Goal: Task Accomplishment & Management: Manage account settings

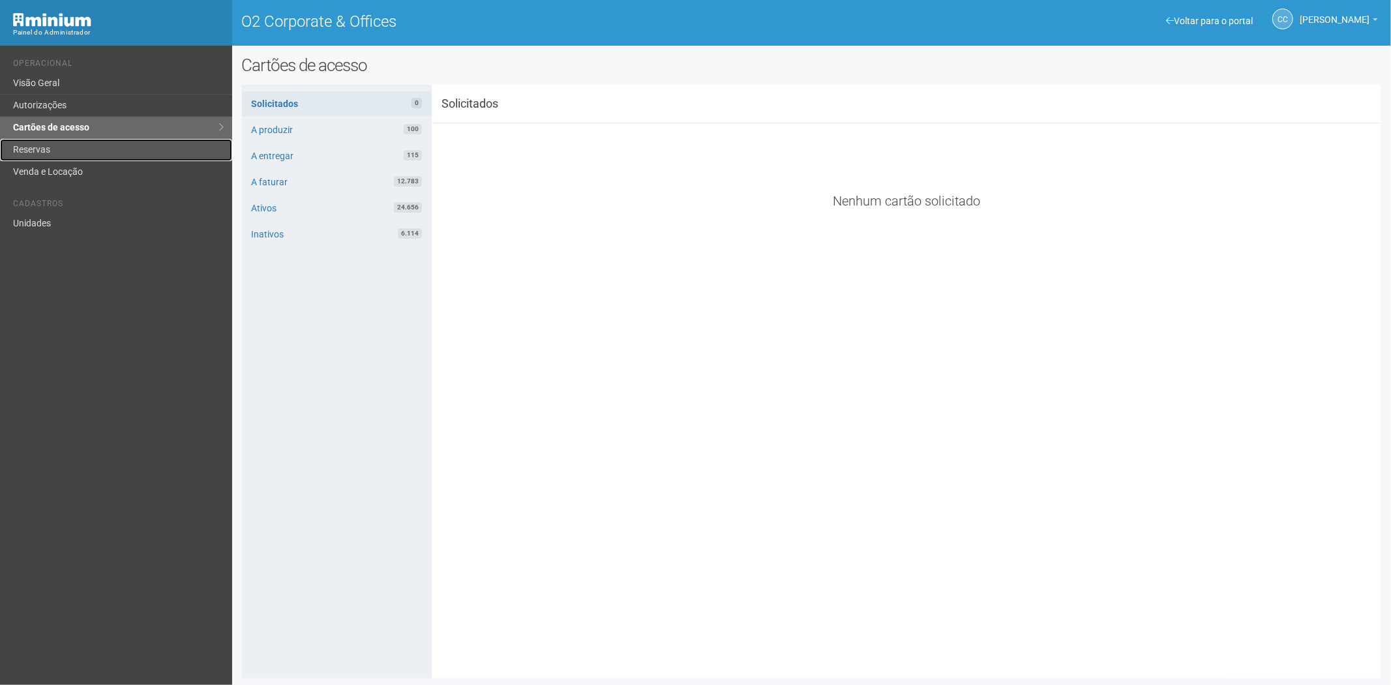
click at [69, 147] on link "Reservas" at bounding box center [116, 150] width 232 height 22
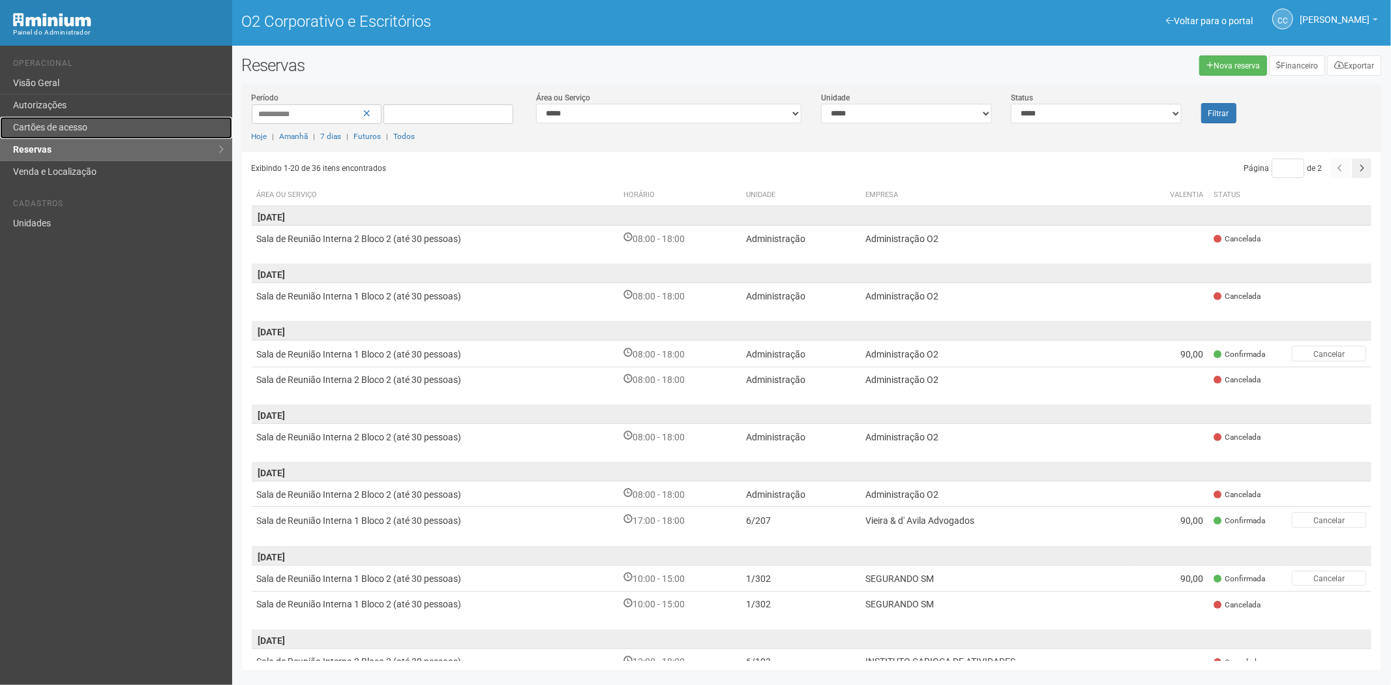
click at [53, 124] on font "Cartões de acesso" at bounding box center [50, 127] width 74 height 10
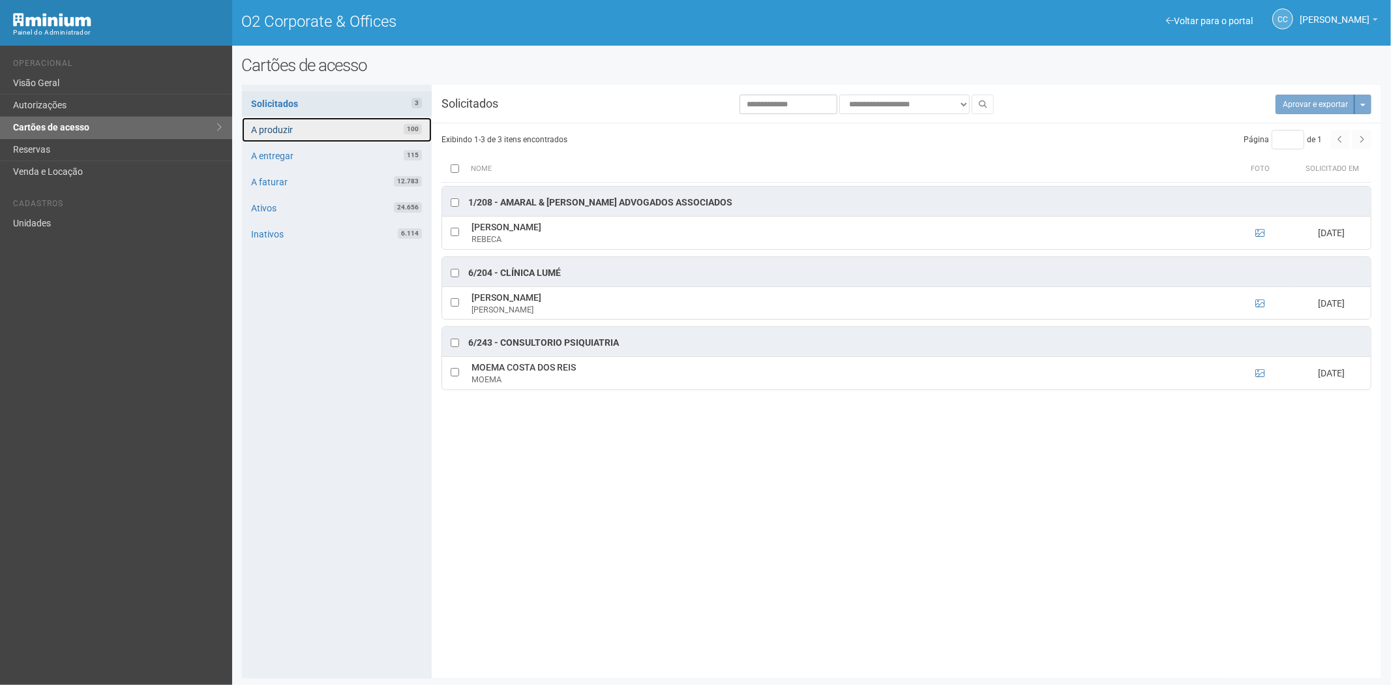
click at [347, 132] on link "A produzir 100" at bounding box center [337, 129] width 190 height 25
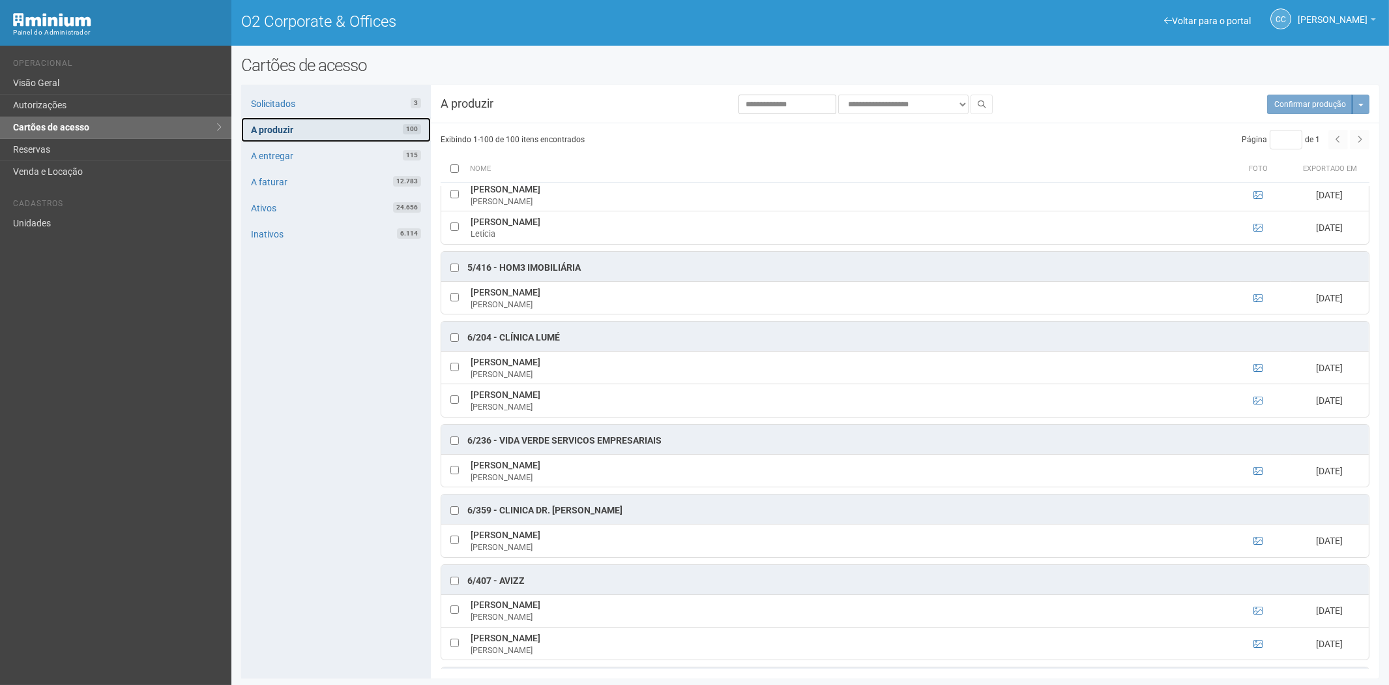
scroll to position [3477, 0]
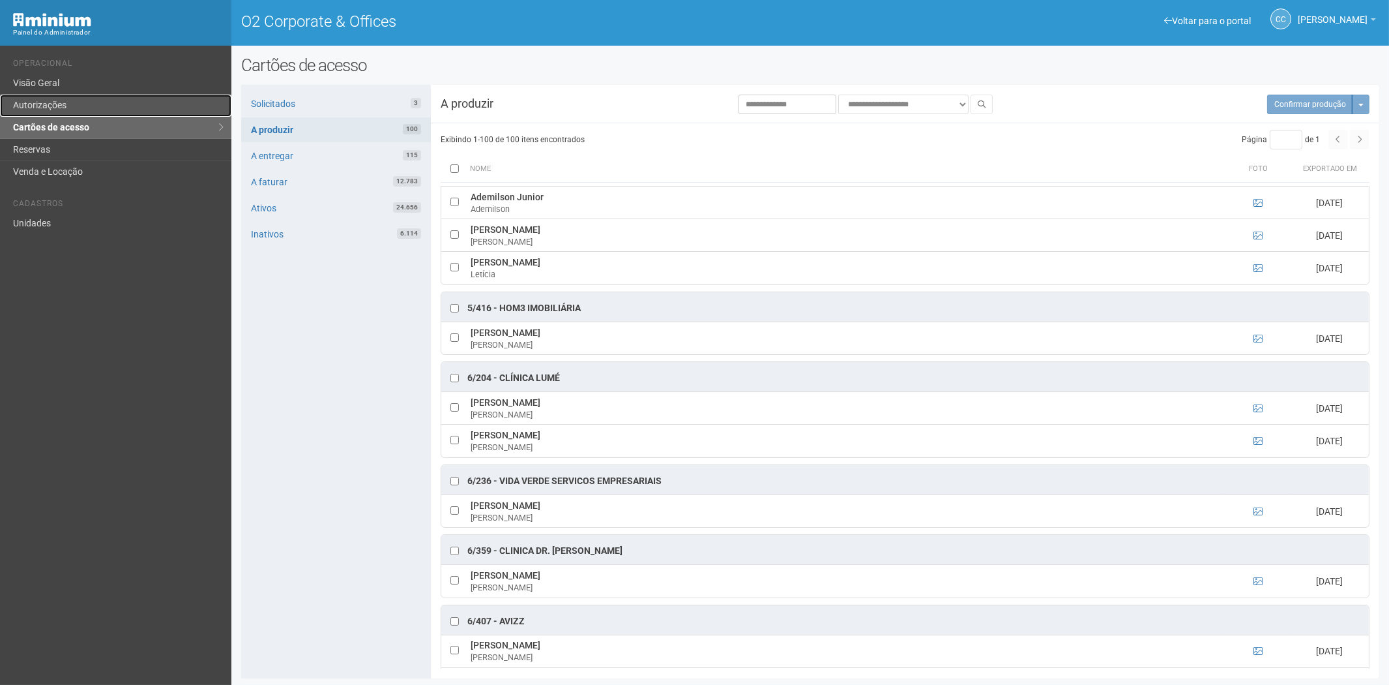
click at [76, 100] on link "Autorizações" at bounding box center [115, 106] width 231 height 22
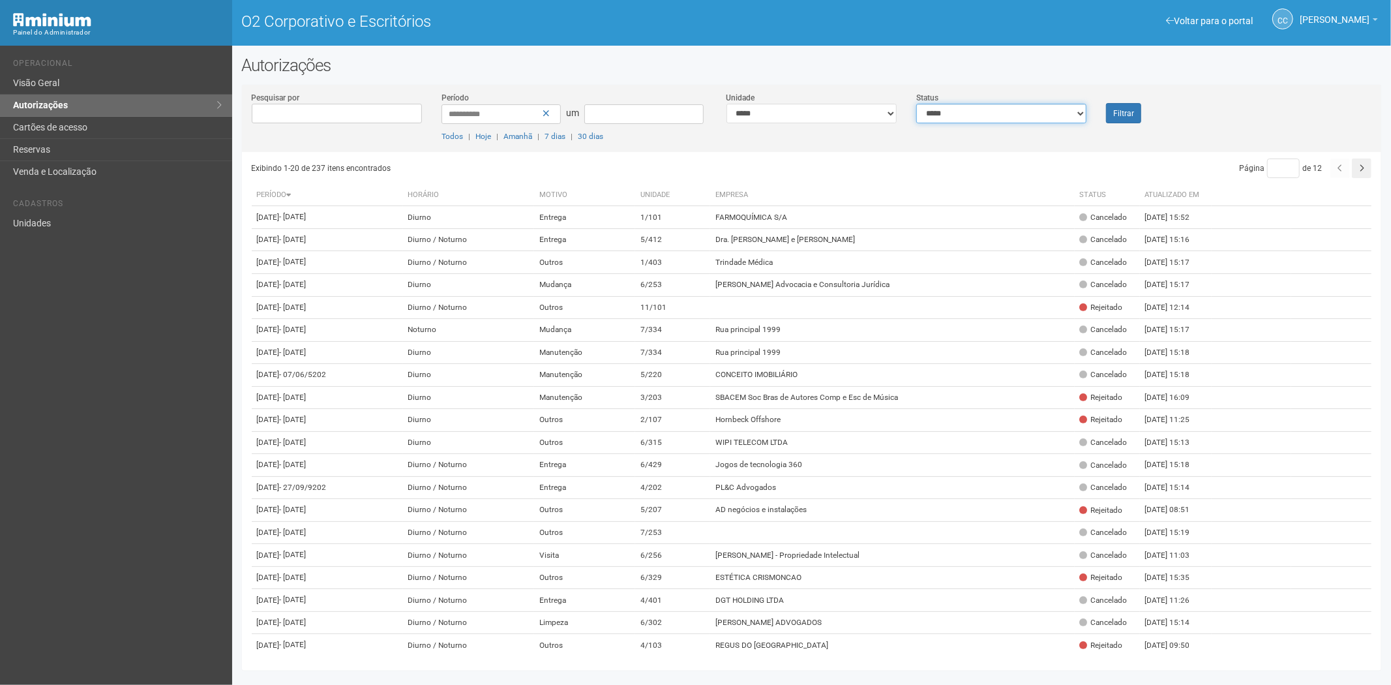
click at [962, 112] on select "**********" at bounding box center [1001, 114] width 170 height 20
select select "*"
click at [916, 104] on select "**********" at bounding box center [1001, 114] width 170 height 20
click at [1119, 110] on font "Filtrar" at bounding box center [1123, 113] width 21 height 9
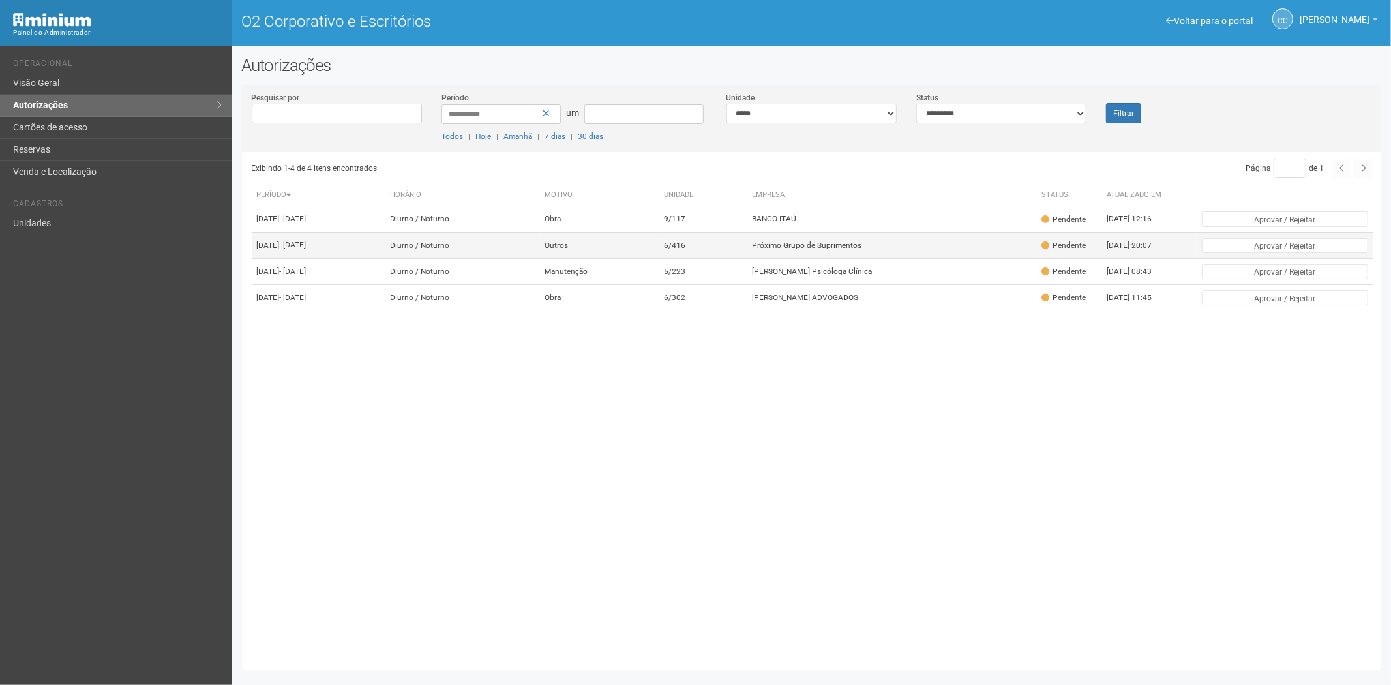
click at [747, 258] on td "6/416" at bounding box center [702, 245] width 89 height 26
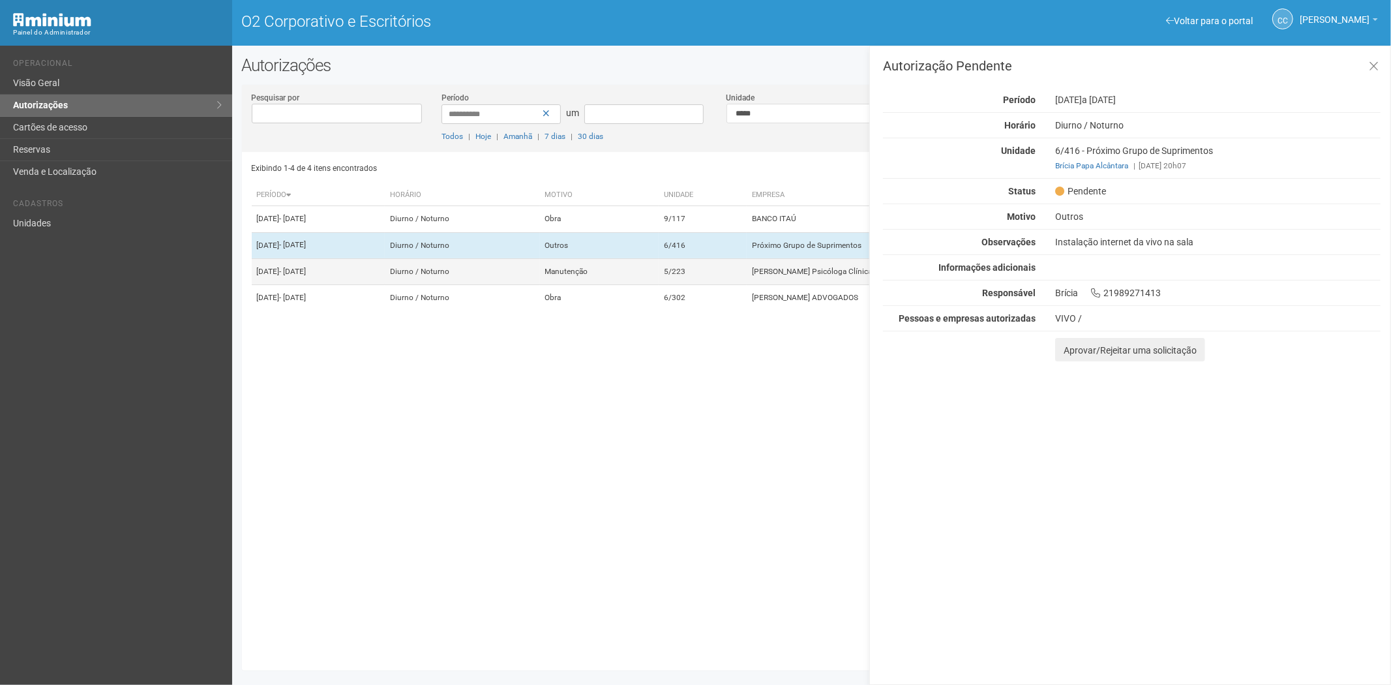
click at [540, 284] on td "Diurno / Noturno" at bounding box center [462, 271] width 155 height 26
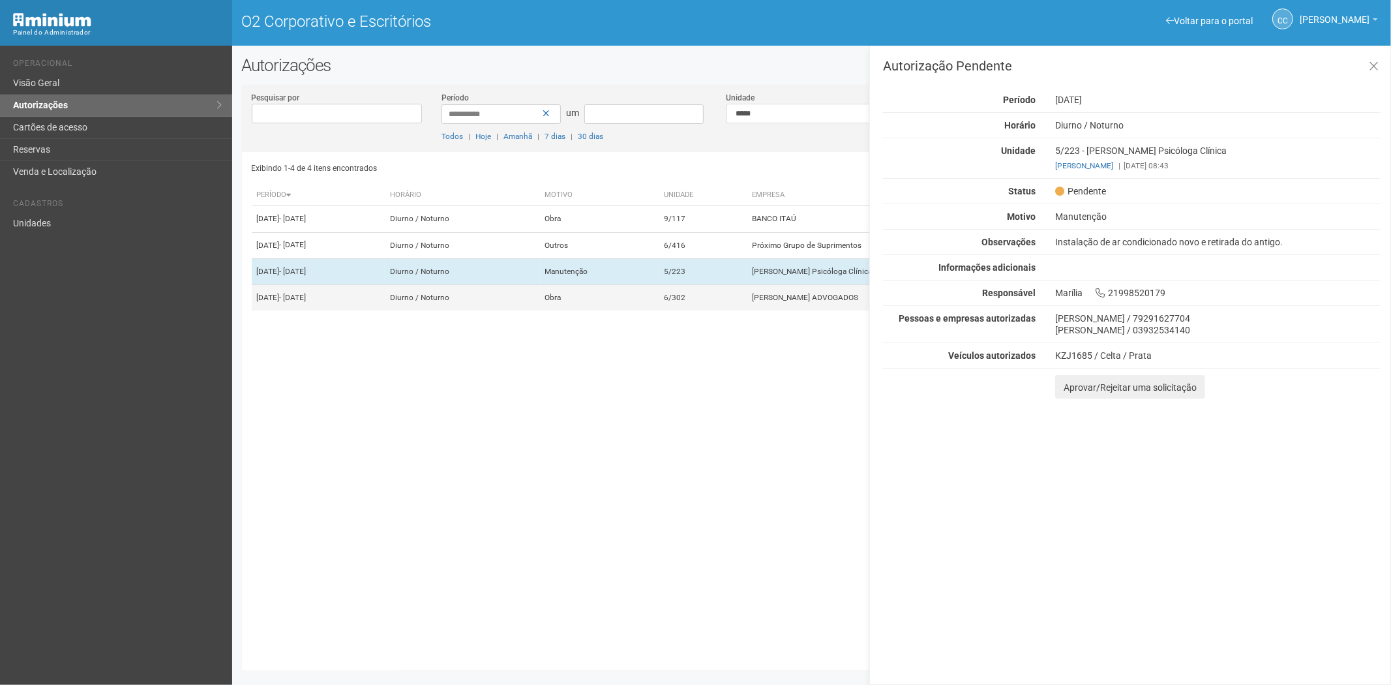
click at [540, 311] on td "Diurno / Noturno" at bounding box center [462, 298] width 155 height 26
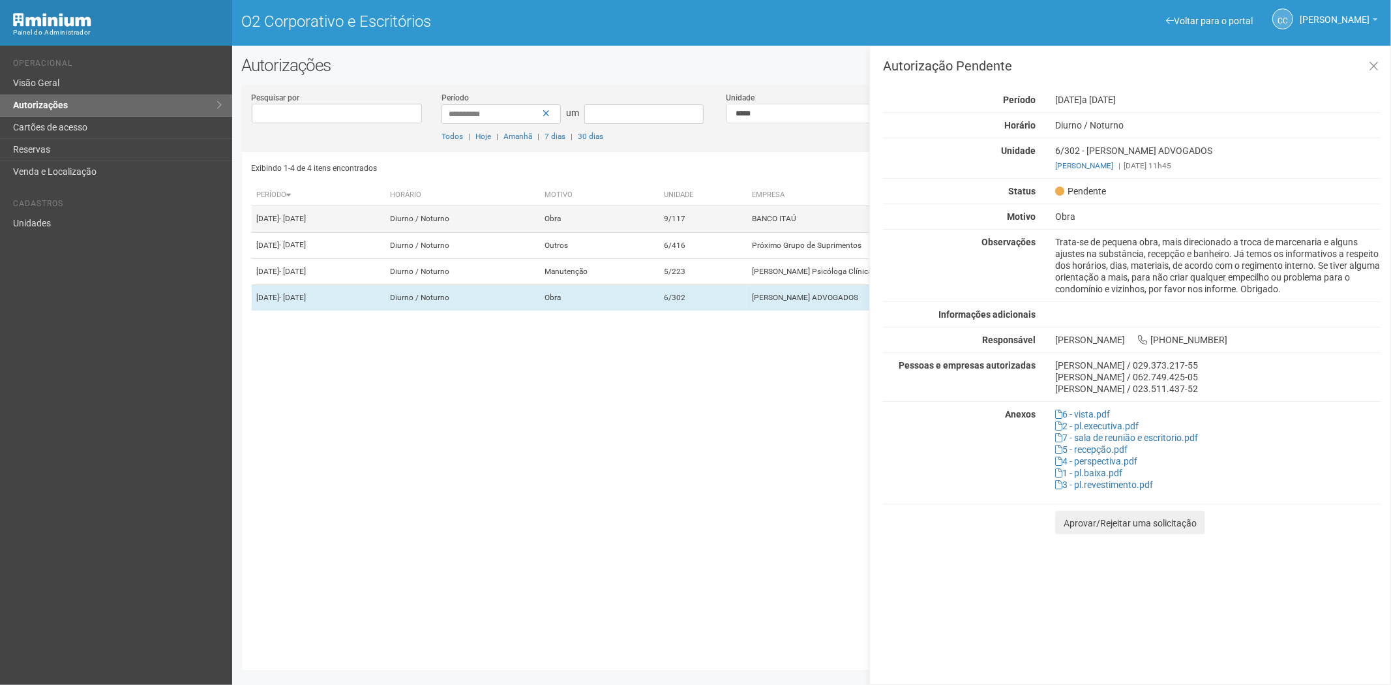
click at [505, 213] on td "Diurno / Noturno" at bounding box center [462, 219] width 155 height 26
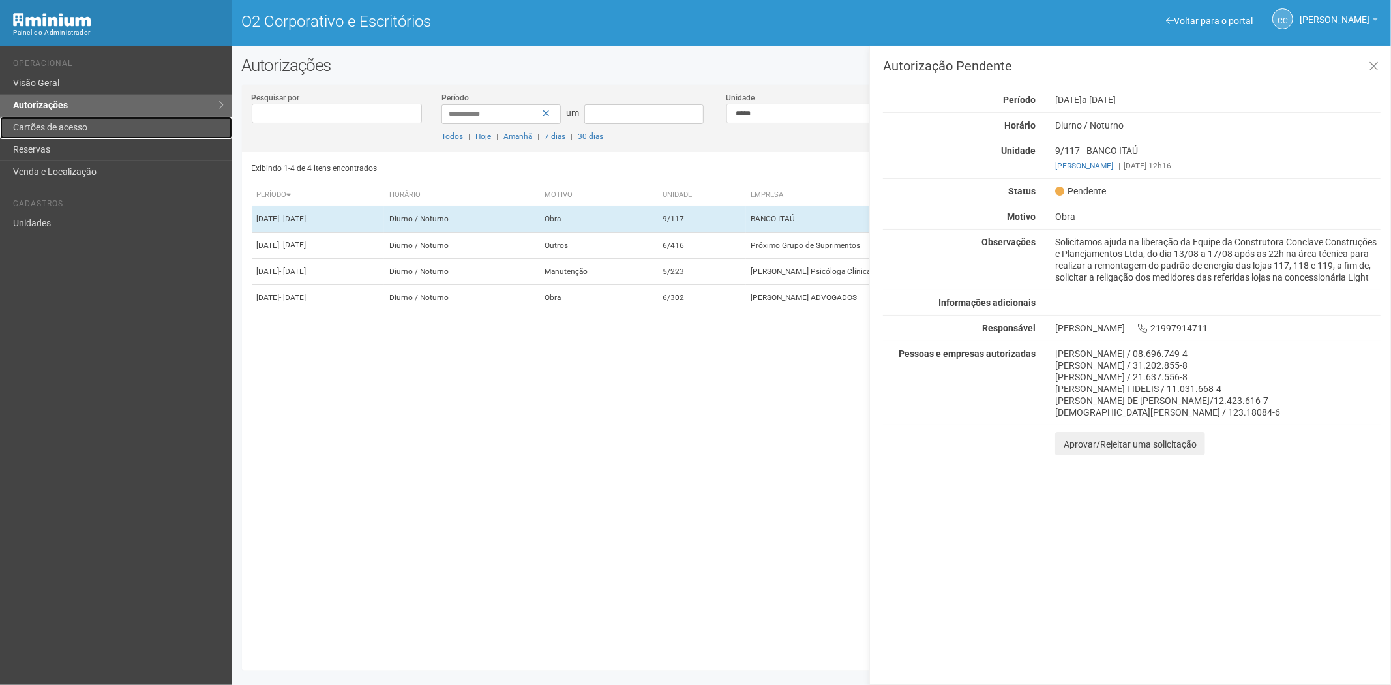
click at [57, 121] on link "Cartões de acesso" at bounding box center [116, 128] width 232 height 22
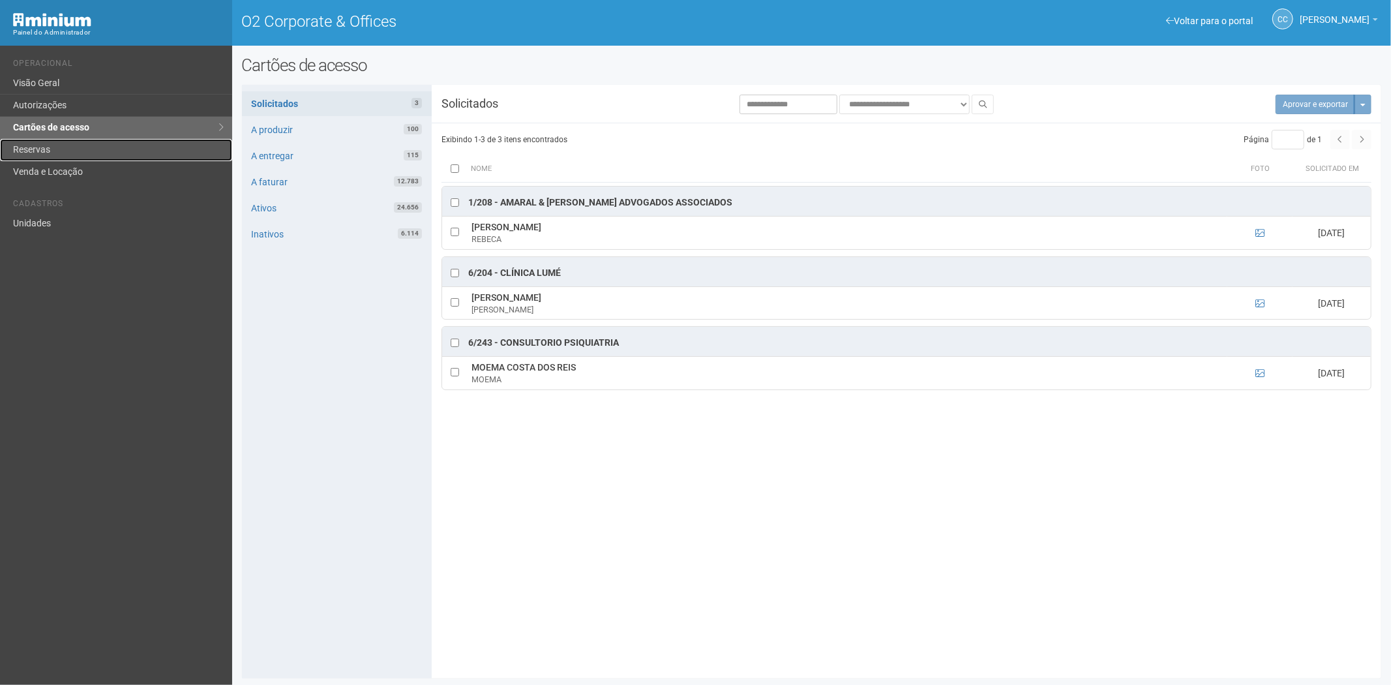
click at [23, 145] on link "Reservas" at bounding box center [116, 150] width 232 height 22
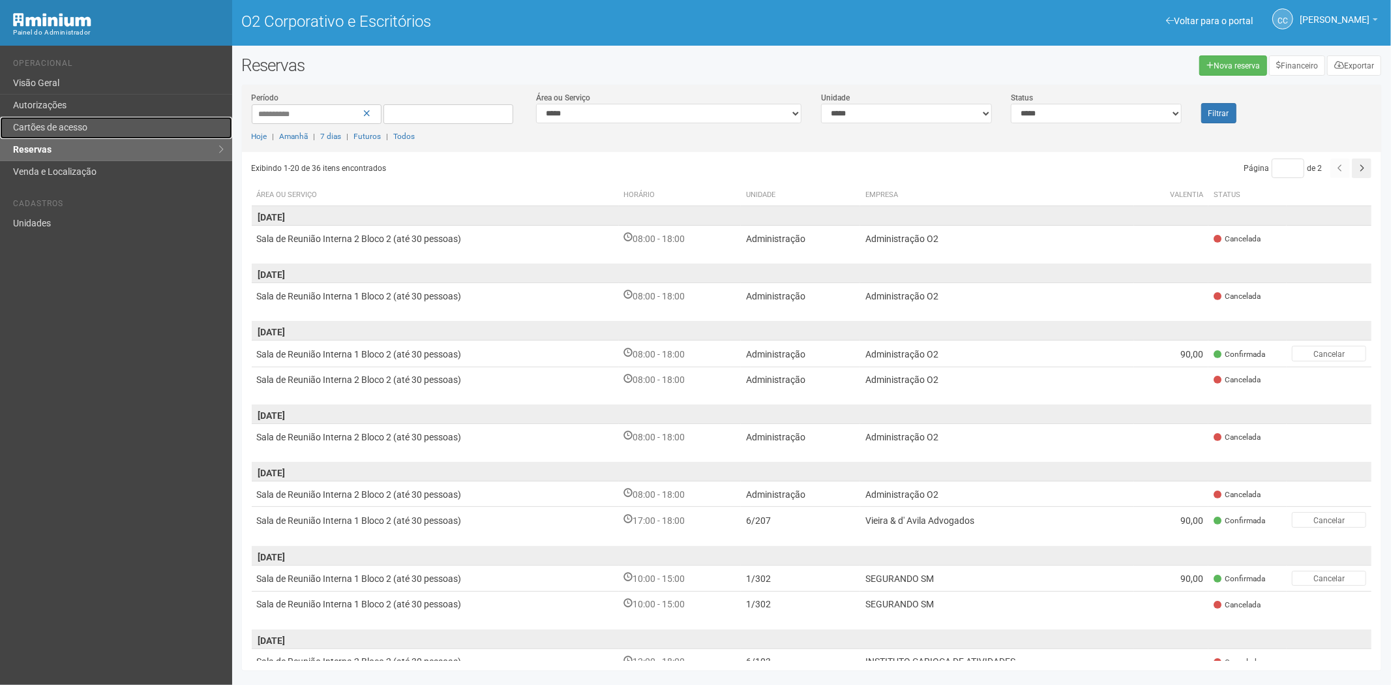
click at [74, 126] on font "Cartões de acesso" at bounding box center [50, 127] width 74 height 10
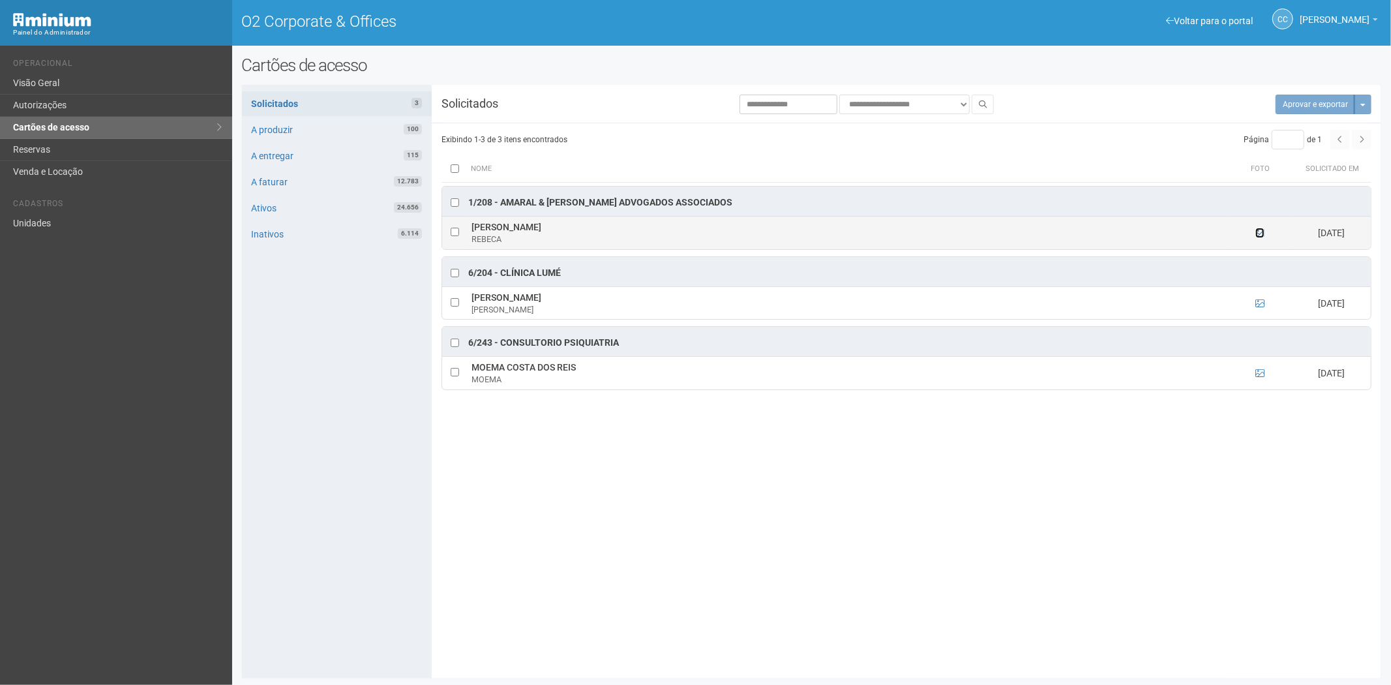
click at [1260, 233] on icon at bounding box center [1259, 232] width 9 height 9
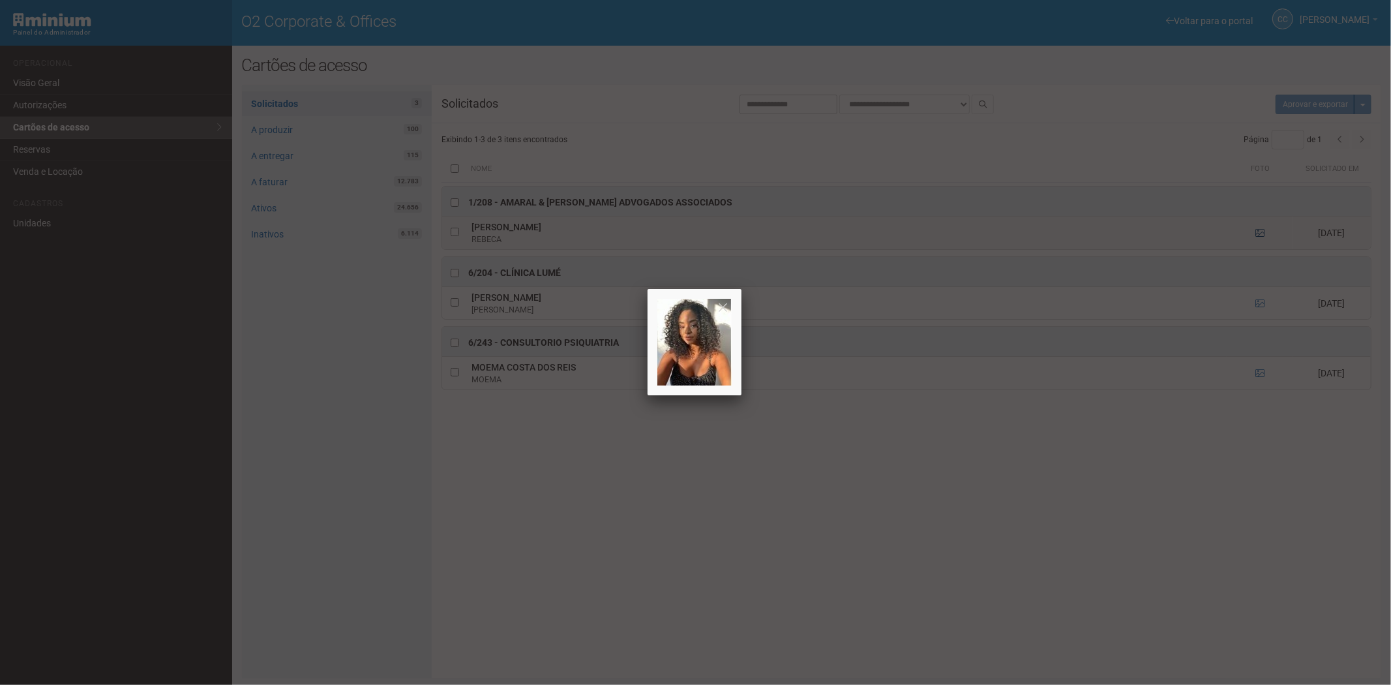
click at [1260, 233] on div at bounding box center [695, 342] width 1391 height 685
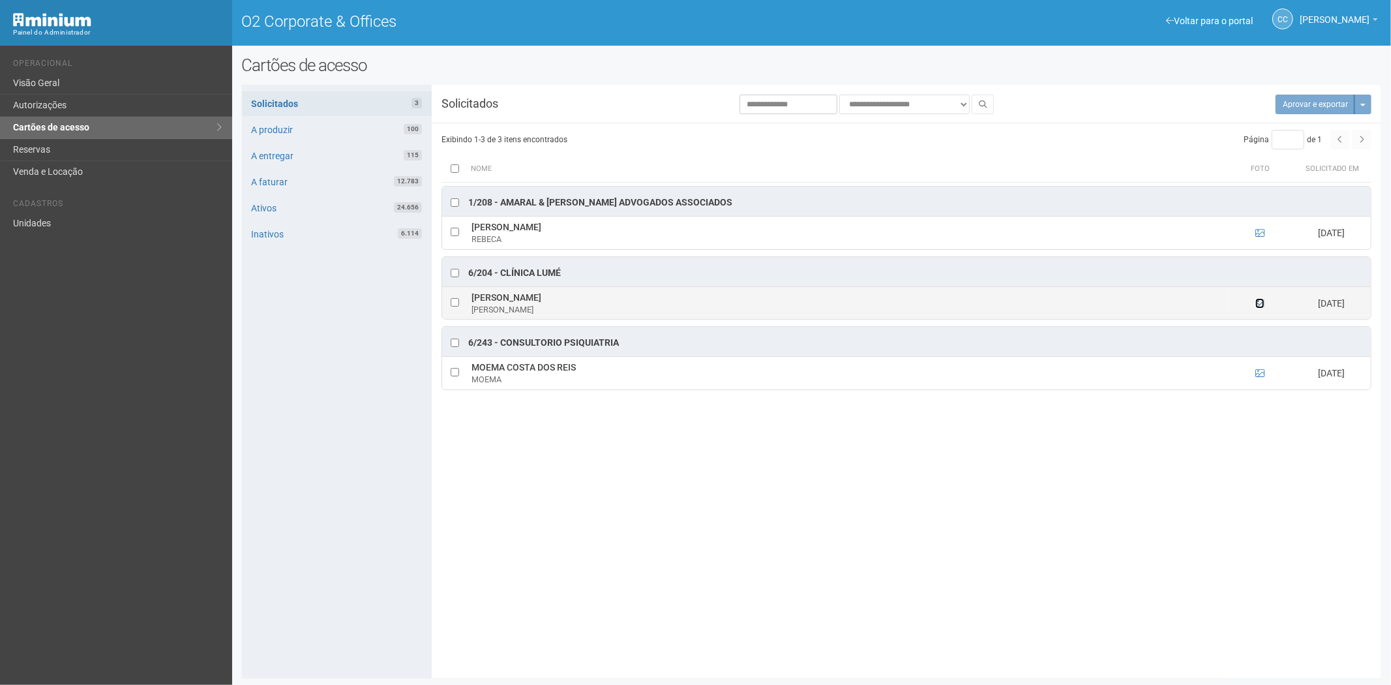
click at [1258, 304] on icon at bounding box center [1259, 303] width 9 height 9
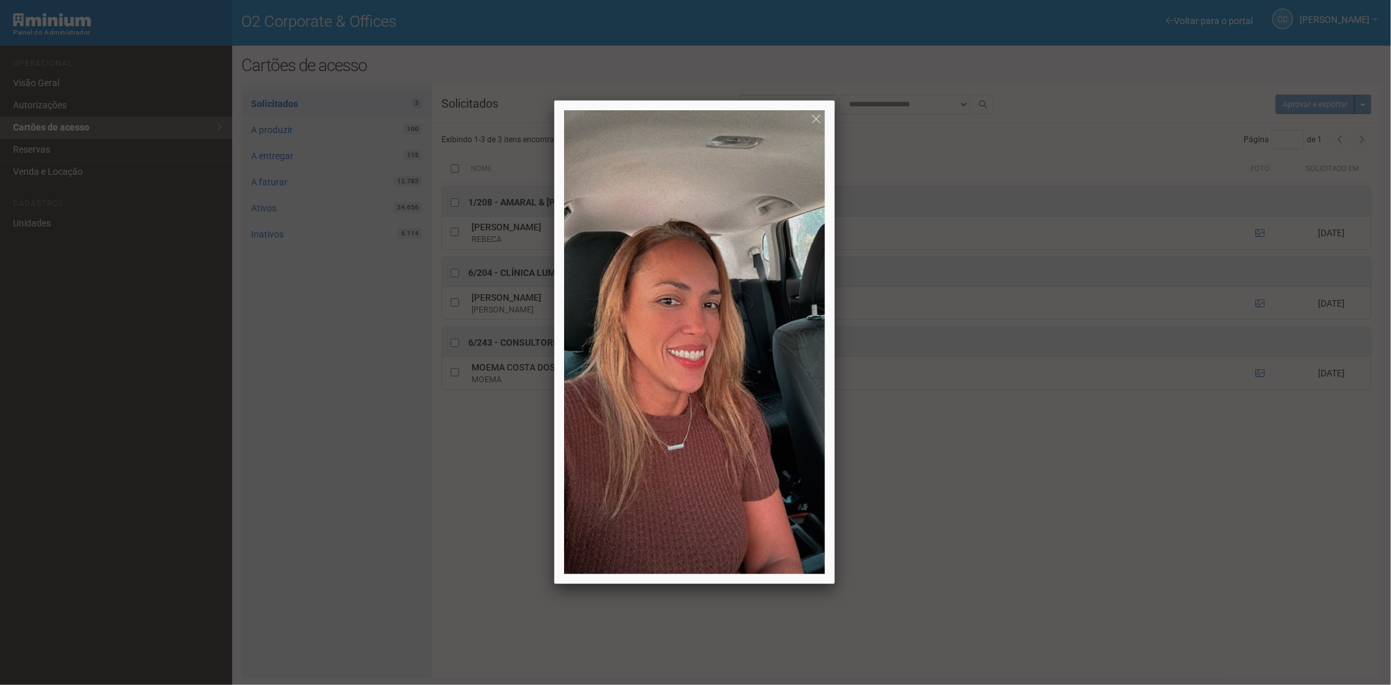
click at [1260, 298] on div at bounding box center [695, 342] width 1391 height 685
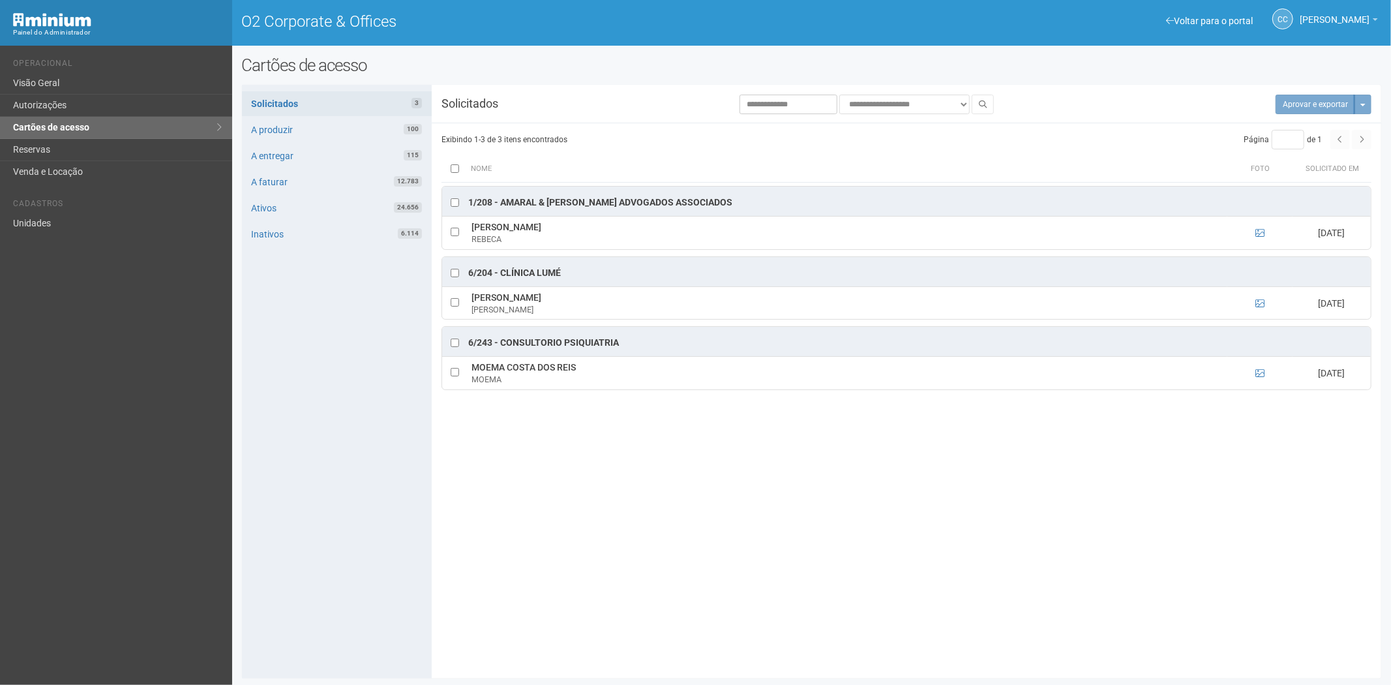
click at [1260, 298] on td at bounding box center [1259, 302] width 65 height 33
click at [1258, 300] on icon at bounding box center [1259, 303] width 9 height 9
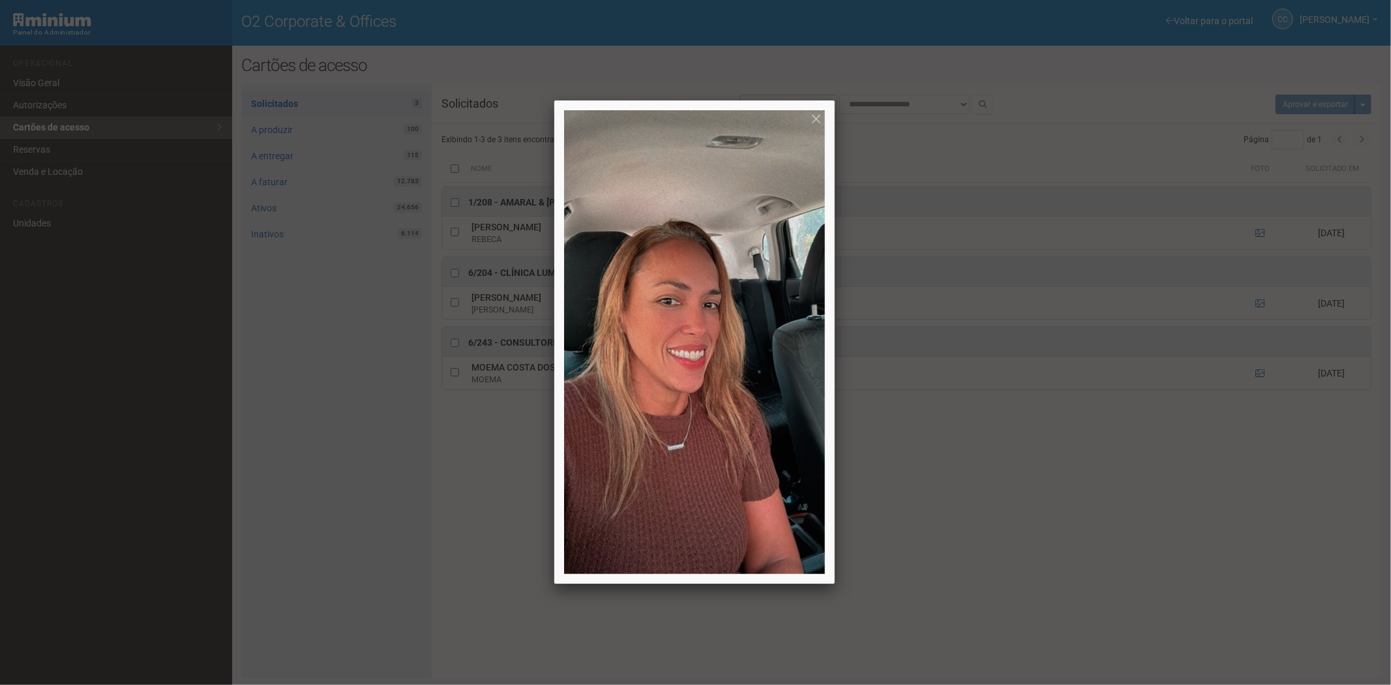
click at [1240, 368] on div at bounding box center [695, 342] width 1391 height 685
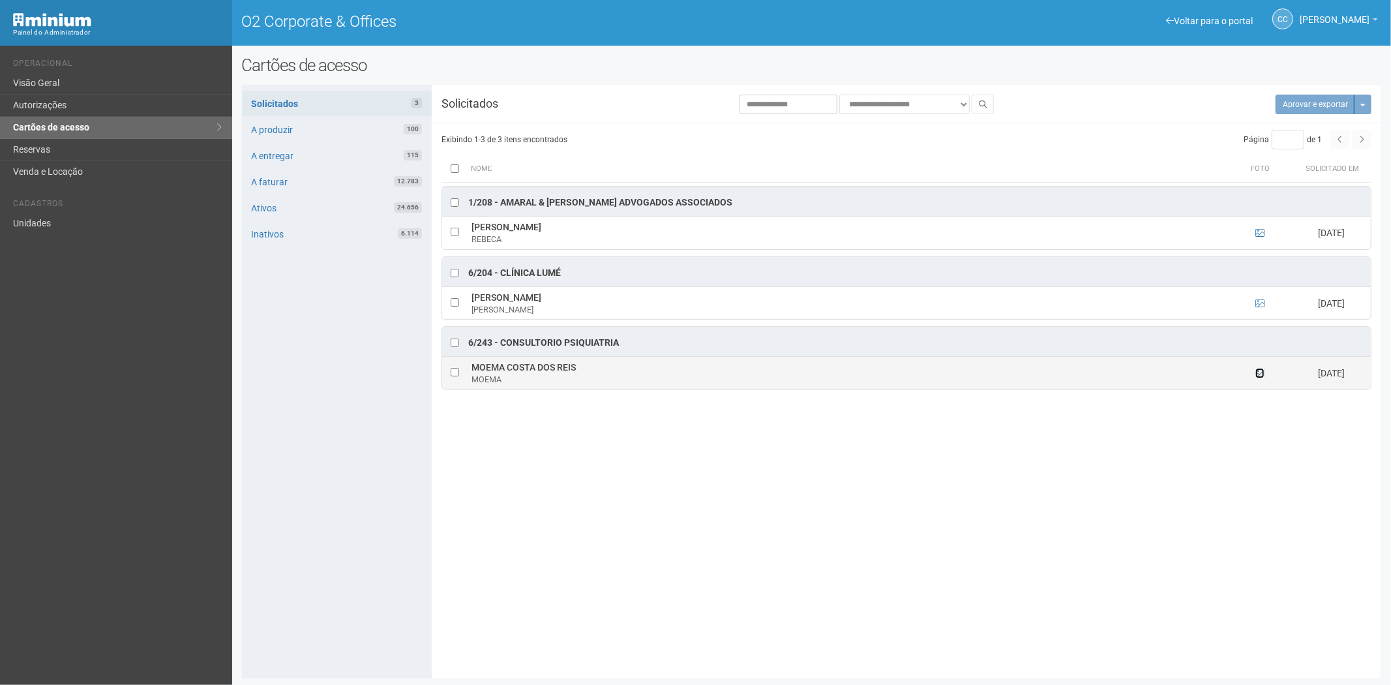
click at [1261, 375] on icon at bounding box center [1259, 372] width 9 height 9
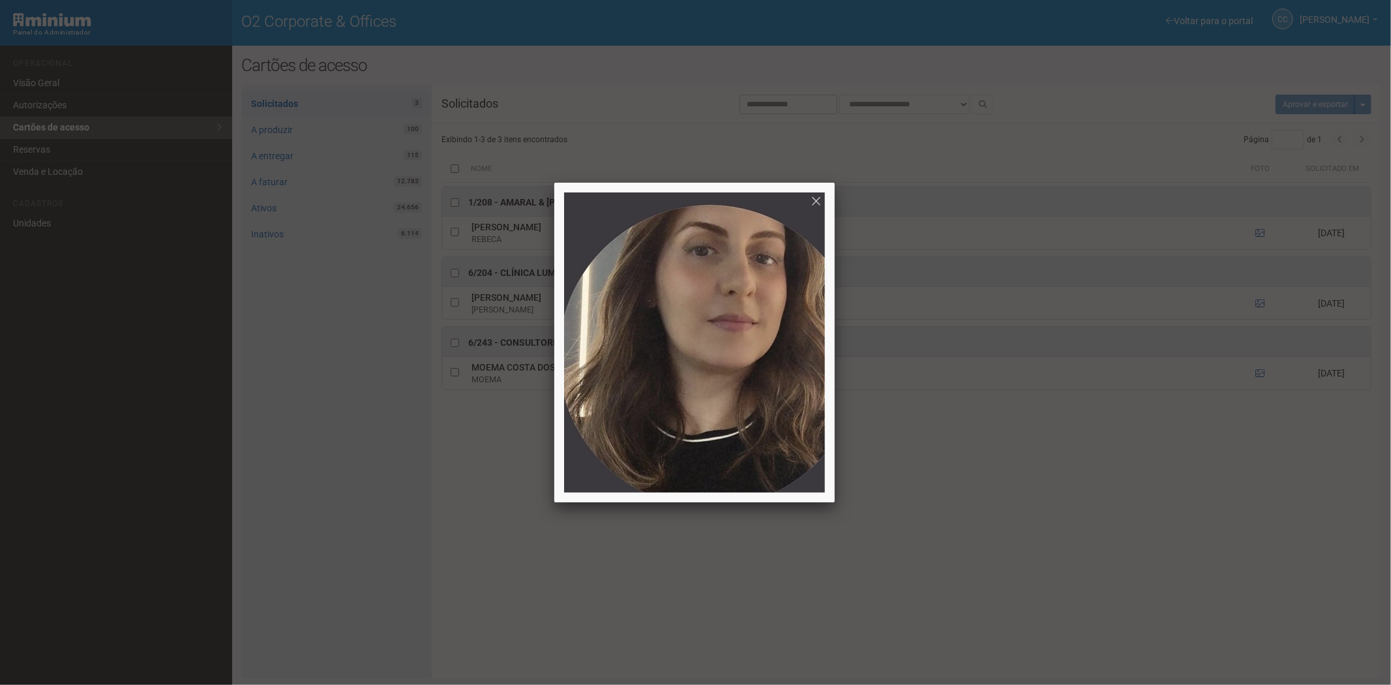
click at [1005, 563] on div at bounding box center [695, 342] width 1391 height 685
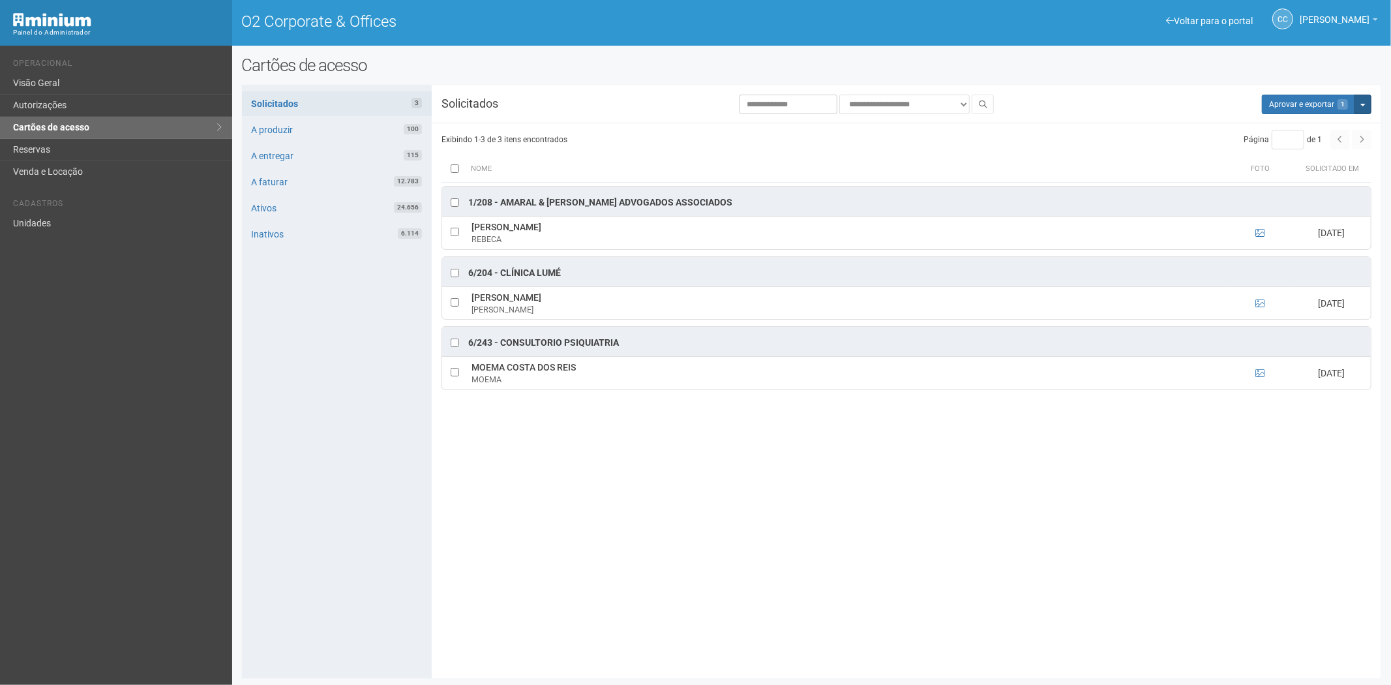
click at [1366, 107] on button "Mais opções" at bounding box center [1362, 105] width 17 height 20
click at [1321, 142] on link "Rejeitar solicitações" at bounding box center [1313, 146] width 103 height 16
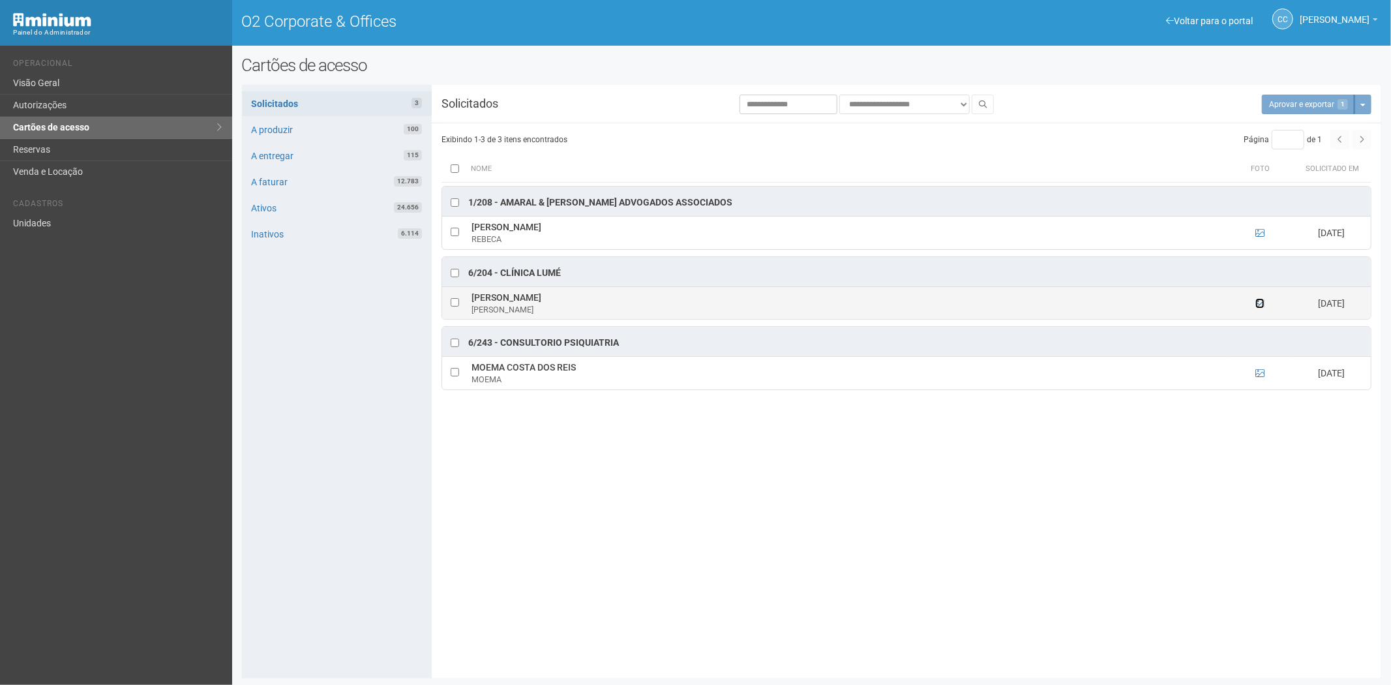
click at [1261, 304] on icon at bounding box center [1259, 303] width 9 height 9
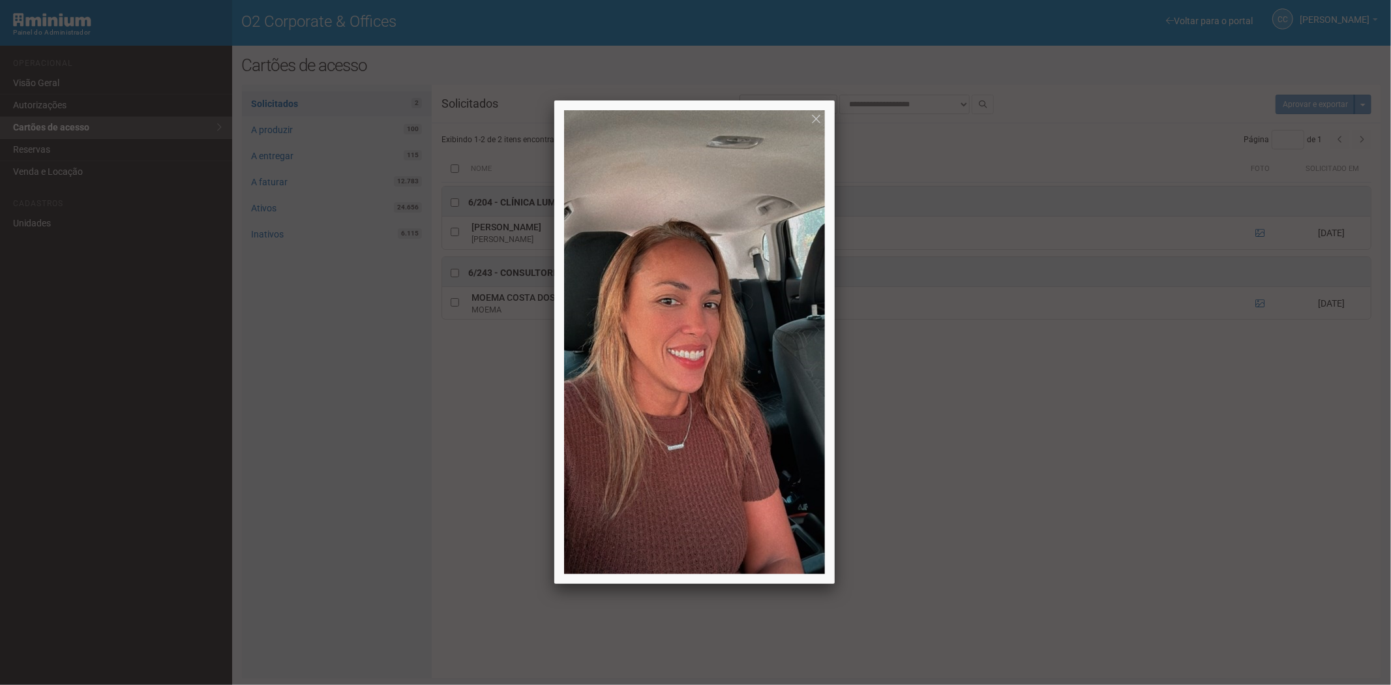
click at [461, 457] on div at bounding box center [695, 342] width 1391 height 685
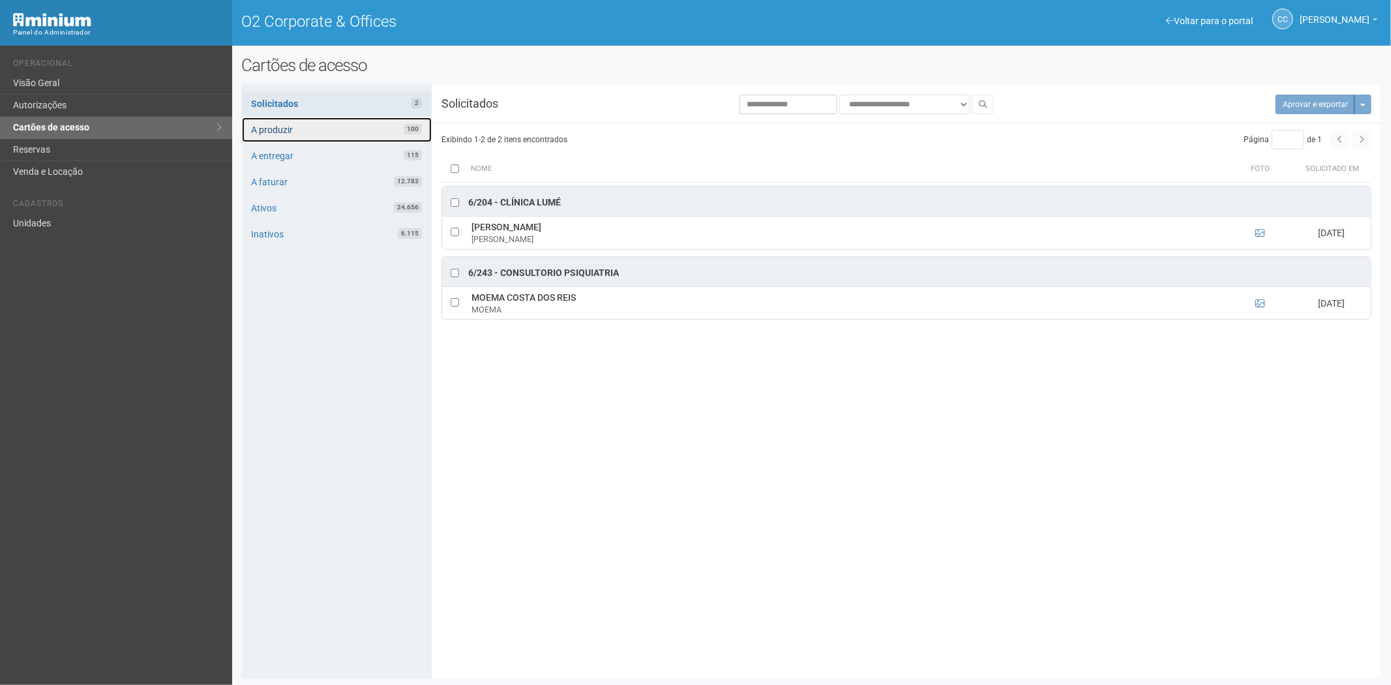
click at [347, 127] on link "A produzir 100" at bounding box center [337, 129] width 190 height 25
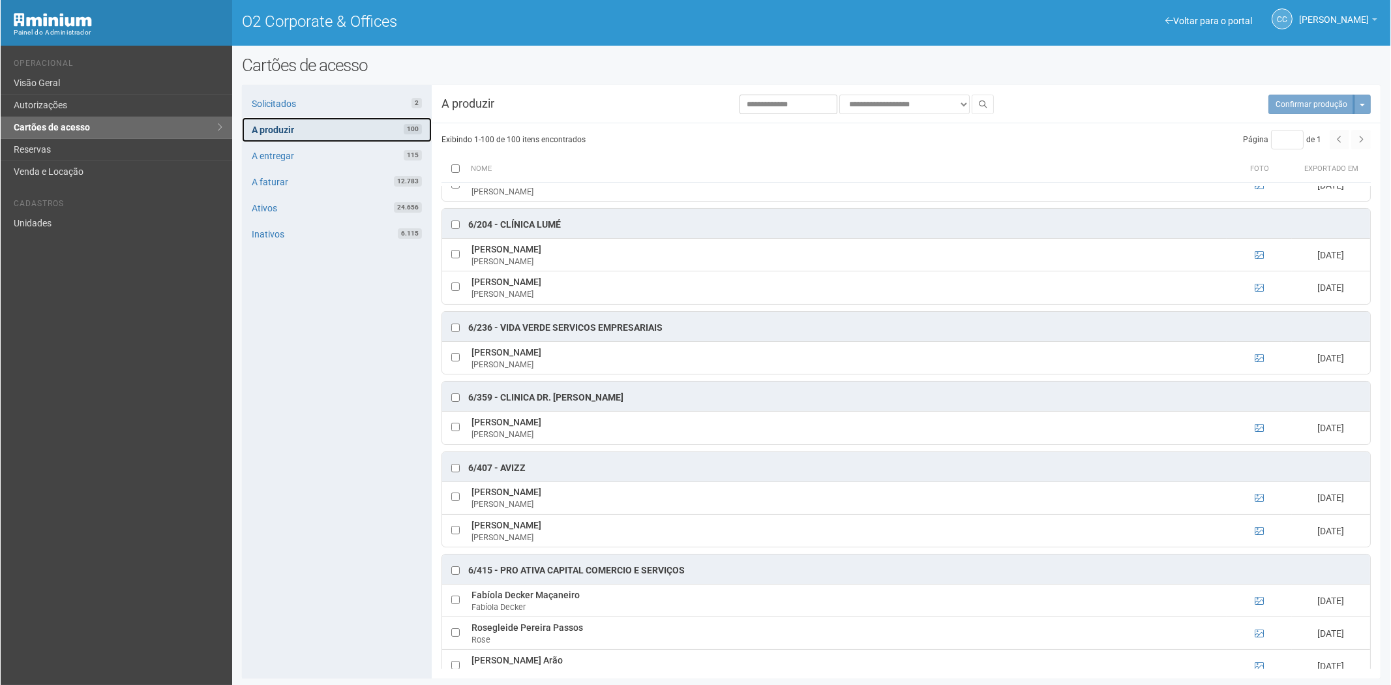
scroll to position [3549, 0]
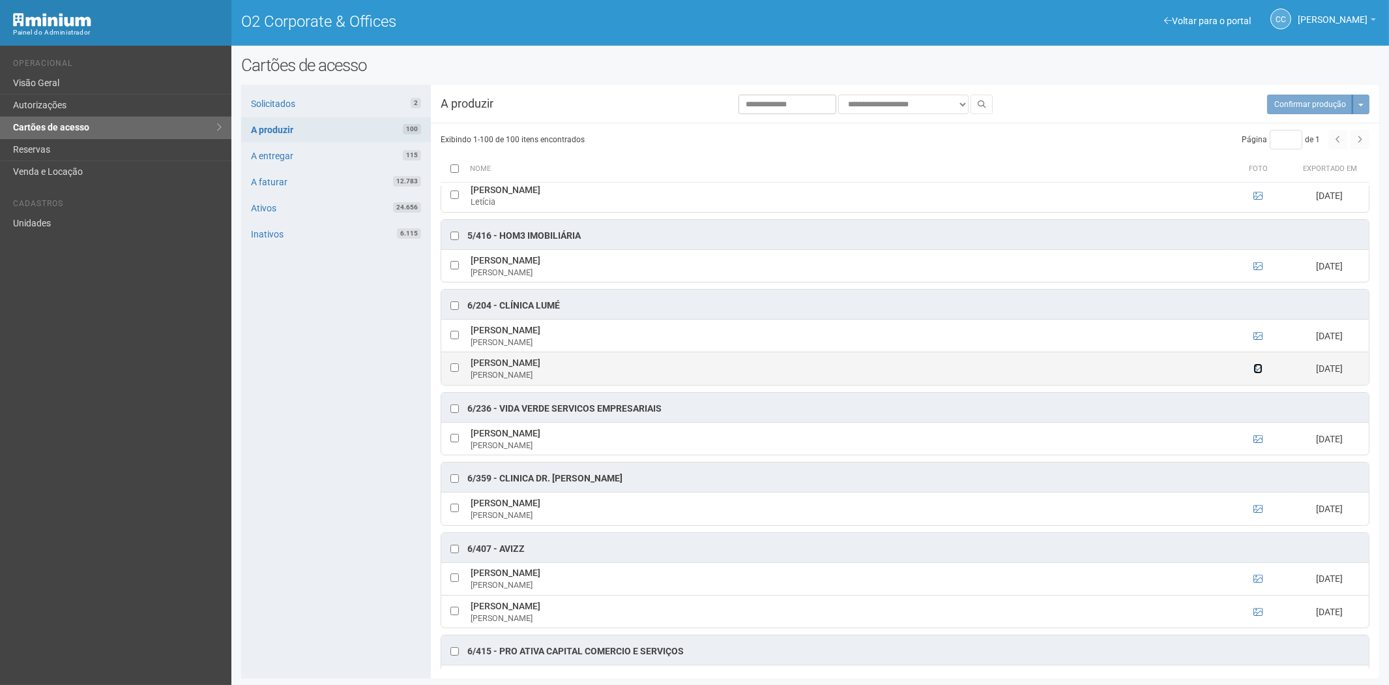
click at [1258, 373] on icon at bounding box center [1258, 368] width 9 height 9
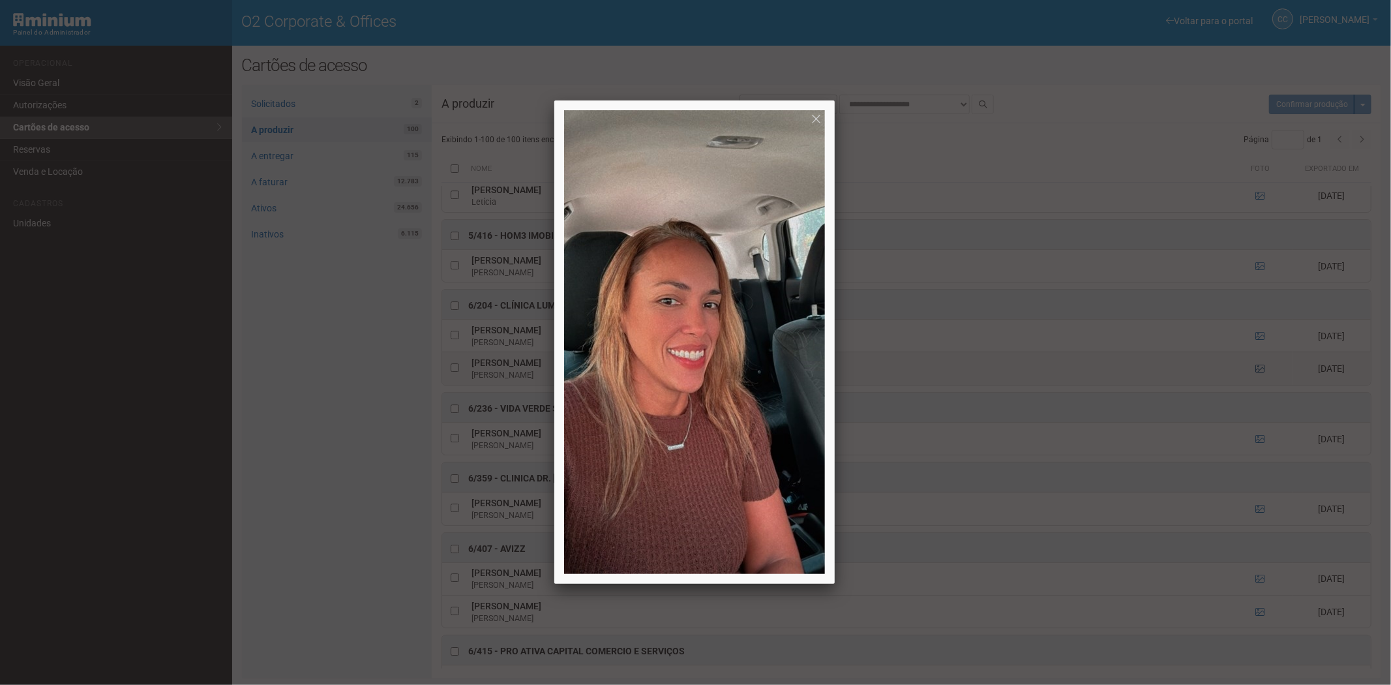
click at [1258, 386] on div at bounding box center [695, 342] width 1391 height 685
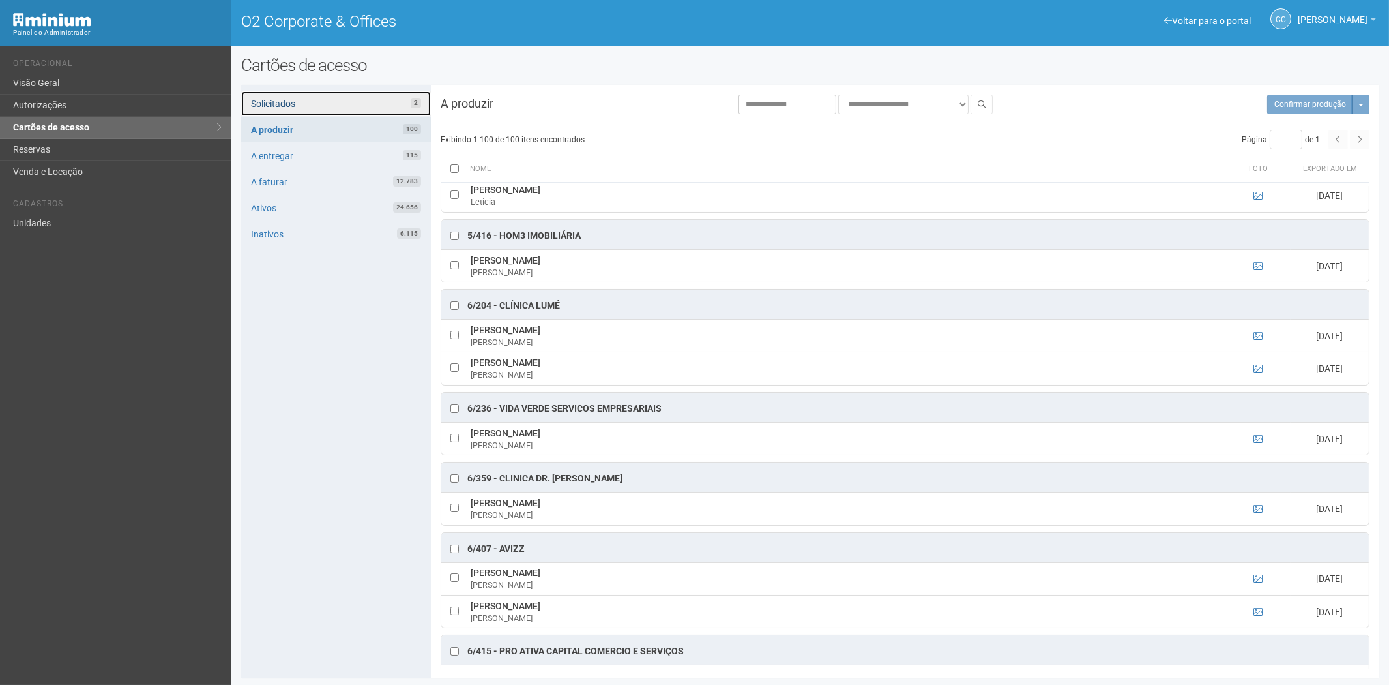
click at [348, 98] on link "Solicitados 2" at bounding box center [336, 103] width 190 height 25
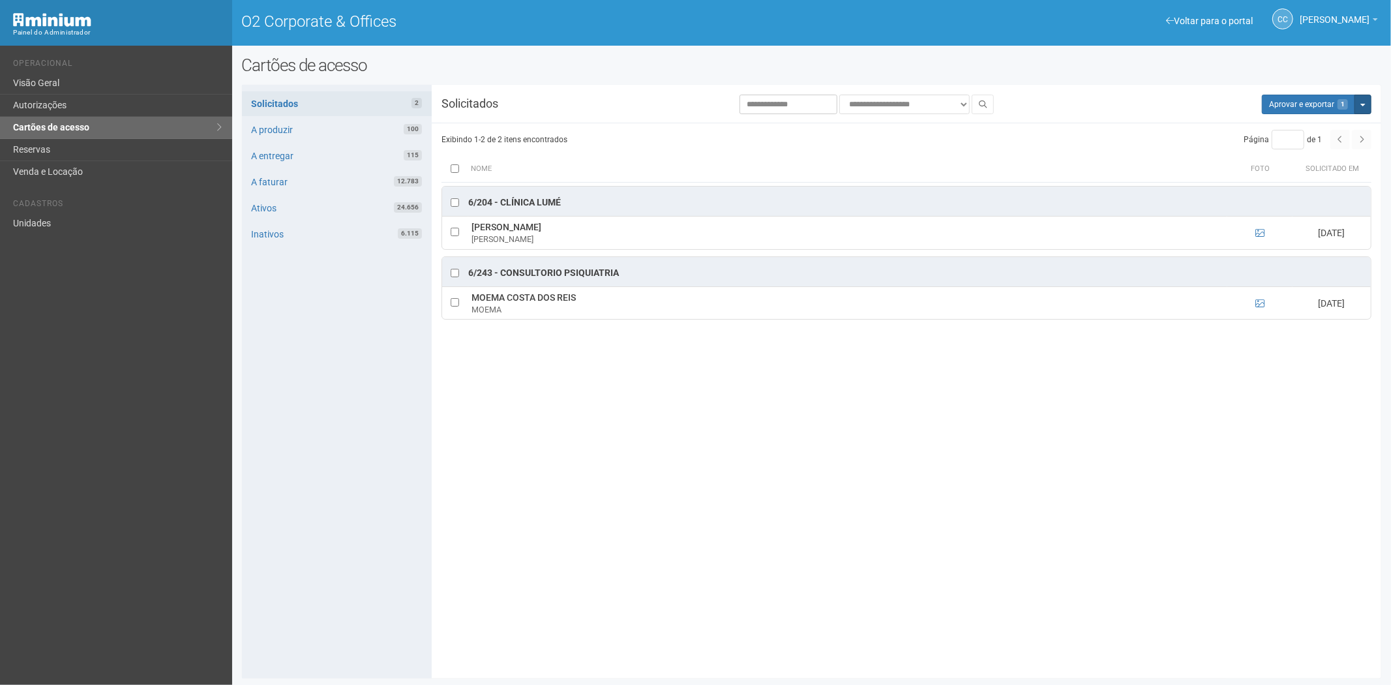
click at [1370, 104] on button "Mais opções" at bounding box center [1362, 105] width 17 height 20
click at [1326, 141] on link "Rejeitar solicitações" at bounding box center [1313, 146] width 103 height 16
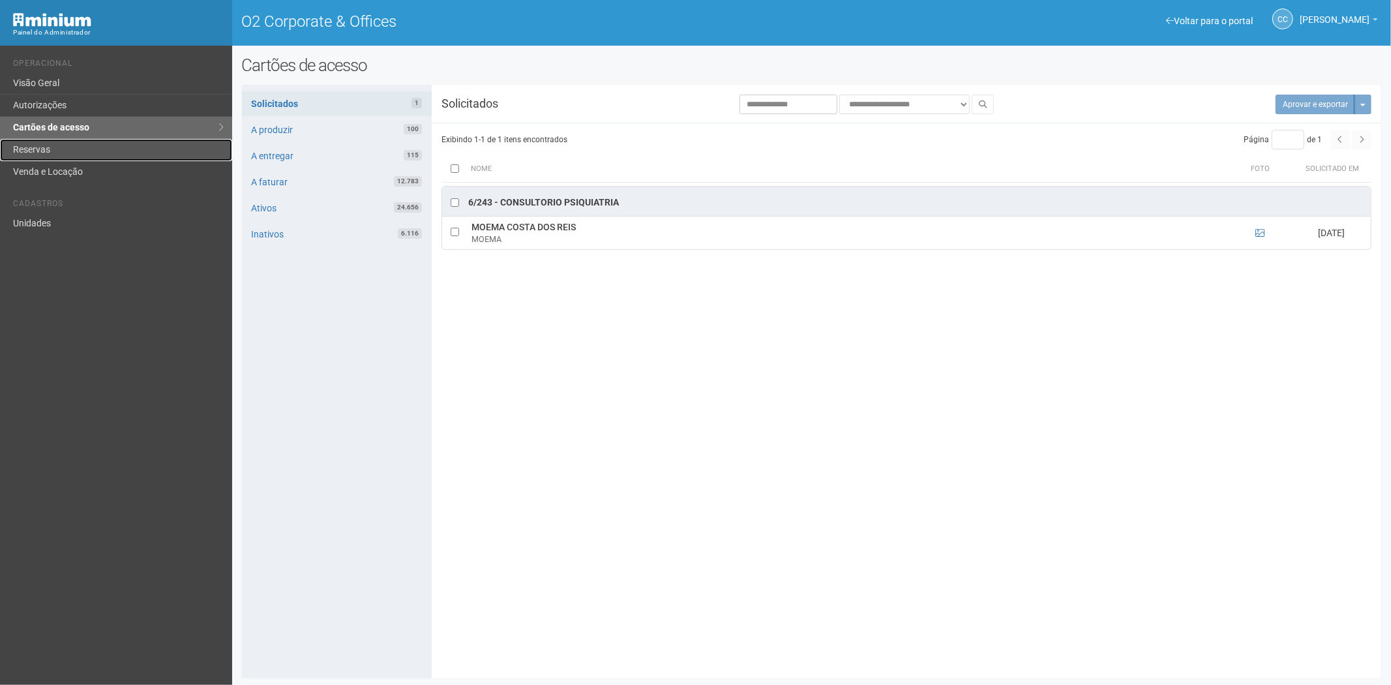
click at [113, 155] on link "Reservas" at bounding box center [116, 150] width 232 height 22
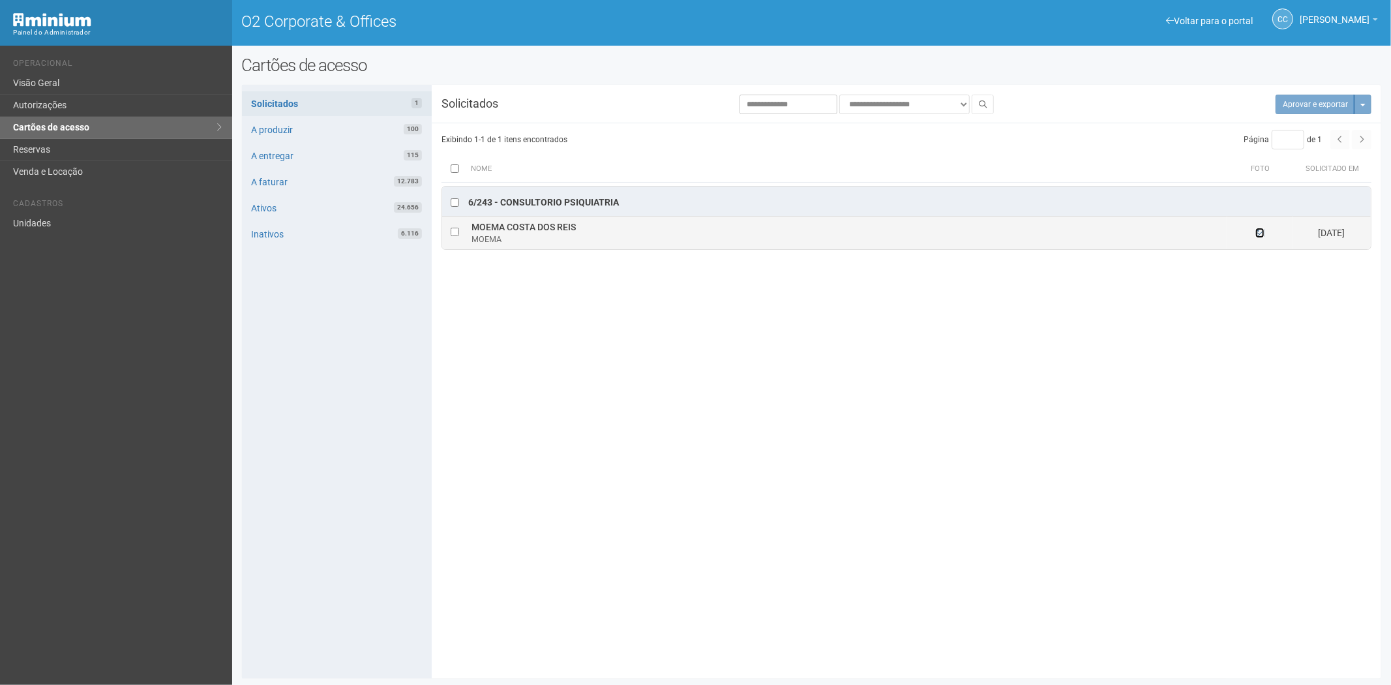
click at [1260, 233] on icon at bounding box center [1259, 232] width 9 height 9
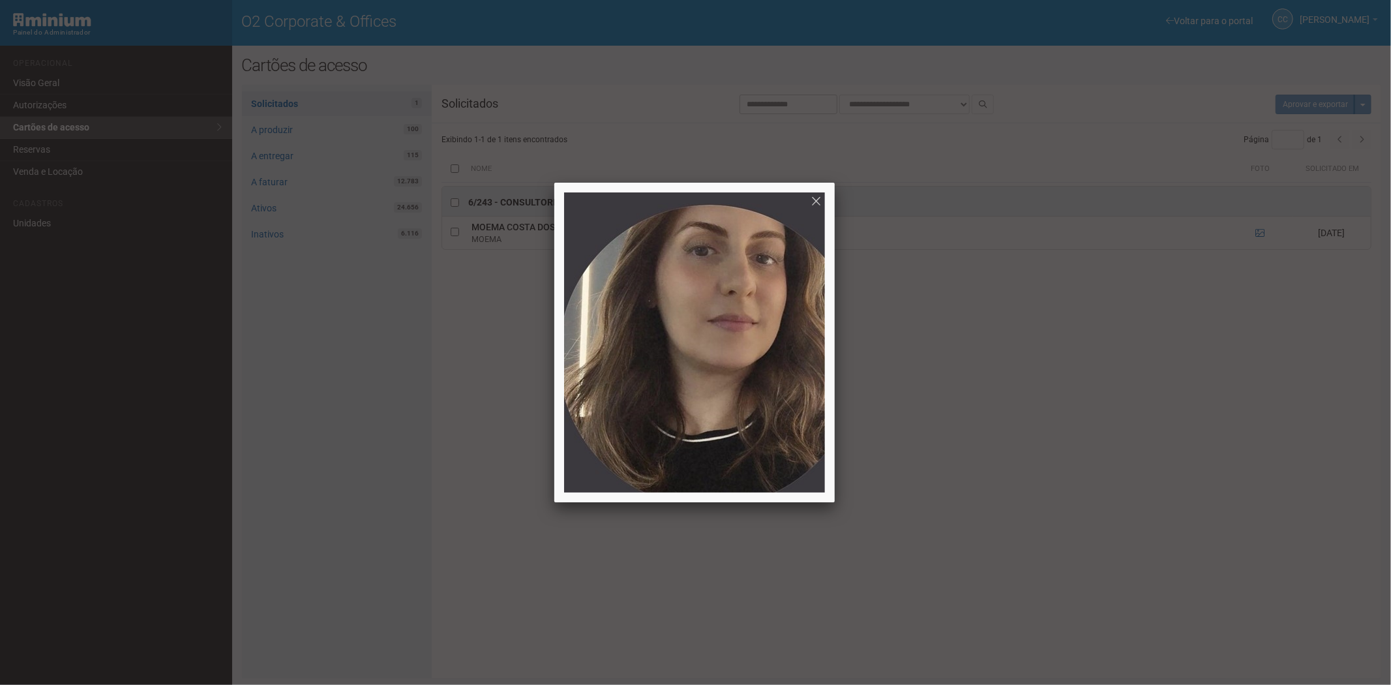
click at [1177, 386] on div at bounding box center [695, 342] width 1391 height 685
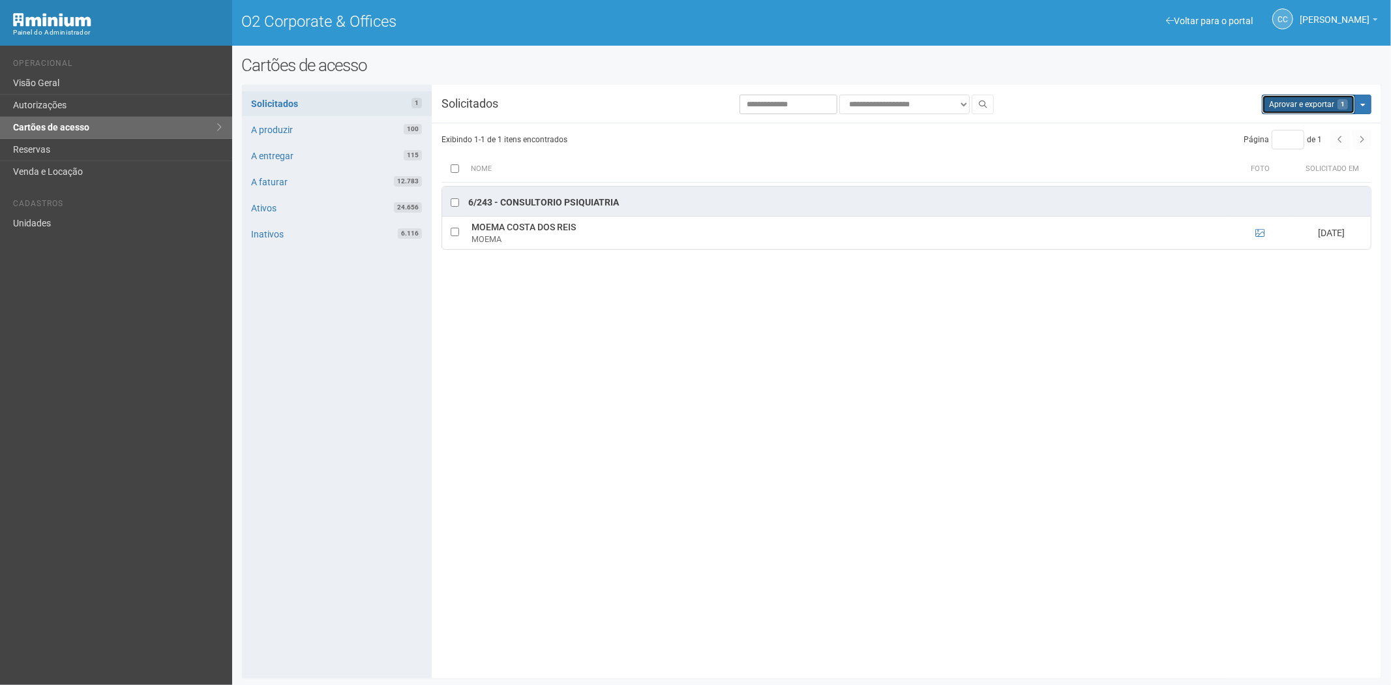
click at [1294, 102] on button "Aprovar e exportar 1" at bounding box center [1307, 105] width 93 height 20
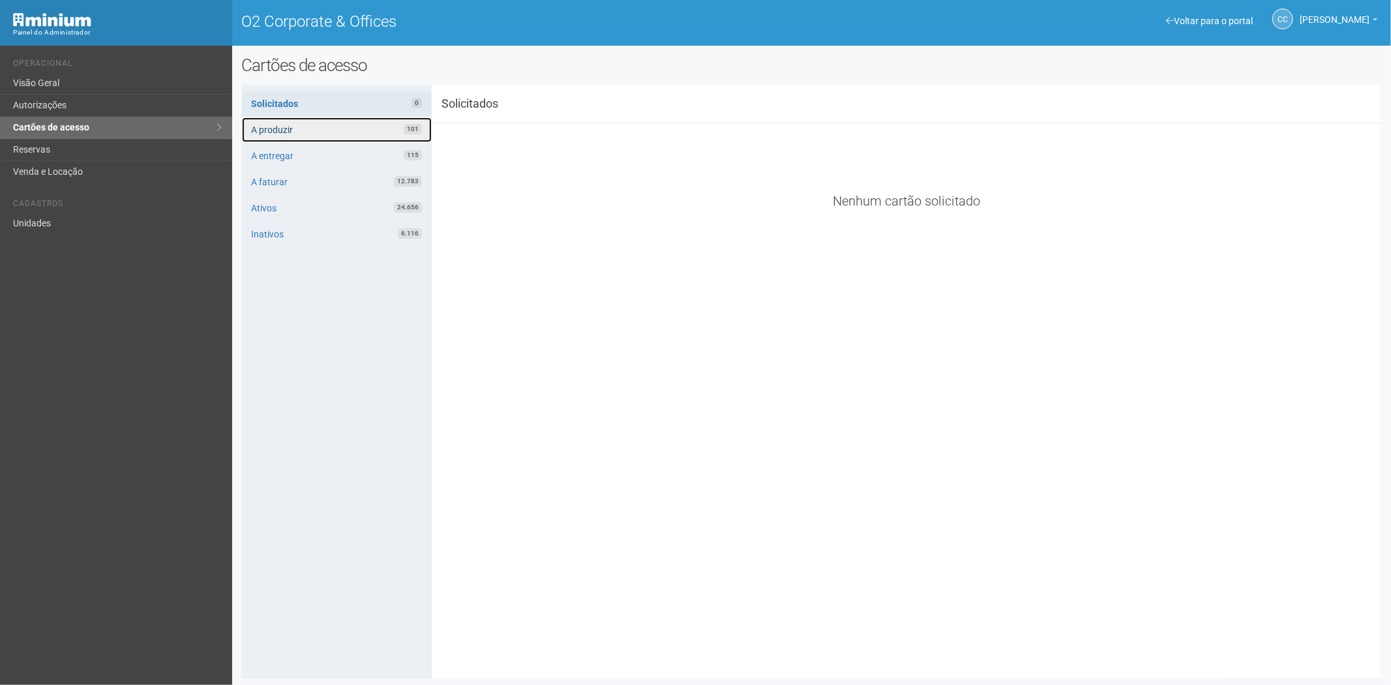
click at [355, 130] on link "A produzir 101" at bounding box center [337, 129] width 190 height 25
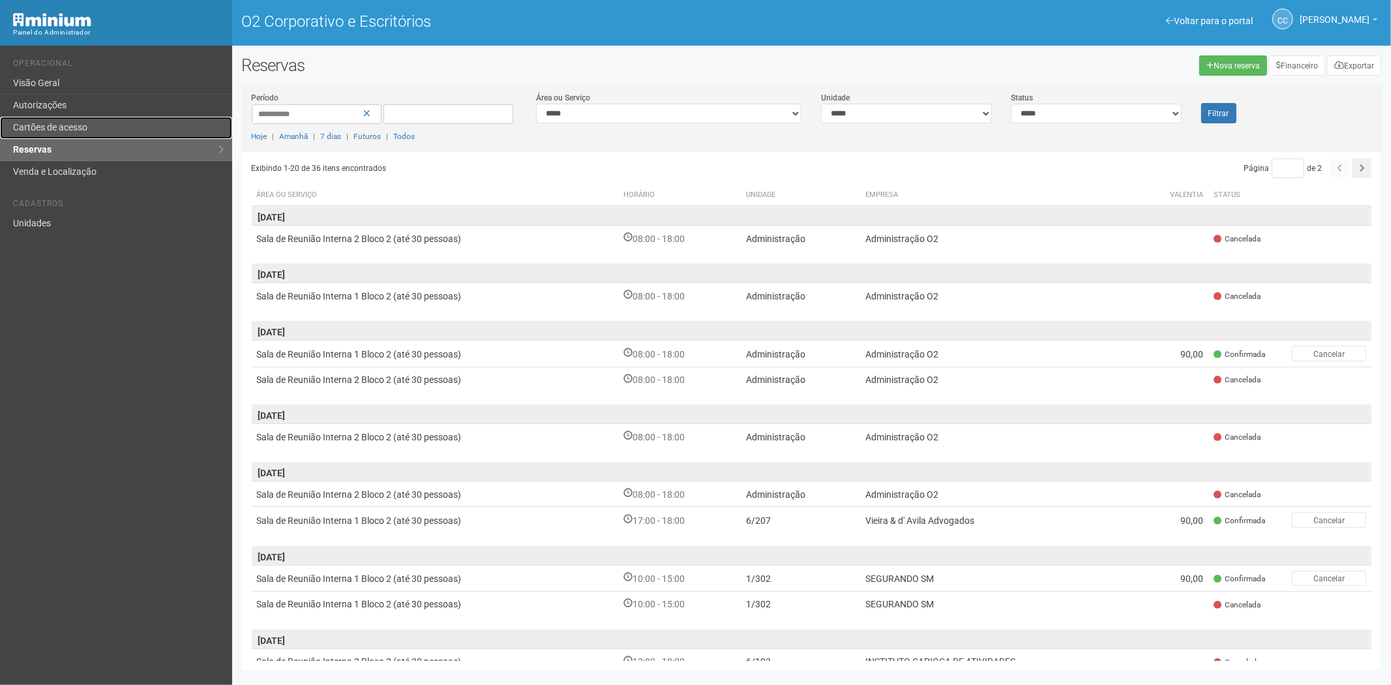
click at [118, 126] on link "Cartões de acesso" at bounding box center [116, 128] width 232 height 22
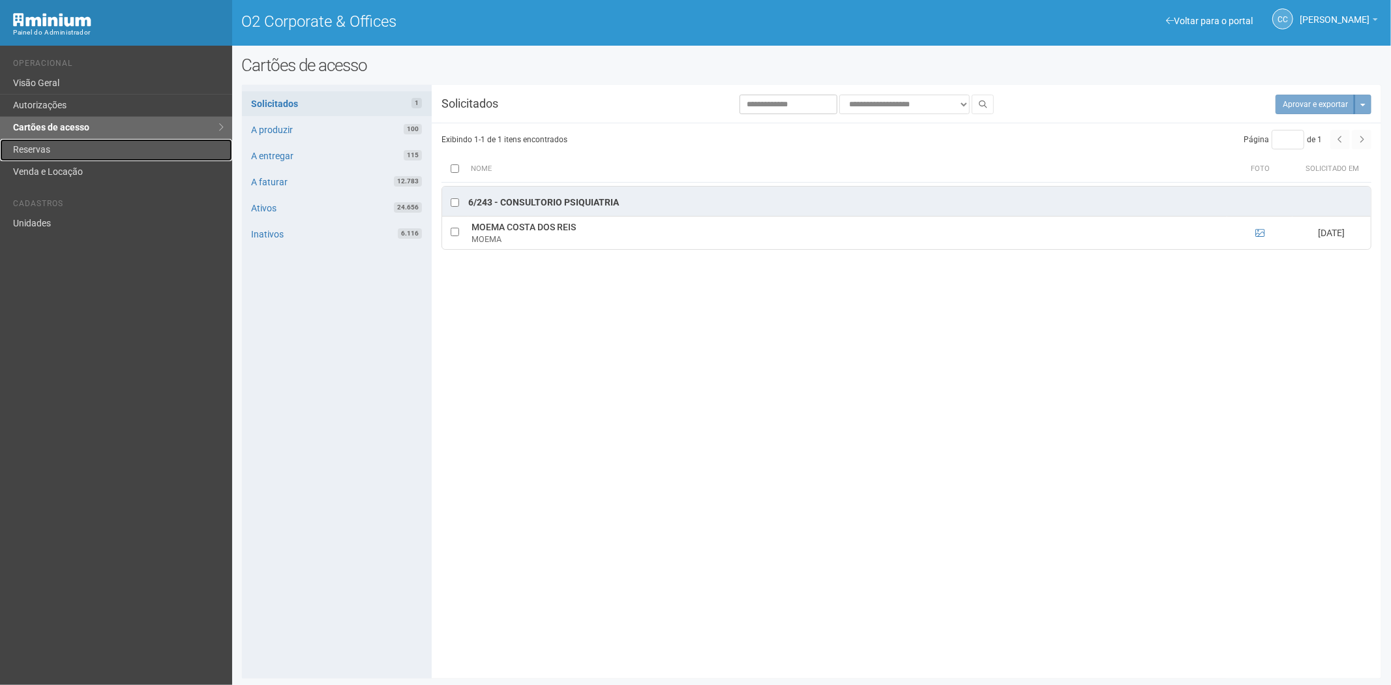
click at [131, 150] on link "Reservas" at bounding box center [116, 150] width 232 height 22
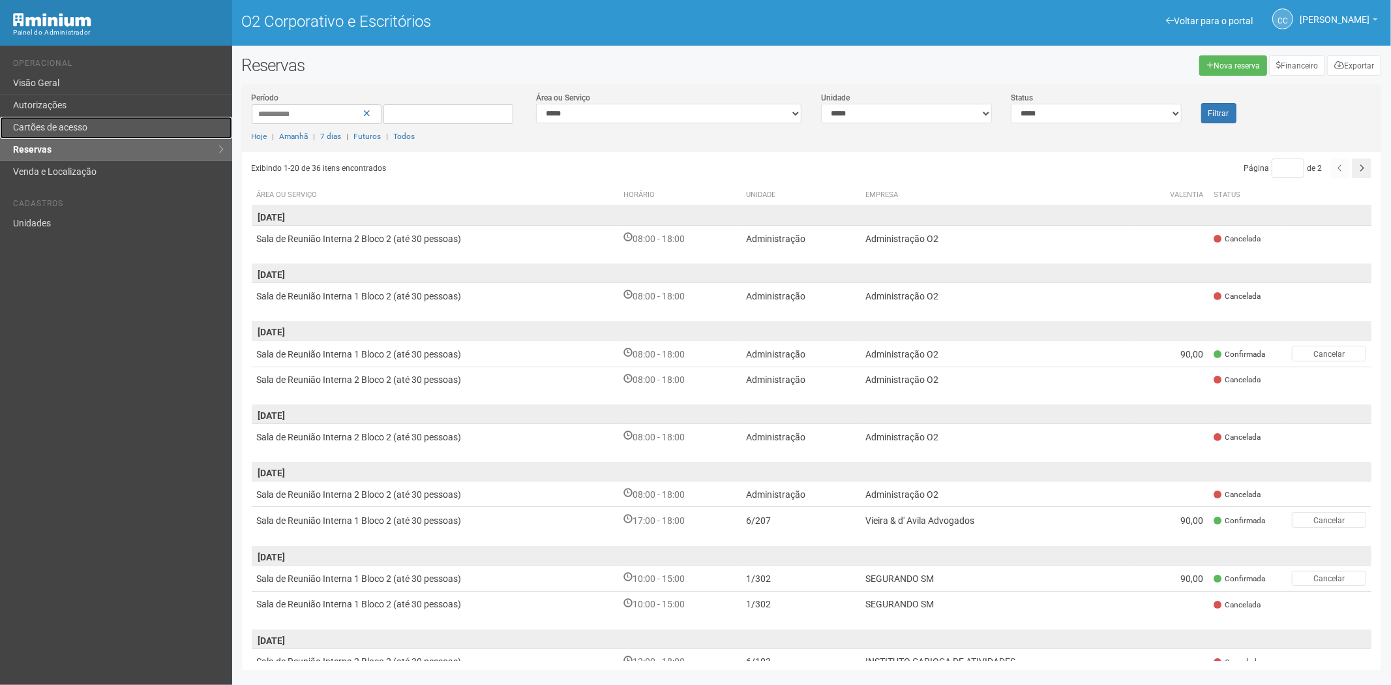
click at [114, 128] on link "Cartões de acesso" at bounding box center [116, 128] width 232 height 22
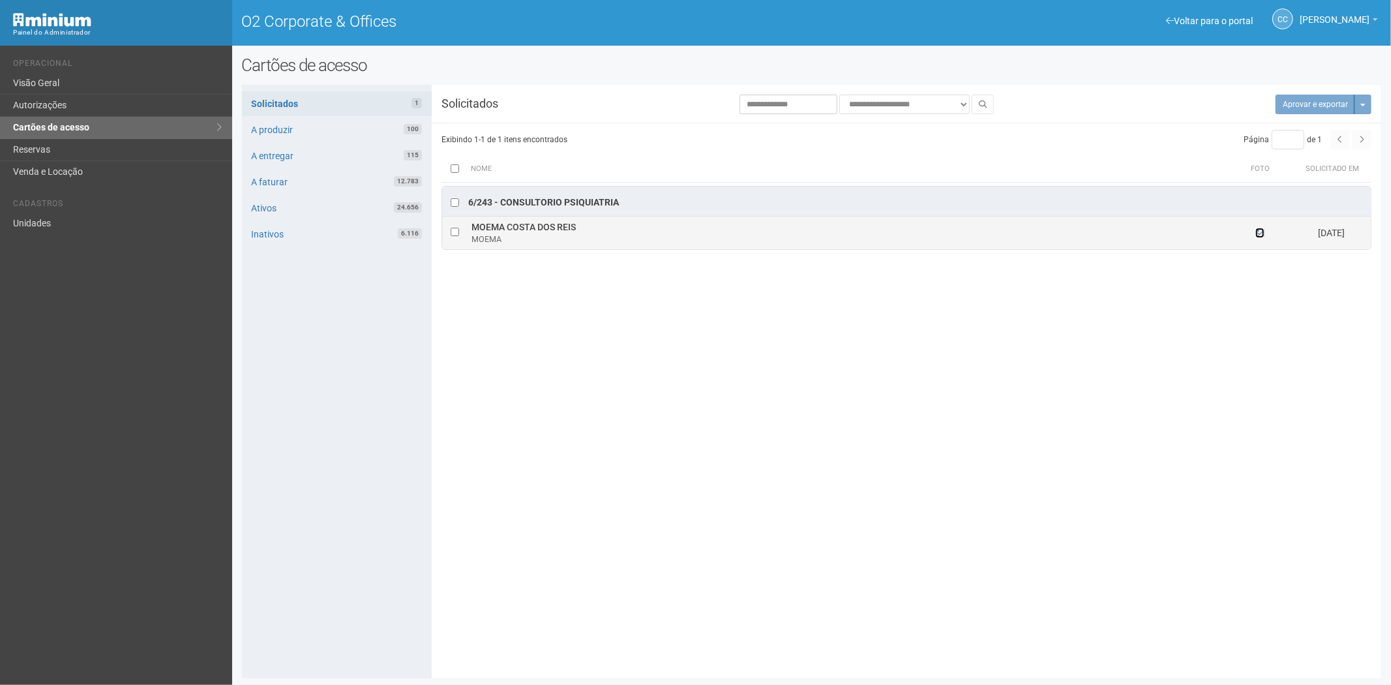
click at [1260, 232] on icon at bounding box center [1259, 232] width 9 height 9
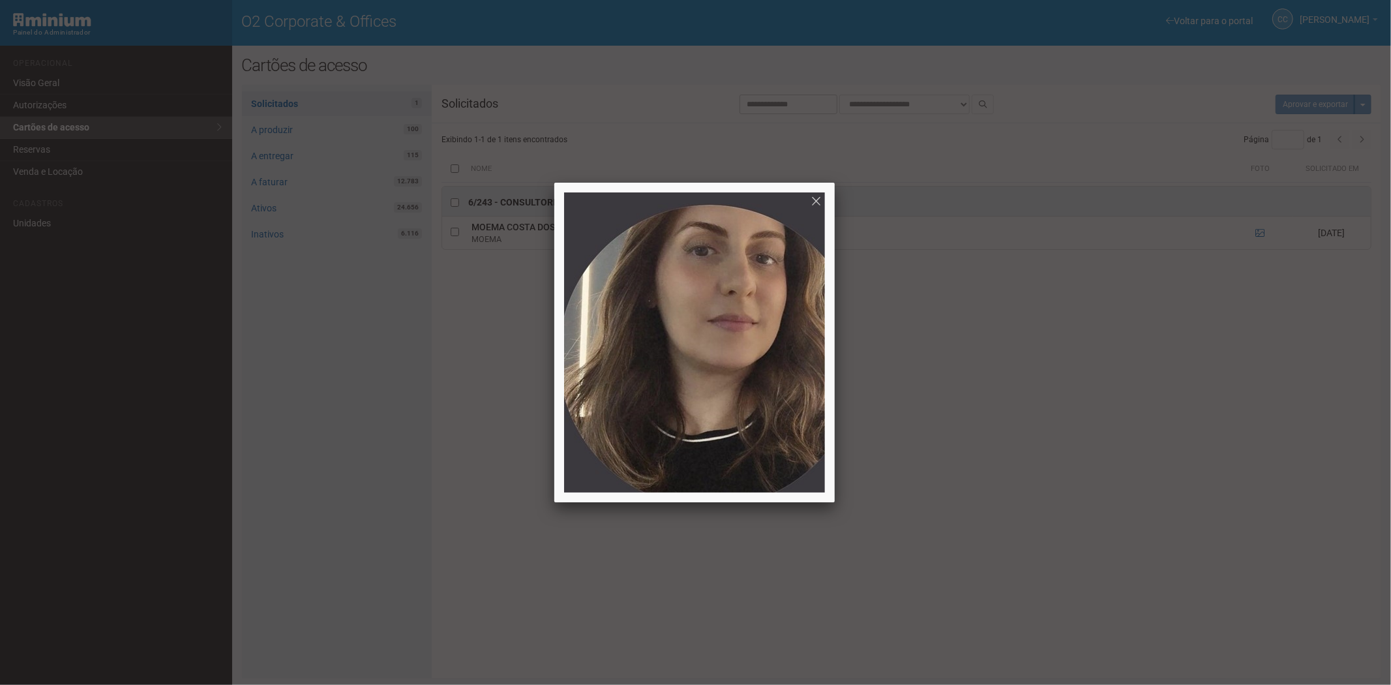
click at [1014, 480] on div at bounding box center [695, 342] width 1391 height 685
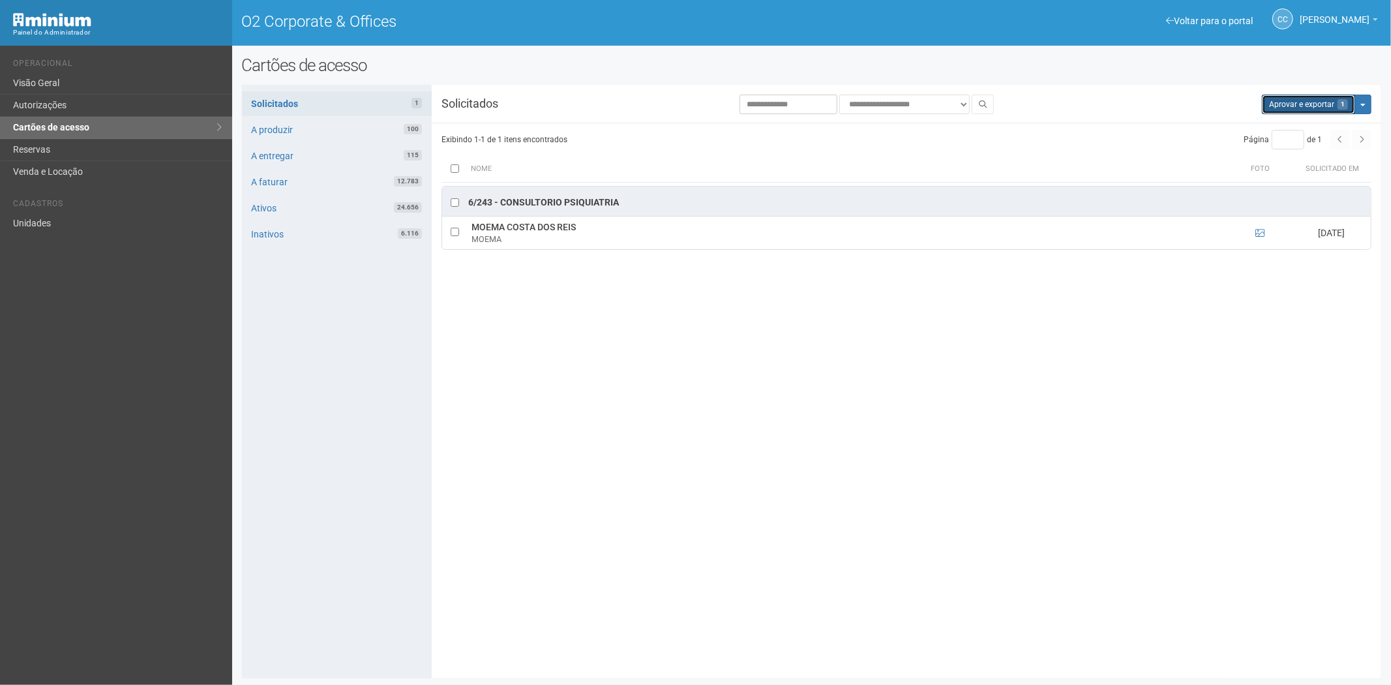
click at [1293, 106] on button "Aprovar e exportar 1" at bounding box center [1307, 105] width 93 height 20
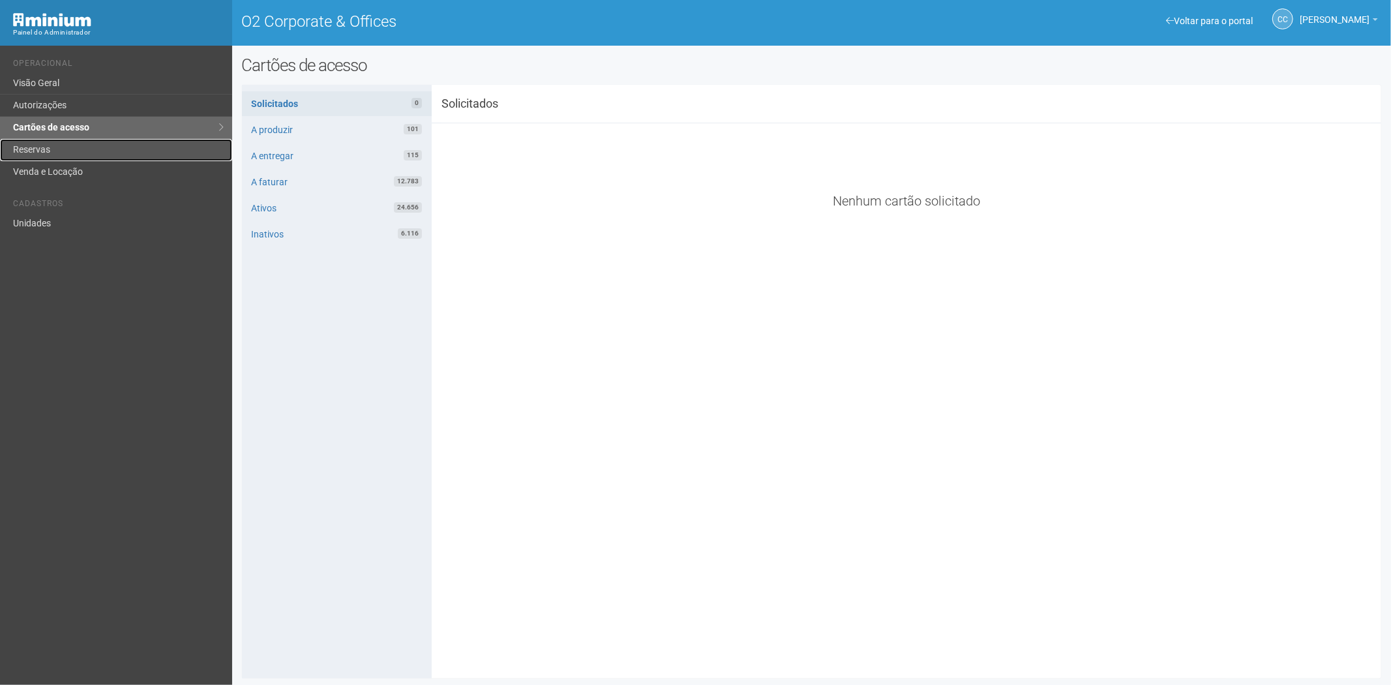
click at [24, 147] on link "Reservas" at bounding box center [116, 150] width 232 height 22
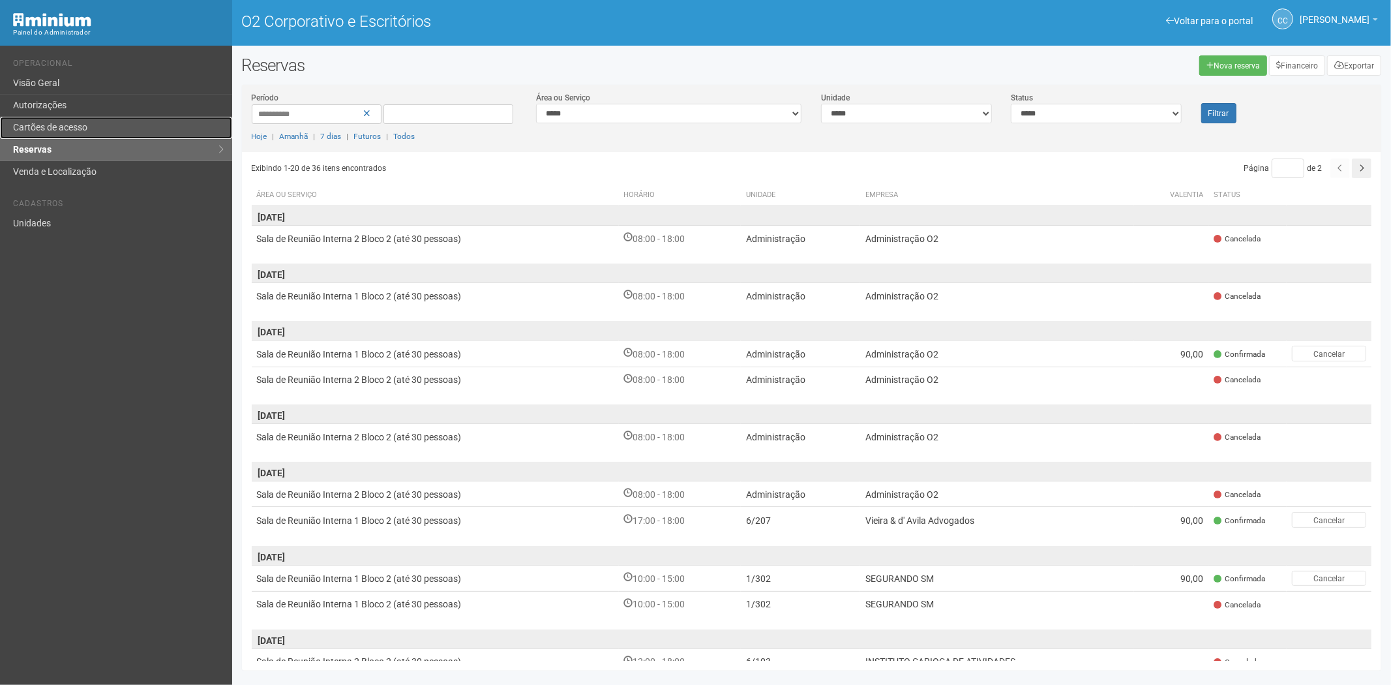
click at [60, 126] on font "Cartões de acesso" at bounding box center [50, 127] width 74 height 10
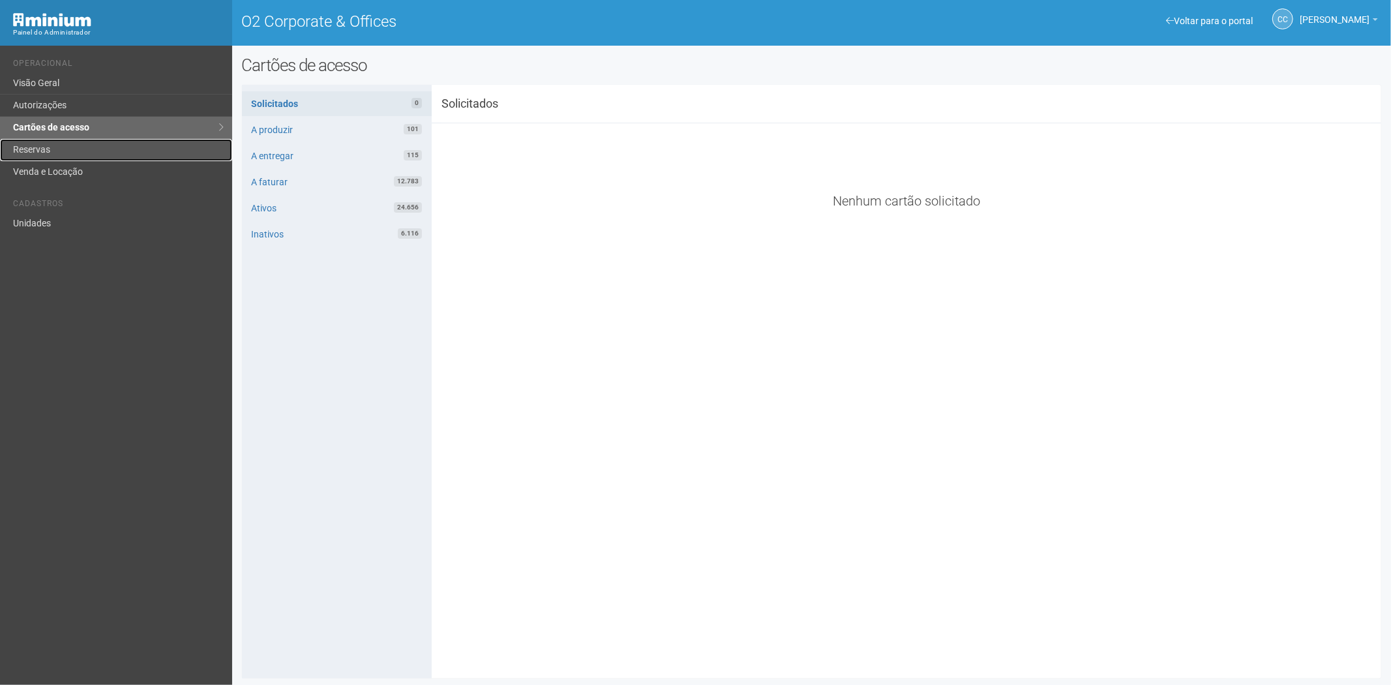
click at [65, 147] on link "Reservas" at bounding box center [116, 150] width 232 height 22
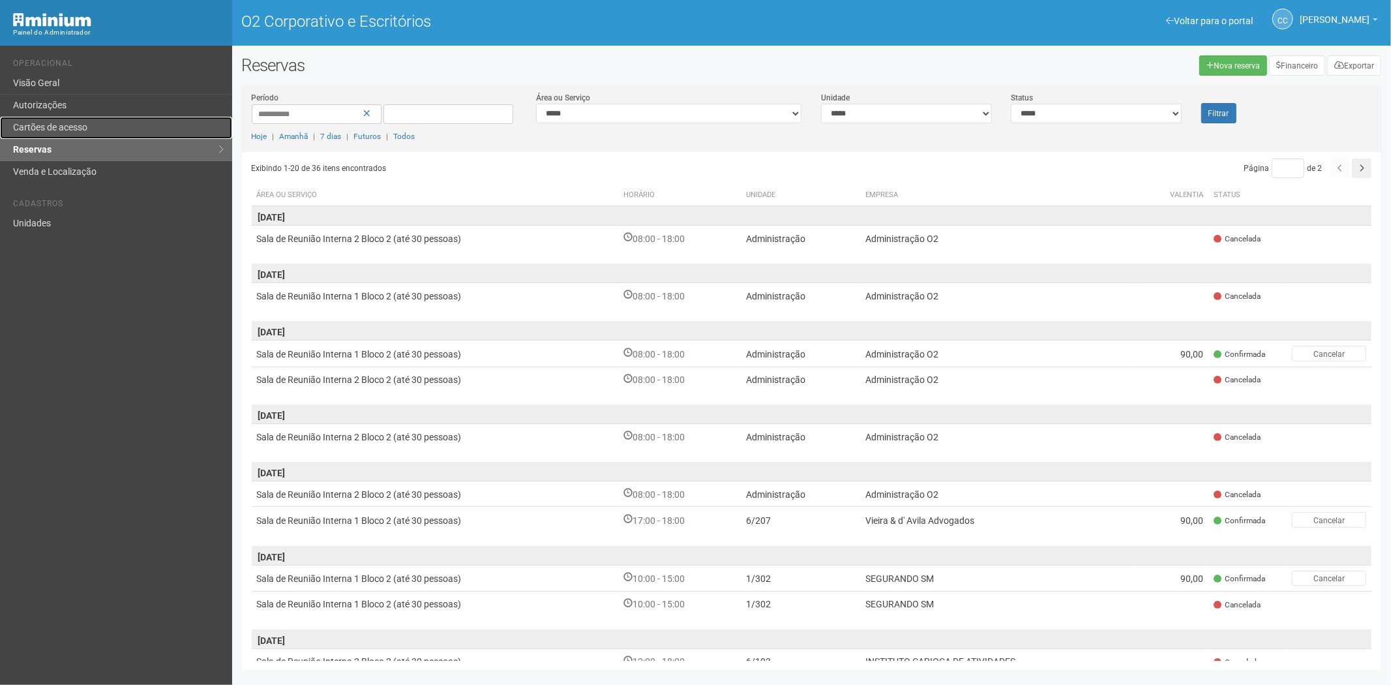
click at [77, 122] on font "Cartões de acesso" at bounding box center [50, 127] width 74 height 10
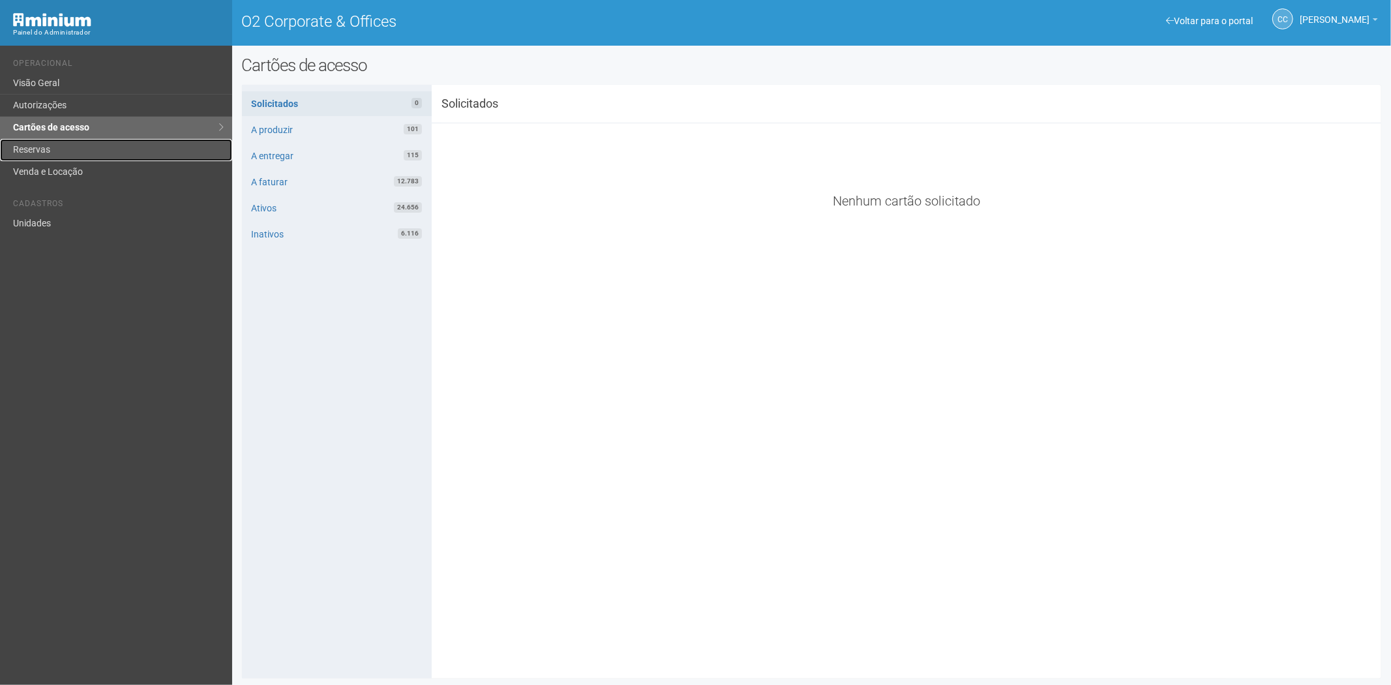
click at [57, 151] on link "Reservas" at bounding box center [116, 150] width 232 height 22
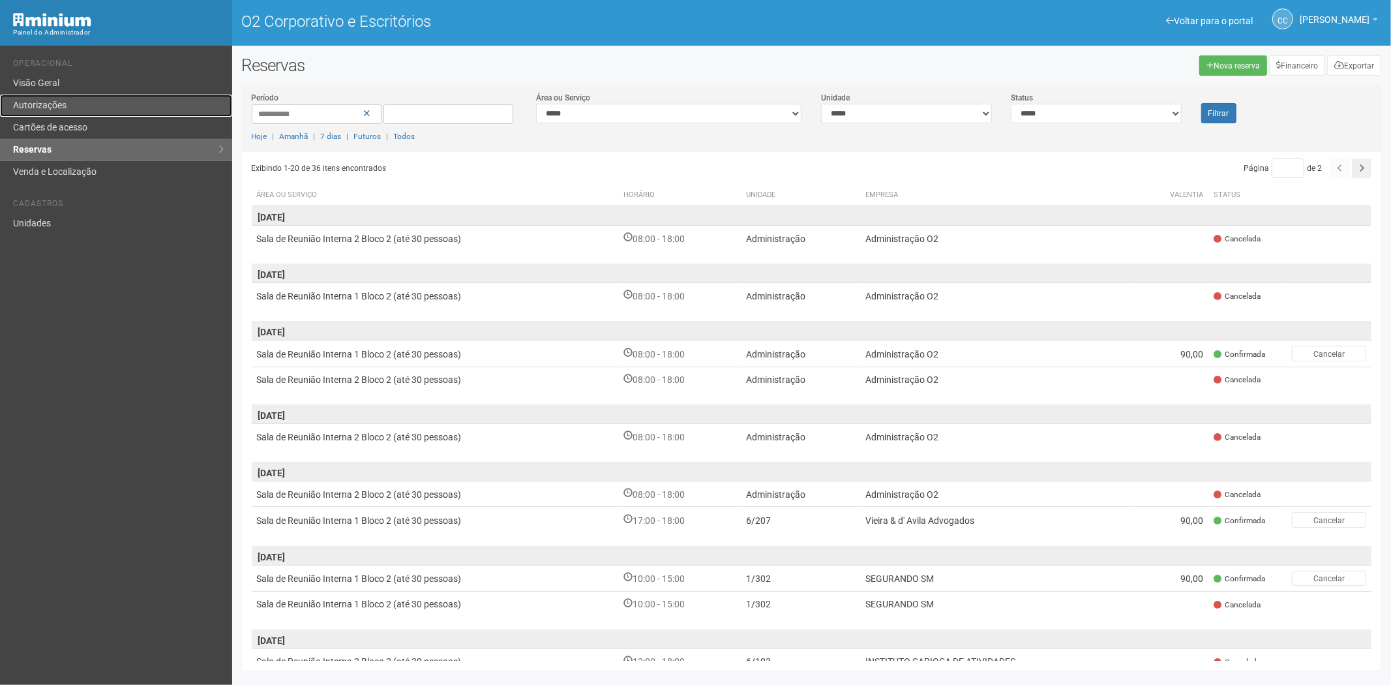
click at [33, 115] on link "Autorizações" at bounding box center [116, 106] width 232 height 22
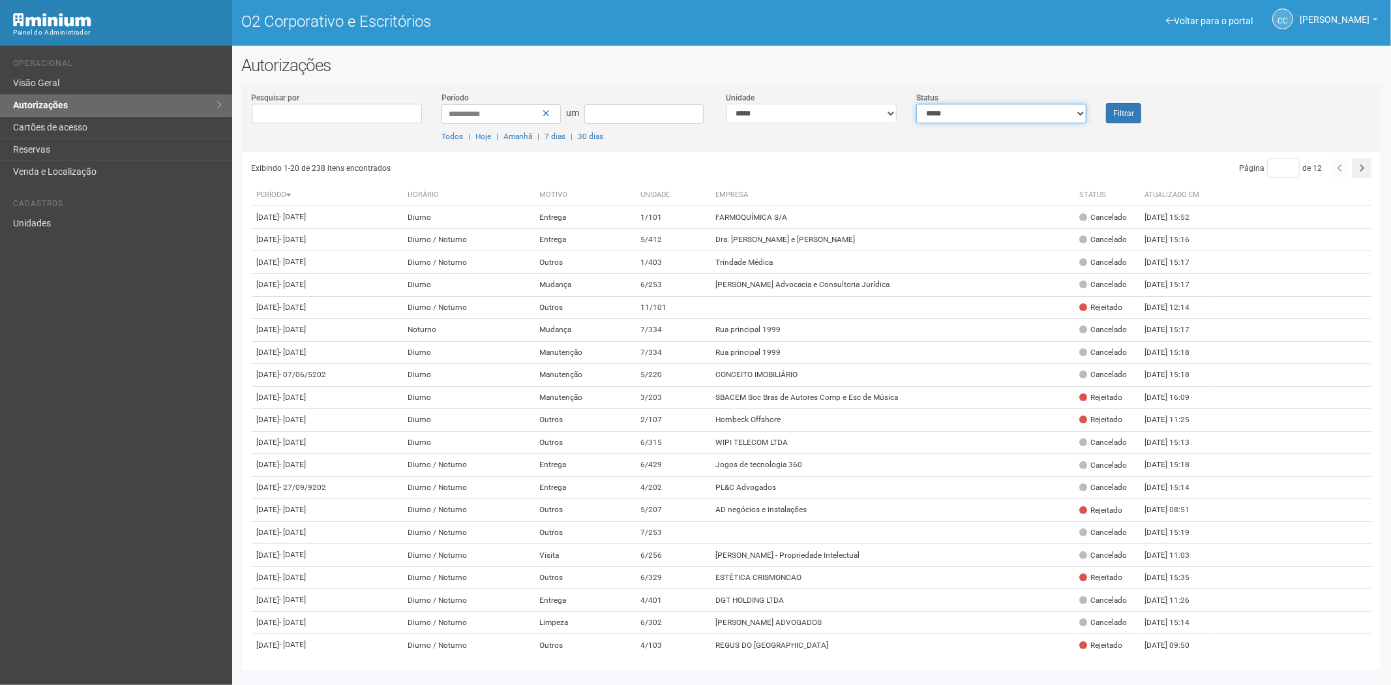
click at [1051, 121] on select "**********" at bounding box center [1001, 114] width 170 height 20
select select "*"
click at [916, 104] on select "**********" at bounding box center [1001, 114] width 170 height 20
click at [1124, 113] on font "Filtrar" at bounding box center [1123, 113] width 21 height 9
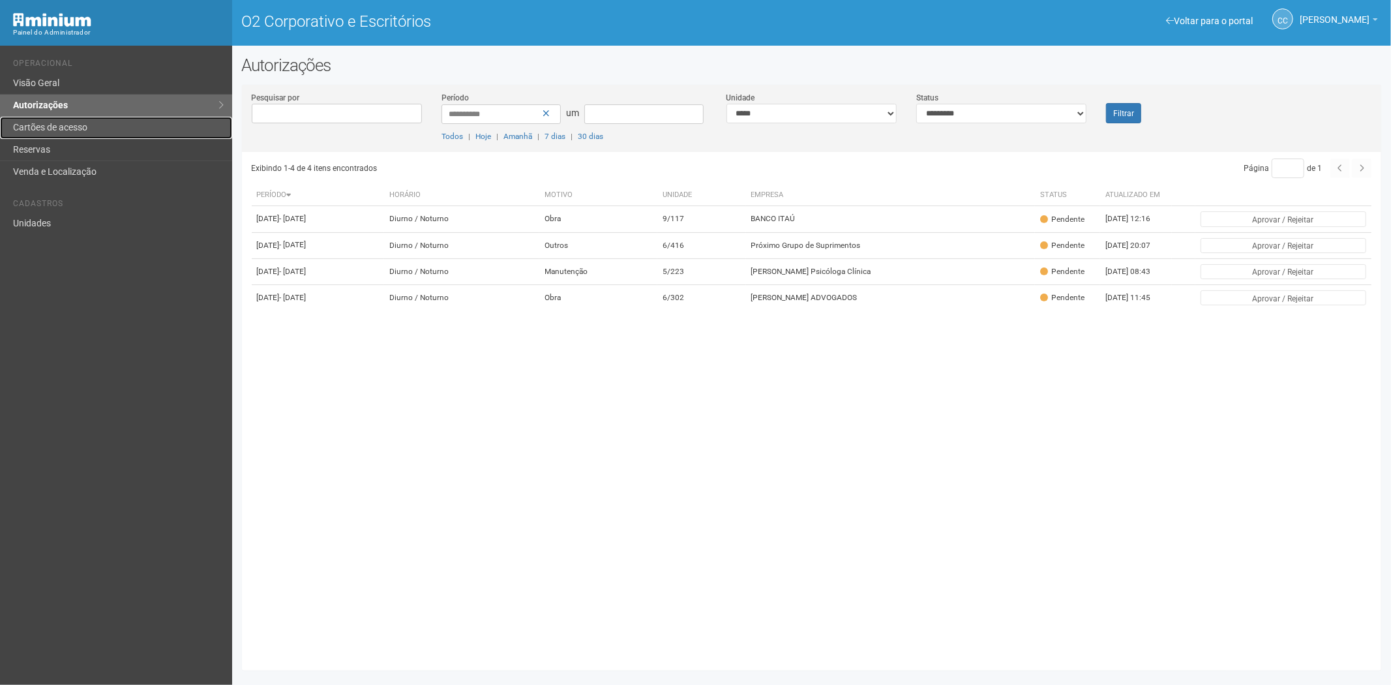
click at [49, 128] on font "Cartões de acesso" at bounding box center [50, 127] width 74 height 10
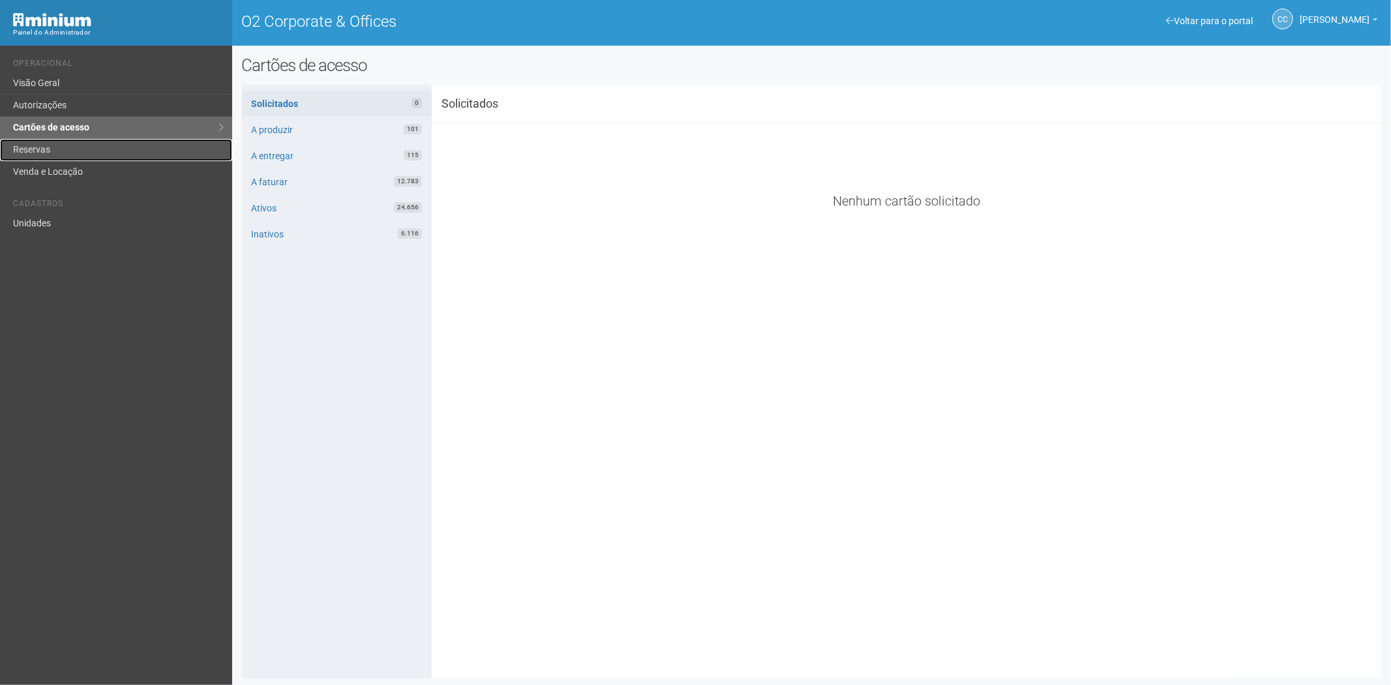
click at [36, 148] on link "Reservas" at bounding box center [116, 150] width 232 height 22
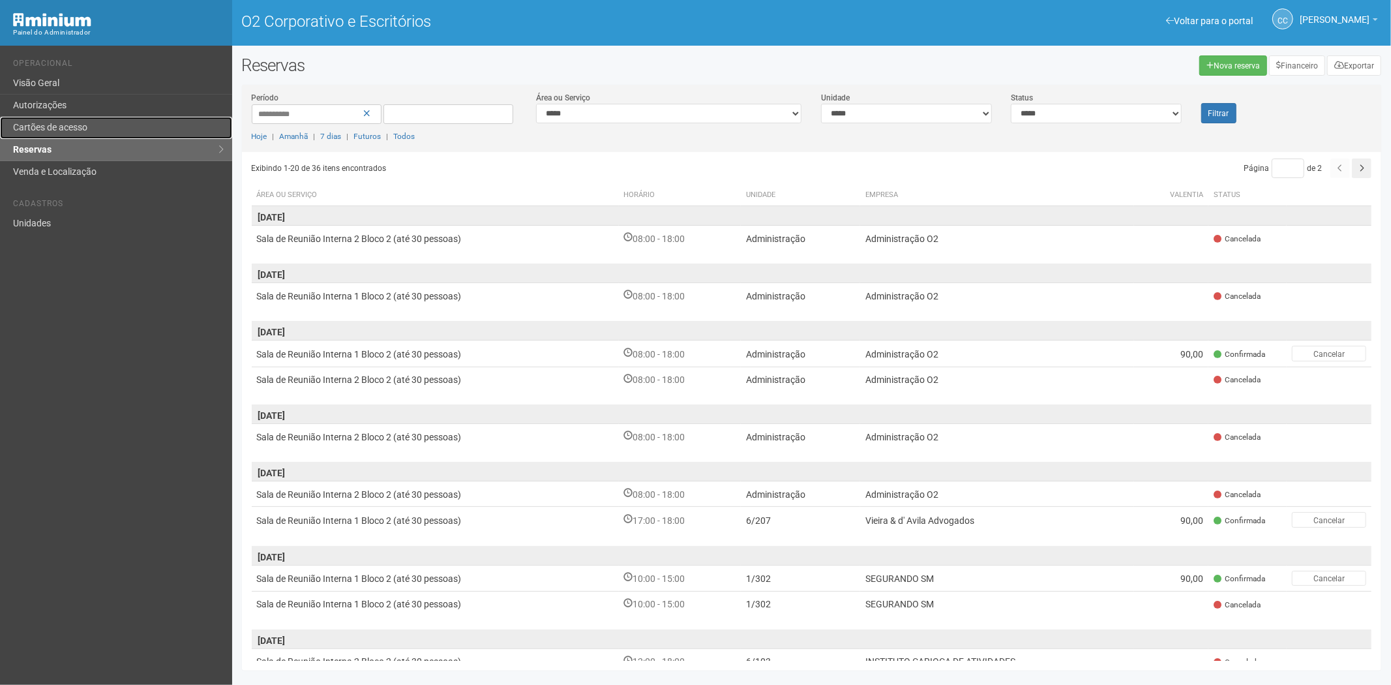
click at [111, 122] on link "Cartões de acesso" at bounding box center [116, 128] width 232 height 22
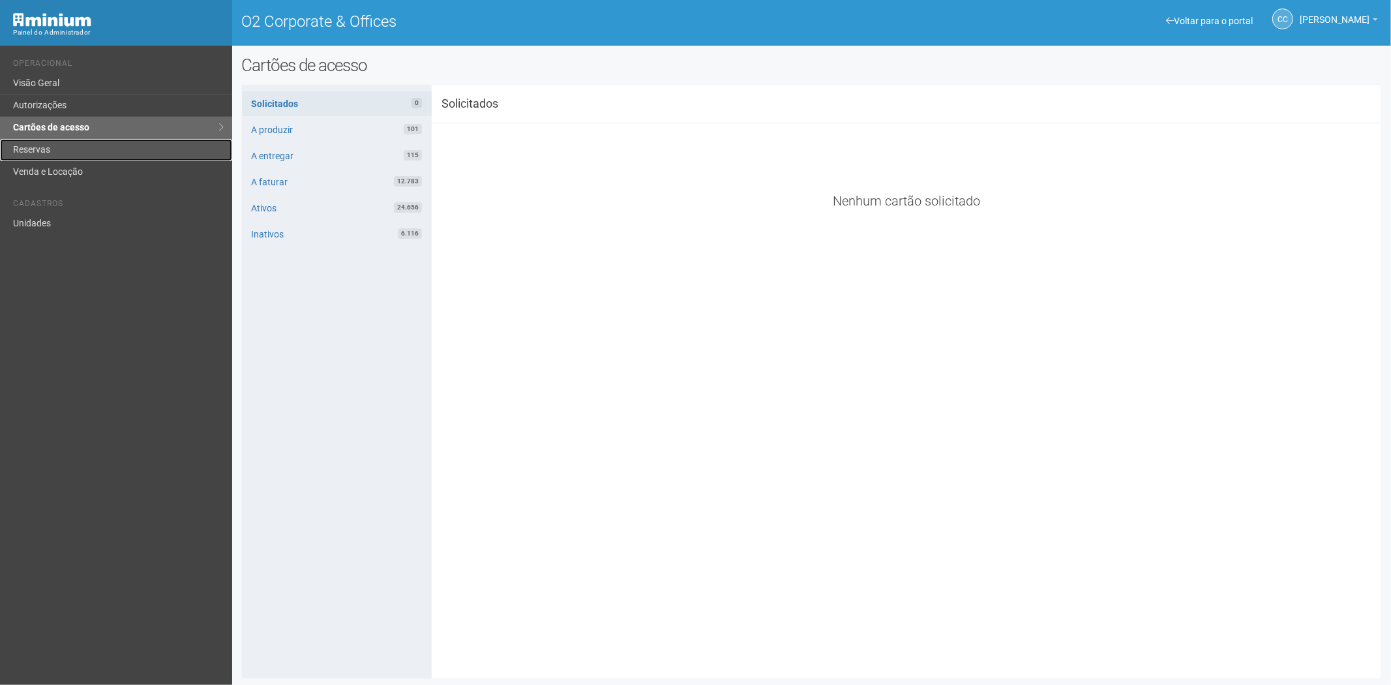
click at [74, 145] on link "Reservas" at bounding box center [116, 150] width 232 height 22
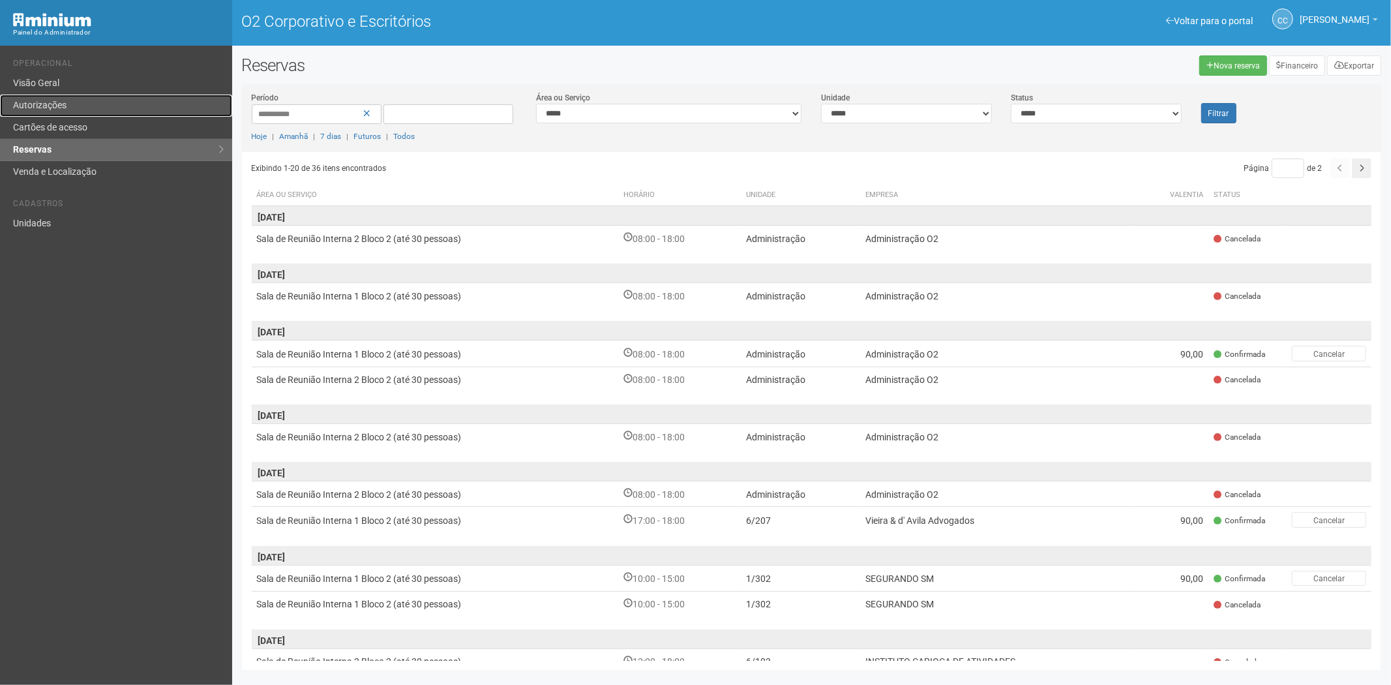
click at [53, 102] on font "Autorizações" at bounding box center [39, 105] width 53 height 10
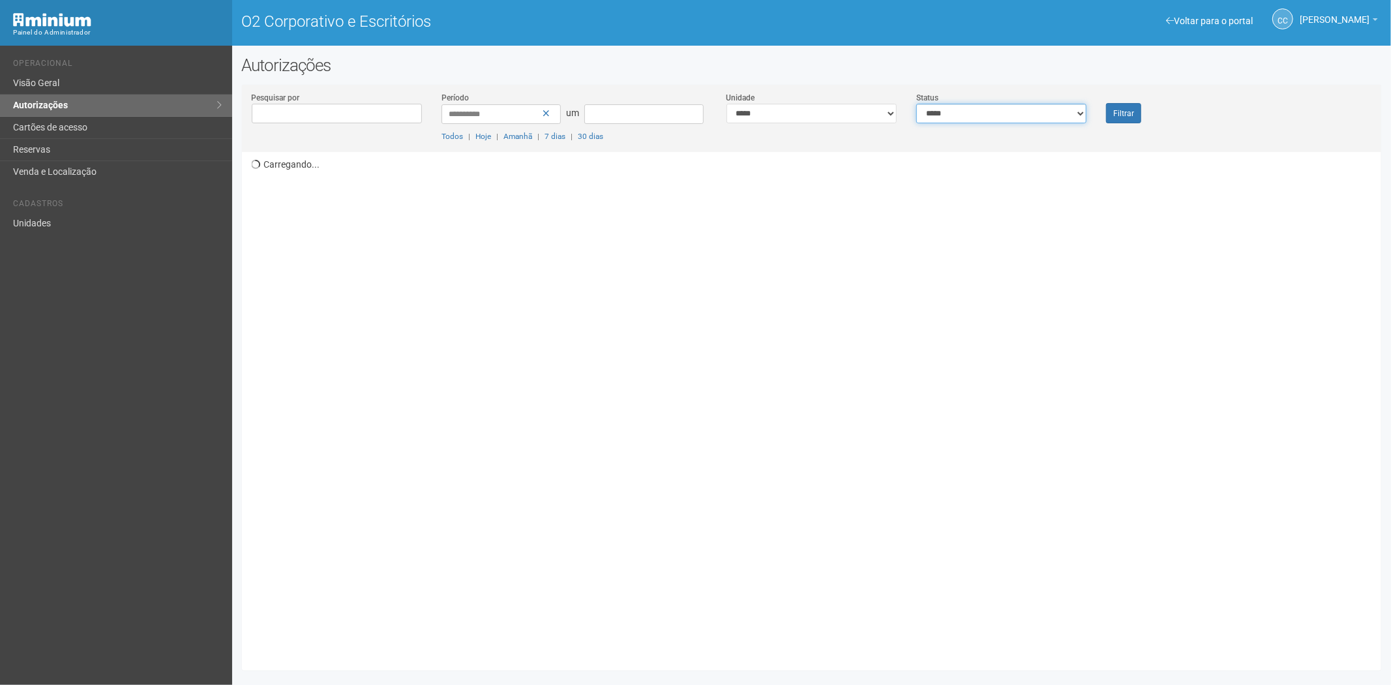
click at [1001, 116] on select "**********" at bounding box center [1001, 114] width 170 height 20
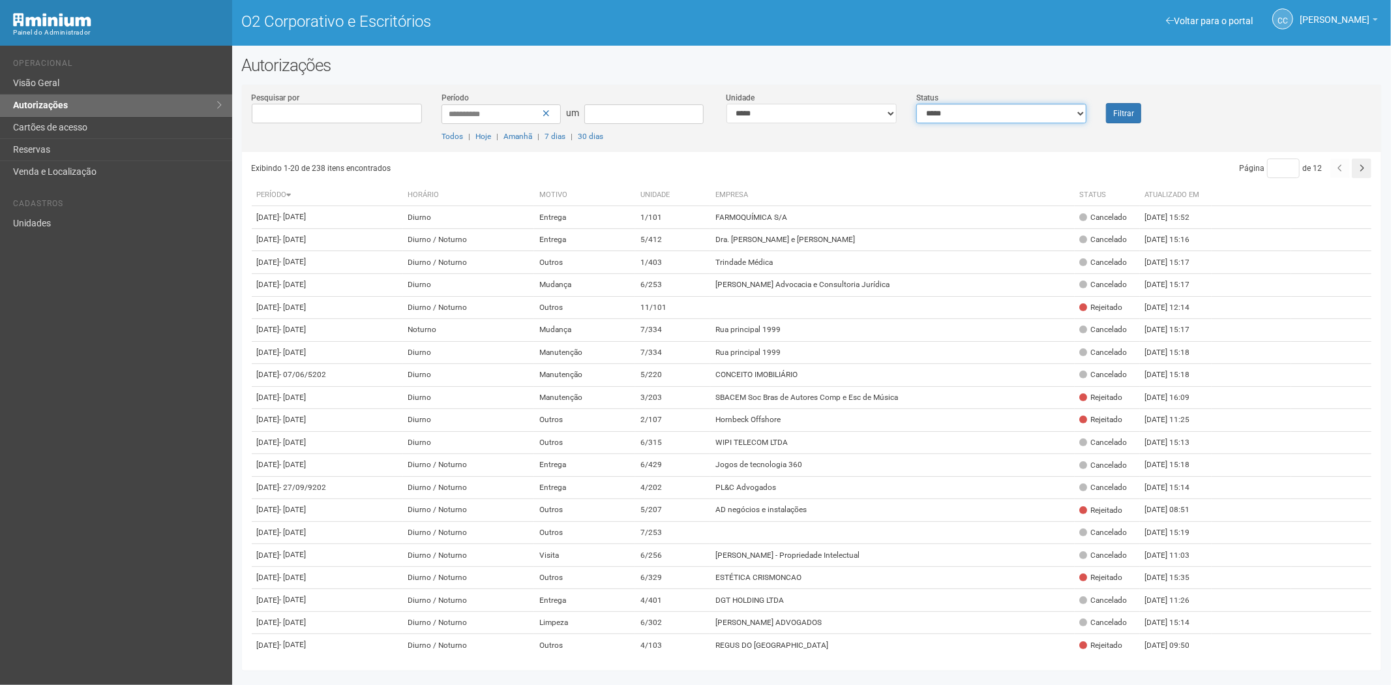
select select "*"
click at [916, 104] on select "**********" at bounding box center [1001, 114] width 170 height 20
click at [1138, 110] on button "Filtrar" at bounding box center [1123, 113] width 35 height 20
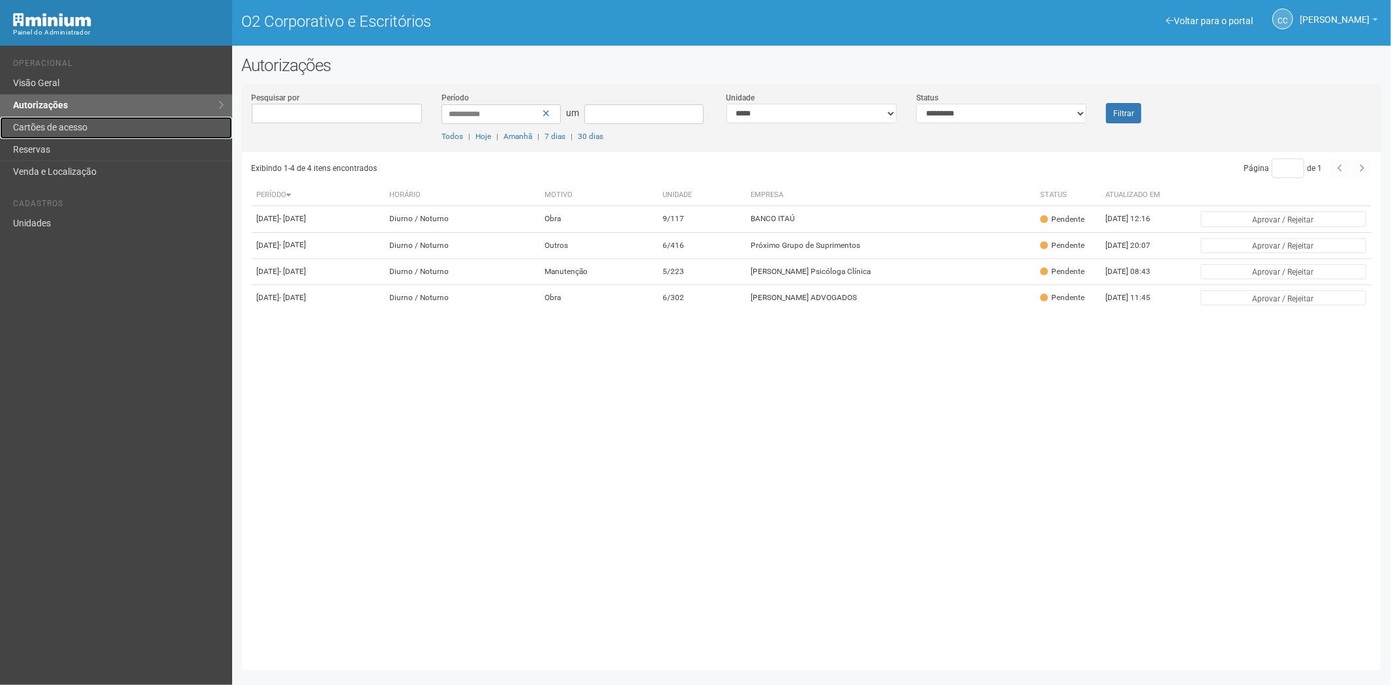
click at [50, 122] on font "Cartões de acesso" at bounding box center [50, 127] width 74 height 10
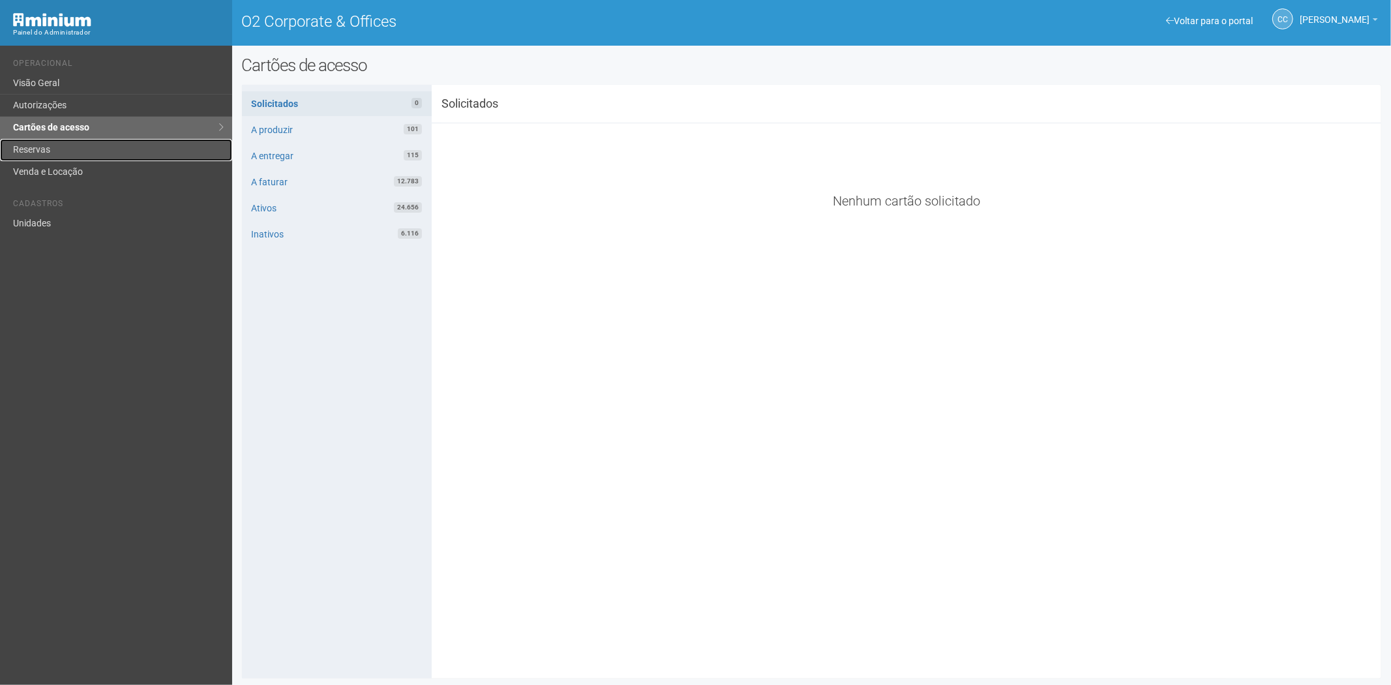
click at [80, 147] on link "Reservas" at bounding box center [116, 150] width 232 height 22
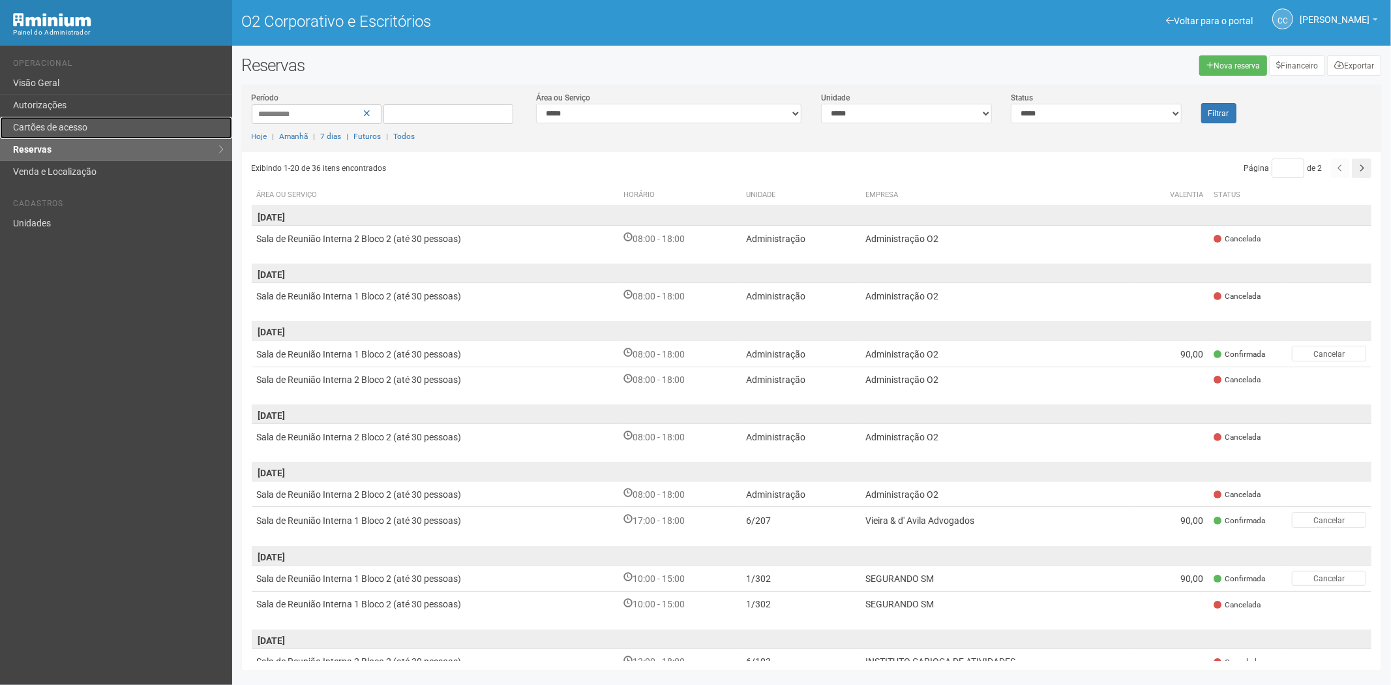
click at [61, 120] on link "Cartões de acesso" at bounding box center [116, 128] width 232 height 22
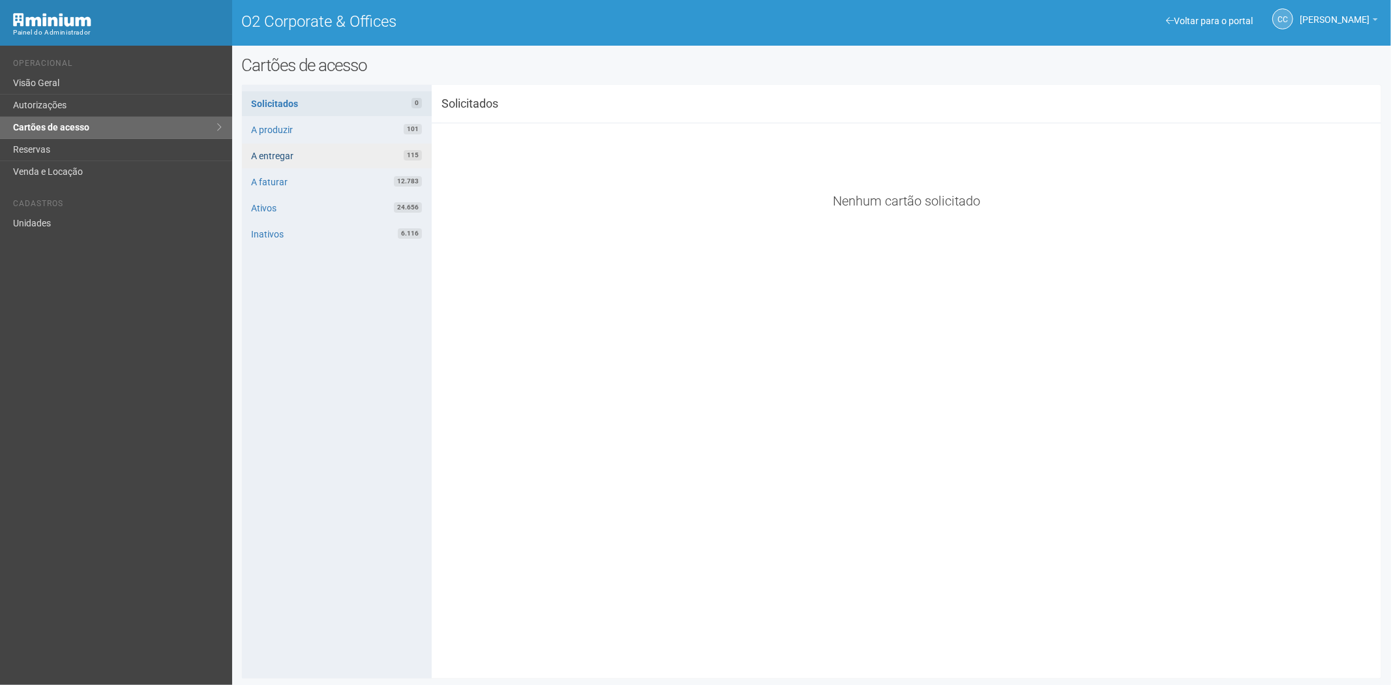
drag, startPoint x: 516, startPoint y: 439, endPoint x: 396, endPoint y: 158, distance: 305.2
click at [516, 439] on div "**********" at bounding box center [812, 382] width 1140 height 574
drag, startPoint x: 523, startPoint y: 325, endPoint x: 571, endPoint y: 294, distance: 57.1
click at [523, 325] on div "**********" at bounding box center [812, 382] width 1140 height 574
click at [36, 220] on link "Unidades" at bounding box center [116, 224] width 232 height 22
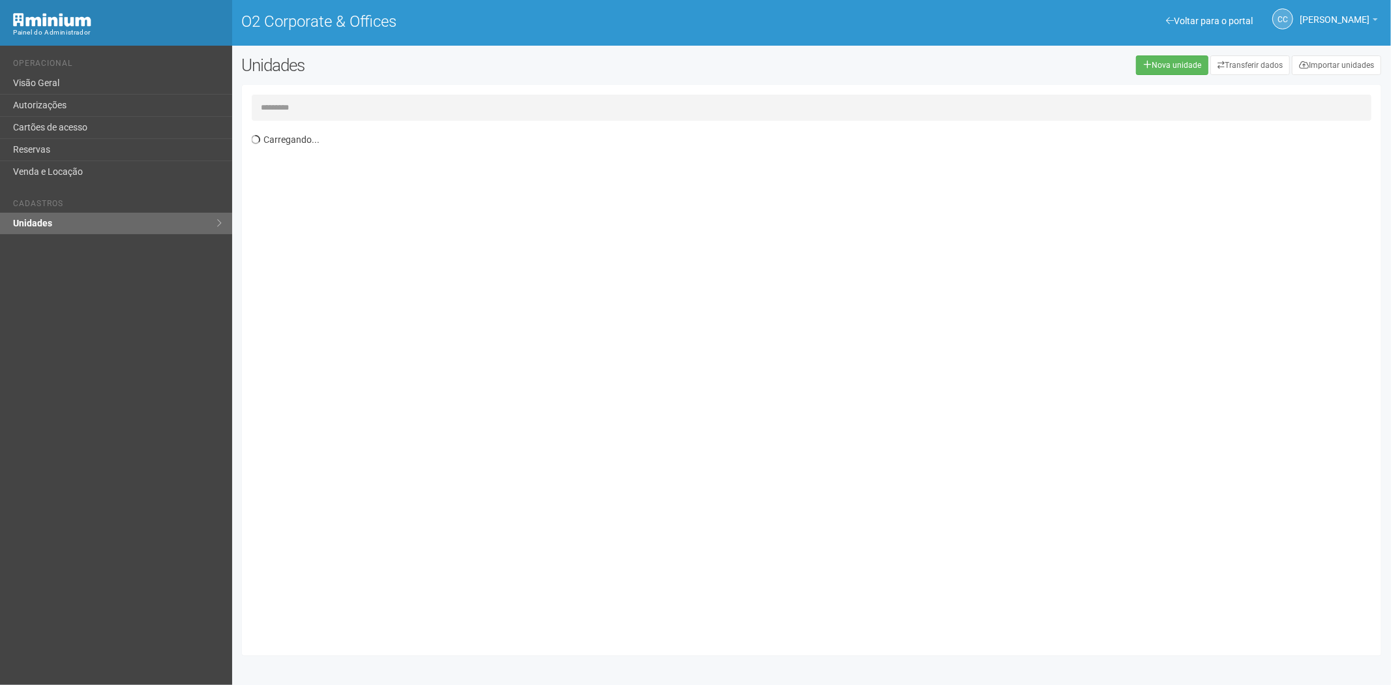
click at [317, 108] on input "text" at bounding box center [812, 108] width 1120 height 26
type input "*****"
click at [439, 165] on th "Unidade" at bounding box center [381, 156] width 258 height 22
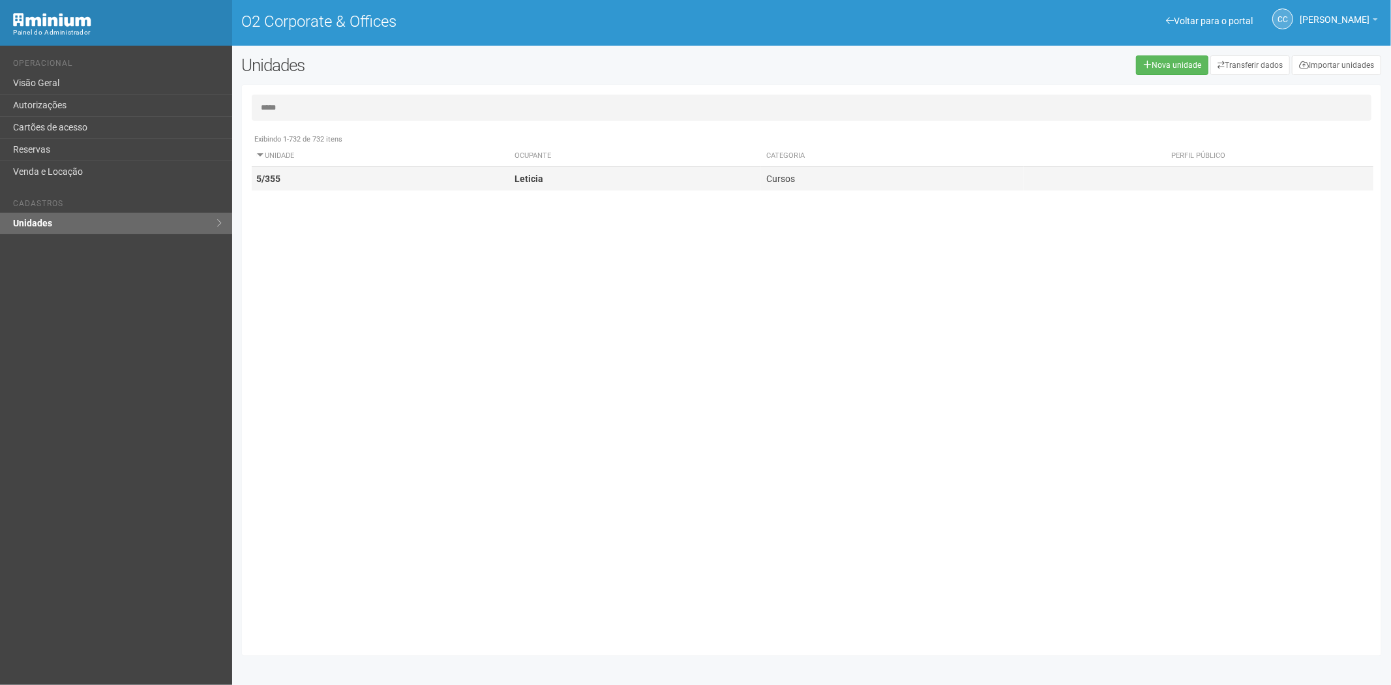
click at [439, 181] on td "5/355" at bounding box center [381, 179] width 258 height 24
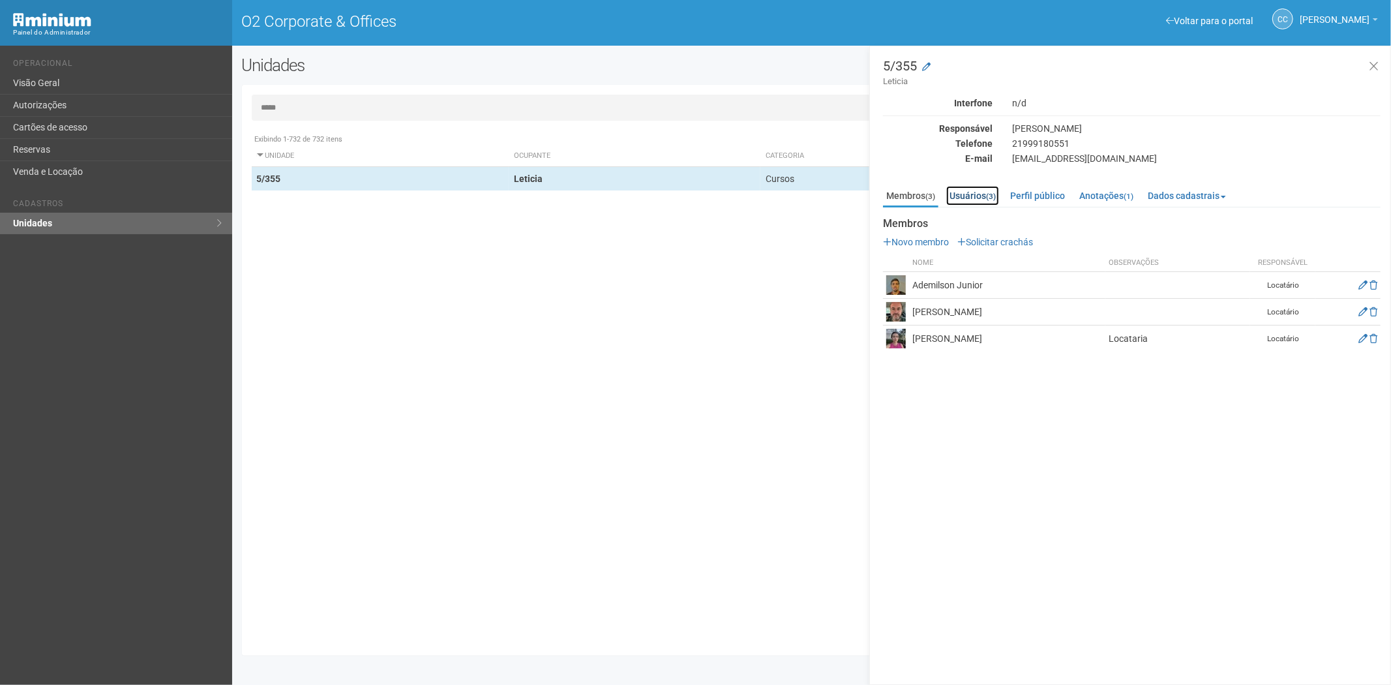
click at [968, 192] on link "Usuários (3)" at bounding box center [972, 196] width 53 height 20
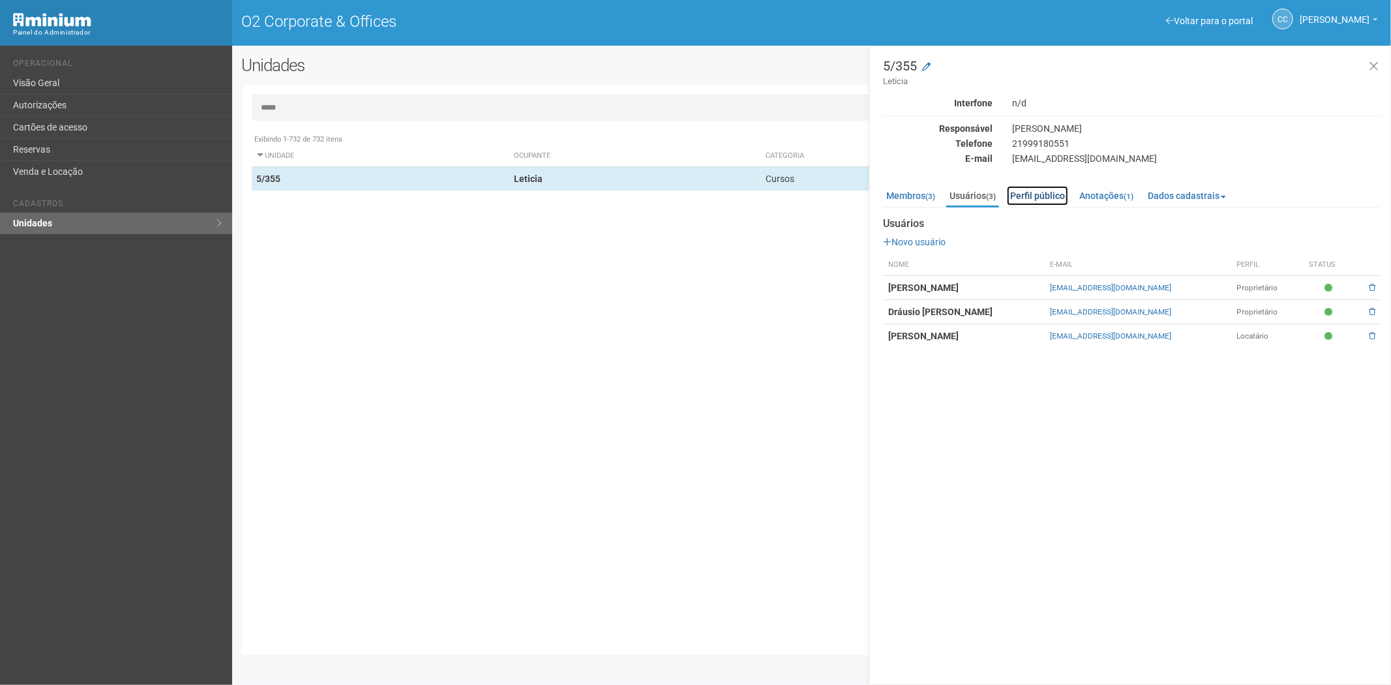
click at [1024, 191] on link "Perfil público" at bounding box center [1037, 196] width 61 height 20
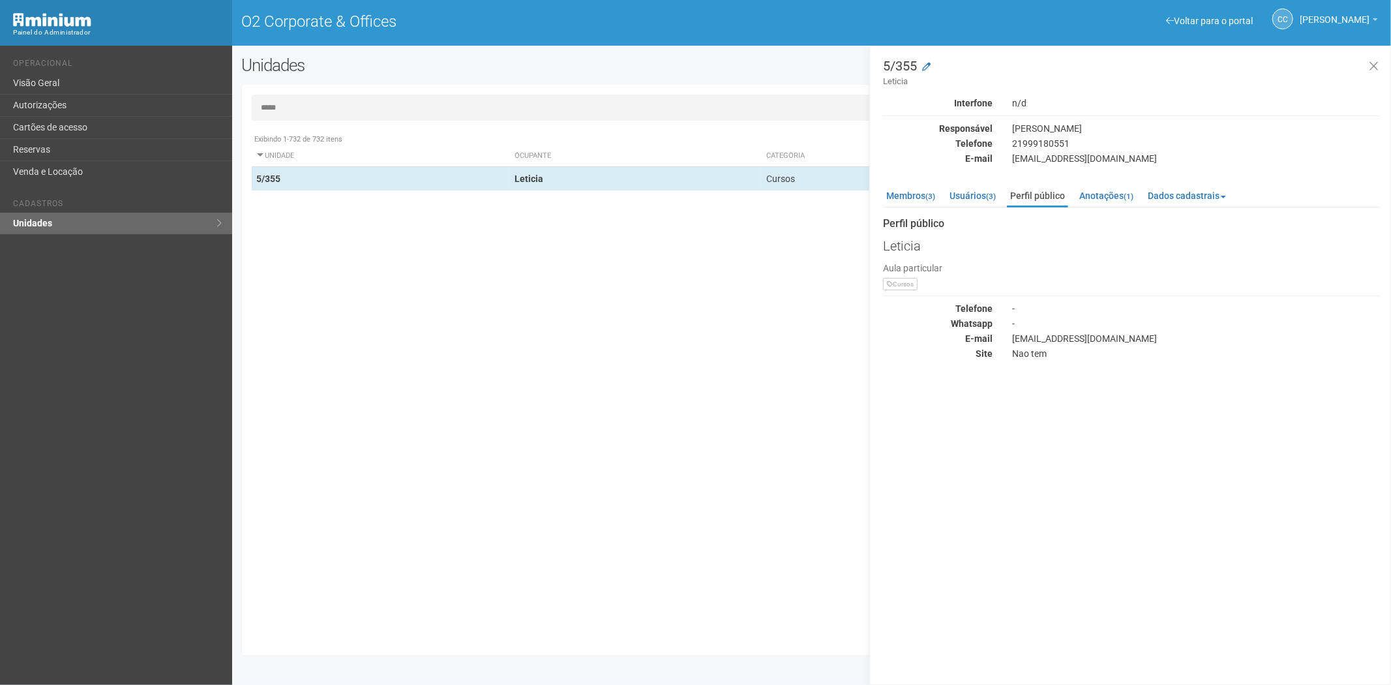
drag, startPoint x: 252, startPoint y: 437, endPoint x: 194, endPoint y: 55, distance: 386.5
click at [252, 435] on div "Exibindo 1-732 de 732 itens Unidade Ocupante Categoria Perfil público Administr…" at bounding box center [817, 386] width 1130 height 518
click at [55, 127] on link "Cartões de acesso" at bounding box center [116, 128] width 232 height 22
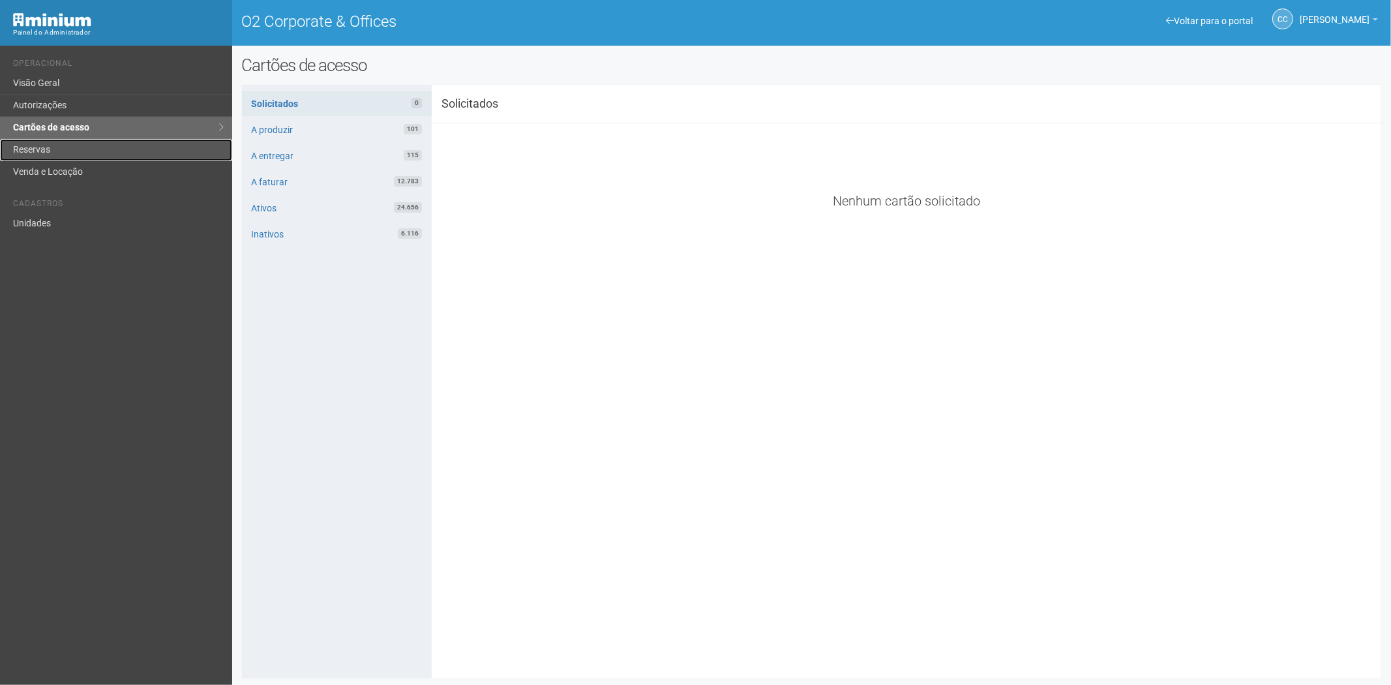
click at [67, 147] on link "Reservas" at bounding box center [116, 150] width 232 height 22
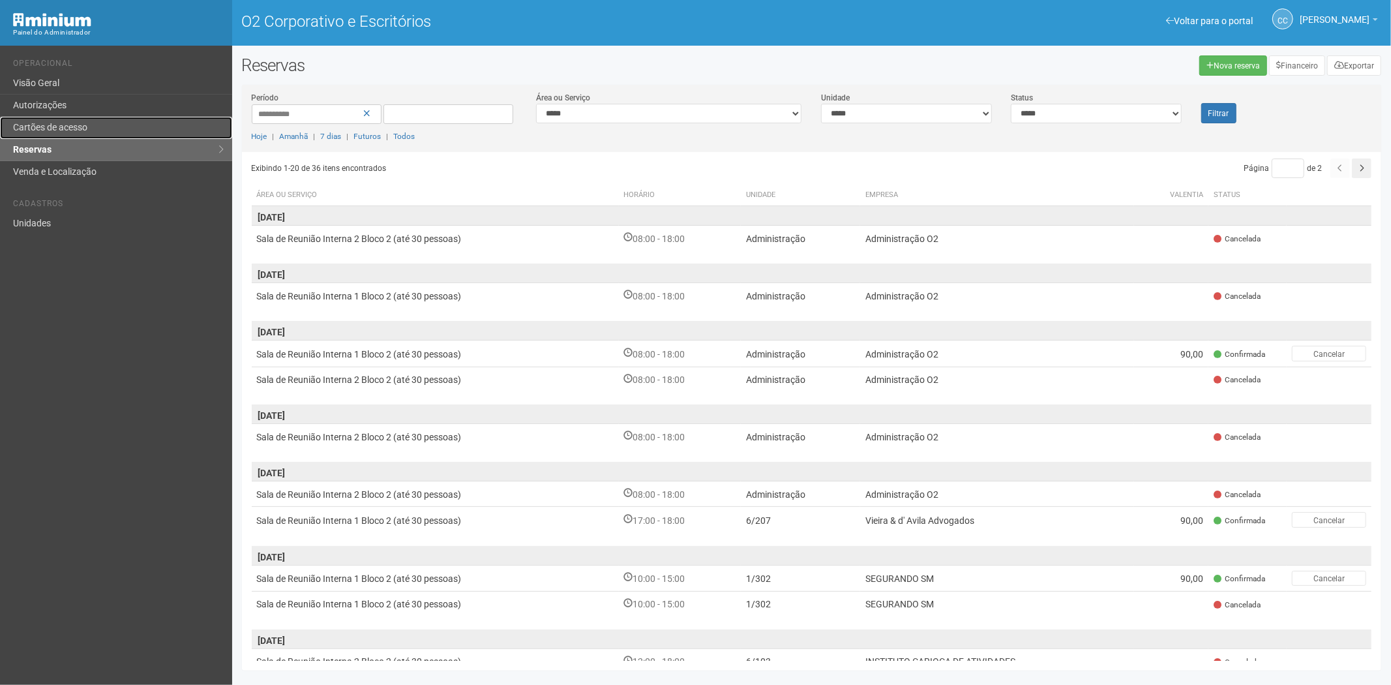
click at [129, 119] on link "Cartões de acesso" at bounding box center [116, 128] width 232 height 22
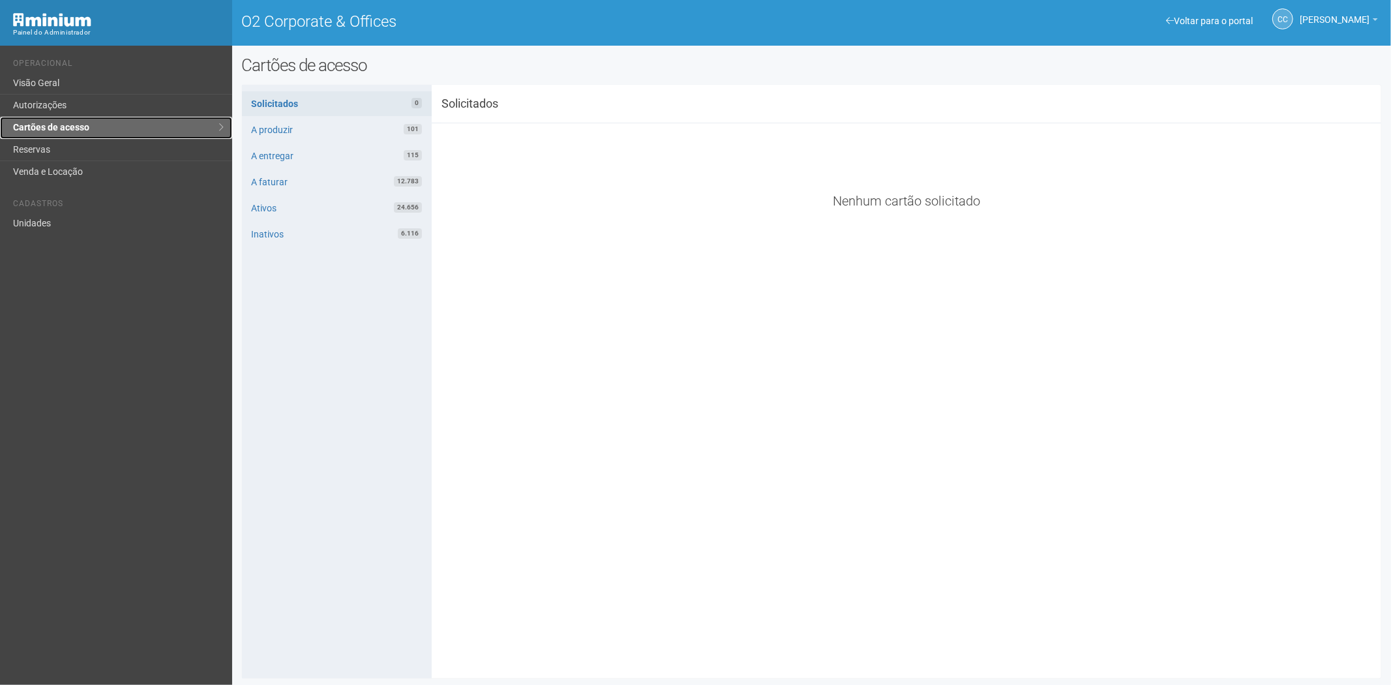
click at [82, 119] on link "Cartões de acesso" at bounding box center [116, 128] width 232 height 22
click at [46, 145] on link "Reservas" at bounding box center [116, 150] width 232 height 22
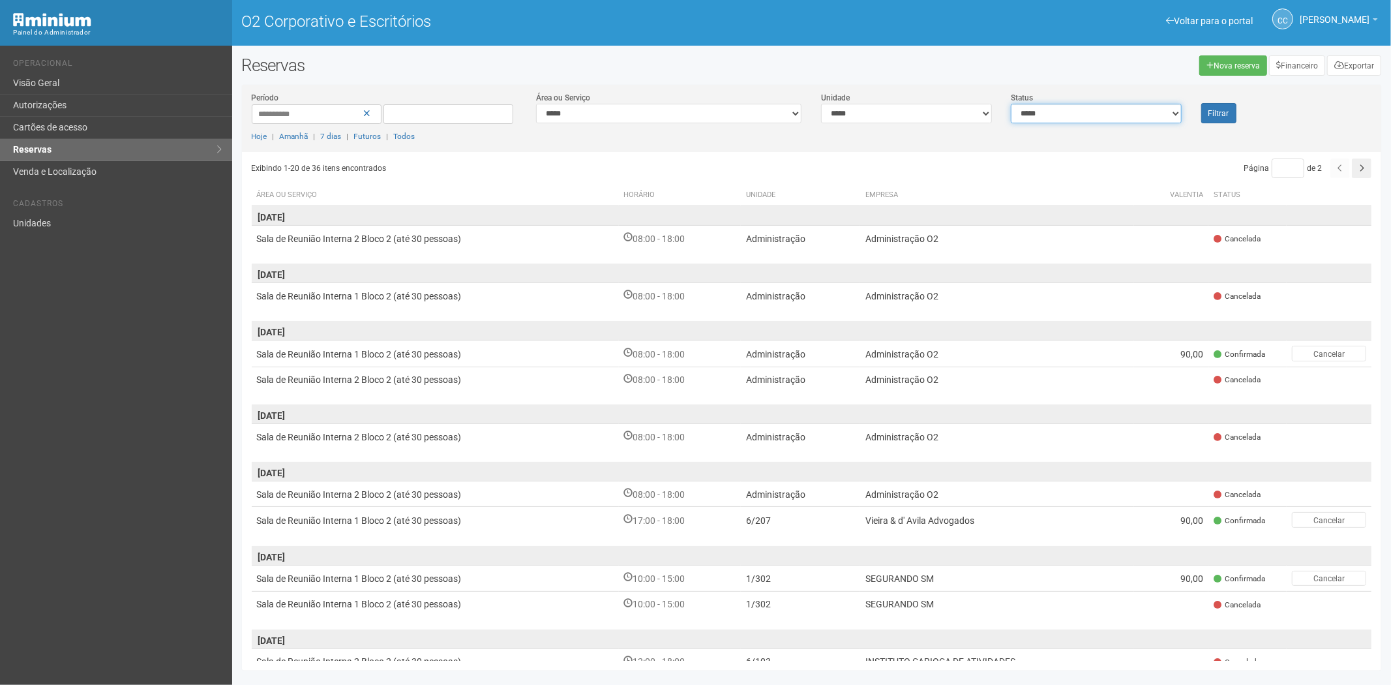
drag, startPoint x: 1115, startPoint y: 113, endPoint x: 1108, endPoint y: 122, distance: 11.1
click at [1115, 113] on select "**********" at bounding box center [1095, 114] width 170 height 20
select select "*"
click at [1010, 104] on select "**********" at bounding box center [1095, 114] width 170 height 20
click at [1213, 115] on font "Filtrar" at bounding box center [1218, 113] width 21 height 9
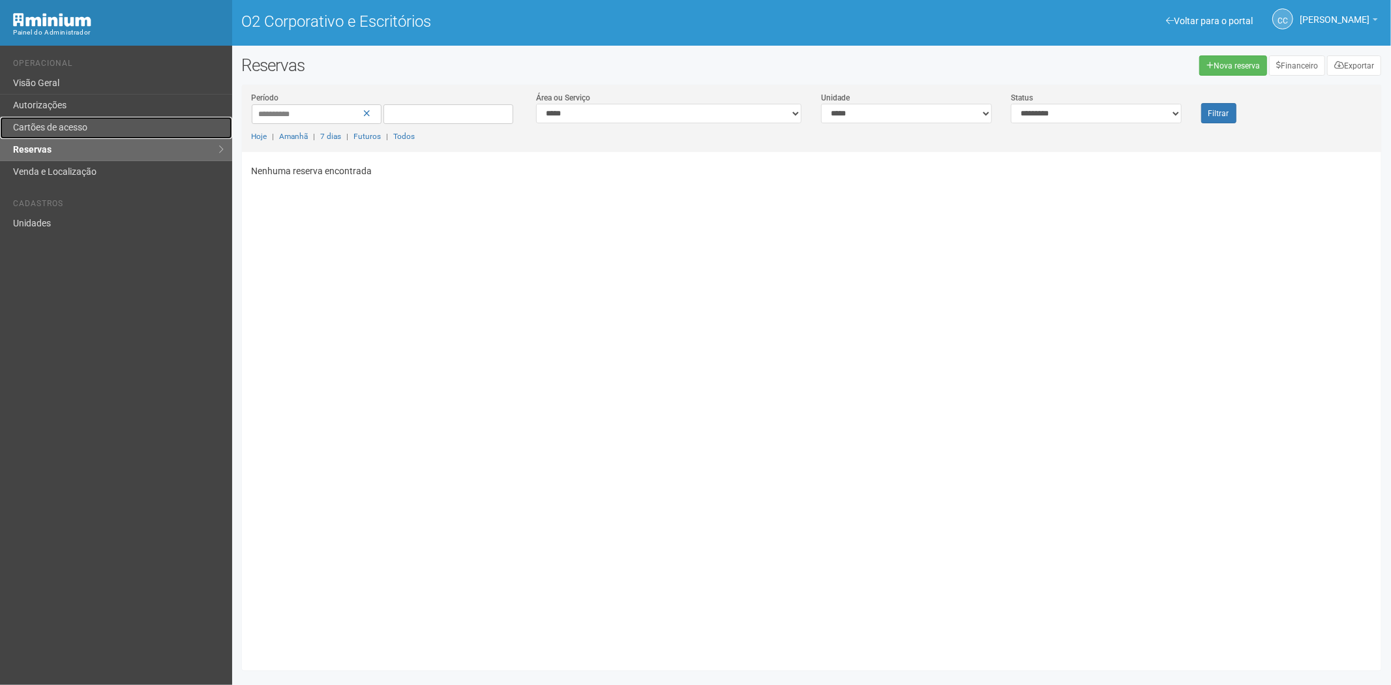
click at [94, 127] on link "Cartões de acesso" at bounding box center [116, 128] width 232 height 22
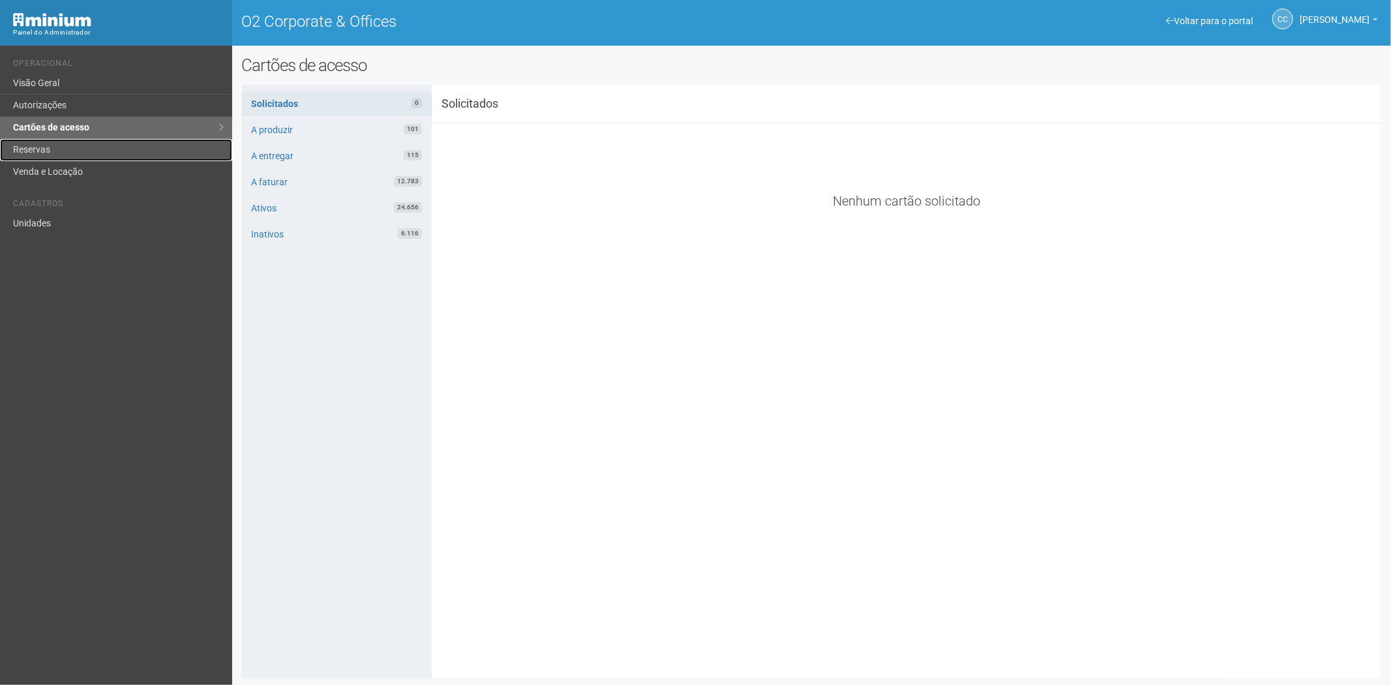
drag, startPoint x: 33, startPoint y: 144, endPoint x: 33, endPoint y: 160, distance: 15.7
click at [33, 144] on link "Reservas" at bounding box center [116, 150] width 232 height 22
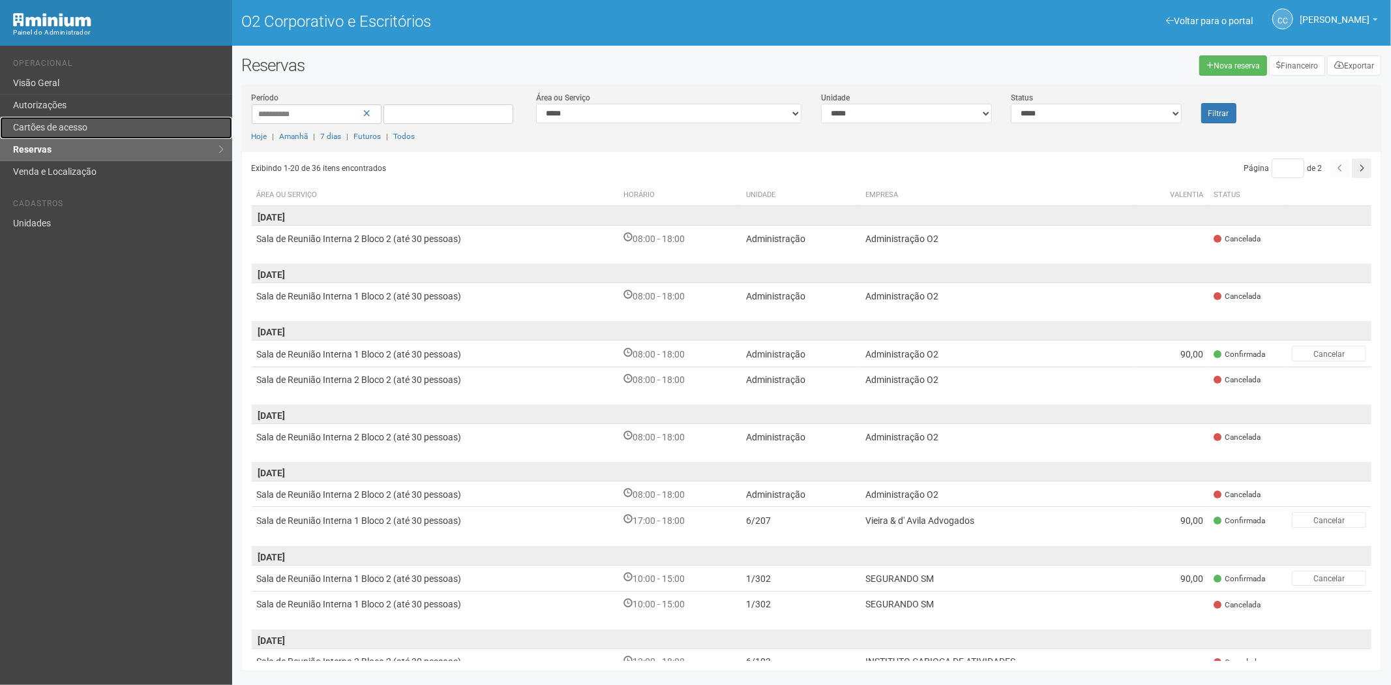
click at [49, 126] on font "Cartões de acesso" at bounding box center [50, 127] width 74 height 10
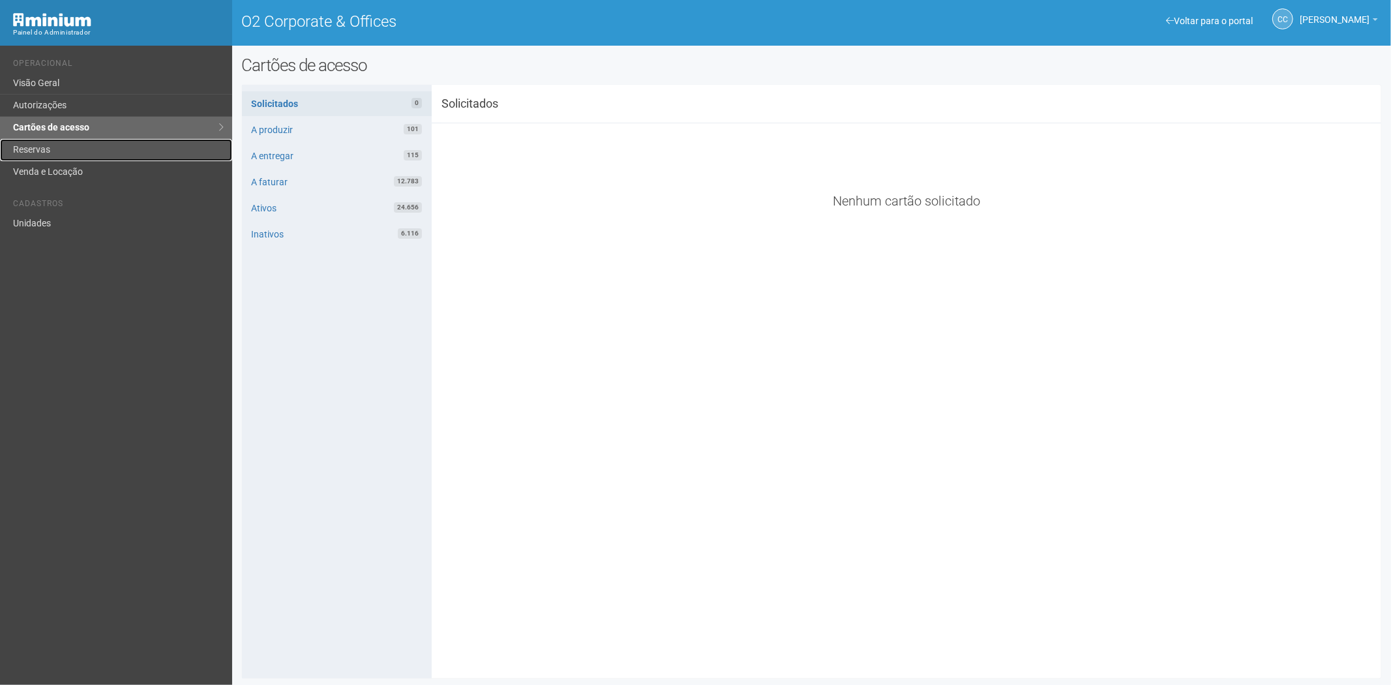
click at [46, 159] on link "Reservas" at bounding box center [116, 150] width 232 height 22
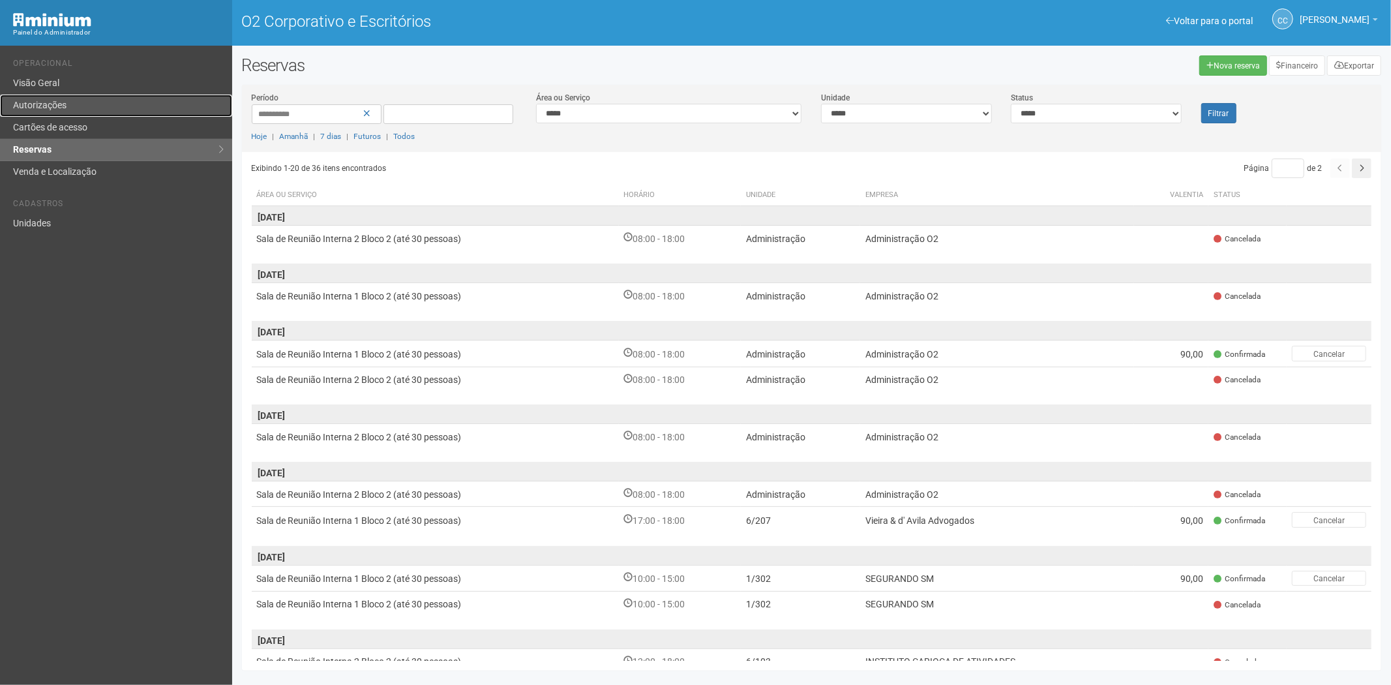
click at [86, 107] on link "Autorizações" at bounding box center [116, 106] width 232 height 22
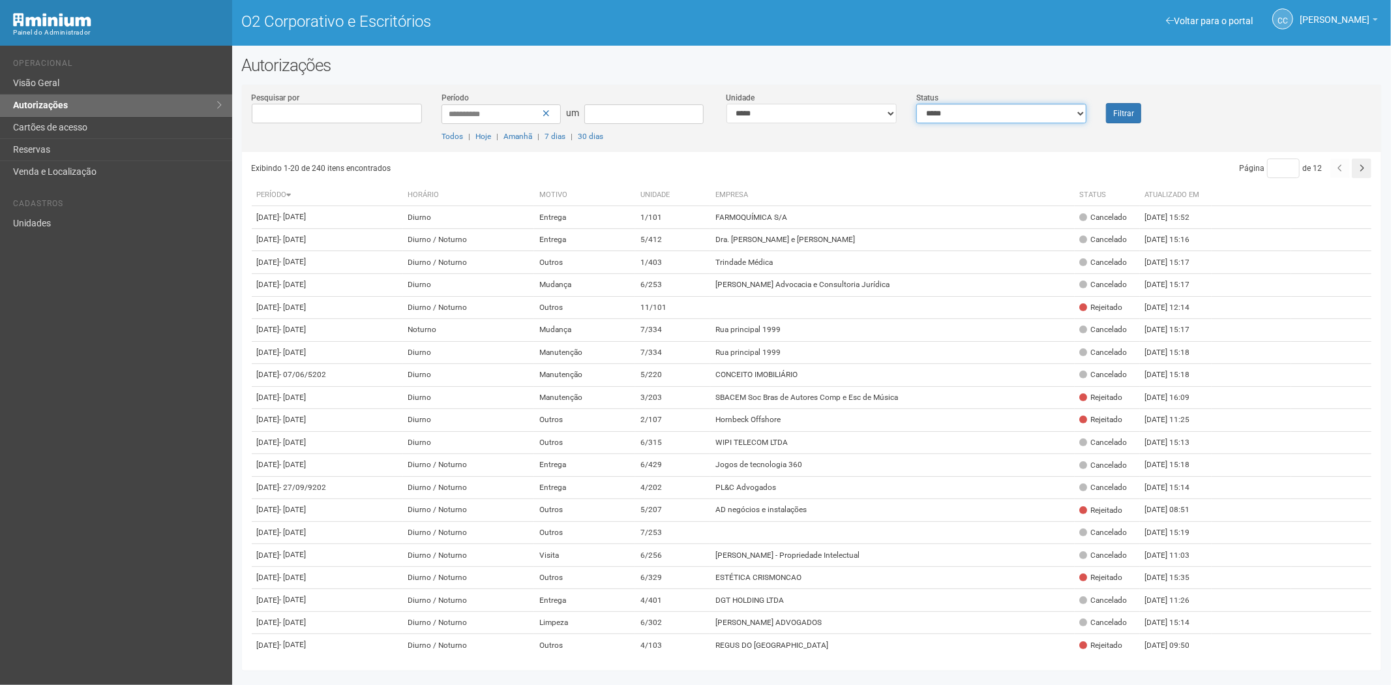
drag, startPoint x: 1029, startPoint y: 119, endPoint x: 1018, endPoint y: 119, distance: 11.1
click at [1029, 119] on select "**********" at bounding box center [1001, 114] width 170 height 20
select select "*"
click at [916, 104] on select "**********" at bounding box center [1001, 114] width 170 height 20
click at [1128, 110] on font "Filtrar" at bounding box center [1123, 113] width 21 height 9
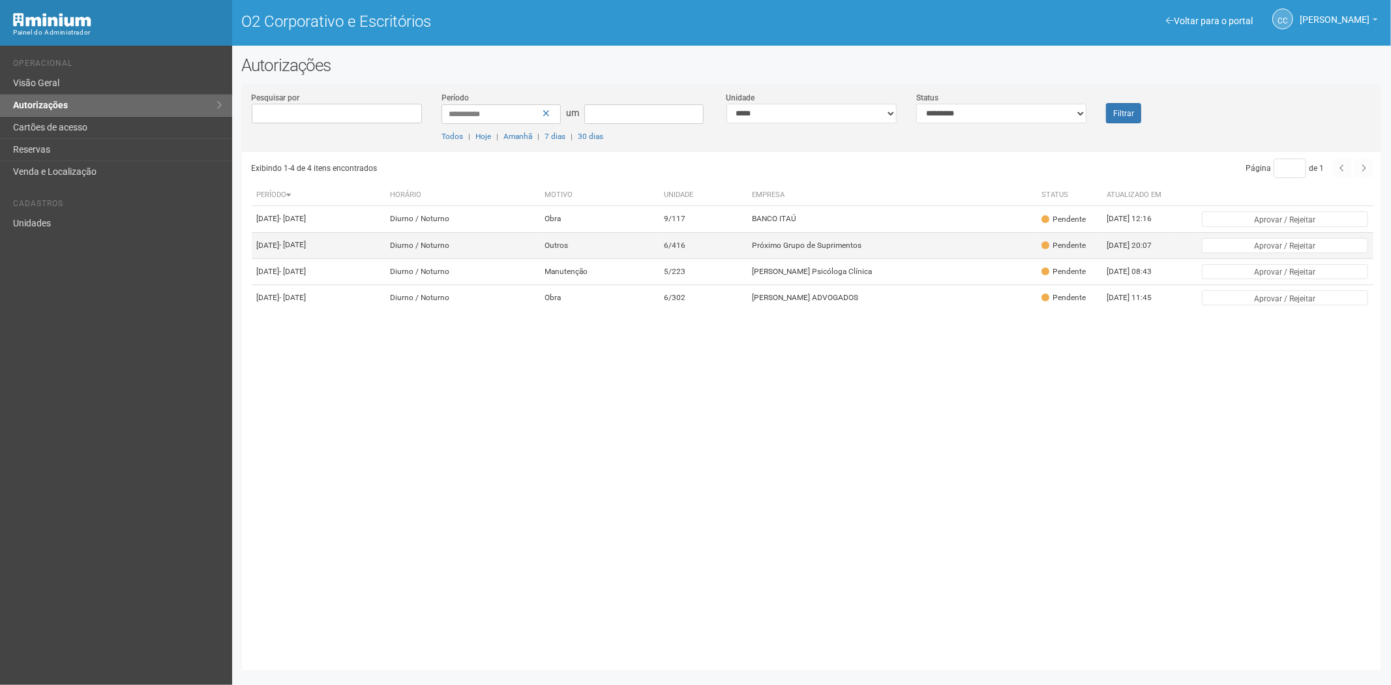
click at [826, 250] on font "Próximo Grupo de Suprimentos" at bounding box center [807, 245] width 110 height 9
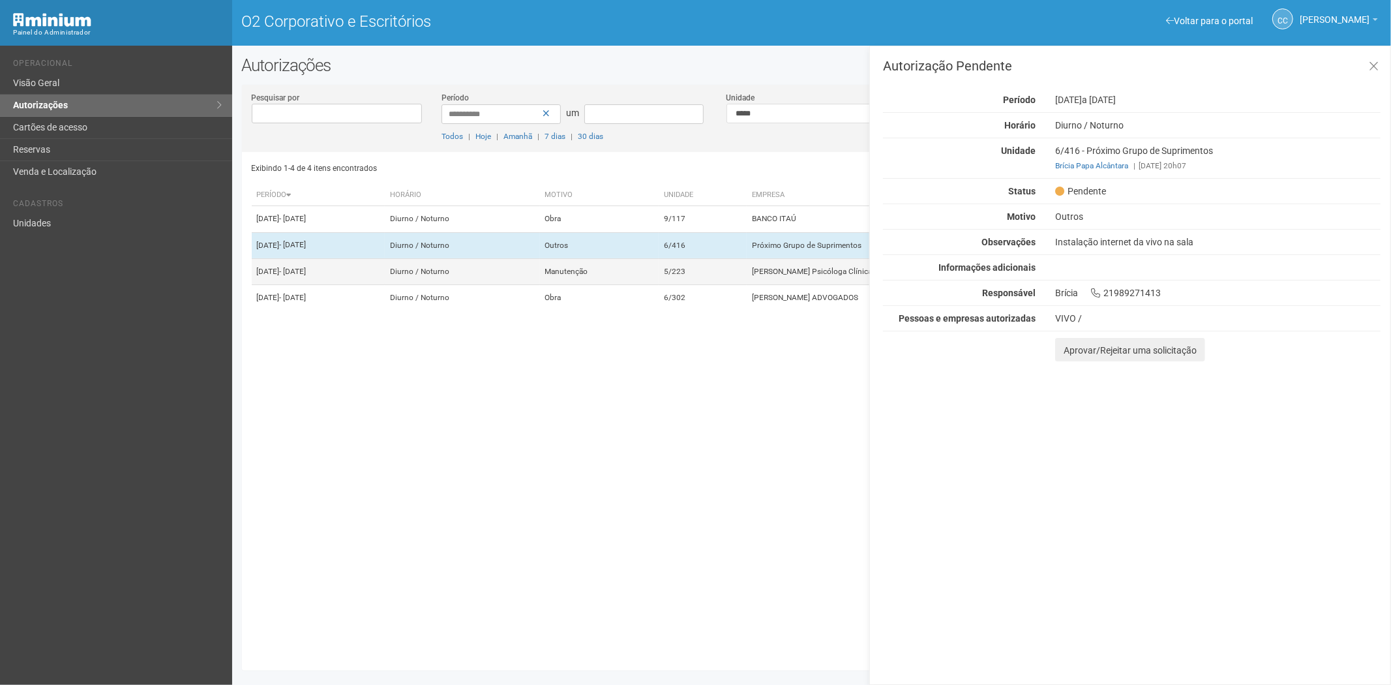
click at [797, 284] on td "Marília Berçot Psicóloga Clínica" at bounding box center [890, 271] width 289 height 26
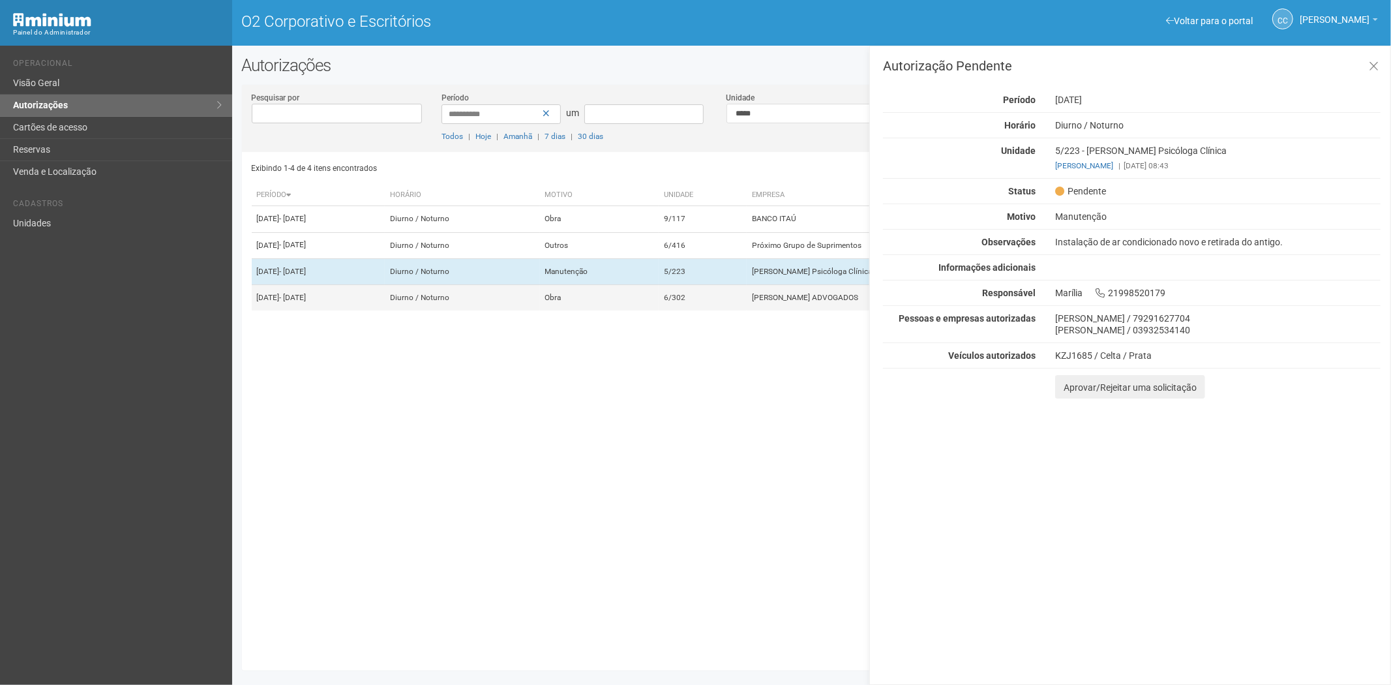
click at [747, 311] on td "6/302" at bounding box center [702, 298] width 89 height 26
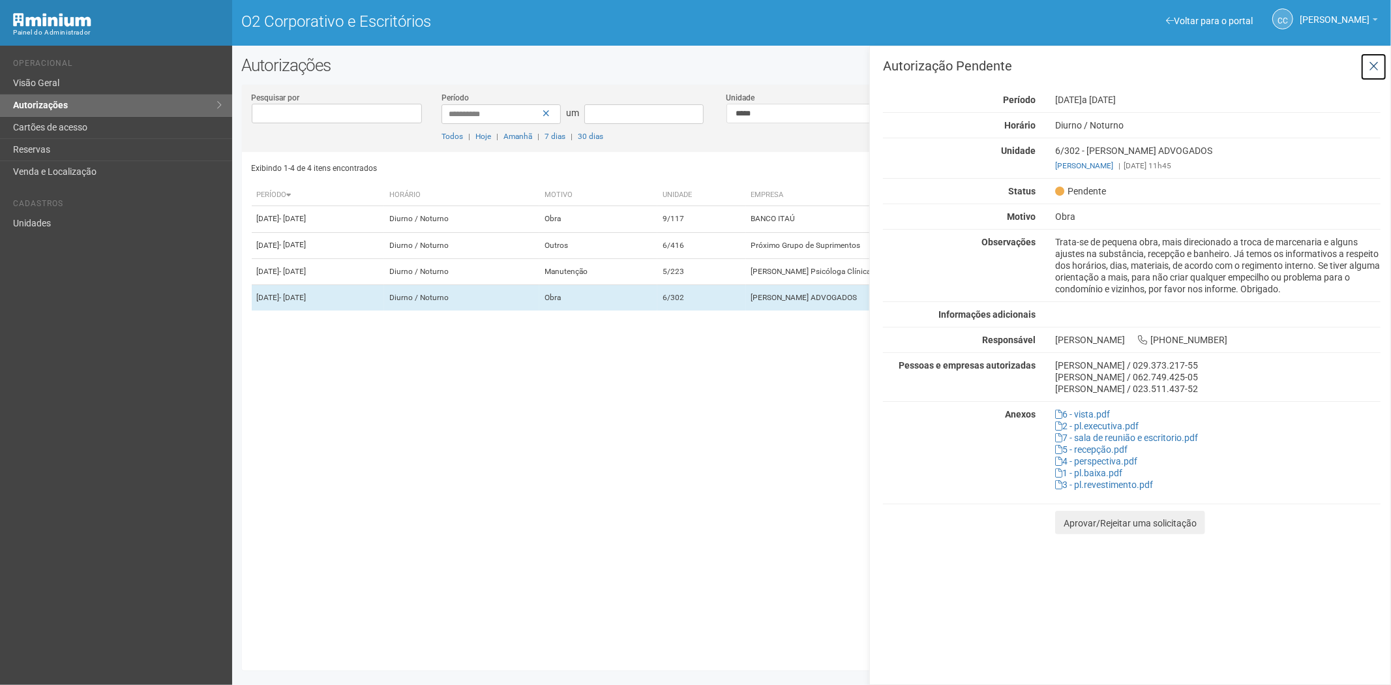
click at [1374, 62] on icon at bounding box center [1373, 66] width 10 height 13
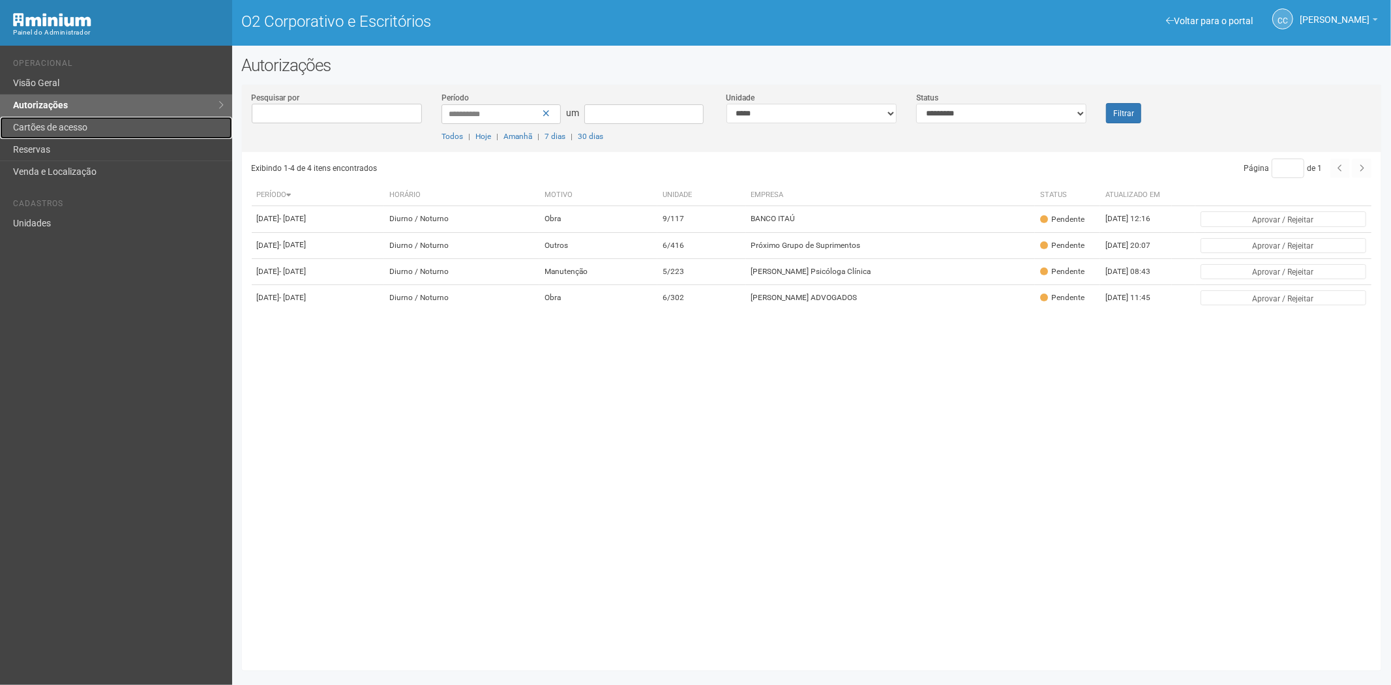
click at [40, 122] on font "Cartões de acesso" at bounding box center [50, 127] width 74 height 10
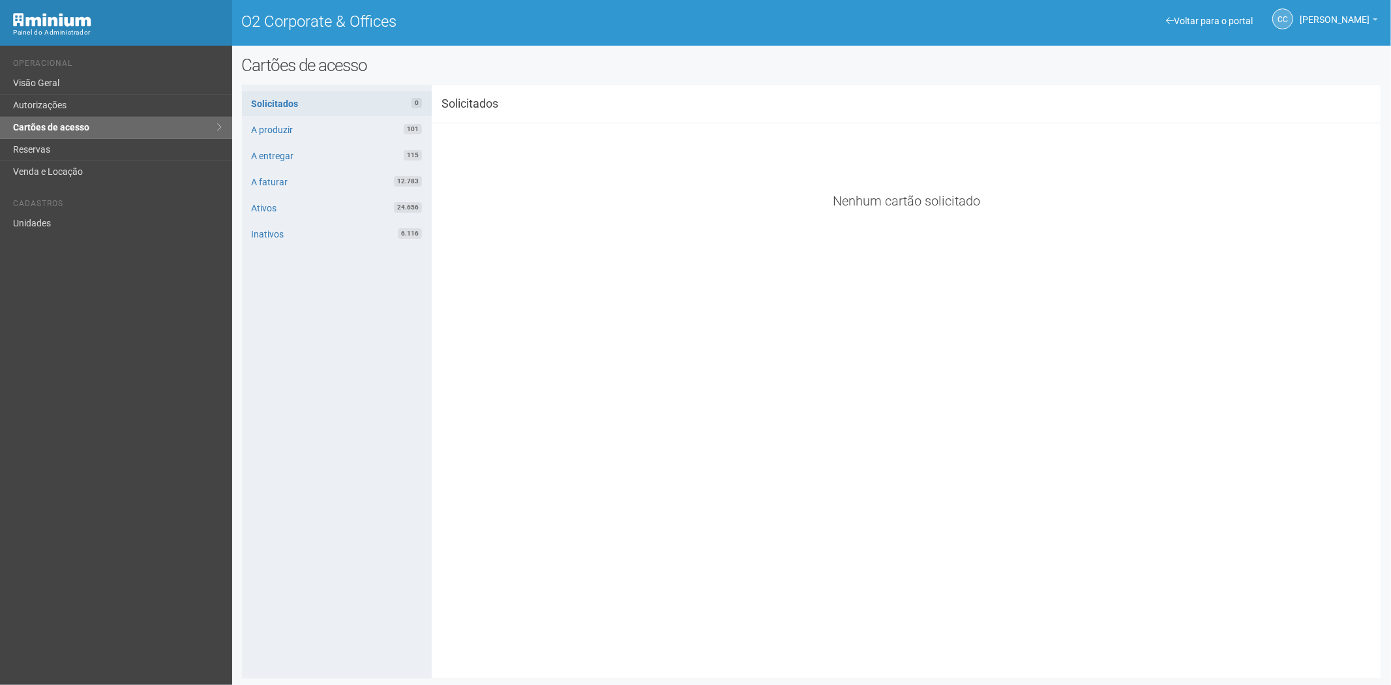
drag, startPoint x: 507, startPoint y: 336, endPoint x: 492, endPoint y: 203, distance: 133.8
click at [507, 336] on div "**********" at bounding box center [812, 382] width 1140 height 574
click at [18, 144] on link "Reservas" at bounding box center [116, 150] width 232 height 22
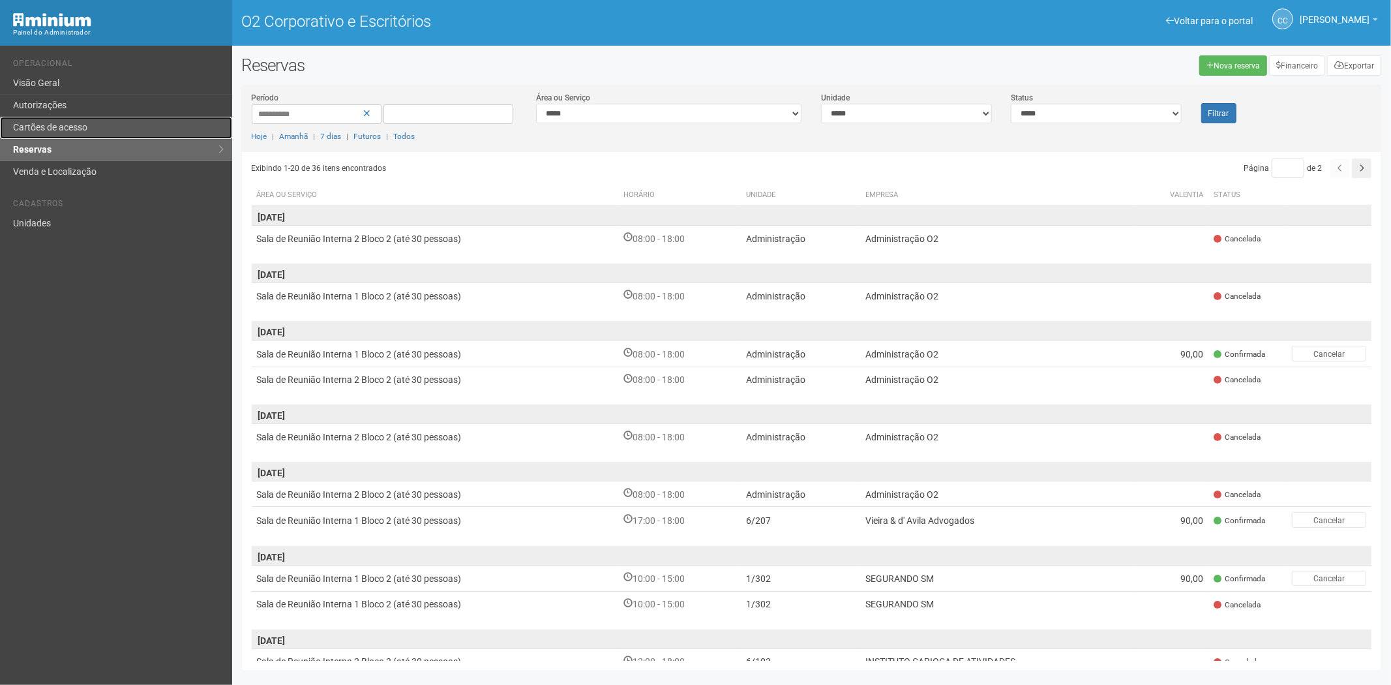
click at [140, 120] on link "Cartões de acesso" at bounding box center [116, 128] width 232 height 22
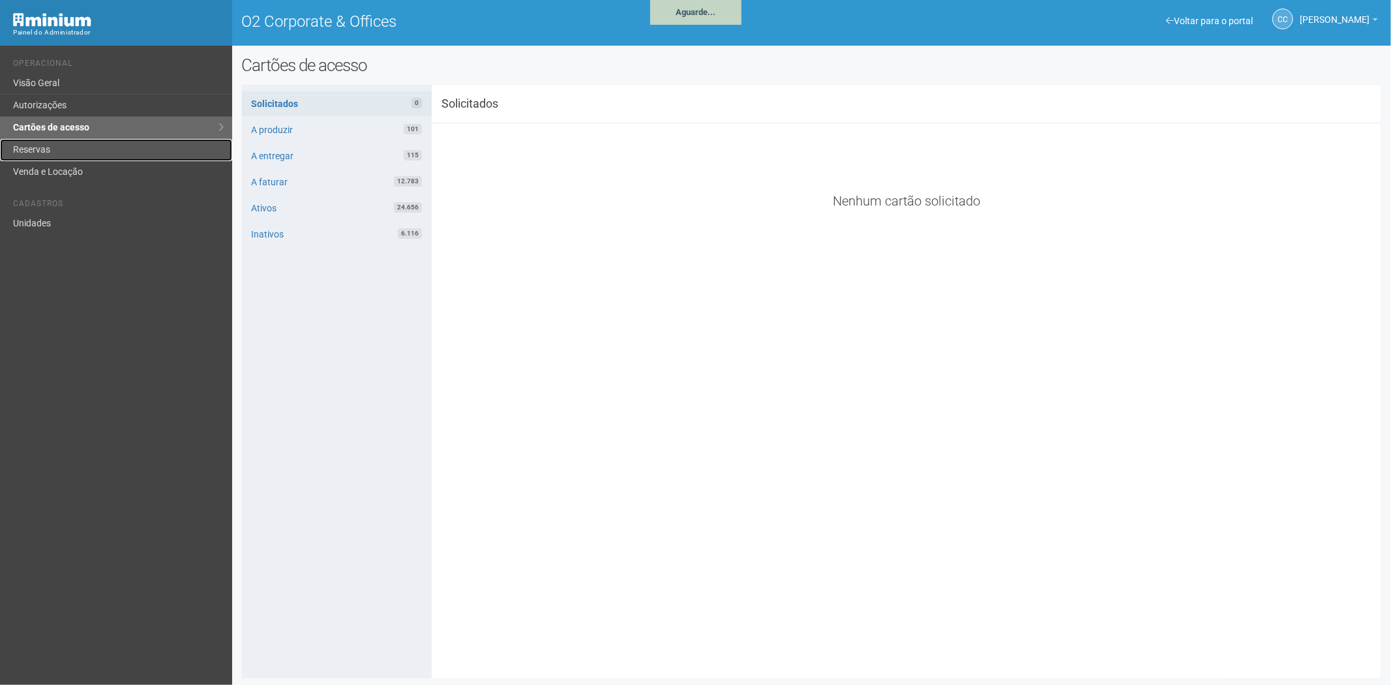
click at [59, 148] on link "Reservas" at bounding box center [116, 150] width 232 height 22
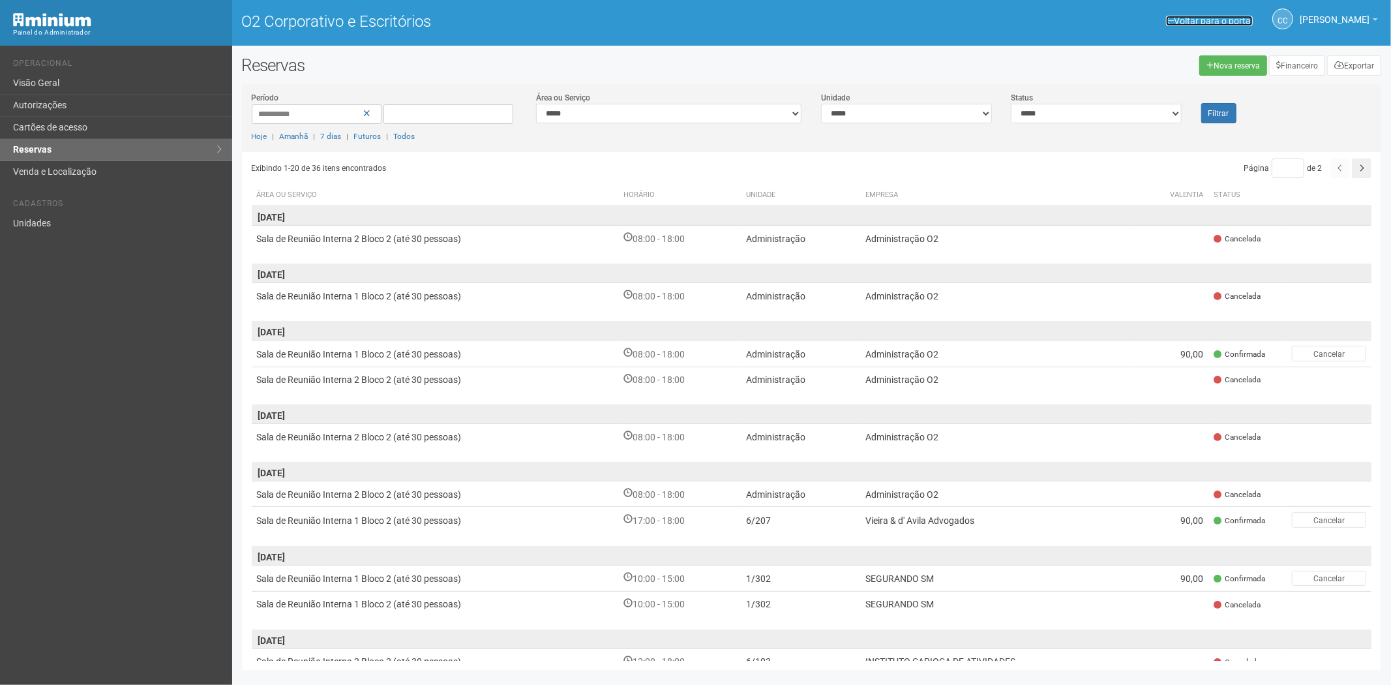
click at [1180, 18] on font "Voltar para o portal" at bounding box center [1212, 21] width 79 height 10
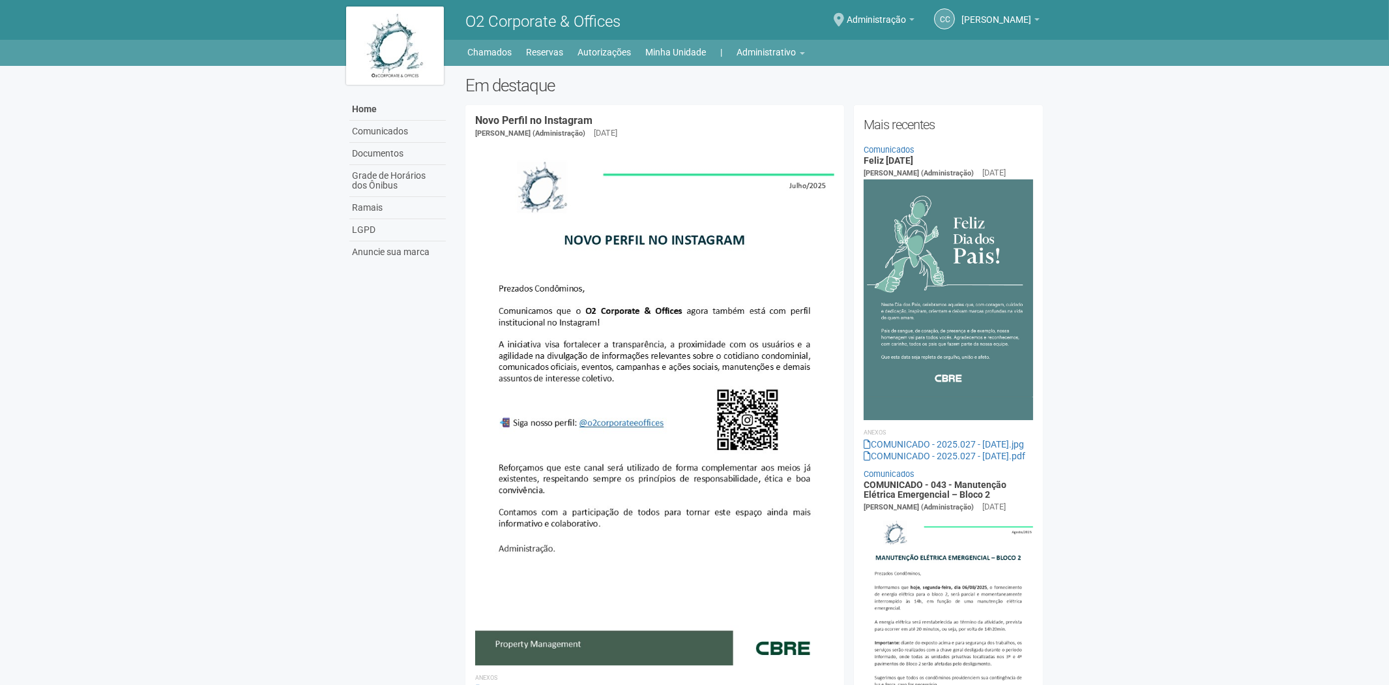
click at [779, 41] on div "Home Home Comunicados Documentos Grade de Horários dos Ônibus Ramais LGPD Anunc…" at bounding box center [694, 51] width 717 height 22
click at [778, 48] on link "Administrativo" at bounding box center [771, 52] width 68 height 18
click at [746, 79] on link "Autorizações" at bounding box center [753, 79] width 111 height 23
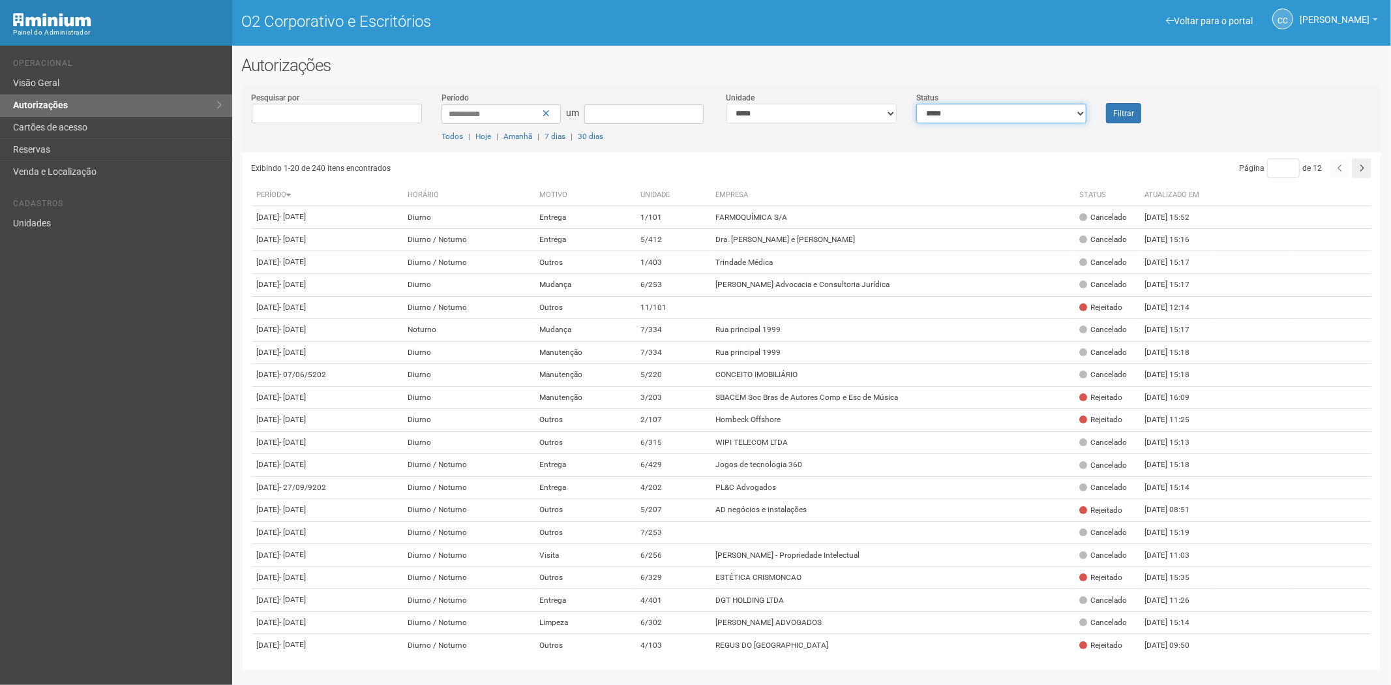
click at [1063, 113] on select "**********" at bounding box center [1001, 114] width 170 height 20
select select "*"
click at [916, 104] on select "**********" at bounding box center [1001, 114] width 170 height 20
click at [1124, 111] on font "Filtrar" at bounding box center [1123, 113] width 21 height 9
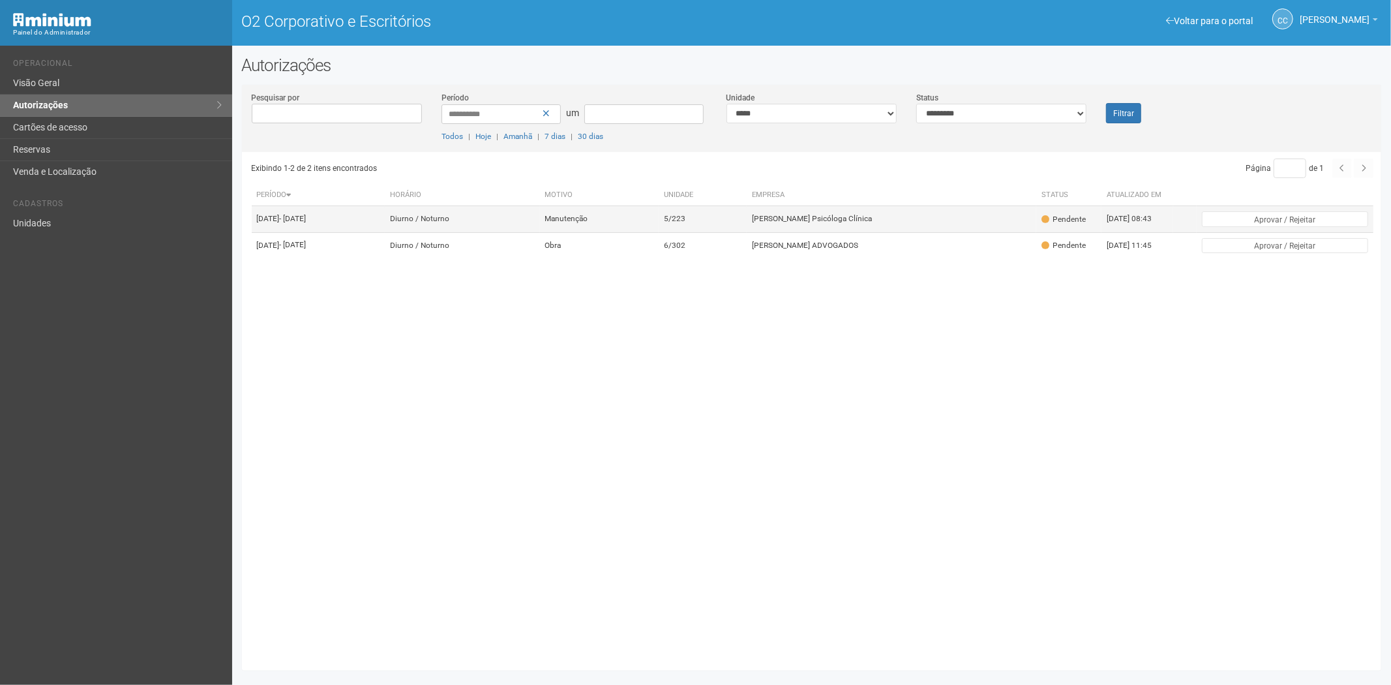
click at [772, 226] on td "[PERSON_NAME] Psicóloga Clínica" at bounding box center [890, 219] width 289 height 26
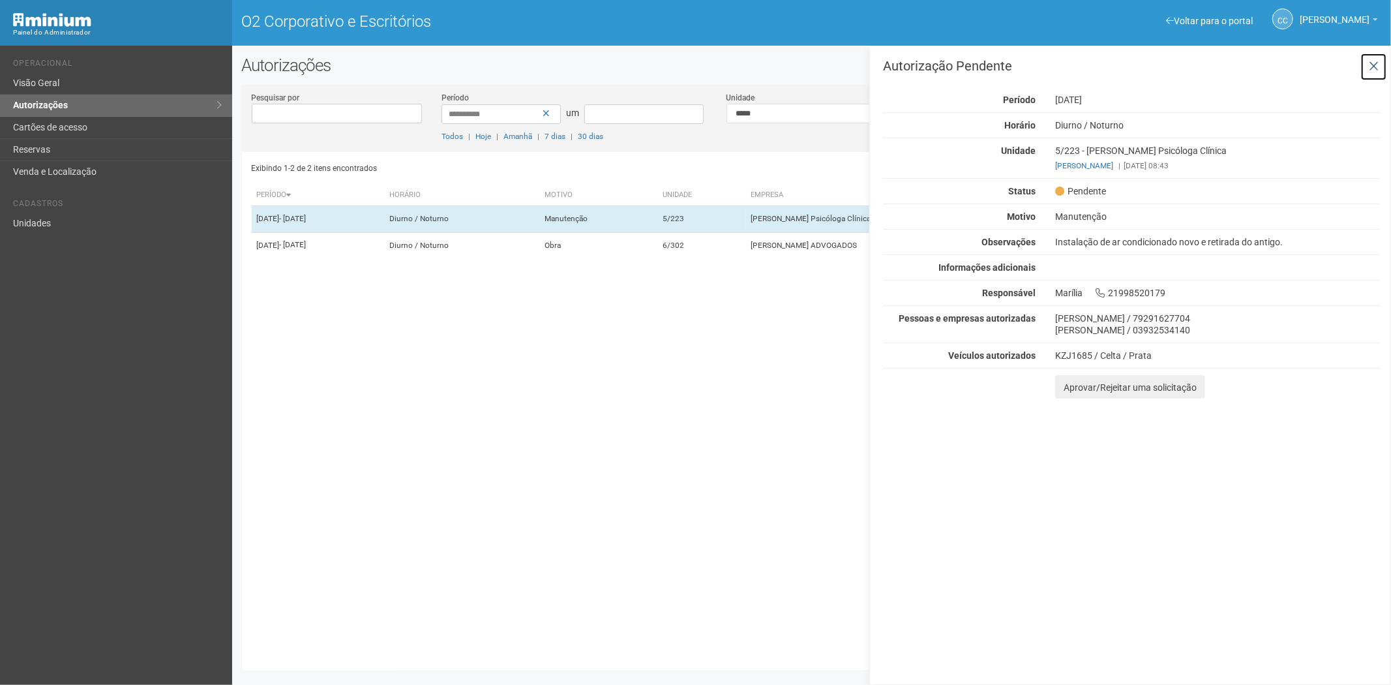
click at [1376, 63] on icon at bounding box center [1373, 66] width 10 height 13
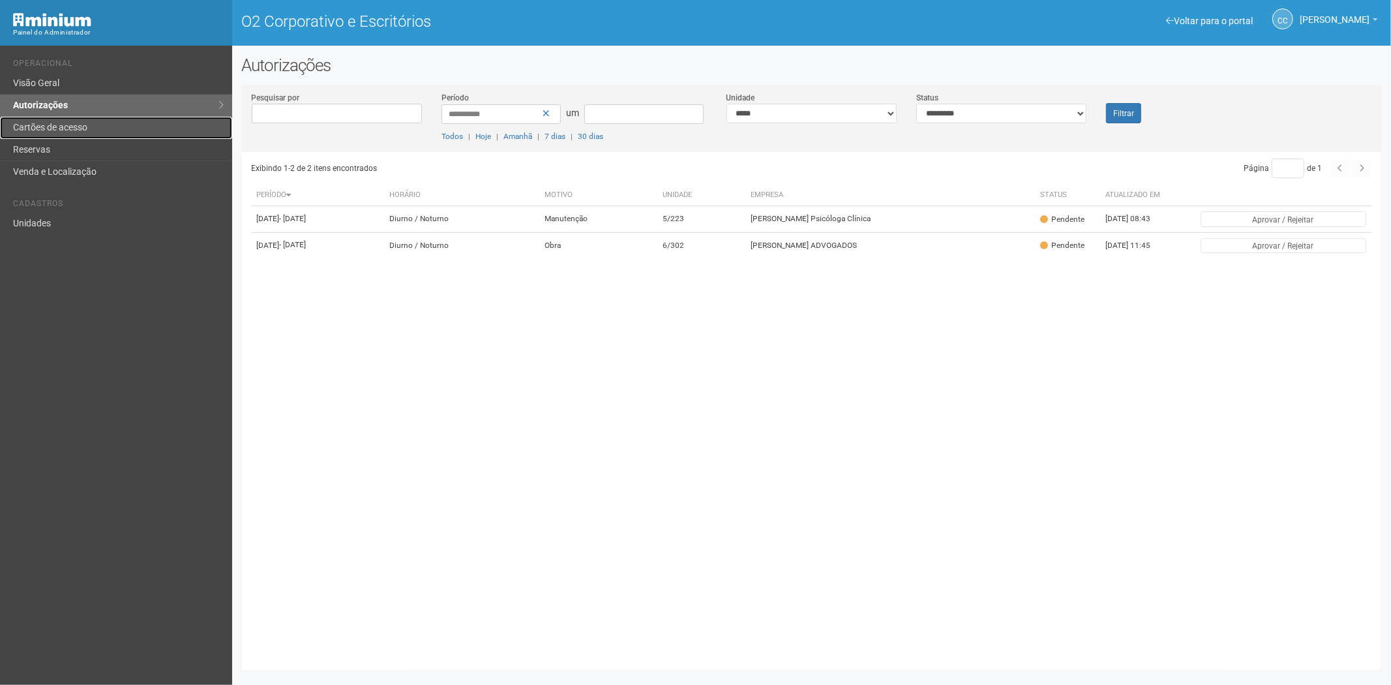
drag, startPoint x: 62, startPoint y: 135, endPoint x: 95, endPoint y: 124, distance: 34.4
click at [61, 135] on link "Cartões de acesso" at bounding box center [116, 128] width 232 height 22
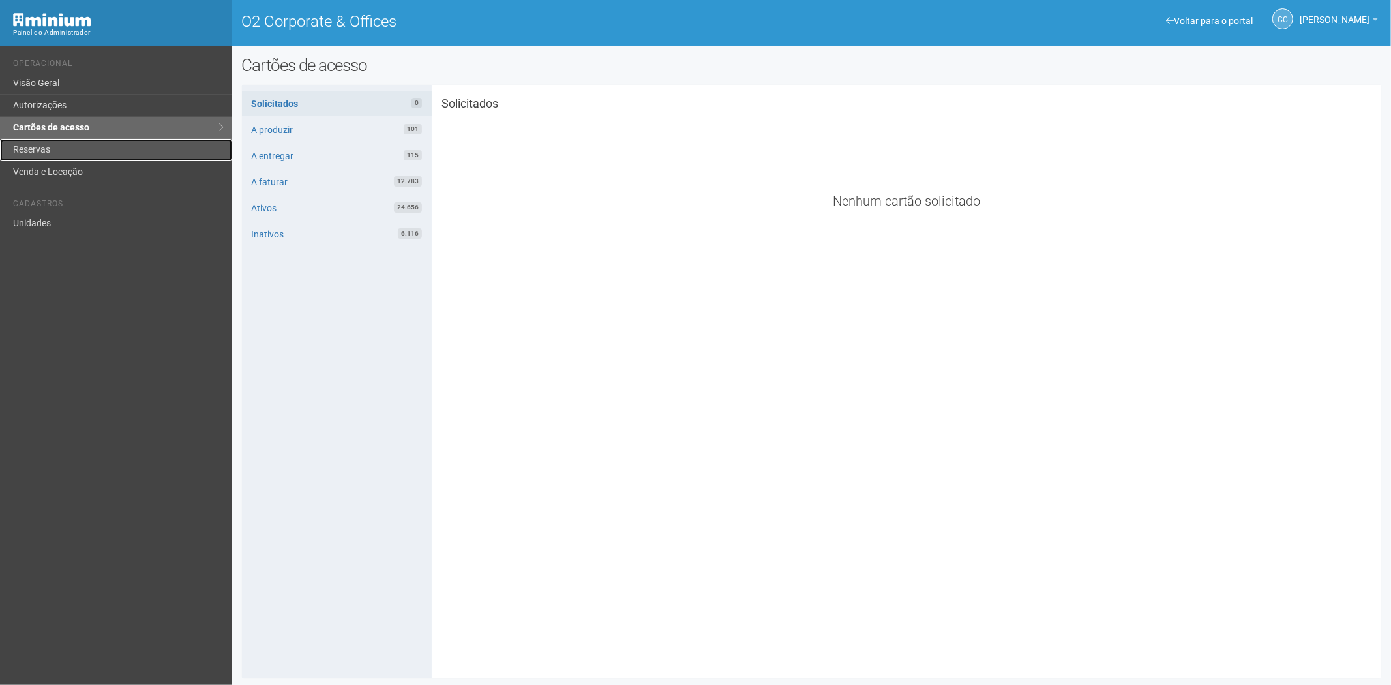
click at [66, 144] on link "Reservas" at bounding box center [116, 150] width 232 height 22
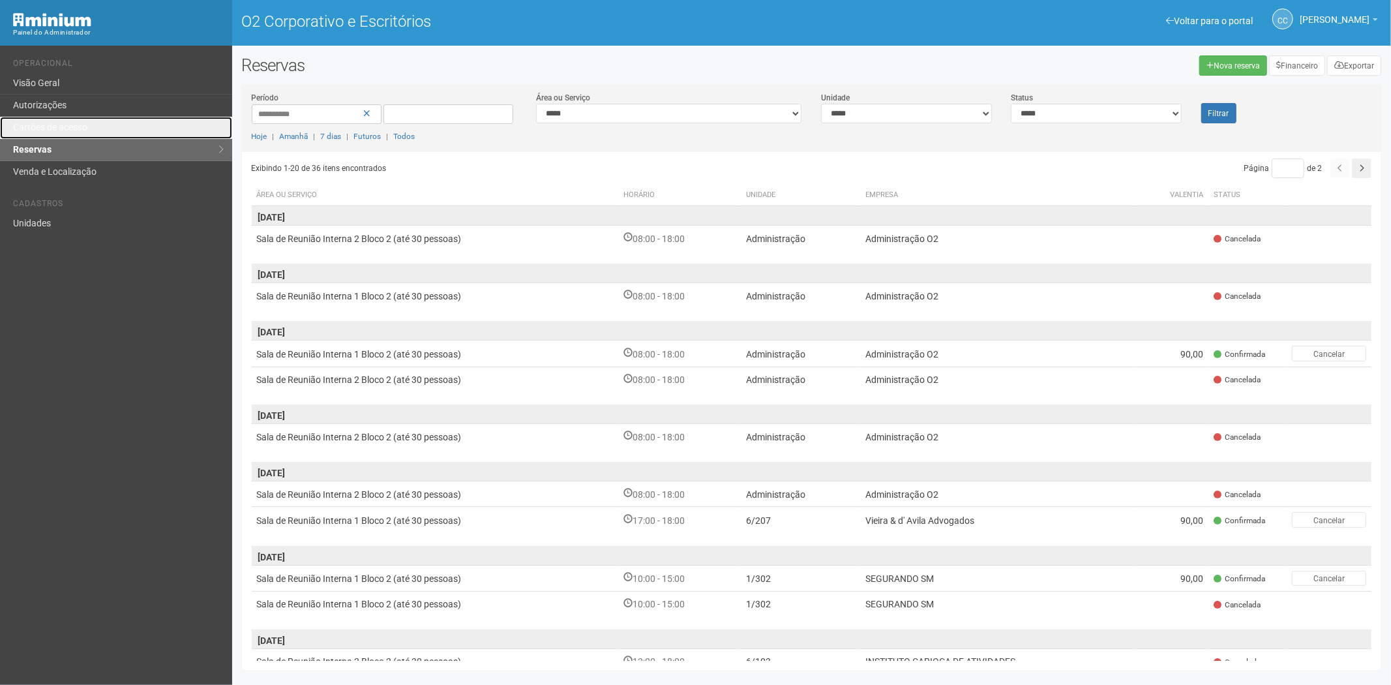
drag, startPoint x: 106, startPoint y: 120, endPoint x: 175, endPoint y: 63, distance: 89.4
click at [106, 120] on link "Cartões de acesso" at bounding box center [116, 128] width 232 height 22
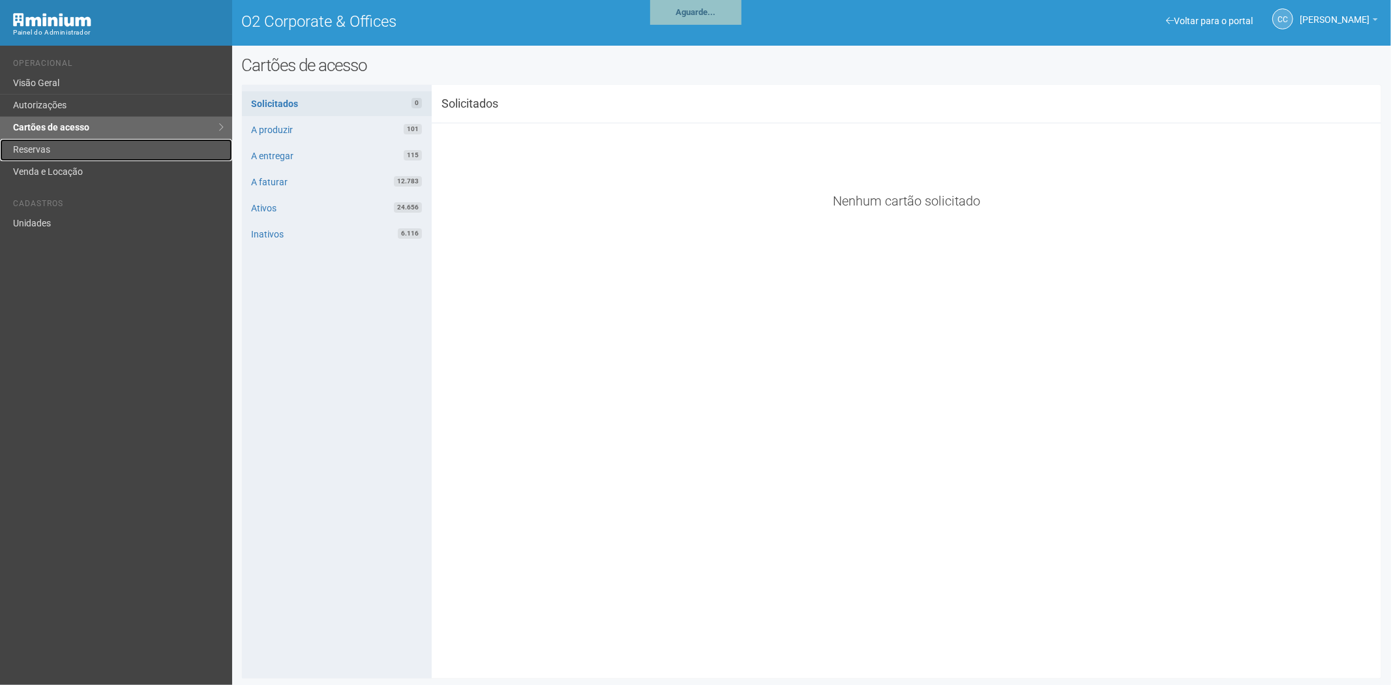
click at [57, 149] on link "Reservas" at bounding box center [116, 150] width 232 height 22
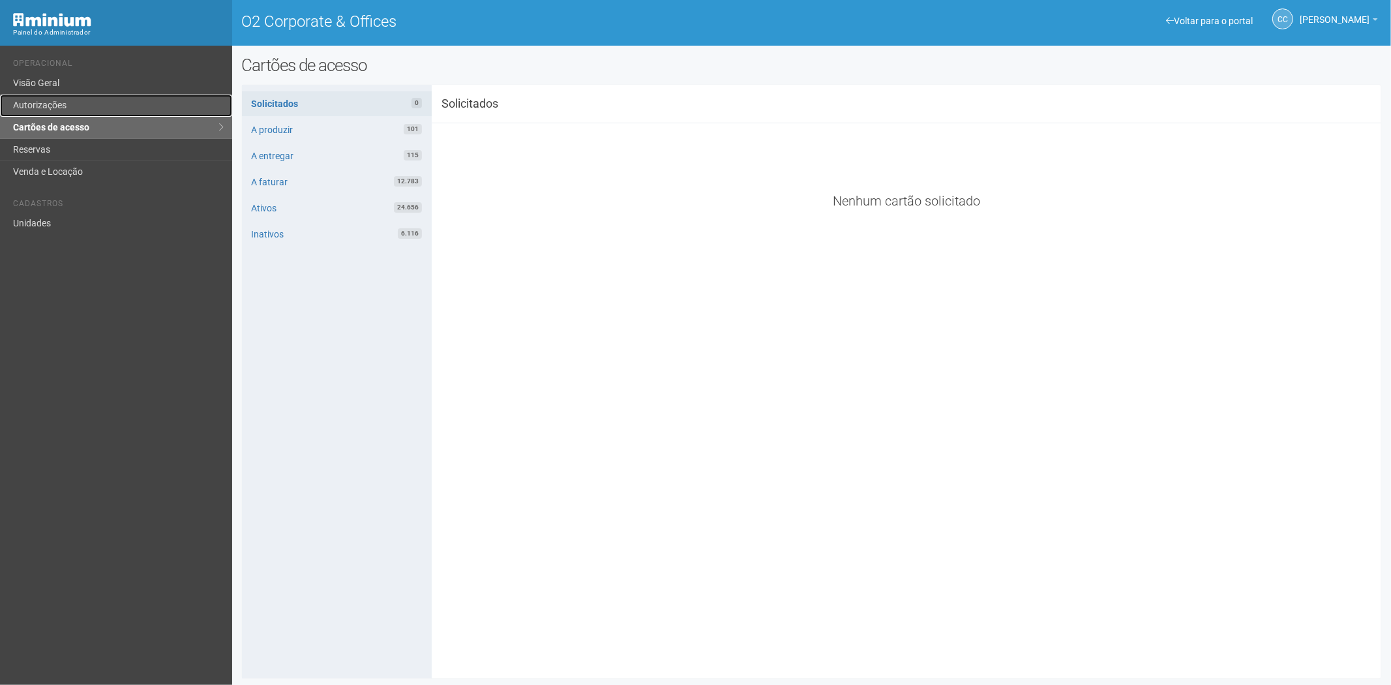
click at [68, 108] on link "Autorizações" at bounding box center [116, 106] width 232 height 22
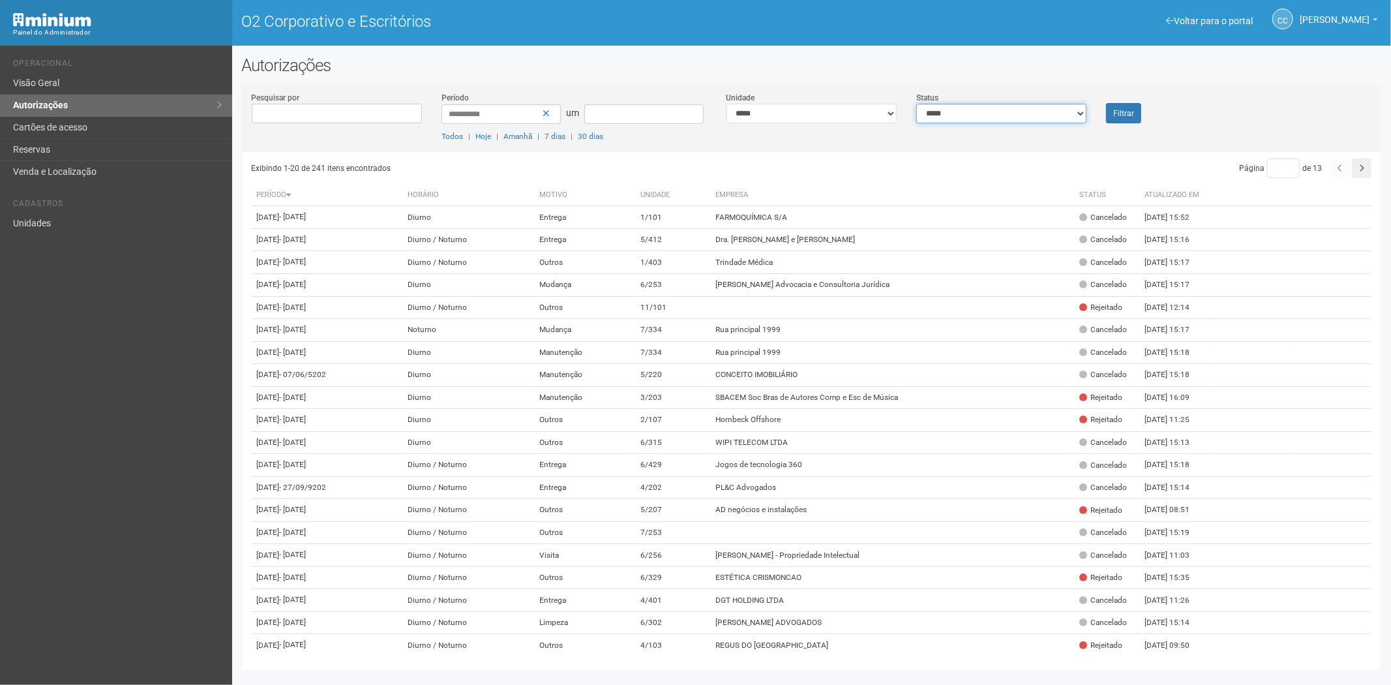
click at [1046, 112] on select "**********" at bounding box center [1001, 114] width 170 height 20
click at [102, 125] on link "Cartões de acesso" at bounding box center [116, 128] width 232 height 22
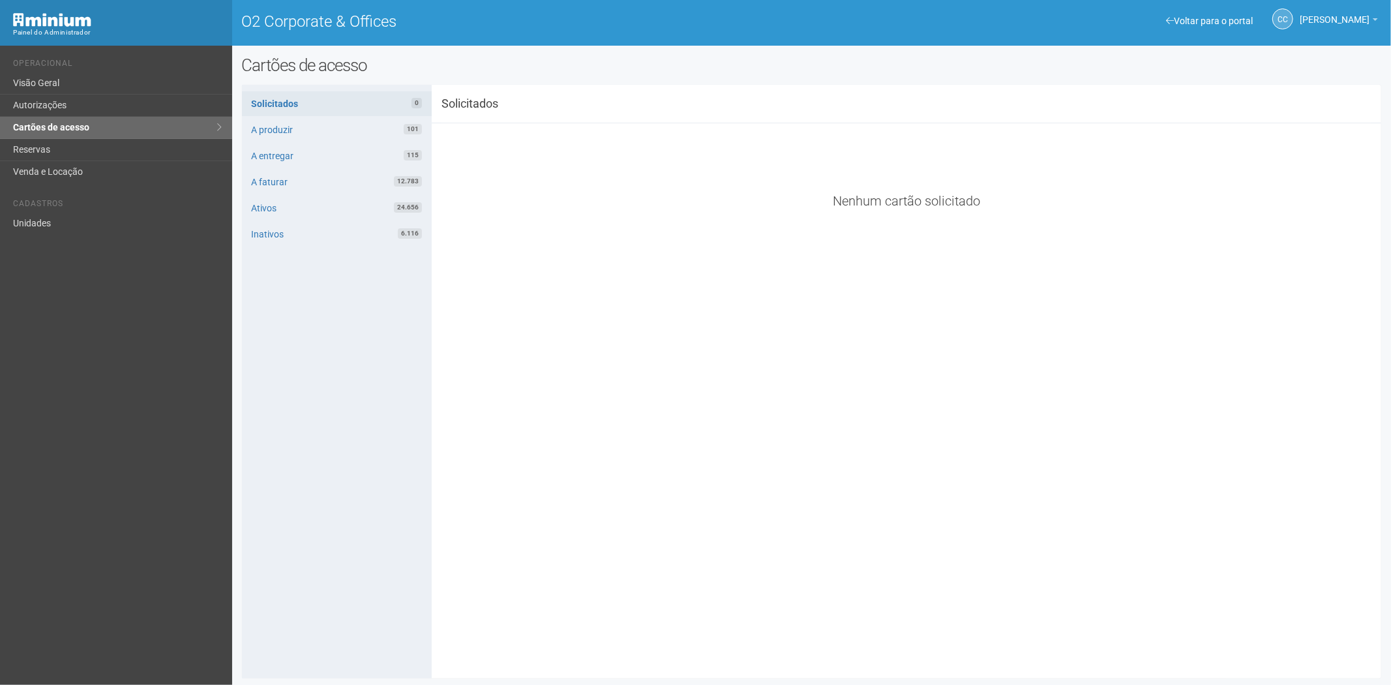
click at [507, 407] on div "**********" at bounding box center [812, 382] width 1140 height 574
click at [80, 151] on link "Reservas" at bounding box center [116, 150] width 232 height 22
click at [61, 153] on link "Reservas" at bounding box center [116, 150] width 232 height 22
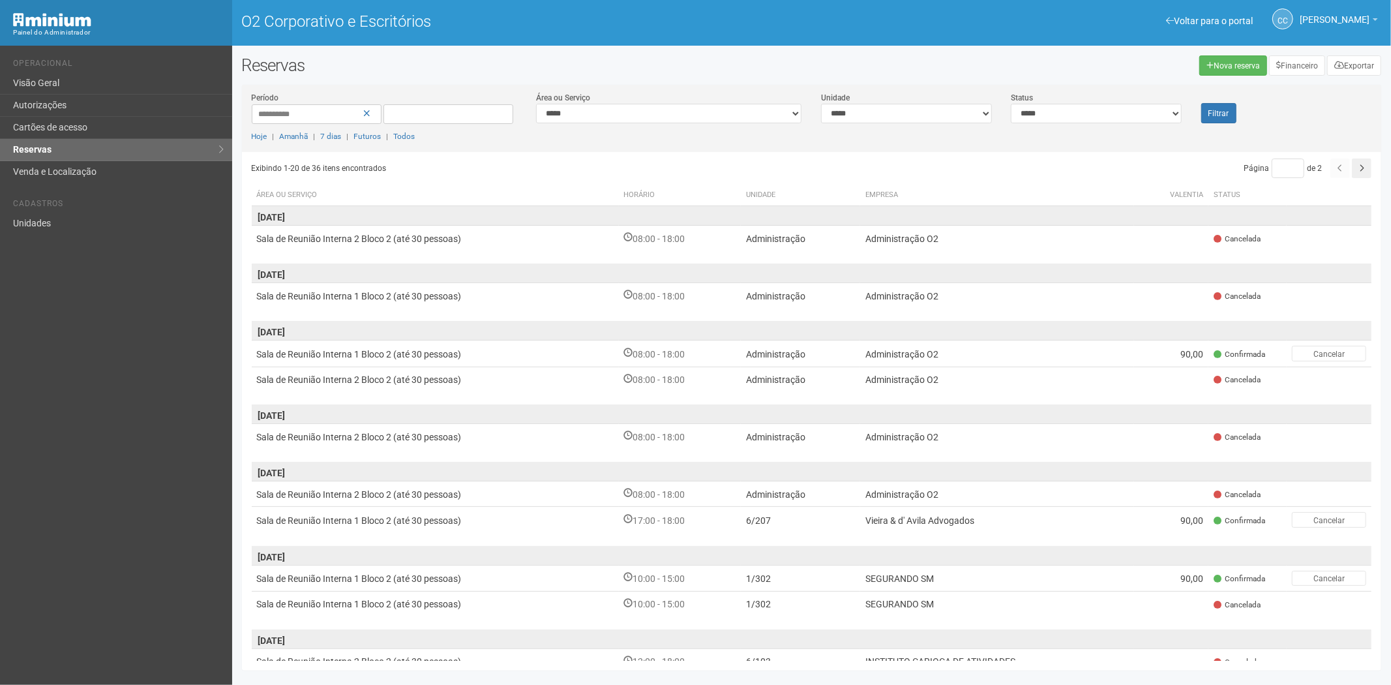
click at [64, 432] on div "Voltar para o portal Operacional Visão Geral Autorizações Cartões de acesso Res…" at bounding box center [116, 365] width 232 height 639
click at [63, 123] on font "Cartões de acesso" at bounding box center [50, 127] width 74 height 10
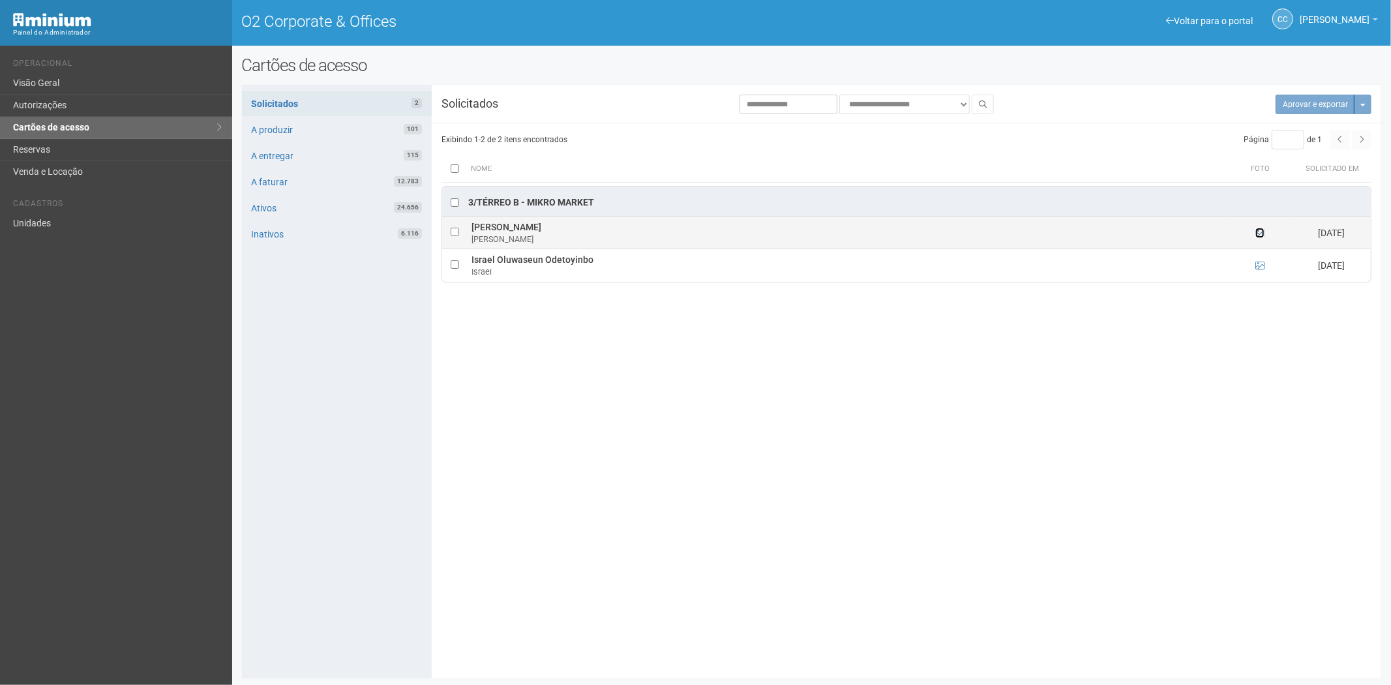
click at [1262, 233] on icon at bounding box center [1259, 232] width 9 height 9
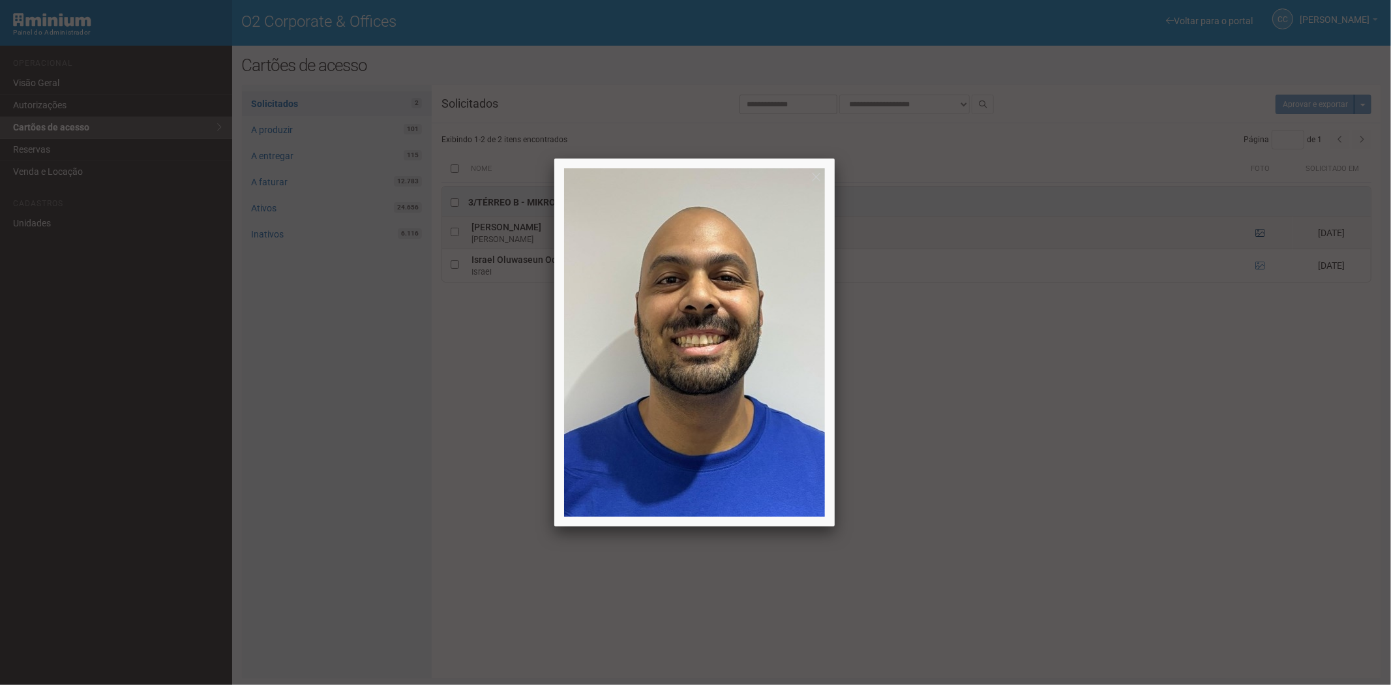
click at [1262, 233] on div at bounding box center [695, 342] width 1391 height 685
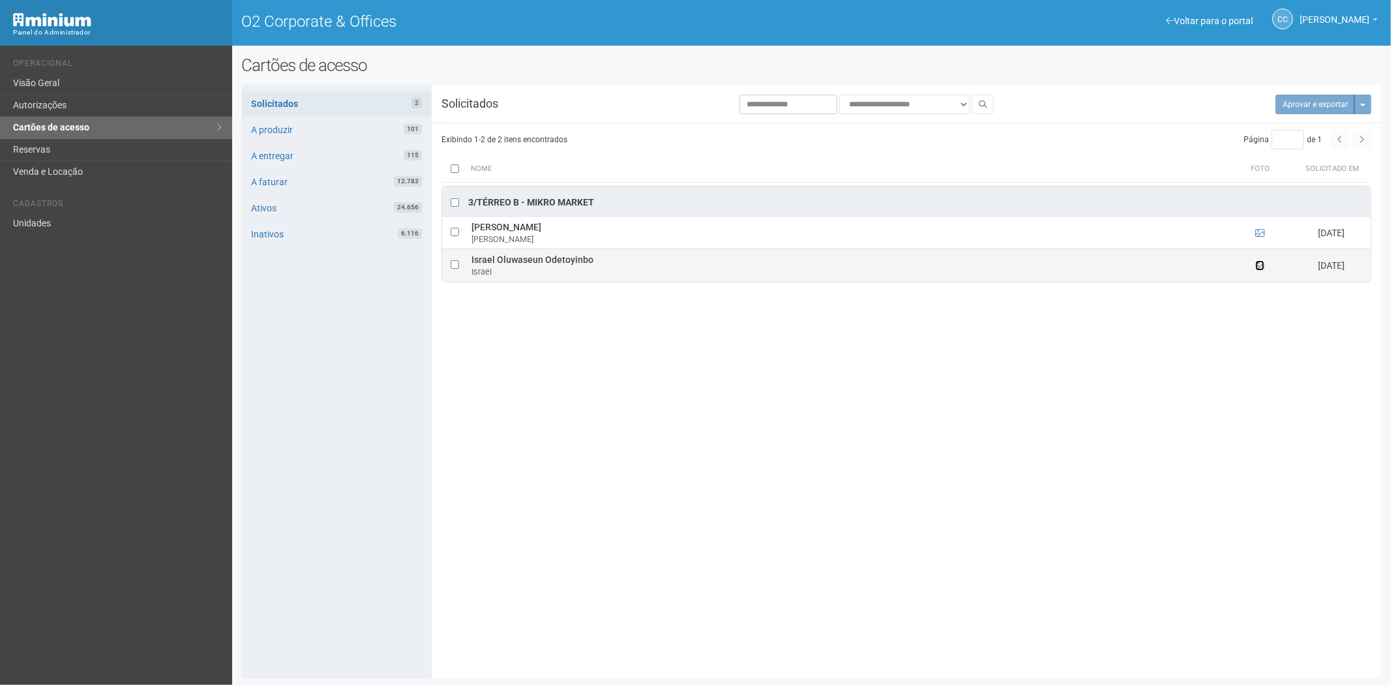
click at [1263, 263] on icon at bounding box center [1259, 265] width 9 height 9
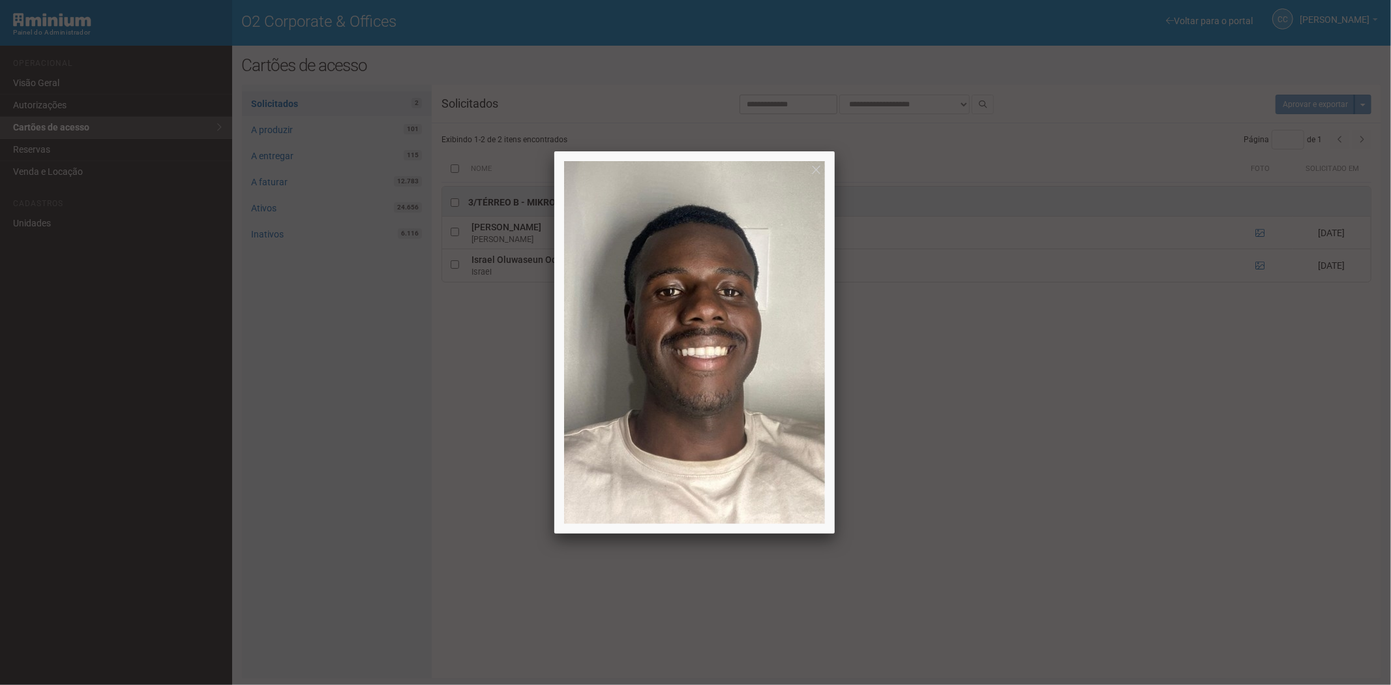
click at [1163, 442] on div at bounding box center [695, 342] width 1391 height 685
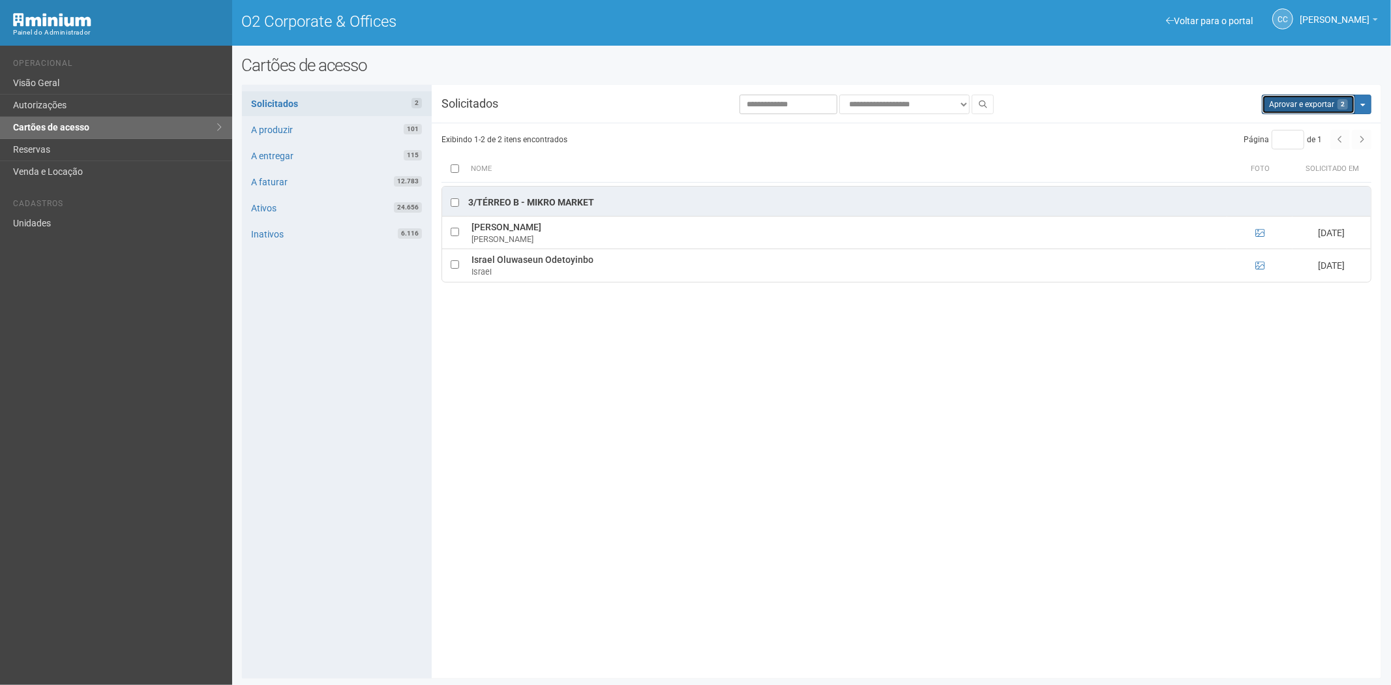
click at [1309, 106] on button "Aprovar e exportar 2" at bounding box center [1307, 105] width 93 height 20
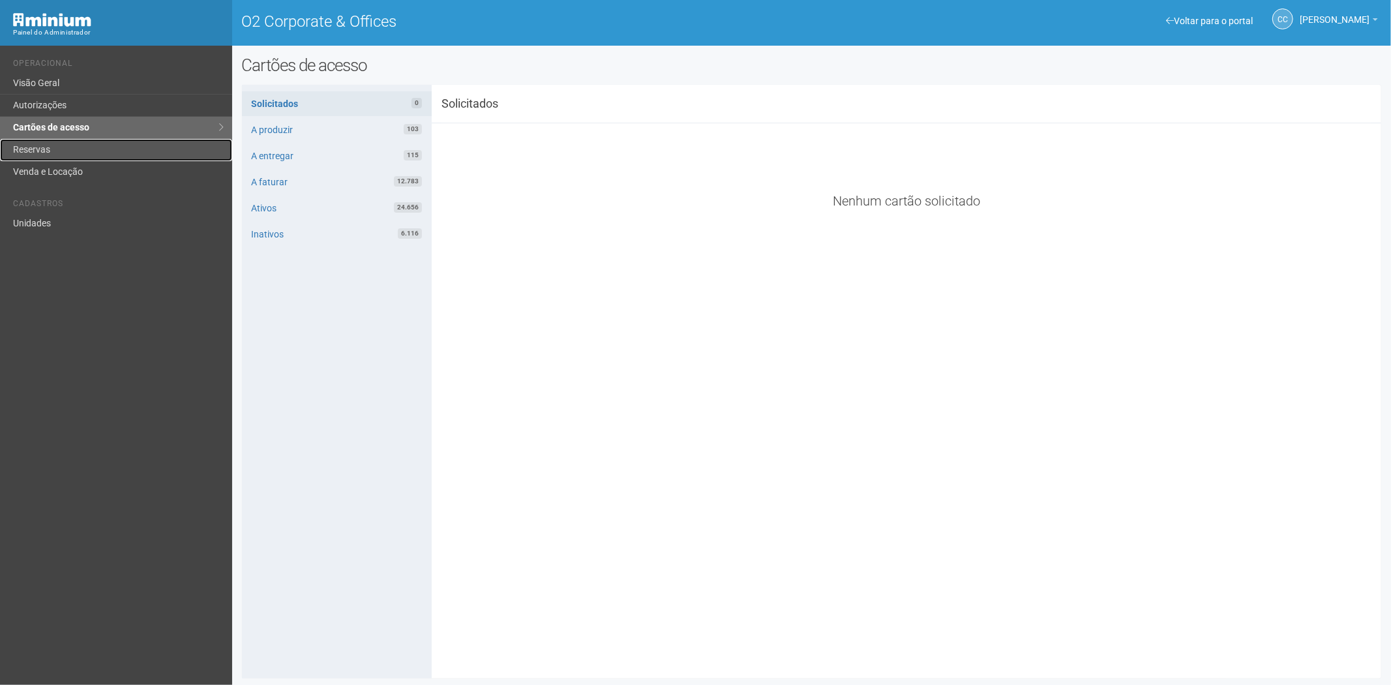
click at [46, 152] on link "Reservas" at bounding box center [116, 150] width 232 height 22
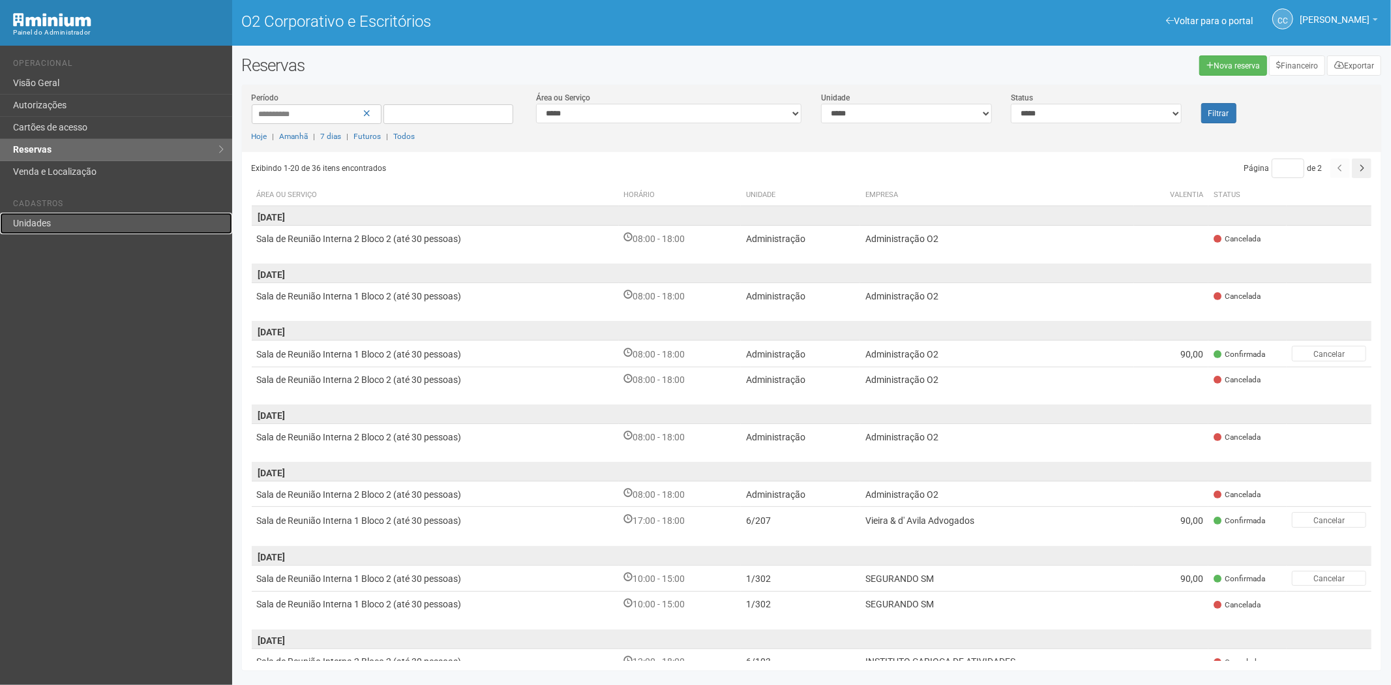
drag, startPoint x: 96, startPoint y: 224, endPoint x: 111, endPoint y: 219, distance: 16.5
click at [95, 224] on link "Unidades" at bounding box center [116, 224] width 232 height 22
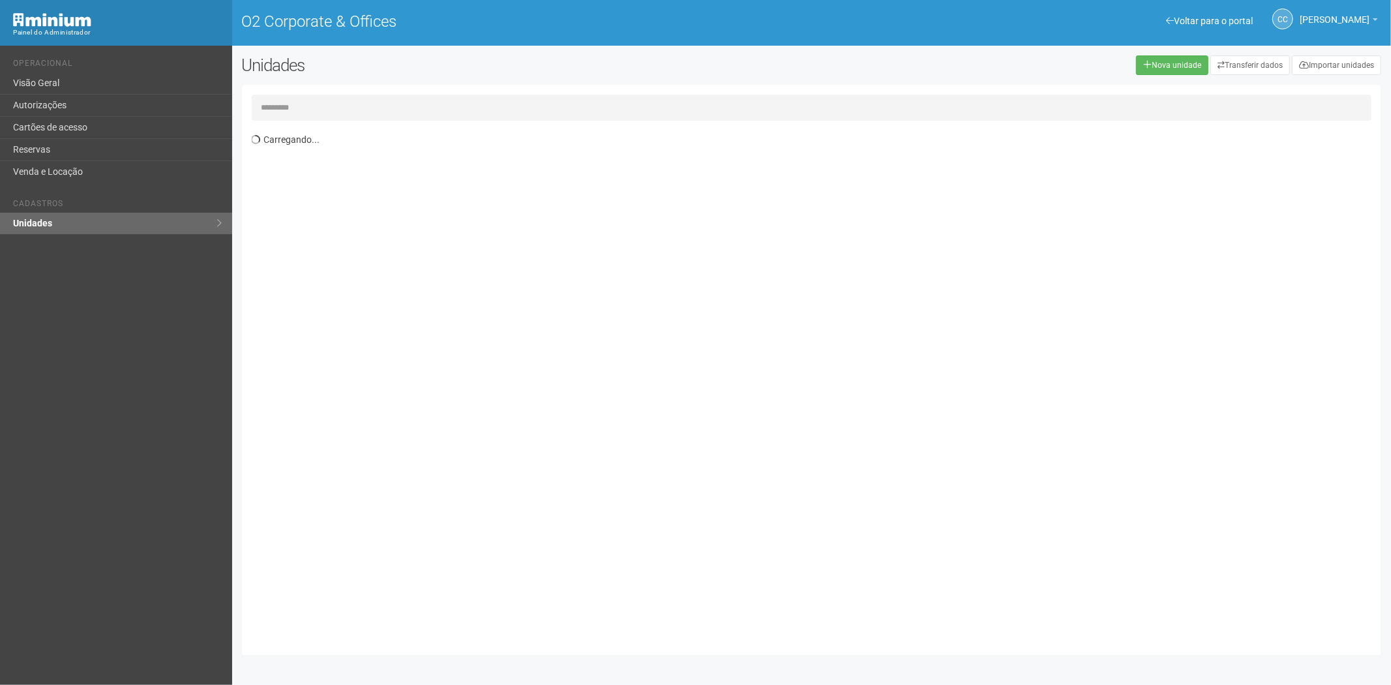
click at [298, 106] on input "text" at bounding box center [812, 108] width 1120 height 26
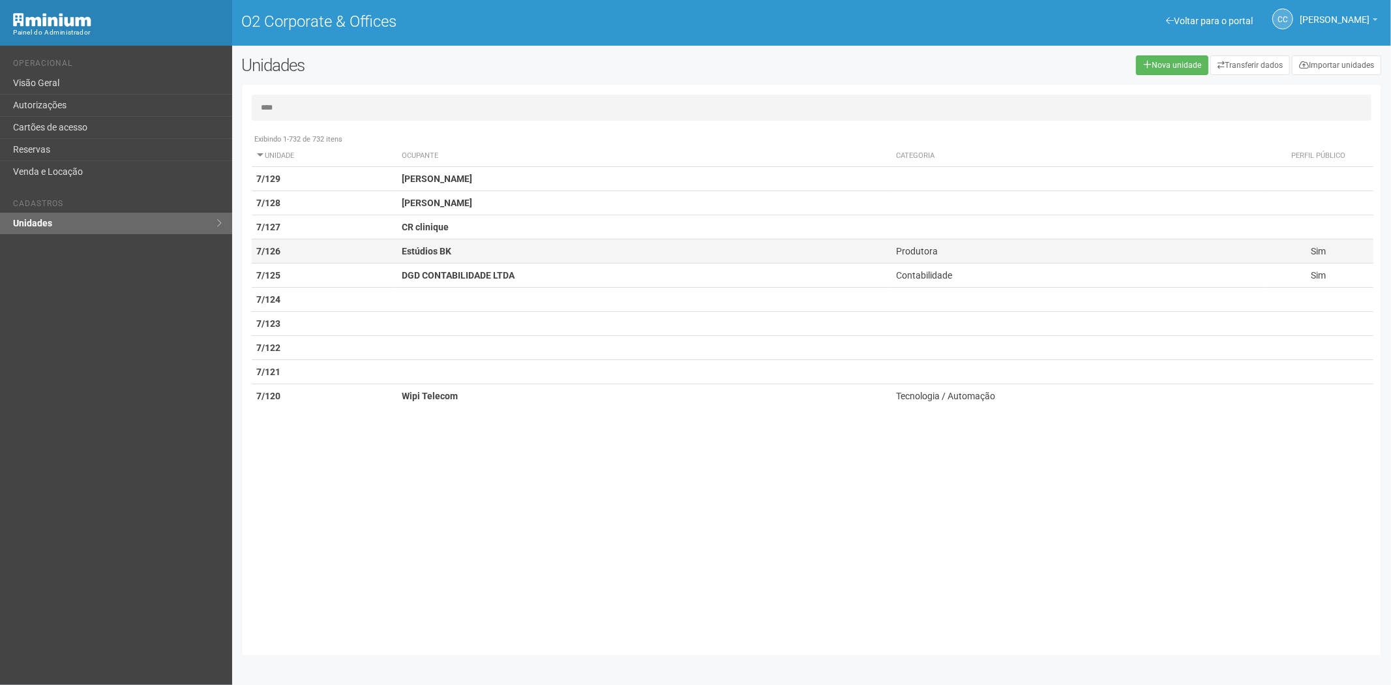
type input "****"
drag, startPoint x: 483, startPoint y: 250, endPoint x: 995, endPoint y: 480, distance: 561.1
click at [484, 250] on td "Estúdios BK" at bounding box center [643, 251] width 494 height 24
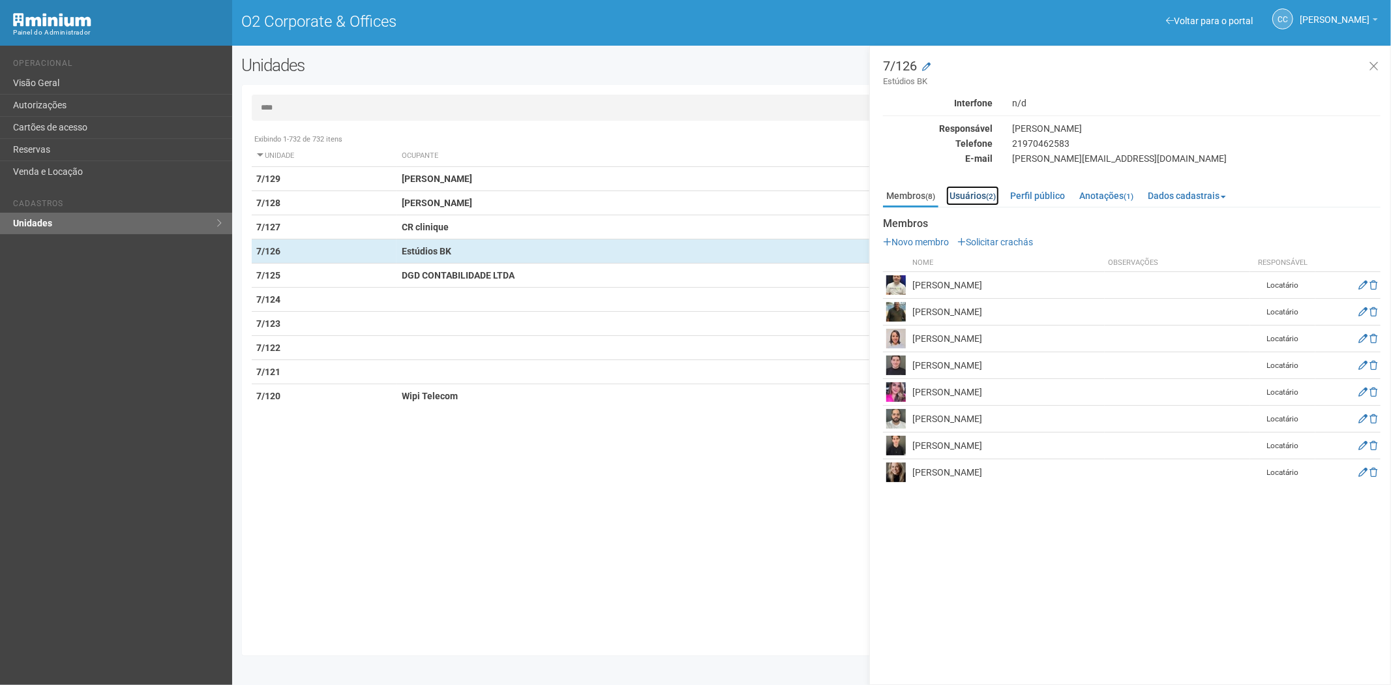
click at [992, 192] on small "(2)" at bounding box center [991, 196] width 10 height 9
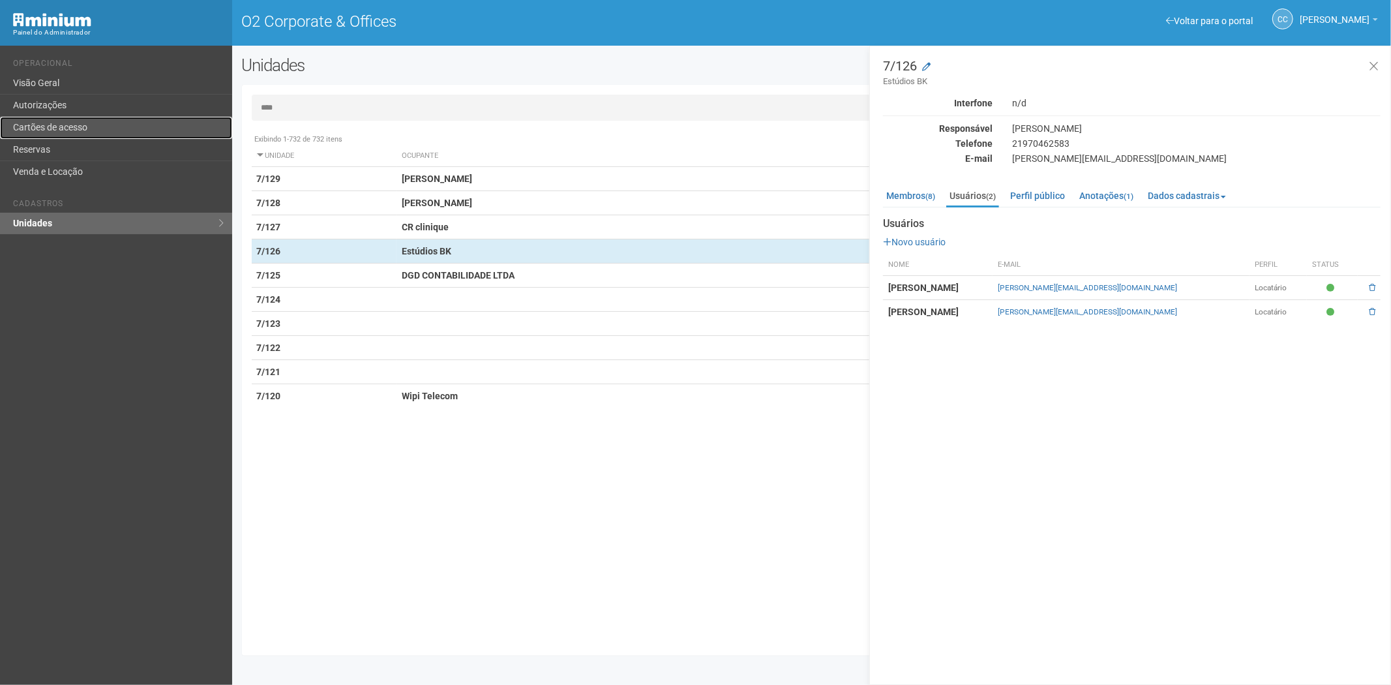
click at [102, 128] on link "Cartões de acesso" at bounding box center [116, 128] width 232 height 22
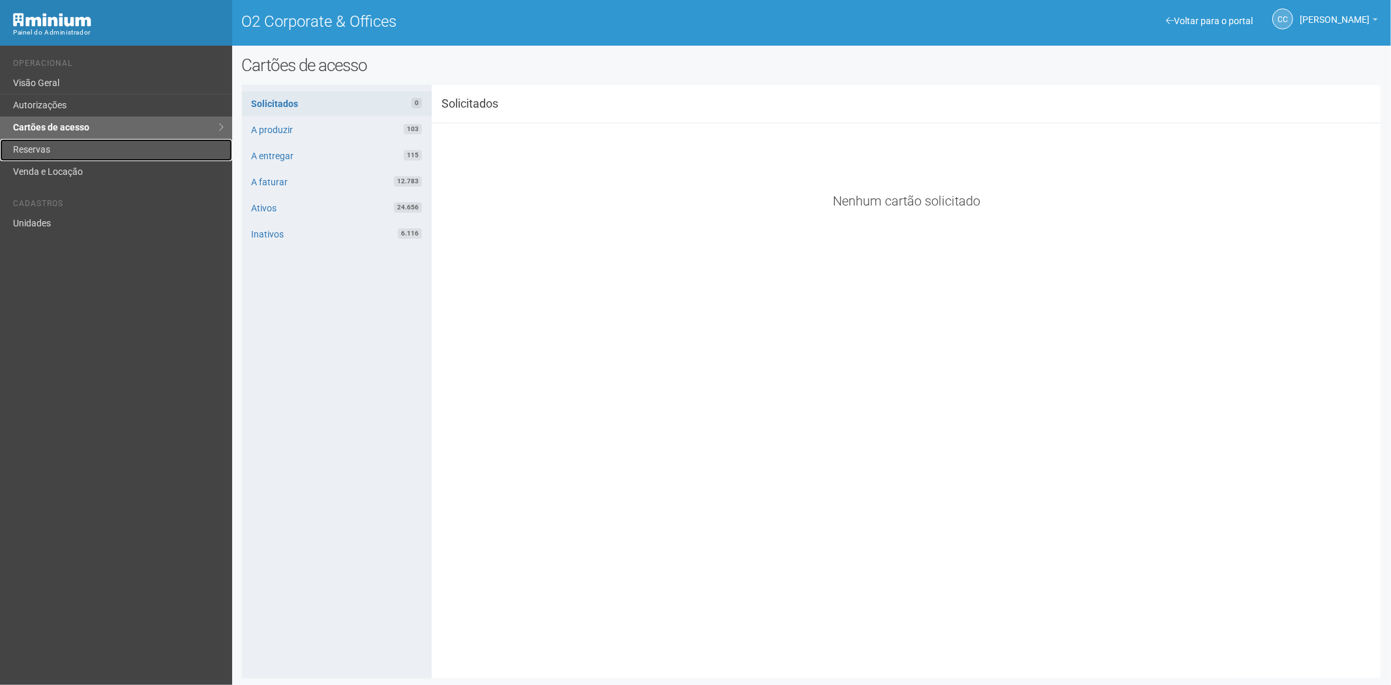
click at [76, 157] on link "Reservas" at bounding box center [116, 150] width 232 height 22
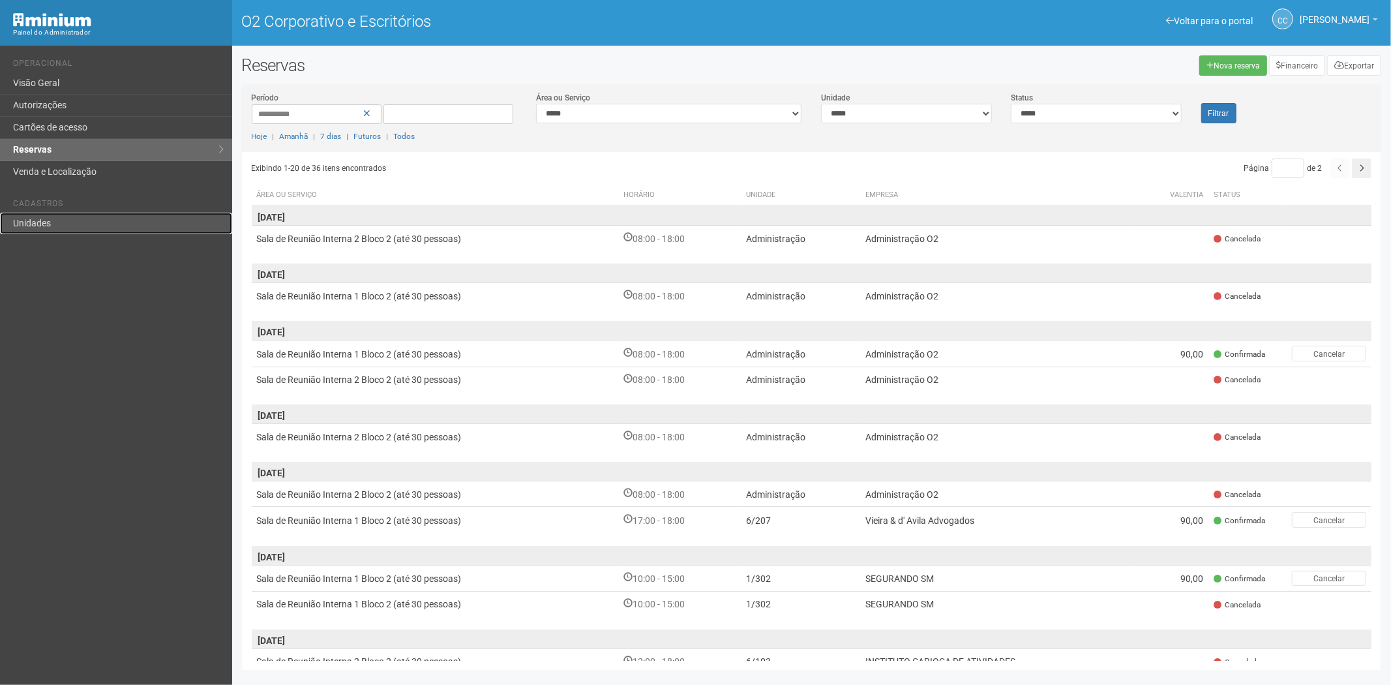
click at [47, 220] on font "Unidades" at bounding box center [32, 223] width 38 height 10
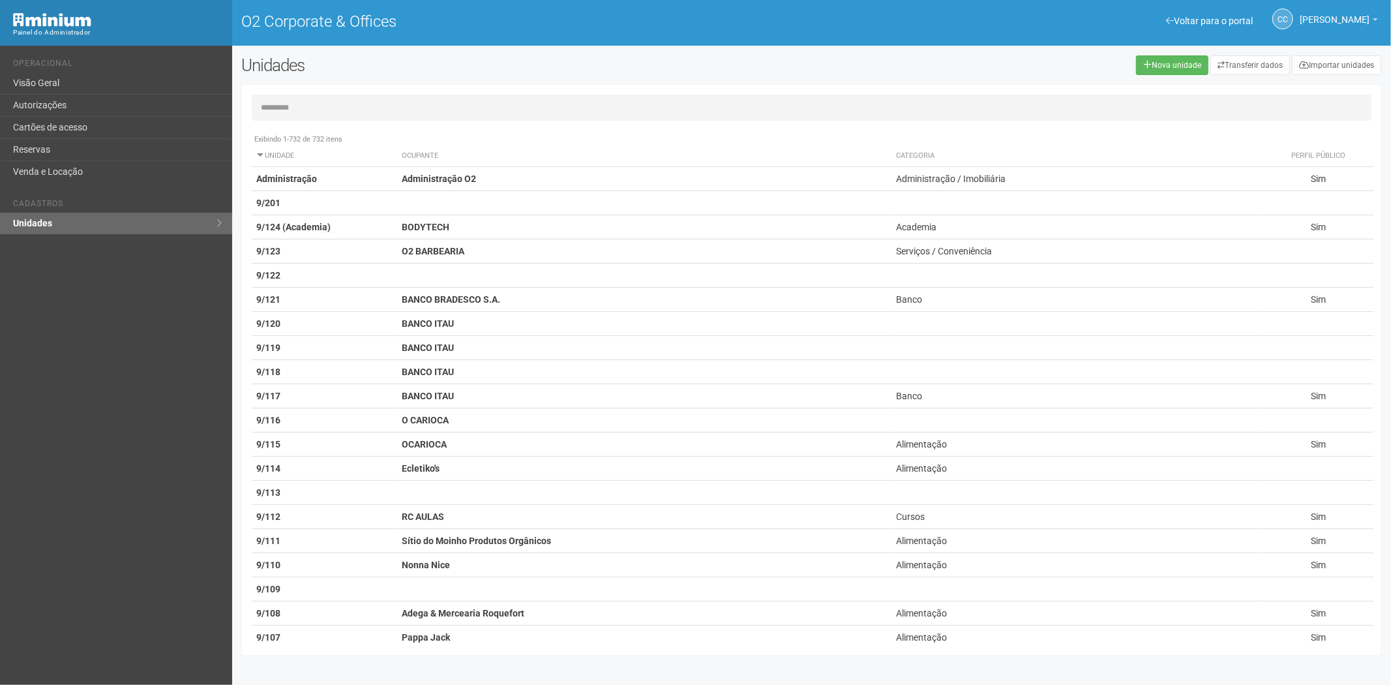
click at [258, 160] on th "Unidade" at bounding box center [324, 156] width 145 height 22
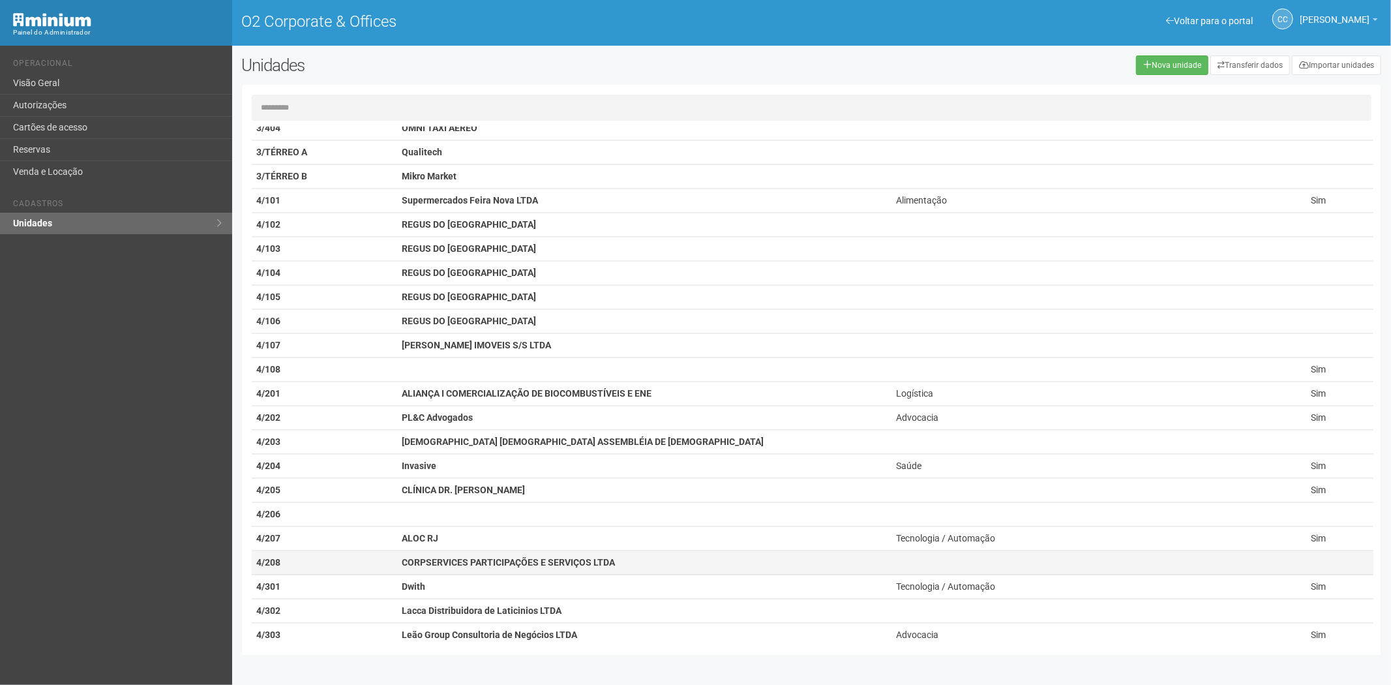
scroll to position [2173, 0]
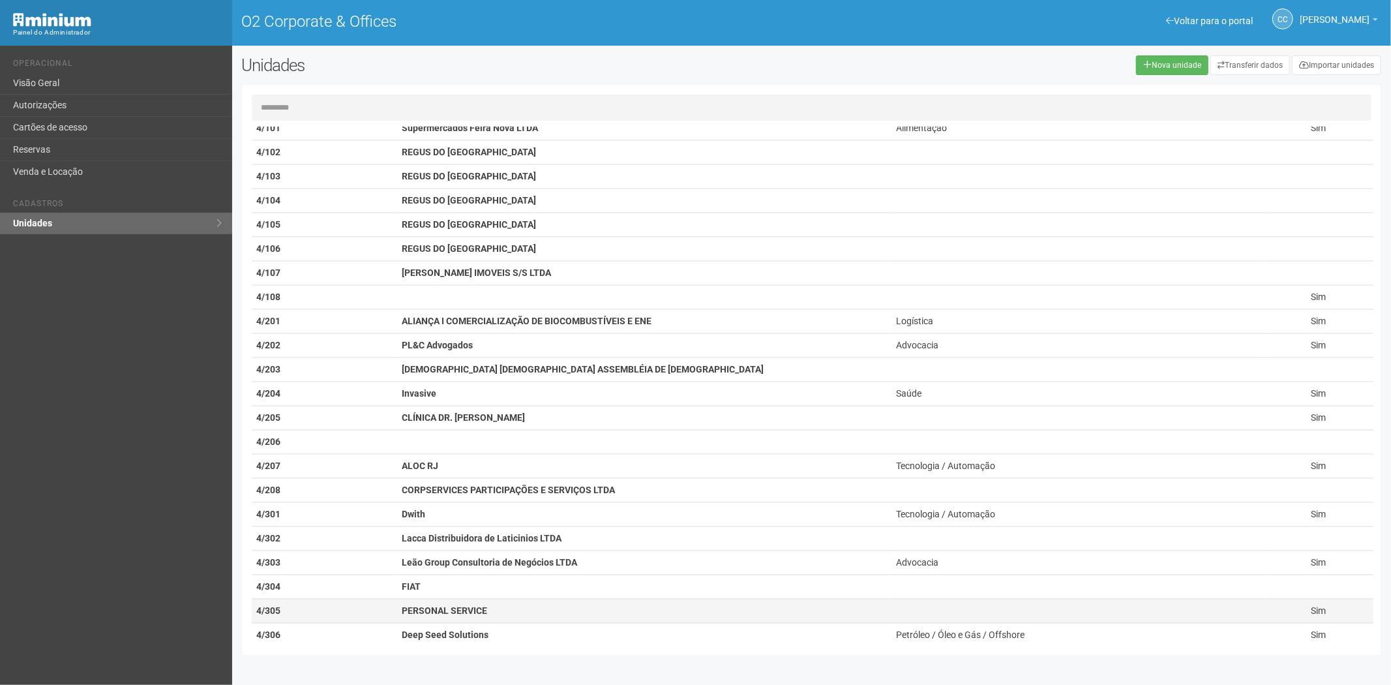
click at [451, 608] on td "PERSONAL SERVICE" at bounding box center [643, 611] width 494 height 24
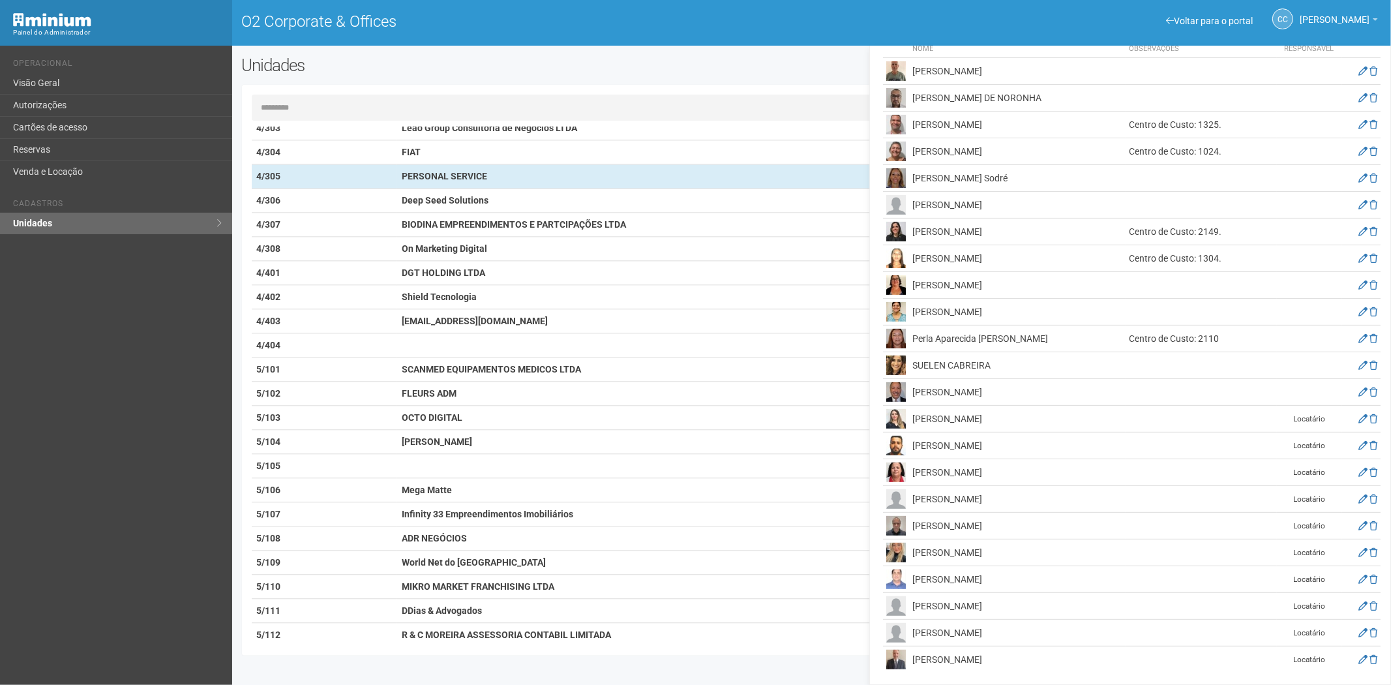
scroll to position [242, 0]
click at [1359, 363] on icon at bounding box center [1362, 363] width 9 height 9
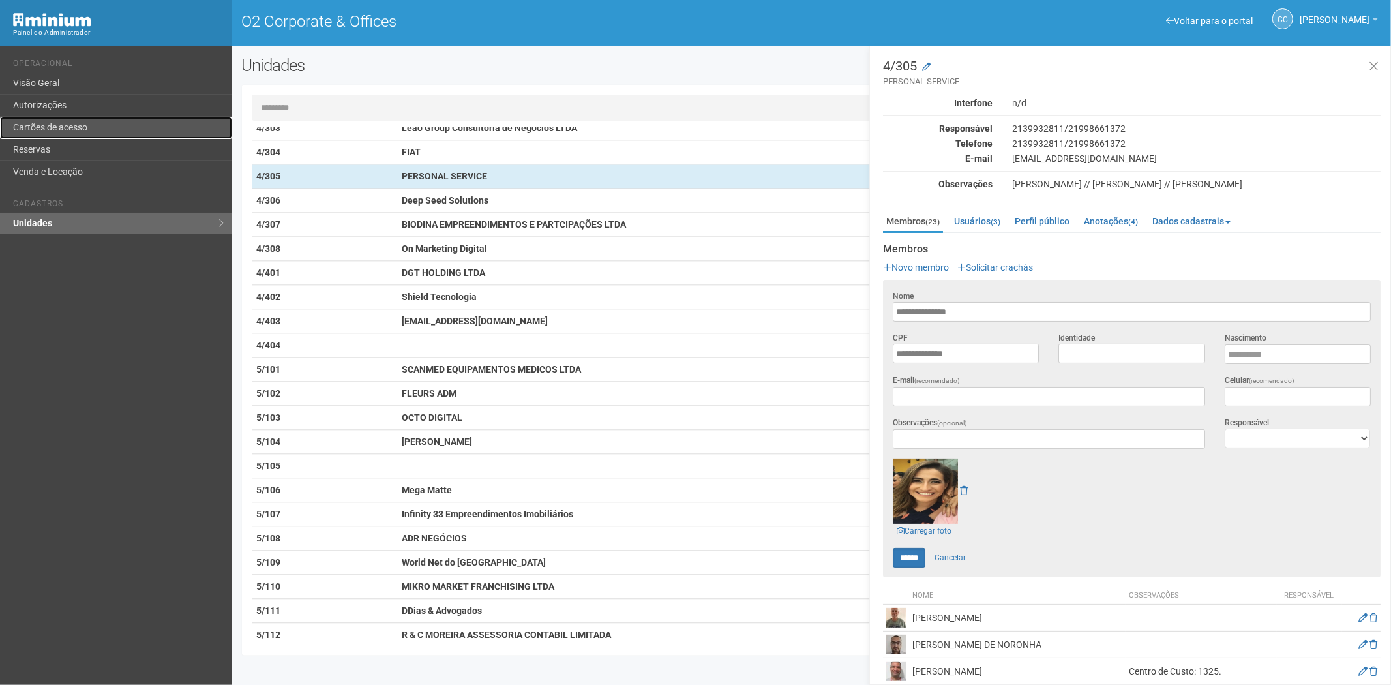
click at [98, 125] on link "Cartões de acesso" at bounding box center [116, 128] width 232 height 22
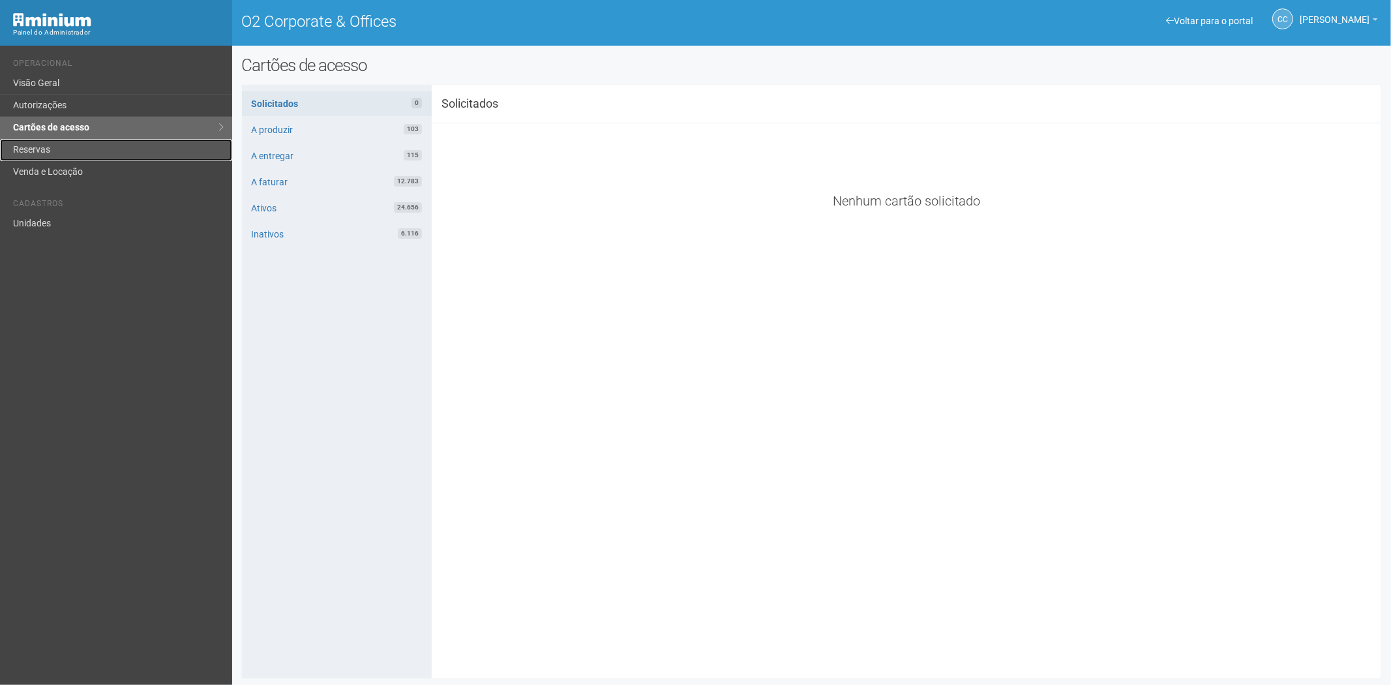
drag, startPoint x: 44, startPoint y: 143, endPoint x: 61, endPoint y: 146, distance: 17.1
click at [44, 143] on link "Reservas" at bounding box center [116, 150] width 232 height 22
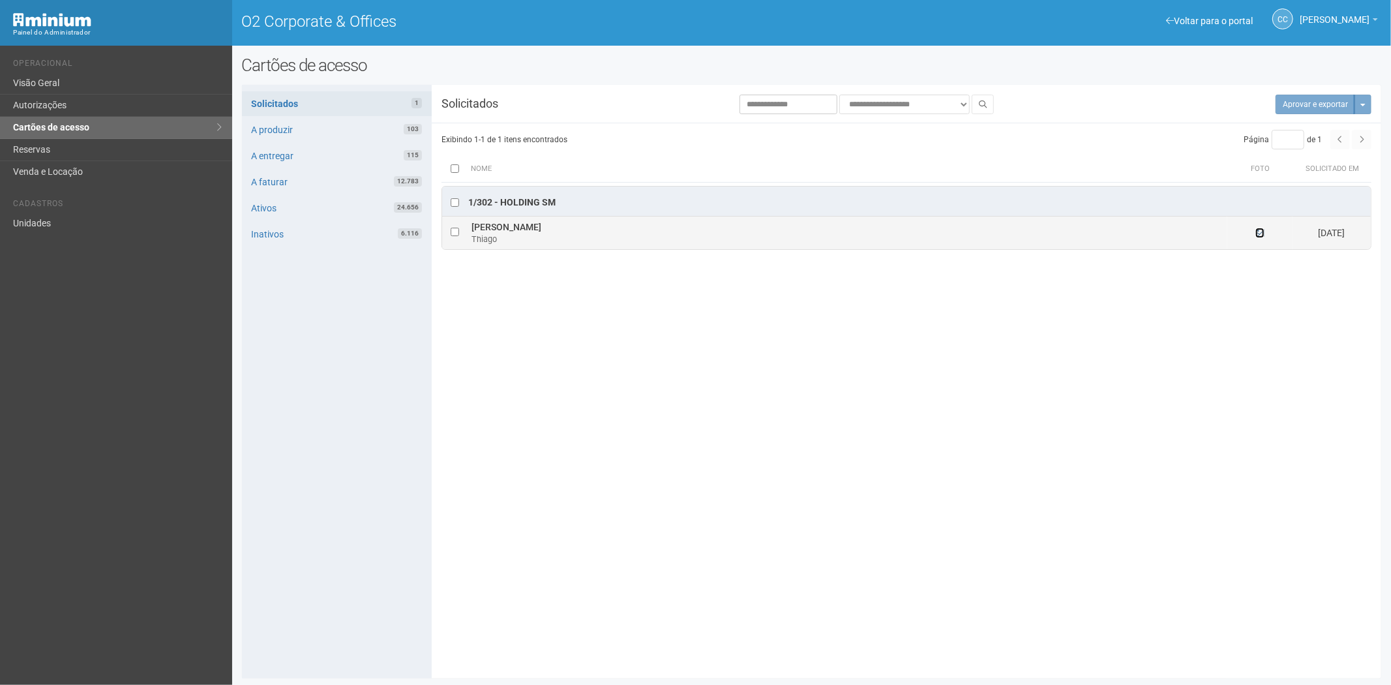
click at [1258, 237] on icon at bounding box center [1259, 232] width 9 height 9
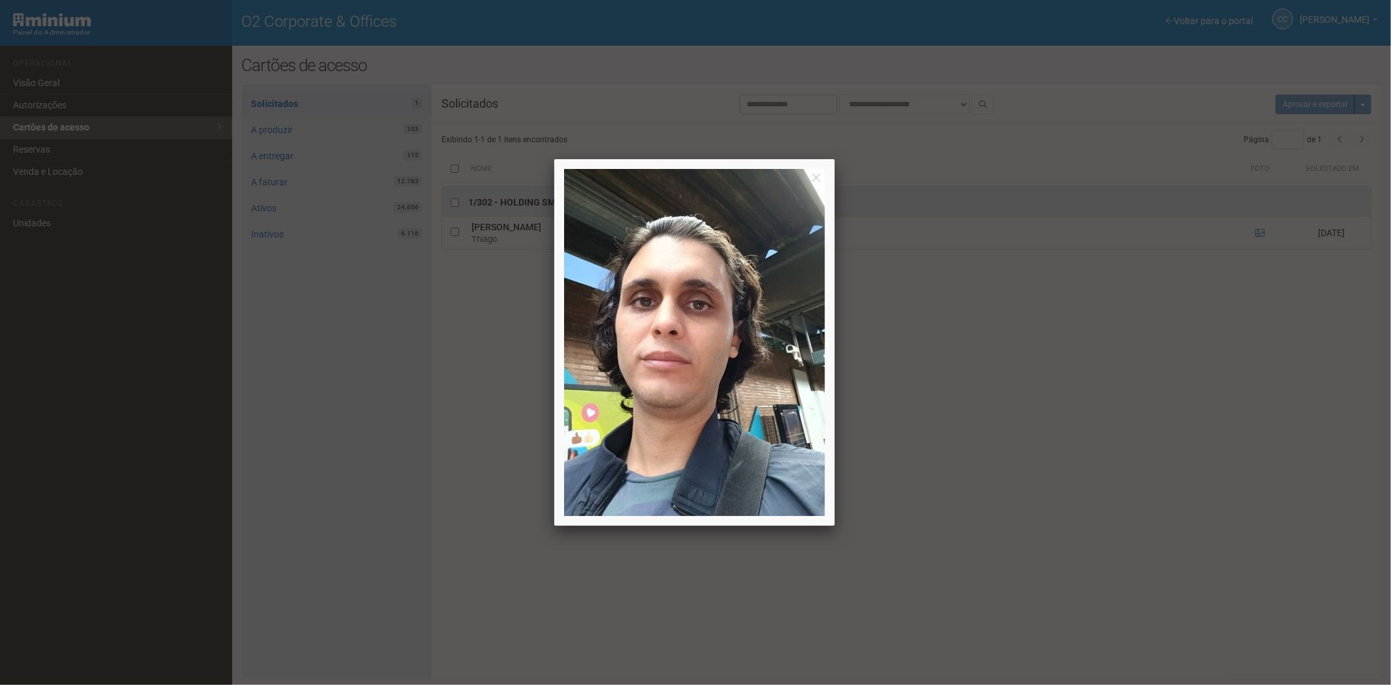
click at [1134, 500] on div at bounding box center [695, 342] width 1391 height 685
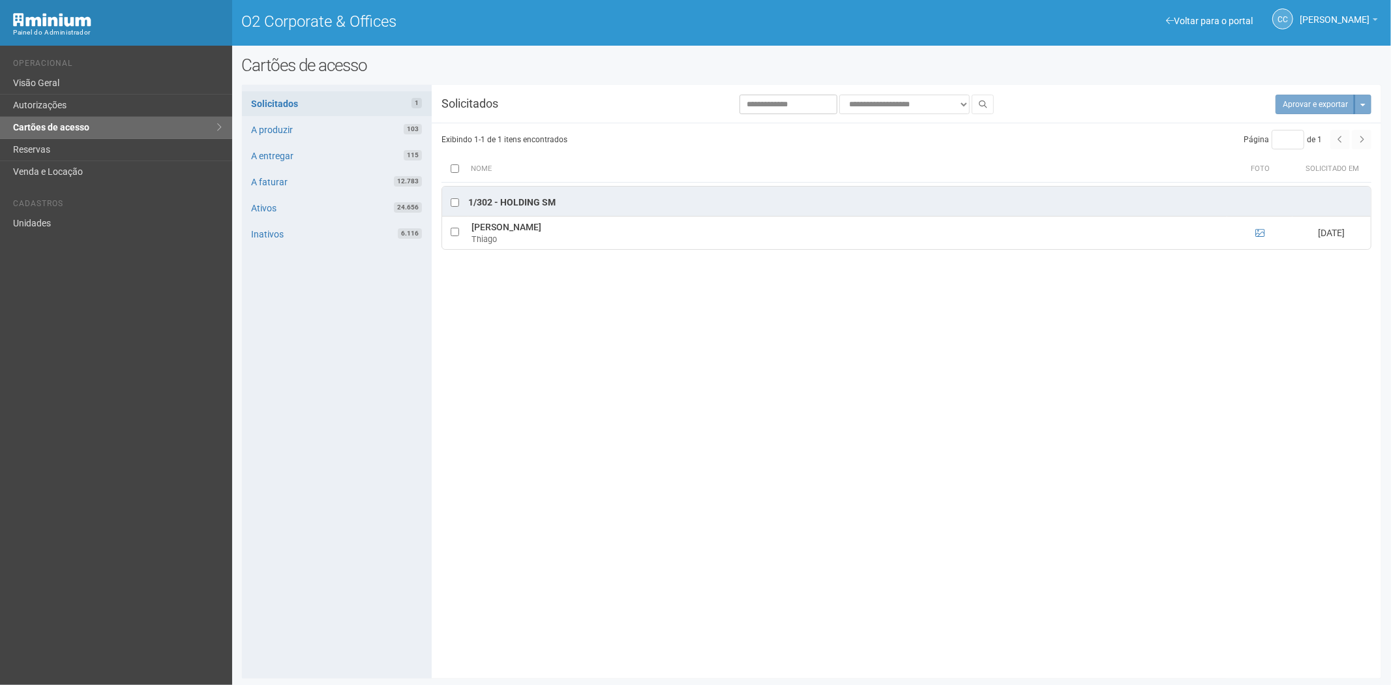
drag, startPoint x: 542, startPoint y: 416, endPoint x: 407, endPoint y: 64, distance: 376.8
click at [542, 416] on div "**********" at bounding box center [812, 382] width 1140 height 574
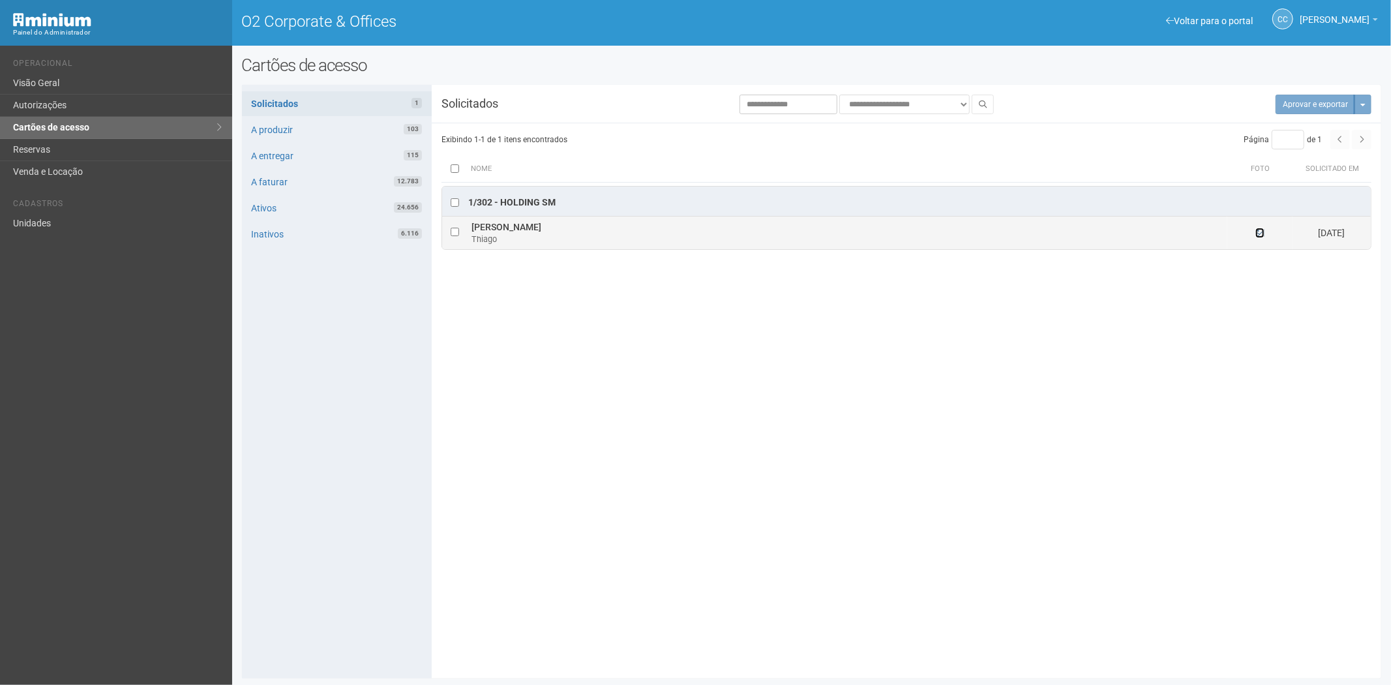
click at [1260, 235] on icon at bounding box center [1259, 232] width 9 height 9
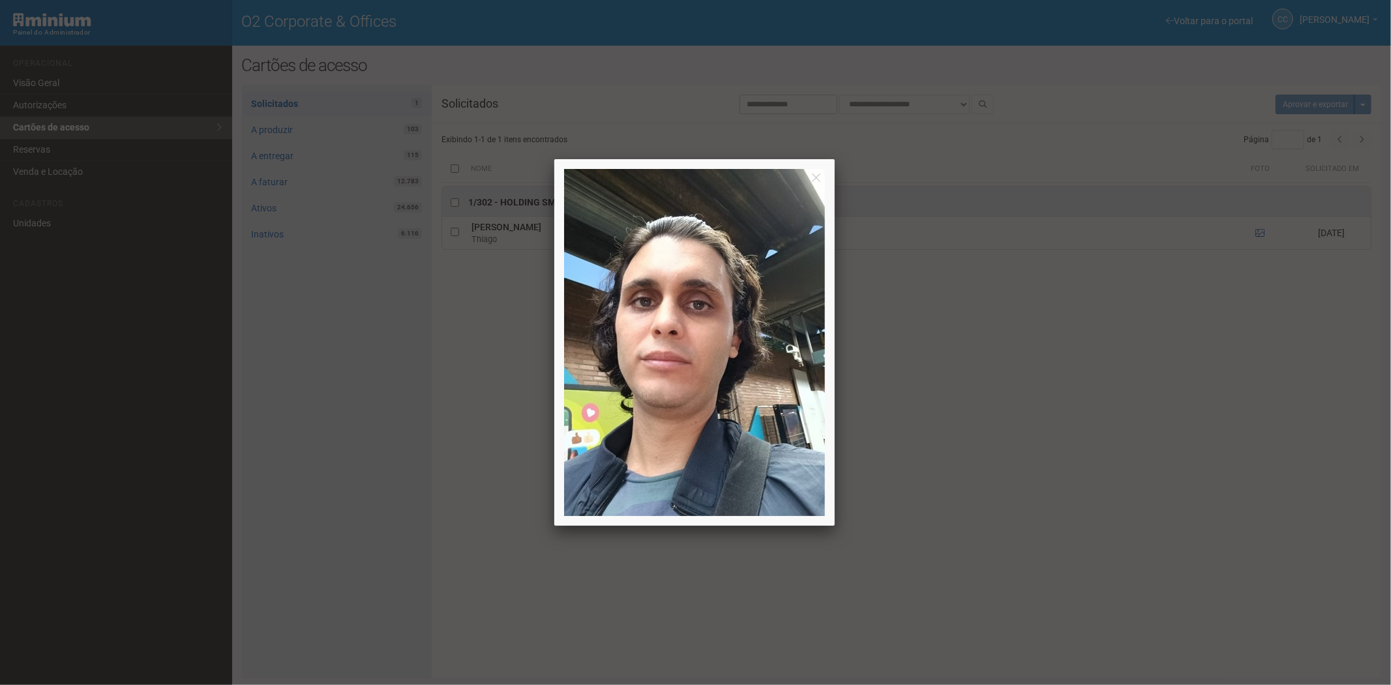
click at [1203, 434] on div at bounding box center [695, 342] width 1391 height 685
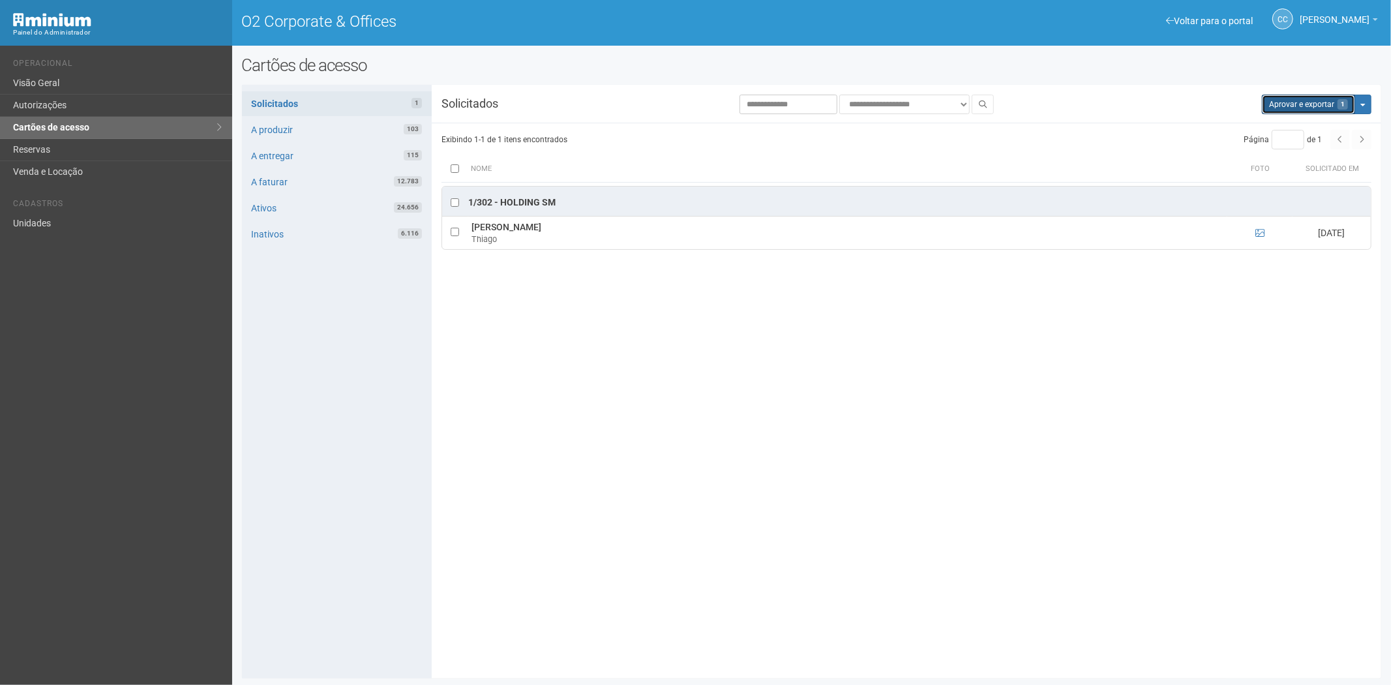
click at [1275, 105] on button "Aprovar e exportar 1" at bounding box center [1307, 105] width 93 height 20
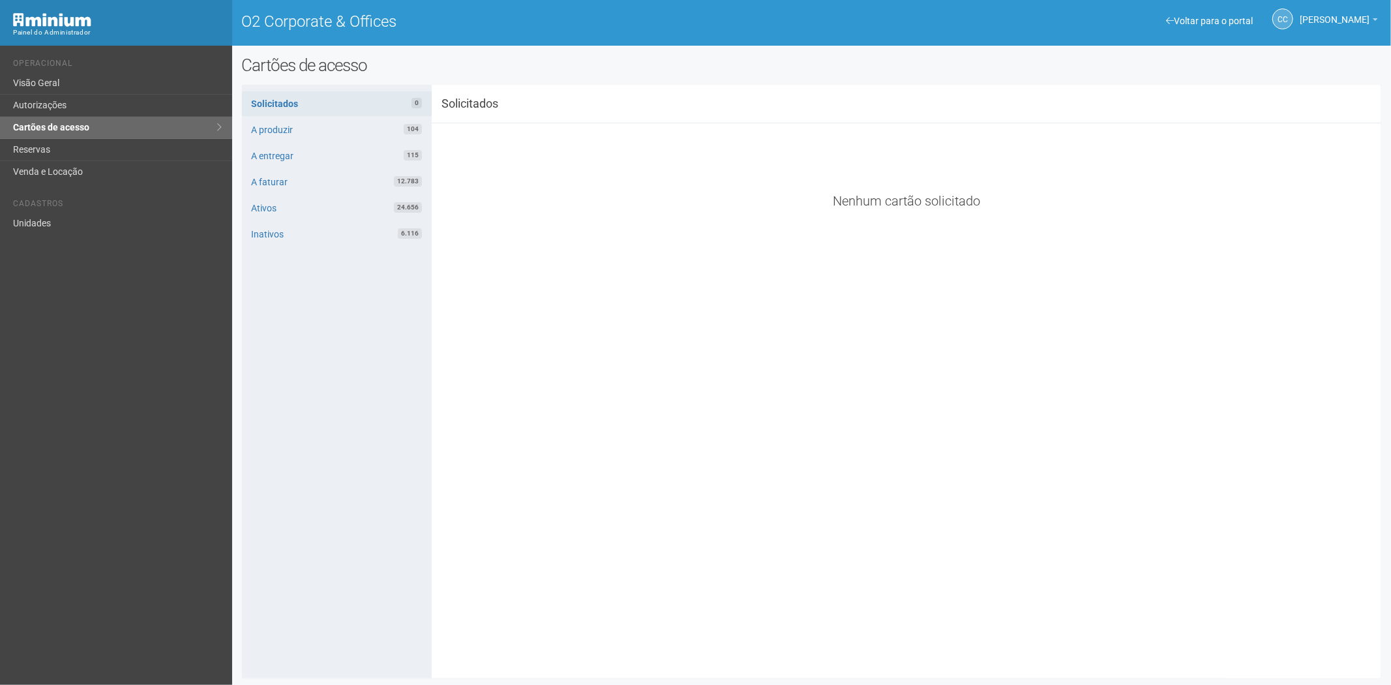
click at [562, 428] on div "**********" at bounding box center [812, 382] width 1140 height 574
click at [42, 140] on link "Reservas" at bounding box center [116, 150] width 232 height 22
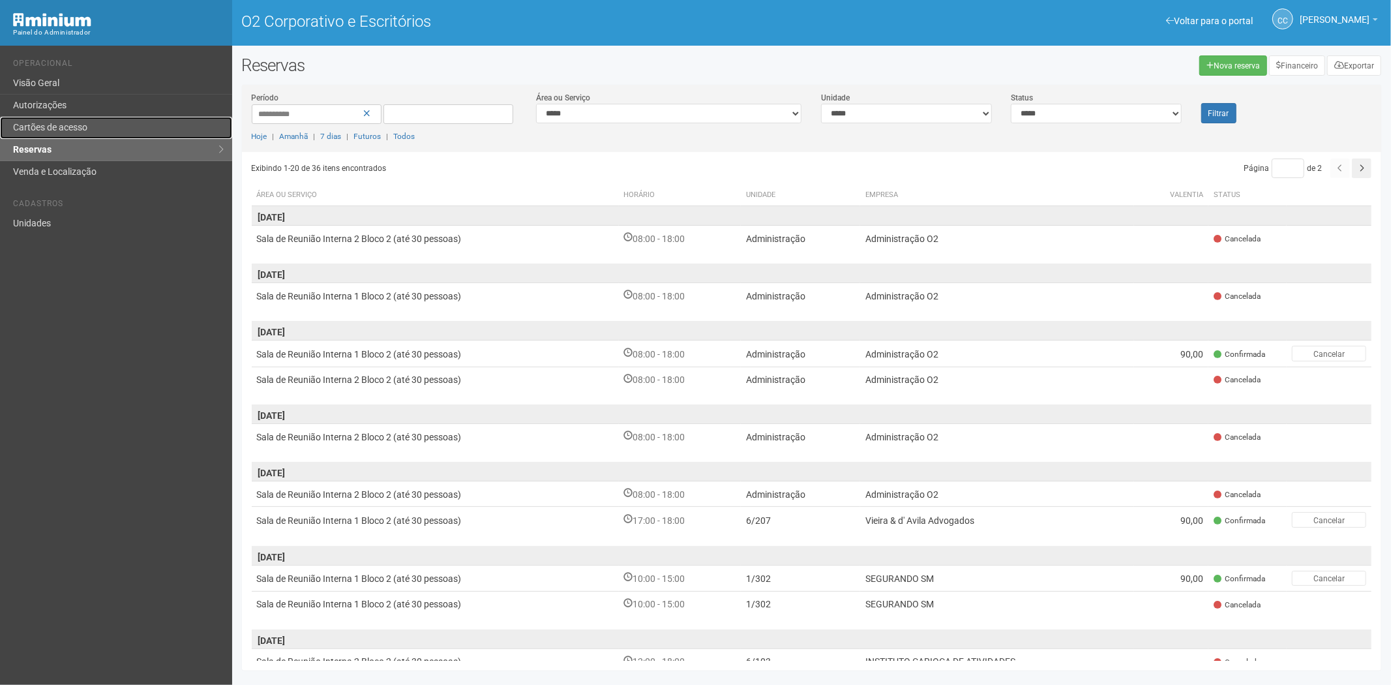
click at [59, 125] on font "Cartões de acesso" at bounding box center [50, 127] width 74 height 10
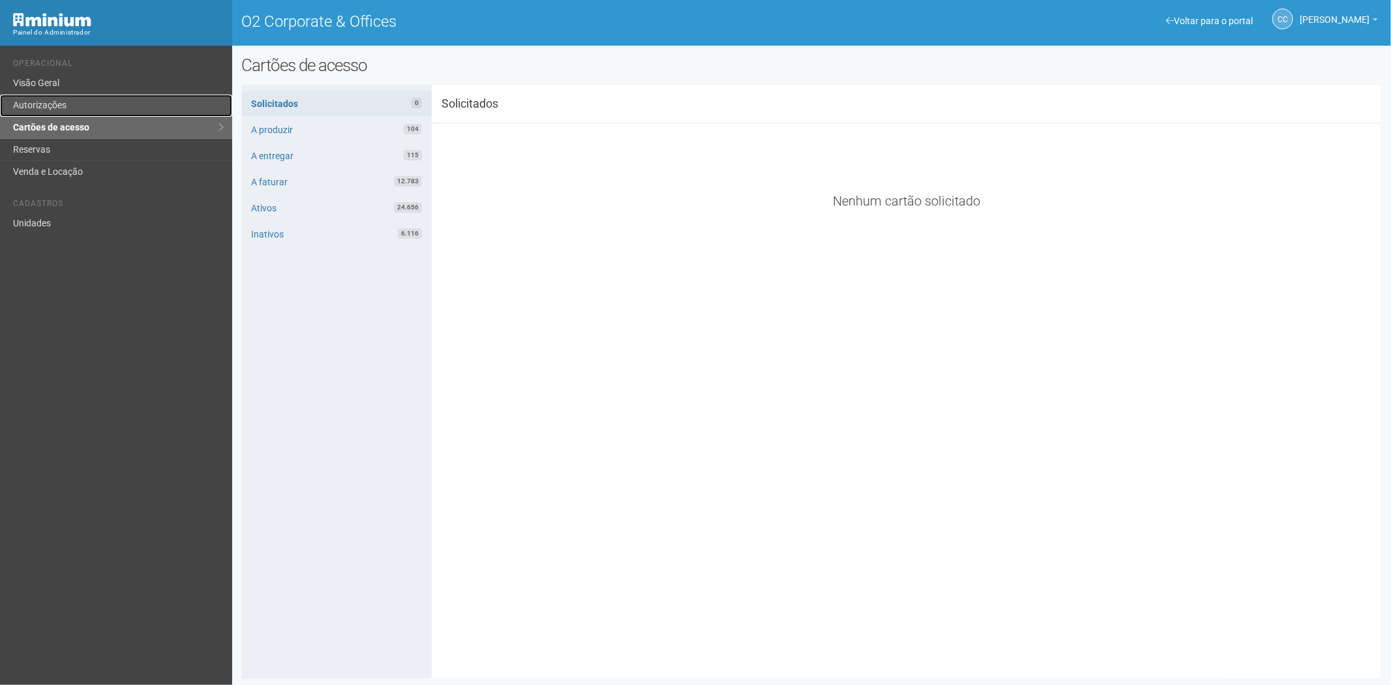
click at [57, 109] on link "Autorizações" at bounding box center [116, 106] width 232 height 22
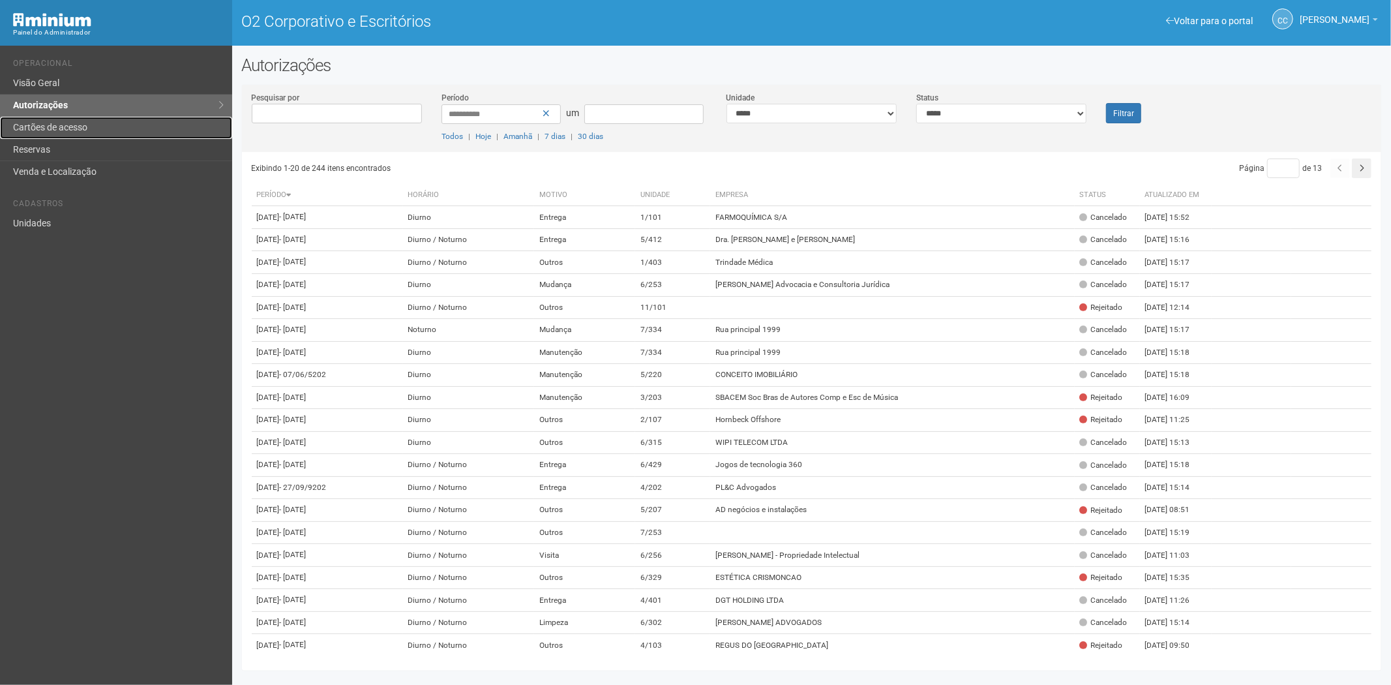
click at [87, 128] on font "Cartões de acesso" at bounding box center [50, 127] width 74 height 10
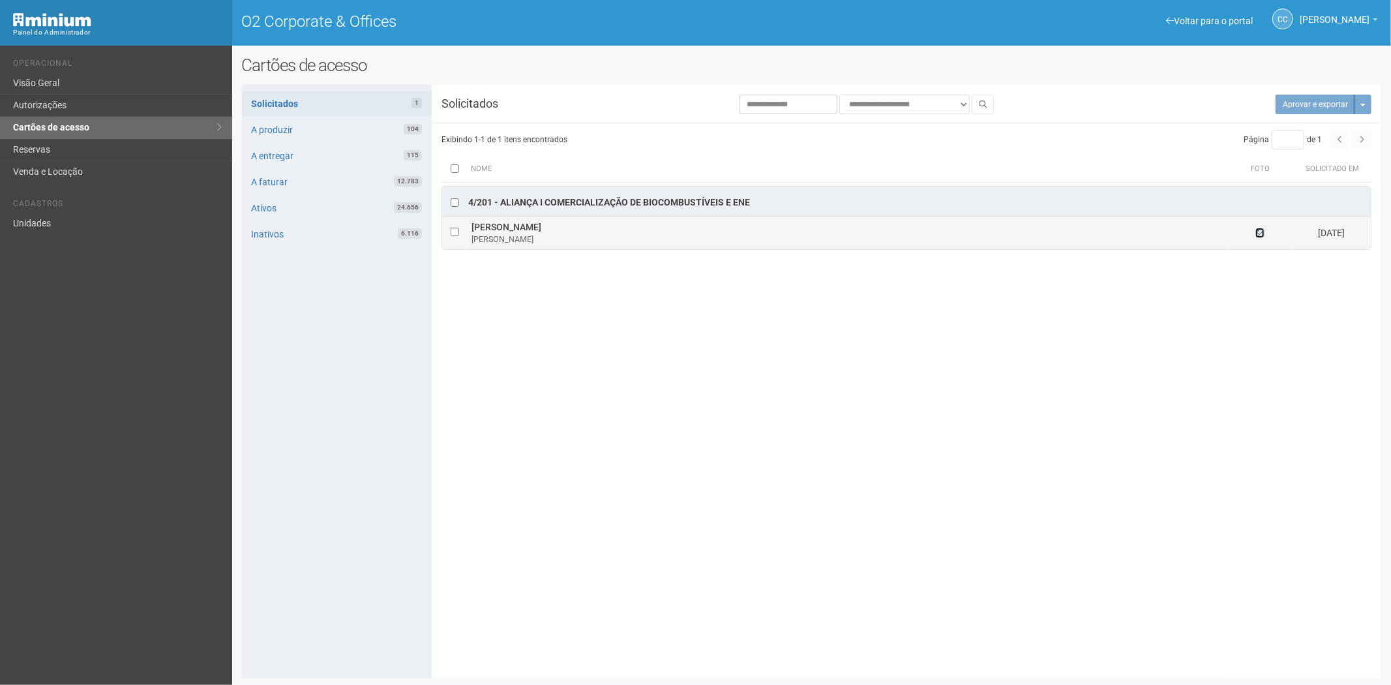
click at [1260, 235] on icon at bounding box center [1259, 232] width 9 height 9
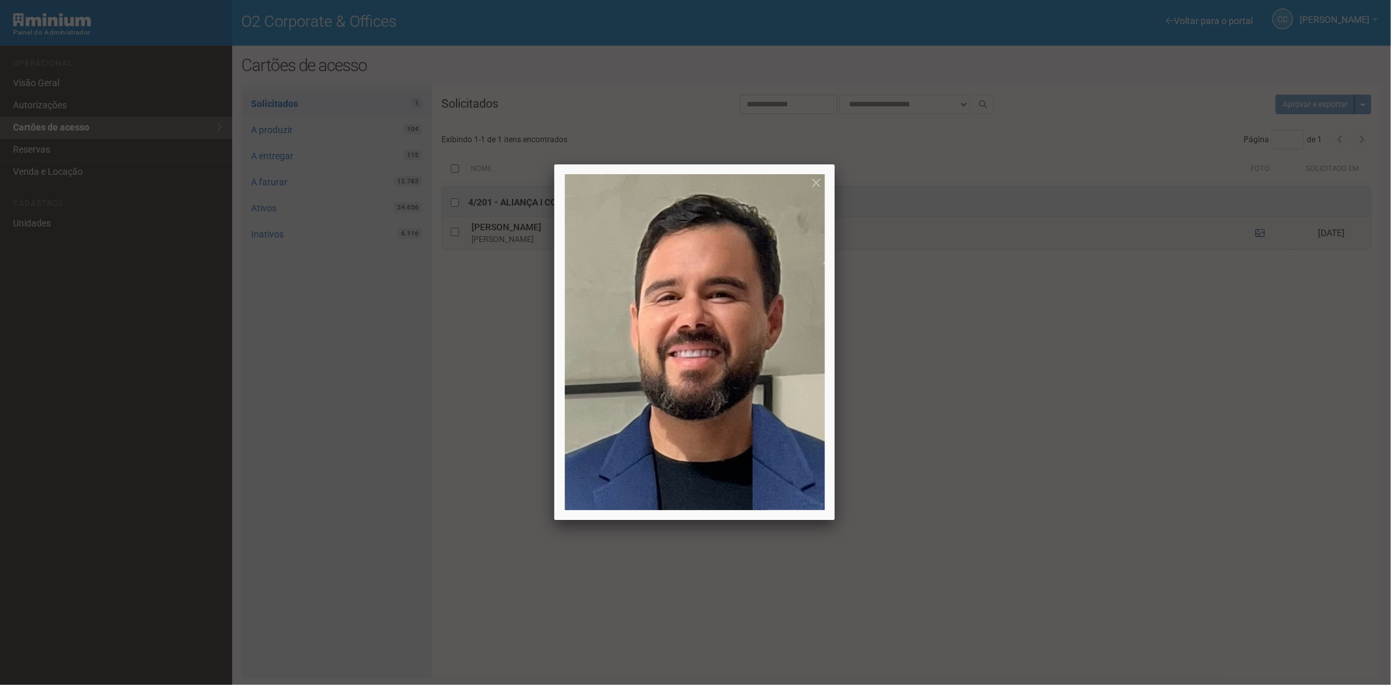
click at [1260, 235] on div at bounding box center [695, 342] width 1391 height 685
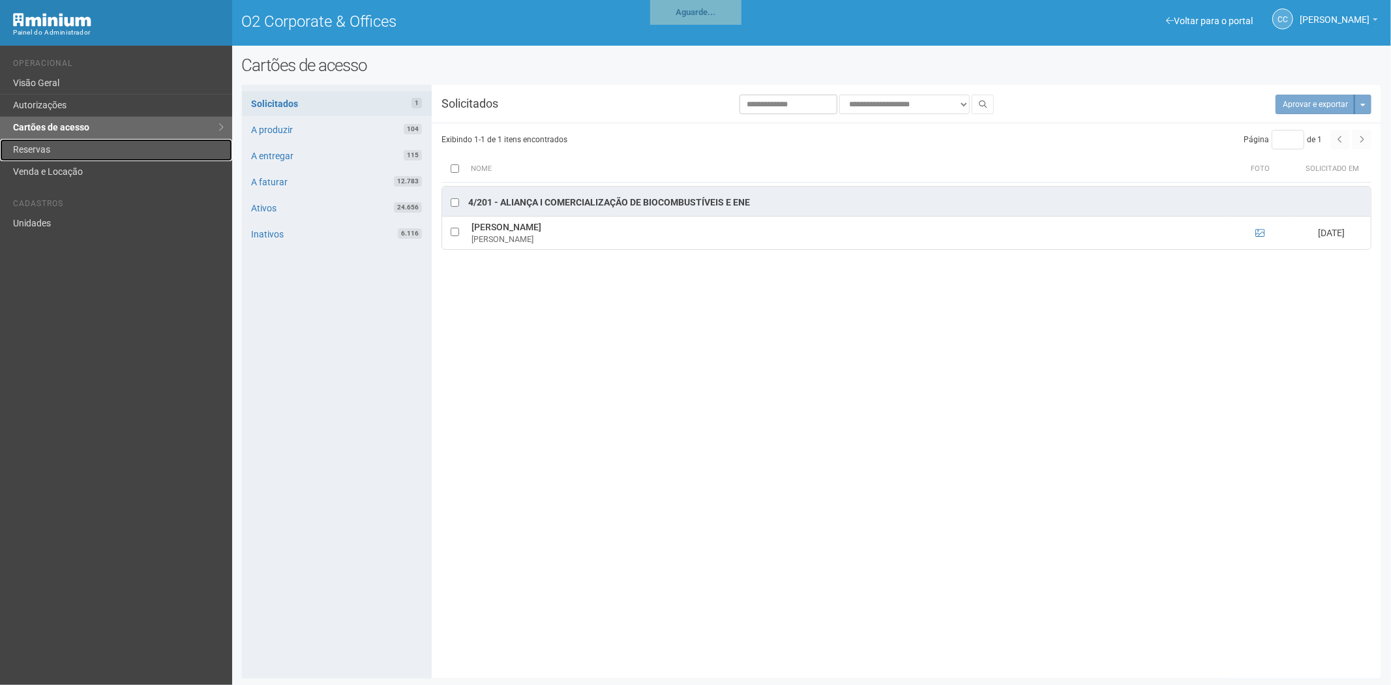
click at [66, 149] on link "Reservas" at bounding box center [116, 150] width 232 height 22
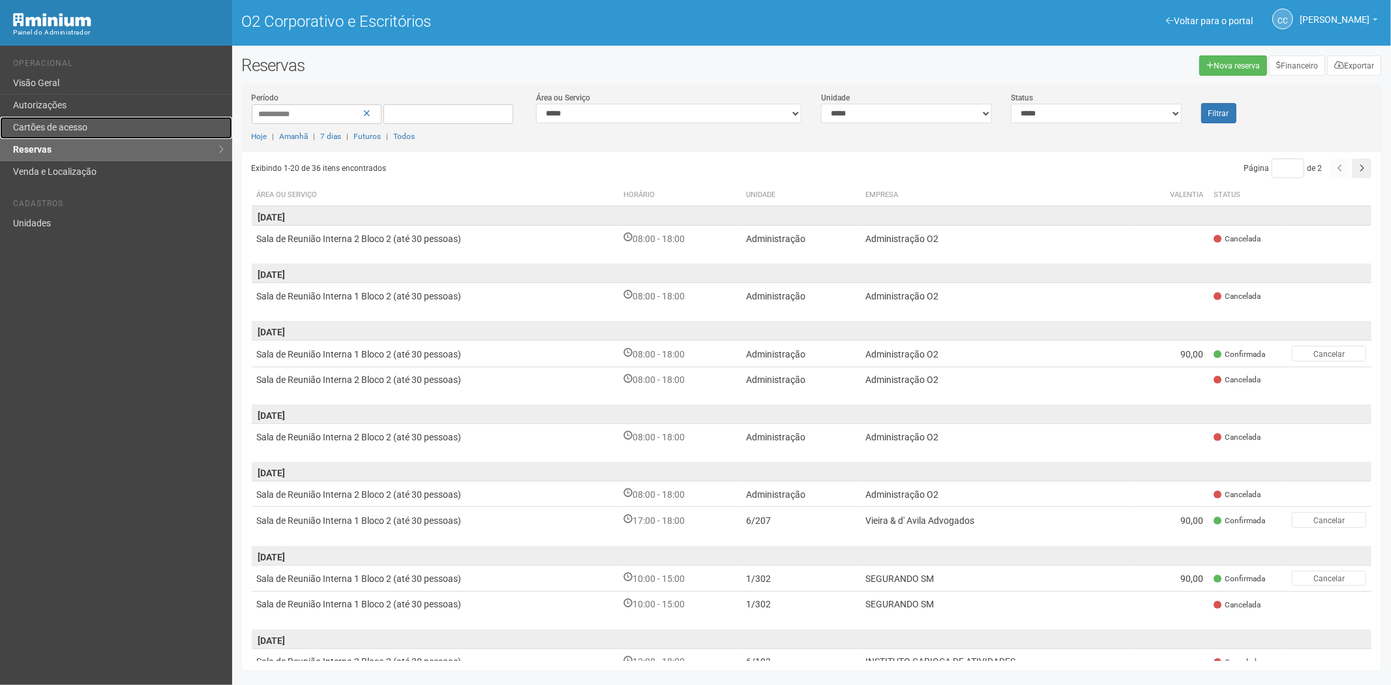
click at [70, 118] on link "Cartões de acesso" at bounding box center [116, 128] width 232 height 22
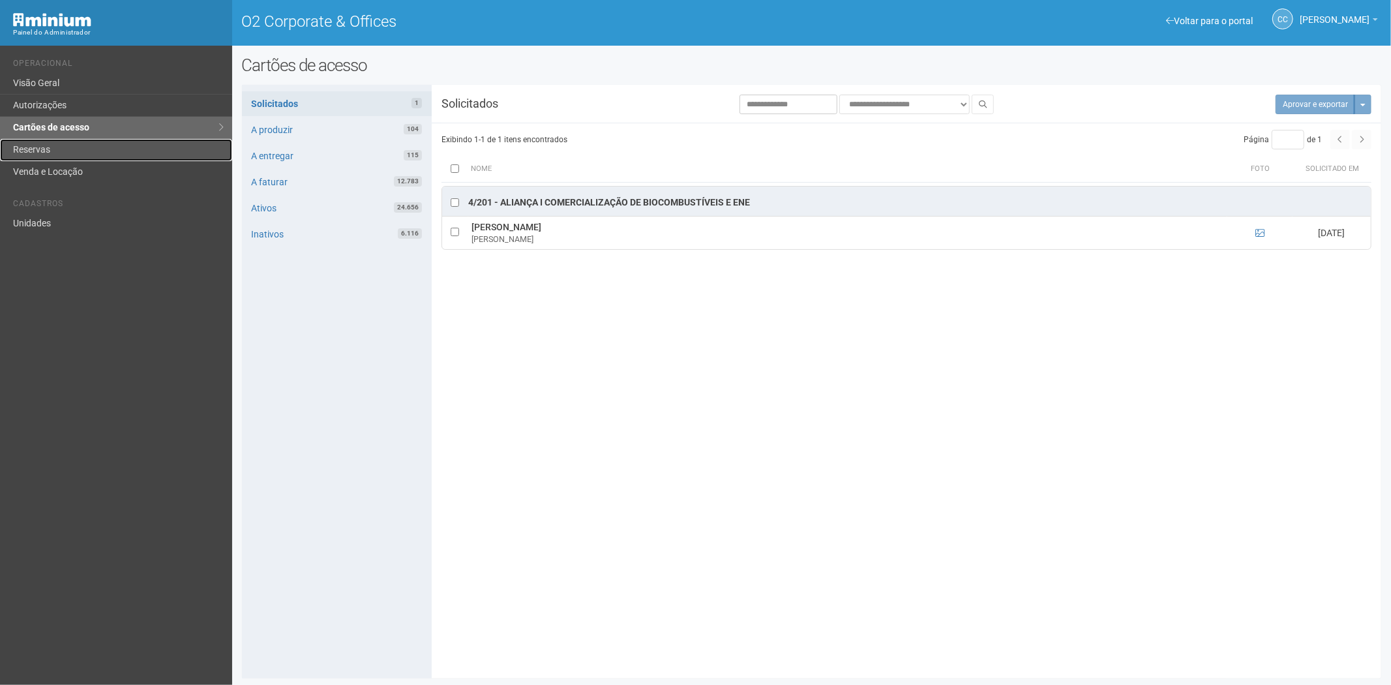
click at [21, 140] on link "Reservas" at bounding box center [116, 150] width 232 height 22
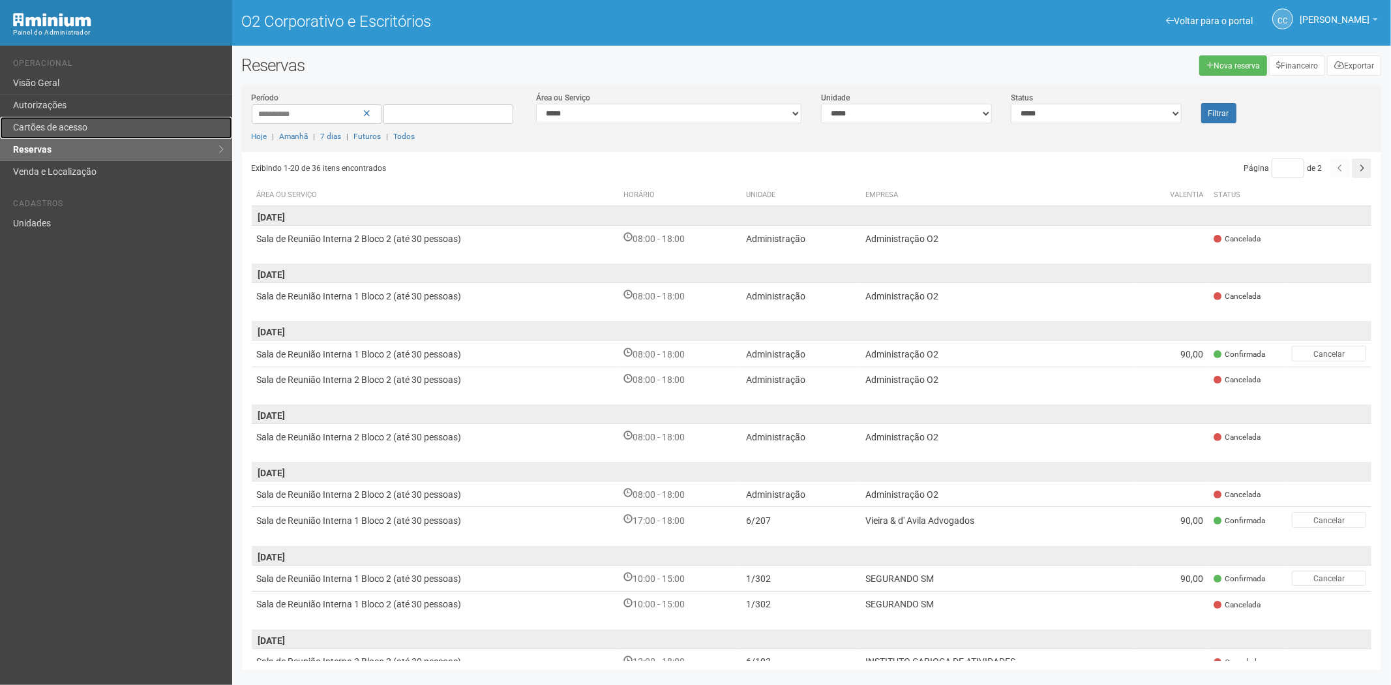
click at [82, 125] on font "Cartões de acesso" at bounding box center [50, 127] width 74 height 10
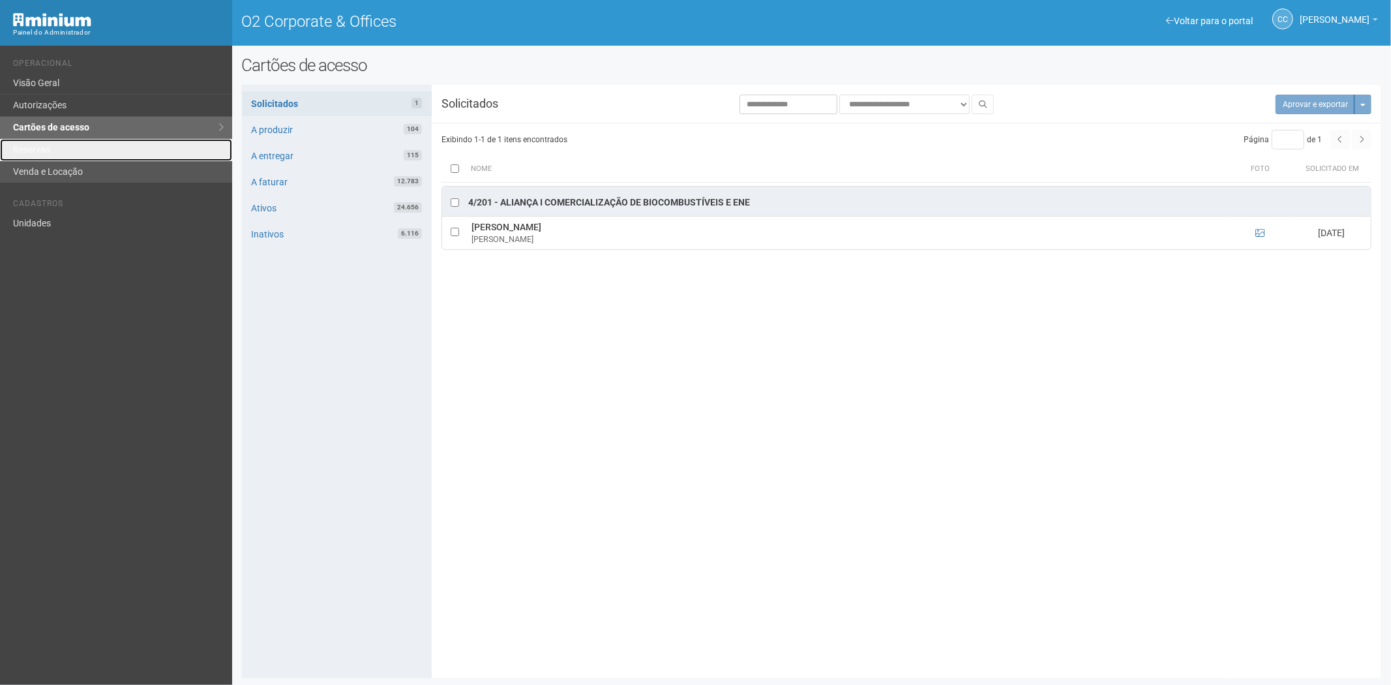
drag, startPoint x: 44, startPoint y: 158, endPoint x: 59, endPoint y: 168, distance: 17.0
click at [44, 158] on link "Reservas" at bounding box center [116, 150] width 232 height 22
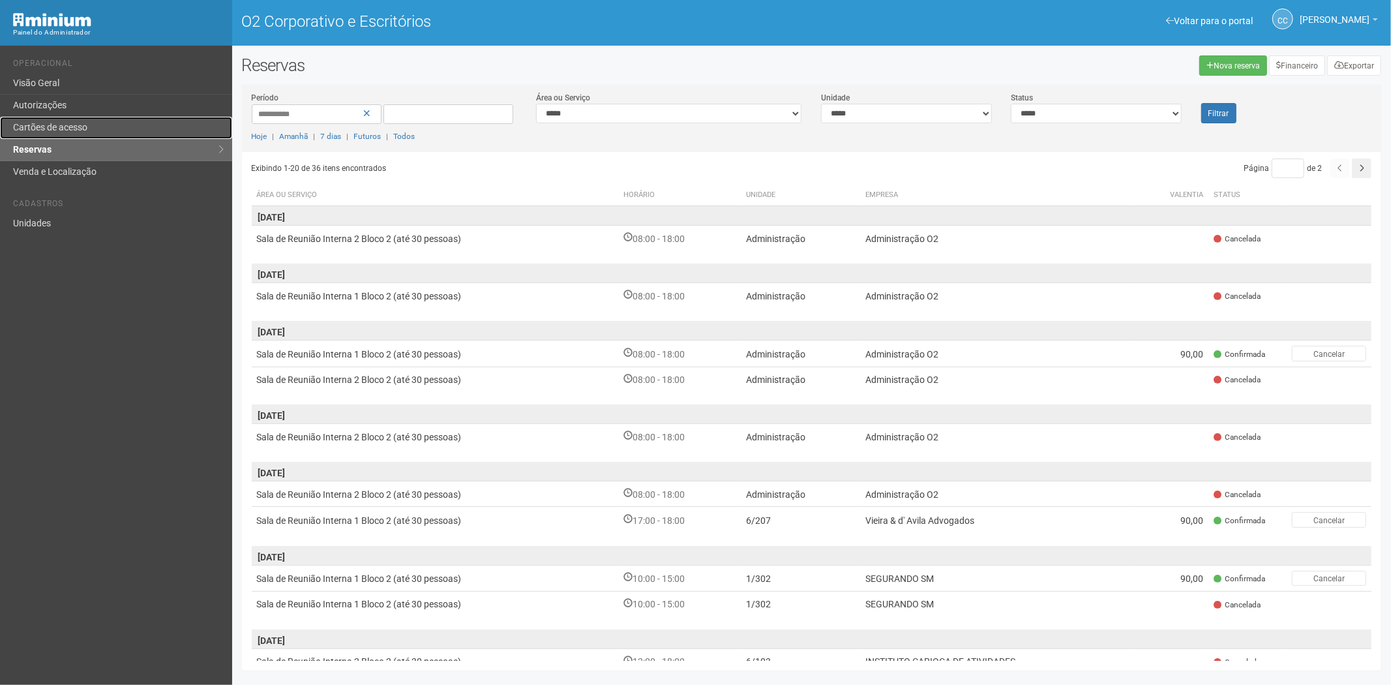
click at [59, 124] on font "Cartões de acesso" at bounding box center [50, 127] width 74 height 10
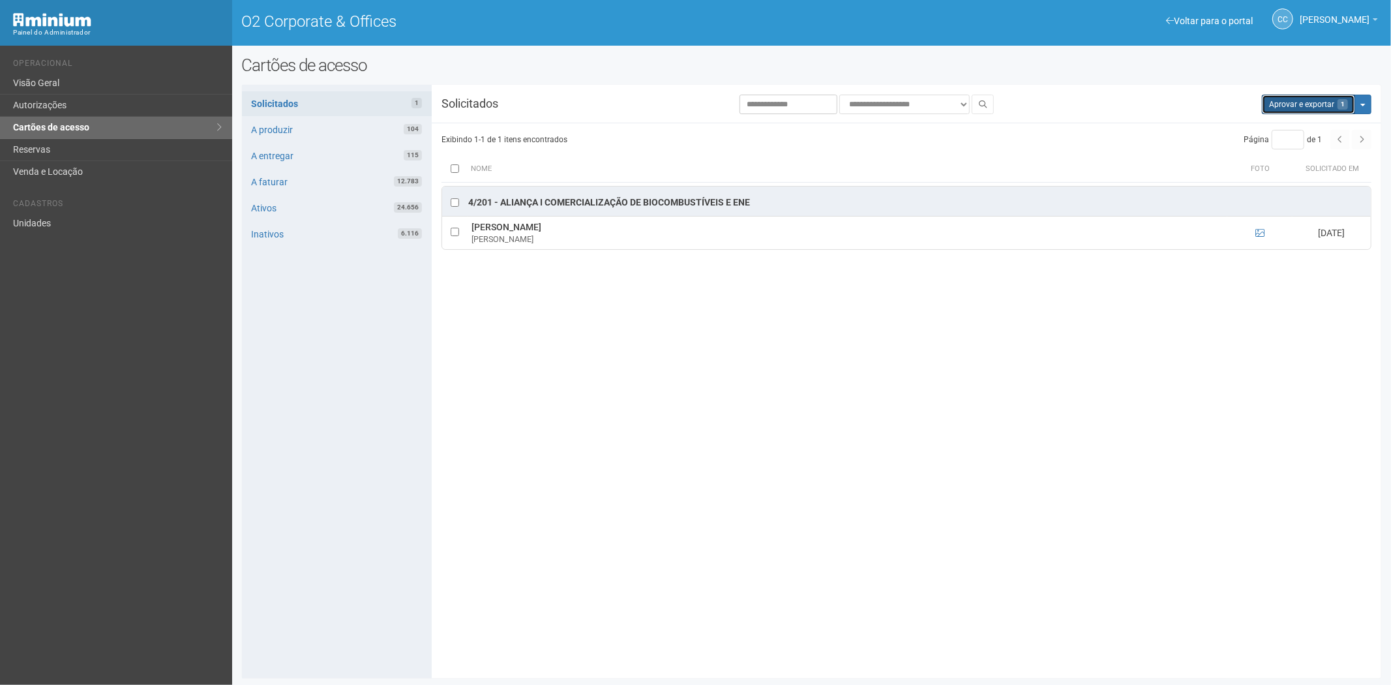
click at [1300, 98] on button "Aprovar e exportar 1" at bounding box center [1307, 105] width 93 height 20
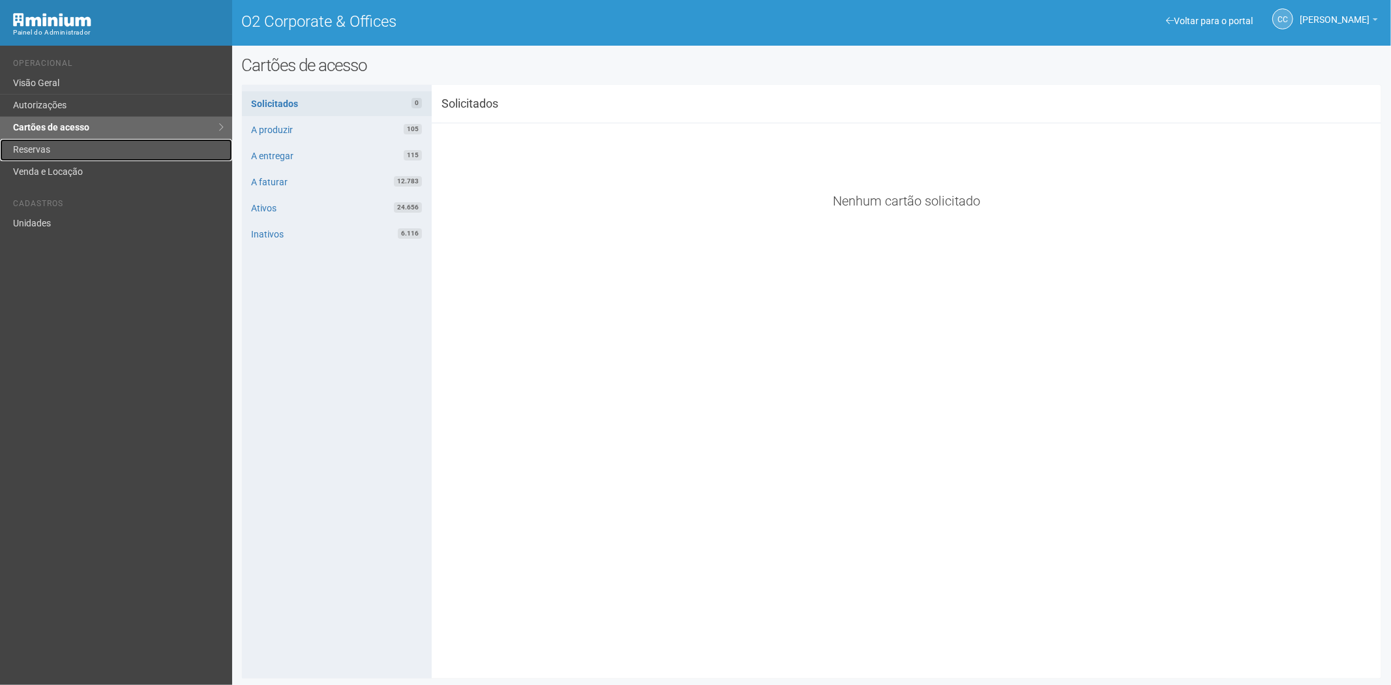
click at [59, 147] on link "Reservas" at bounding box center [116, 150] width 232 height 22
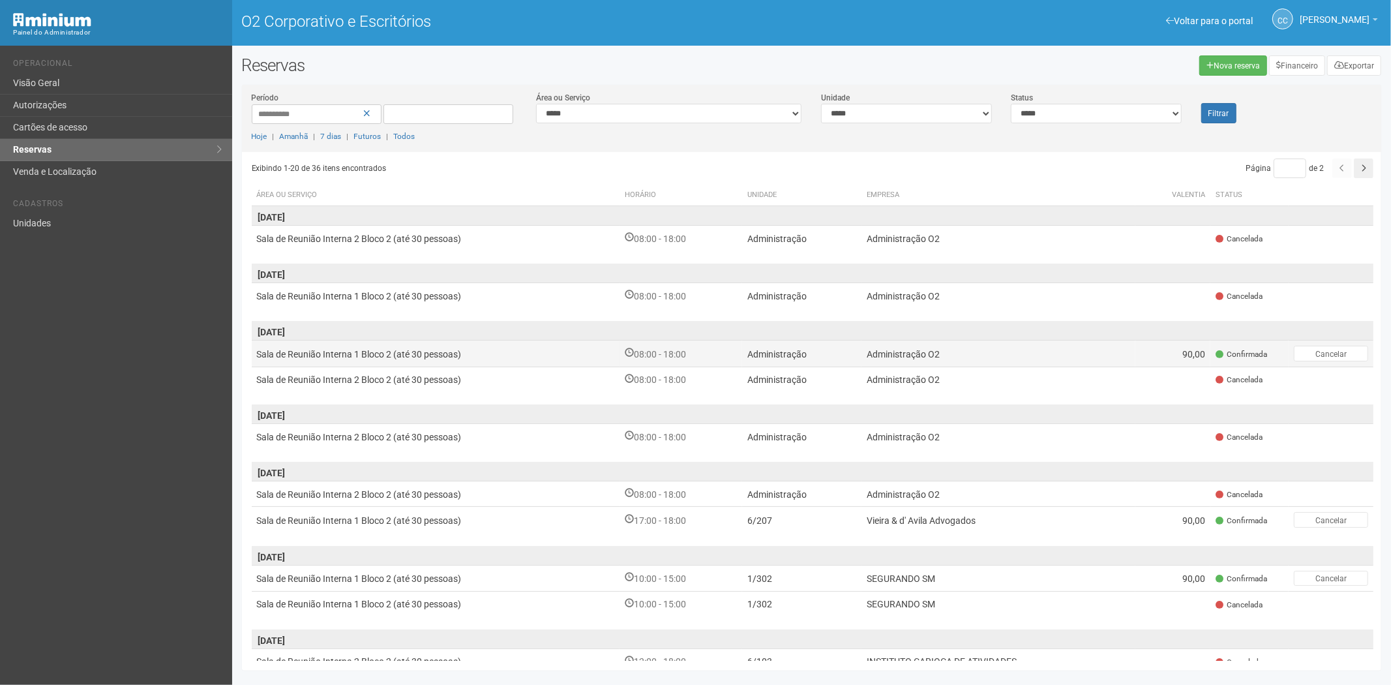
click at [917, 364] on td "Administração O2" at bounding box center [998, 353] width 274 height 26
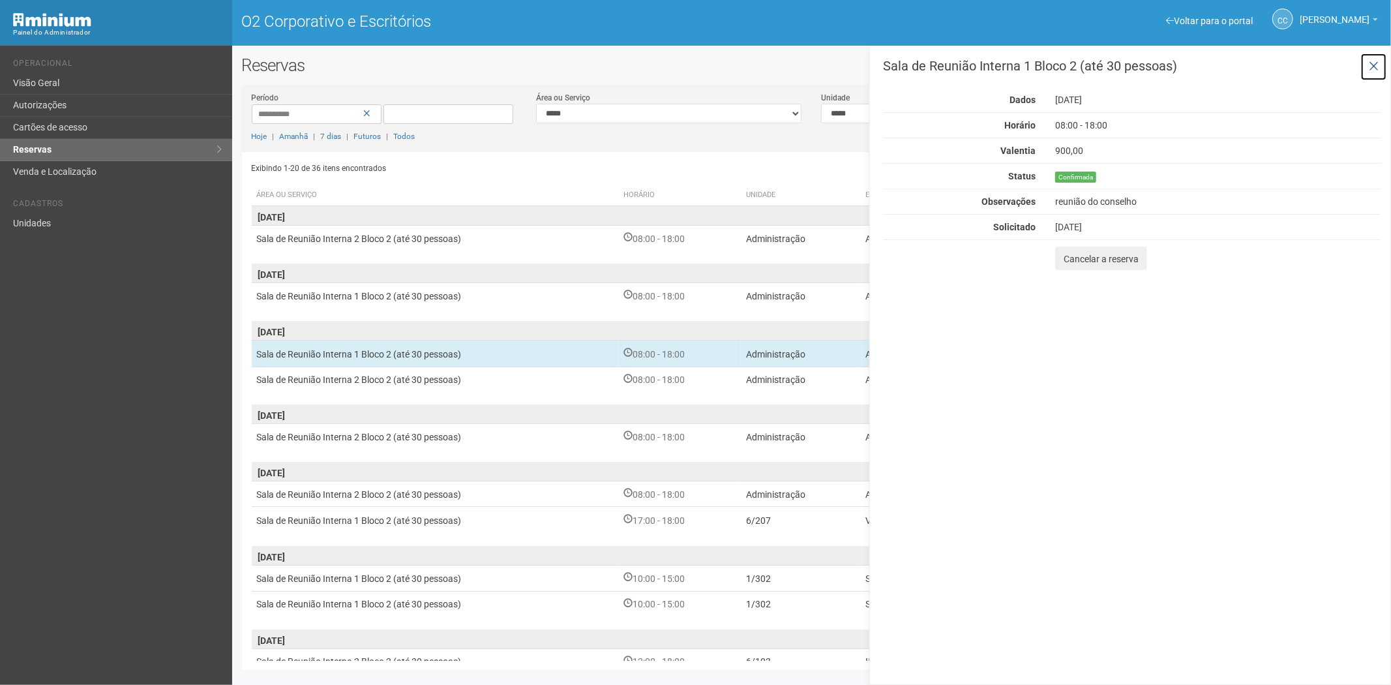
click at [1376, 67] on icon at bounding box center [1373, 66] width 10 height 13
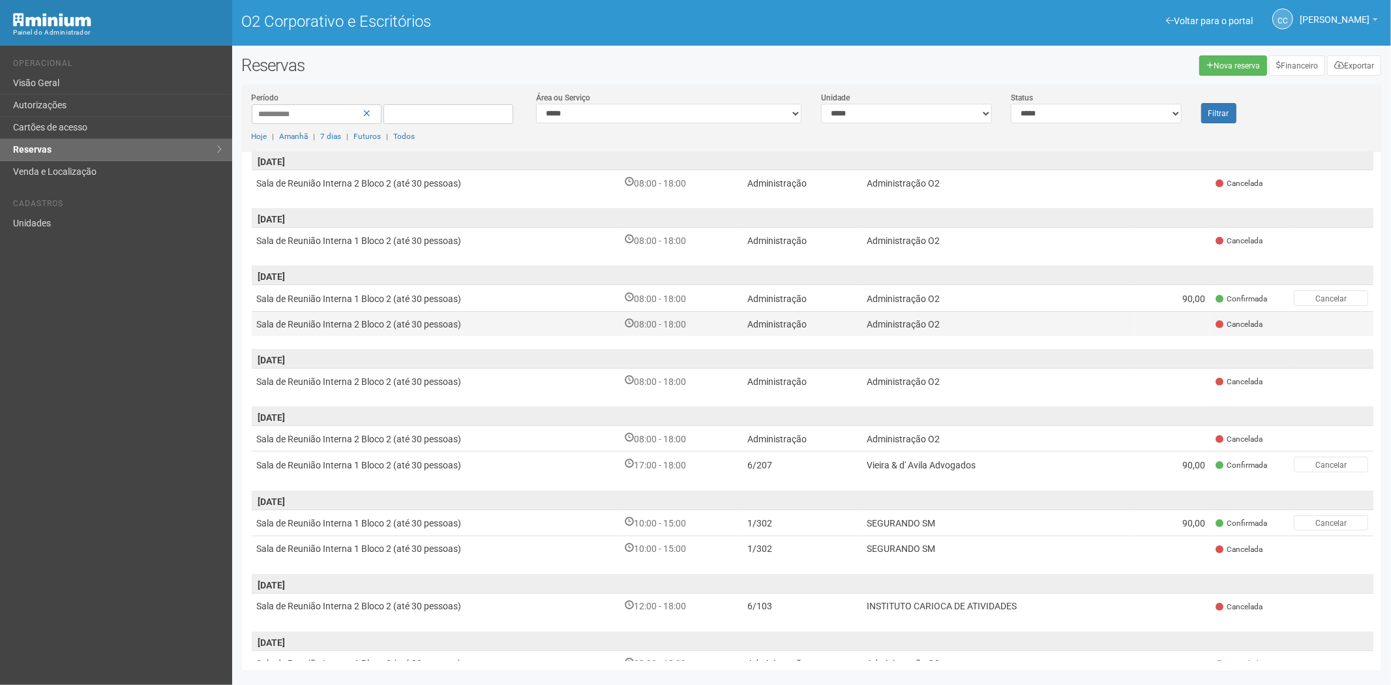
scroll to position [72, 0]
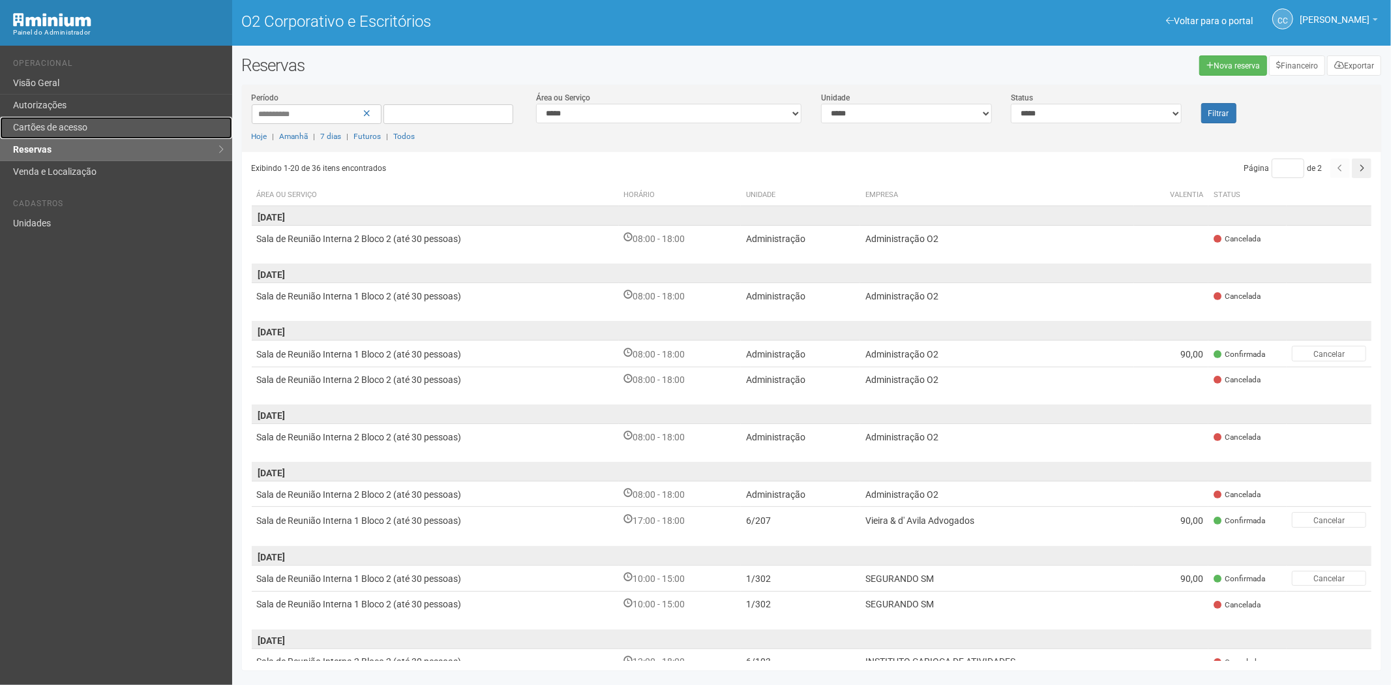
click at [99, 125] on link "Cartões de acesso" at bounding box center [116, 128] width 232 height 22
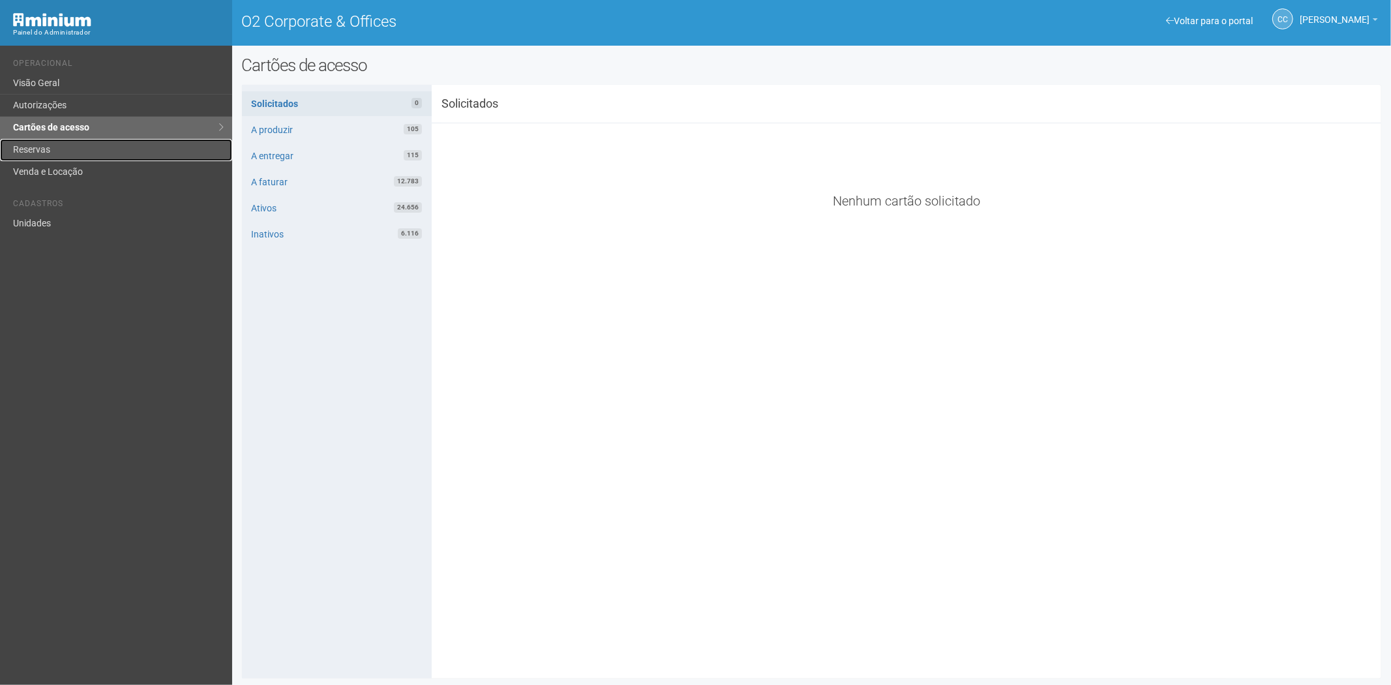
click at [74, 145] on link "Reservas" at bounding box center [116, 150] width 232 height 22
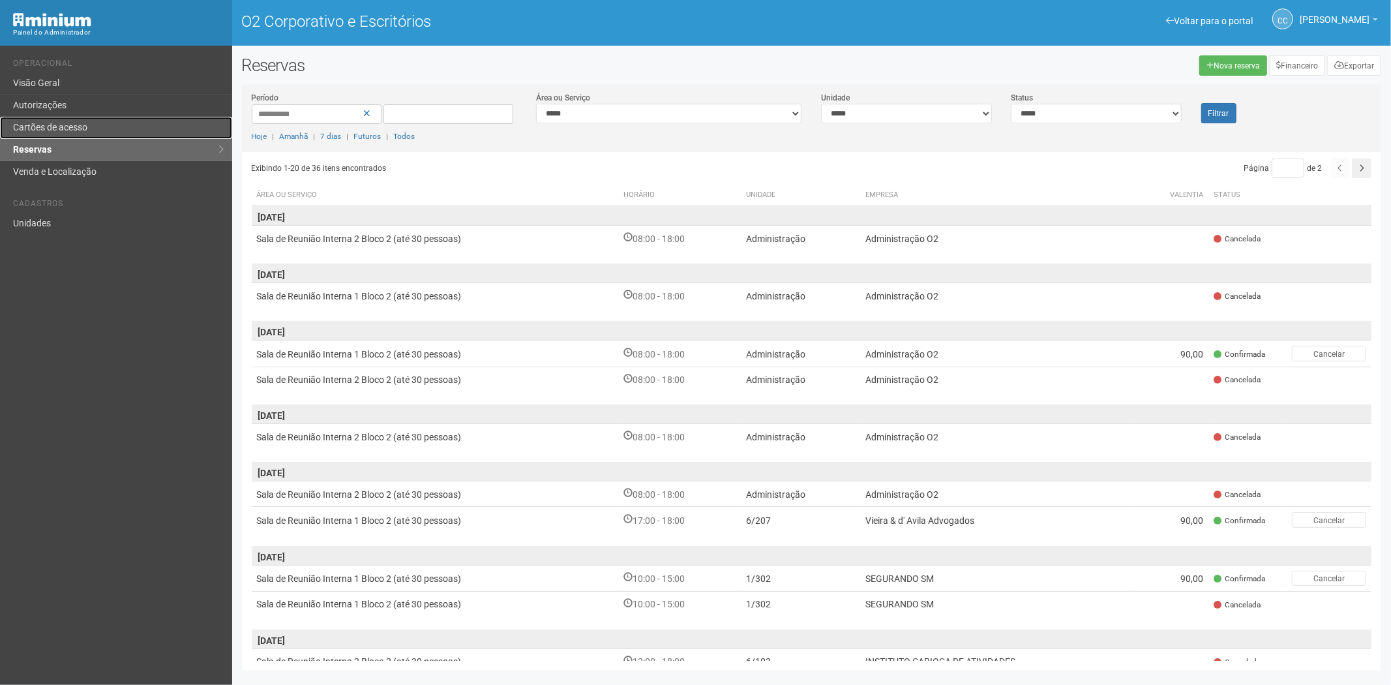
click at [86, 126] on font "Cartões de acesso" at bounding box center [50, 127] width 74 height 10
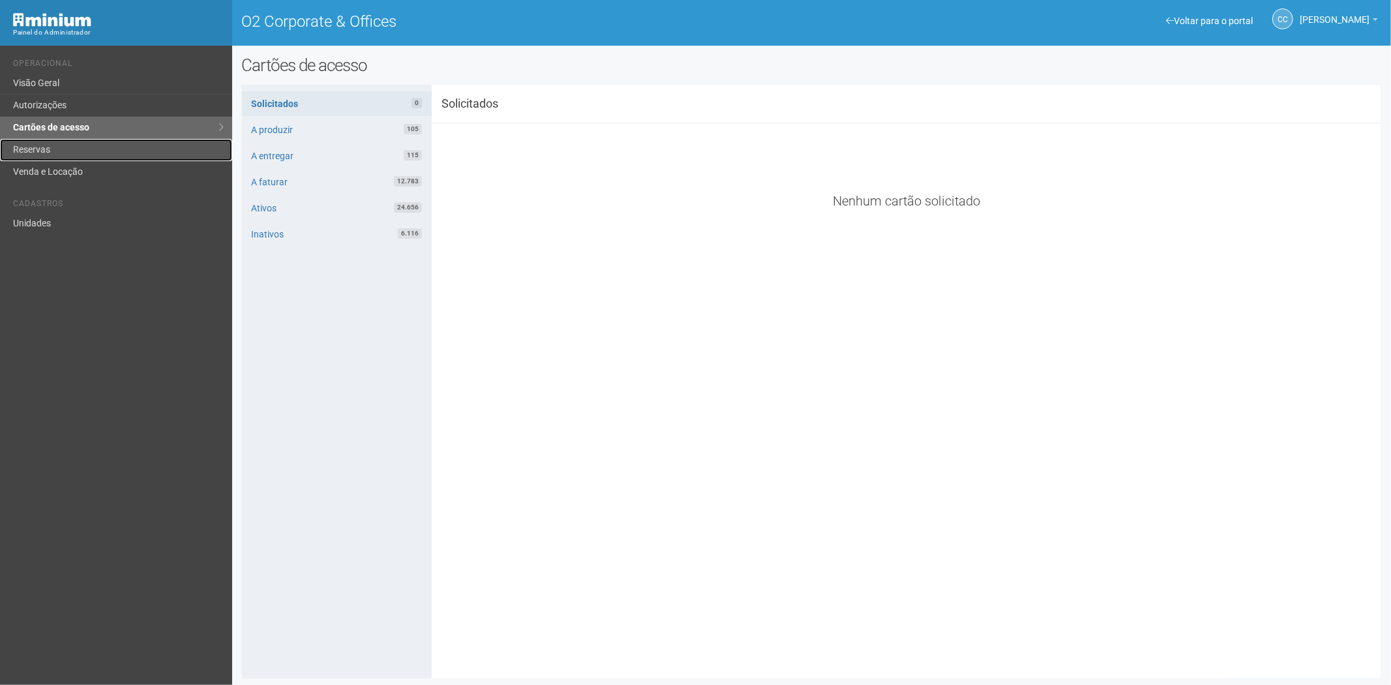
click at [40, 146] on link "Reservas" at bounding box center [116, 150] width 232 height 22
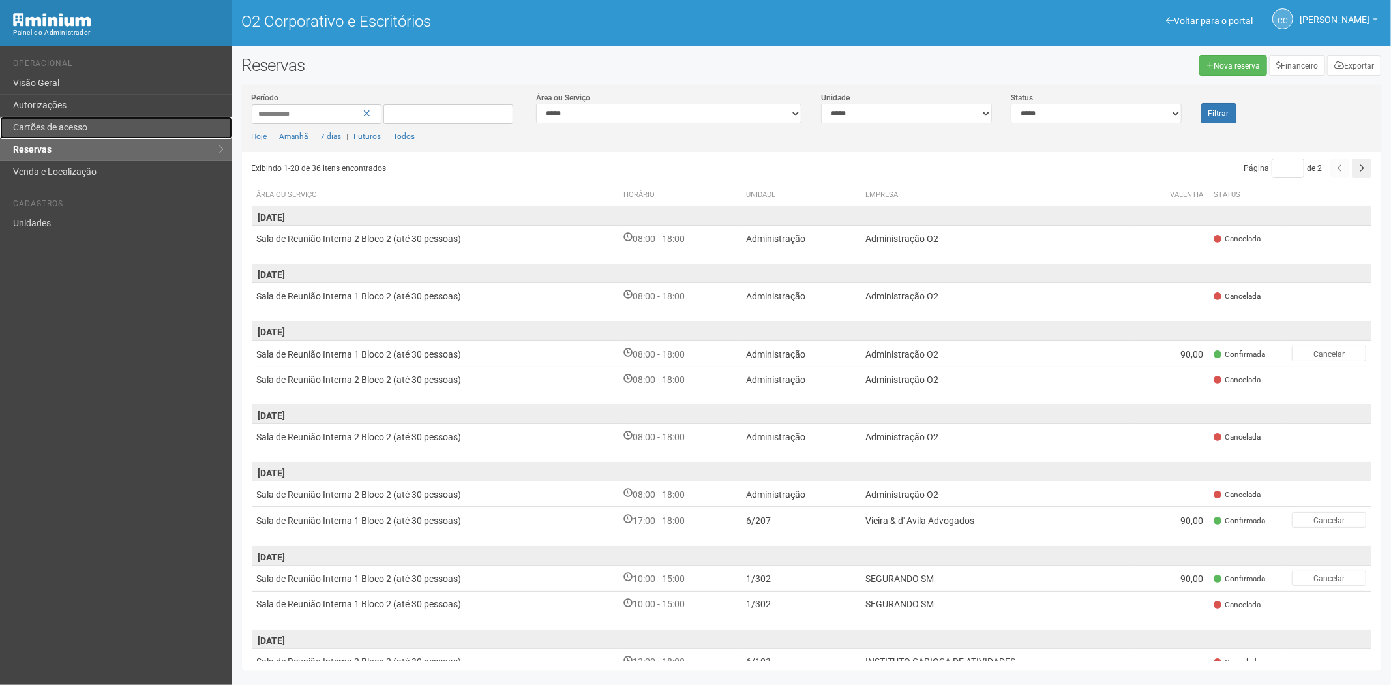
click at [66, 128] on font "Cartões de acesso" at bounding box center [50, 127] width 74 height 10
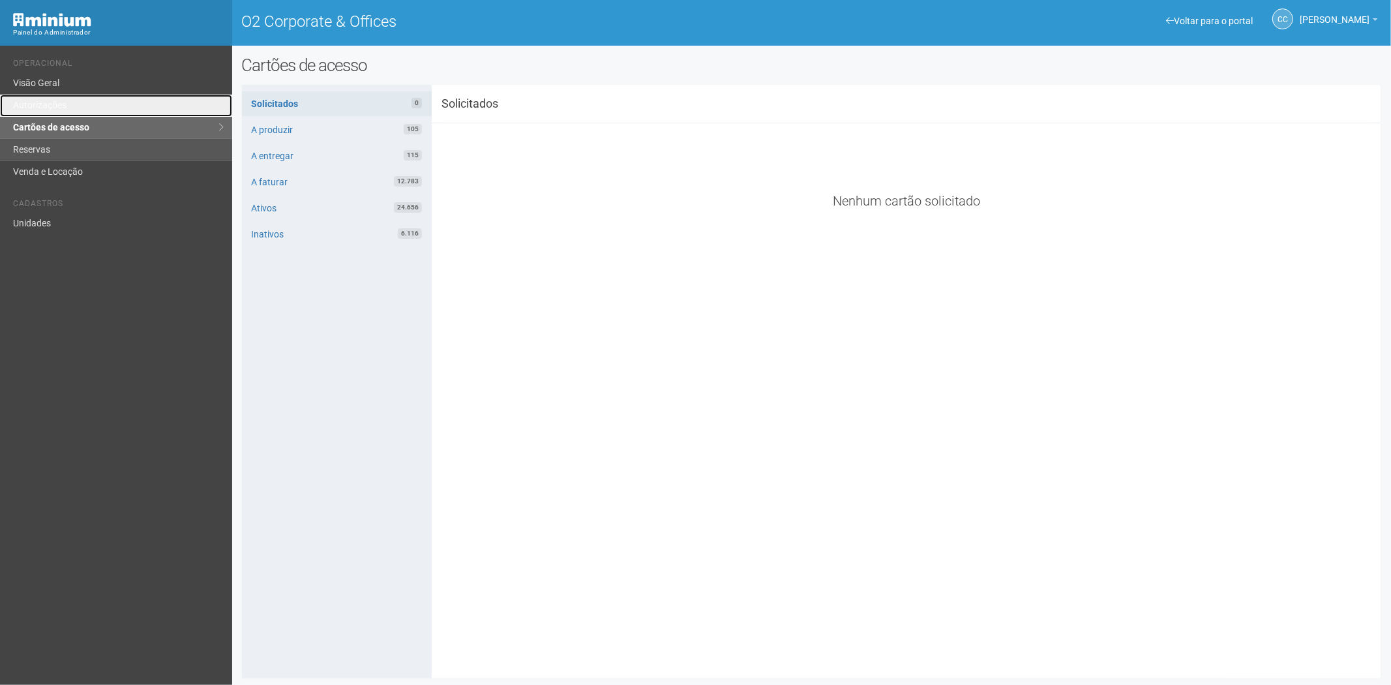
drag, startPoint x: 81, startPoint y: 111, endPoint x: 102, endPoint y: 141, distance: 36.5
click at [81, 111] on link "Autorizações" at bounding box center [116, 106] width 232 height 22
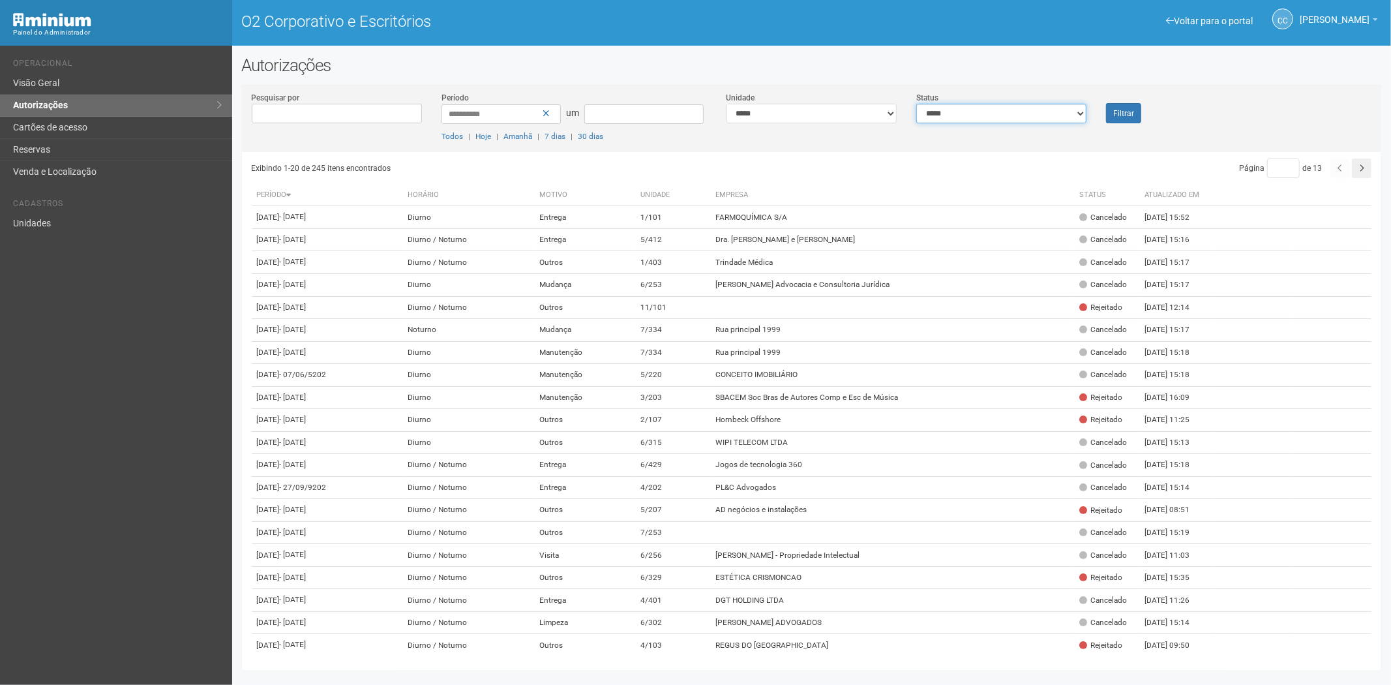
click at [948, 112] on select "**********" at bounding box center [1001, 114] width 170 height 20
select select "*"
click at [916, 104] on select "**********" at bounding box center [1001, 114] width 170 height 20
click at [1116, 109] on font "Filtrar" at bounding box center [1123, 113] width 21 height 9
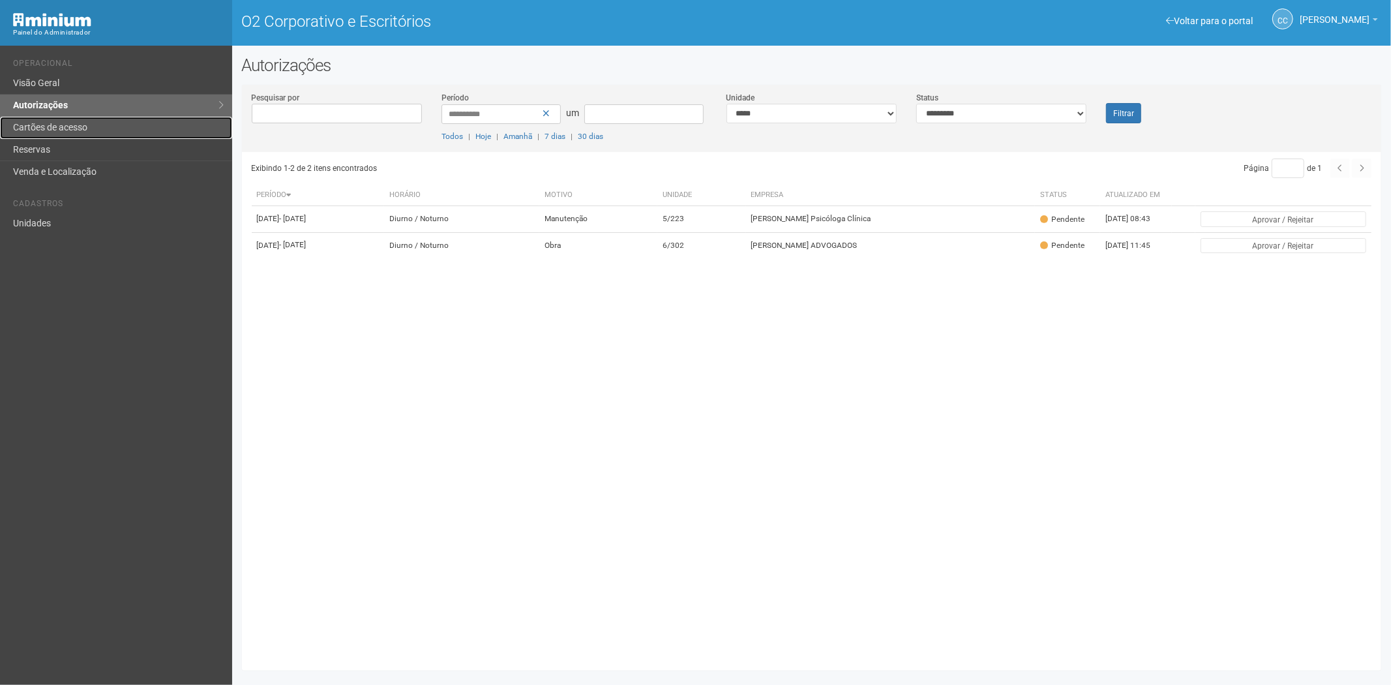
click at [44, 136] on link "Cartões de acesso" at bounding box center [116, 128] width 232 height 22
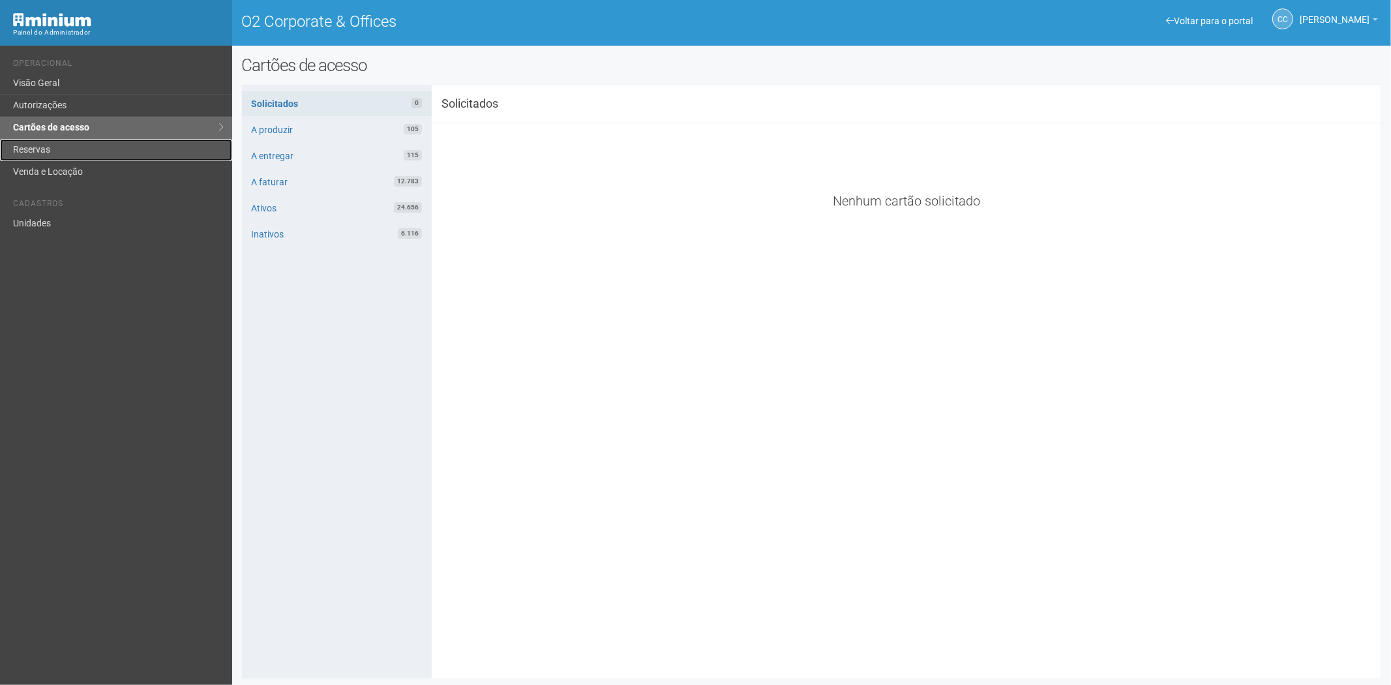
click at [70, 152] on link "Reservas" at bounding box center [116, 150] width 232 height 22
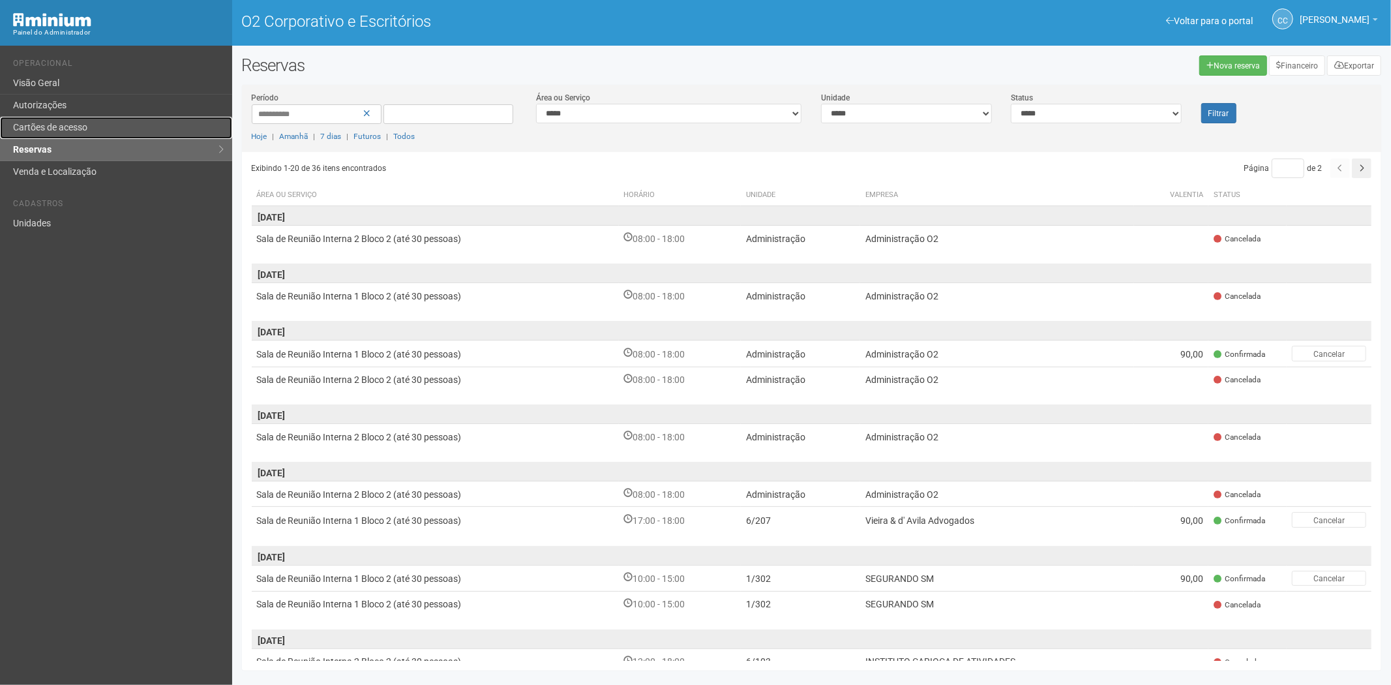
click at [39, 123] on font "Cartões de acesso" at bounding box center [50, 127] width 74 height 10
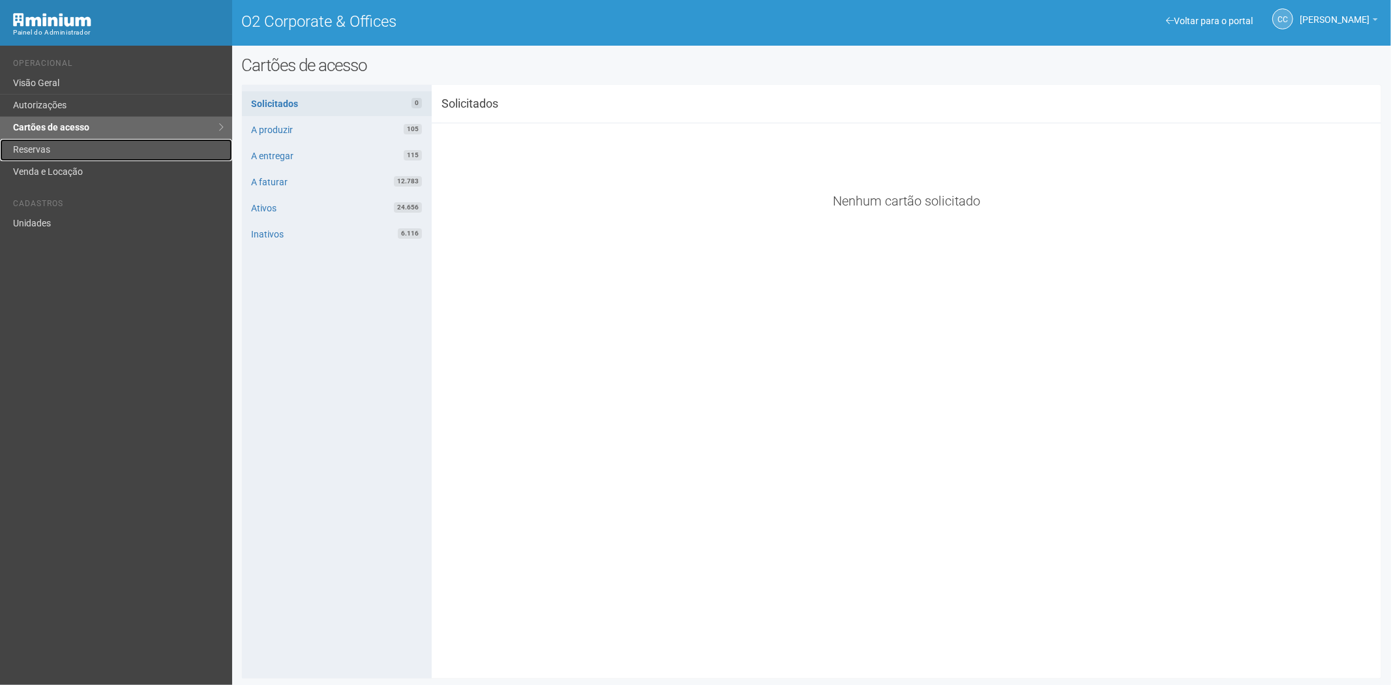
click at [69, 150] on link "Reservas" at bounding box center [116, 150] width 232 height 22
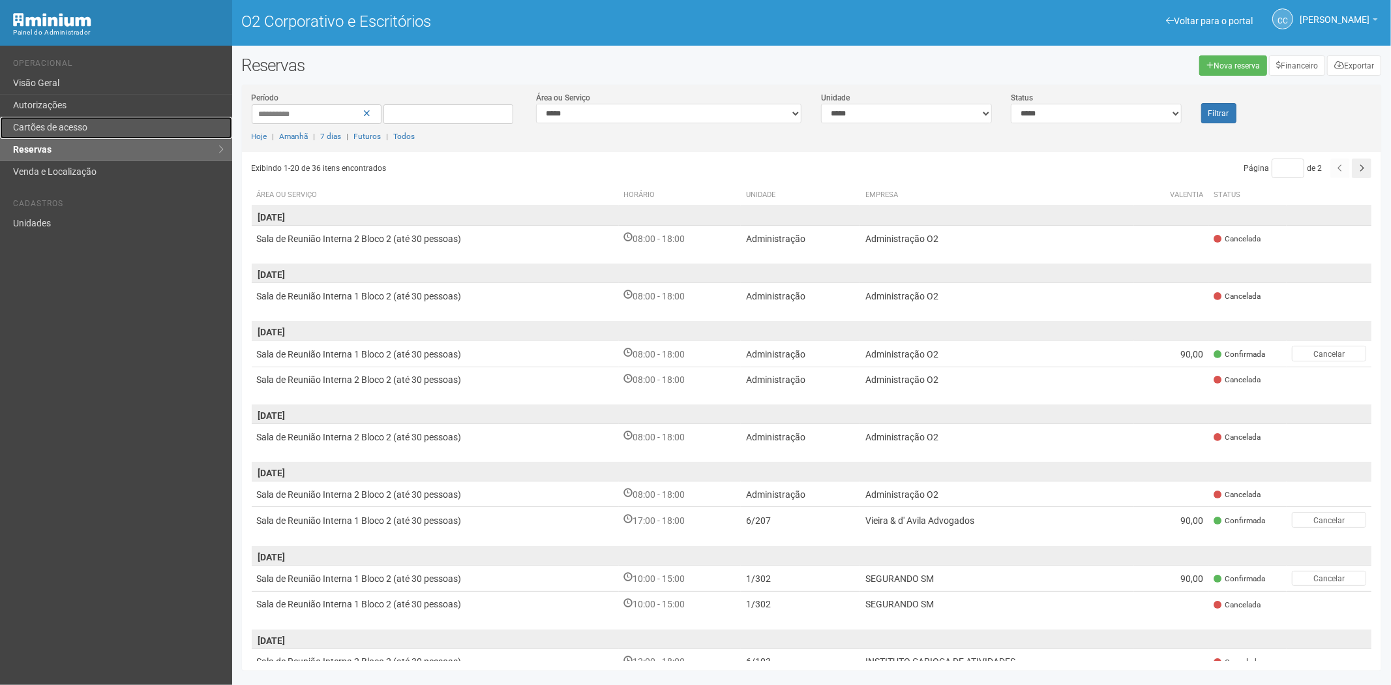
click at [60, 127] on font "Cartões de acesso" at bounding box center [50, 127] width 74 height 10
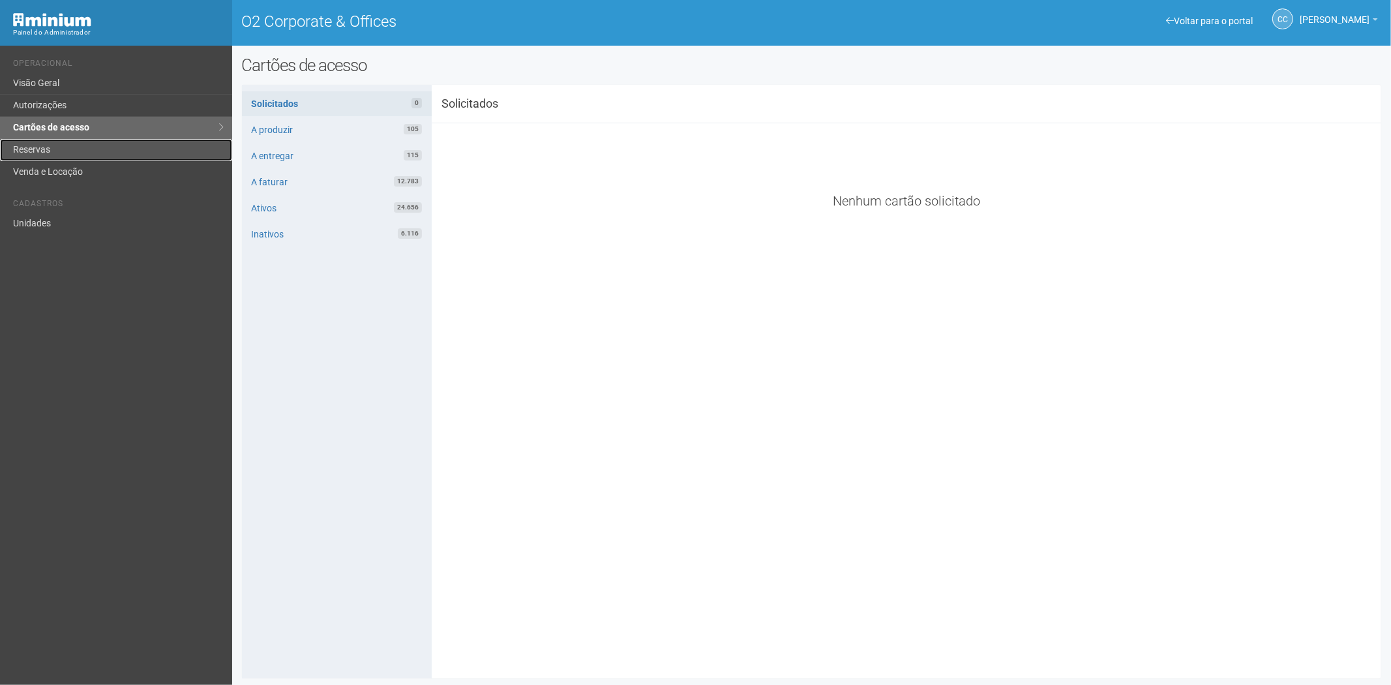
click at [52, 151] on link "Reservas" at bounding box center [116, 150] width 232 height 22
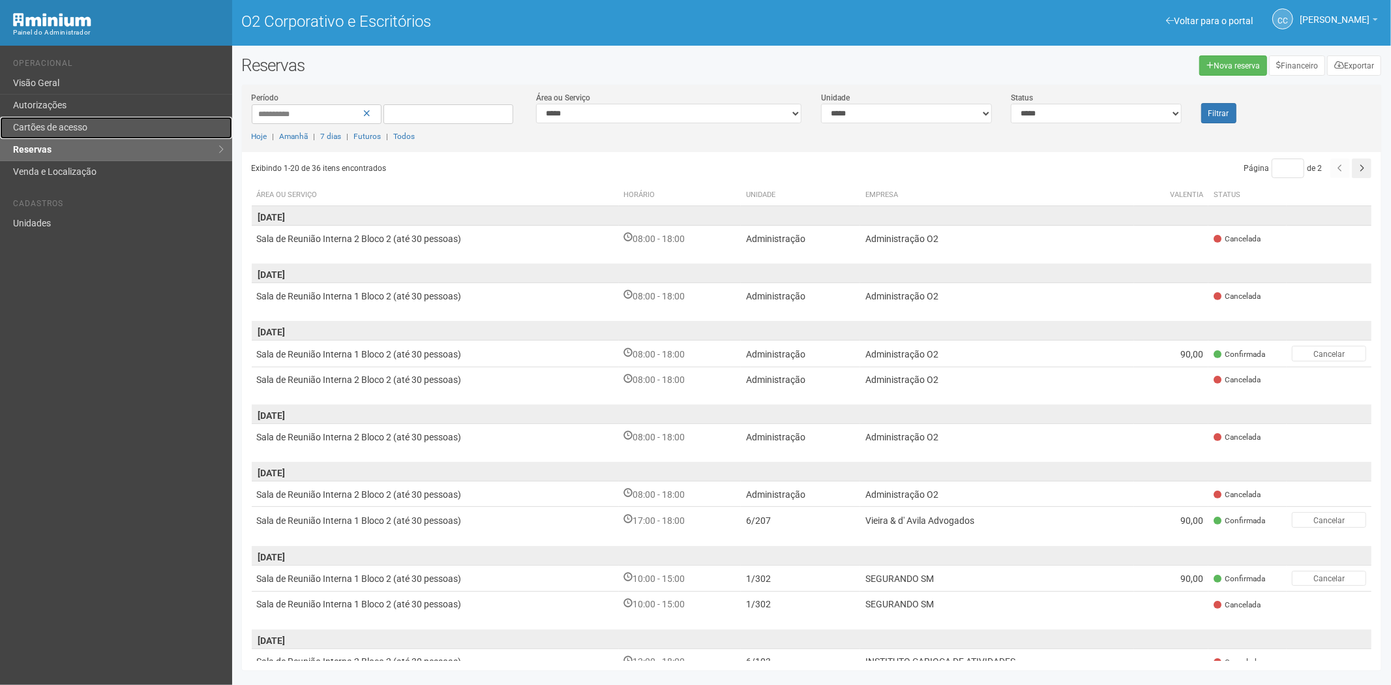
click at [154, 126] on link "Cartões de acesso" at bounding box center [116, 128] width 232 height 22
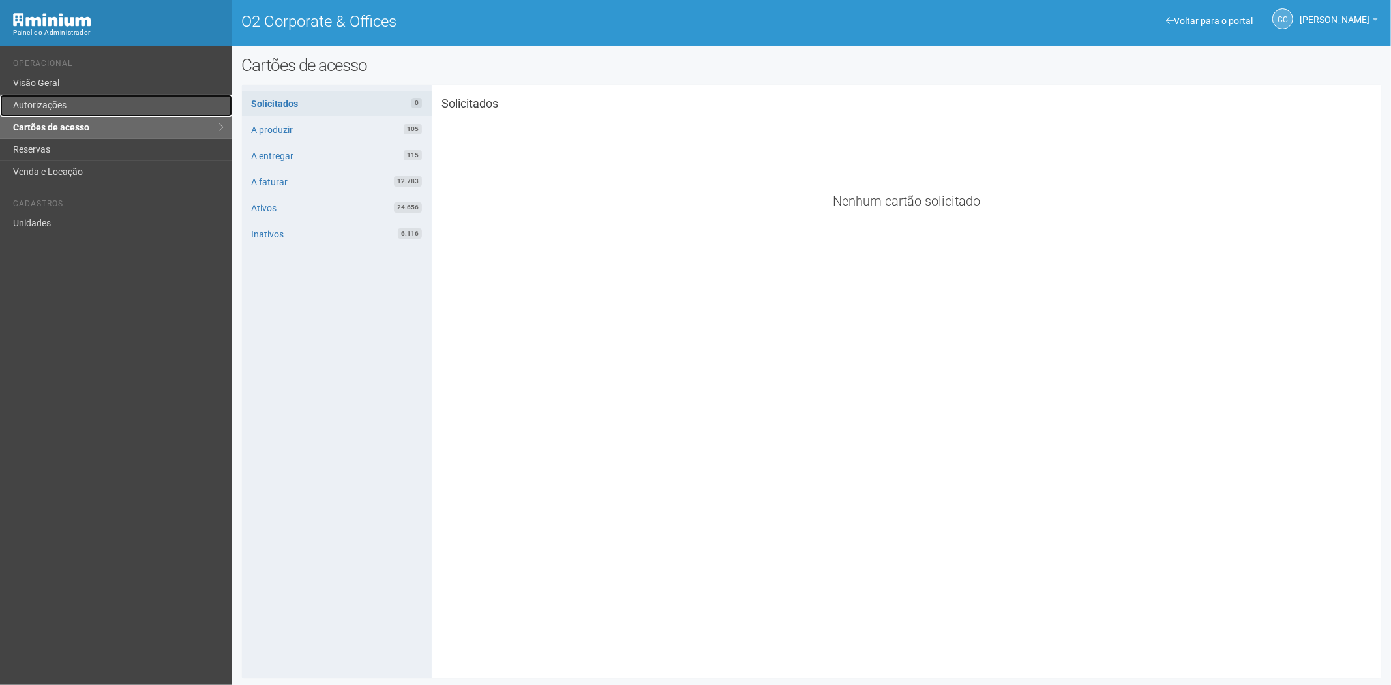
click at [28, 108] on link "Autorizações" at bounding box center [116, 106] width 232 height 22
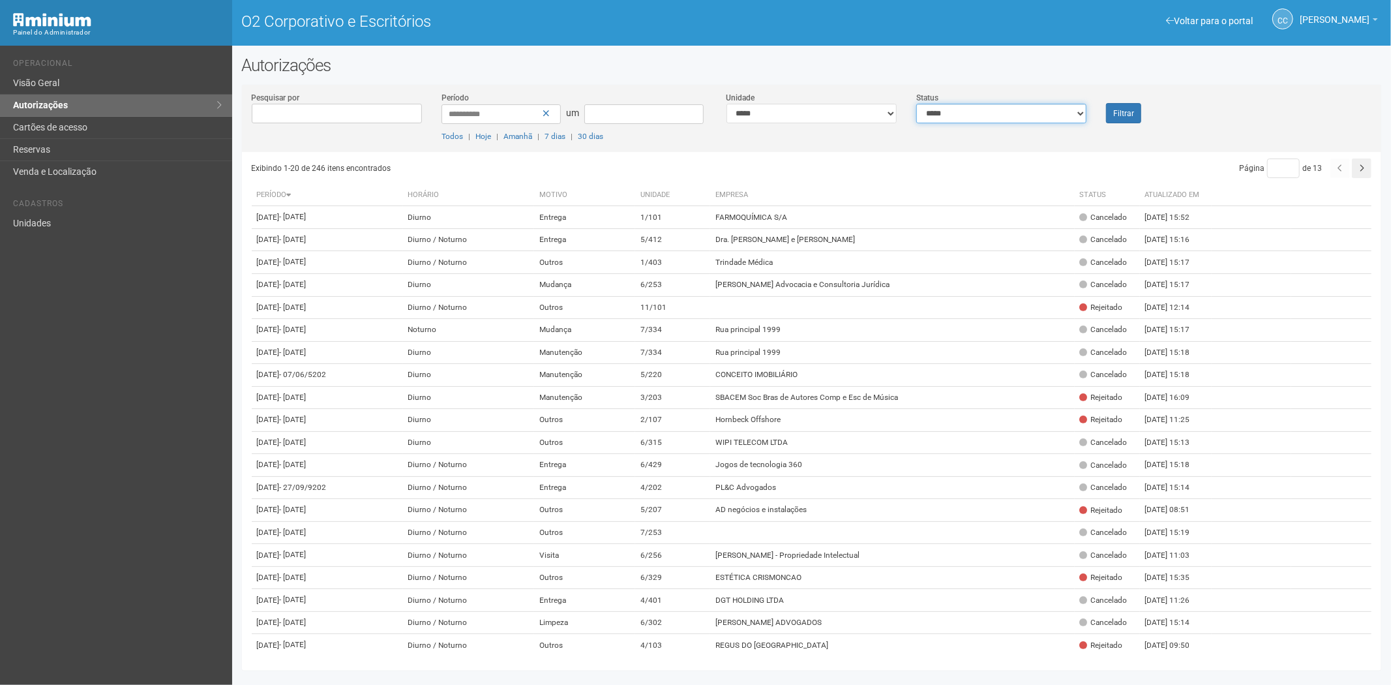
drag, startPoint x: 1073, startPoint y: 110, endPoint x: 1052, endPoint y: 119, distance: 23.4
click at [1073, 109] on select "**********" at bounding box center [1001, 114] width 170 height 20
select select "*"
click at [916, 104] on select "**********" at bounding box center [1001, 114] width 170 height 20
click at [1125, 111] on font "Filtrar" at bounding box center [1123, 113] width 21 height 9
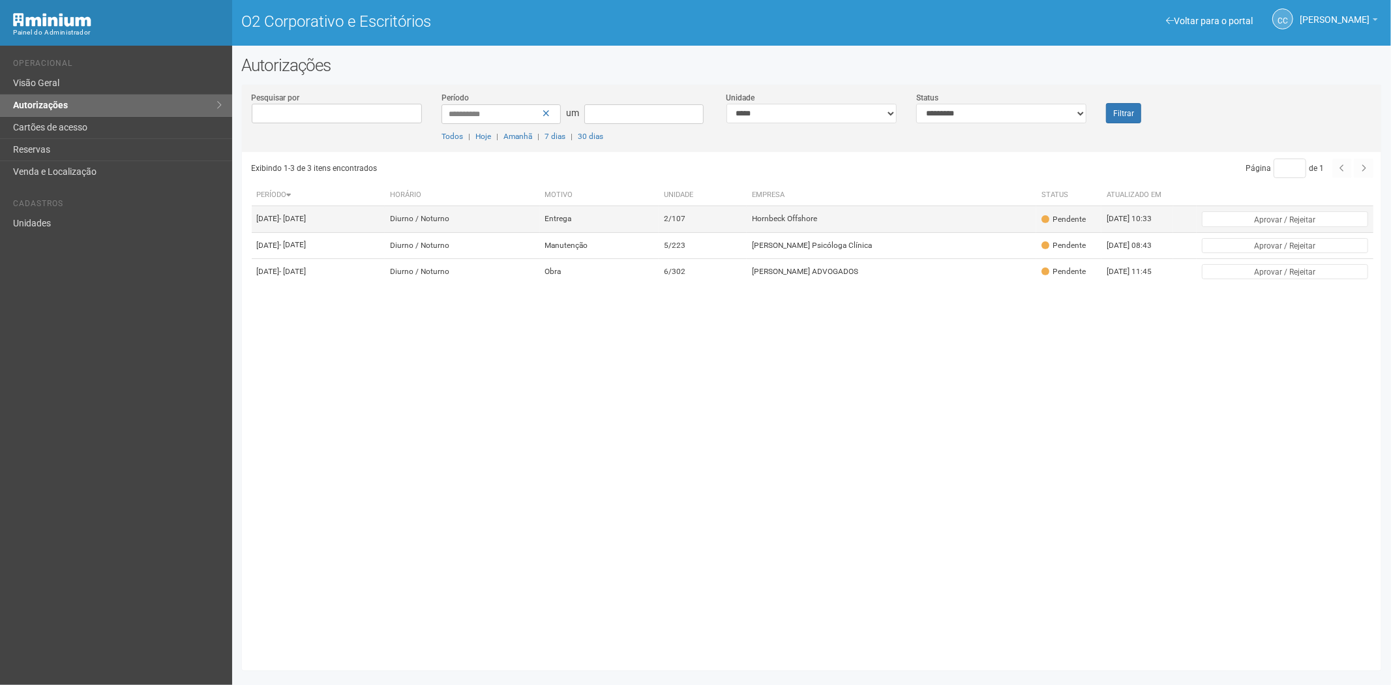
click at [817, 224] on font "Hornbeck Offshore" at bounding box center [784, 218] width 65 height 9
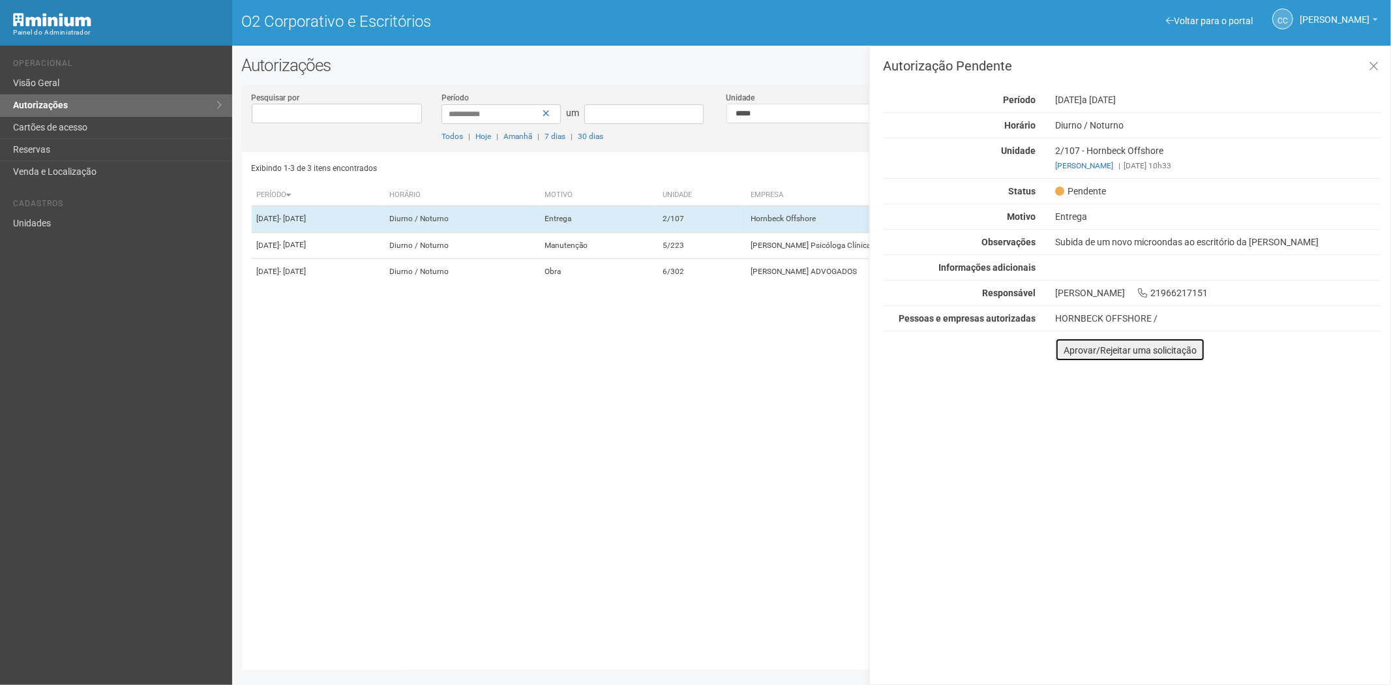
click at [1065, 352] on font "Aprovar/Rejeitar uma solicitação" at bounding box center [1129, 350] width 133 height 10
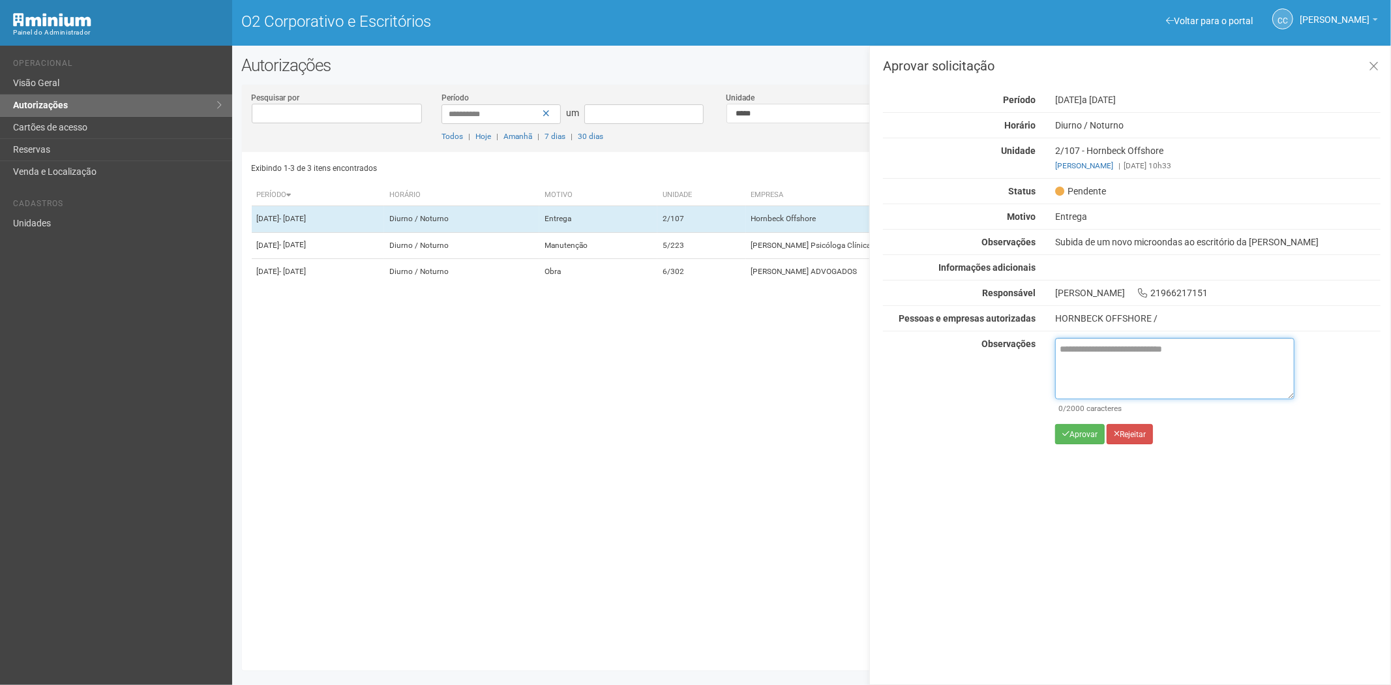
click at [1073, 348] on textarea at bounding box center [1174, 368] width 239 height 61
paste textarea "**********"
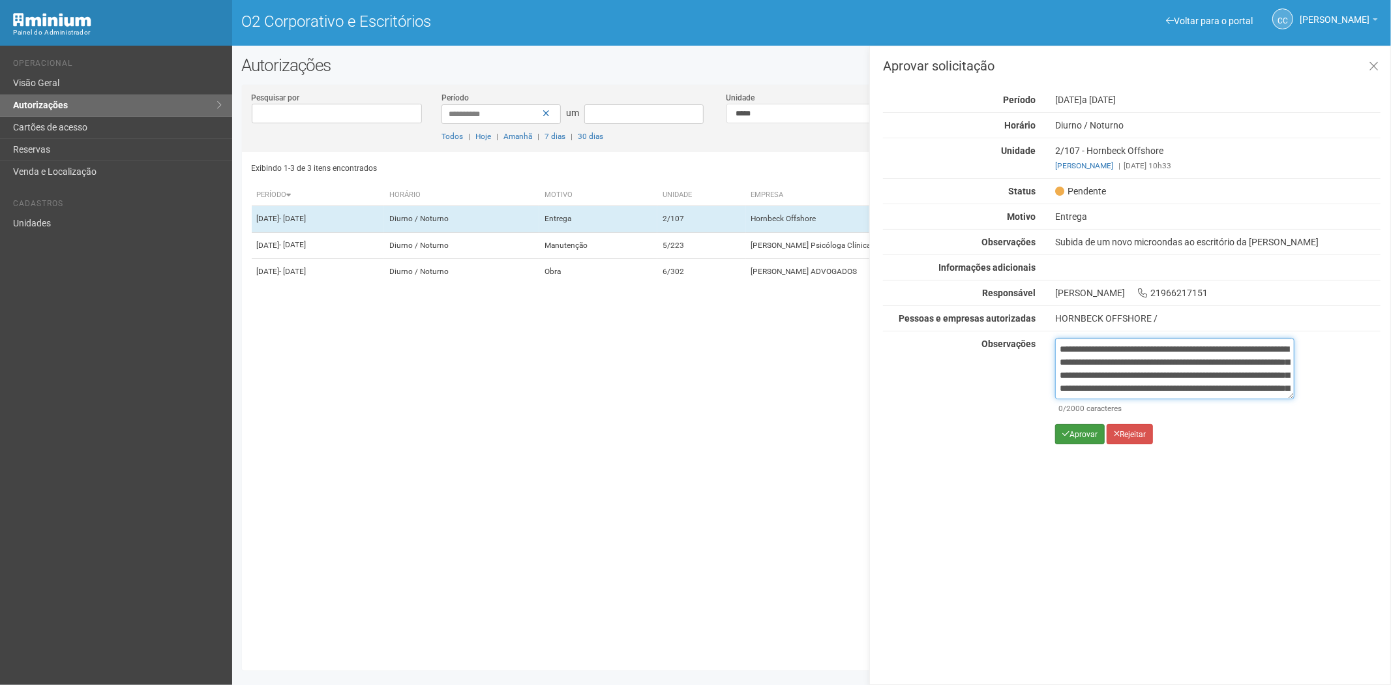
scroll to position [73, 0]
type textarea "**********"
click at [1072, 437] on font "Aprovar" at bounding box center [1083, 434] width 28 height 9
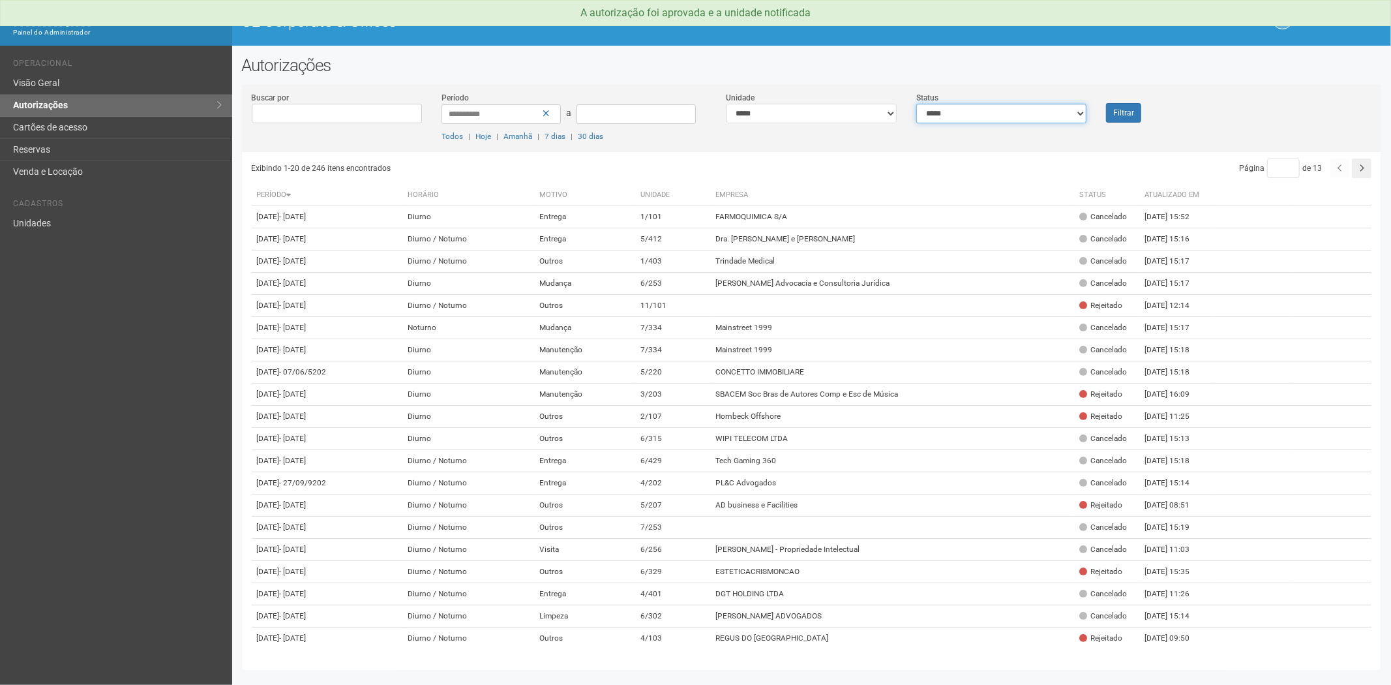
drag, startPoint x: 1076, startPoint y: 106, endPoint x: 1070, endPoint y: 112, distance: 8.3
click at [1073, 108] on select "**********" at bounding box center [1001, 114] width 170 height 20
select select "*"
click at [916, 104] on select "**********" at bounding box center [1001, 114] width 170 height 20
drag, startPoint x: 1119, startPoint y: 108, endPoint x: 480, endPoint y: 125, distance: 639.1
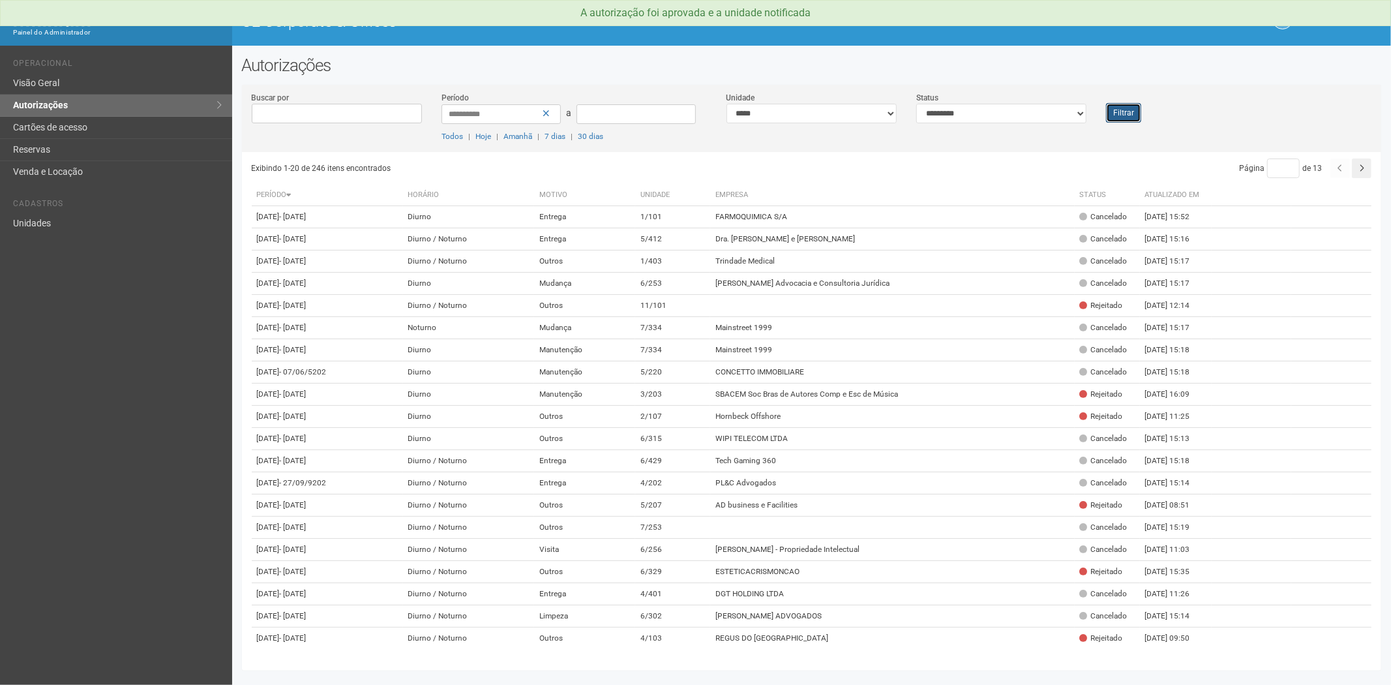
click at [1112, 110] on button "Filtrar" at bounding box center [1123, 113] width 35 height 20
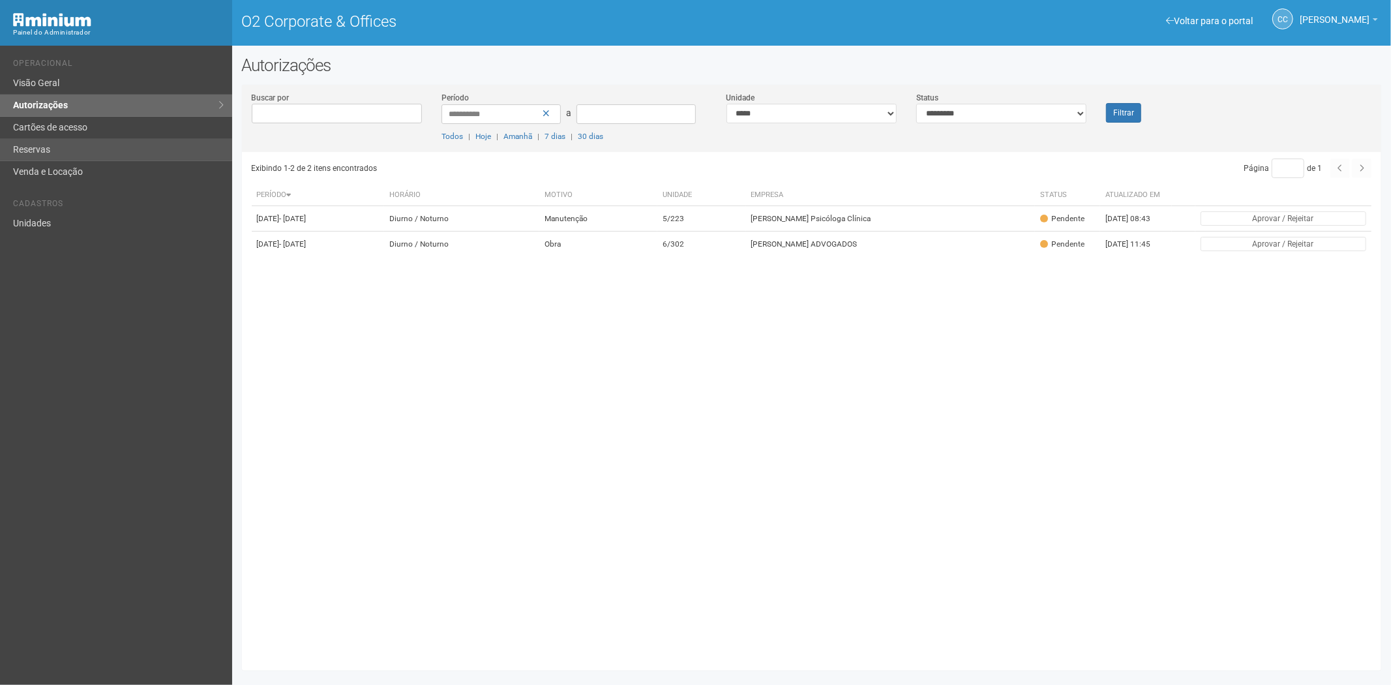
click at [95, 139] on link "Reservas" at bounding box center [116, 150] width 232 height 22
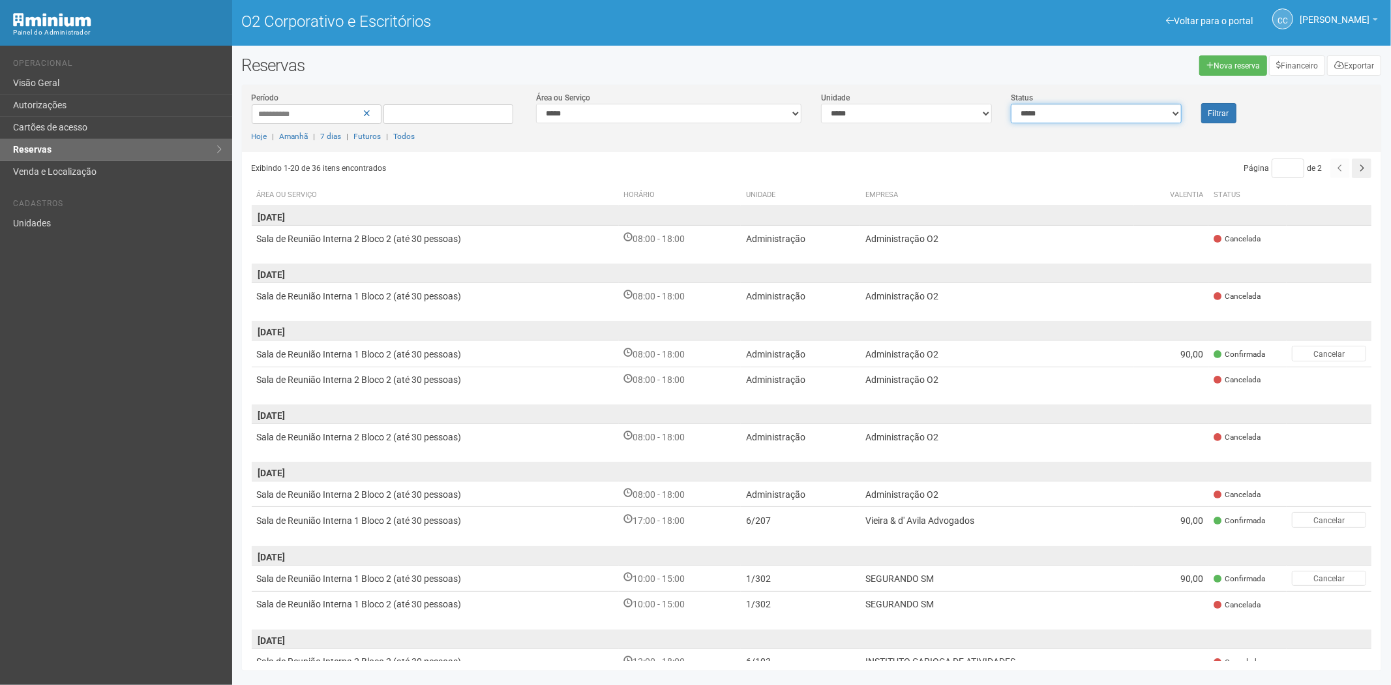
click at [1134, 111] on select "**********" at bounding box center [1095, 114] width 170 height 20
select select "*"
click at [1010, 104] on select "**********" at bounding box center [1095, 114] width 170 height 20
click at [1216, 113] on font "Filtrar" at bounding box center [1218, 113] width 21 height 9
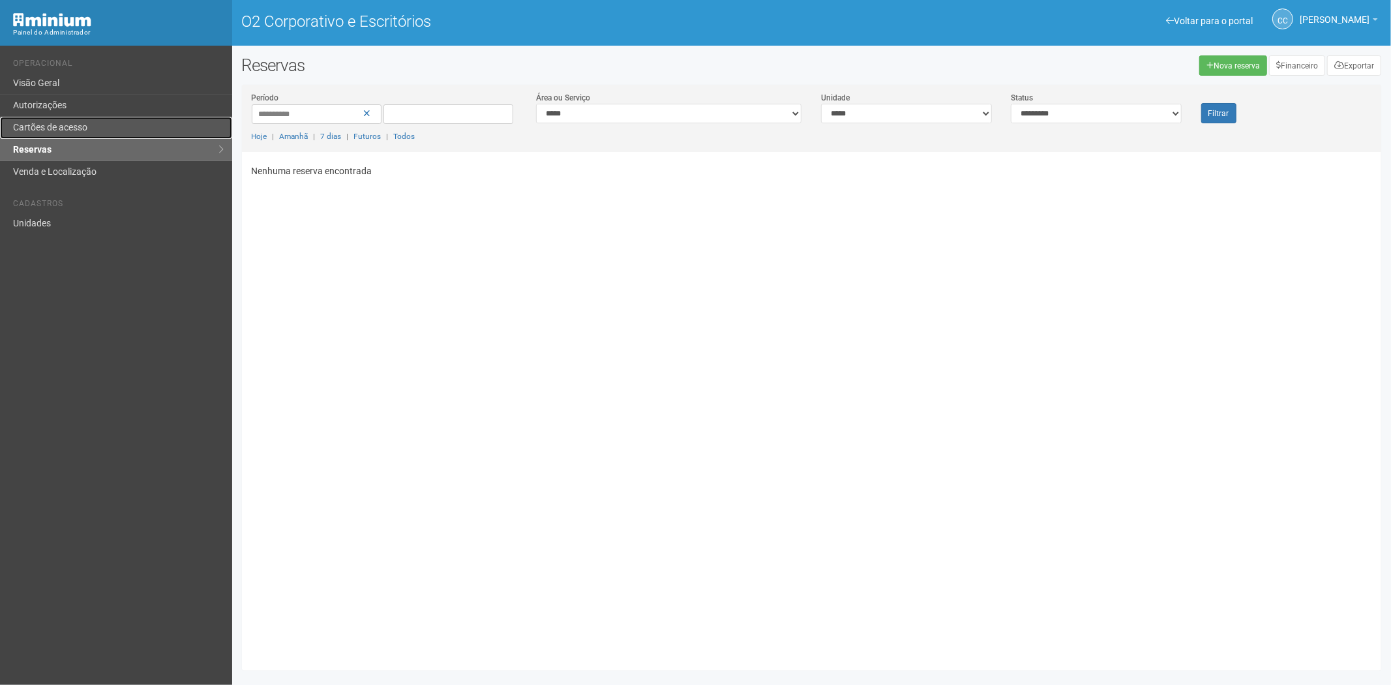
click at [61, 120] on link "Cartões de acesso" at bounding box center [116, 128] width 232 height 22
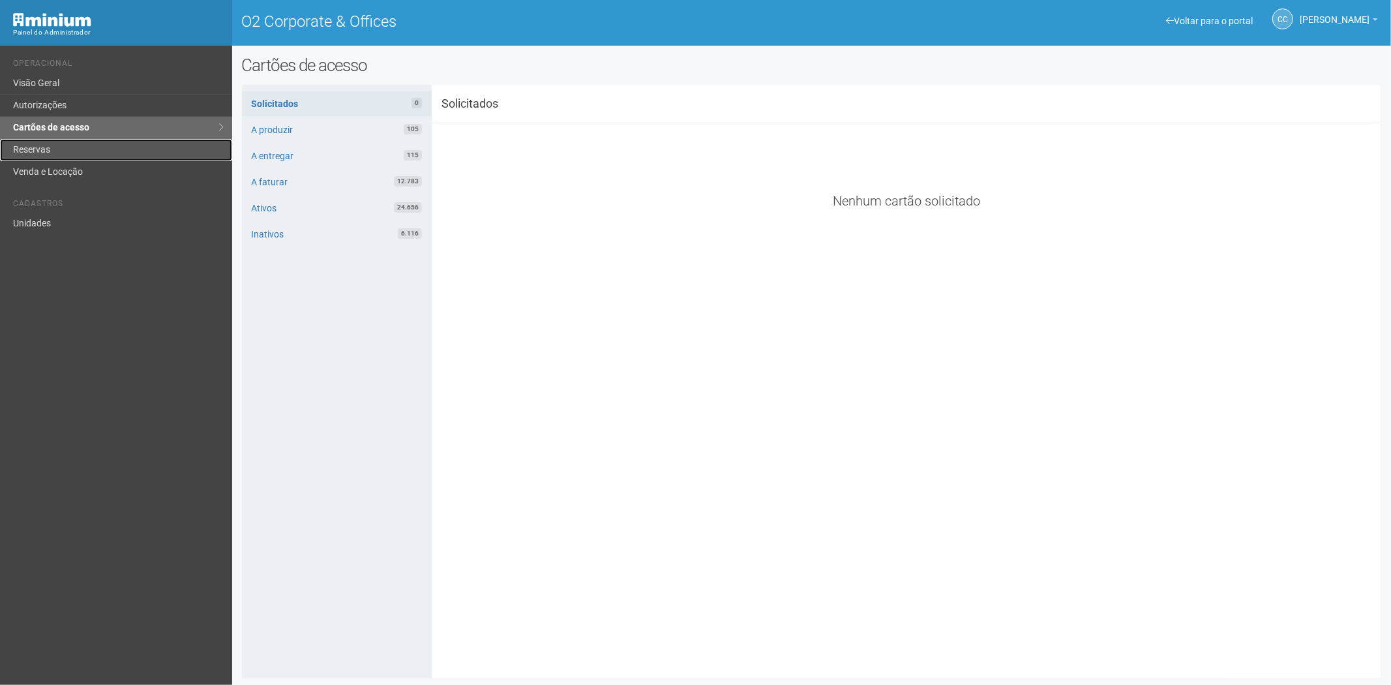
click at [36, 151] on link "Reservas" at bounding box center [116, 150] width 232 height 22
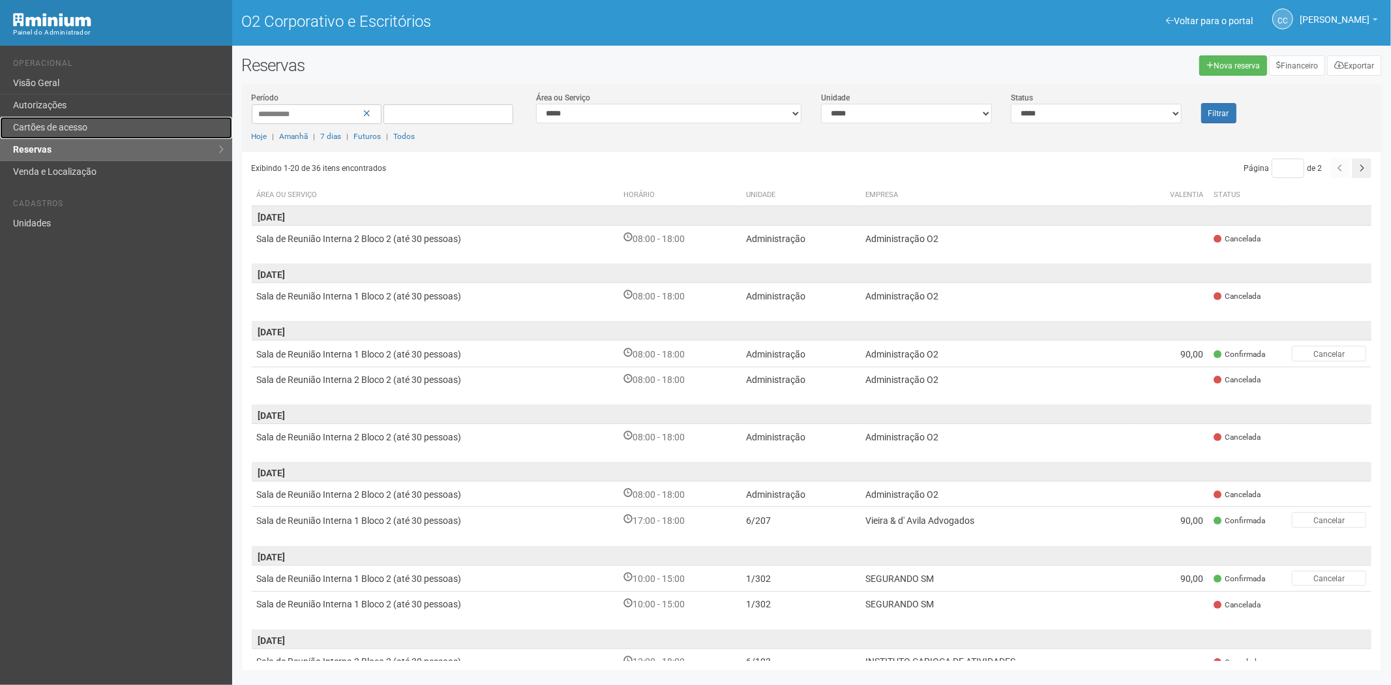
click at [63, 135] on link "Cartões de acesso" at bounding box center [116, 128] width 232 height 22
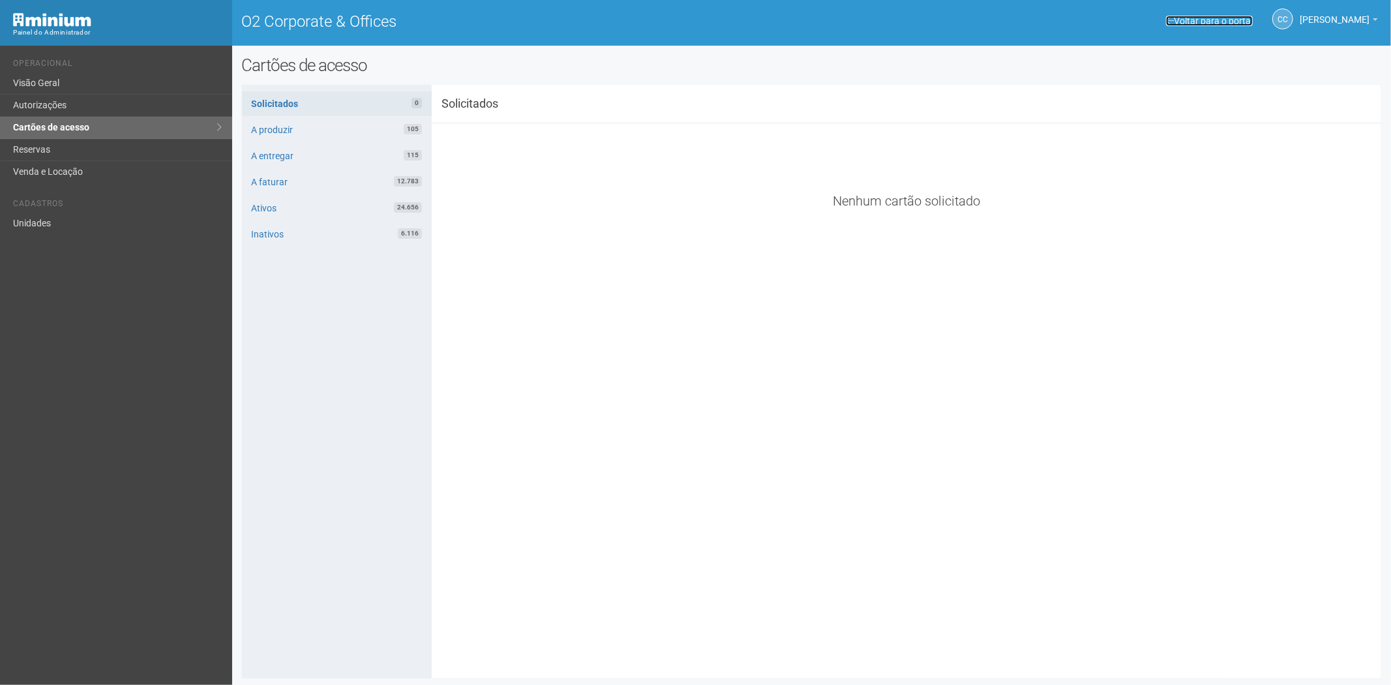
click at [1181, 17] on link "Voltar para o portal" at bounding box center [1209, 21] width 87 height 10
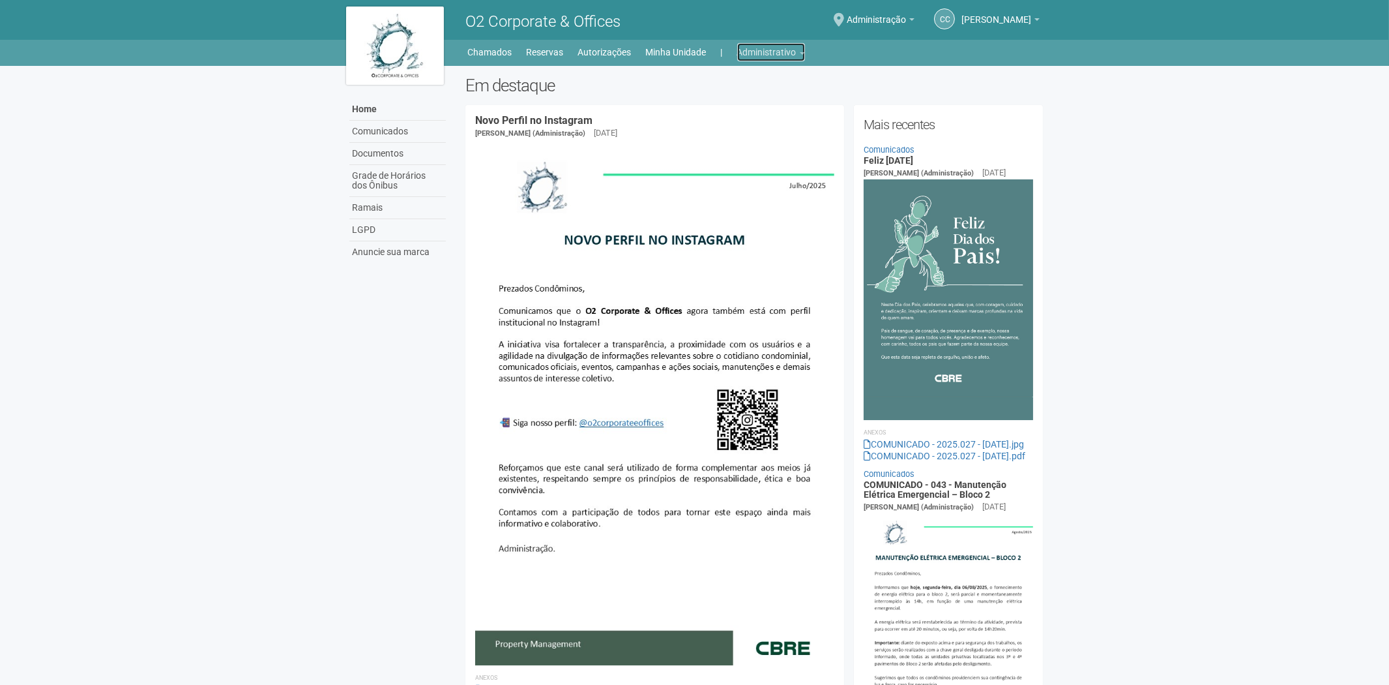
click at [761, 50] on link "Administrativo" at bounding box center [771, 52] width 68 height 18
click at [742, 85] on link "Autorizações" at bounding box center [753, 79] width 111 height 23
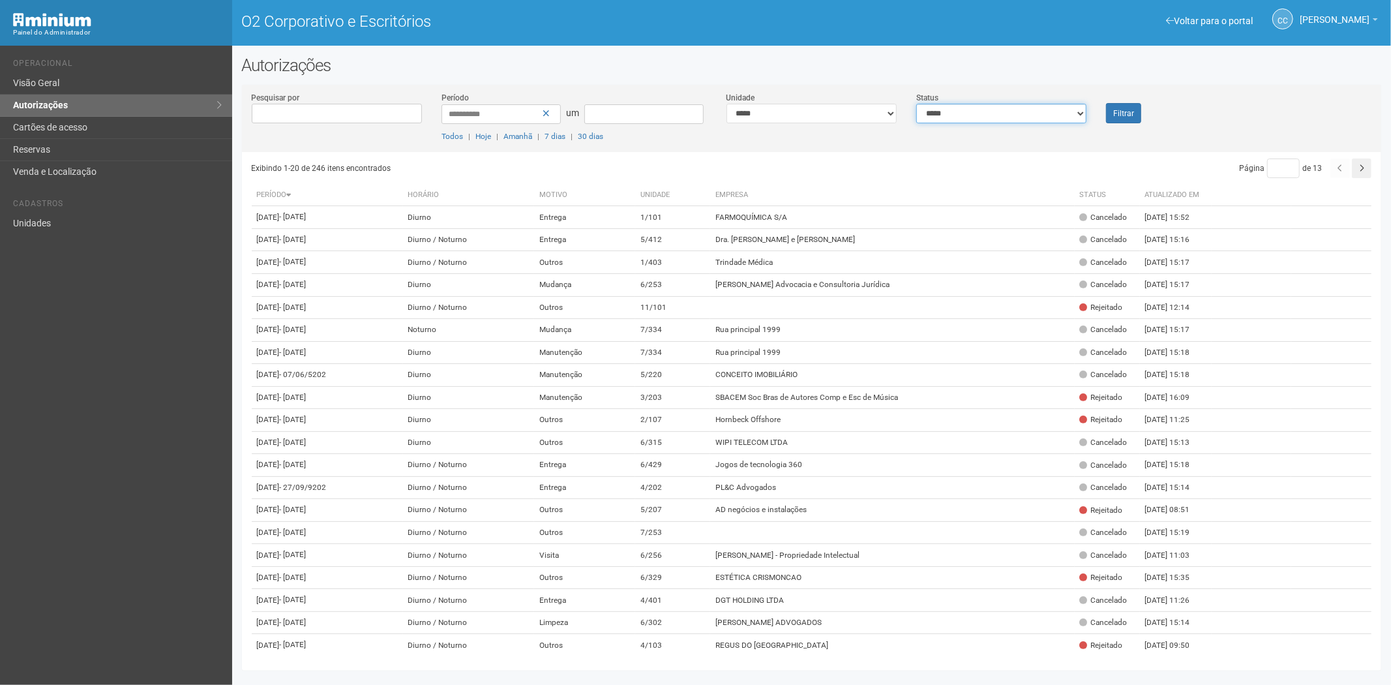
click at [1011, 116] on select "**********" at bounding box center [1001, 114] width 170 height 20
select select "*"
click at [916, 104] on select "**********" at bounding box center [1001, 114] width 170 height 20
click at [1117, 113] on font "Filtrar" at bounding box center [1123, 113] width 21 height 9
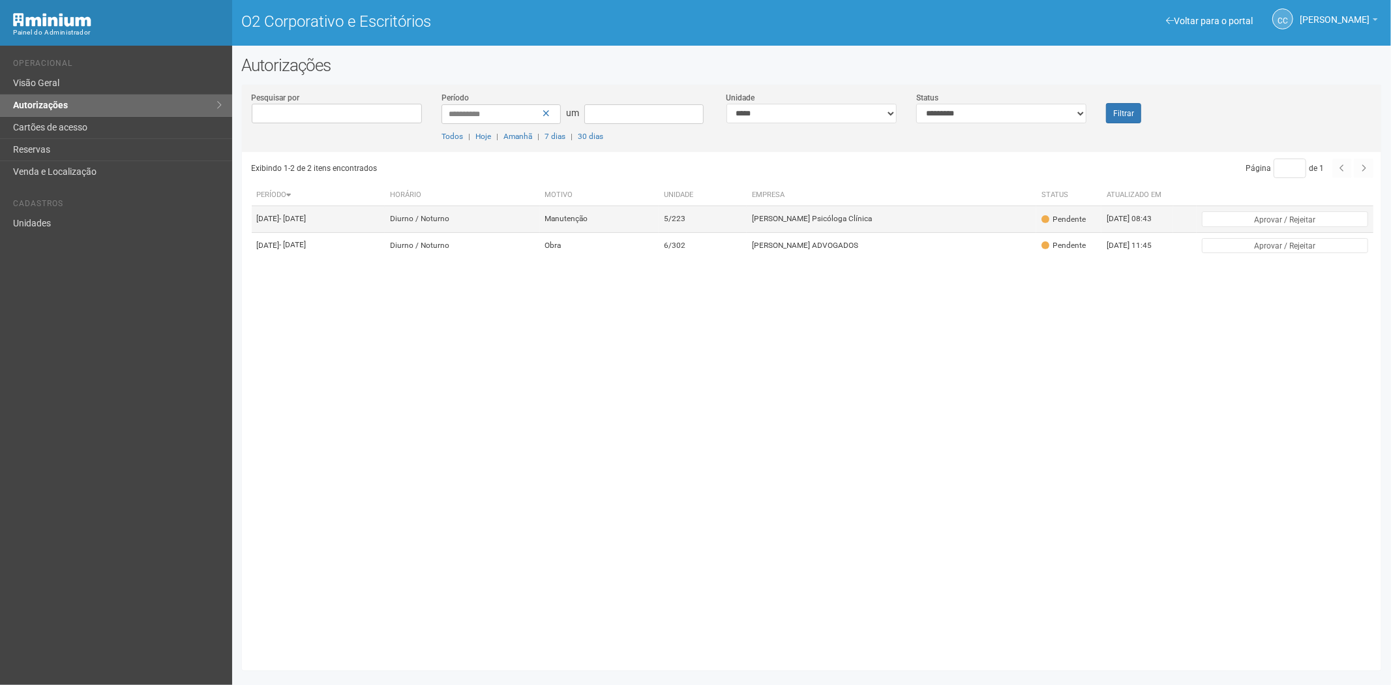
click at [778, 224] on font "Marília Berçot Psicóloga Clínica" at bounding box center [812, 218] width 120 height 9
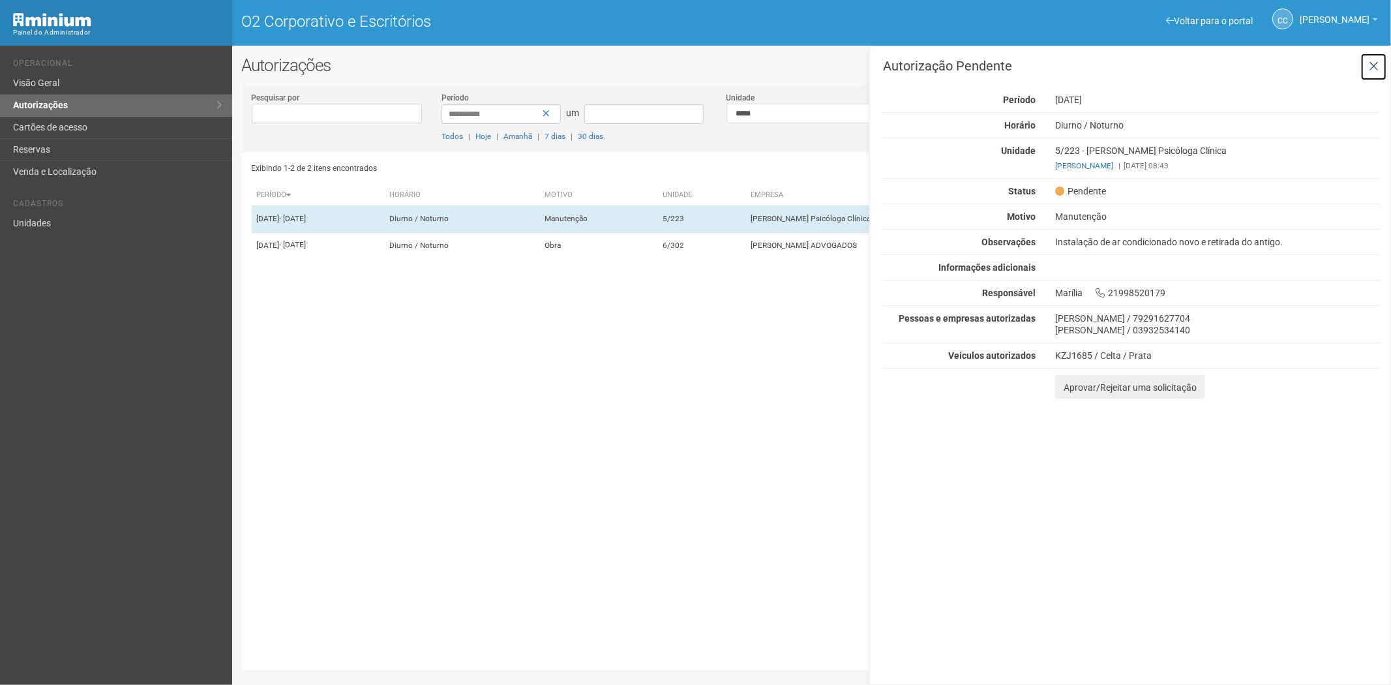
click at [1363, 70] on button at bounding box center [1373, 67] width 27 height 28
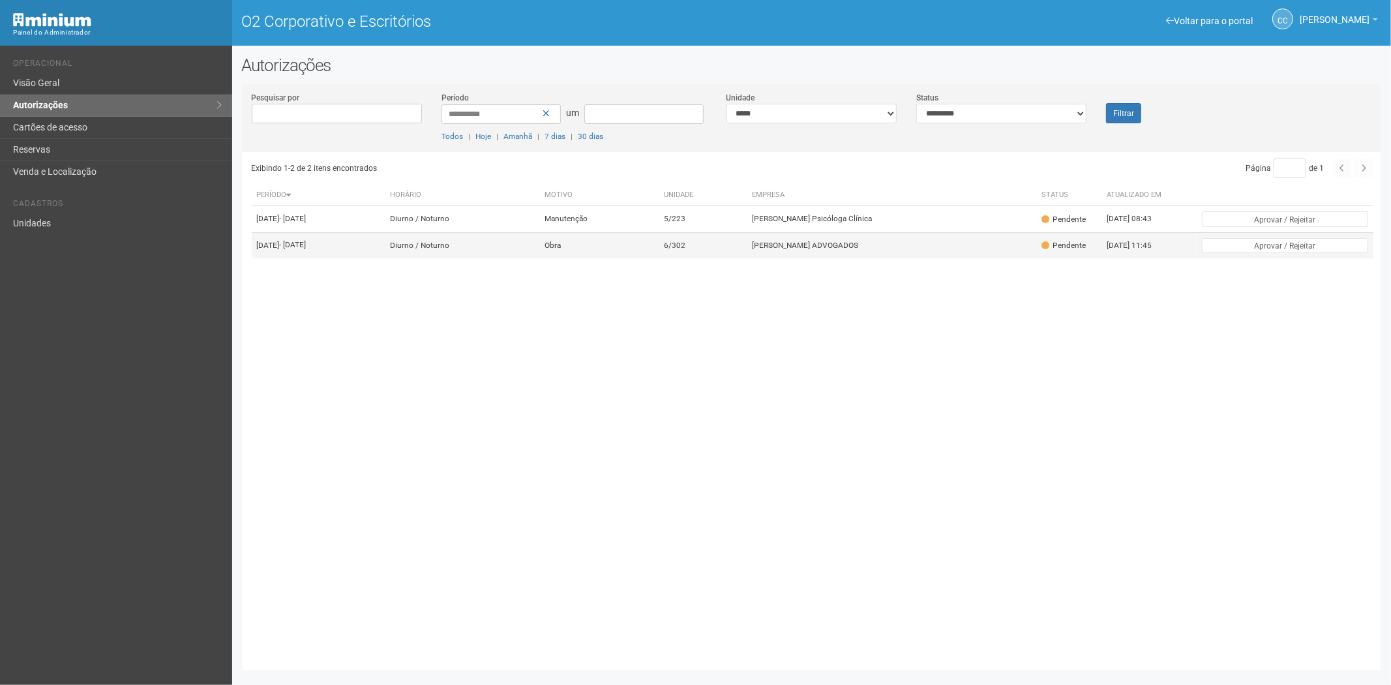
click at [773, 258] on td "PELLEGRINO MEDEIROS ADVOGADOS" at bounding box center [890, 245] width 289 height 26
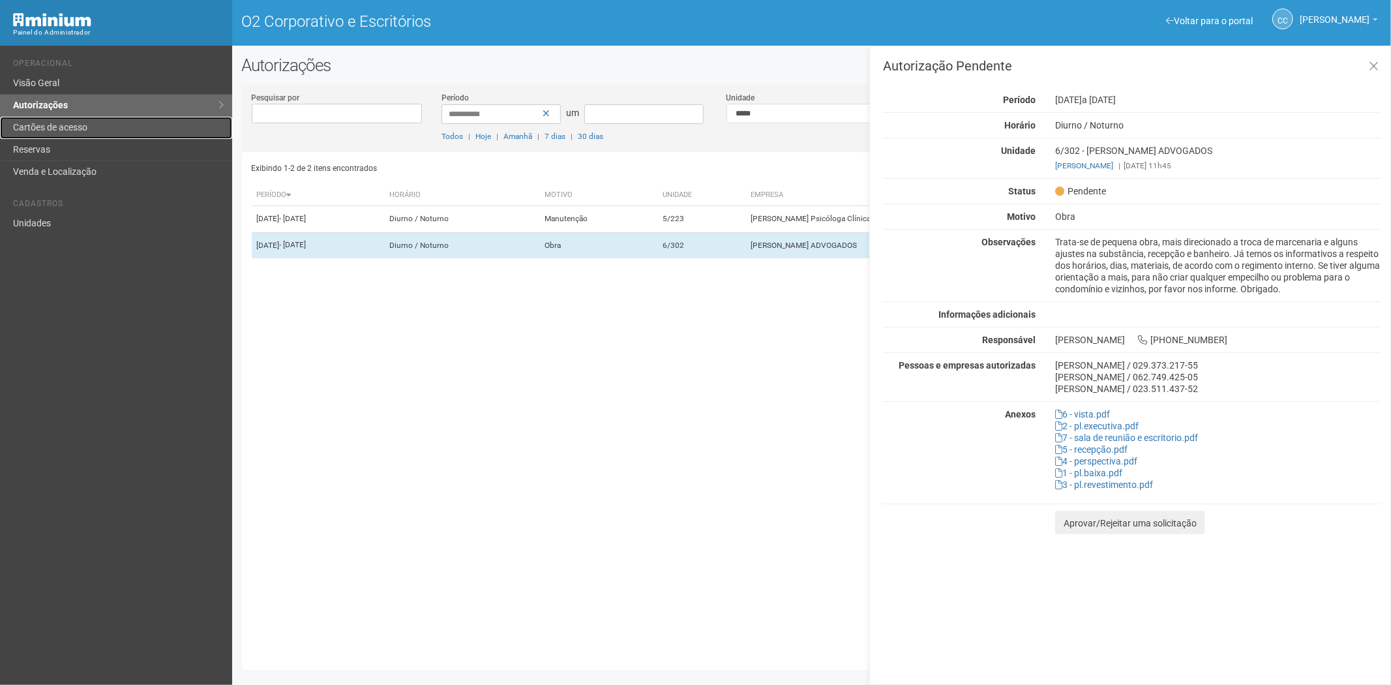
click at [110, 118] on link "Cartões de acesso" at bounding box center [116, 128] width 232 height 22
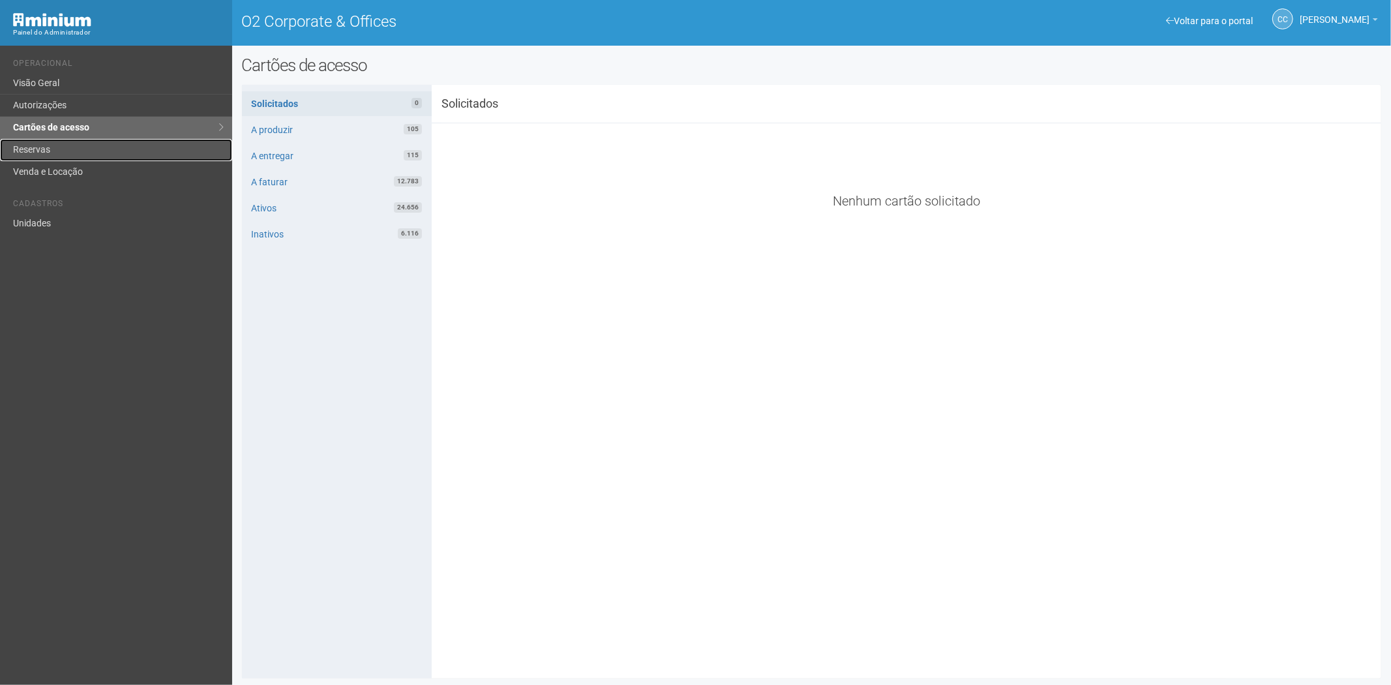
click at [57, 152] on link "Reservas" at bounding box center [116, 150] width 232 height 22
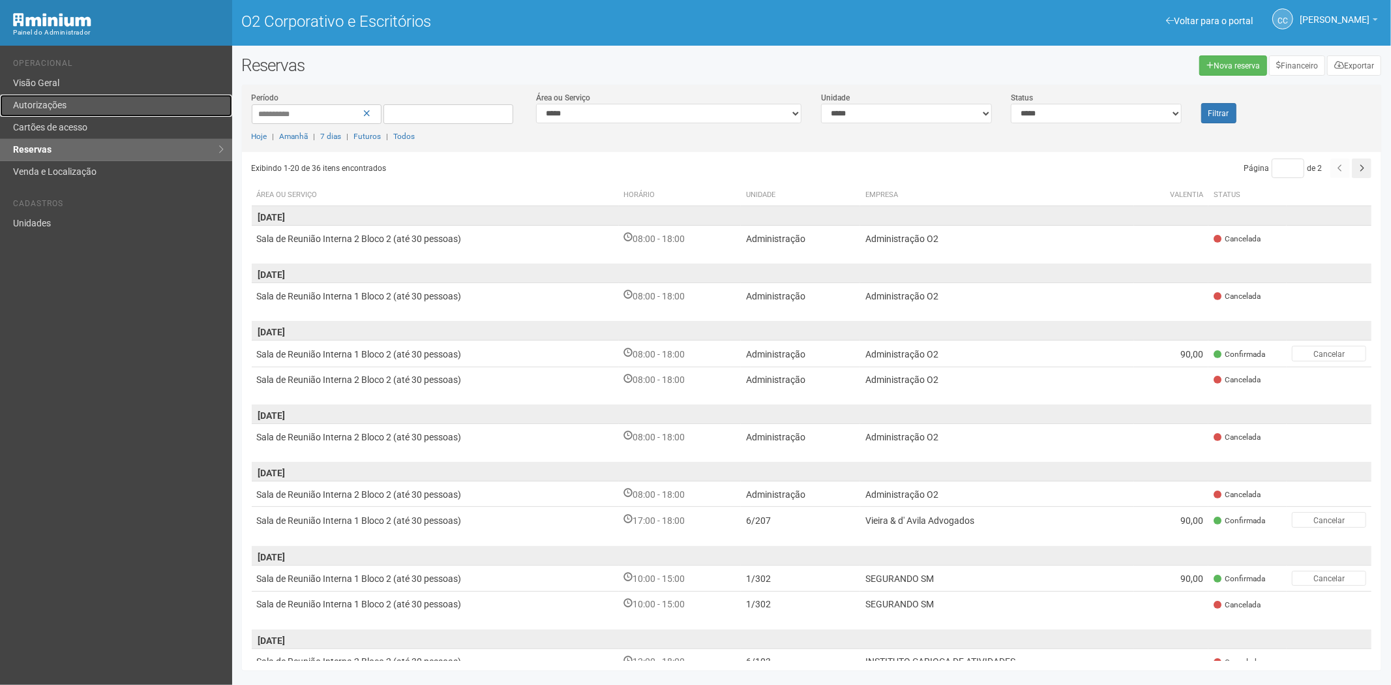
click at [100, 115] on link "Autorizações" at bounding box center [116, 106] width 232 height 22
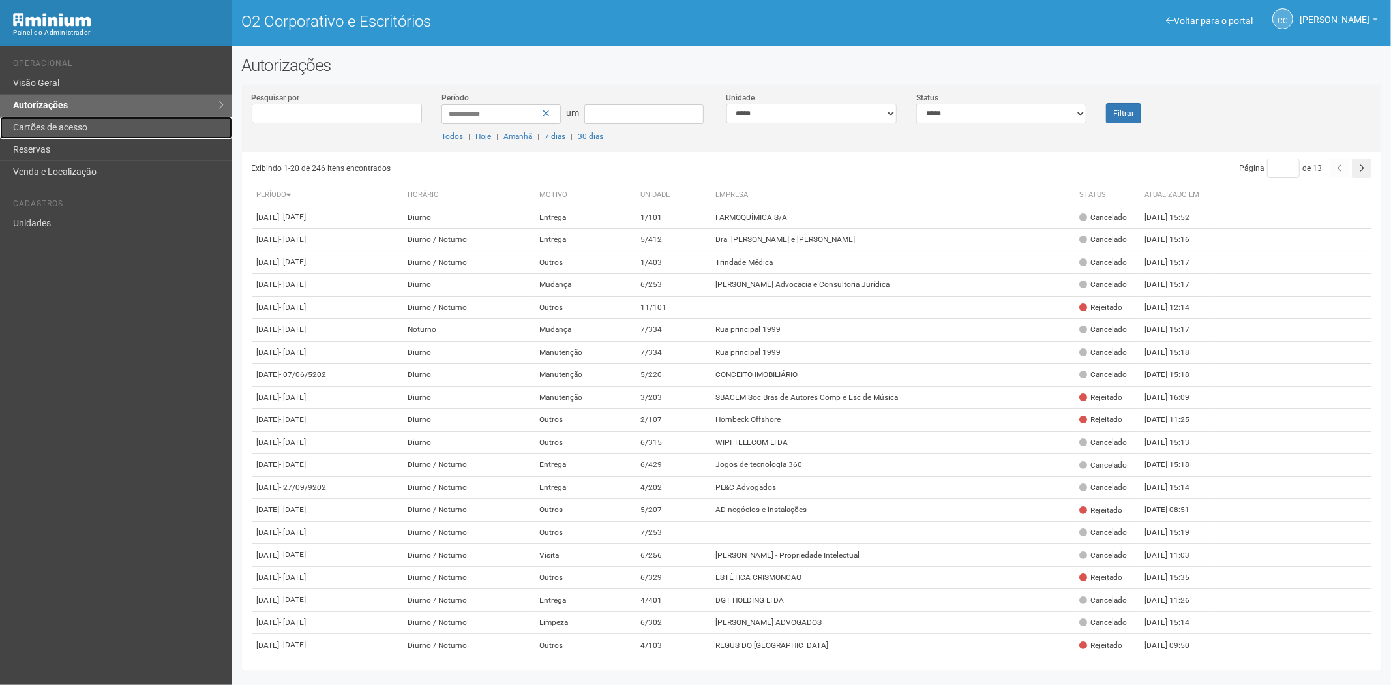
click at [44, 126] on font "Cartões de acesso" at bounding box center [50, 127] width 74 height 10
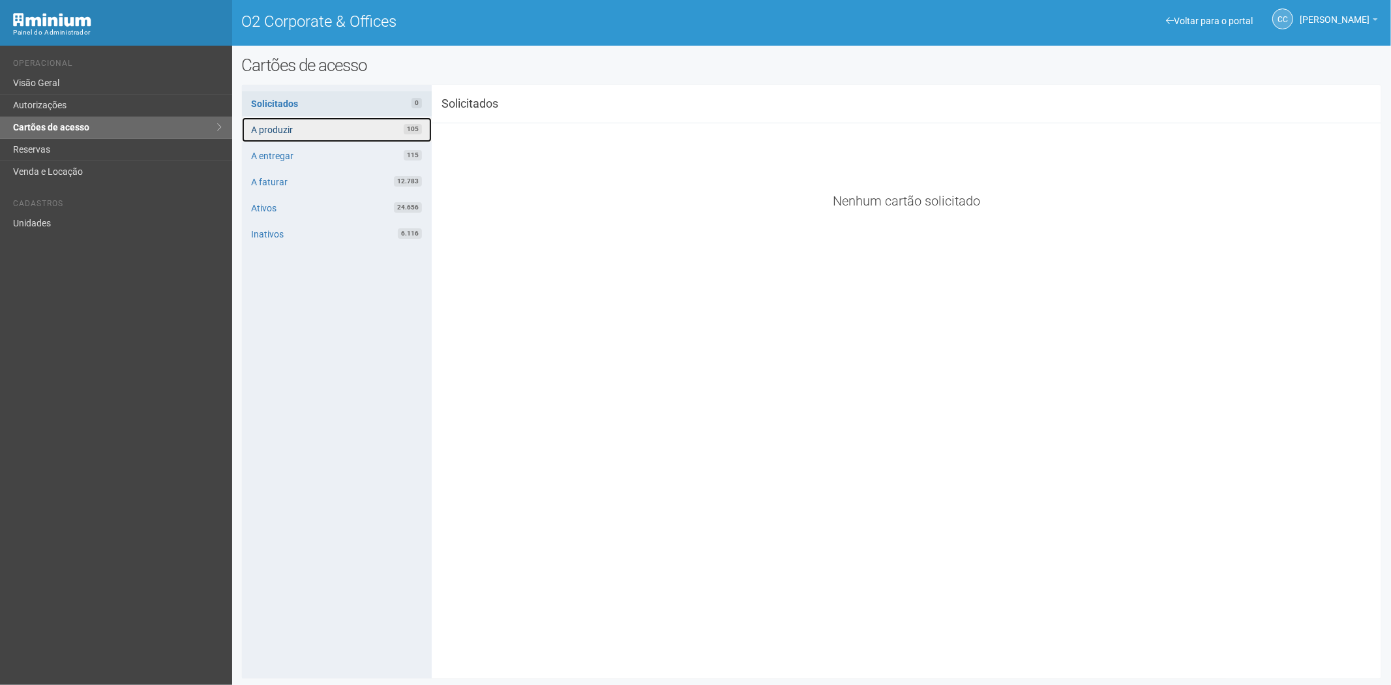
click at [331, 131] on link "A produzir 105" at bounding box center [337, 129] width 190 height 25
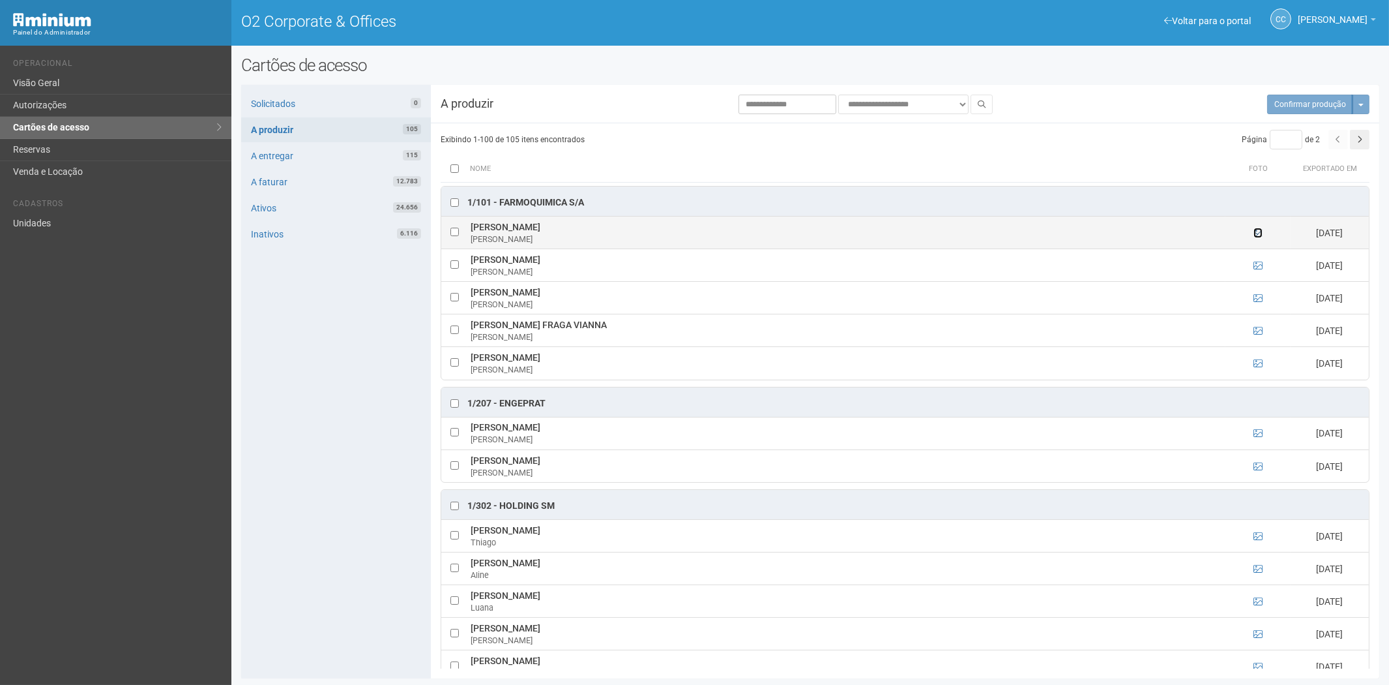
click at [1254, 233] on icon at bounding box center [1258, 232] width 9 height 9
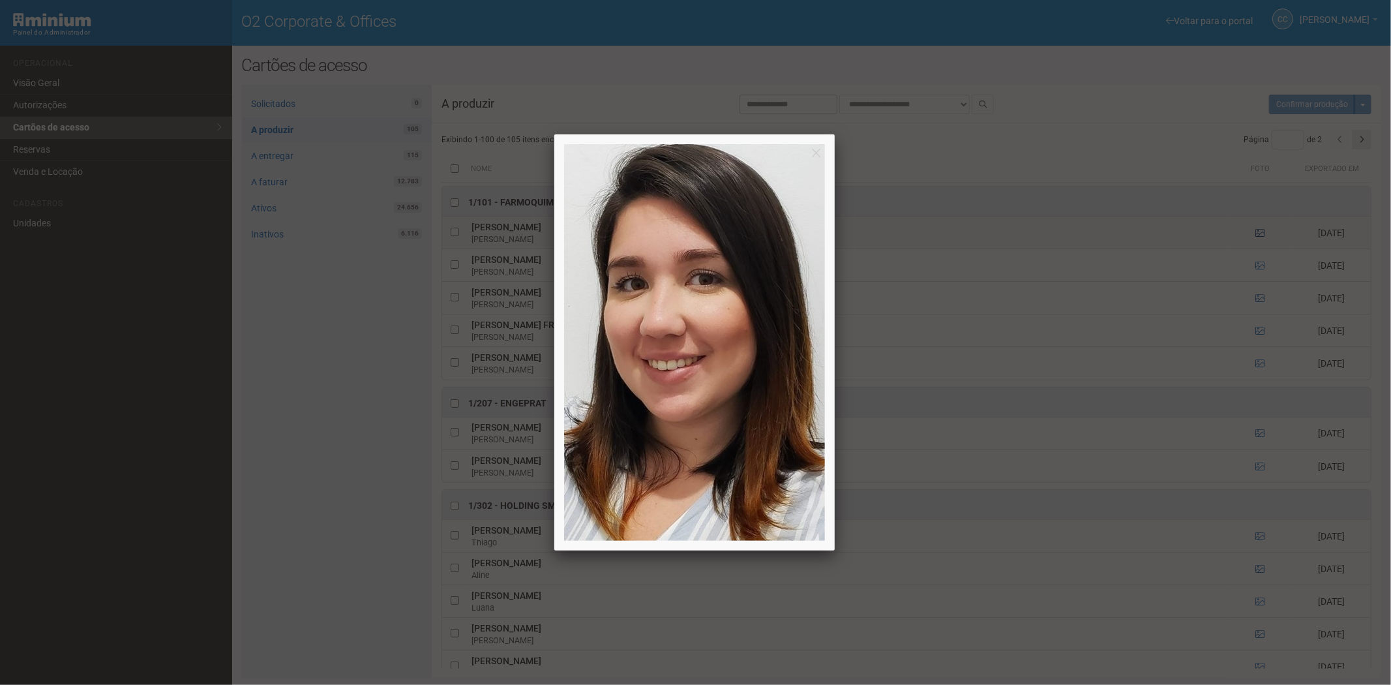
click at [1254, 233] on div at bounding box center [695, 342] width 1391 height 685
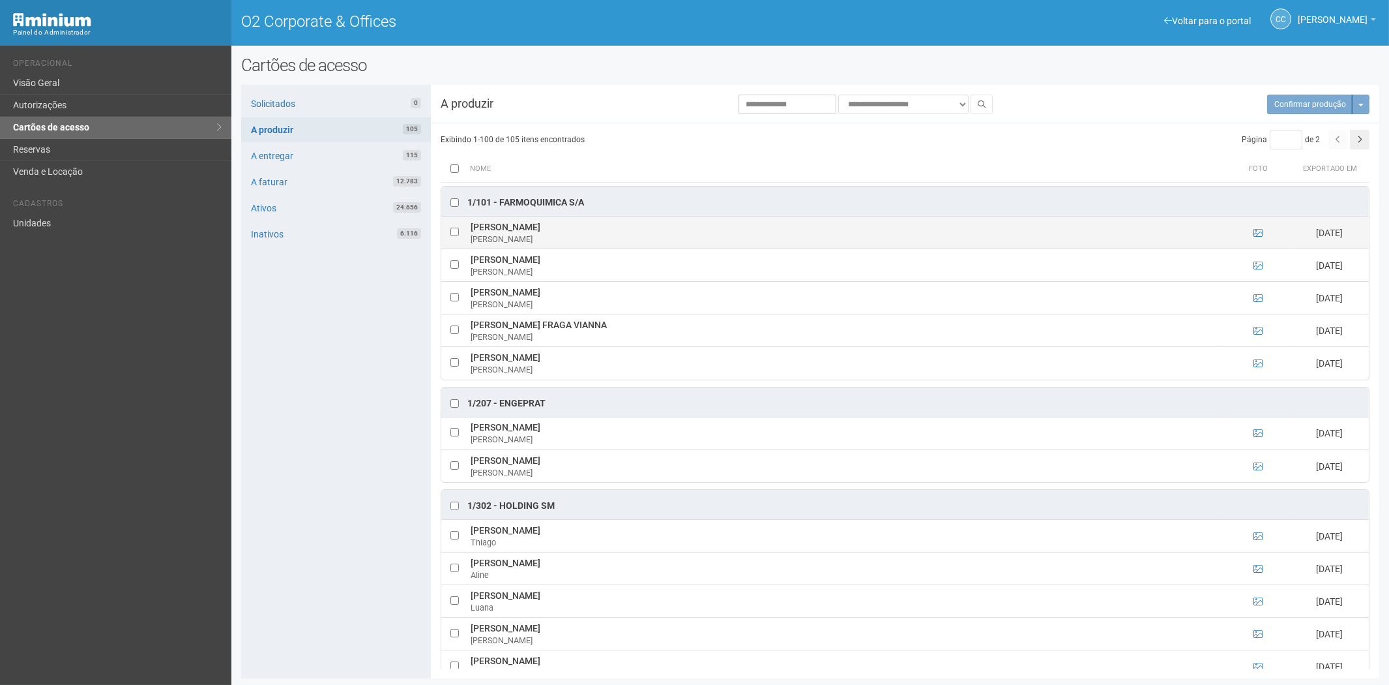
drag, startPoint x: 471, startPoint y: 227, endPoint x: 642, endPoint y: 229, distance: 171.5
click at [642, 229] on td "[PERSON_NAME]" at bounding box center [846, 232] width 758 height 33
copy td "[PERSON_NAME]"
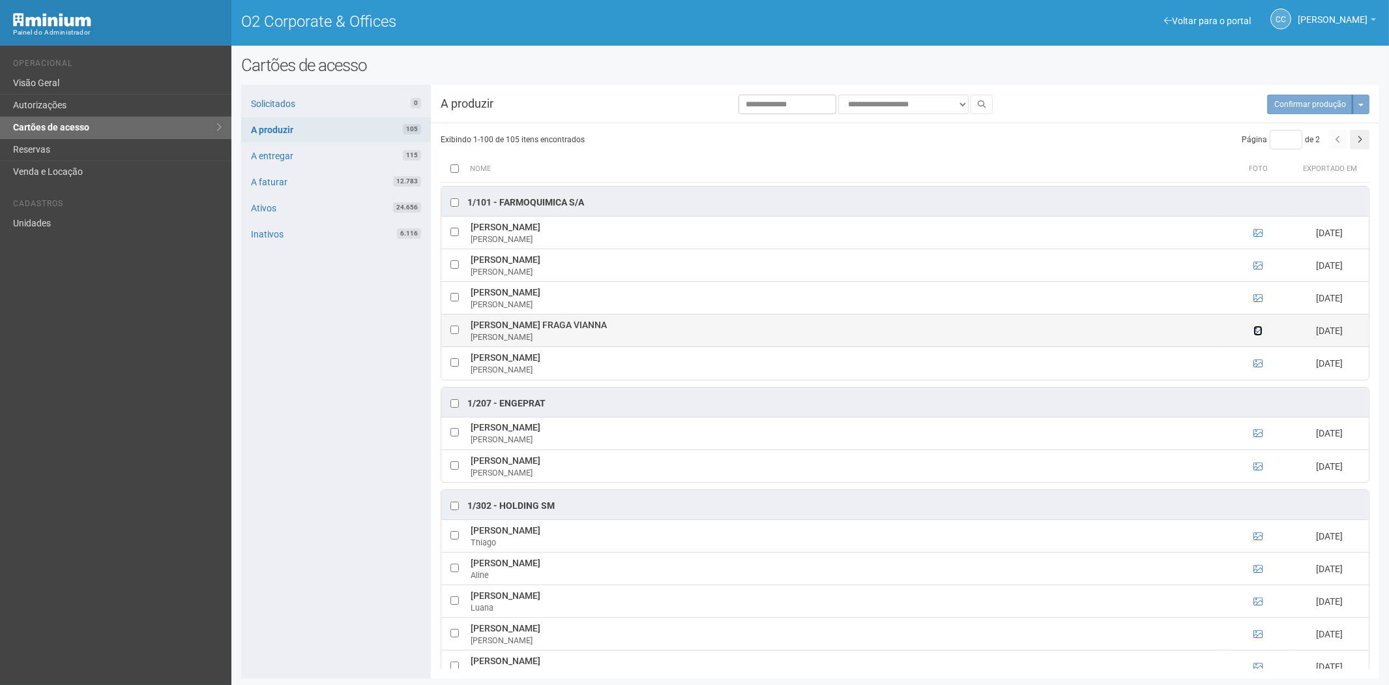
click at [1259, 329] on icon at bounding box center [1258, 330] width 9 height 9
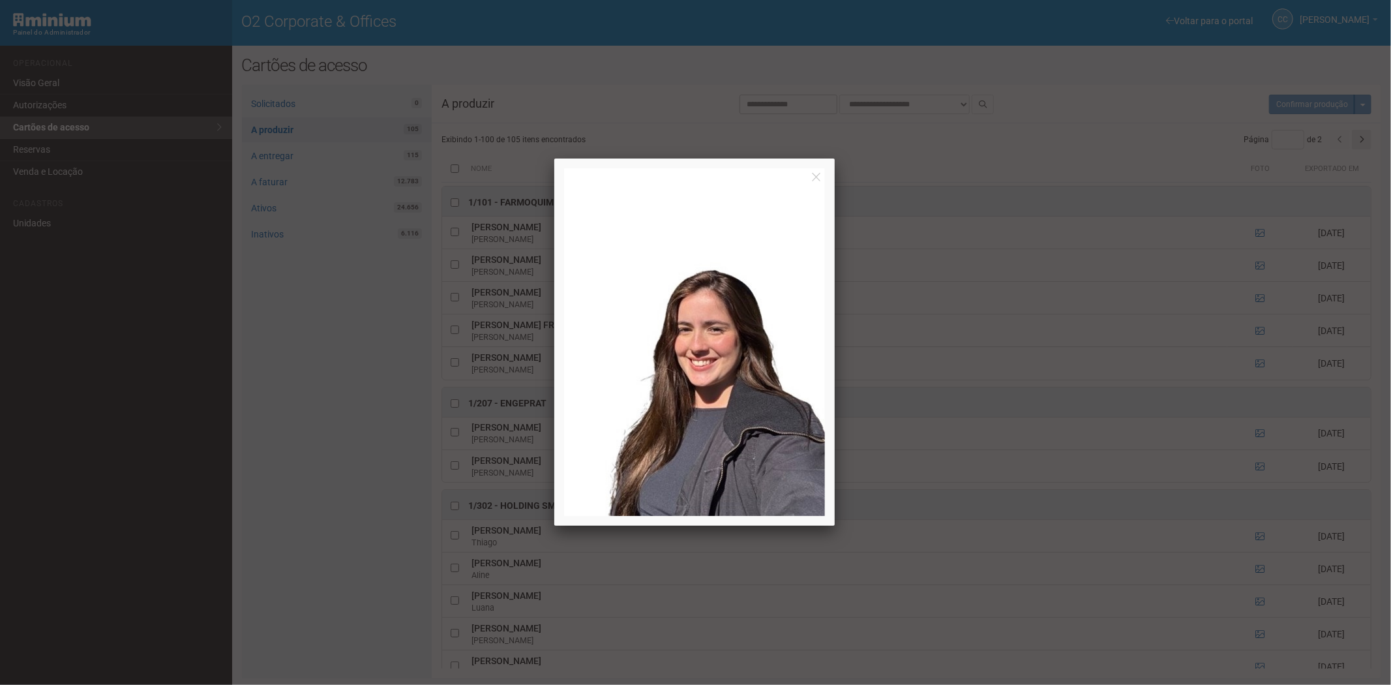
click at [1255, 329] on div at bounding box center [695, 342] width 1391 height 685
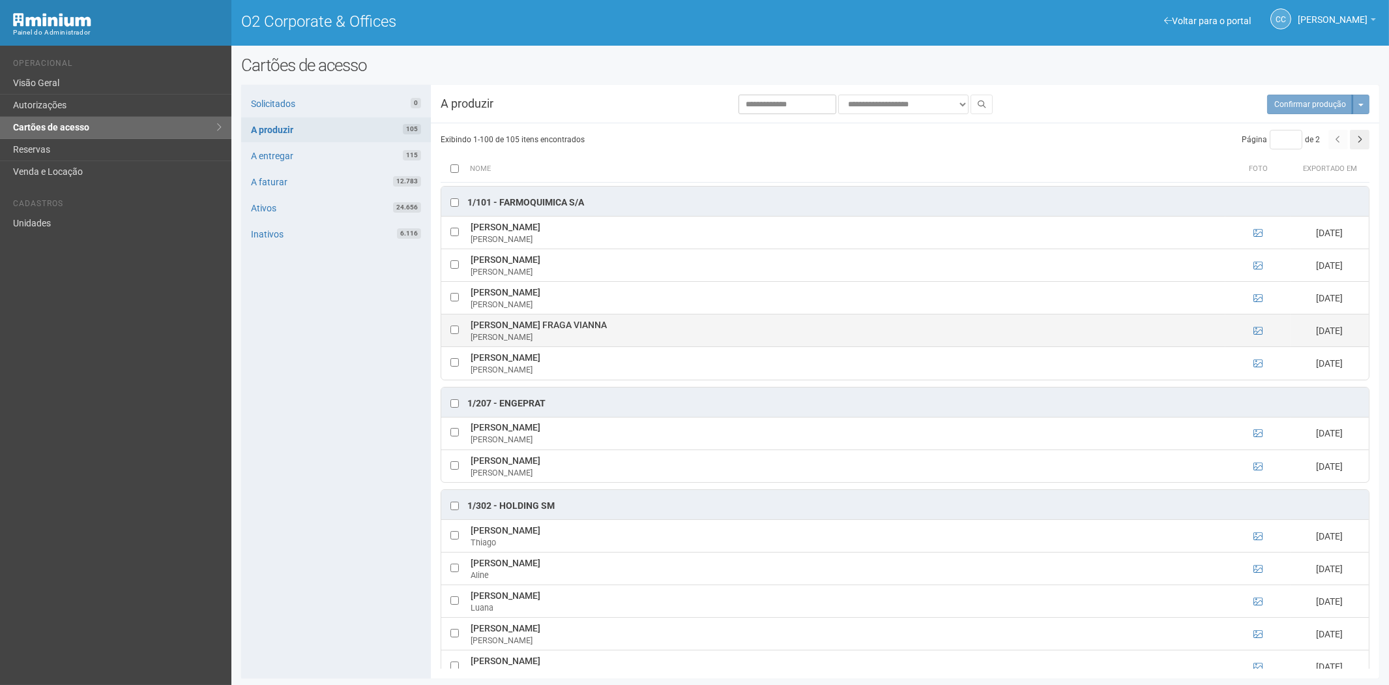
drag, startPoint x: 486, startPoint y: 323, endPoint x: 634, endPoint y: 326, distance: 148.0
click at [634, 326] on td "VICTORIA VITTORAZZI FRAGA VIANNA VICTORIA VIANNA" at bounding box center [846, 330] width 758 height 33
copy td "VICTORIA VITTORAZZI FRAGA VIANNA"
drag, startPoint x: 591, startPoint y: 198, endPoint x: 499, endPoint y: 199, distance: 91.9
click at [499, 199] on div "1/101 - FARMOQUIMICA S/A" at bounding box center [905, 200] width 928 height 29
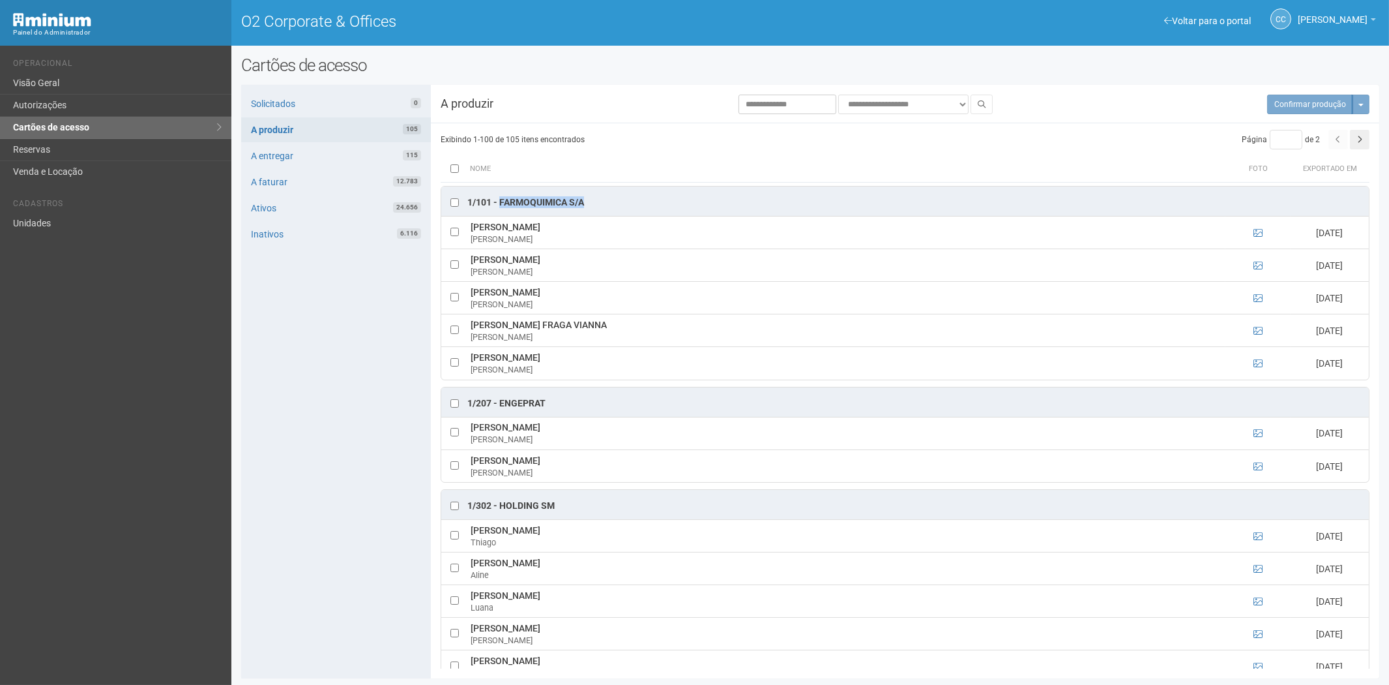
copy div "FARMOQUIMICA S/A"
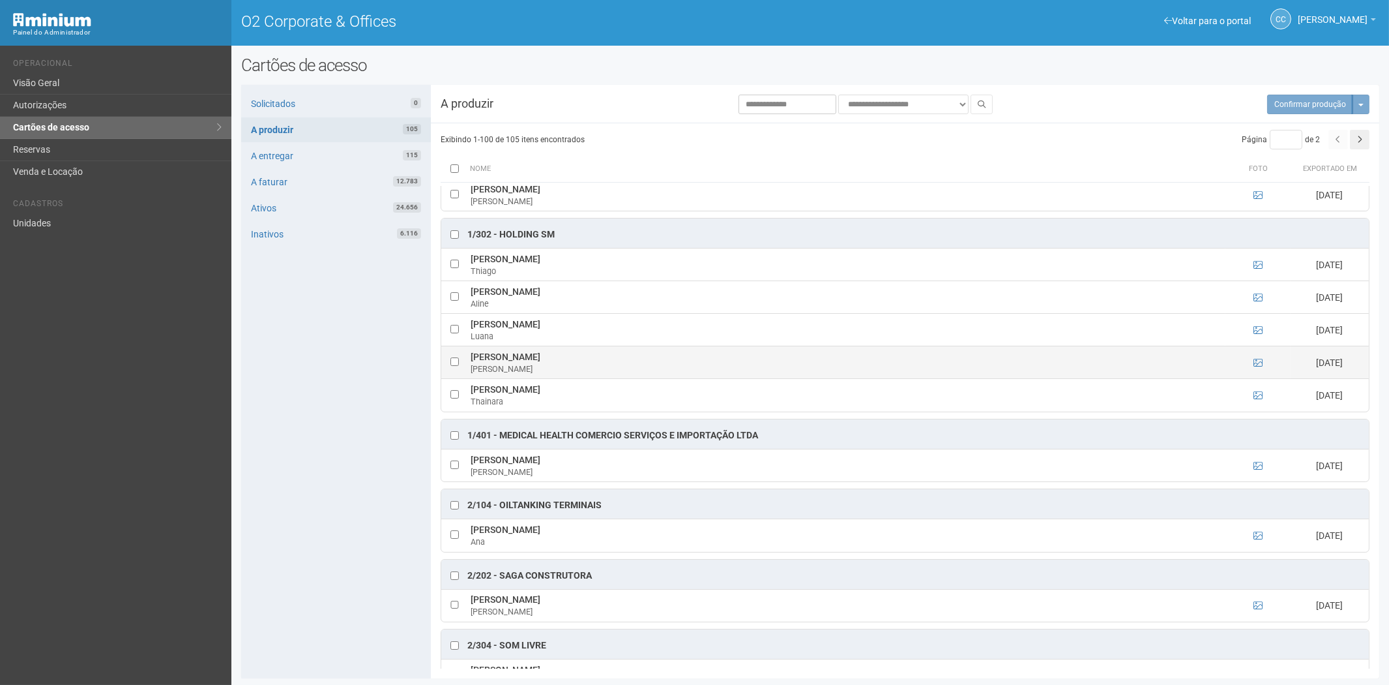
scroll to position [289, 0]
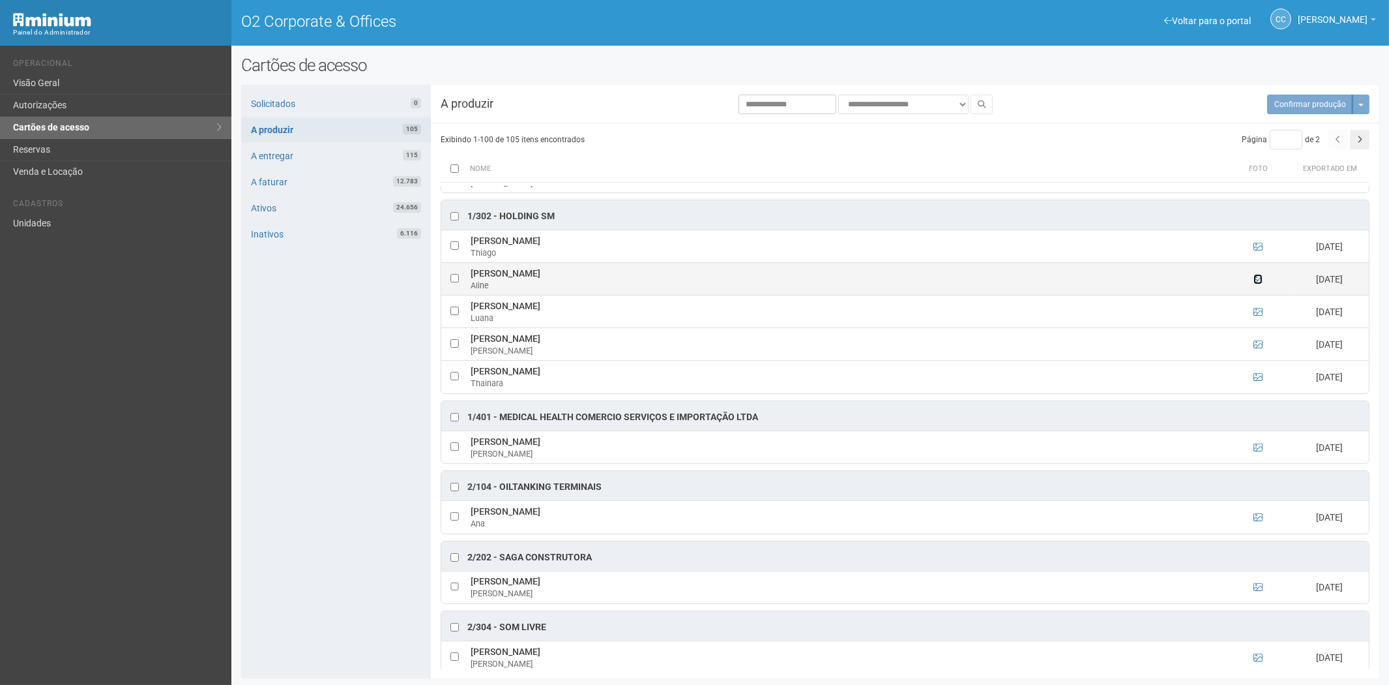
click at [1254, 278] on icon at bounding box center [1258, 278] width 9 height 9
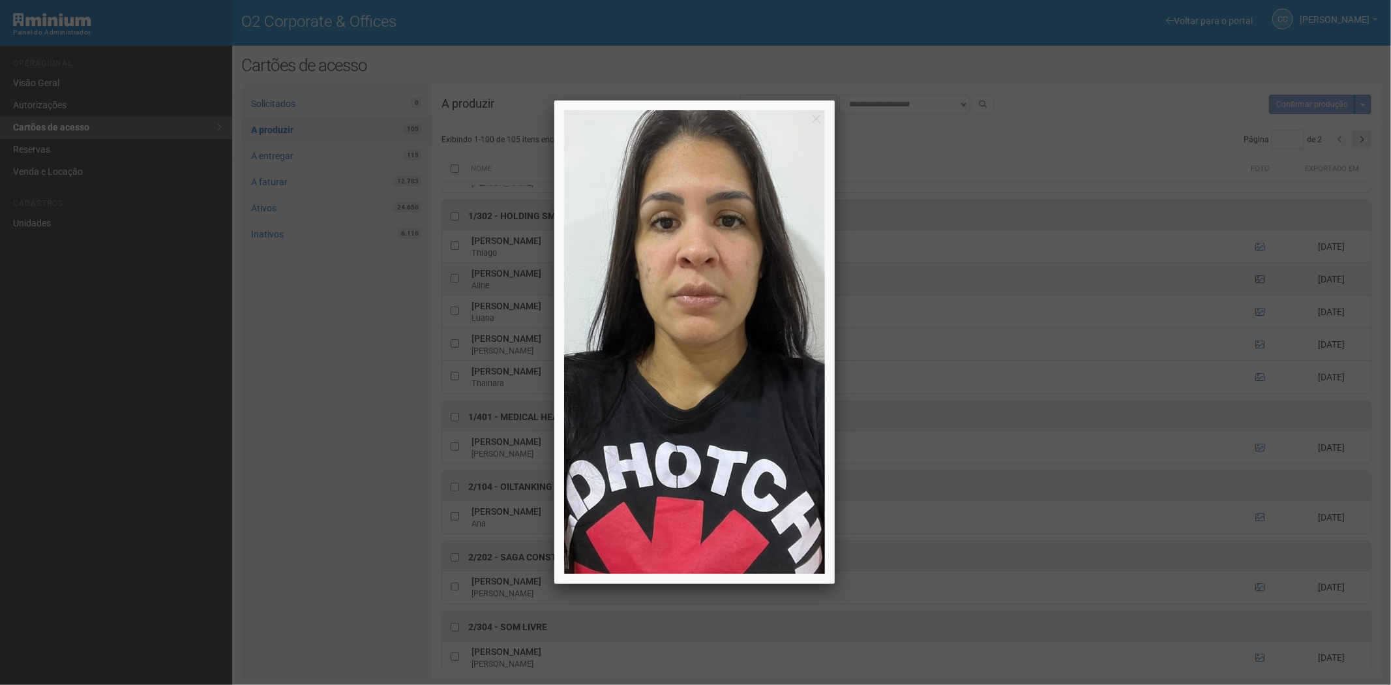
click at [1254, 278] on div at bounding box center [695, 342] width 1391 height 685
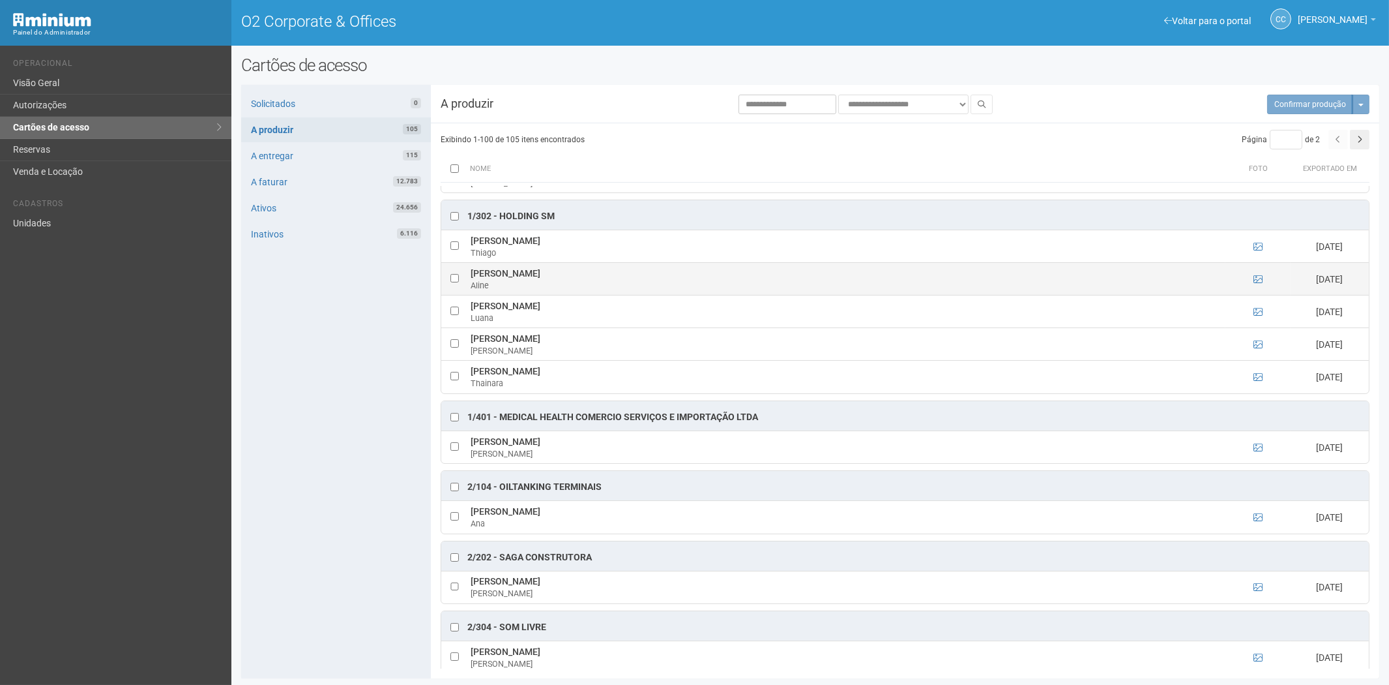
drag, startPoint x: 479, startPoint y: 275, endPoint x: 561, endPoint y: 276, distance: 82.2
click at [561, 276] on td "Aline da Silva Oliveira Aline" at bounding box center [846, 279] width 758 height 33
copy td "[PERSON_NAME]"
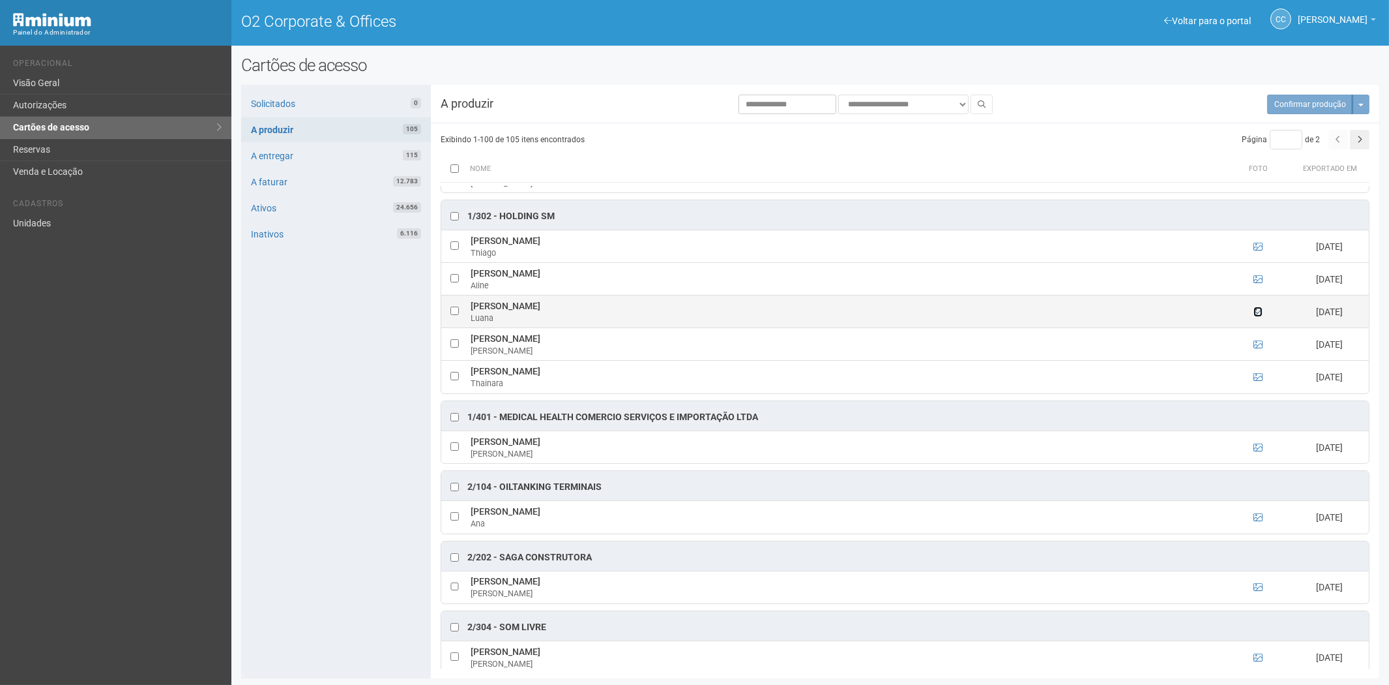
click at [1256, 314] on icon at bounding box center [1258, 311] width 9 height 9
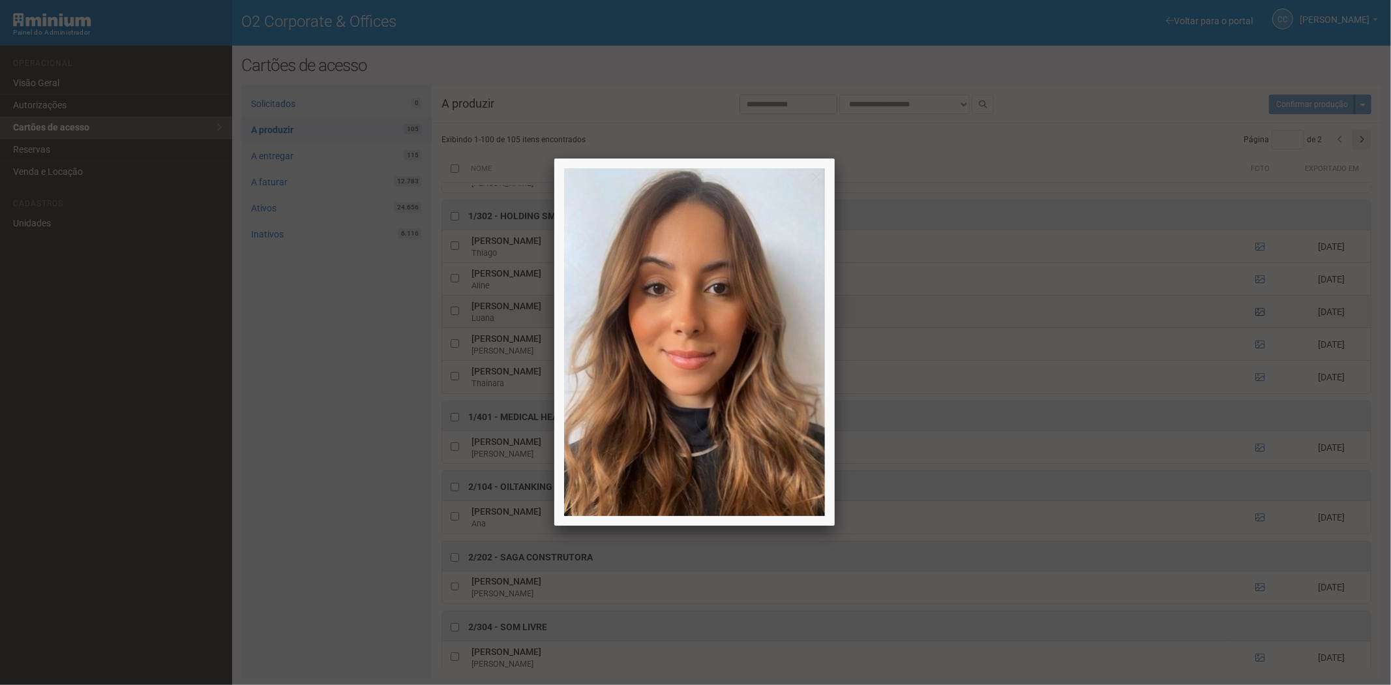
click at [1256, 314] on div at bounding box center [695, 342] width 1391 height 685
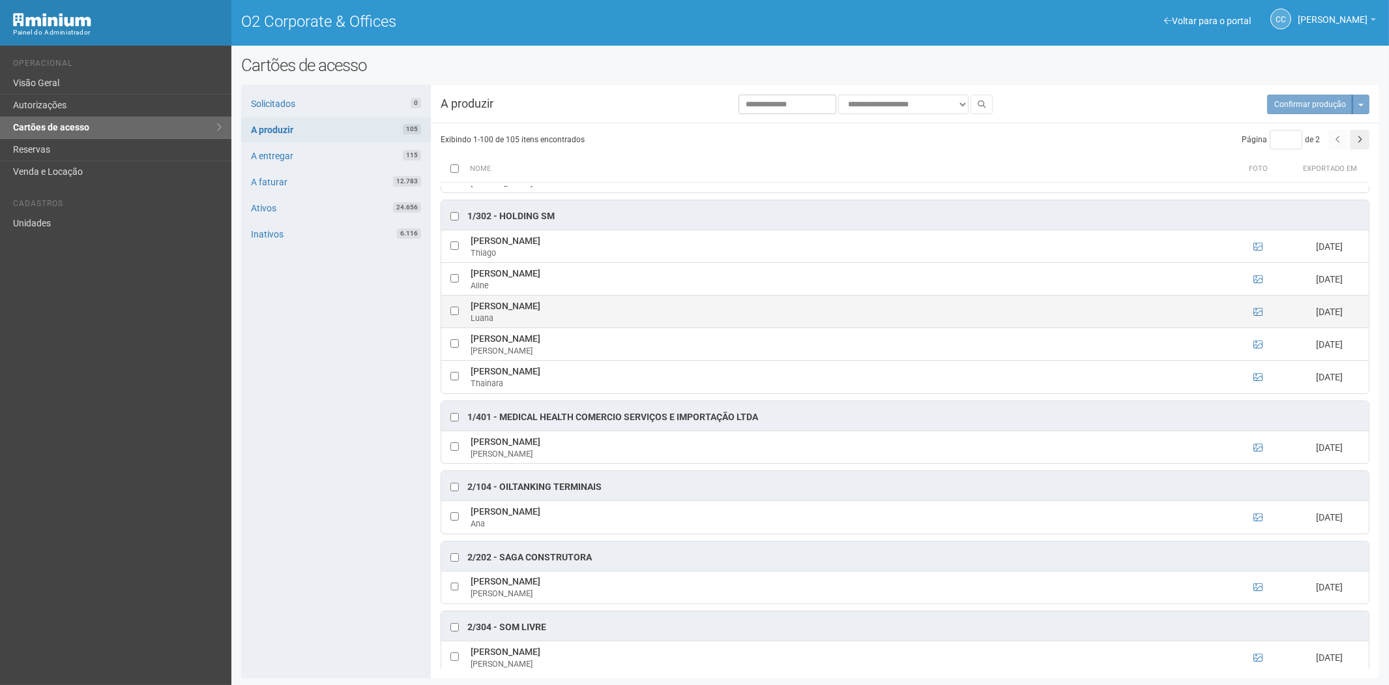
drag, startPoint x: 472, startPoint y: 307, endPoint x: 567, endPoint y: 305, distance: 95.2
click at [574, 308] on tr "Luana da Fonseca Salles Luana 05/08/2025" at bounding box center [905, 311] width 928 height 33
copy tr "[PERSON_NAME]"
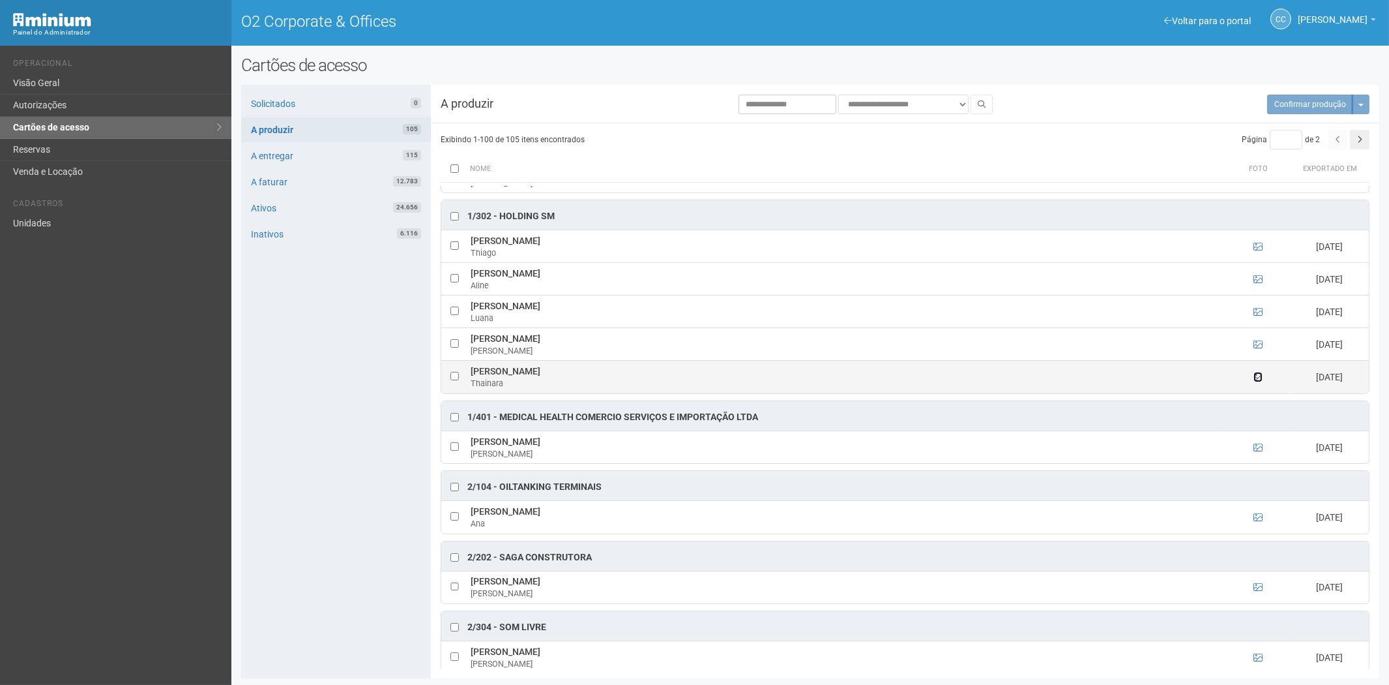
click at [1259, 376] on icon at bounding box center [1258, 376] width 9 height 9
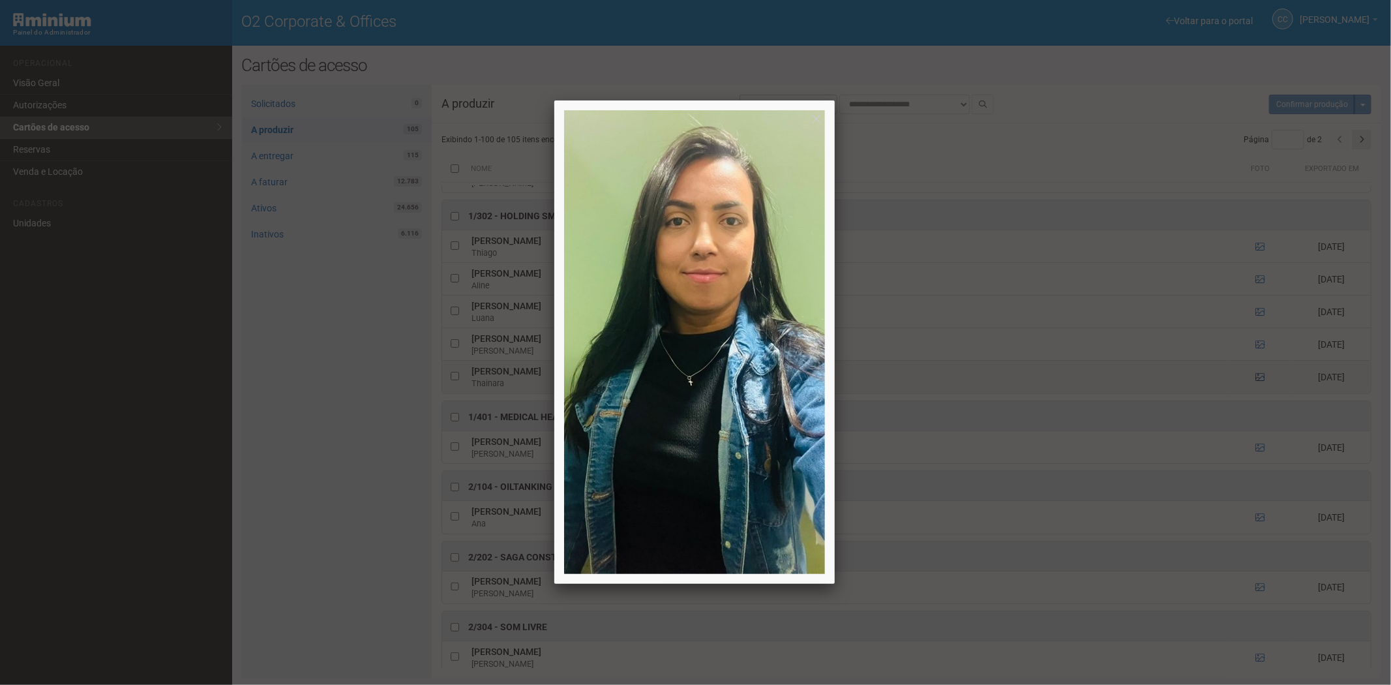
click at [1259, 376] on div at bounding box center [695, 342] width 1391 height 685
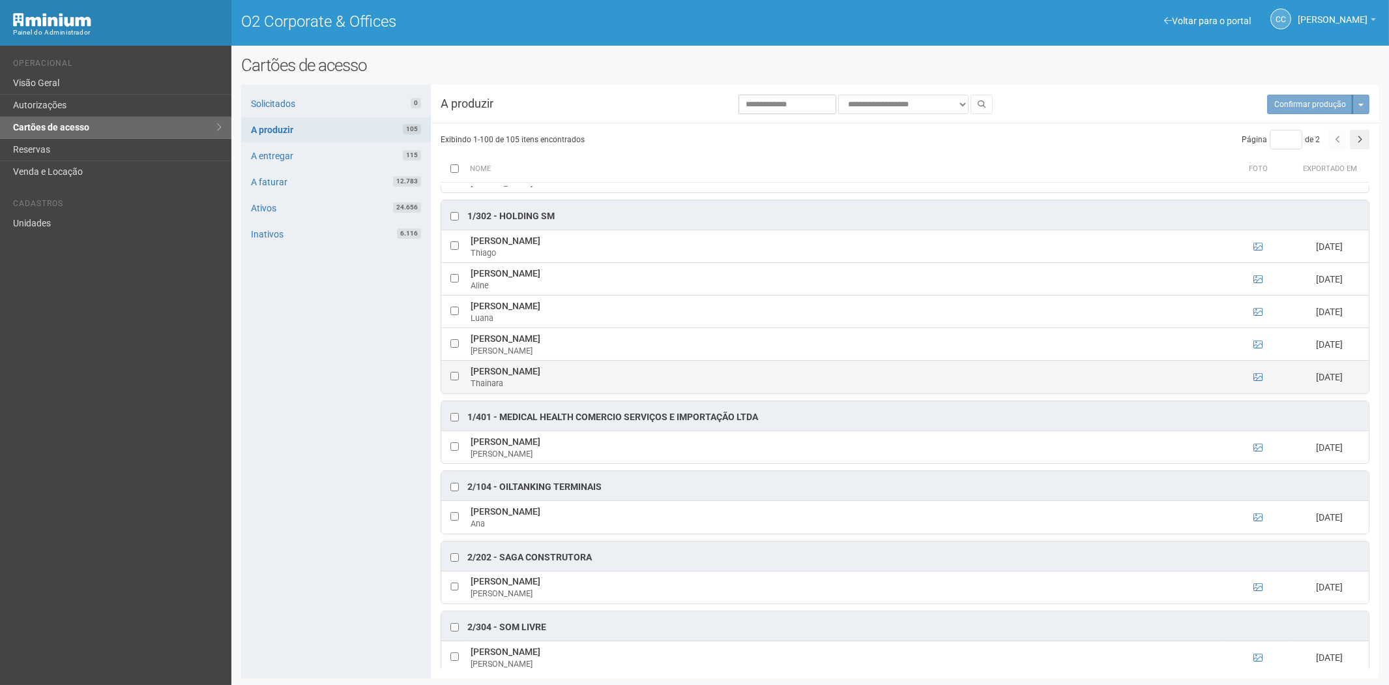
drag, startPoint x: 472, startPoint y: 370, endPoint x: 574, endPoint y: 374, distance: 102.4
click at [574, 374] on td "Thainara Vargas Ferreira Thainara" at bounding box center [846, 377] width 758 height 33
copy td "[PERSON_NAME]"
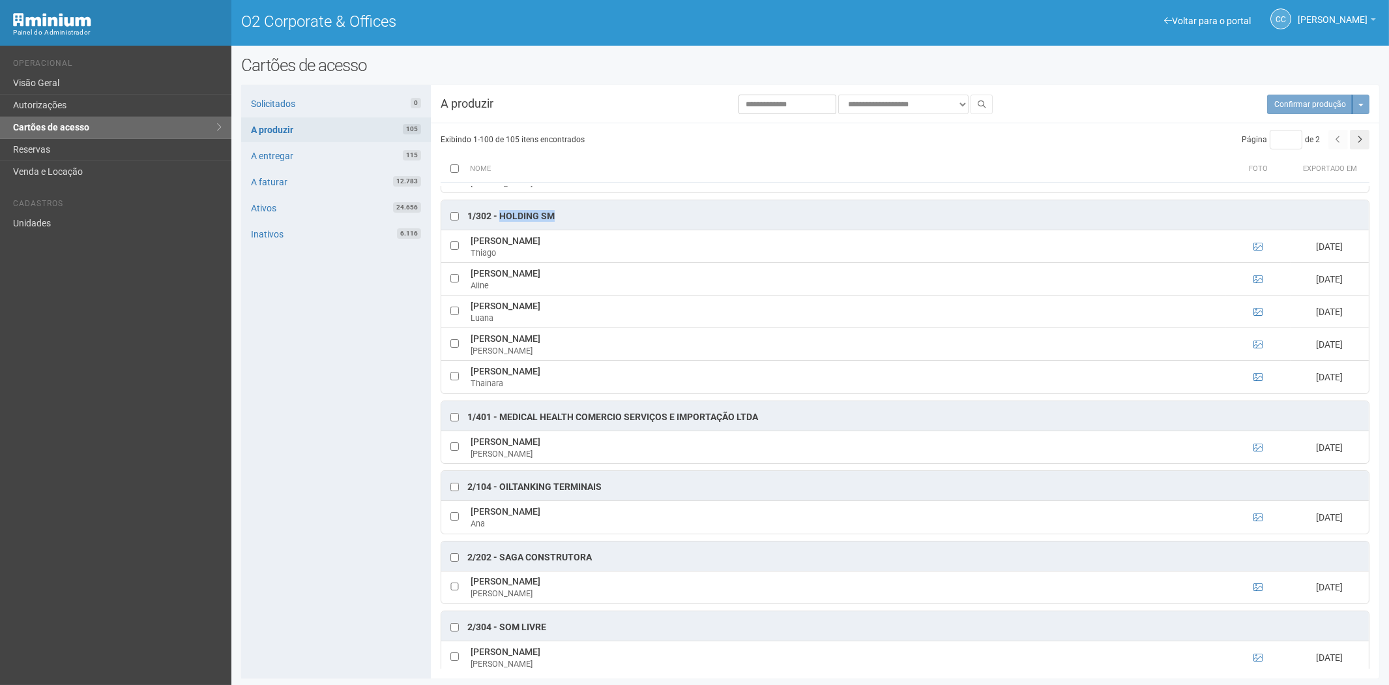
drag, startPoint x: 566, startPoint y: 216, endPoint x: 501, endPoint y: 215, distance: 65.2
click at [501, 215] on div "1/302 - HOLDING SM" at bounding box center [905, 214] width 928 height 29
copy div "HOLDING SM"
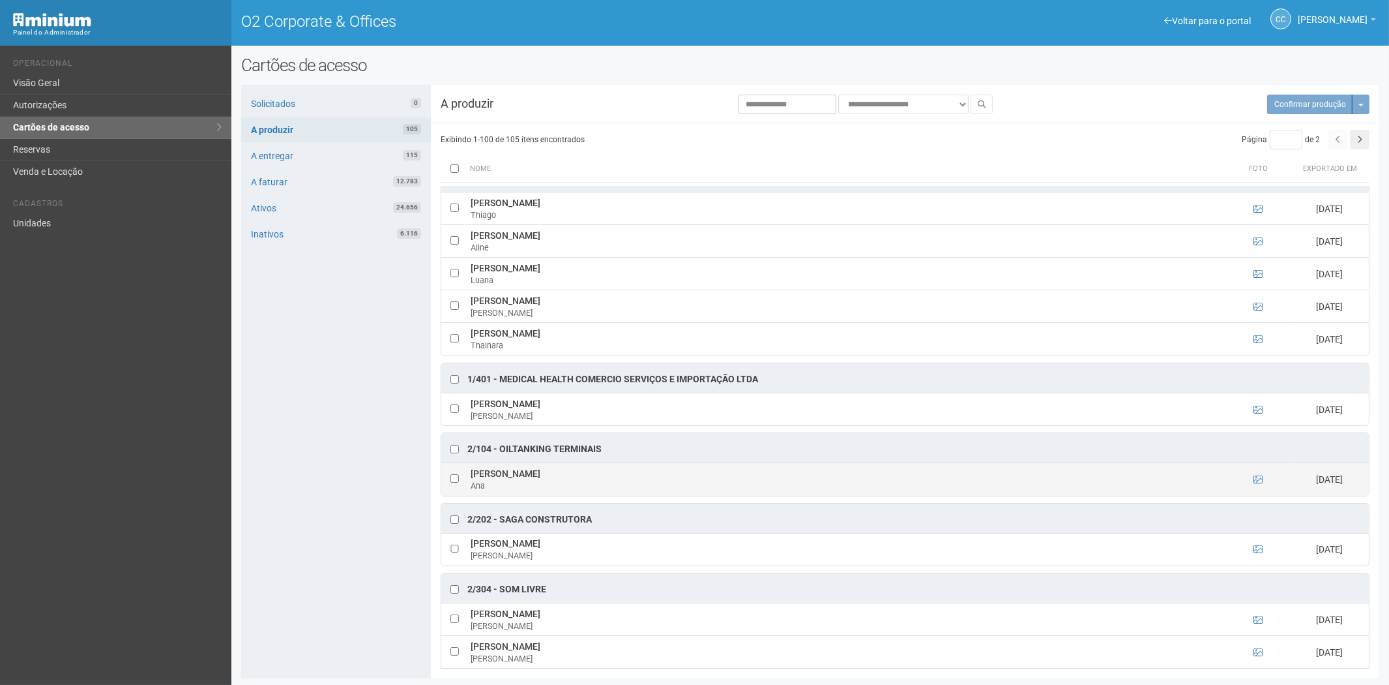
scroll to position [362, 0]
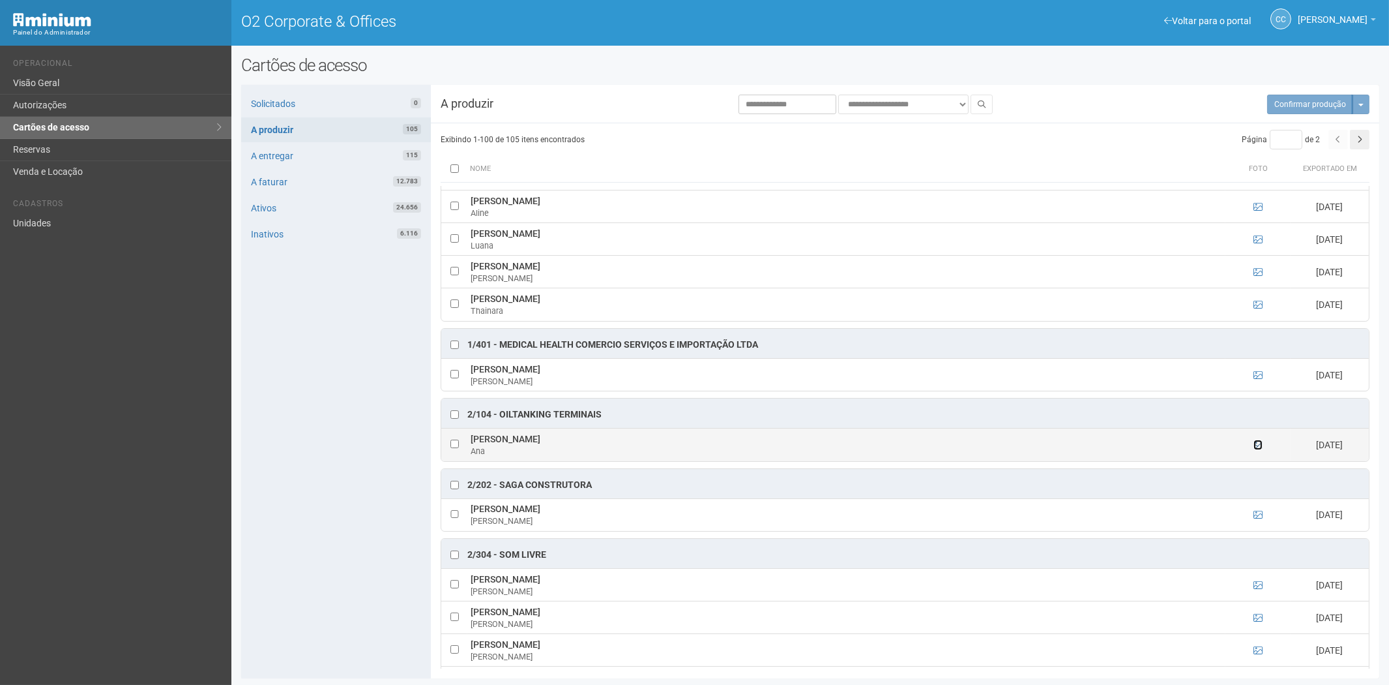
click at [1256, 447] on icon at bounding box center [1258, 444] width 9 height 9
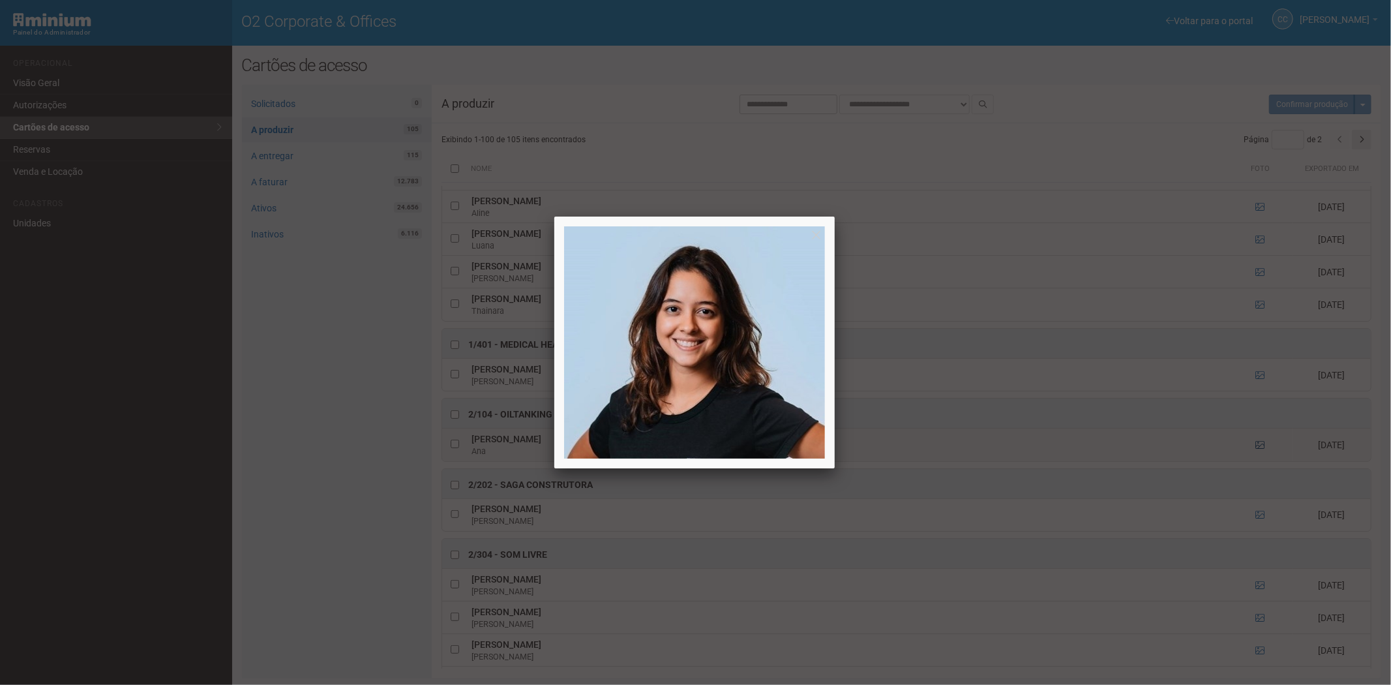
click at [1256, 447] on div at bounding box center [695, 342] width 1391 height 685
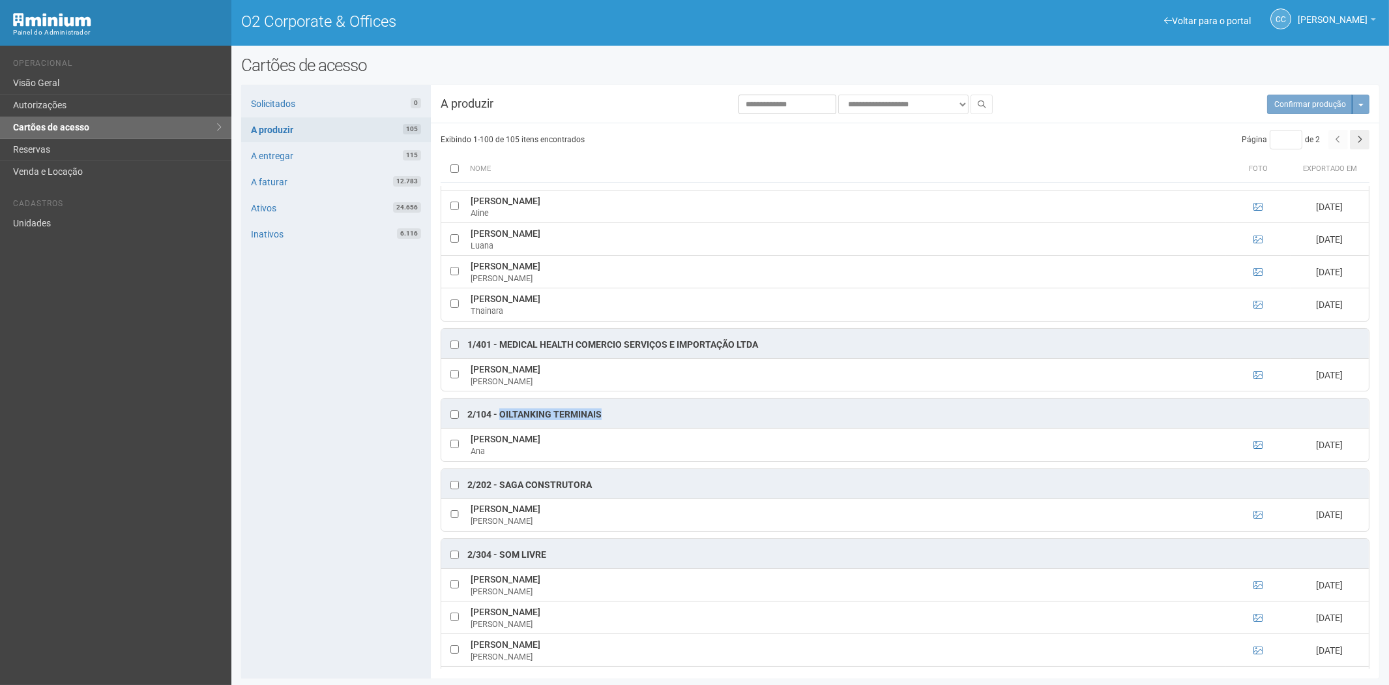
drag, startPoint x: 502, startPoint y: 415, endPoint x: 610, endPoint y: 412, distance: 107.6
click at [610, 412] on div "2/104 - OILTANKING TERMINAIS" at bounding box center [905, 412] width 928 height 29
copy div "OILTANKING TERMINAIS"
click at [50, 226] on link "Unidades" at bounding box center [115, 224] width 231 height 22
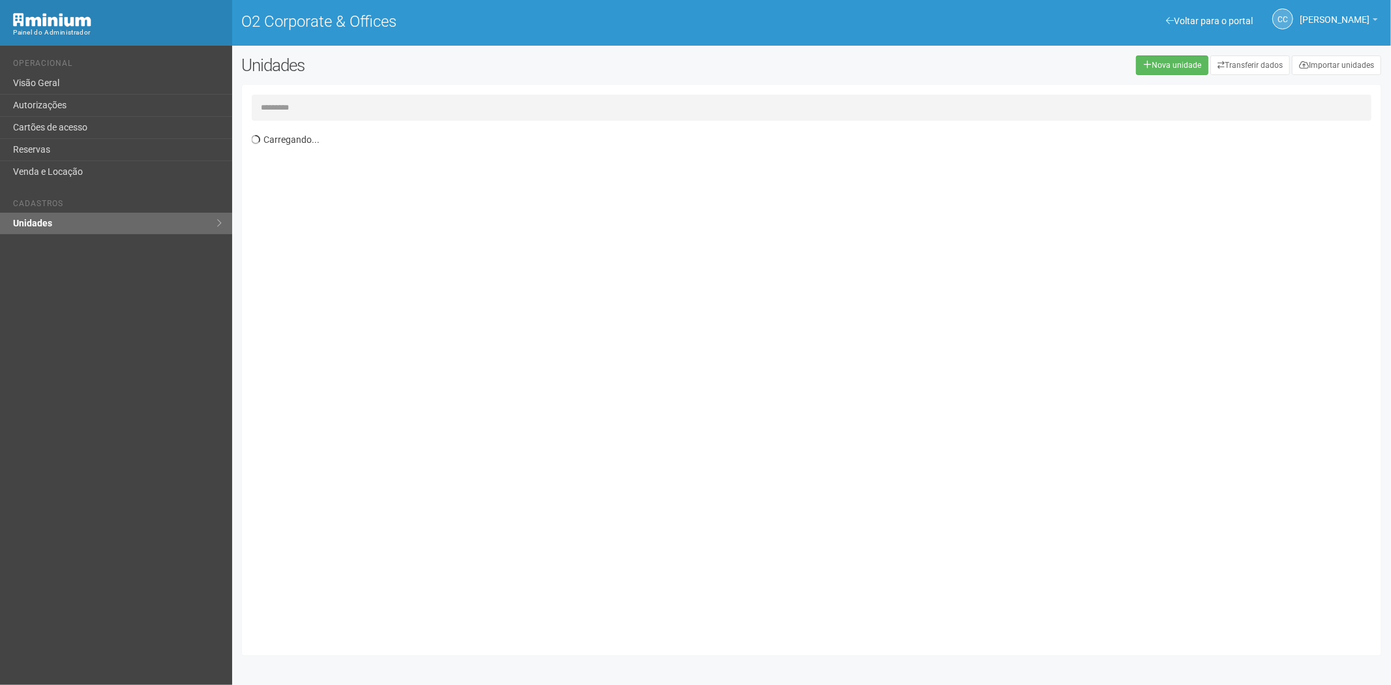
click at [413, 111] on input "text" at bounding box center [812, 108] width 1120 height 26
click at [336, 96] on input "*****" at bounding box center [812, 108] width 1120 height 26
type input "*"
type input "****"
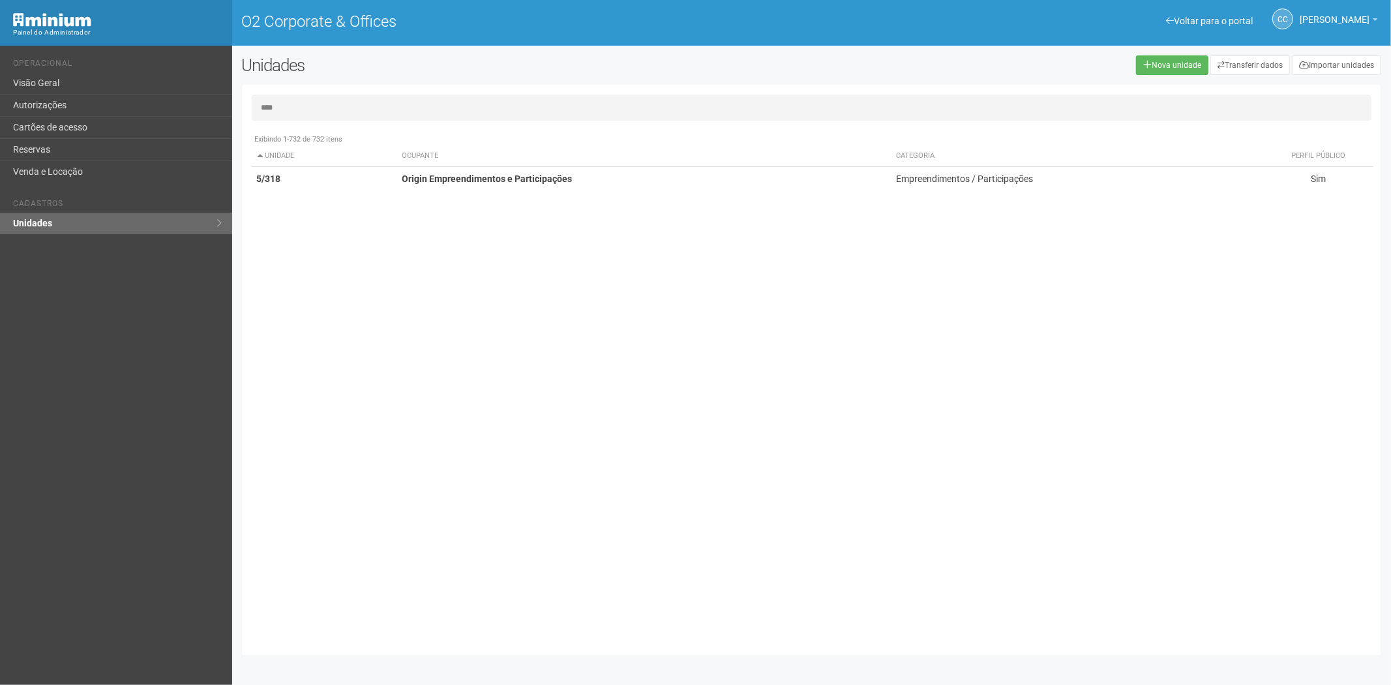
click at [324, 164] on th "Unidade" at bounding box center [324, 156] width 145 height 22
click at [344, 169] on td "5/318" at bounding box center [324, 179] width 145 height 24
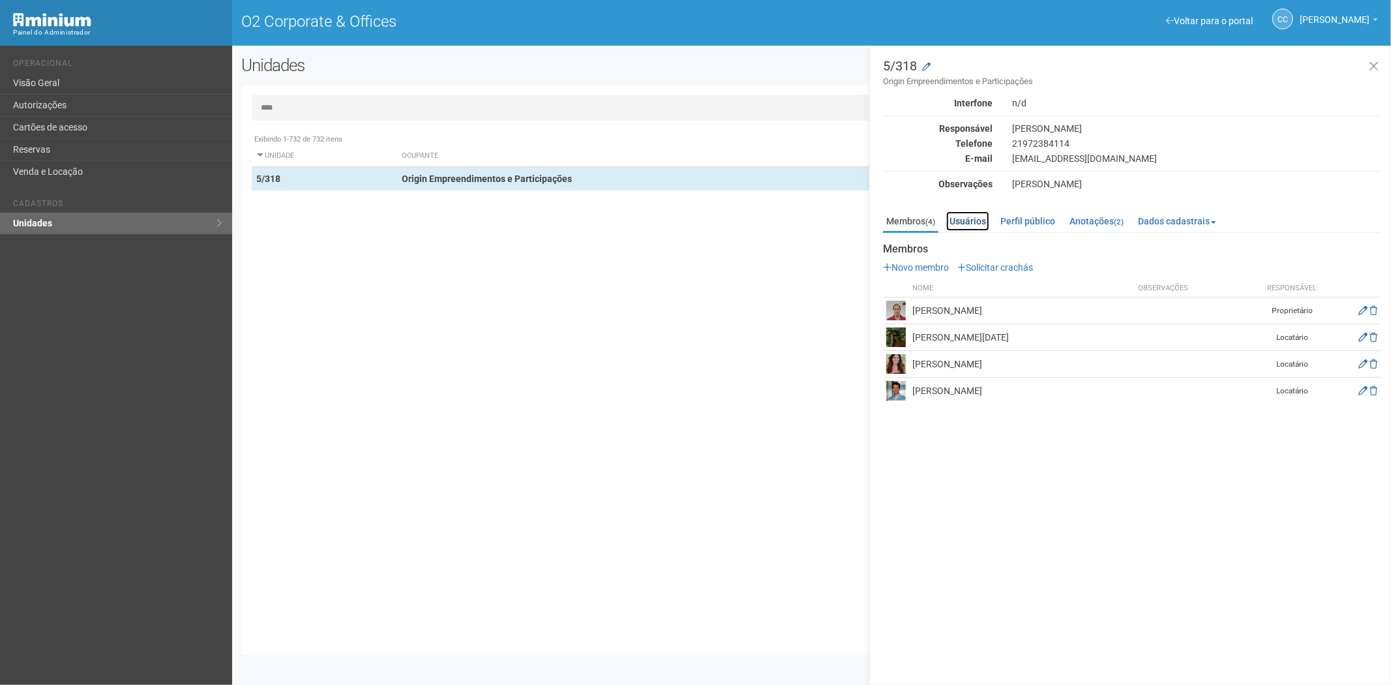
click at [974, 223] on link "Usuários" at bounding box center [967, 221] width 43 height 20
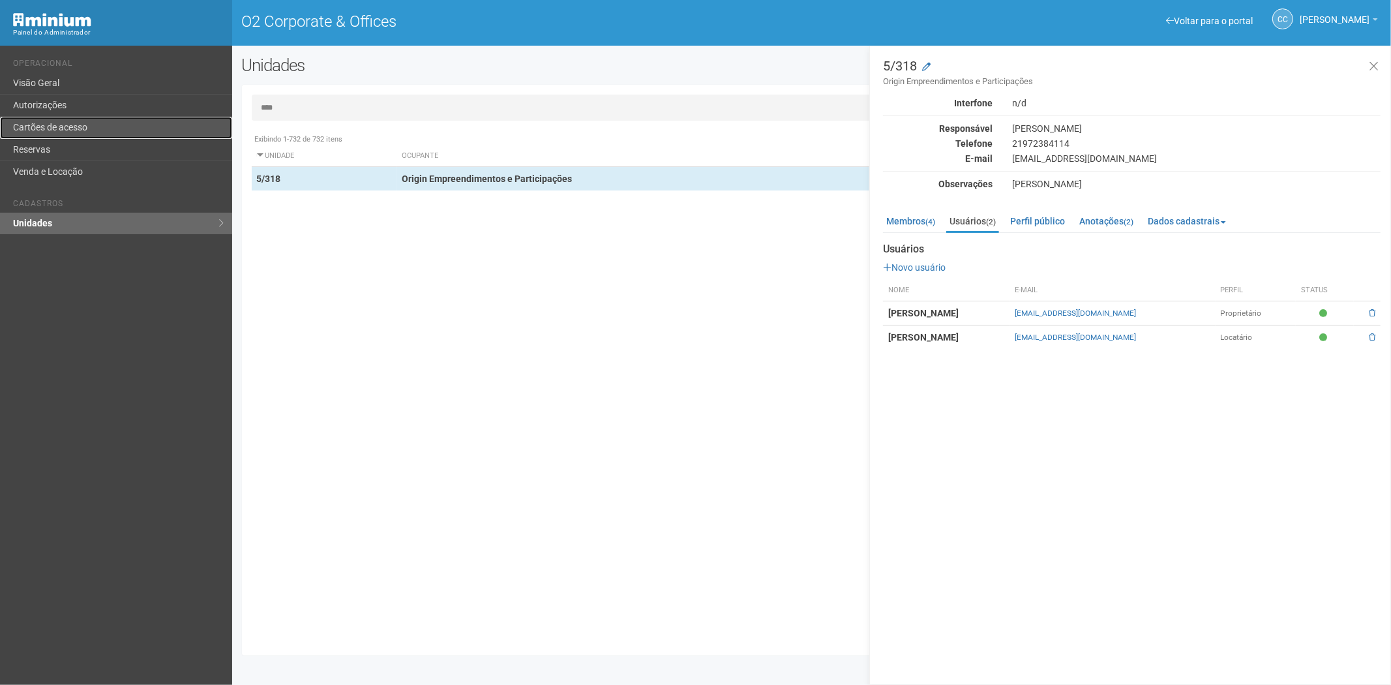
click at [56, 126] on link "Cartões de acesso" at bounding box center [116, 128] width 232 height 22
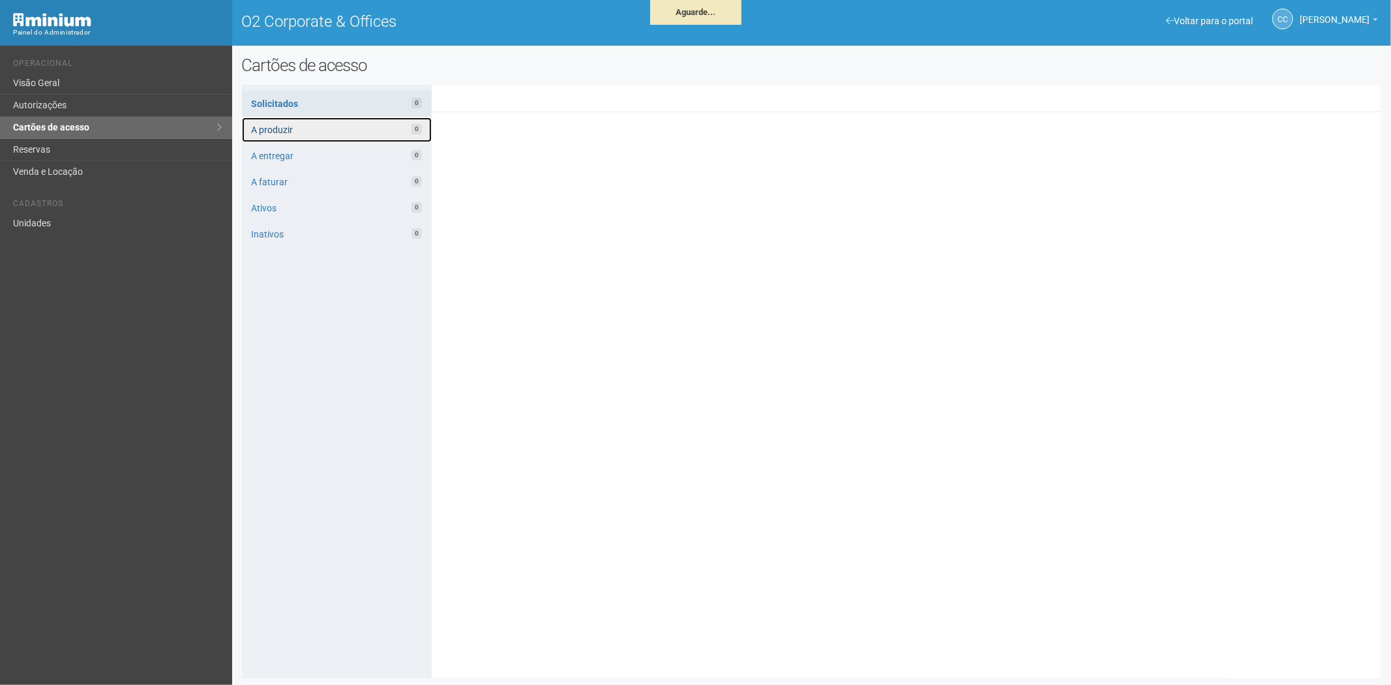
click at [285, 128] on link "A produzir 0" at bounding box center [337, 129] width 190 height 25
click at [314, 127] on link "A produzir 0" at bounding box center [337, 129] width 190 height 25
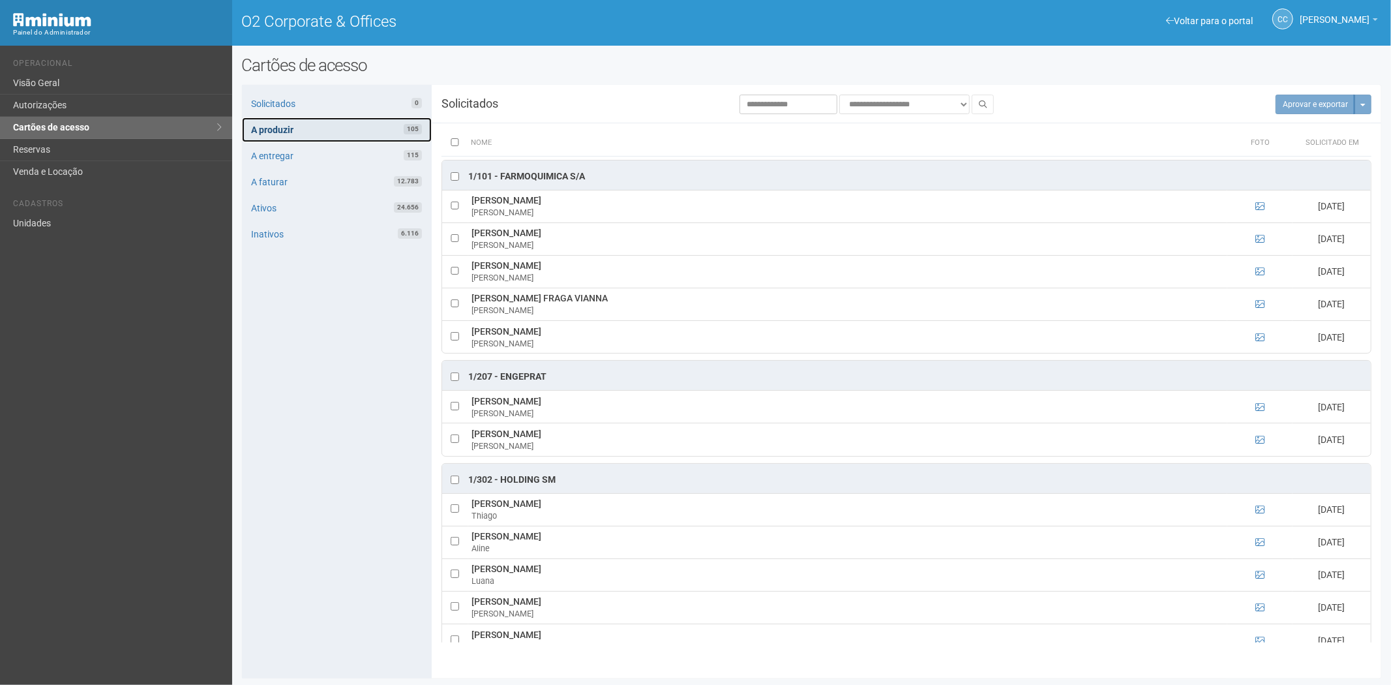
click at [297, 132] on link "A produzir 105" at bounding box center [337, 129] width 190 height 25
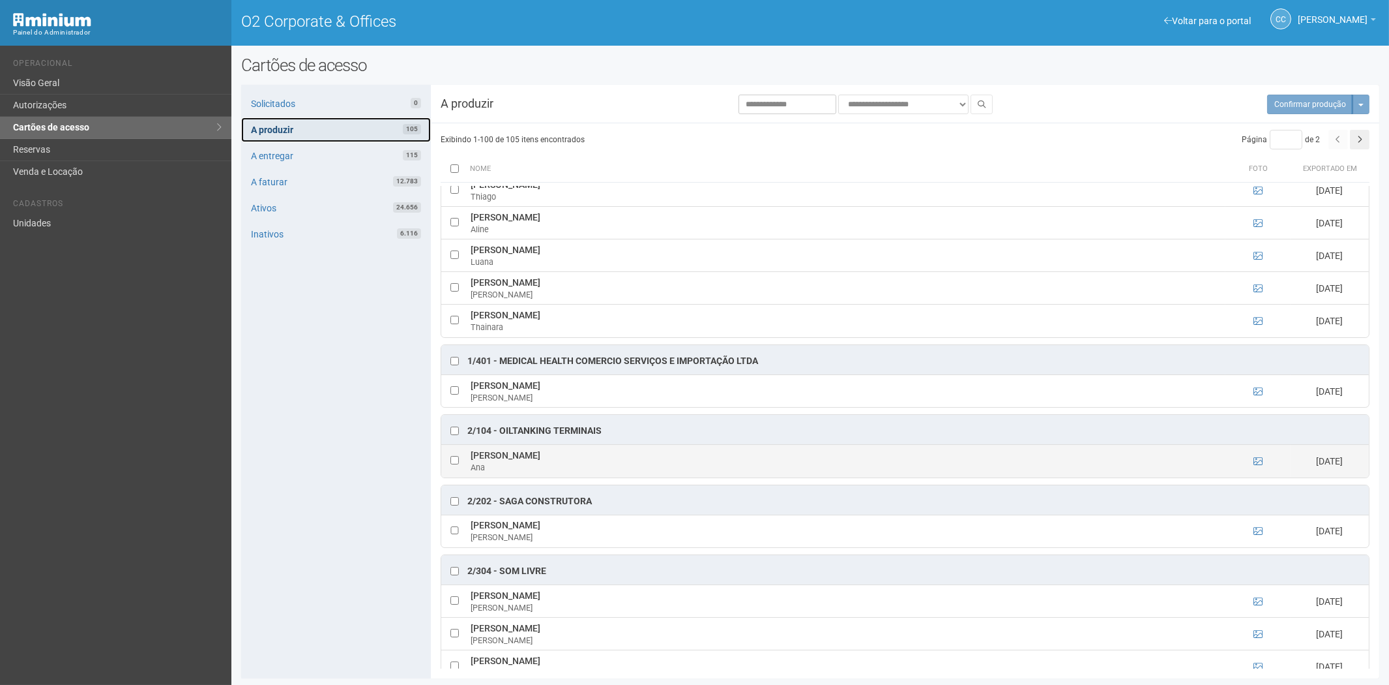
scroll to position [362, 0]
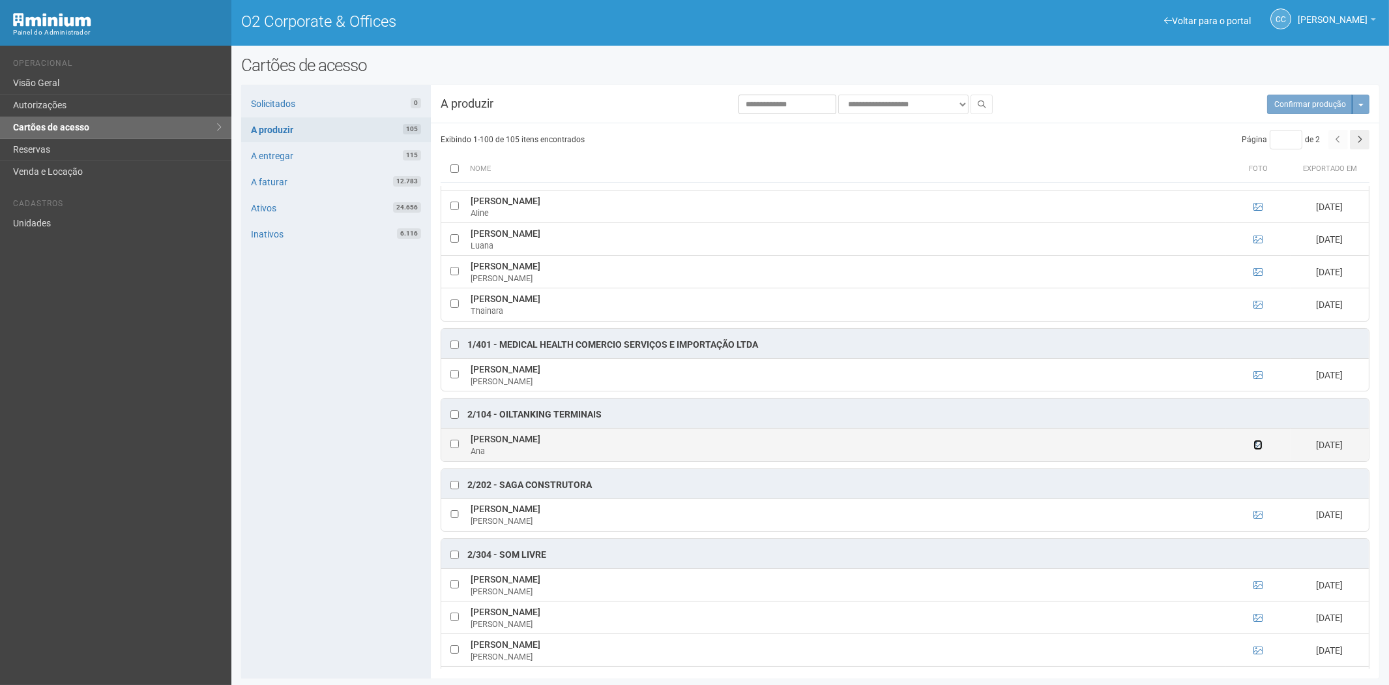
click at [1254, 447] on icon at bounding box center [1258, 444] width 9 height 9
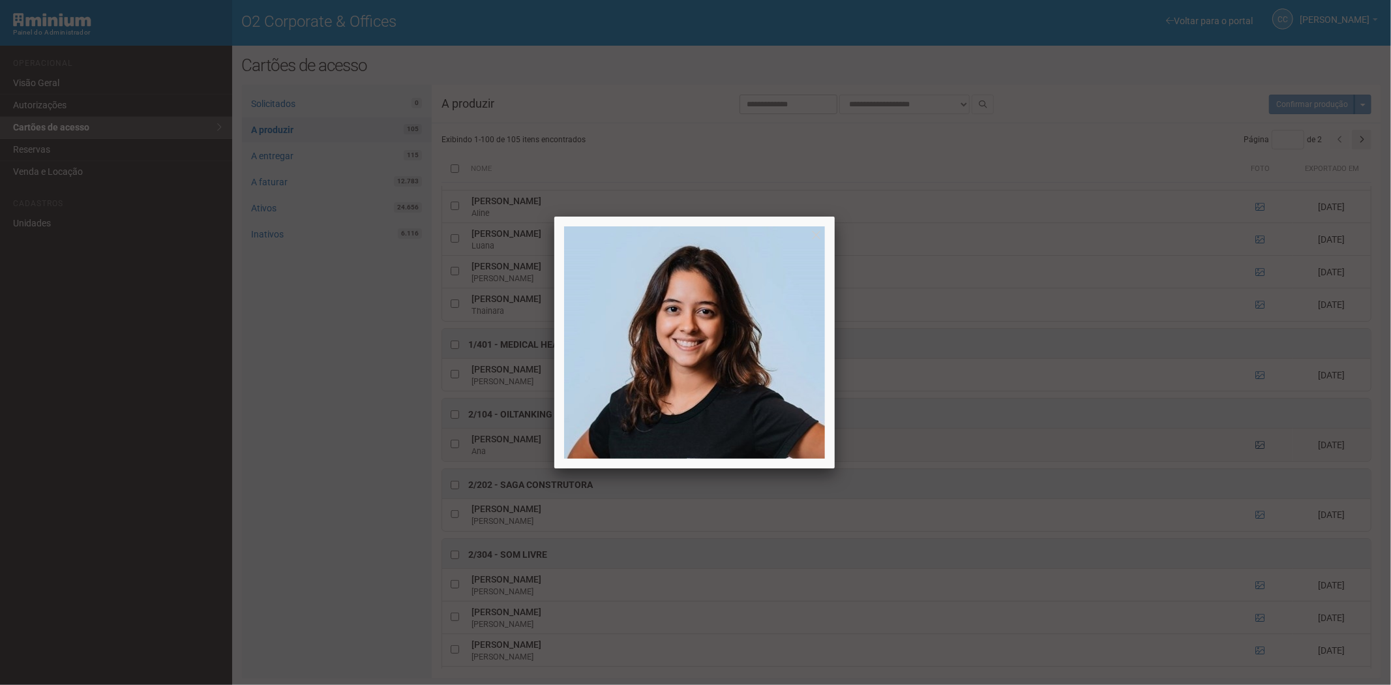
click at [1254, 447] on div at bounding box center [695, 342] width 1391 height 685
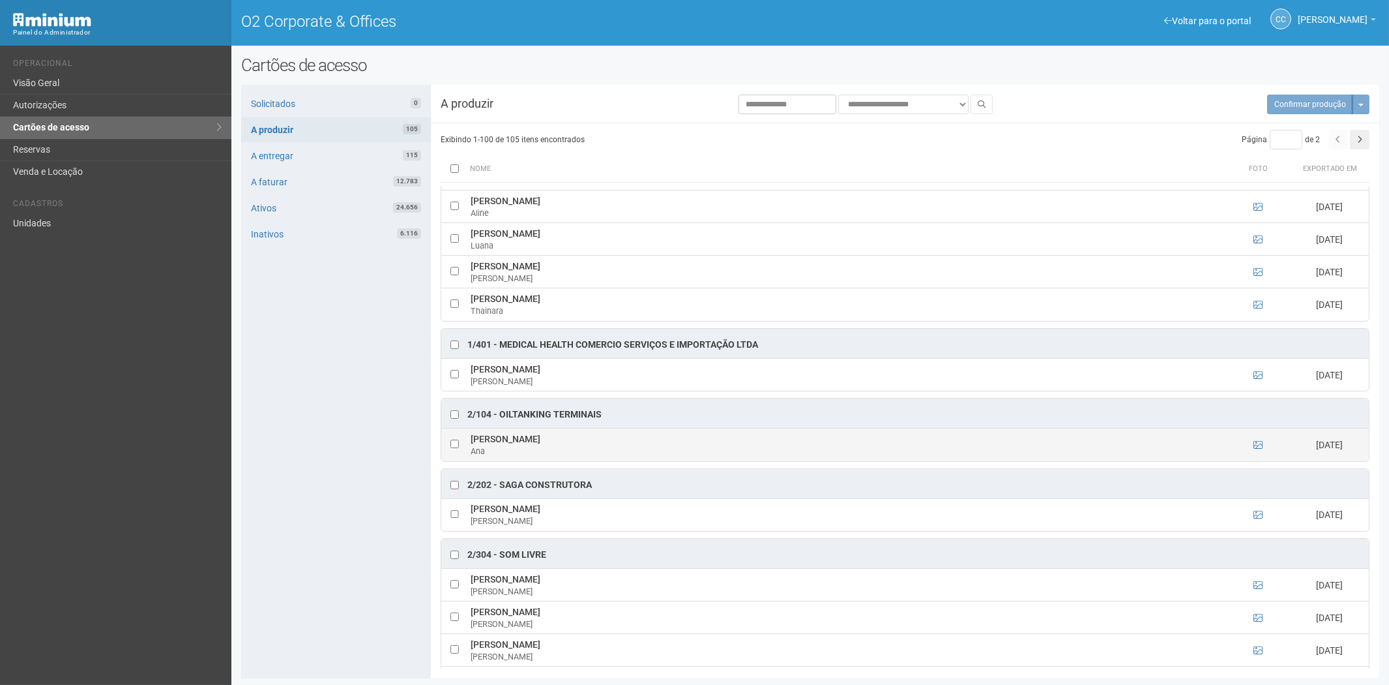
drag, startPoint x: 472, startPoint y: 442, endPoint x: 587, endPoint y: 445, distance: 114.8
click at [587, 445] on td "[PERSON_NAME]" at bounding box center [846, 444] width 758 height 33
copy td "[PERSON_NAME]"
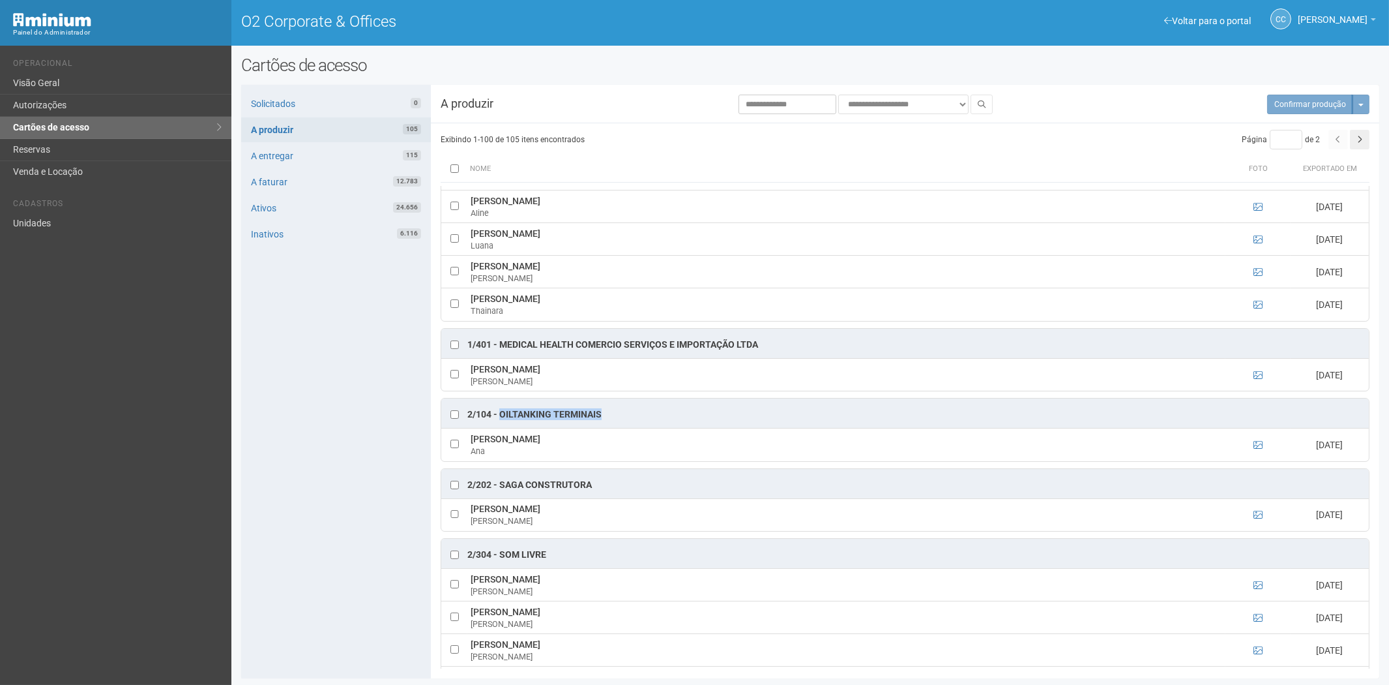
drag, startPoint x: 603, startPoint y: 415, endPoint x: 526, endPoint y: 417, distance: 77.0
click at [506, 415] on div "2/104 - OILTANKING TERMINAIS" at bounding box center [905, 412] width 928 height 29
drag, startPoint x: 526, startPoint y: 417, endPoint x: 562, endPoint y: 413, distance: 36.1
click at [562, 413] on div "2/104 - OILTANKING TERMINAIS" at bounding box center [534, 414] width 134 height 13
drag, startPoint x: 610, startPoint y: 415, endPoint x: 499, endPoint y: 412, distance: 110.9
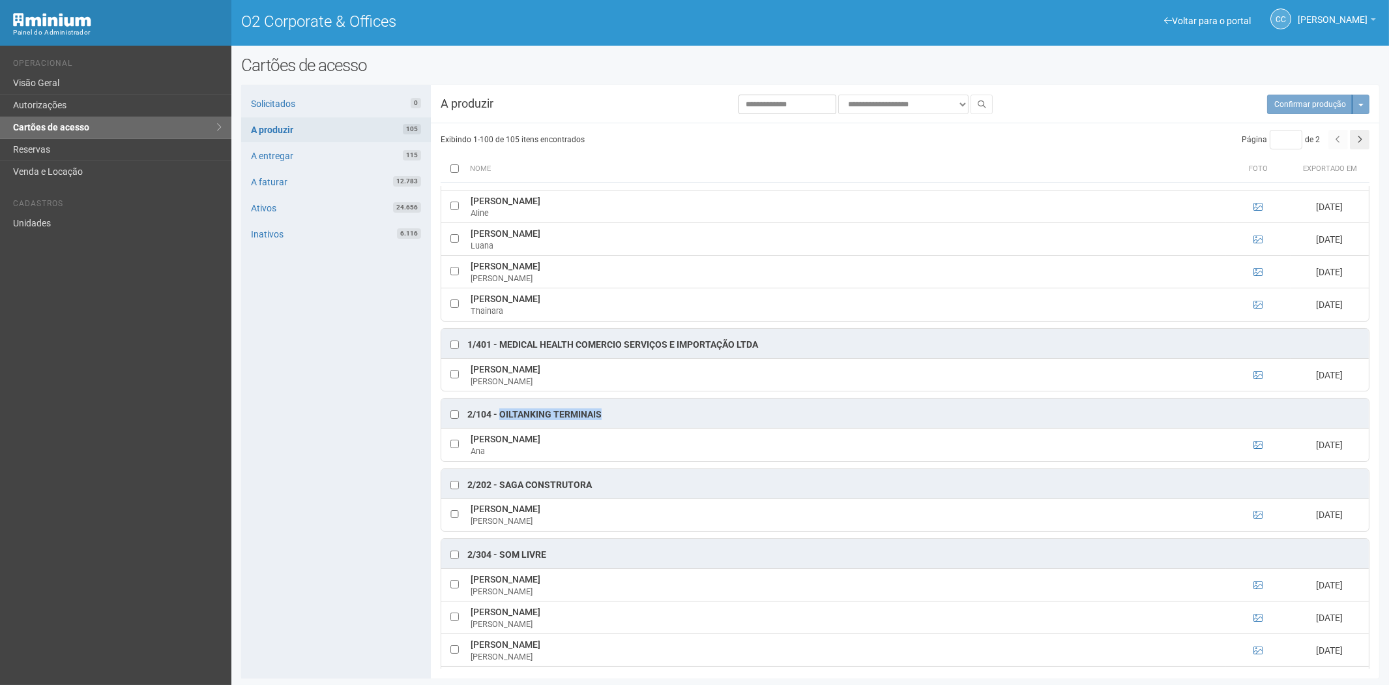
click at [499, 412] on div "2/104 - OILTANKING TERMINAIS" at bounding box center [905, 412] width 928 height 29
copy div "OILTANKING TERMINAIS"
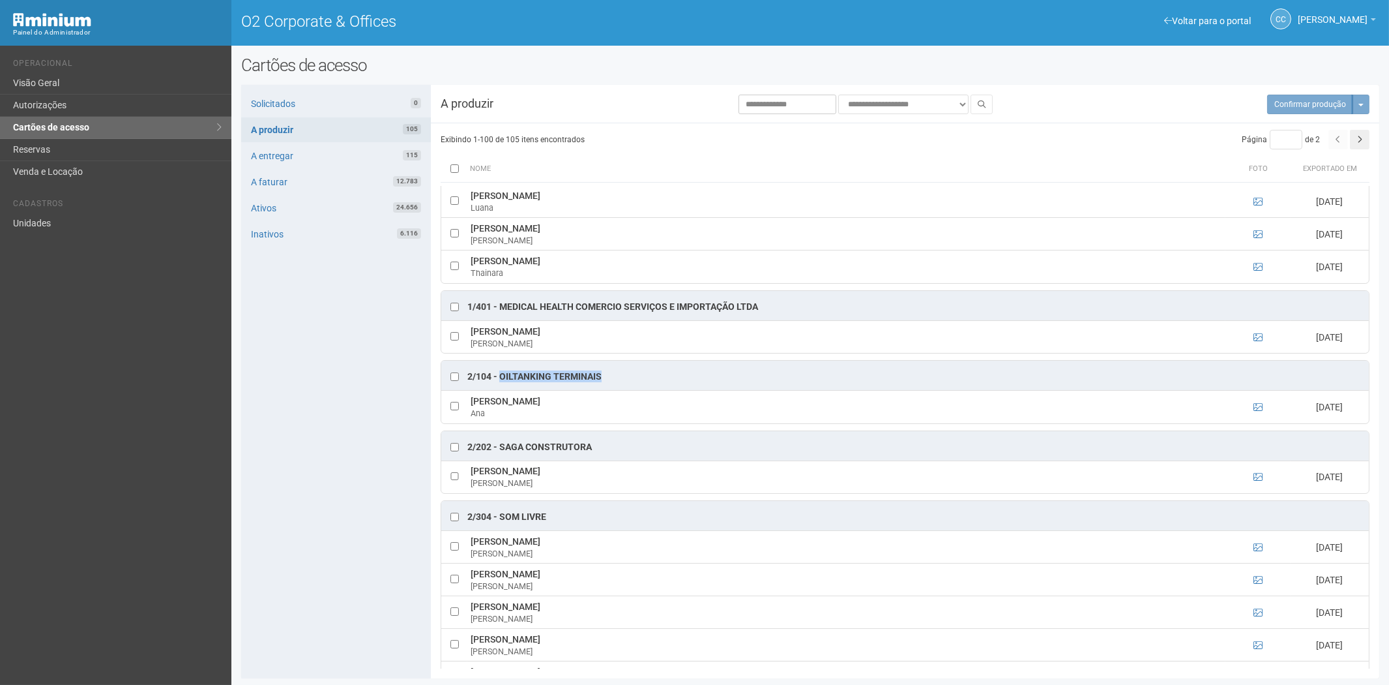
scroll to position [507, 0]
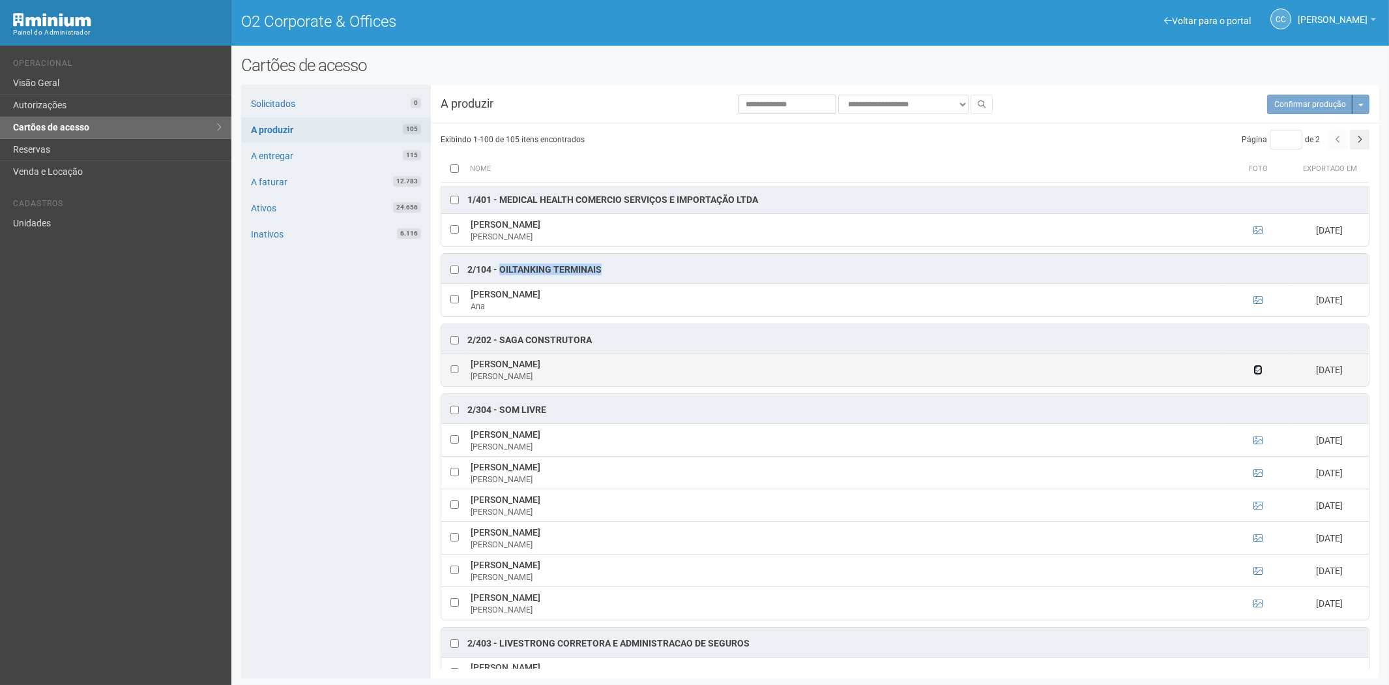
click at [1250, 374] on td at bounding box center [1258, 369] width 65 height 33
click at [1260, 375] on td at bounding box center [1258, 369] width 65 height 33
click at [1258, 374] on icon at bounding box center [1258, 369] width 9 height 9
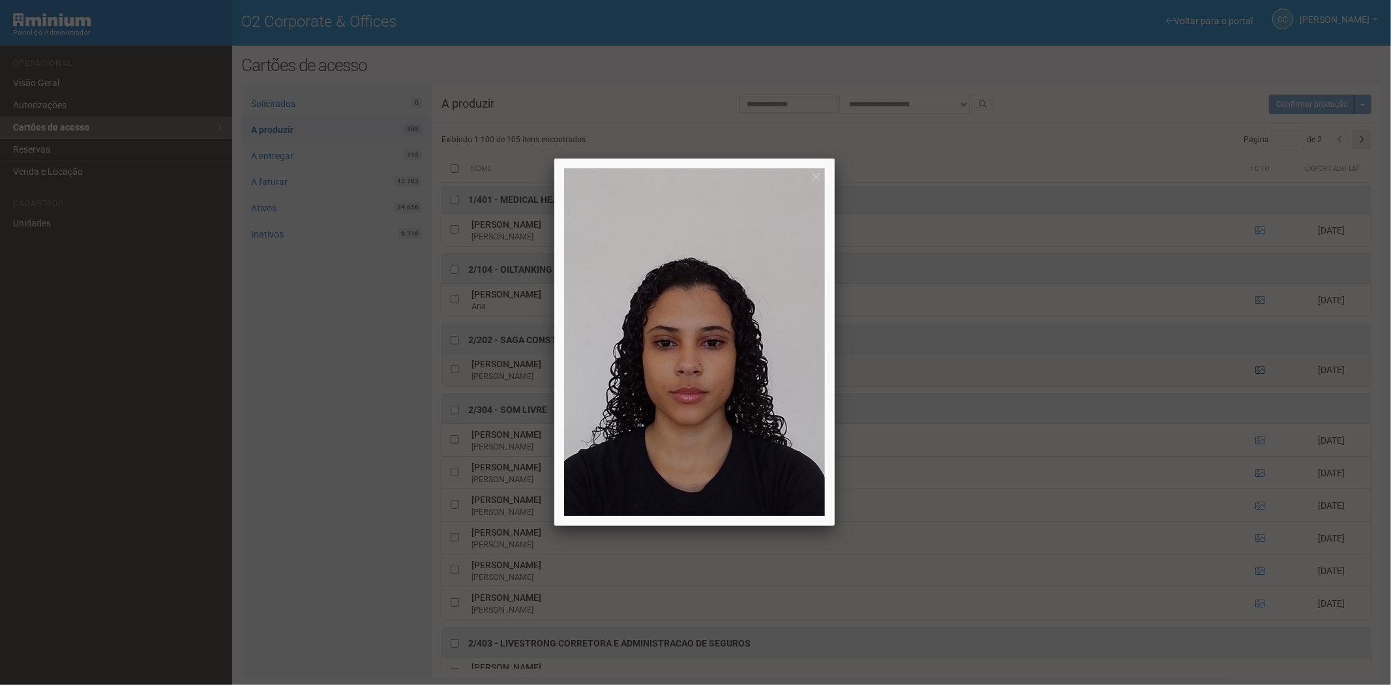
click at [1258, 375] on div at bounding box center [695, 342] width 1391 height 685
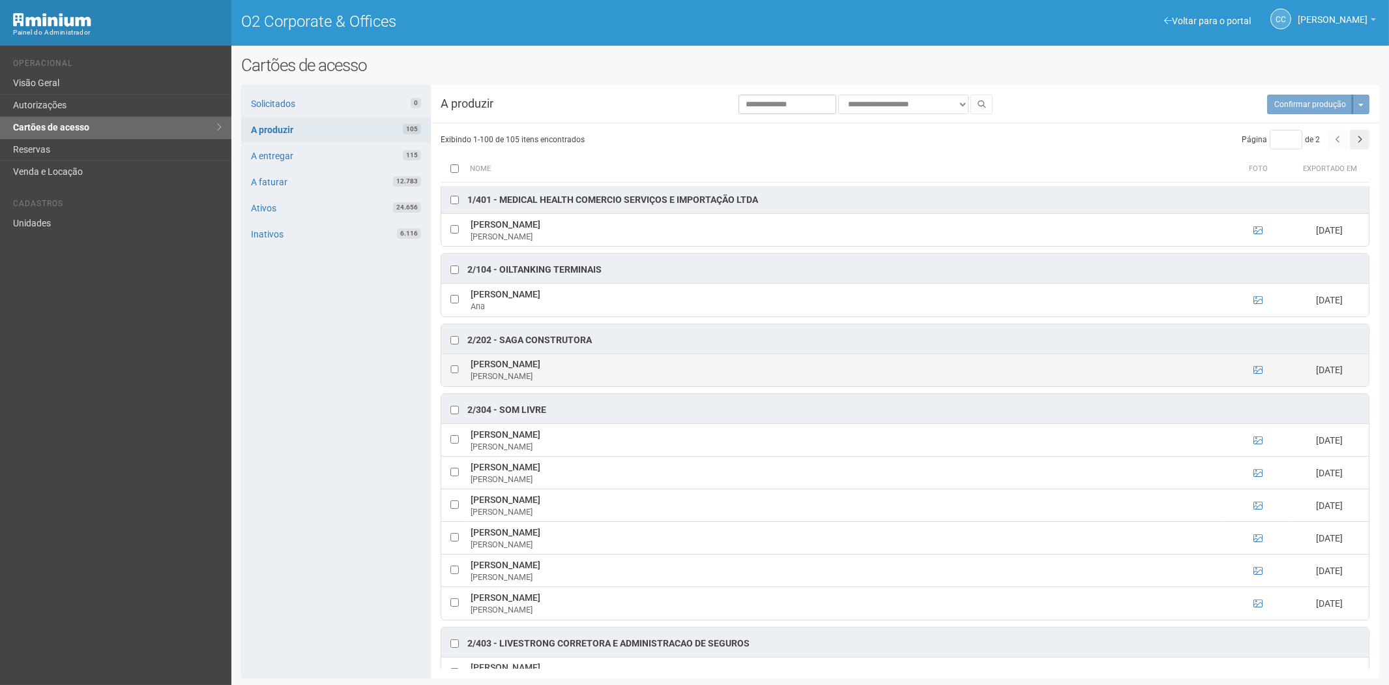
drag, startPoint x: 469, startPoint y: 367, endPoint x: 581, endPoint y: 366, distance: 111.5
click at [581, 366] on td "[PERSON_NAME]" at bounding box center [846, 369] width 758 height 33
copy td "[PERSON_NAME]"
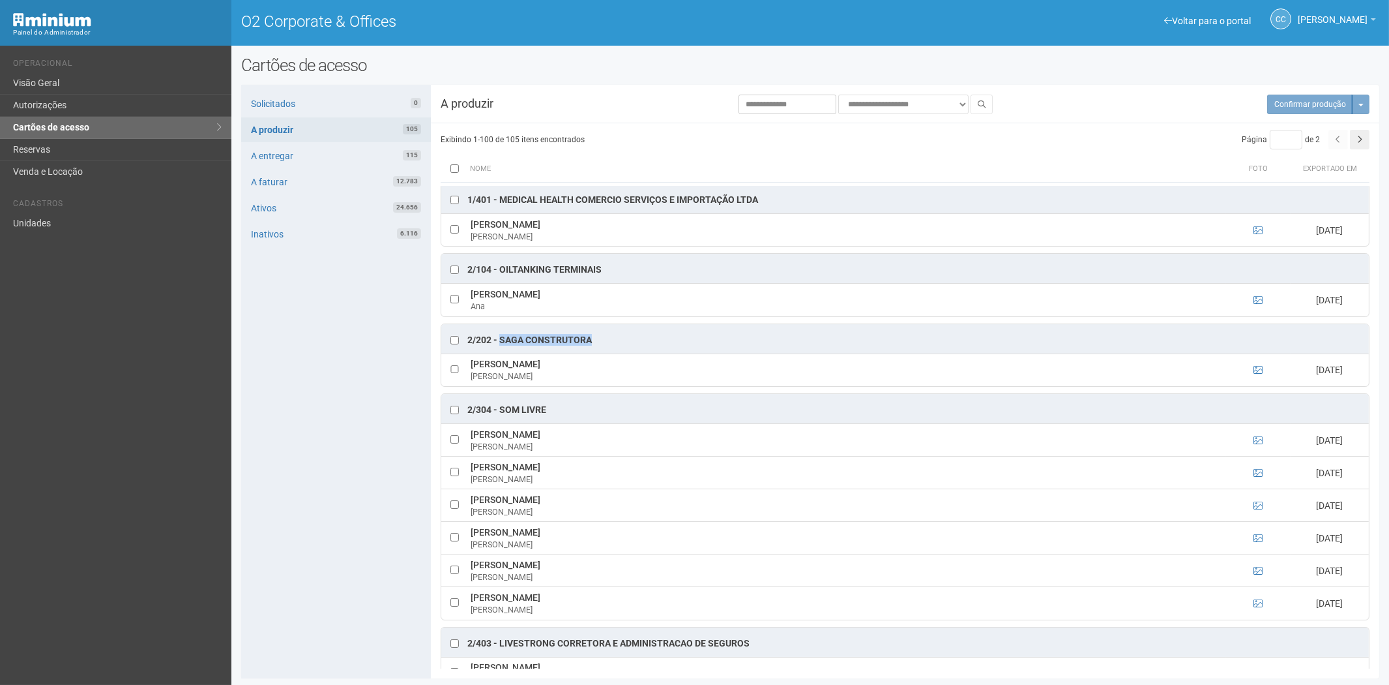
drag, startPoint x: 600, startPoint y: 340, endPoint x: 510, endPoint y: 343, distance: 89.4
click at [502, 342] on div "2/202 - Saga Construtora" at bounding box center [905, 338] width 928 height 29
copy div "Saga Construtora"
click at [1257, 506] on icon at bounding box center [1258, 505] width 9 height 9
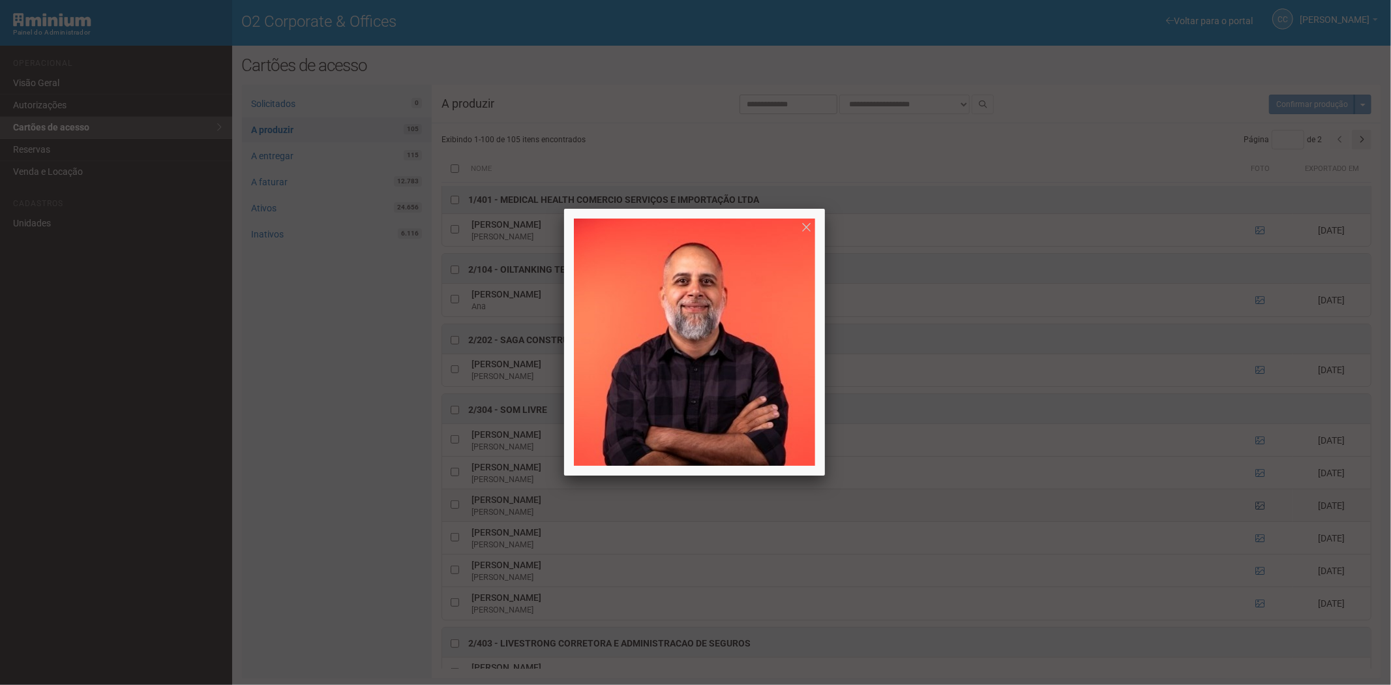
click at [1257, 506] on div at bounding box center [695, 342] width 1391 height 685
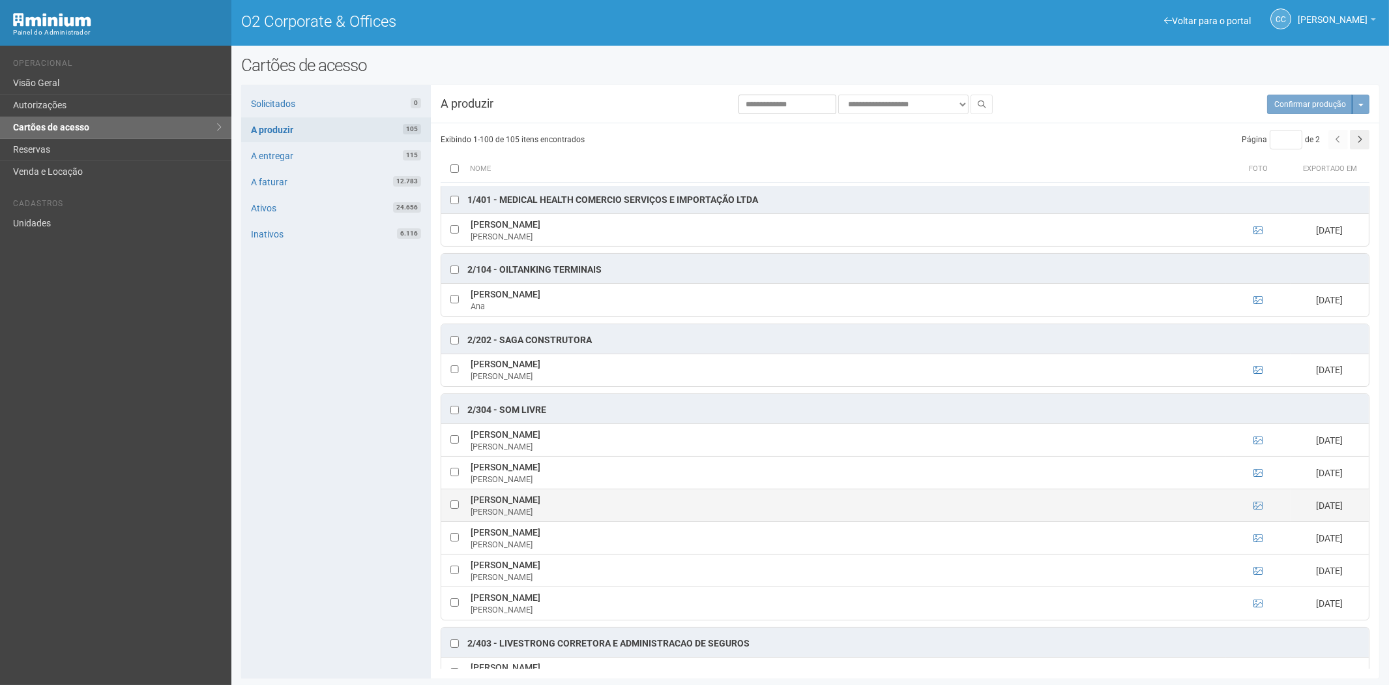
drag, startPoint x: 484, startPoint y: 503, endPoint x: 526, endPoint y: 504, distance: 42.4
click at [526, 504] on td "Filipe Alencar Filipe Alencar" at bounding box center [846, 505] width 758 height 33
copy td "Filipe Alencar"
drag, startPoint x: 555, startPoint y: 411, endPoint x: 507, endPoint y: 412, distance: 48.2
click at [504, 411] on div "2/304 - SOM LIVRE" at bounding box center [905, 408] width 928 height 29
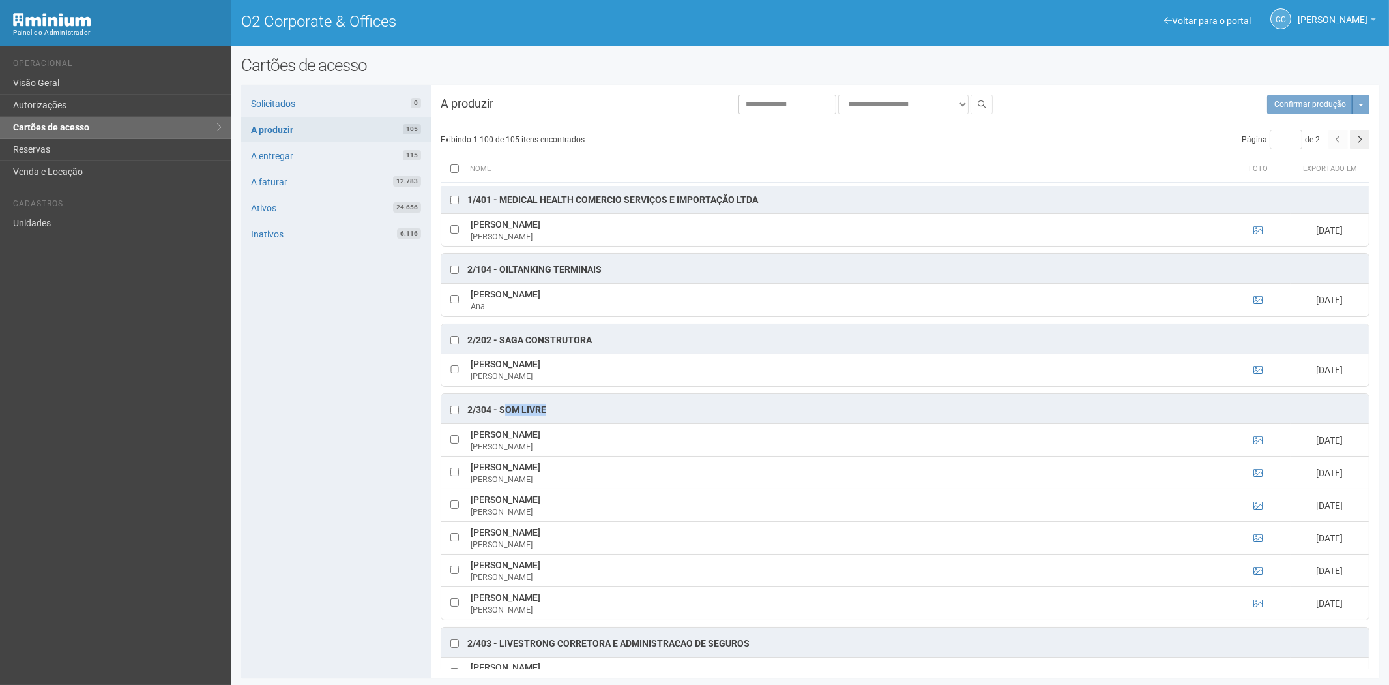
click at [510, 413] on div "2/304 - SOM LIVRE" at bounding box center [506, 410] width 79 height 13
drag, startPoint x: 544, startPoint y: 412, endPoint x: 508, endPoint y: 413, distance: 35.9
click at [503, 413] on div "2/304 - SOM LIVRE" at bounding box center [905, 408] width 928 height 29
copy div "SOM LIVRE"
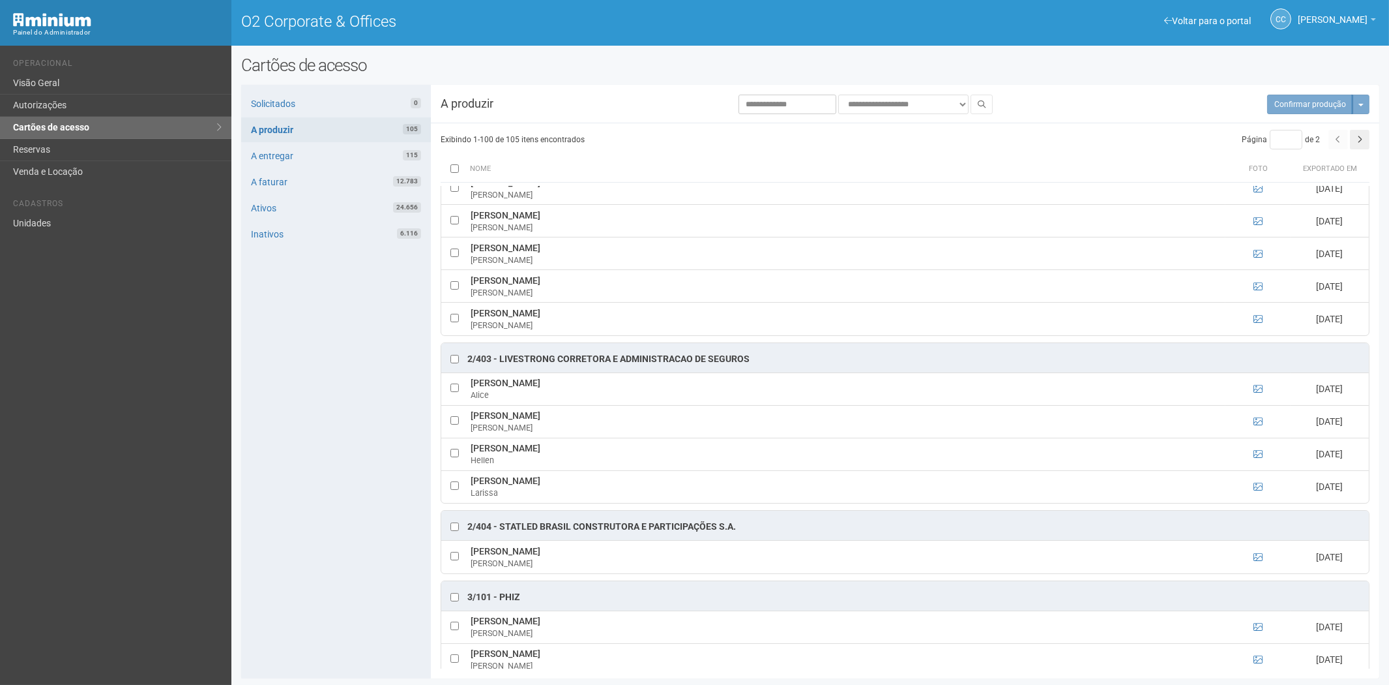
scroll to position [797, 0]
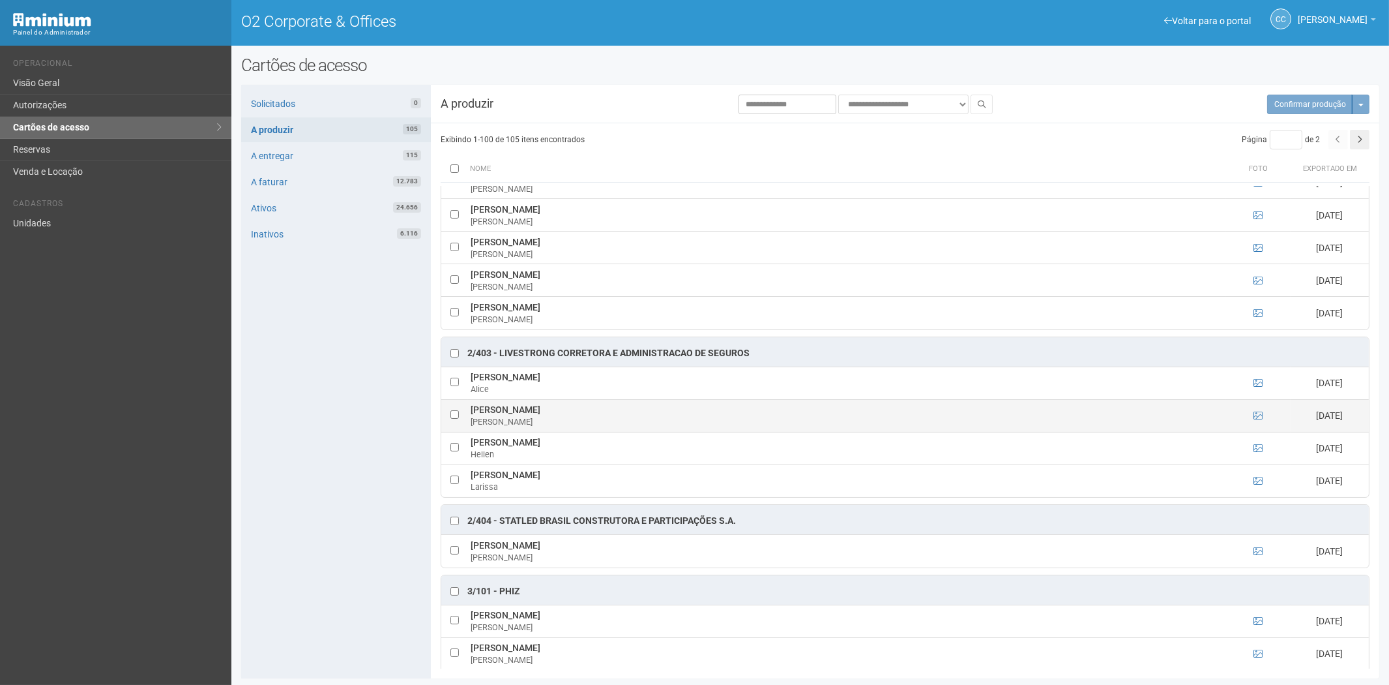
click at [1247, 420] on td at bounding box center [1258, 415] width 65 height 33
click at [1254, 420] on icon at bounding box center [1258, 415] width 9 height 9
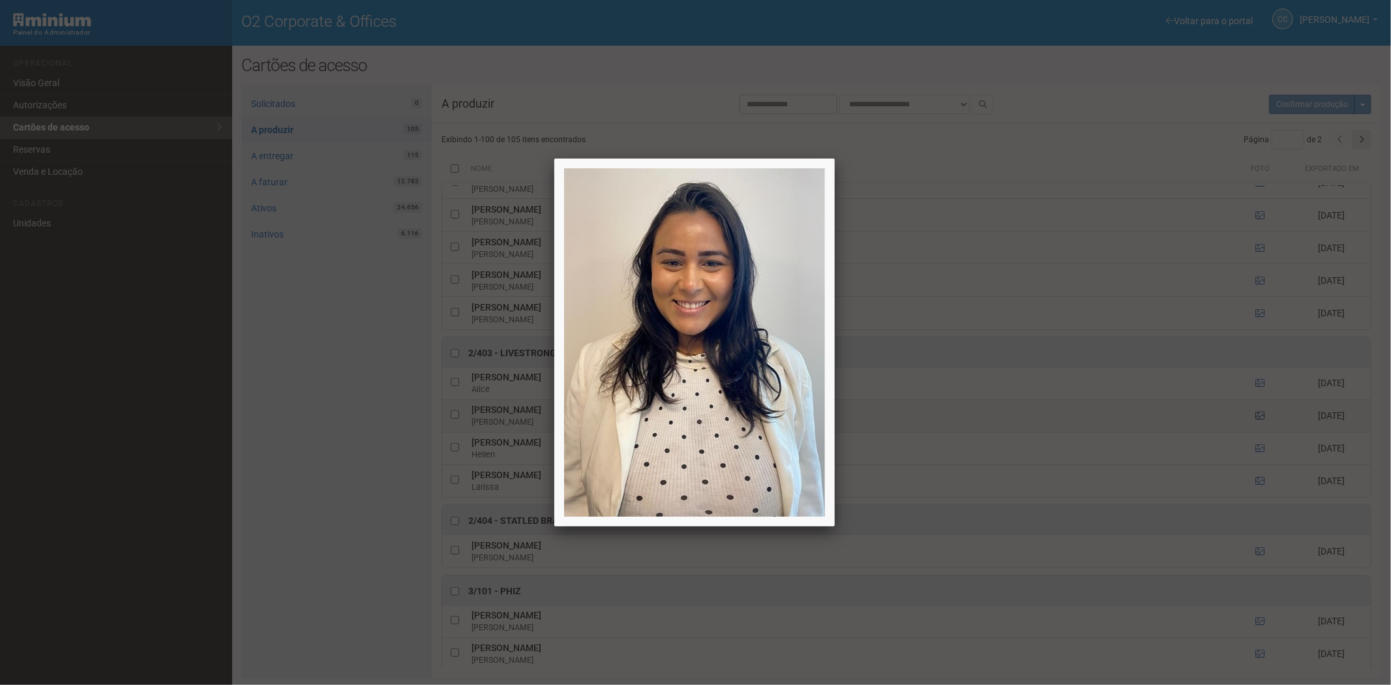
click at [1253, 422] on div at bounding box center [695, 342] width 1391 height 685
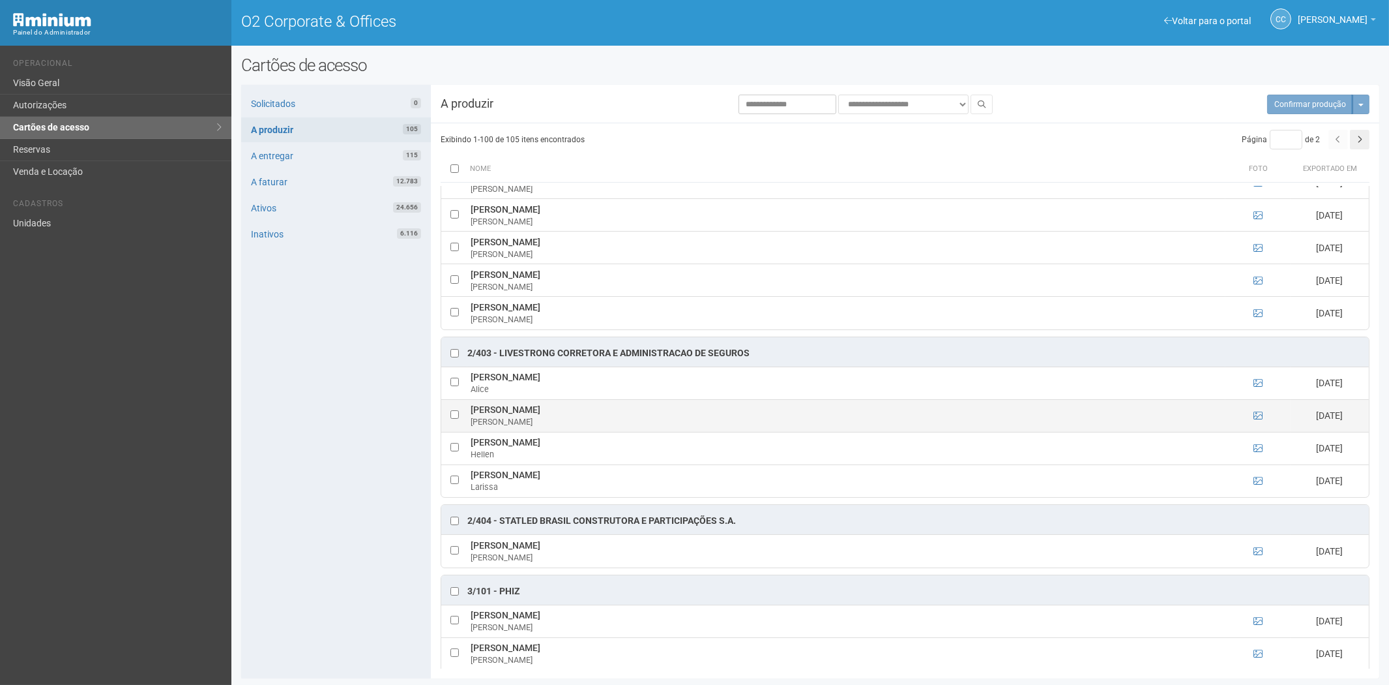
drag, startPoint x: 470, startPoint y: 415, endPoint x: 602, endPoint y: 415, distance: 132.3
click at [602, 415] on td "Anny Caroline Carneiro Barbosa Anny" at bounding box center [846, 415] width 758 height 33
copy td "Anny Caroline Carneiro Barbosa"
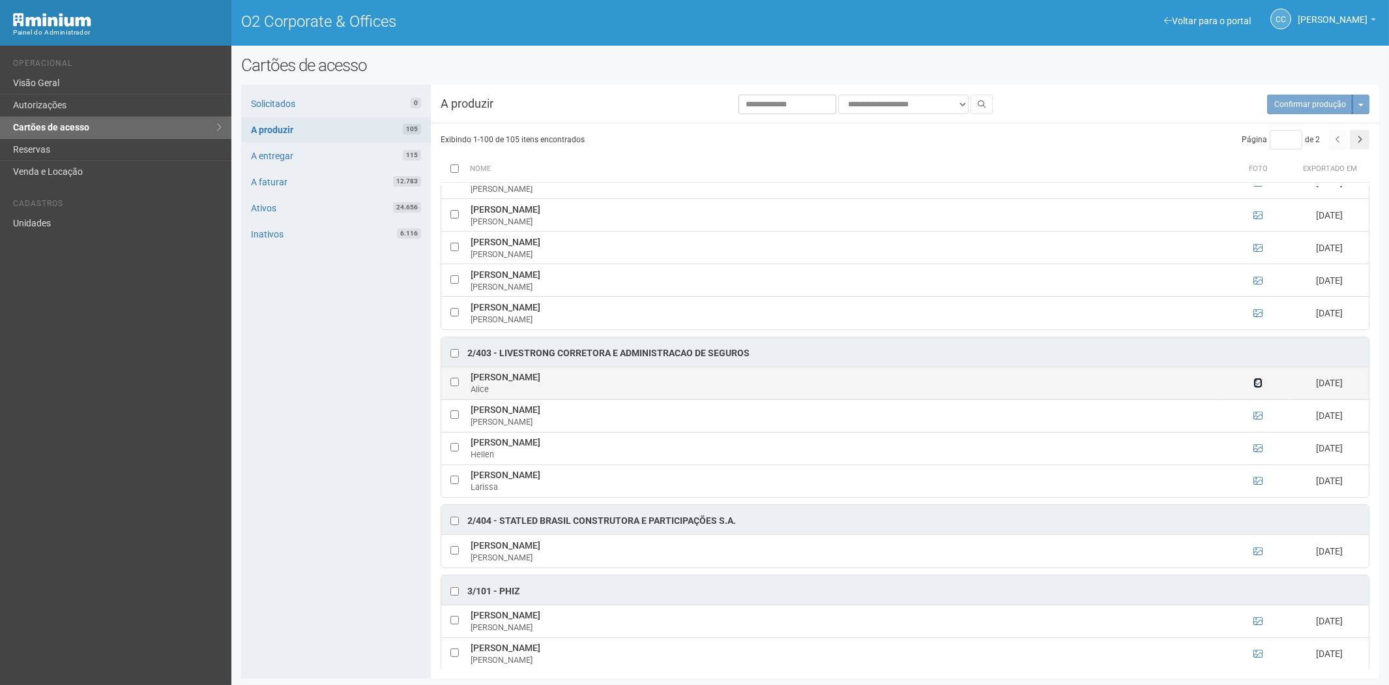
click at [1257, 387] on icon at bounding box center [1258, 382] width 9 height 9
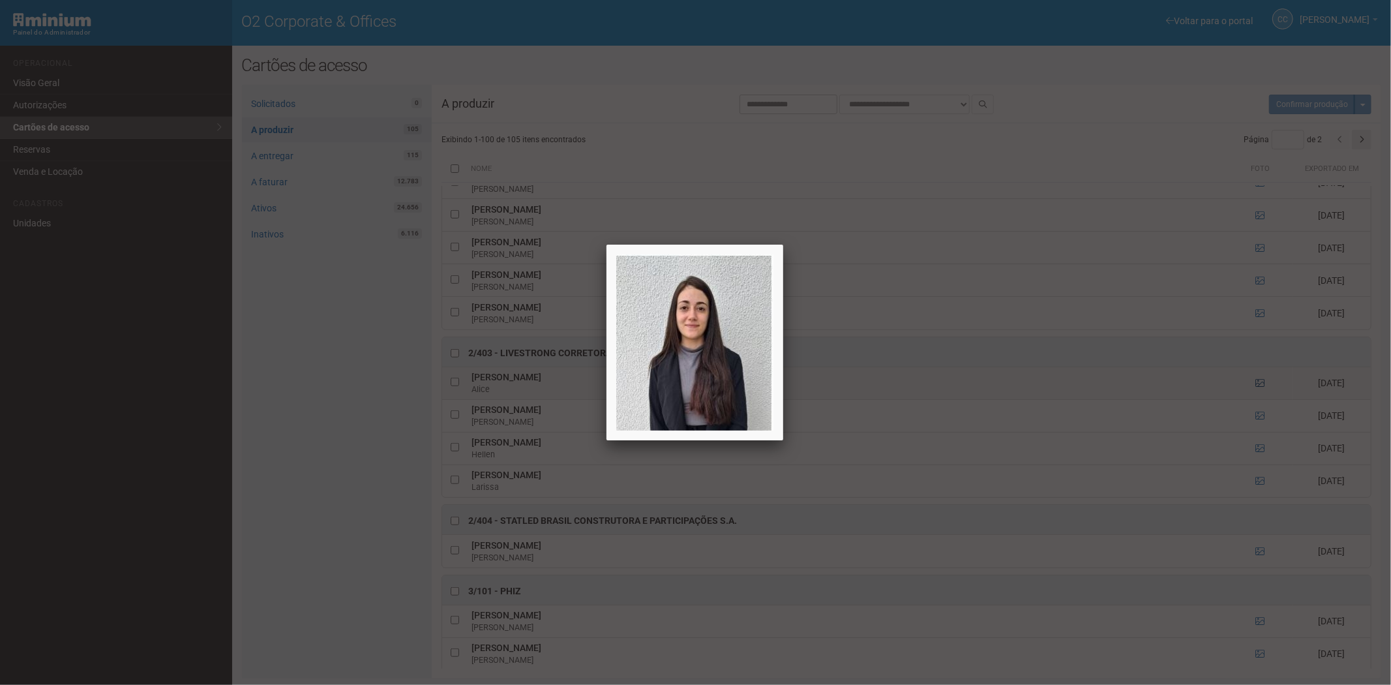
click at [1257, 387] on div at bounding box center [695, 342] width 1391 height 685
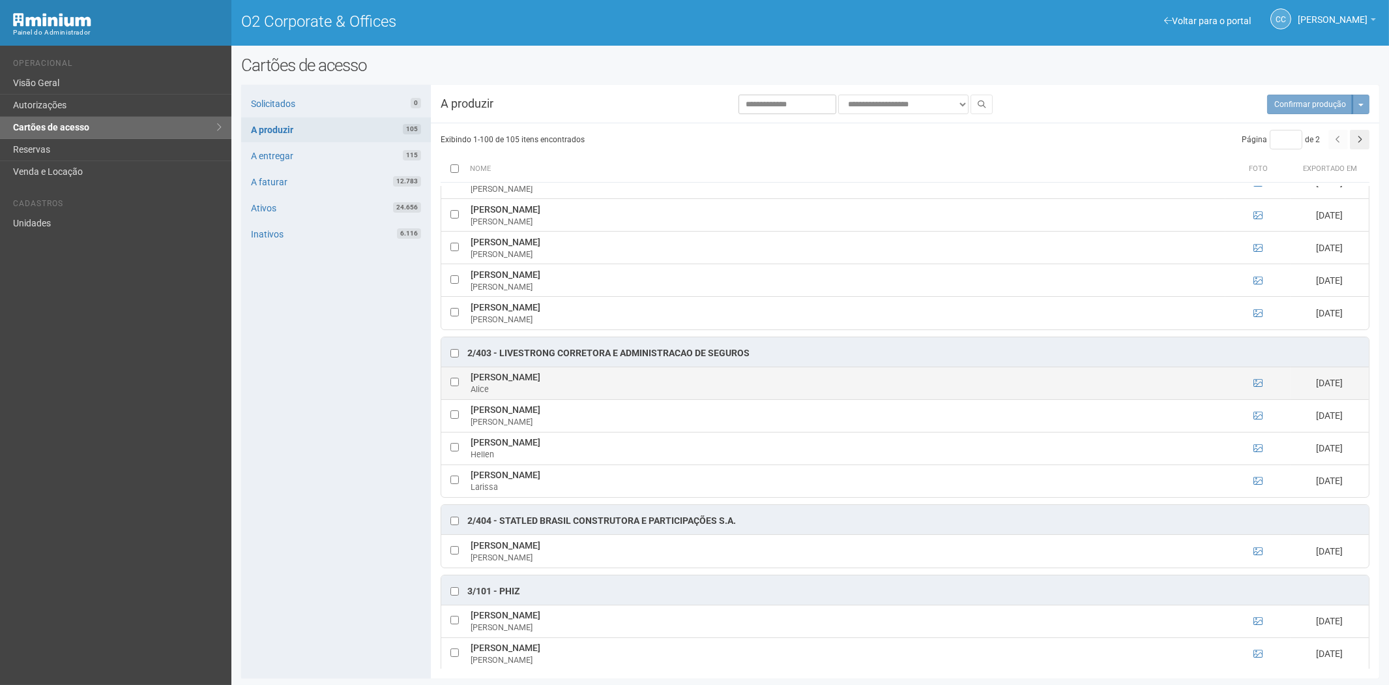
drag, startPoint x: 470, startPoint y: 381, endPoint x: 615, endPoint y: 380, distance: 144.7
click at [615, 380] on td "Alice Abreu de Almeida Cabral Dias Alice" at bounding box center [846, 382] width 758 height 33
copy td "Alice Abreu de Almeida Cabral Dias"
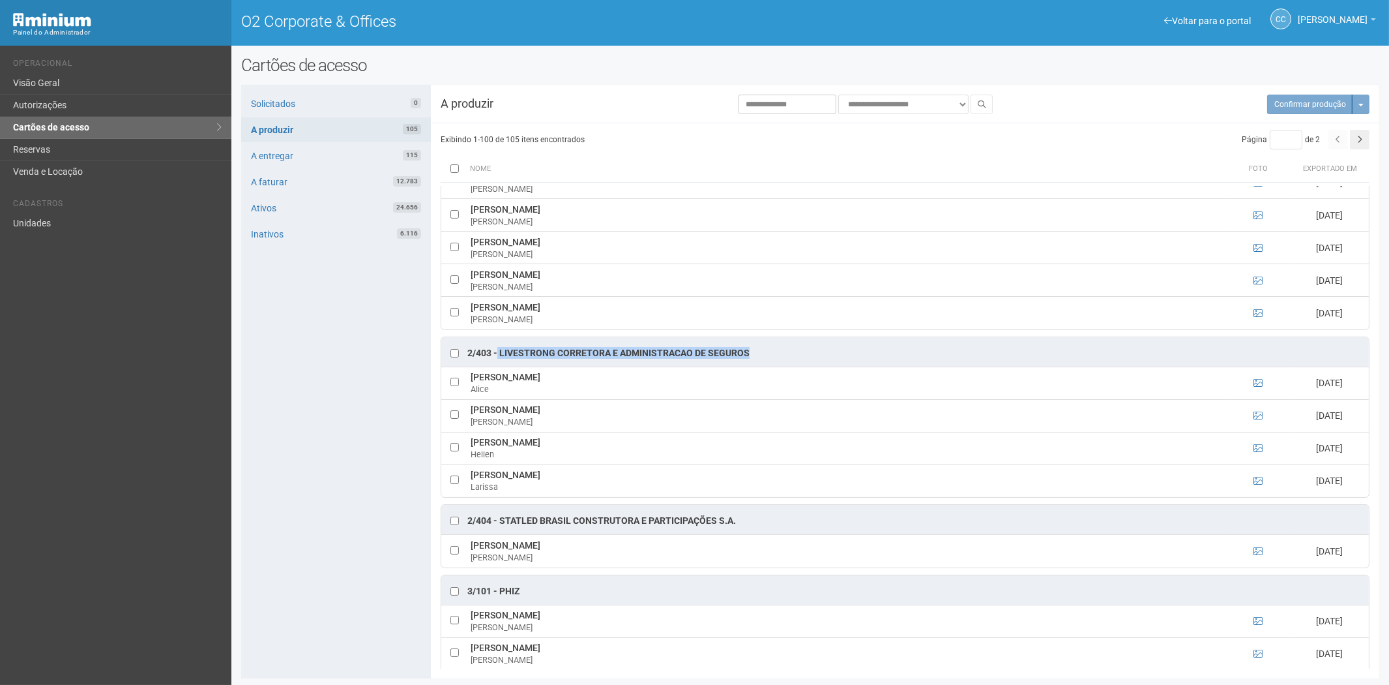
drag, startPoint x: 750, startPoint y: 357, endPoint x: 498, endPoint y: 357, distance: 251.6
click at [498, 357] on div "2/403 - LIVESTRONG CORRETORA E ADMINISTRACAO DE SEGUROS" at bounding box center [905, 351] width 928 height 29
copy div "LIVESTRONG CORRETORA E ADMINISTRACAO DE SEGUROS"
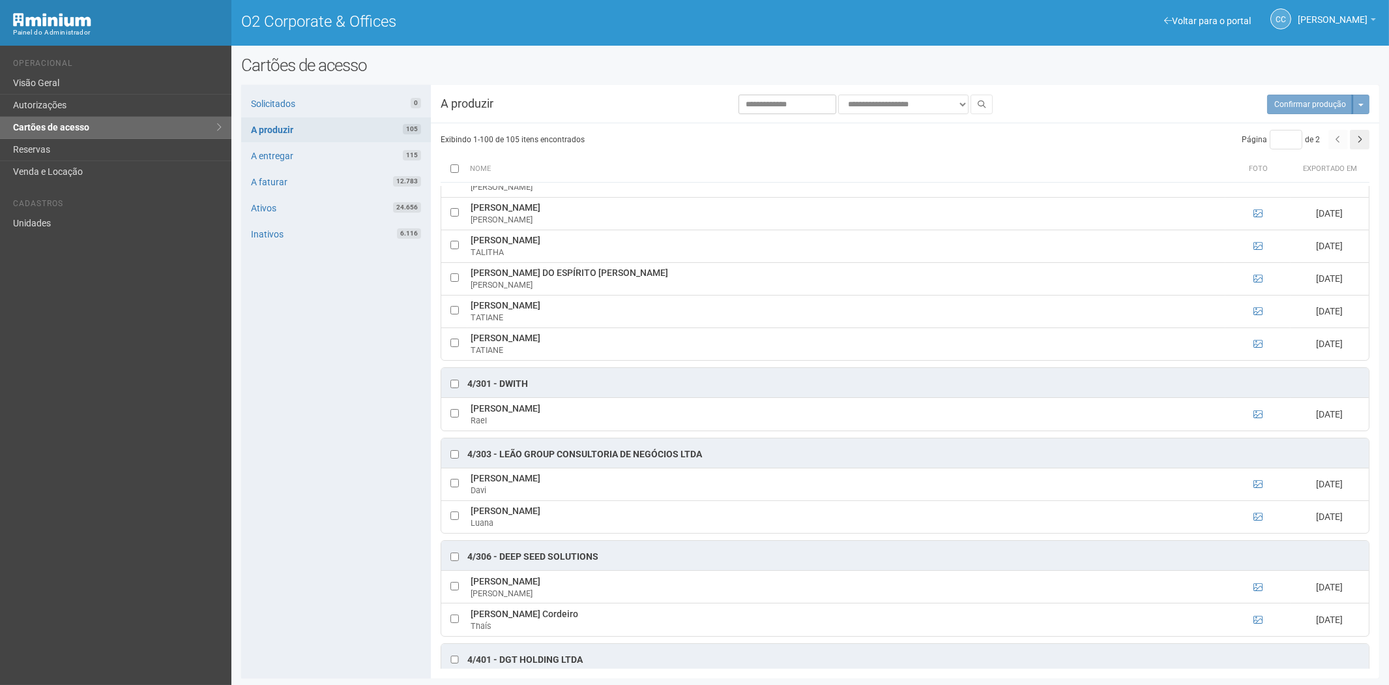
scroll to position [2680, 0]
click at [1260, 518] on icon at bounding box center [1258, 513] width 9 height 9
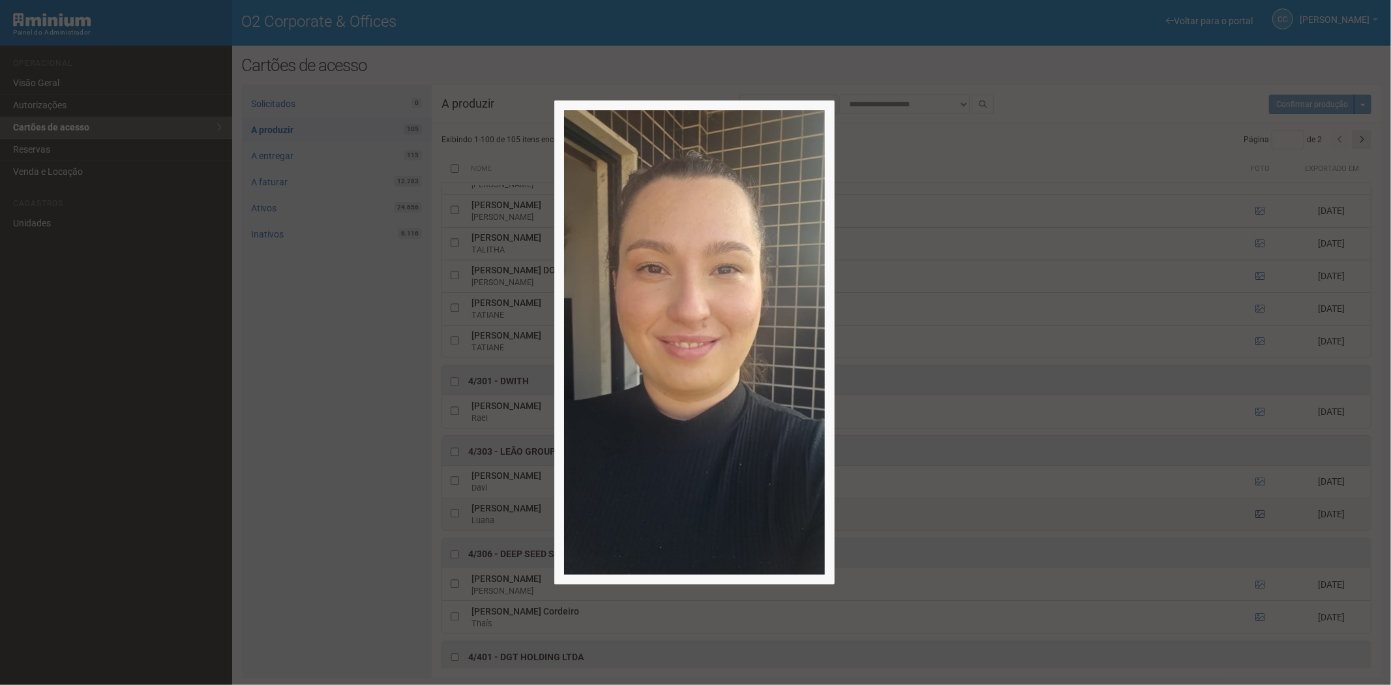
click at [1260, 527] on div at bounding box center [695, 342] width 1391 height 685
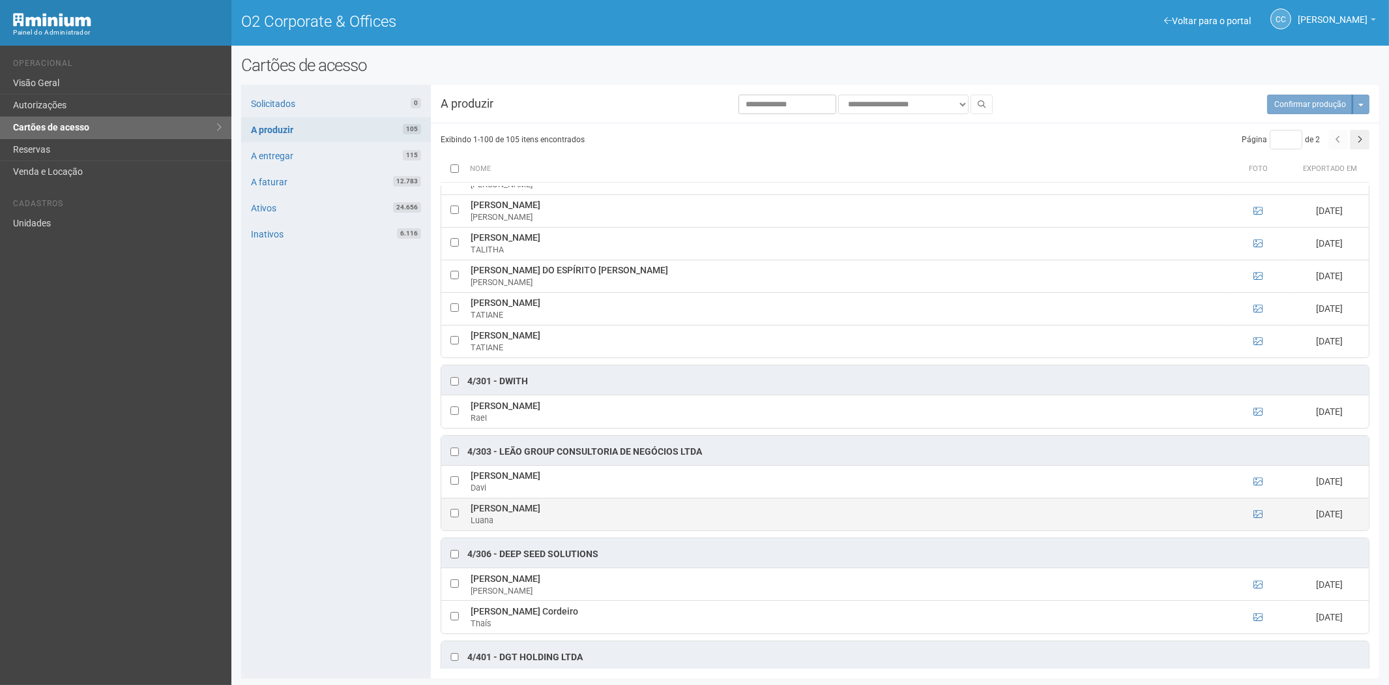
drag, startPoint x: 471, startPoint y: 517, endPoint x: 568, endPoint y: 523, distance: 98.0
click at [568, 523] on td "Luana Marão Cerqueira Luana" at bounding box center [846, 513] width 758 height 33
copy td "Luana Marão Cerqueira"
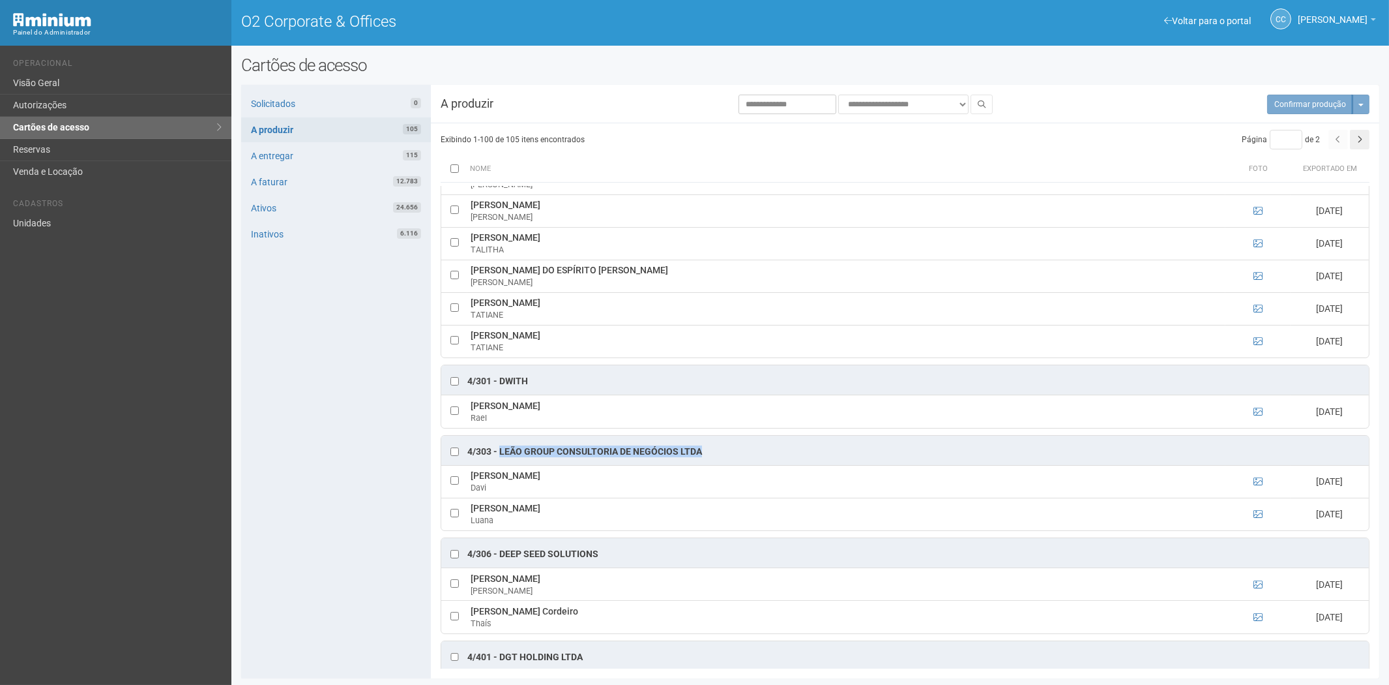
drag, startPoint x: 714, startPoint y: 462, endPoint x: 499, endPoint y: 464, distance: 214.5
click at [499, 464] on div "4/303 - Leão Group Consultoria de Negócios LTDA" at bounding box center [905, 449] width 928 height 29
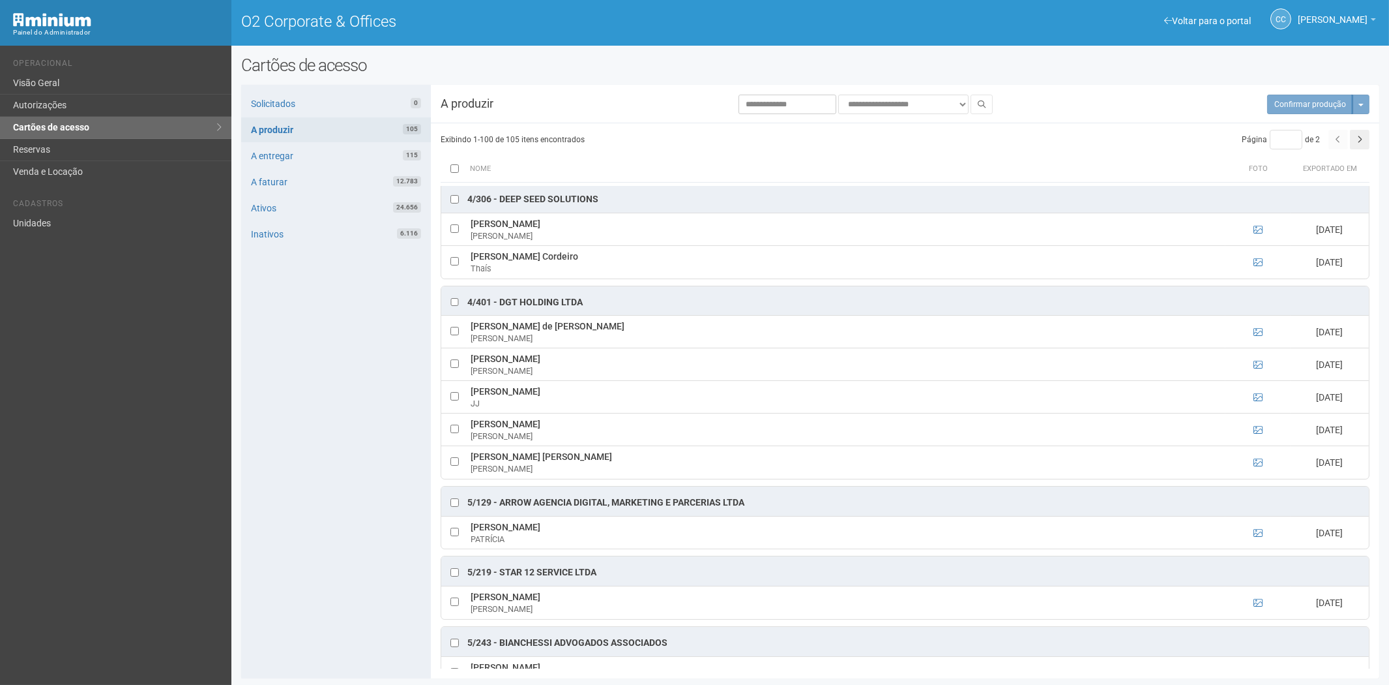
scroll to position [3042, 0]
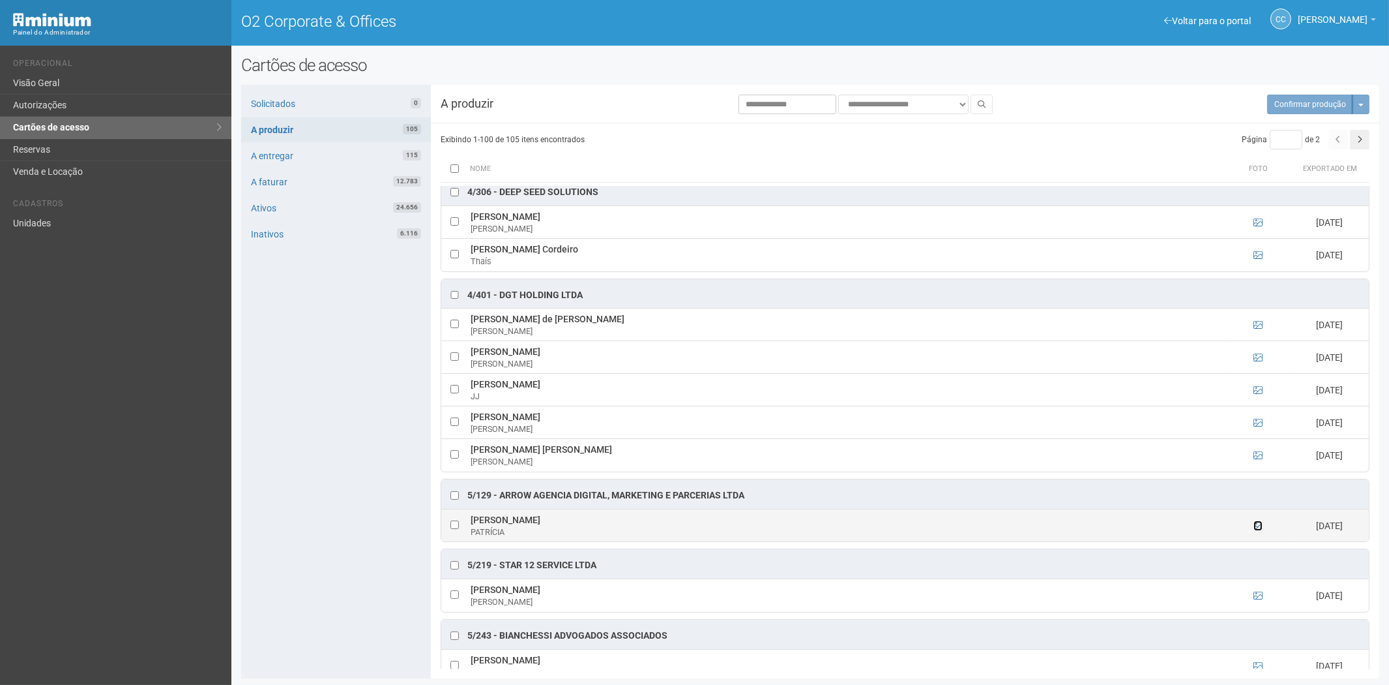
click at [1254, 530] on icon at bounding box center [1258, 525] width 9 height 9
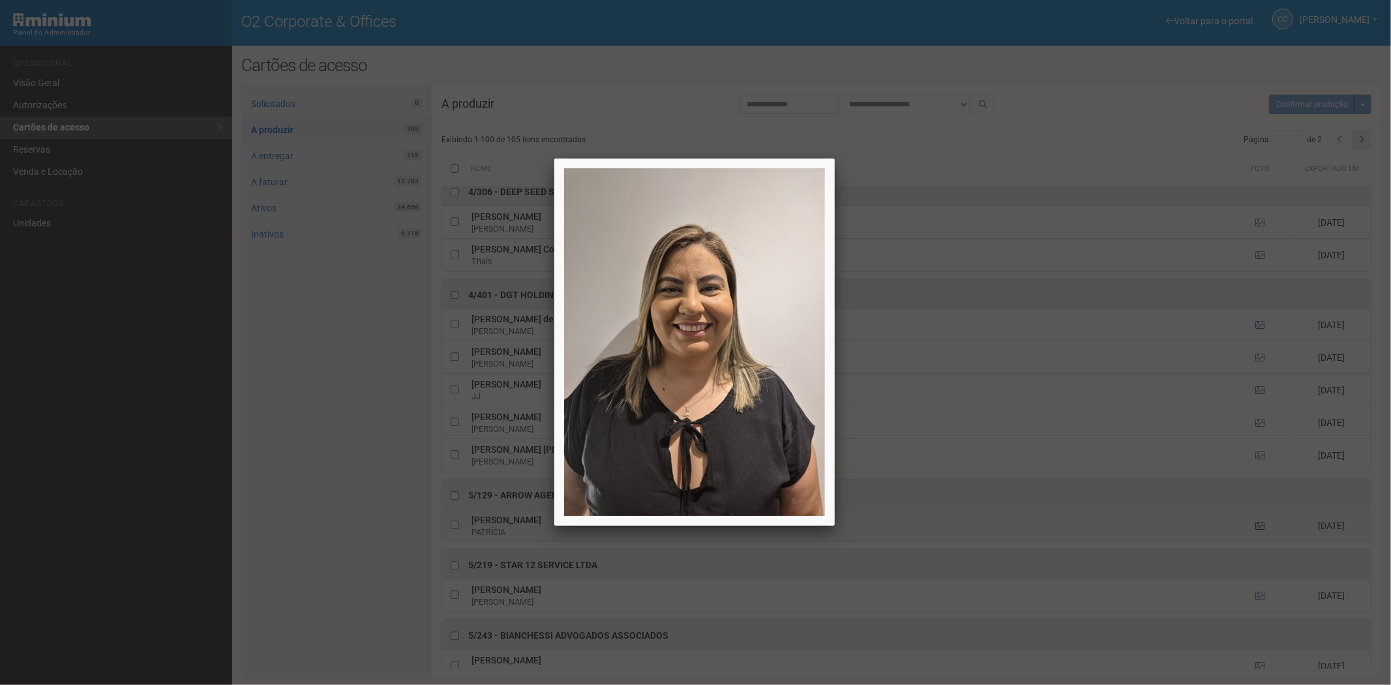
click at [1254, 539] on div at bounding box center [695, 342] width 1391 height 685
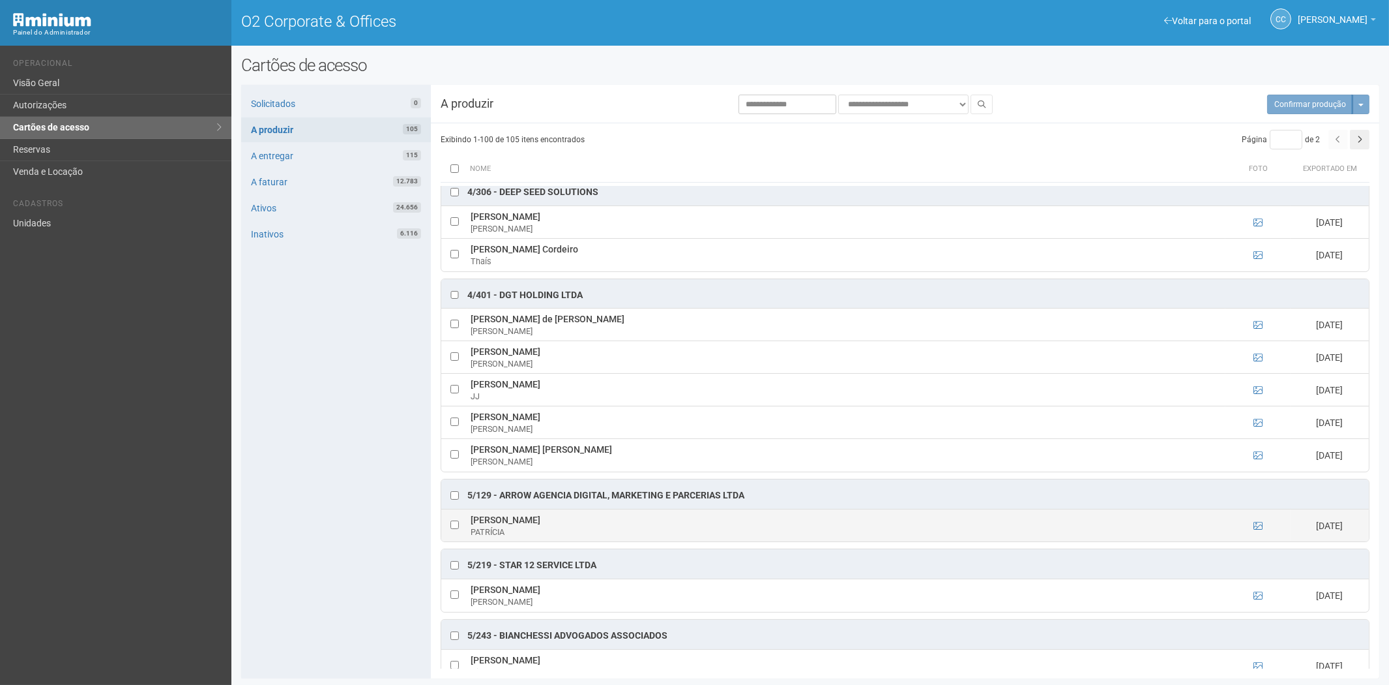
drag, startPoint x: 466, startPoint y: 535, endPoint x: 593, endPoint y: 533, distance: 127.2
click at [593, 533] on tr "PATRÍCIA FERREIRA ARAUJO PATRÍCIA 08/08/2025" at bounding box center [905, 524] width 928 height 33
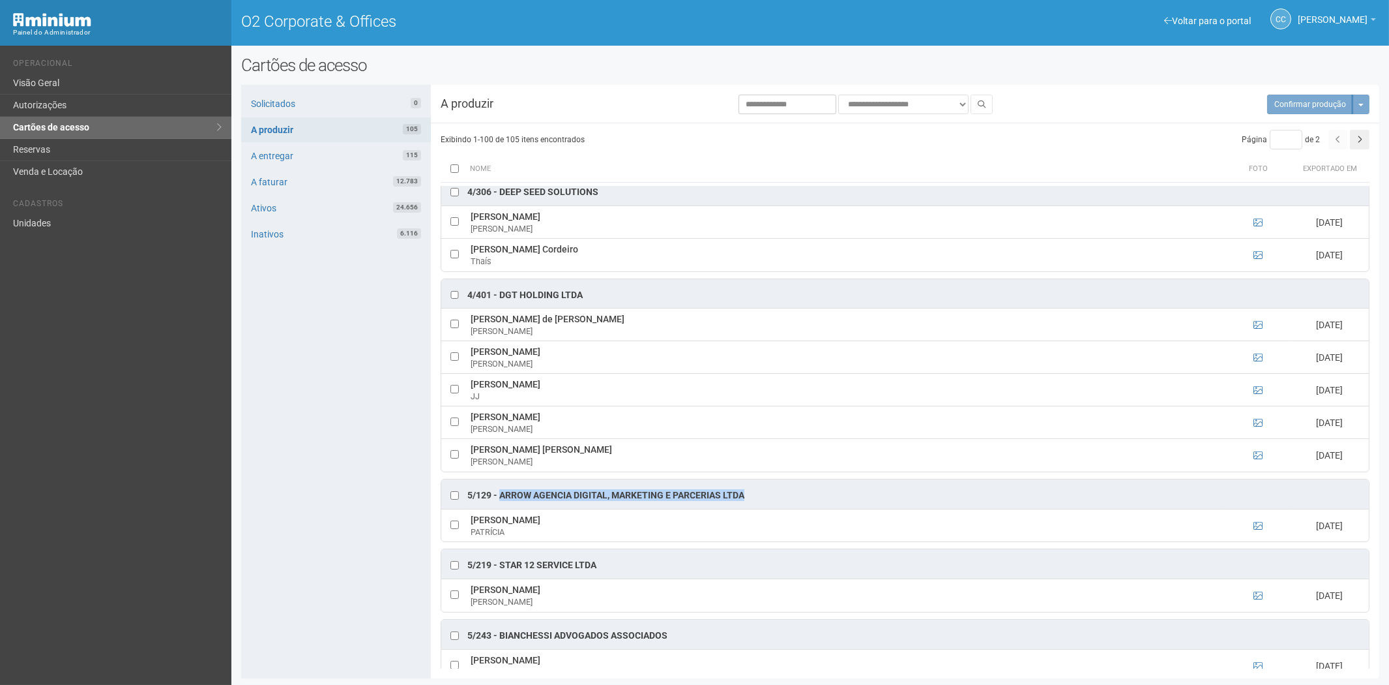
drag, startPoint x: 752, startPoint y: 507, endPoint x: 500, endPoint y: 505, distance: 252.3
click at [500, 505] on div "5/129 - ARROW AGENCIA DIGITAL, MARKETING E PARCERIAS LTDA" at bounding box center [905, 493] width 928 height 29
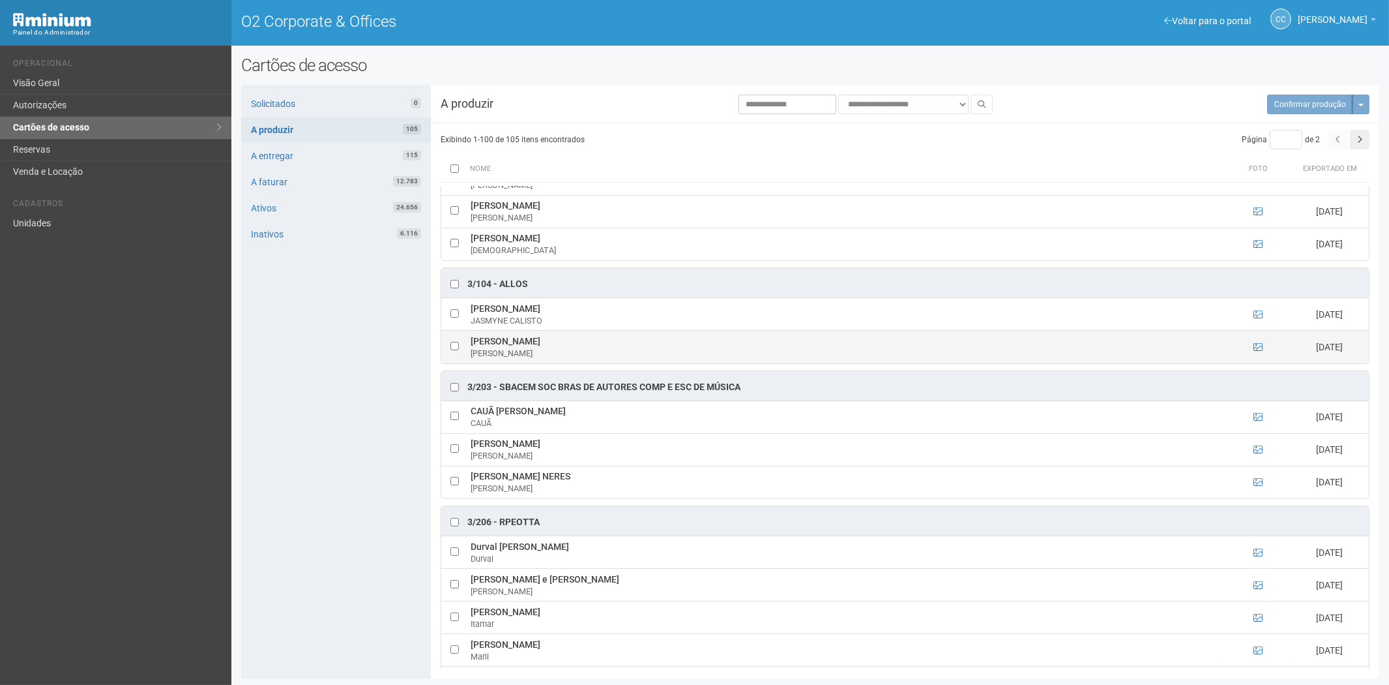
scroll to position [1449, 0]
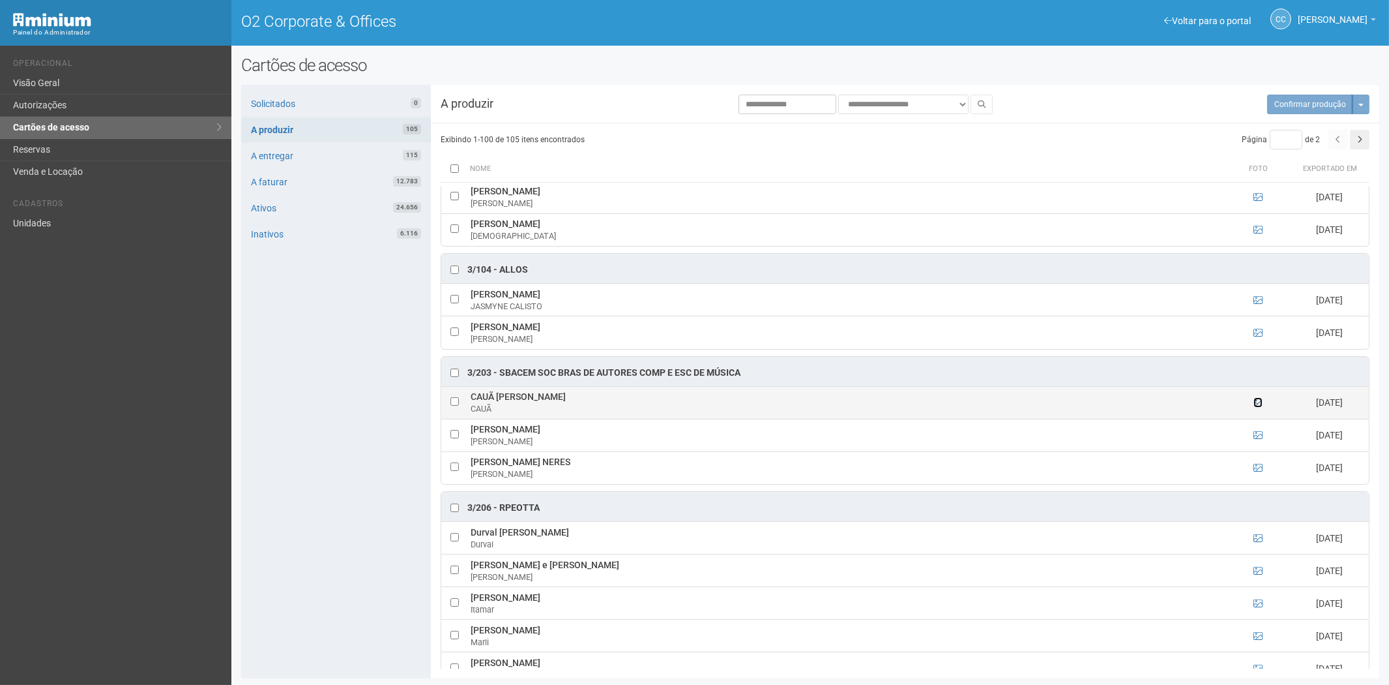
click at [1257, 407] on icon at bounding box center [1258, 402] width 9 height 9
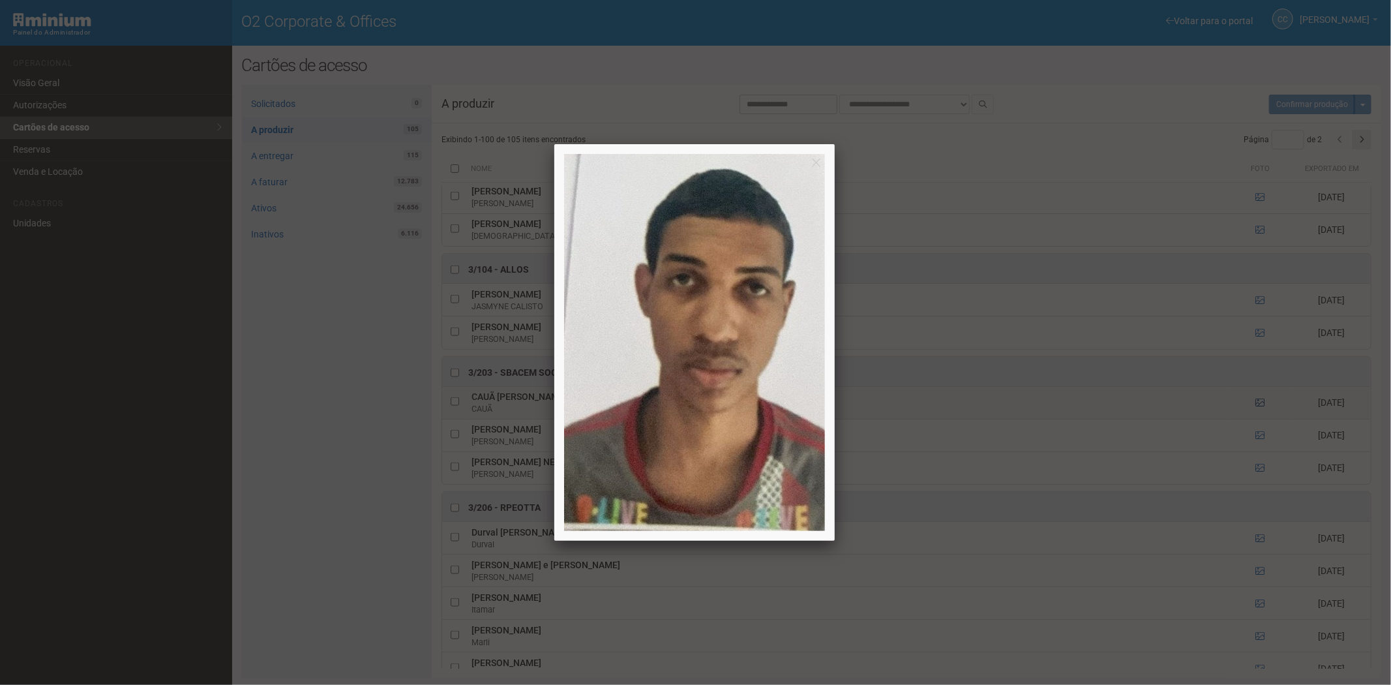
click at [1257, 407] on div at bounding box center [695, 342] width 1391 height 685
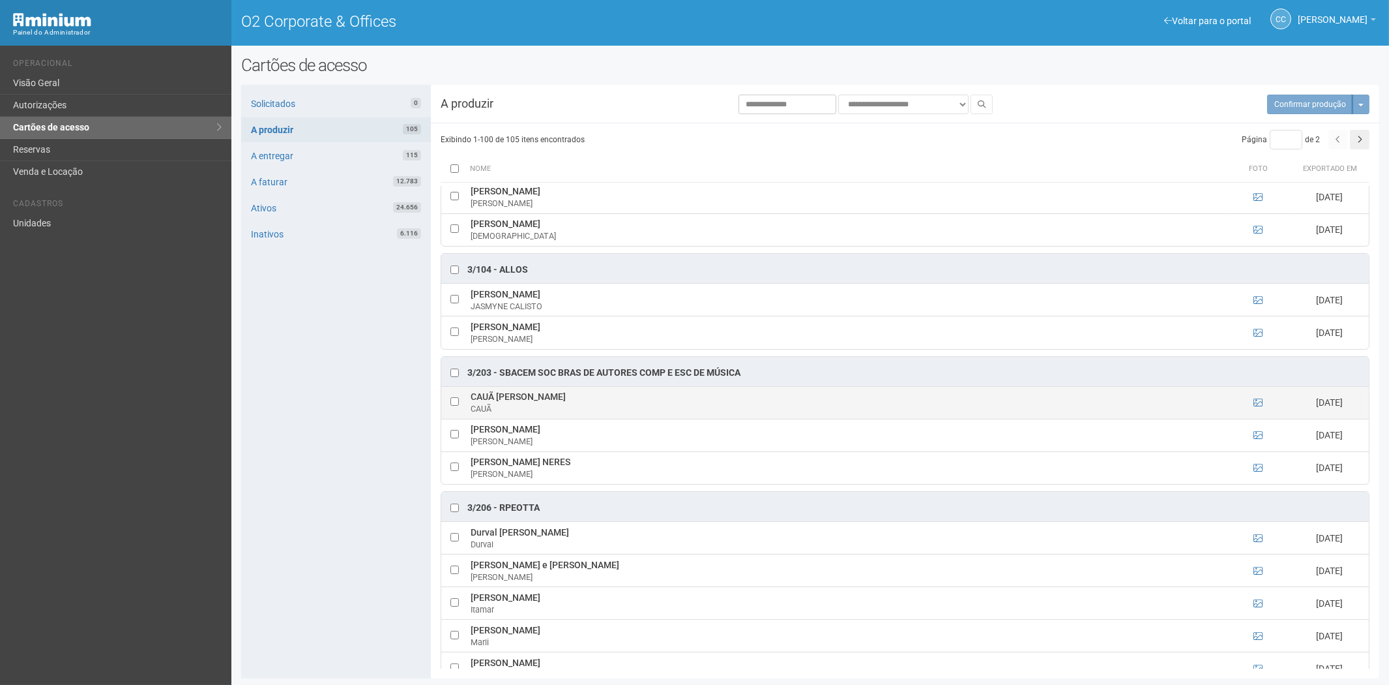
drag, startPoint x: 471, startPoint y: 406, endPoint x: 574, endPoint y: 406, distance: 103.0
click at [601, 407] on td "CAUÃ IGOR RIBEIRO DA SILVA CAUÃ" at bounding box center [846, 402] width 758 height 33
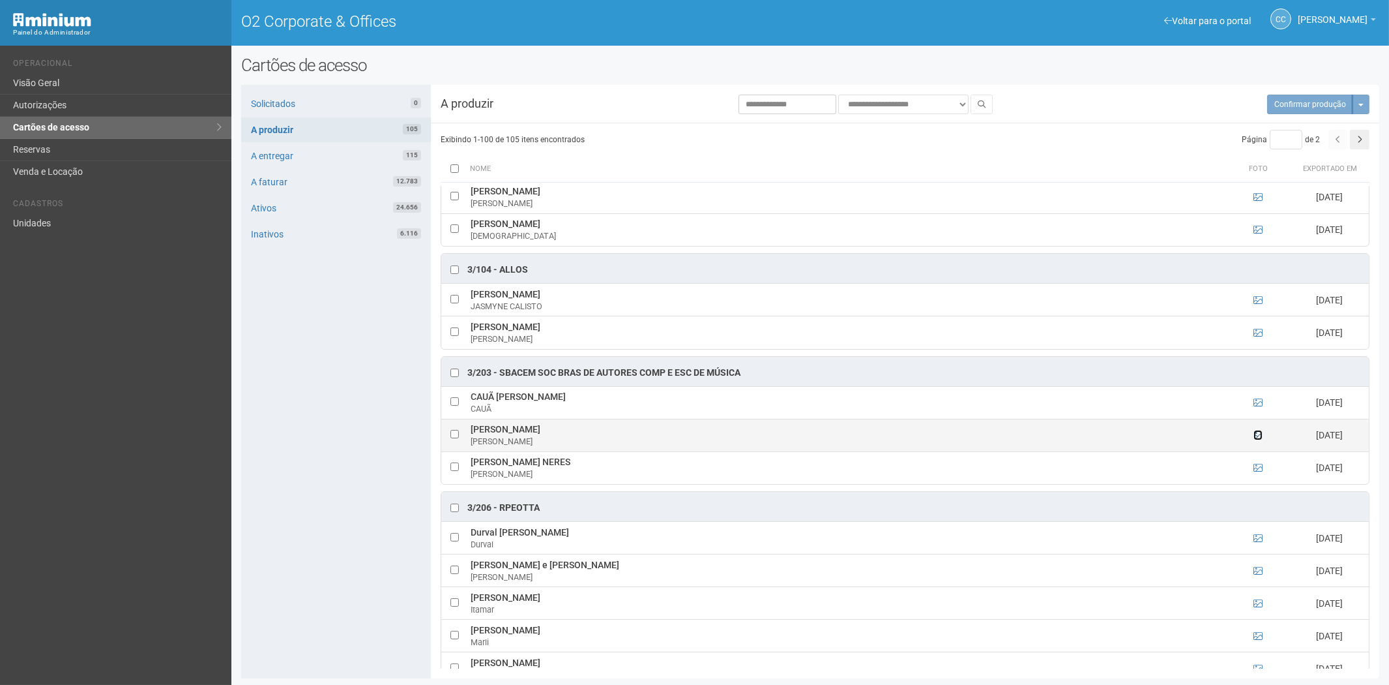
click at [1260, 439] on icon at bounding box center [1258, 434] width 9 height 9
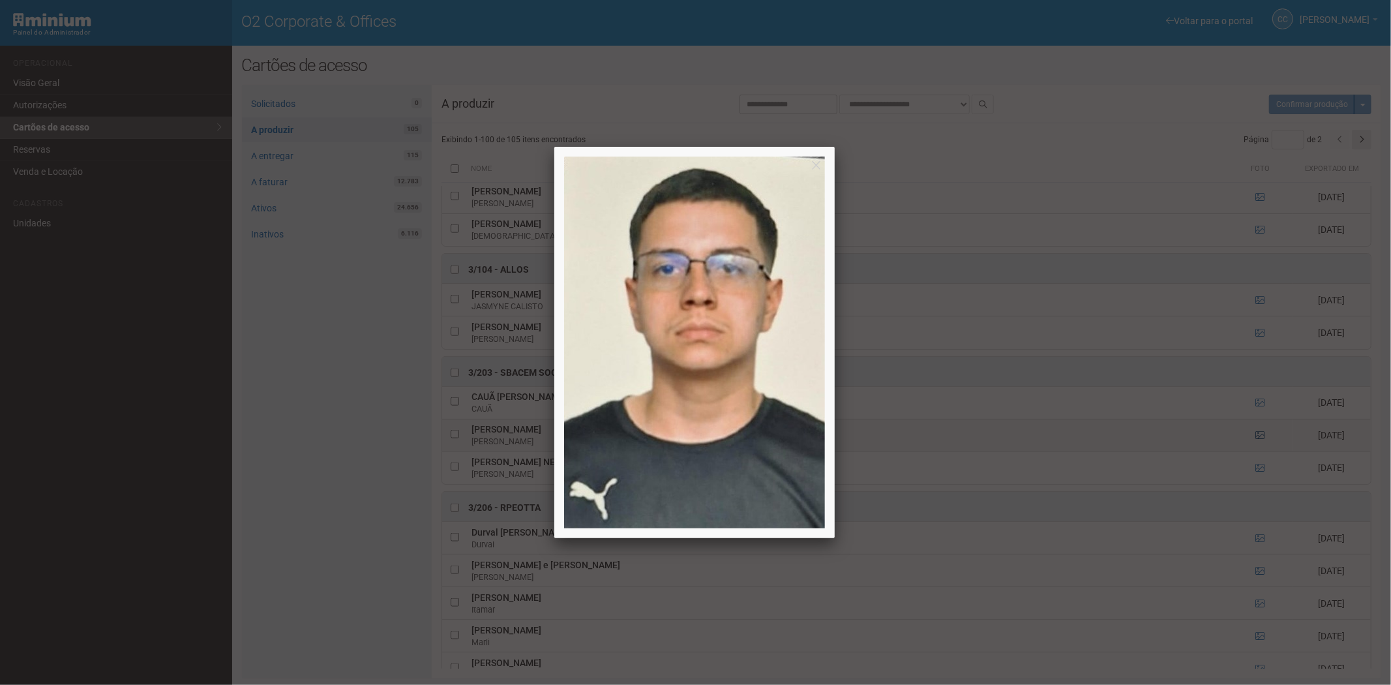
click at [1260, 440] on div at bounding box center [695, 342] width 1391 height 685
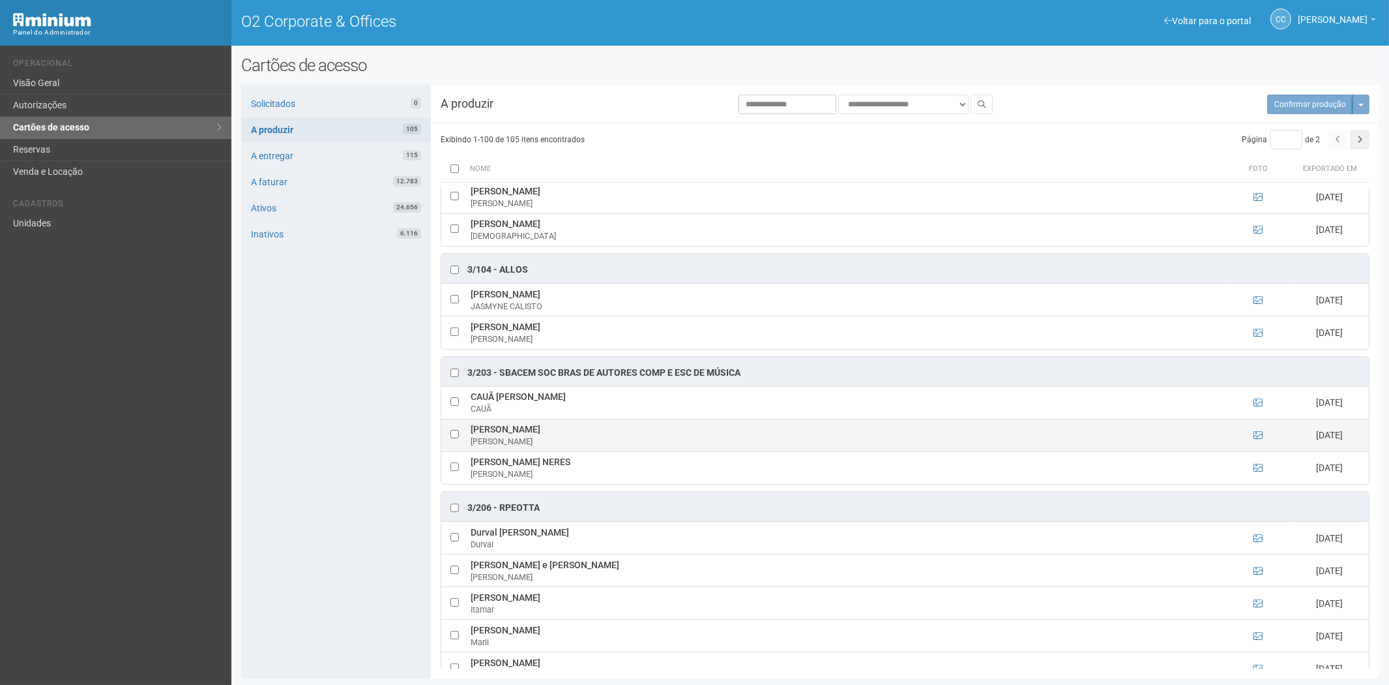
drag, startPoint x: 468, startPoint y: 435, endPoint x: 581, endPoint y: 434, distance: 112.8
click at [581, 434] on td "FELIPE DA SILVA MARTINS FELIPE" at bounding box center [846, 435] width 758 height 33
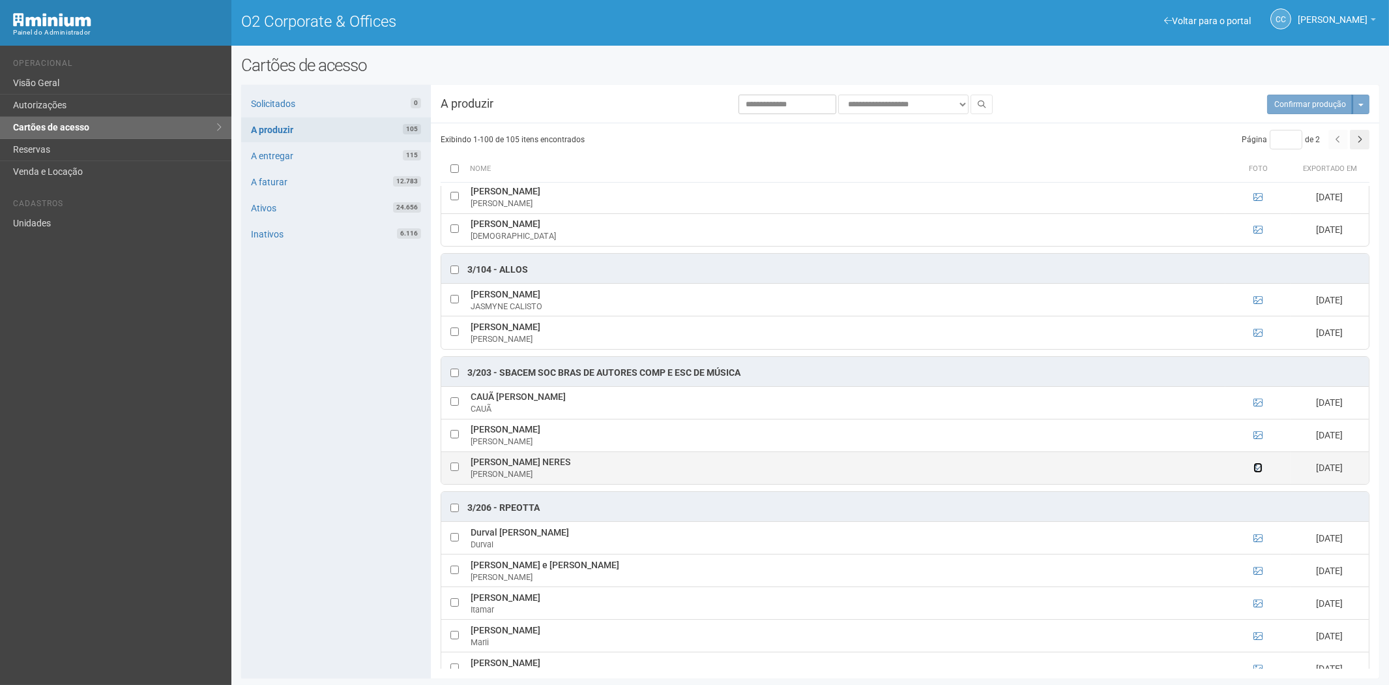
click at [1254, 472] on icon at bounding box center [1258, 467] width 9 height 9
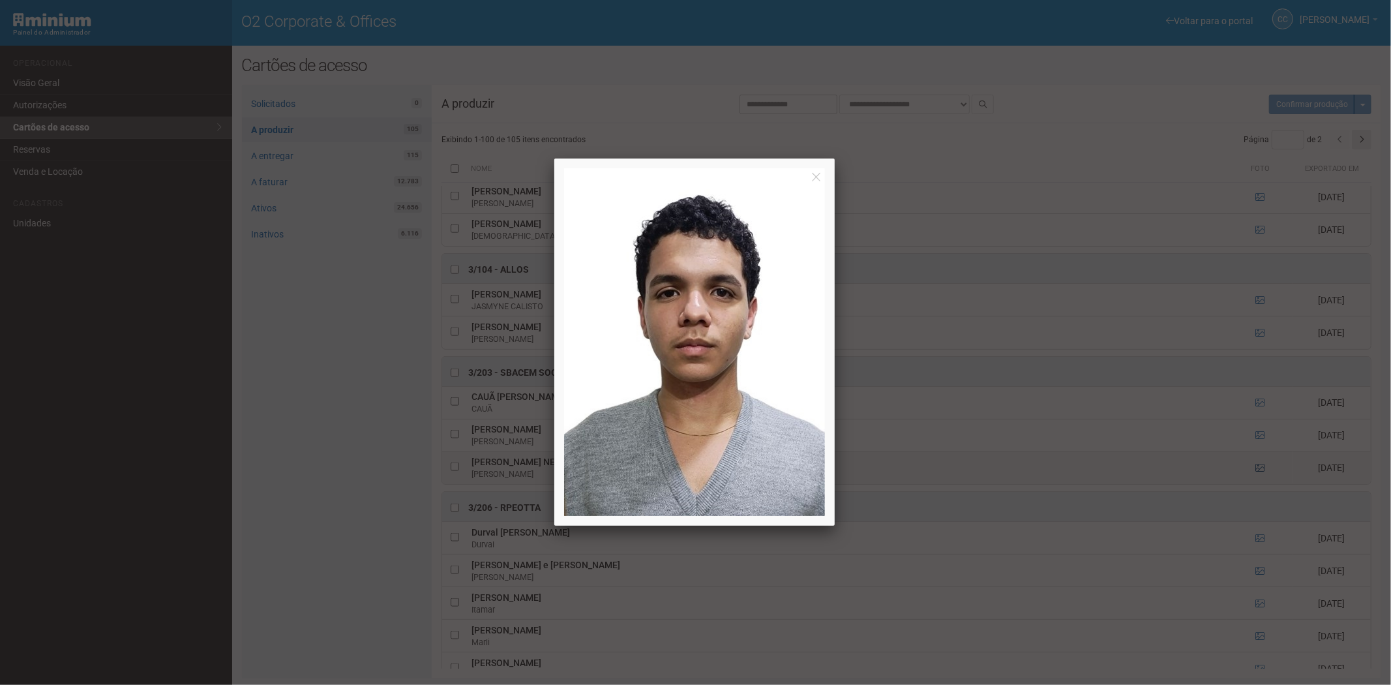
click at [1252, 473] on div at bounding box center [695, 342] width 1391 height 685
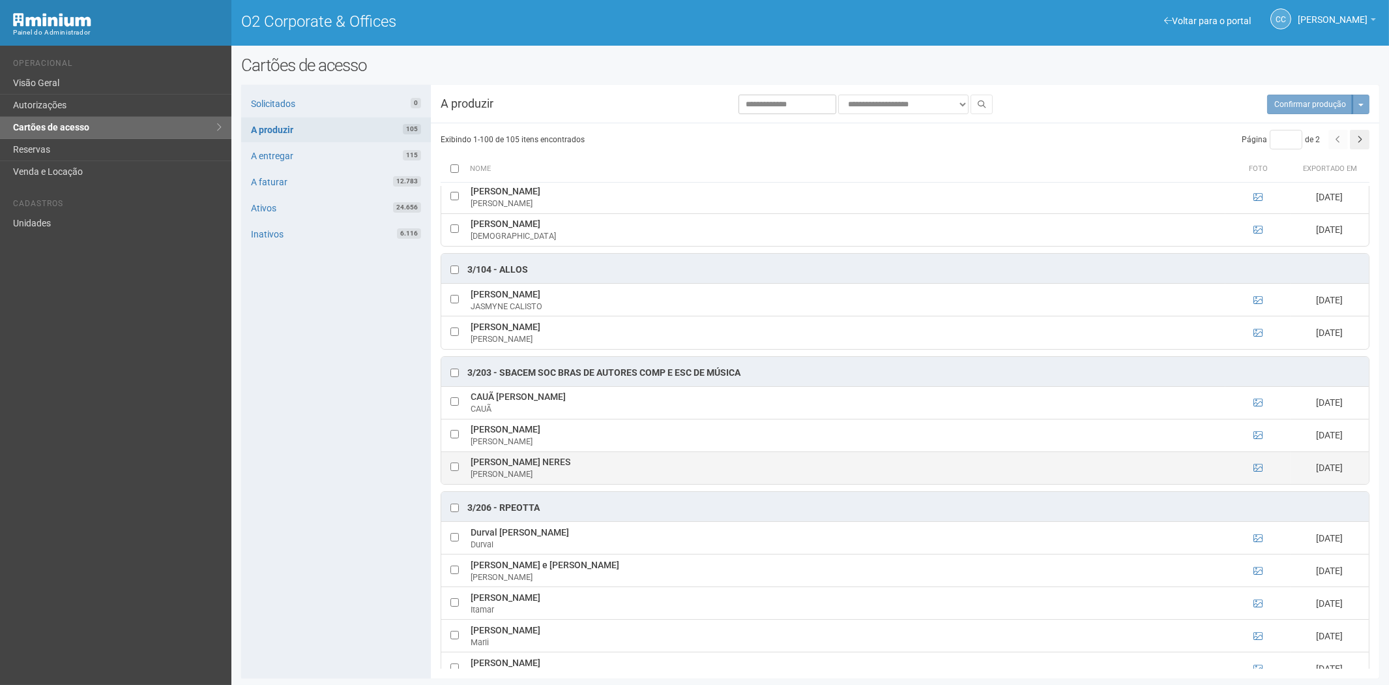
drag, startPoint x: 471, startPoint y: 467, endPoint x: 589, endPoint y: 469, distance: 118.7
click at [591, 470] on td "JOÃO DAVI MARTINS NERES JOÃO" at bounding box center [846, 467] width 758 height 33
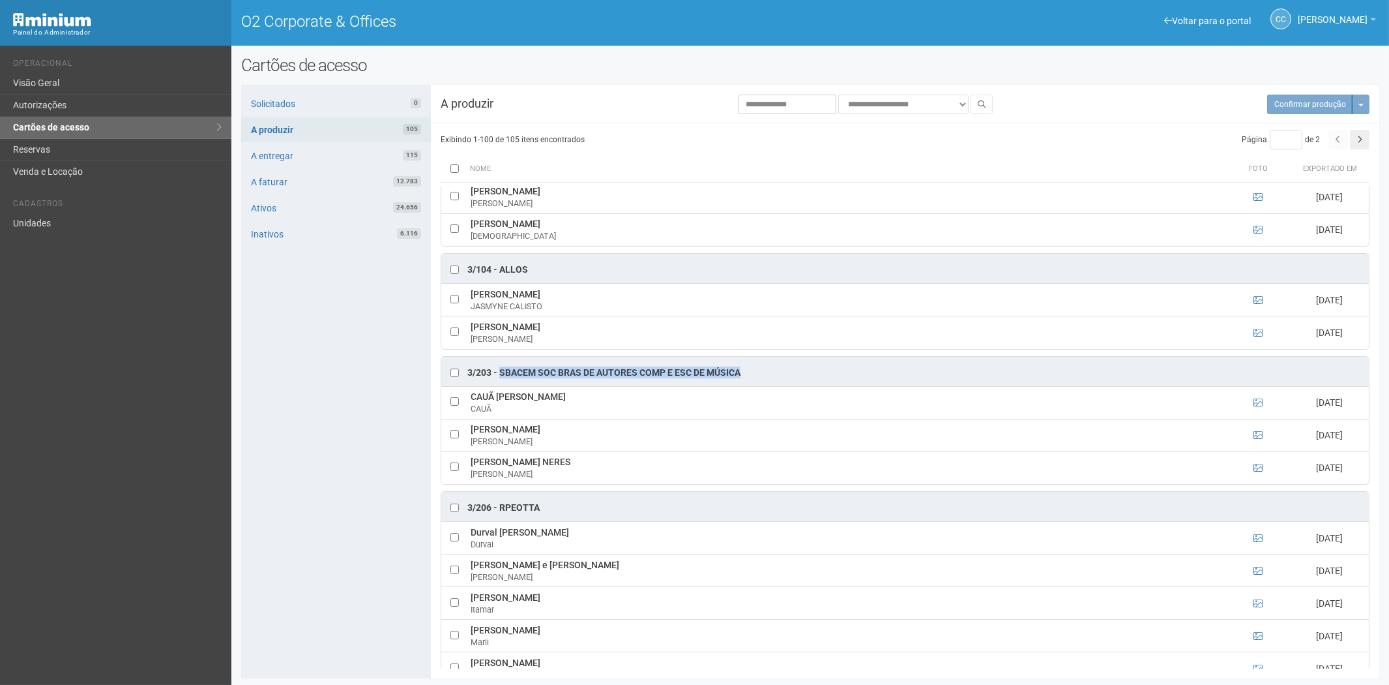
drag, startPoint x: 750, startPoint y: 381, endPoint x: 499, endPoint y: 375, distance: 250.4
click at [499, 375] on div "3/203 - SBACEM Soc Bras de Autores Comp e Esc de Música" at bounding box center [905, 371] width 928 height 29
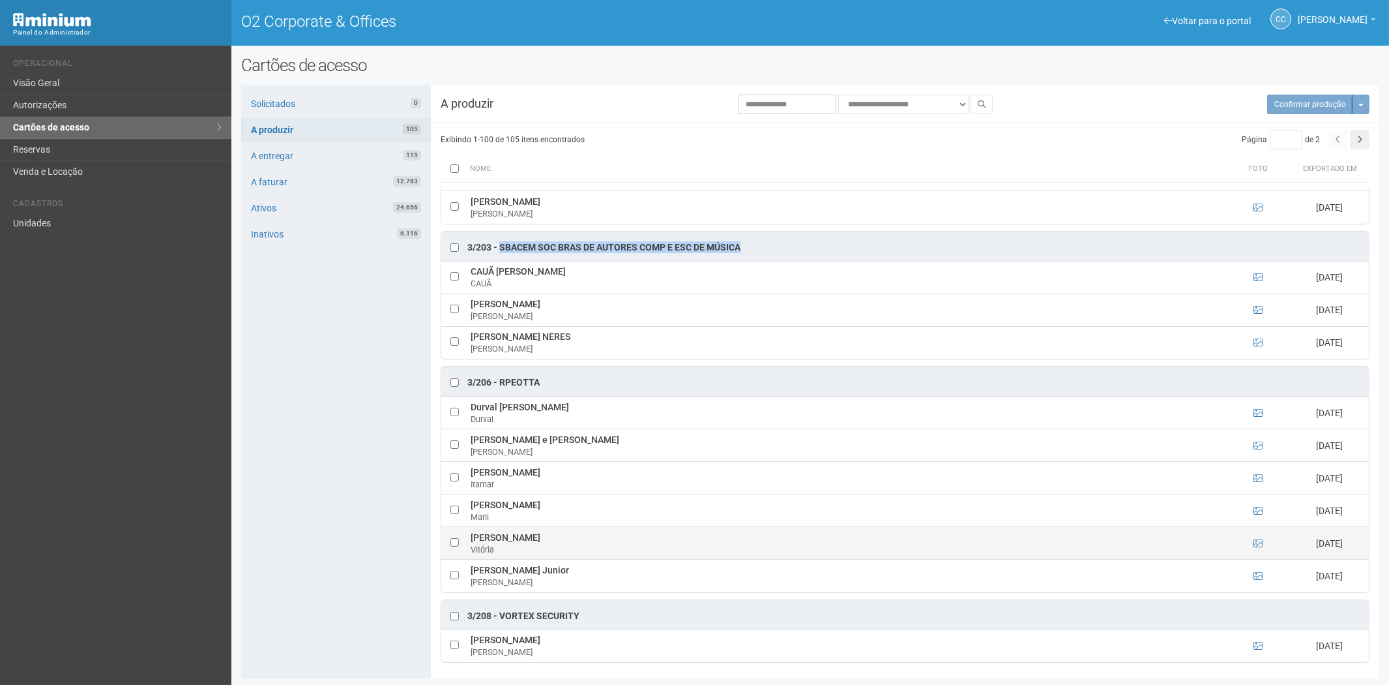
scroll to position [1593, 0]
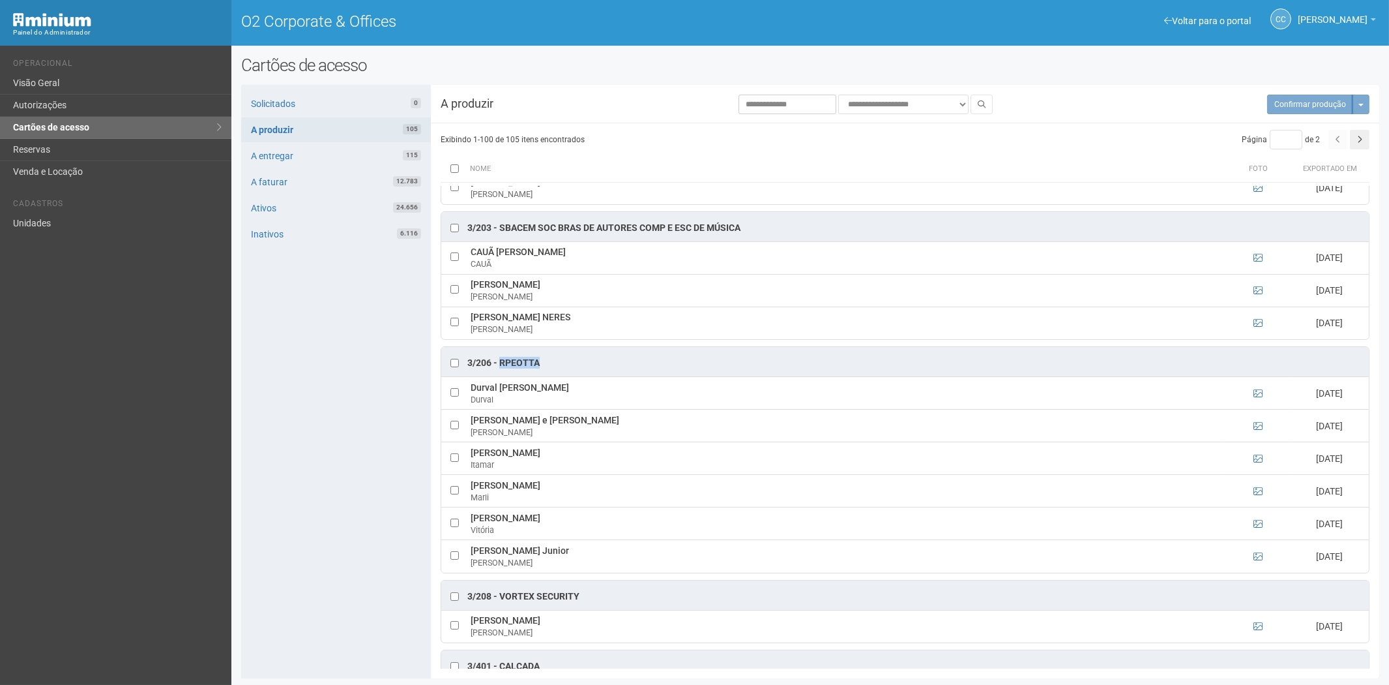
drag, startPoint x: 542, startPoint y: 370, endPoint x: 499, endPoint y: 370, distance: 43.0
click at [499, 370] on div "3/206 - RPeotta" at bounding box center [905, 361] width 928 height 29
click at [1256, 430] on icon at bounding box center [1258, 425] width 9 height 9
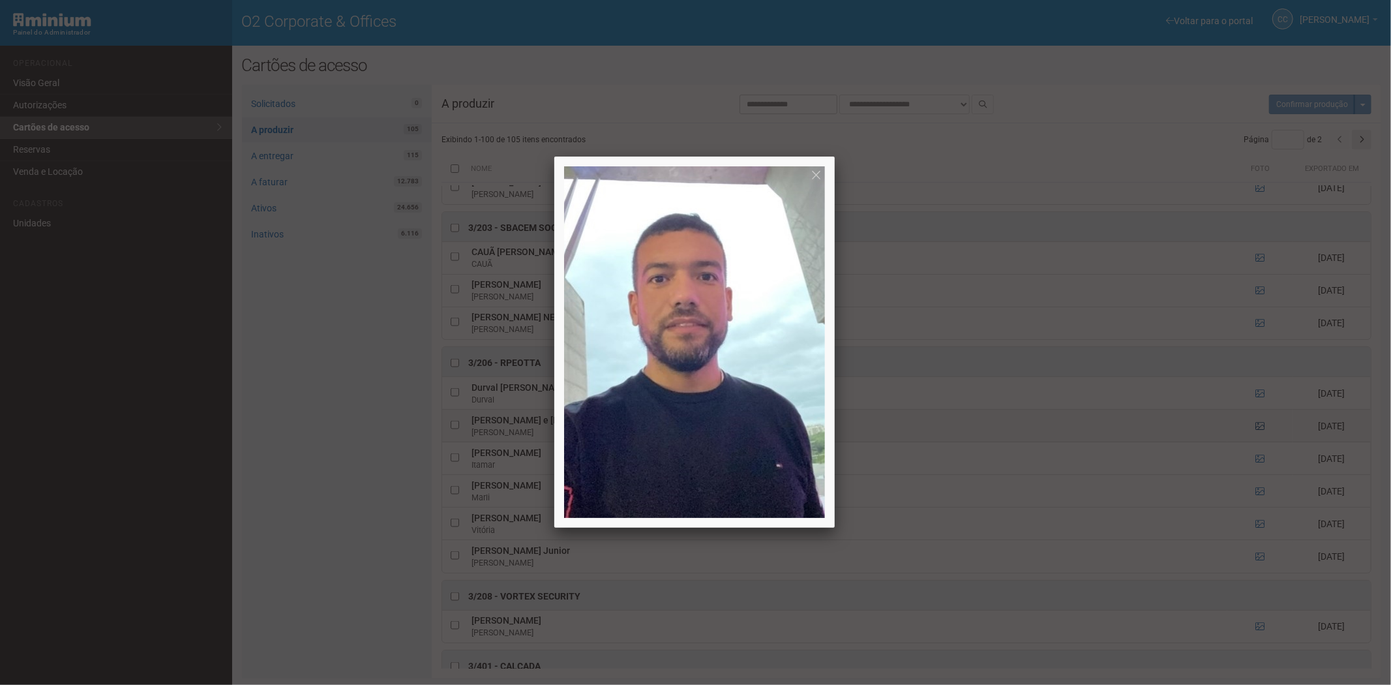
click at [1256, 434] on div at bounding box center [695, 342] width 1391 height 685
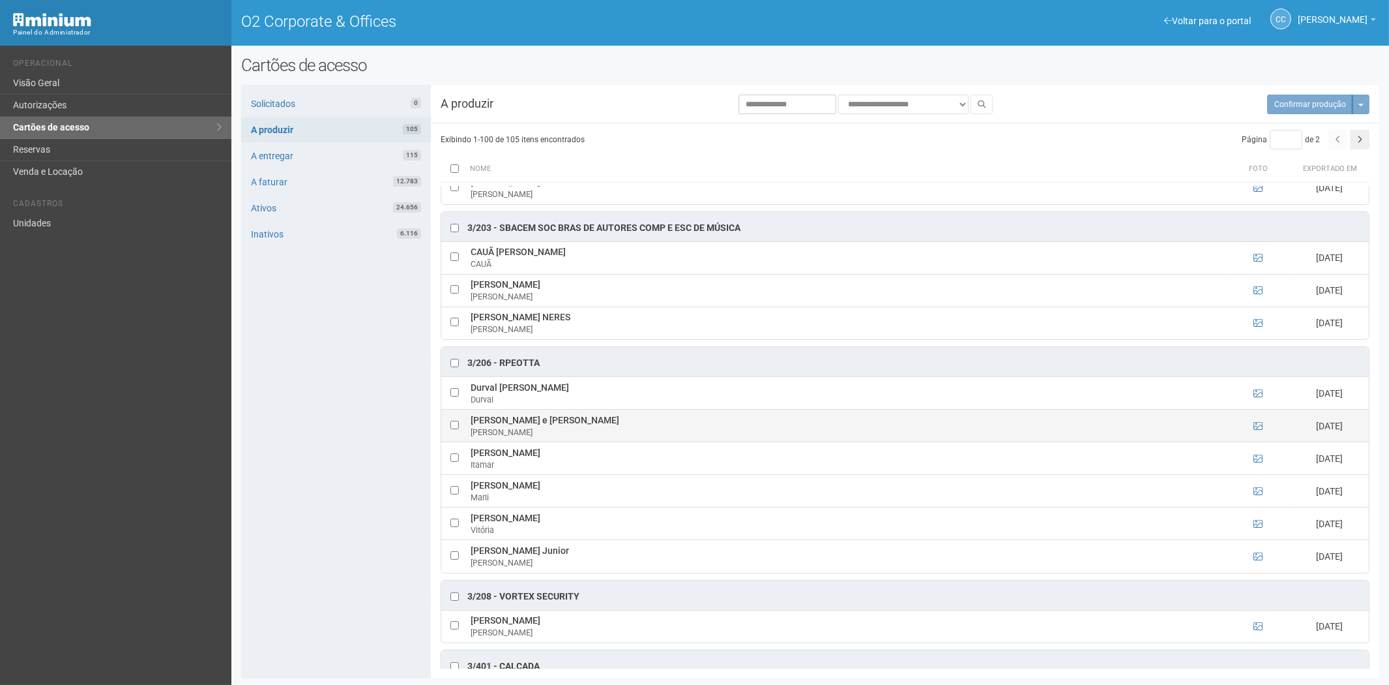
drag, startPoint x: 465, startPoint y: 428, endPoint x: 630, endPoint y: 434, distance: 165.7
click at [630, 434] on tr "Fernando da Costa Nascimento e Silva Fernando 07/08/2025" at bounding box center [905, 425] width 928 height 33
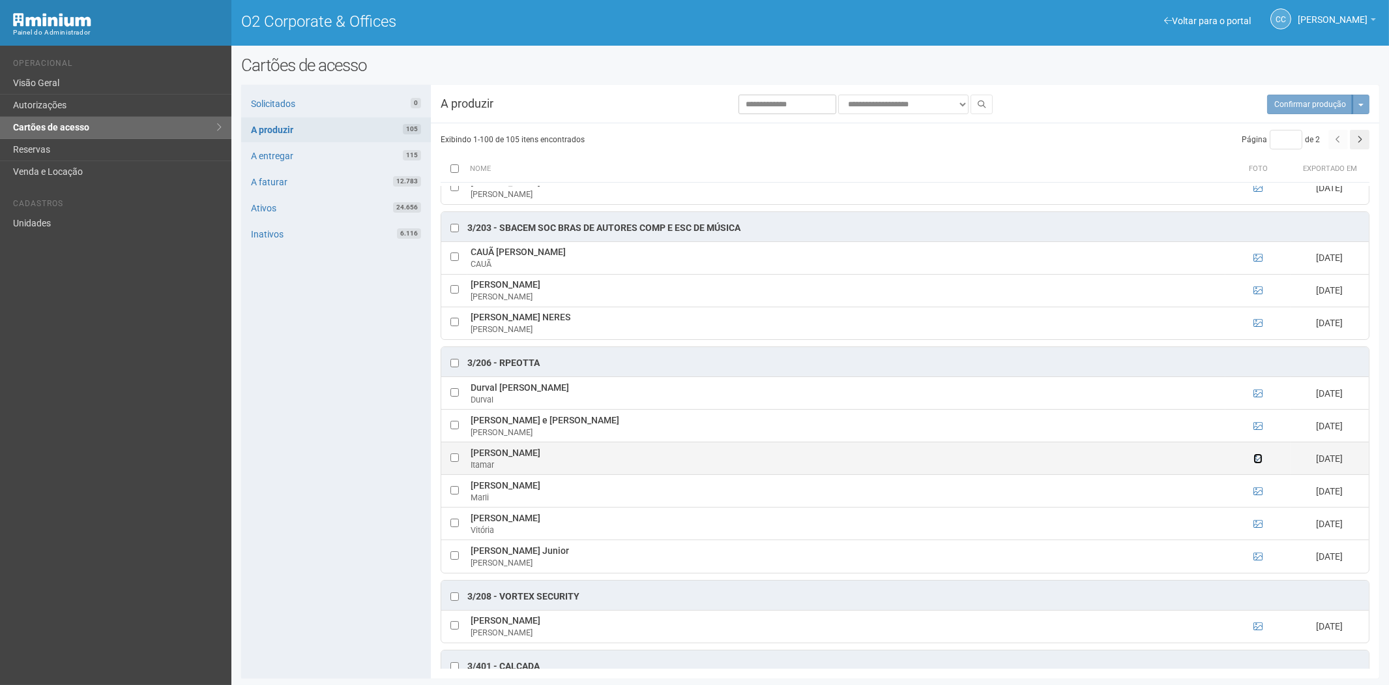
click at [1256, 463] on icon at bounding box center [1258, 458] width 9 height 9
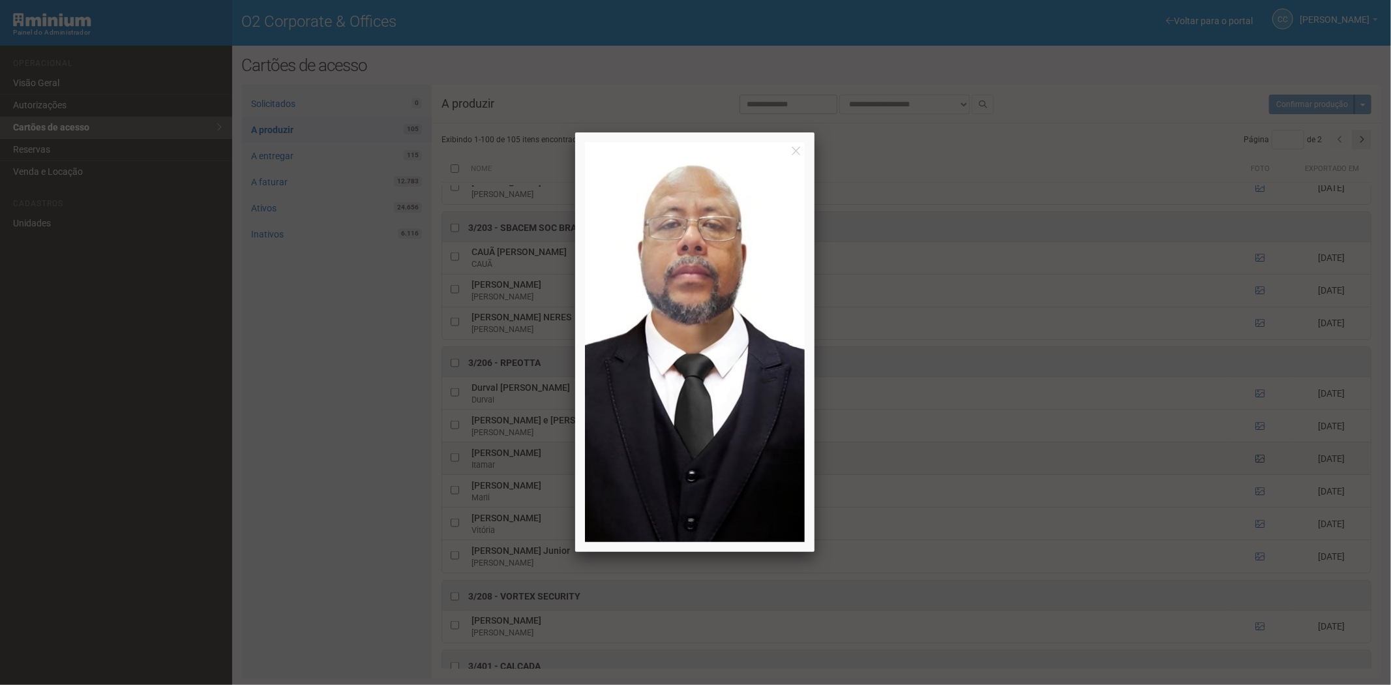
click at [1256, 464] on div at bounding box center [695, 342] width 1391 height 685
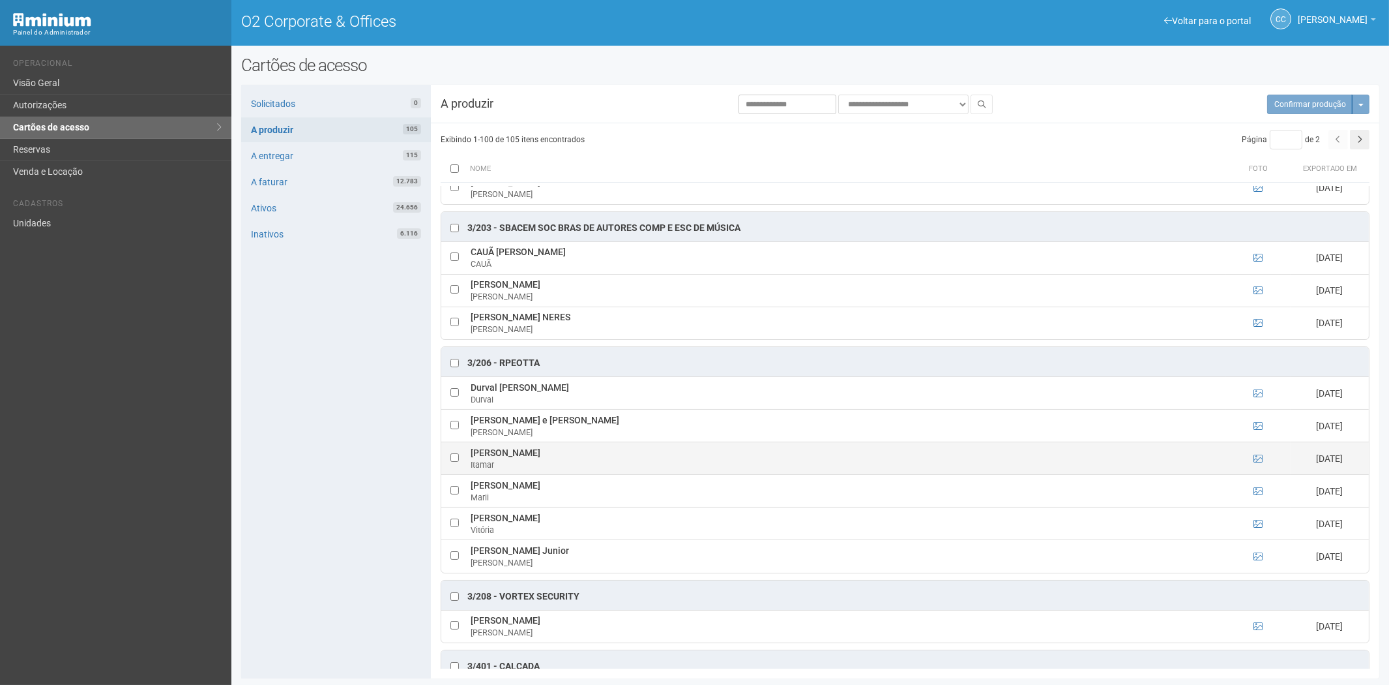
drag, startPoint x: 484, startPoint y: 460, endPoint x: 576, endPoint y: 460, distance: 91.9
click at [576, 460] on td "Itamar Santos de Barros Itamar" at bounding box center [846, 458] width 758 height 33
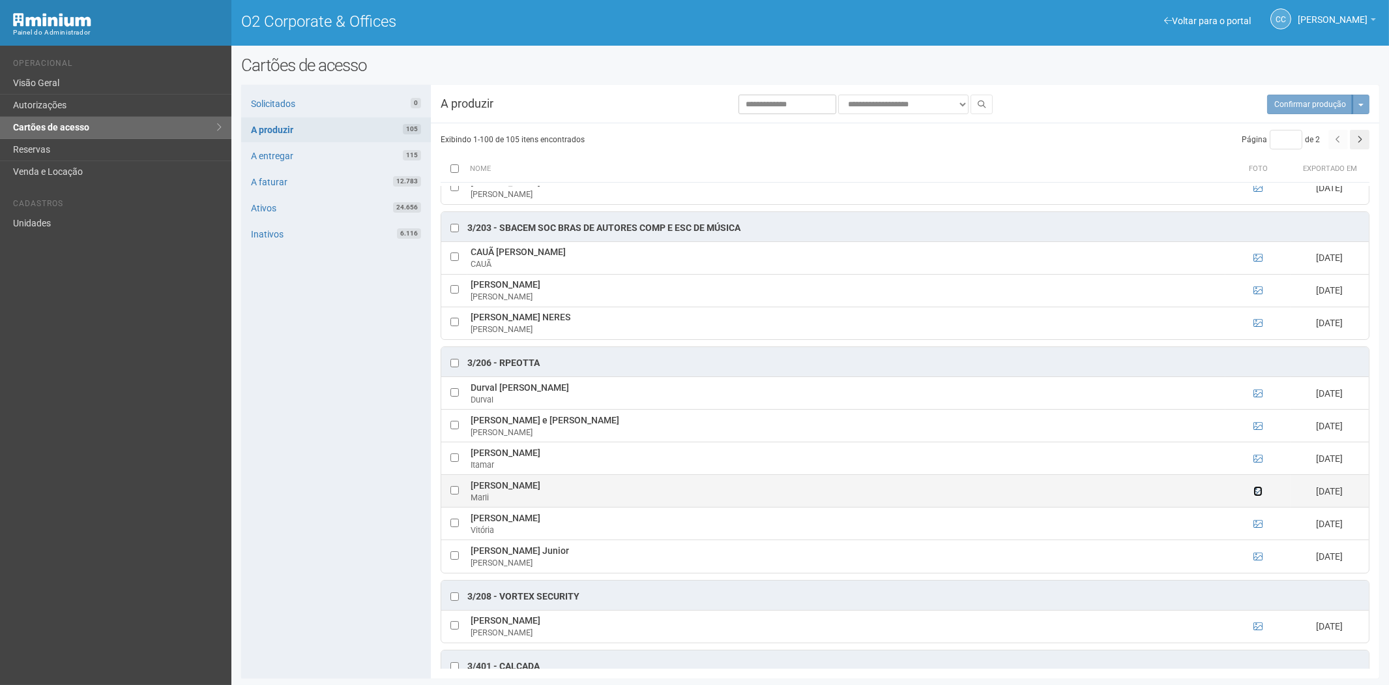
click at [1259, 495] on icon at bounding box center [1258, 490] width 9 height 9
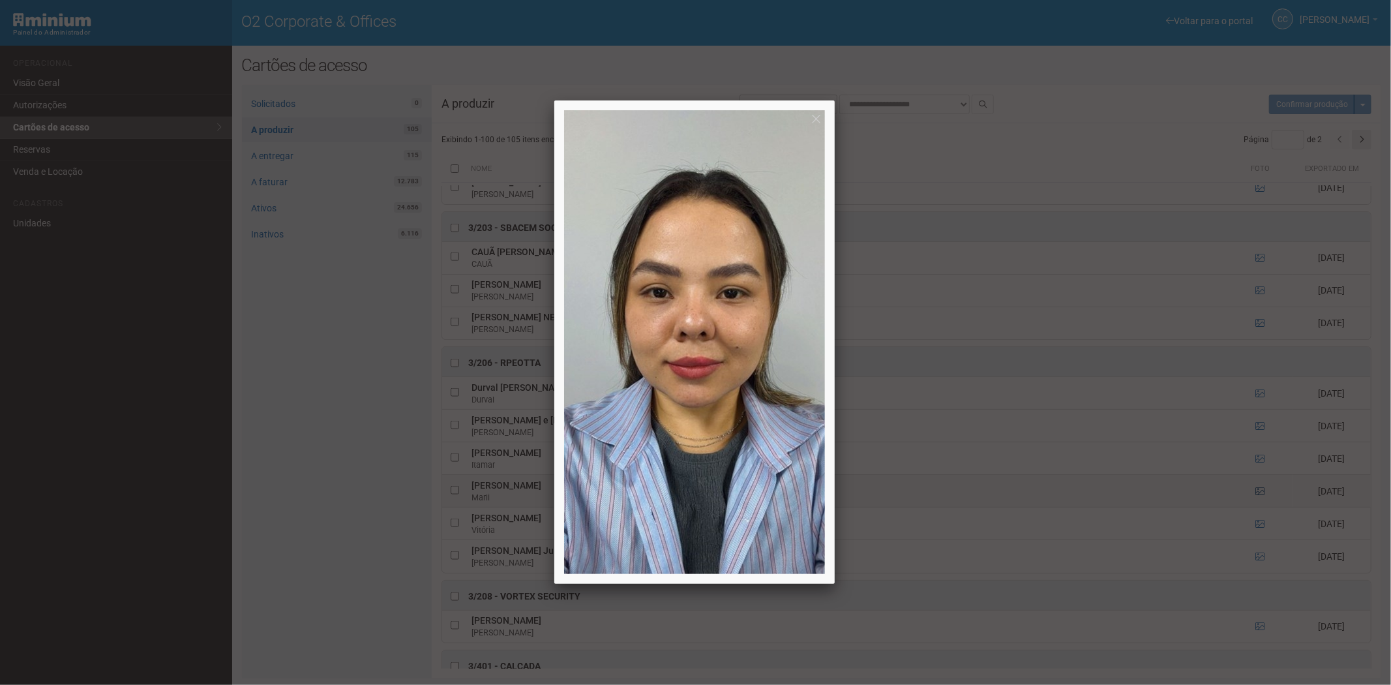
click at [1259, 498] on div at bounding box center [695, 342] width 1391 height 685
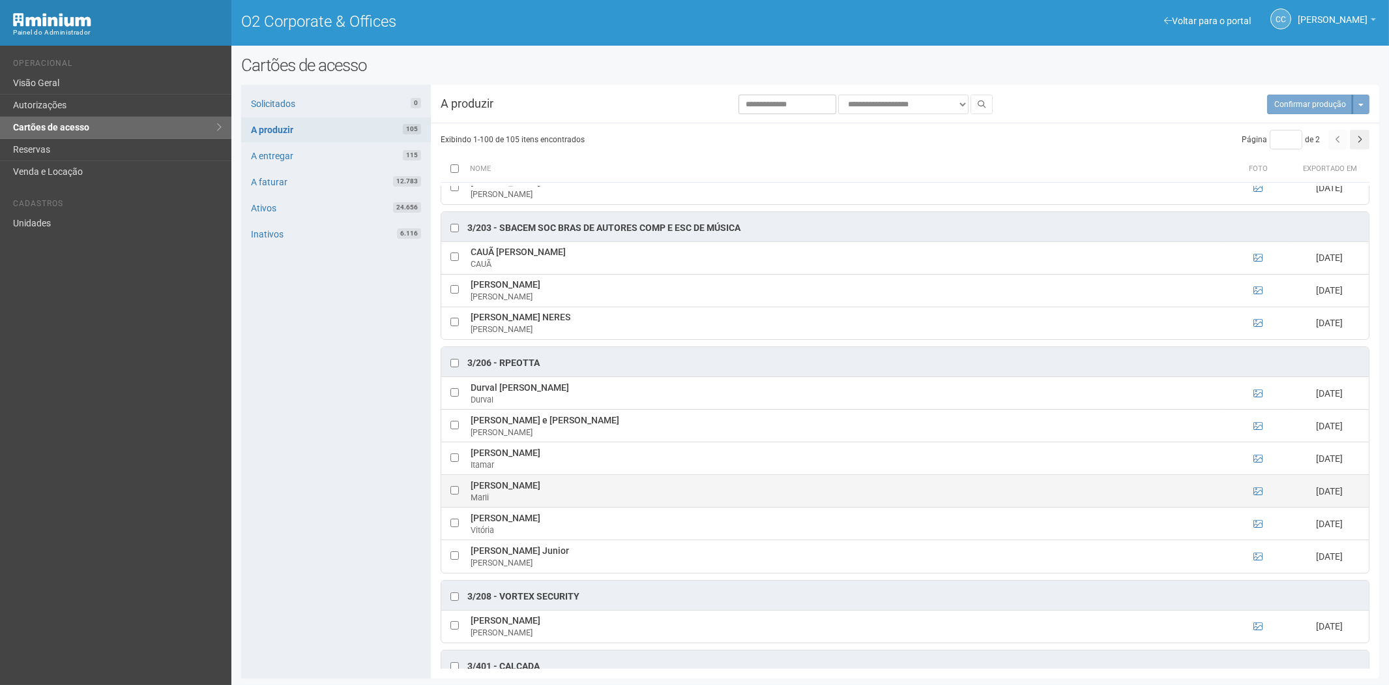
drag, startPoint x: 469, startPoint y: 494, endPoint x: 535, endPoint y: 495, distance: 65.2
click at [555, 496] on td "Marli Luiza da Silva Marli" at bounding box center [846, 491] width 758 height 33
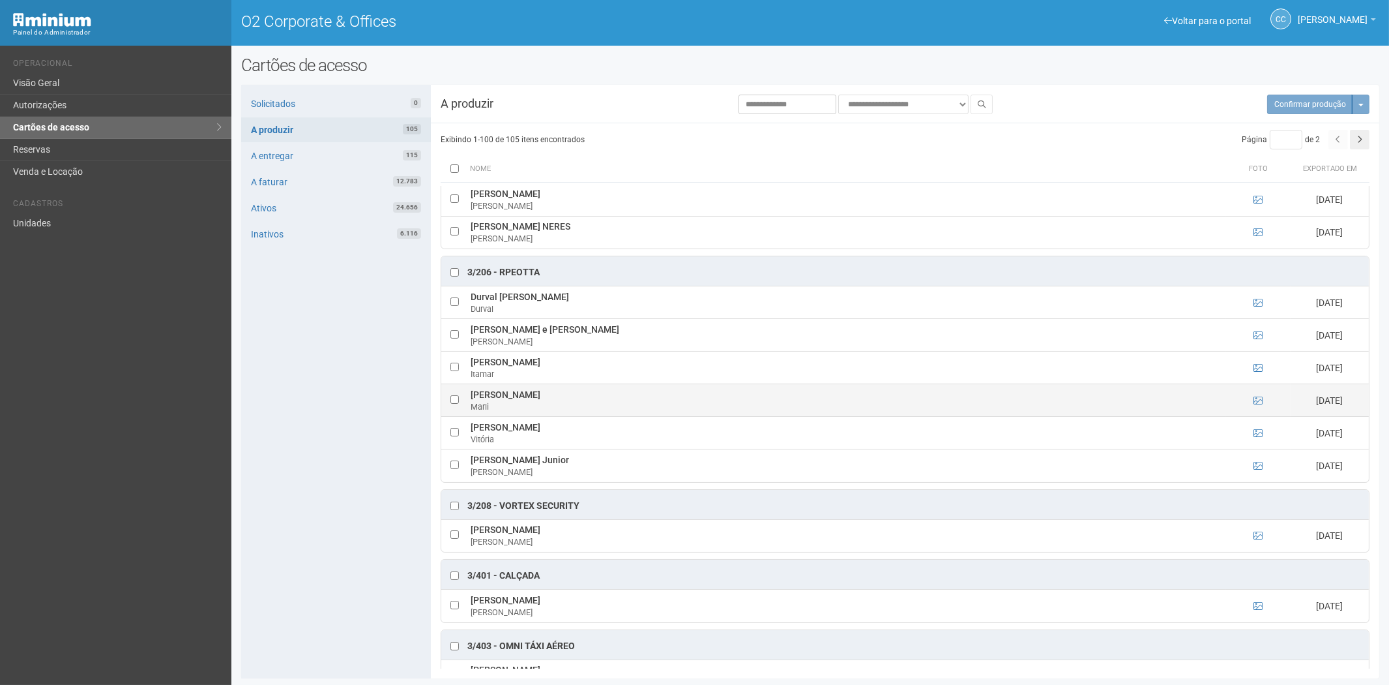
scroll to position [1738, 0]
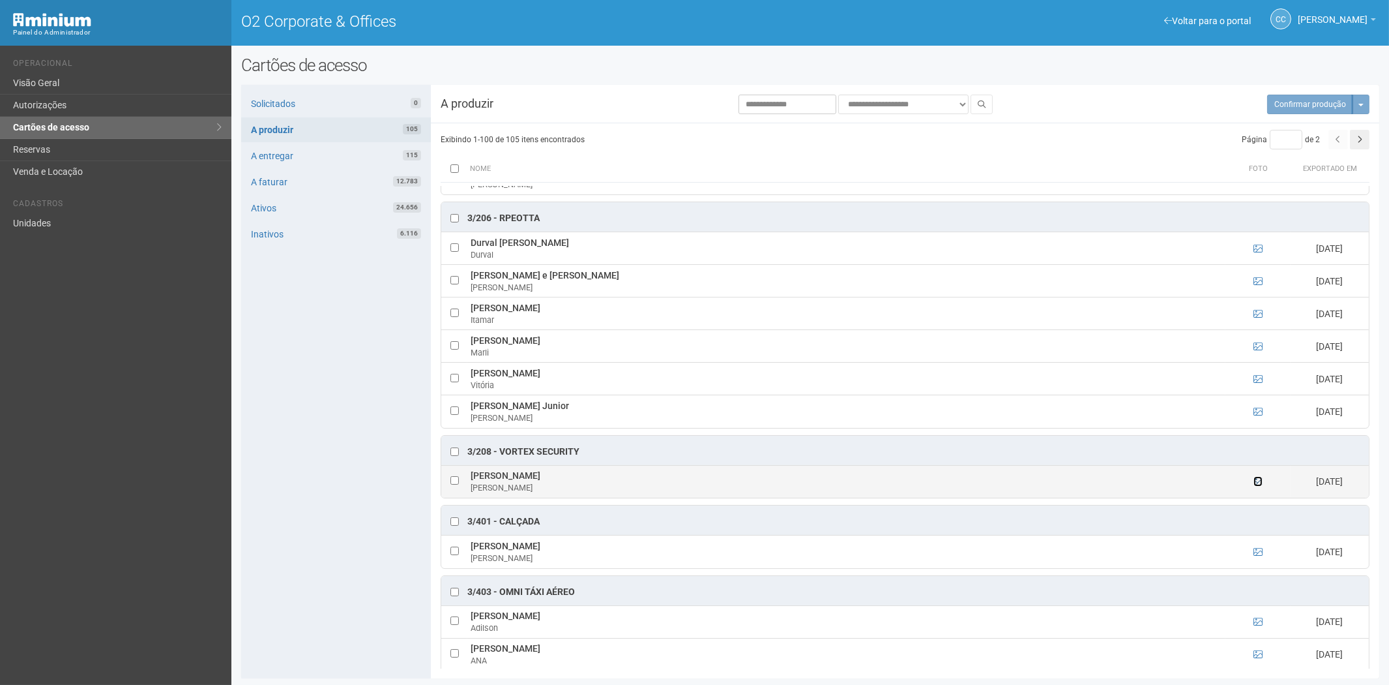
click at [1256, 486] on icon at bounding box center [1258, 481] width 9 height 9
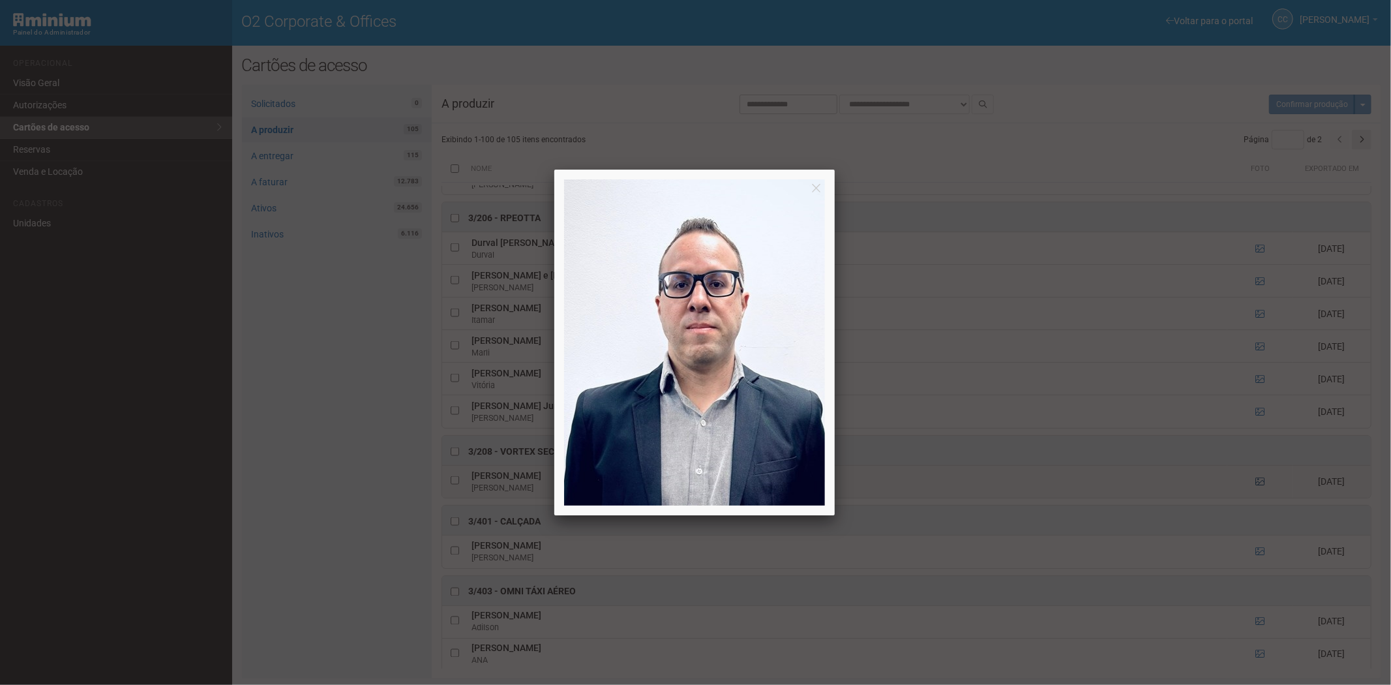
click at [1256, 490] on div at bounding box center [695, 342] width 1391 height 685
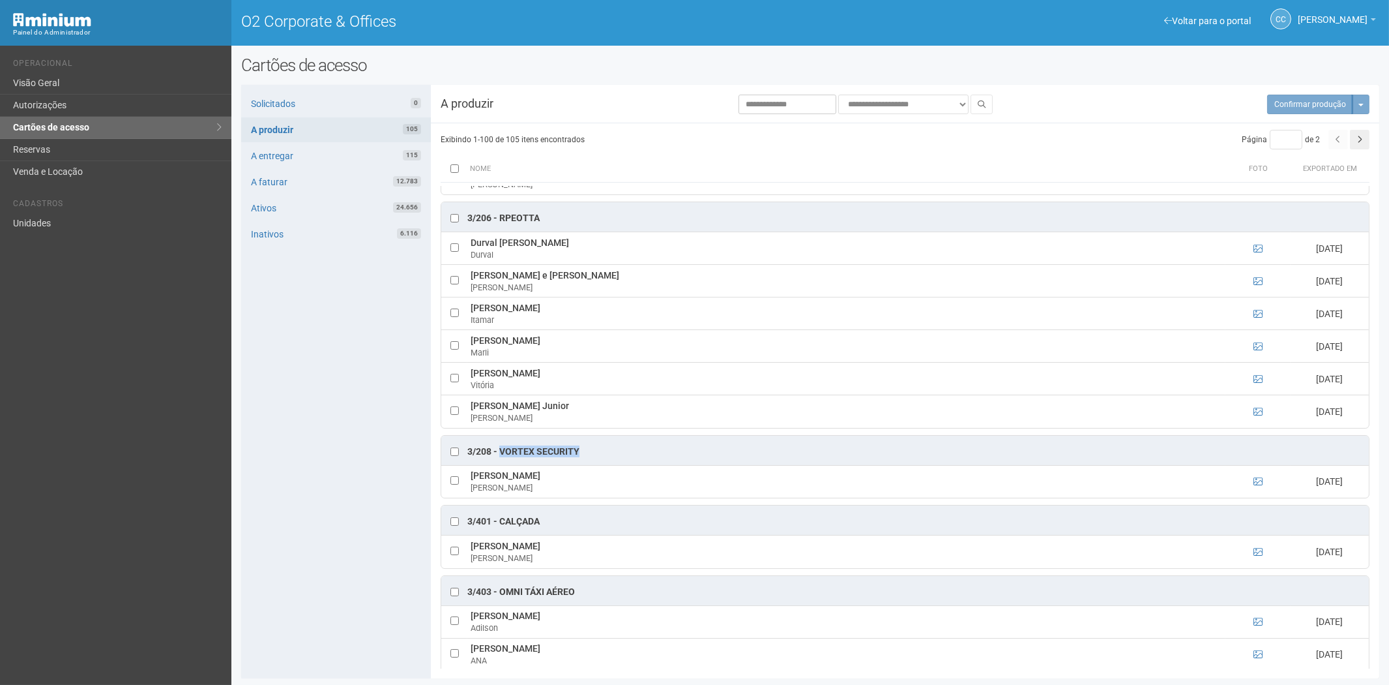
drag, startPoint x: 500, startPoint y: 458, endPoint x: 583, endPoint y: 455, distance: 82.8
click at [583, 455] on div "3/208 - Vortex Security" at bounding box center [905, 449] width 928 height 29
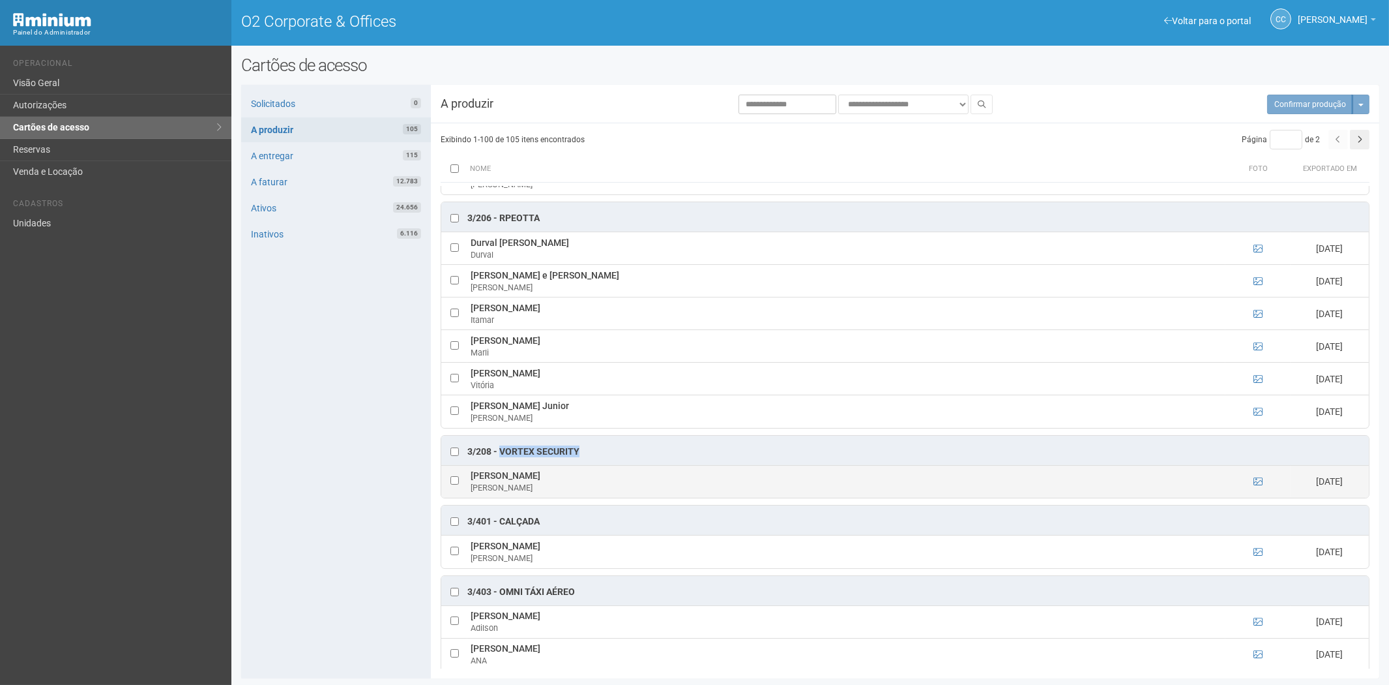
drag, startPoint x: 634, startPoint y: 480, endPoint x: 484, endPoint y: 485, distance: 149.4
click at [473, 485] on td "Paulo Alberto Gonzalez Assef Miranda Paulo Assef" at bounding box center [846, 481] width 758 height 33
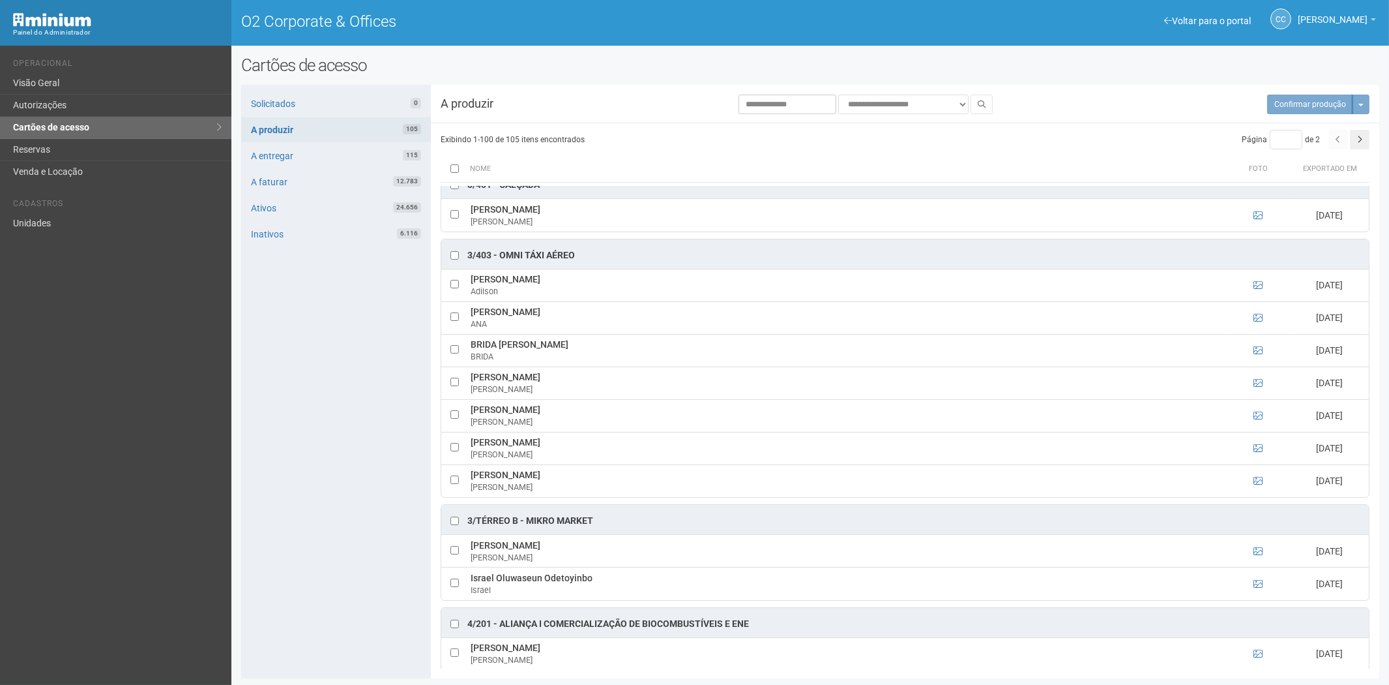
scroll to position [2100, 0]
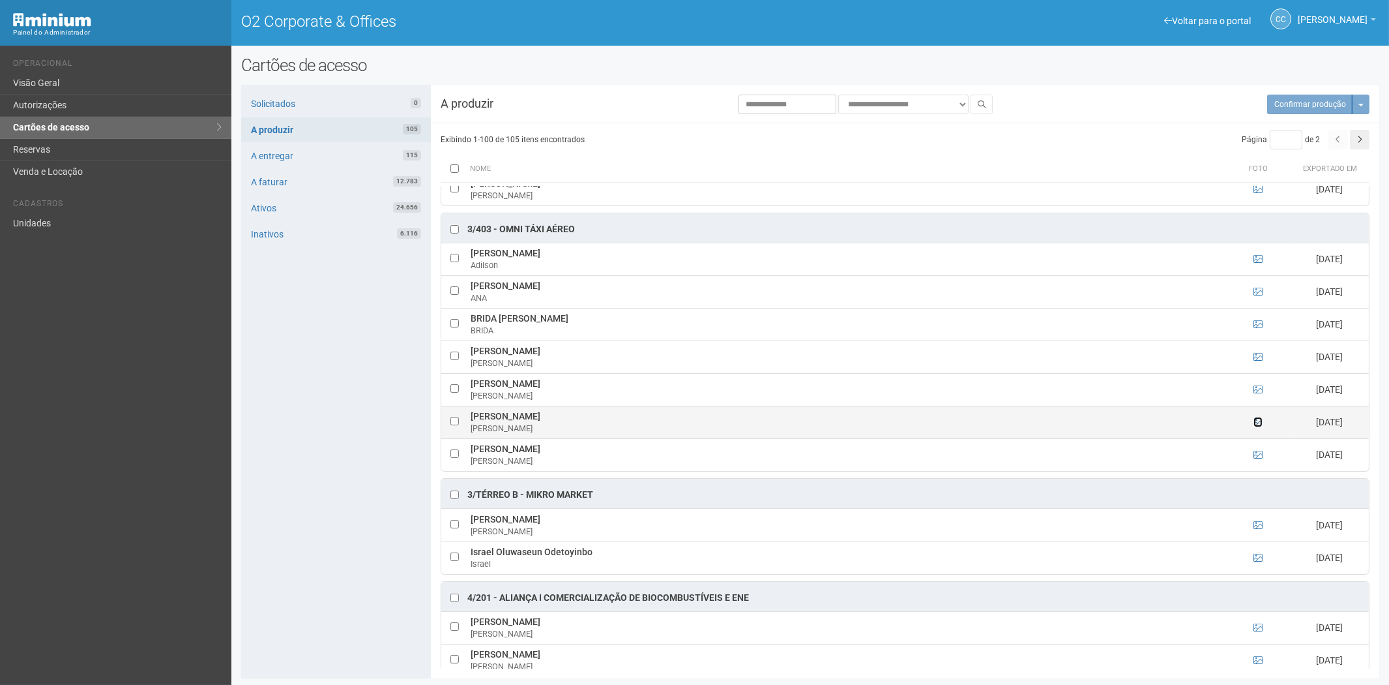
click at [1256, 426] on icon at bounding box center [1258, 421] width 9 height 9
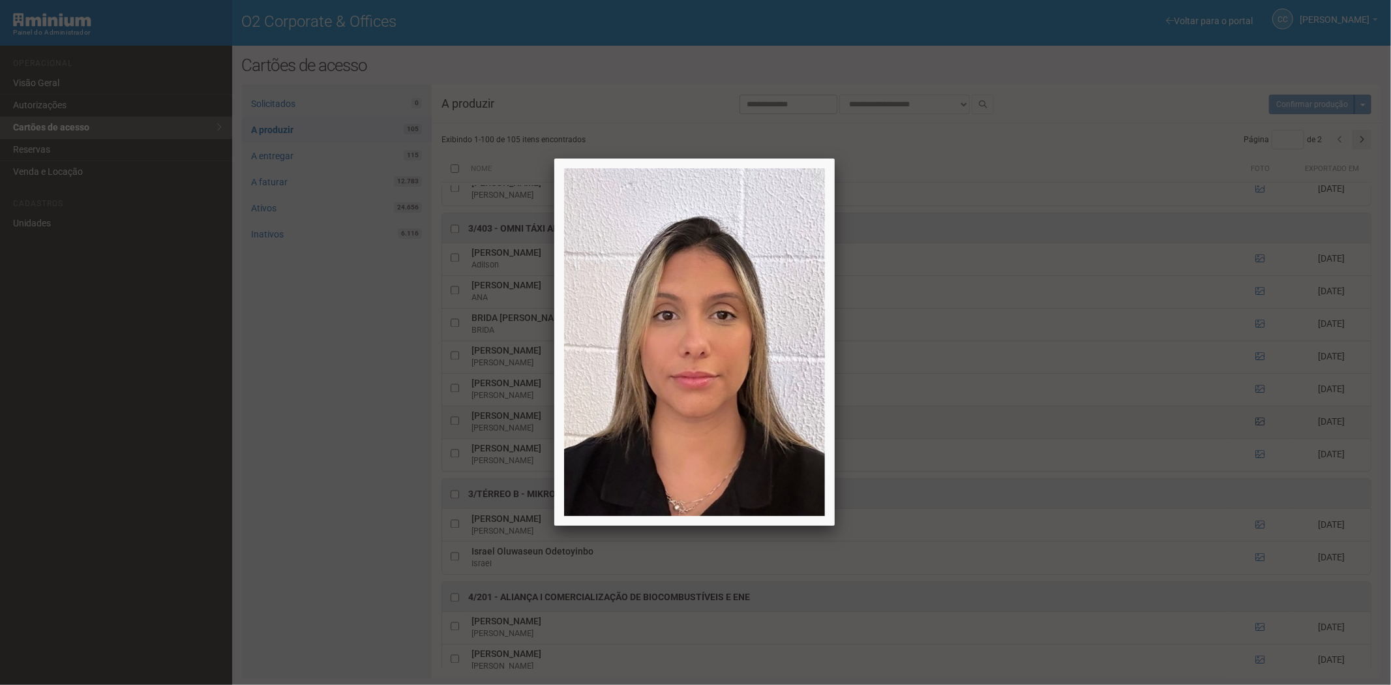
click at [1256, 430] on div at bounding box center [695, 342] width 1391 height 685
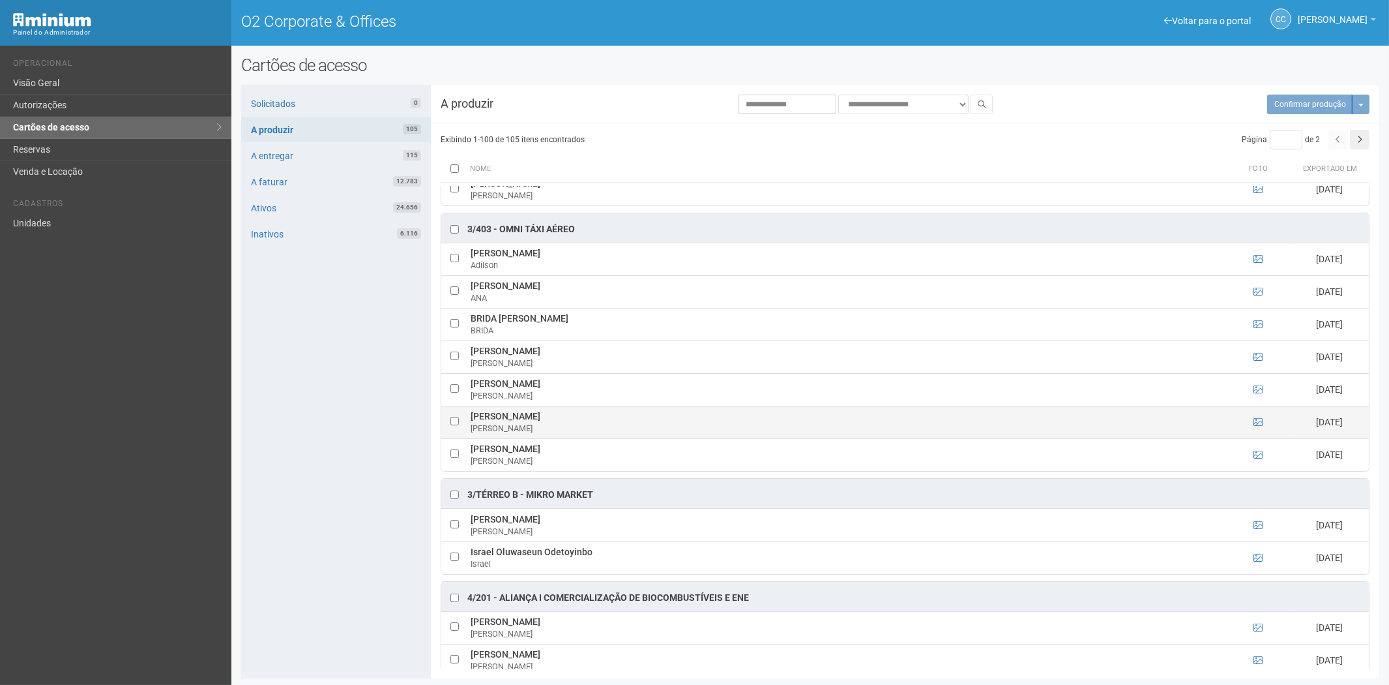
drag, startPoint x: 472, startPoint y: 425, endPoint x: 584, endPoint y: 425, distance: 112.1
click at [598, 424] on td "JENNIFER FERREIRA DA CRUZ JENNIFER" at bounding box center [846, 421] width 758 height 33
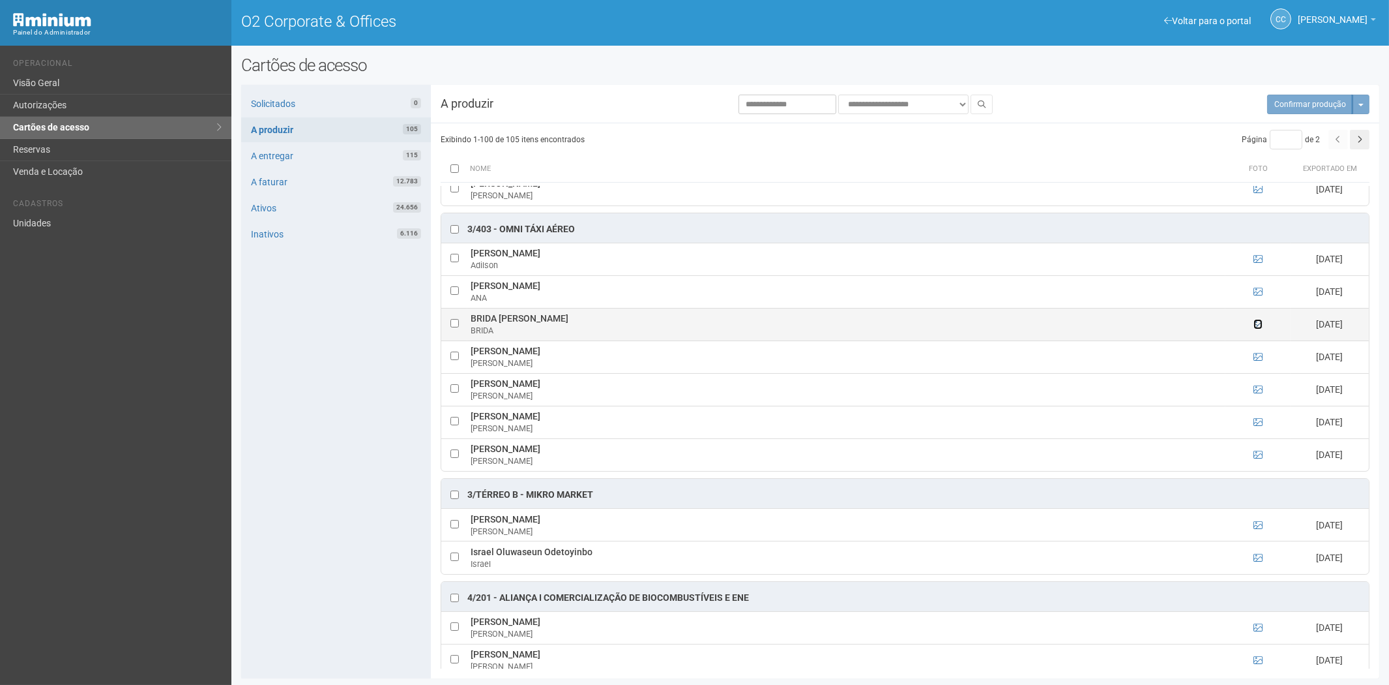
click at [1260, 329] on icon at bounding box center [1258, 323] width 9 height 9
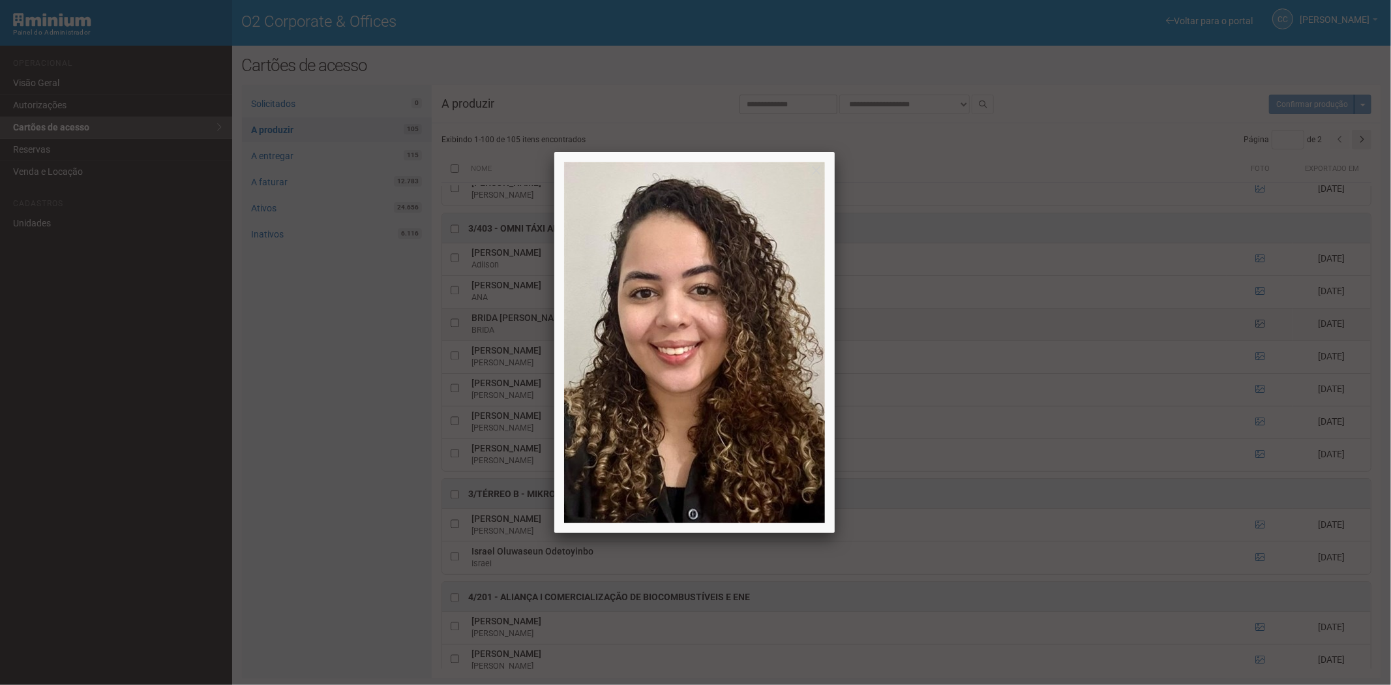
click at [1260, 332] on div at bounding box center [695, 342] width 1391 height 685
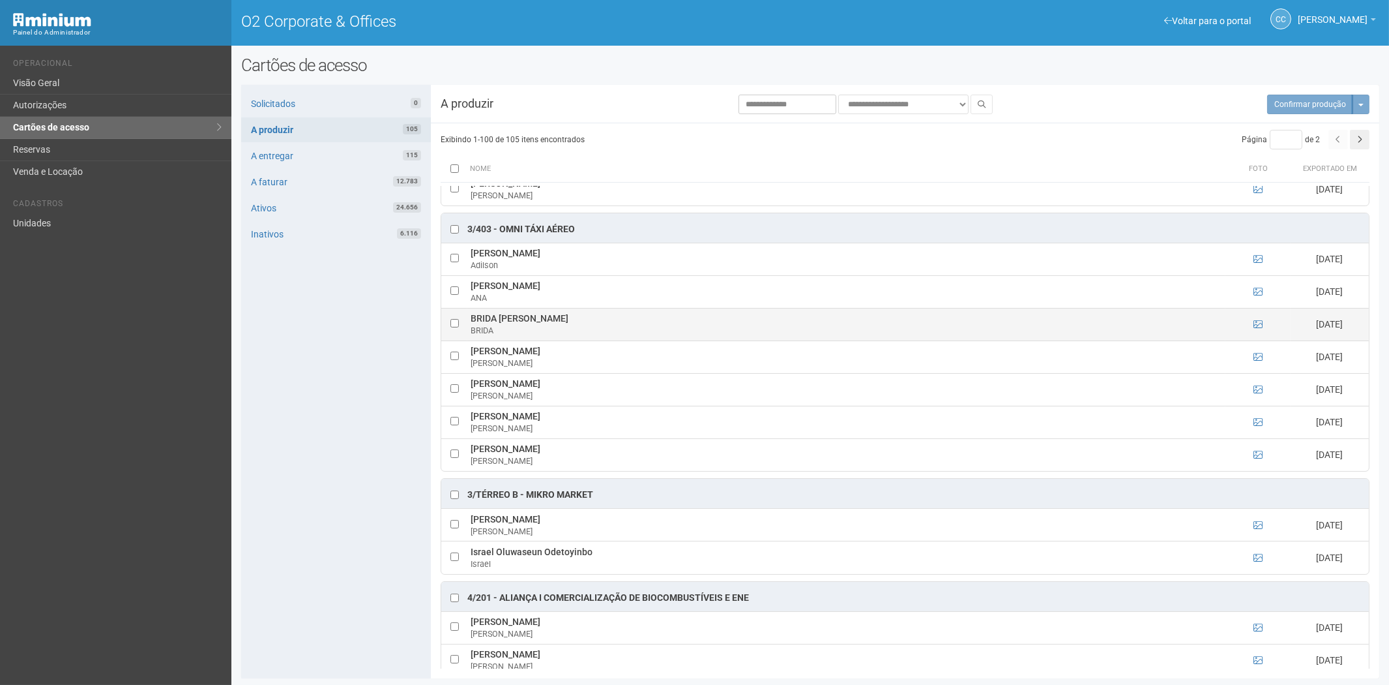
drag, startPoint x: 470, startPoint y: 327, endPoint x: 615, endPoint y: 326, distance: 145.4
click at [615, 326] on td "BRIDA BEATRIZ REZENE DA SILVA BRIDA" at bounding box center [846, 324] width 758 height 33
drag, startPoint x: 591, startPoint y: 229, endPoint x: 502, endPoint y: 239, distance: 89.1
click at [502, 239] on div "3/403 - OMNI TÁXI AÉREO" at bounding box center [905, 227] width 928 height 29
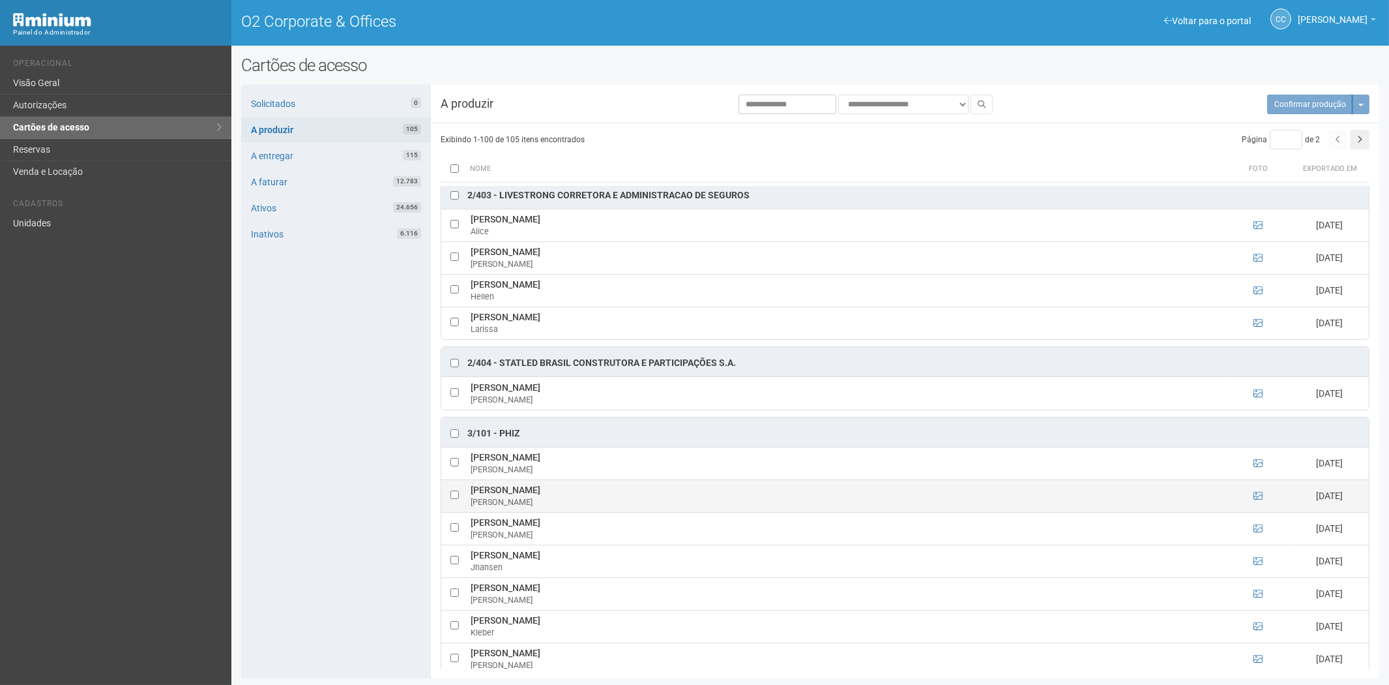
scroll to position [941, 0]
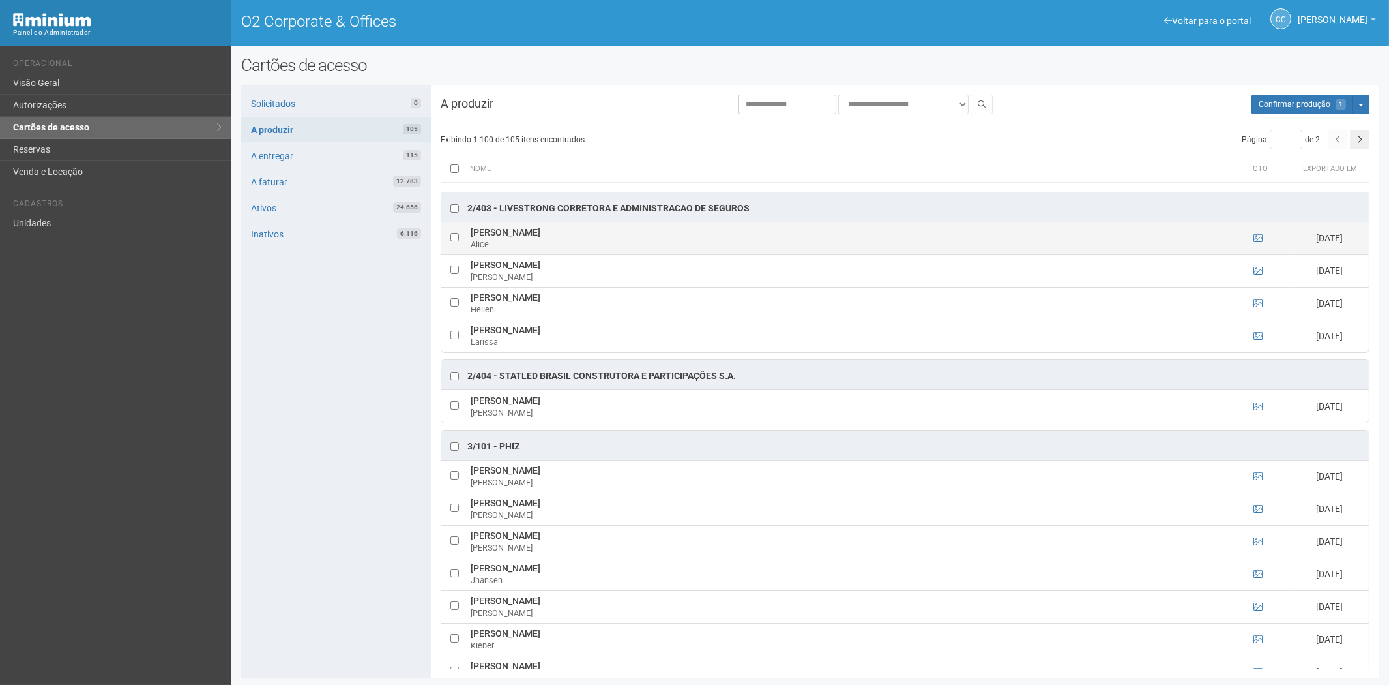
drag, startPoint x: 470, startPoint y: 233, endPoint x: 612, endPoint y: 240, distance: 141.6
click at [613, 239] on td "Alice Abreu de Almeida Cabral Dias Alice" at bounding box center [846, 238] width 758 height 33
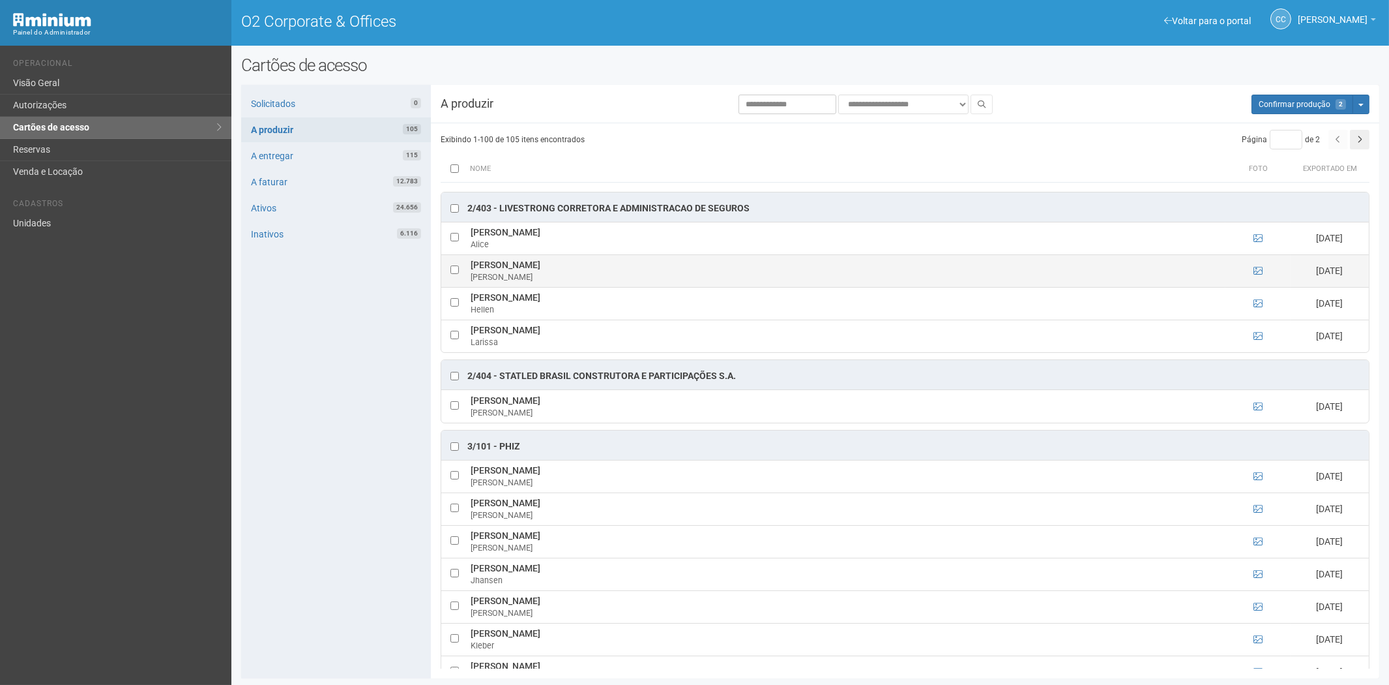
drag, startPoint x: 469, startPoint y: 269, endPoint x: 607, endPoint y: 271, distance: 137.6
click at [607, 271] on td "Anny Caroline Carneiro Barbosa Anny" at bounding box center [846, 270] width 758 height 33
click at [354, 487] on div "Solicitados 0 A produzir 105 A entregar 115 A faturar 12.783 Ativos 24.656 Inat…" at bounding box center [336, 381] width 190 height 593
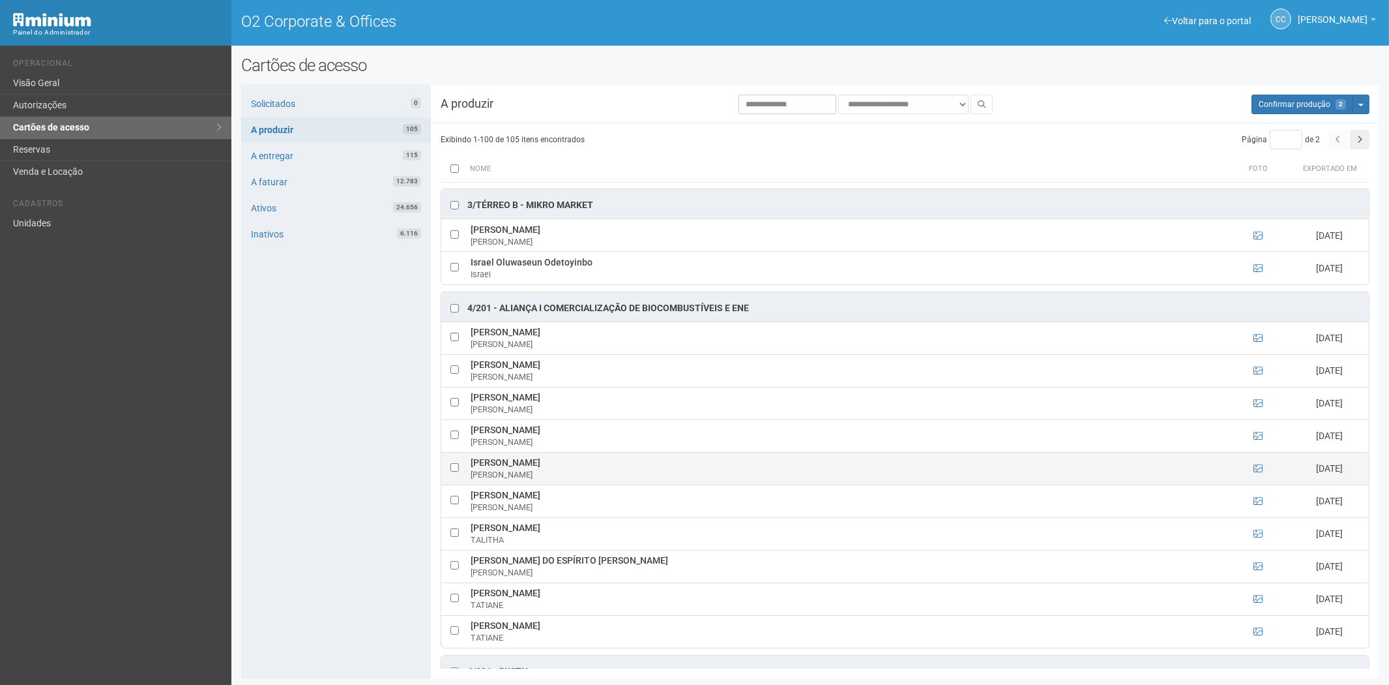
scroll to position [2897, 0]
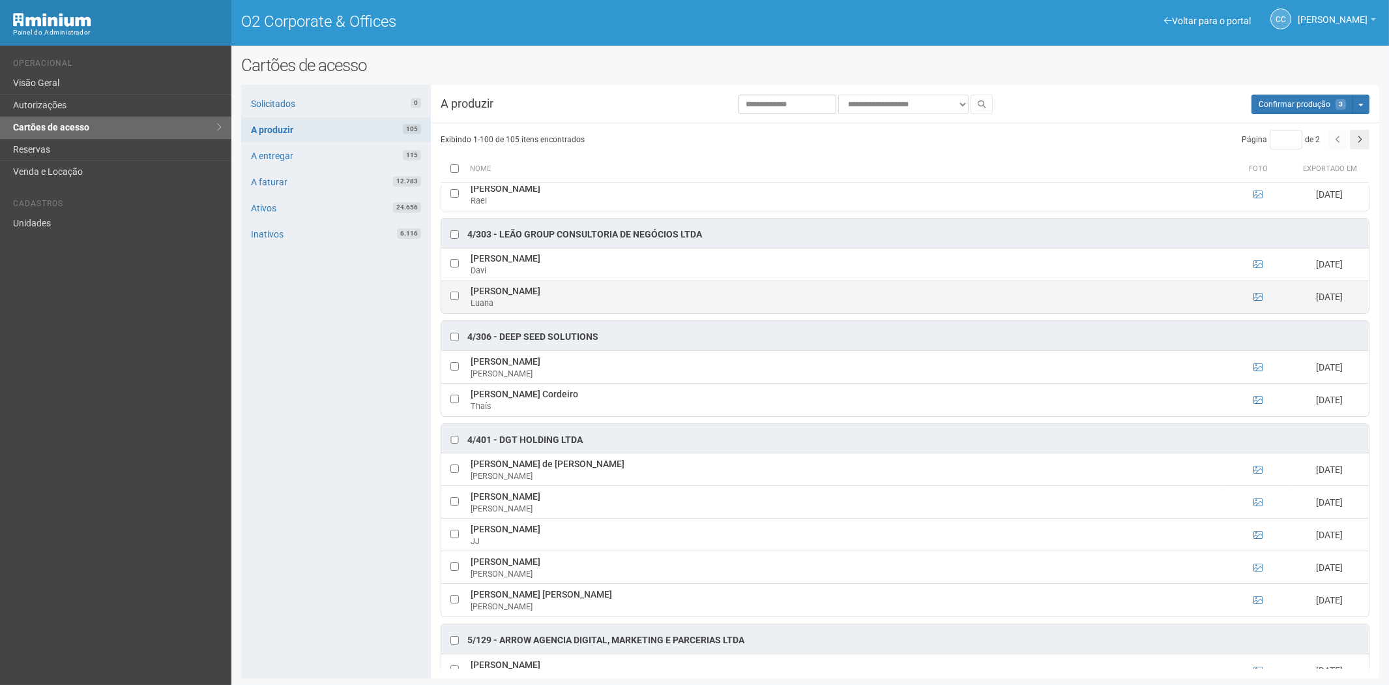
drag, startPoint x: 467, startPoint y: 302, endPoint x: 565, endPoint y: 302, distance: 97.8
click at [565, 302] on td "Luana Marão Cerqueira Luana" at bounding box center [846, 296] width 758 height 33
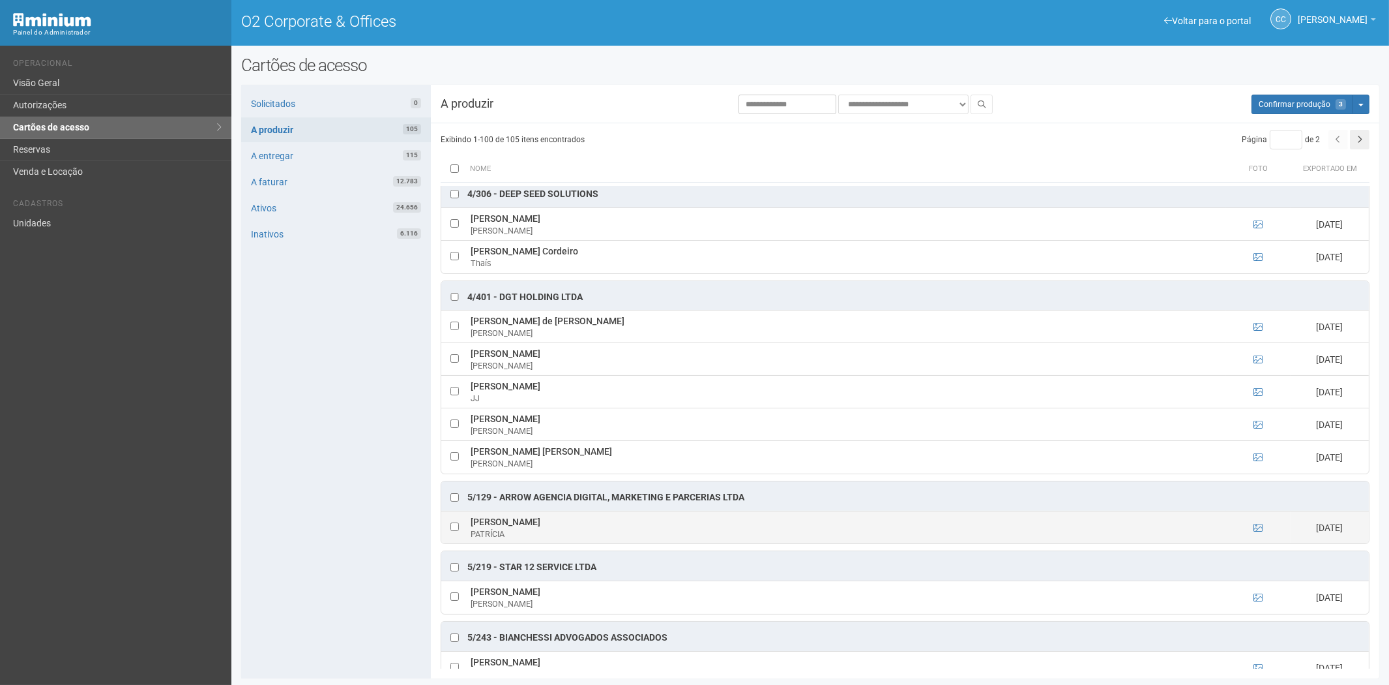
scroll to position [3042, 0]
drag, startPoint x: 467, startPoint y: 533, endPoint x: 592, endPoint y: 533, distance: 125.2
click at [592, 533] on td "PATRÍCIA FERREIRA ARAUJO PATRÍCIA" at bounding box center [846, 524] width 758 height 33
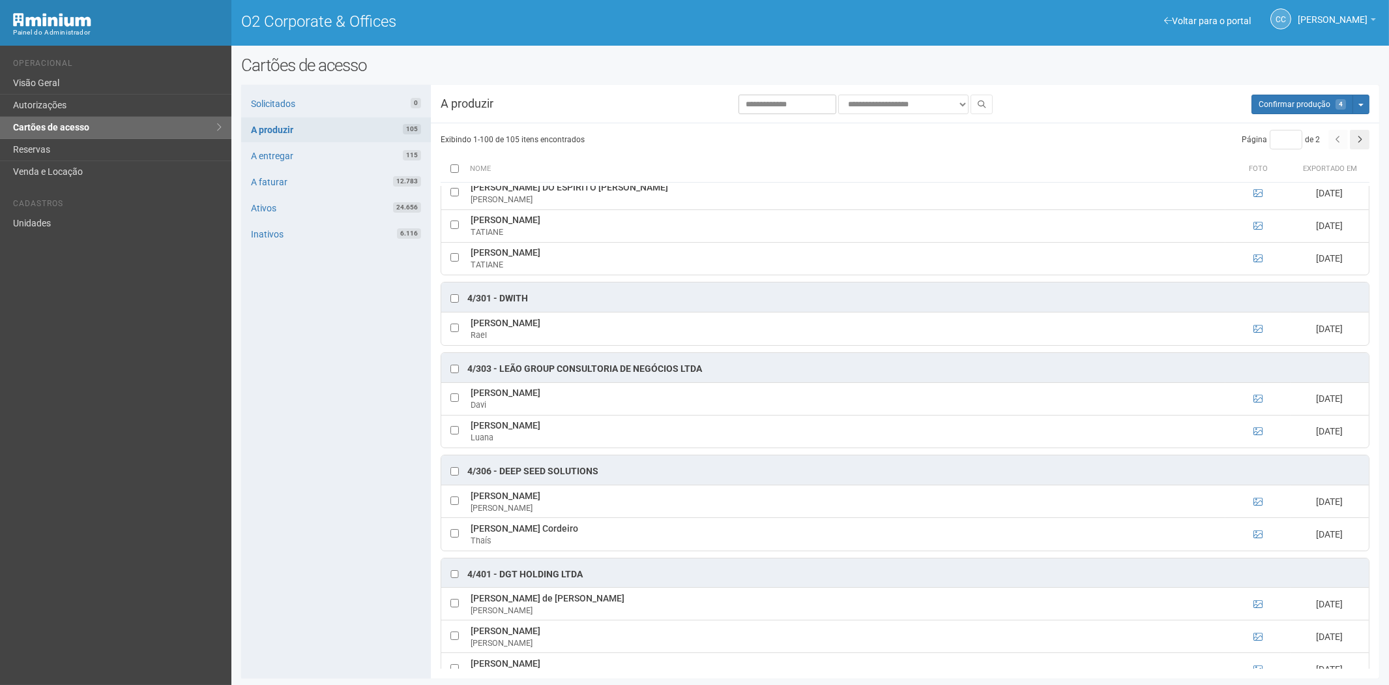
scroll to position [2752, 0]
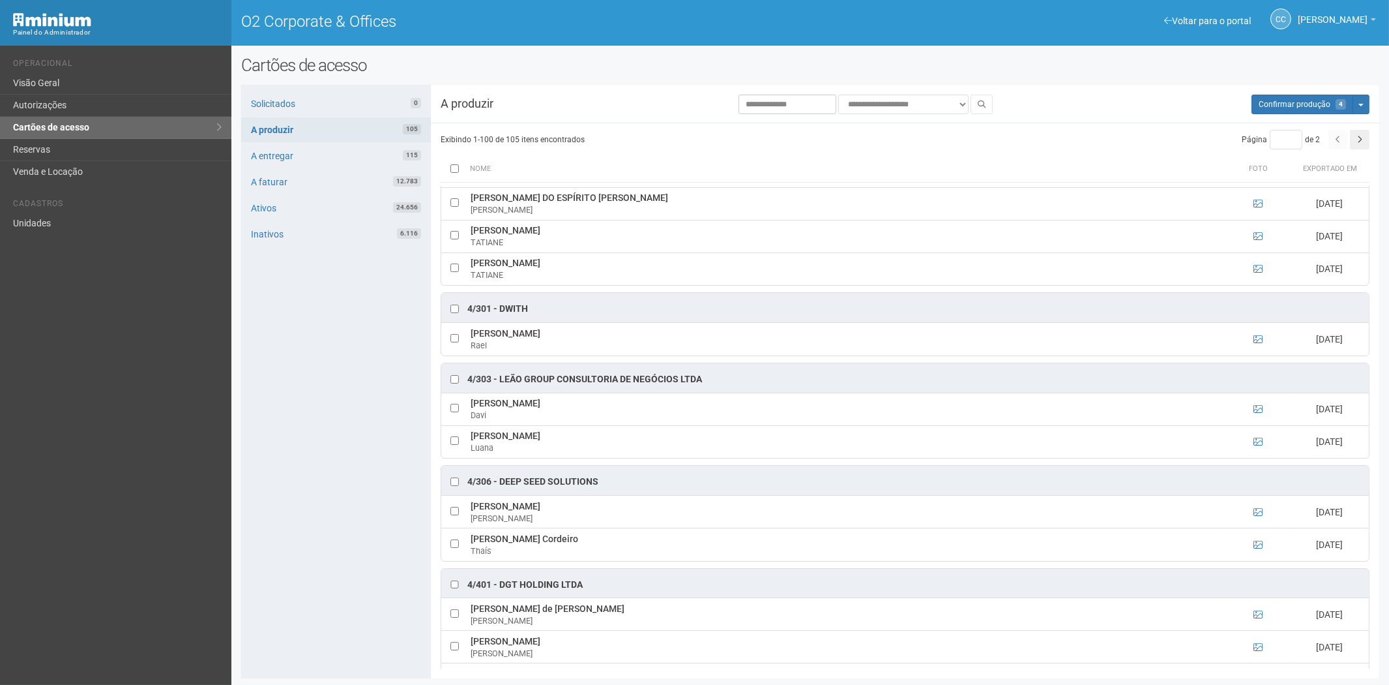
click at [315, 439] on div "Solicitados 0 A produzir 105 A entregar 115 A faturar 12.783 Ativos 24.656 Inat…" at bounding box center [336, 381] width 190 height 593
click at [1291, 98] on button "Aguarde... Confirmar produção 4" at bounding box center [1303, 105] width 102 height 20
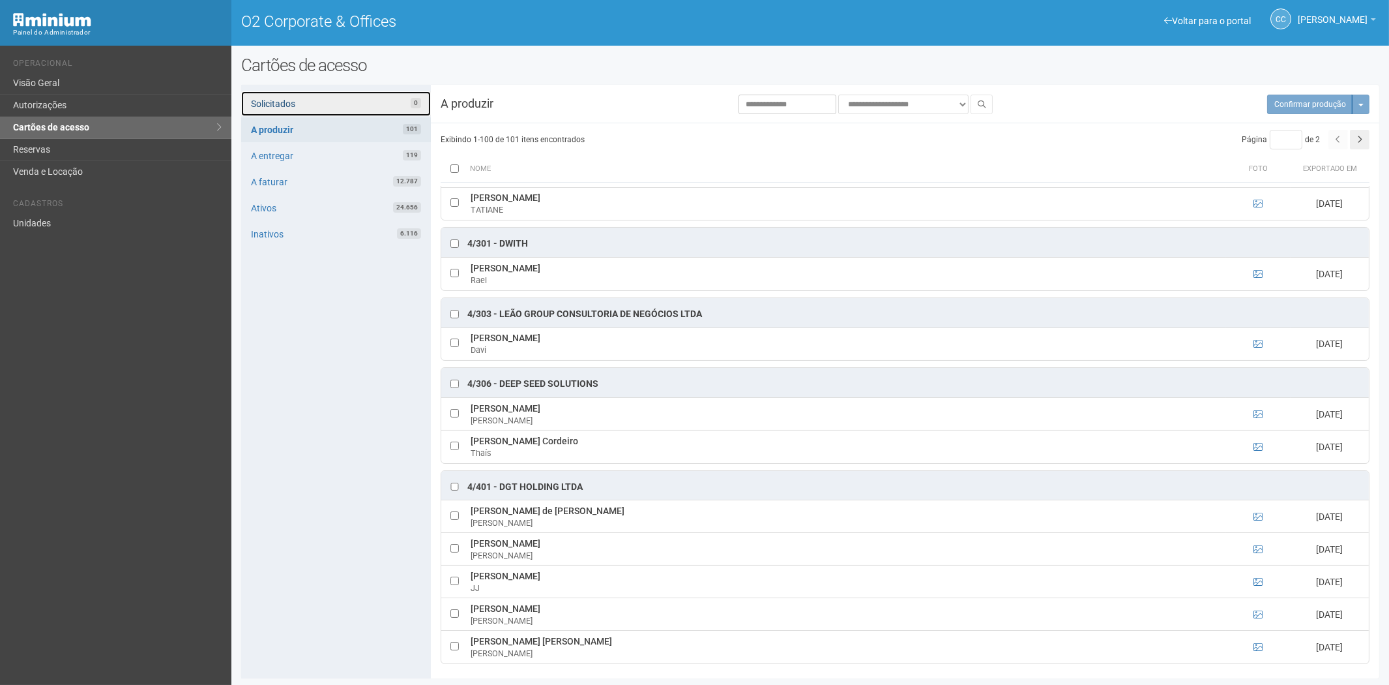
click at [317, 102] on link "Solicitados 0" at bounding box center [336, 103] width 190 height 25
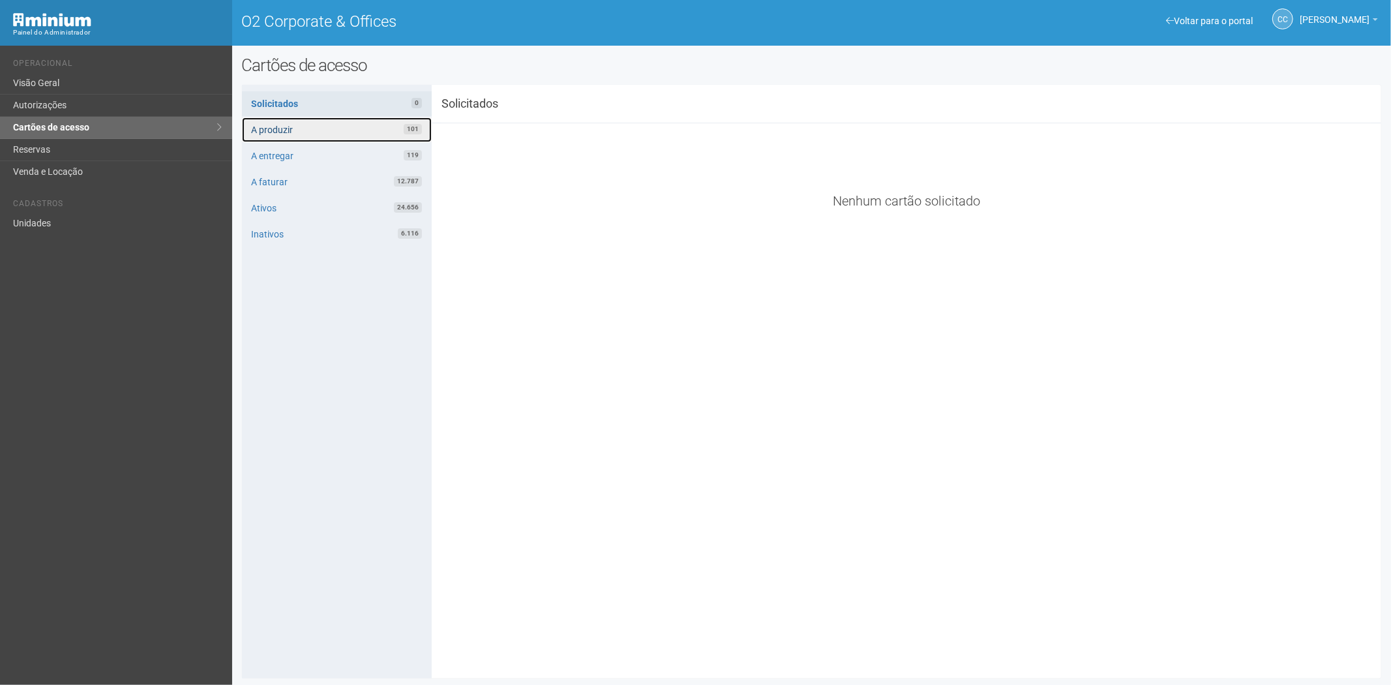
click at [331, 133] on link "A produzir 101" at bounding box center [337, 129] width 190 height 25
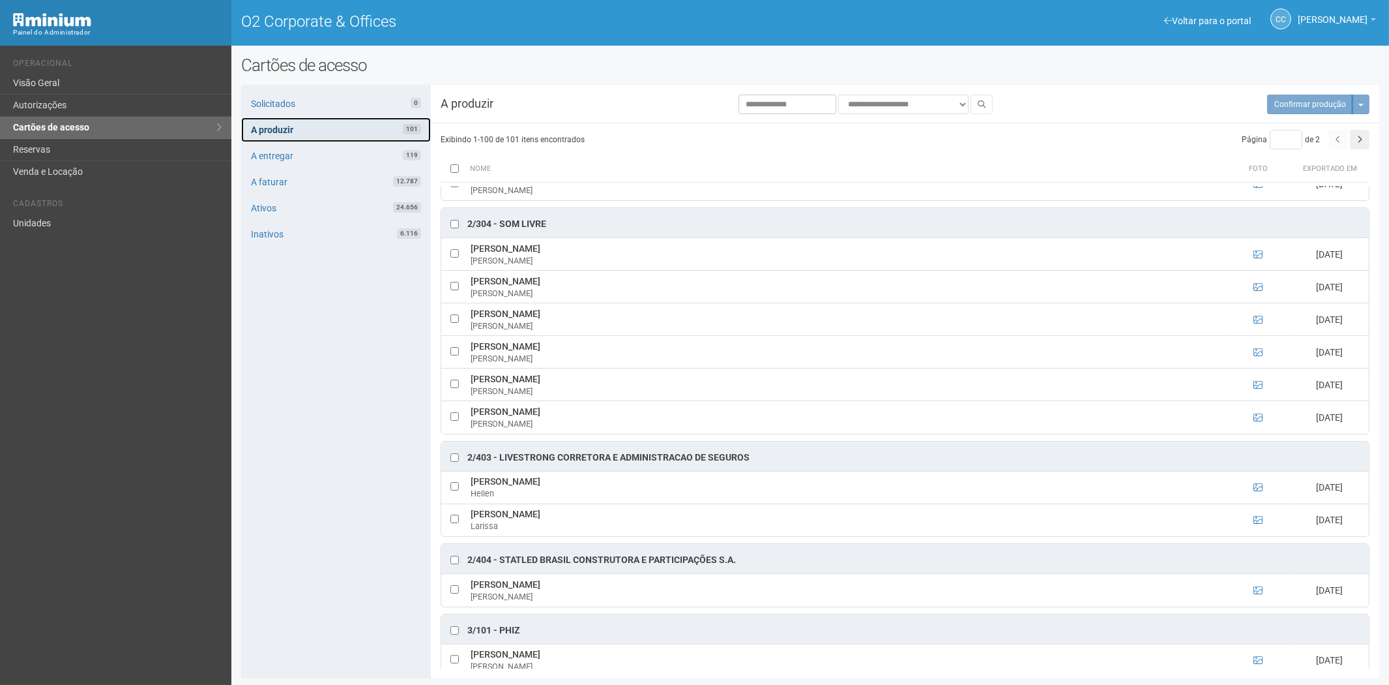
scroll to position [652, 0]
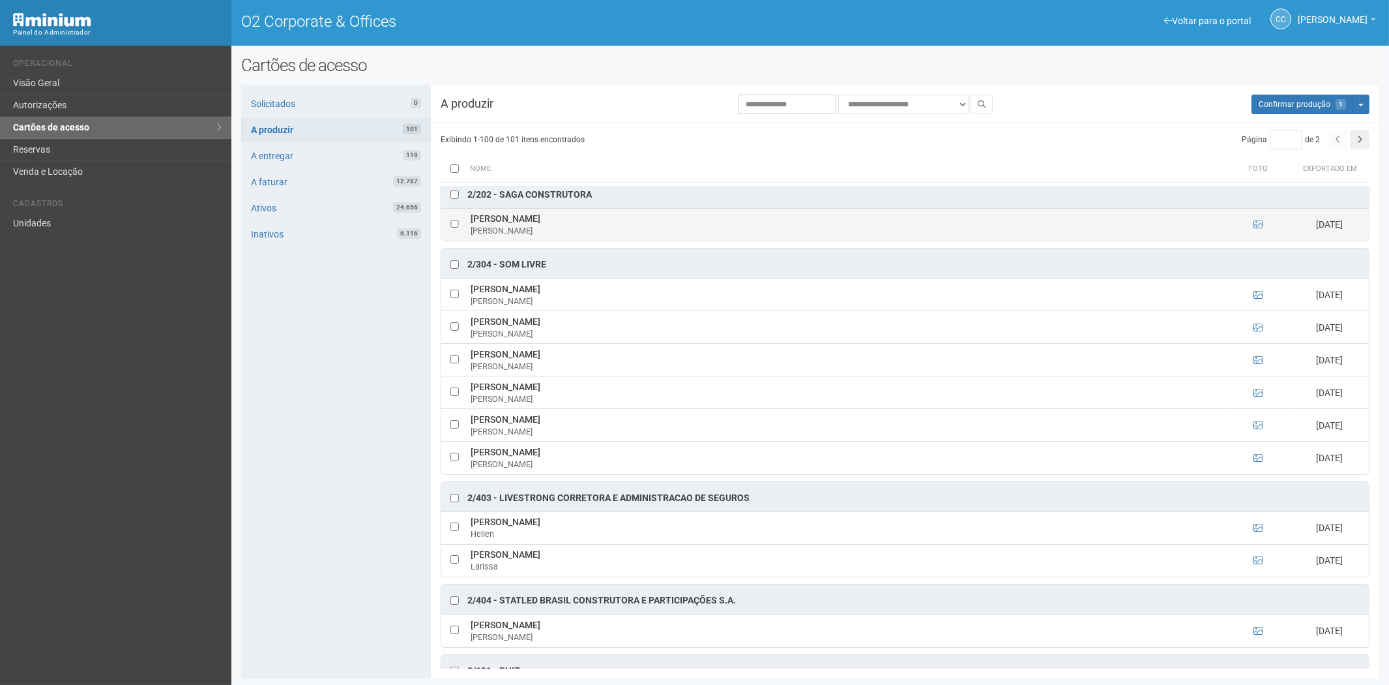
drag, startPoint x: 469, startPoint y: 224, endPoint x: 571, endPoint y: 222, distance: 101.7
click at [582, 220] on td "Maria Luiza Rocha Botelho Maria" at bounding box center [846, 224] width 758 height 33
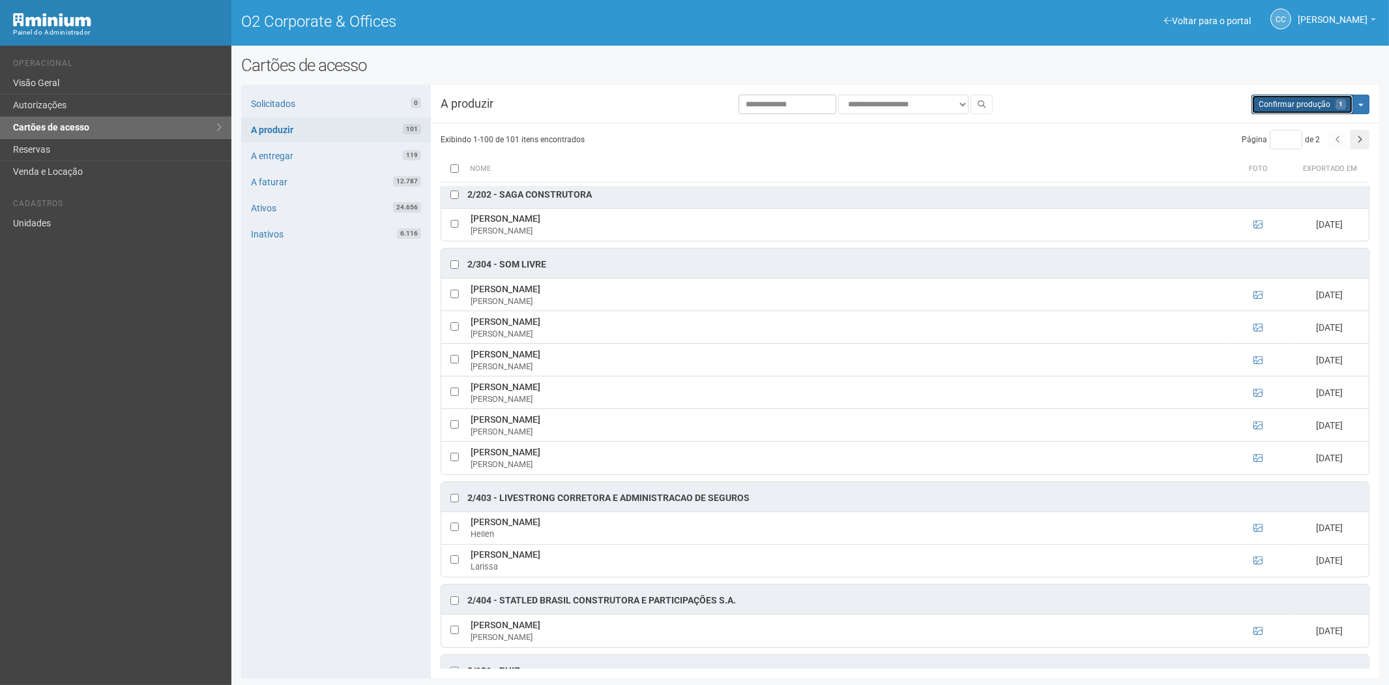
click at [1298, 102] on span "Confirmar produção" at bounding box center [1295, 104] width 72 height 9
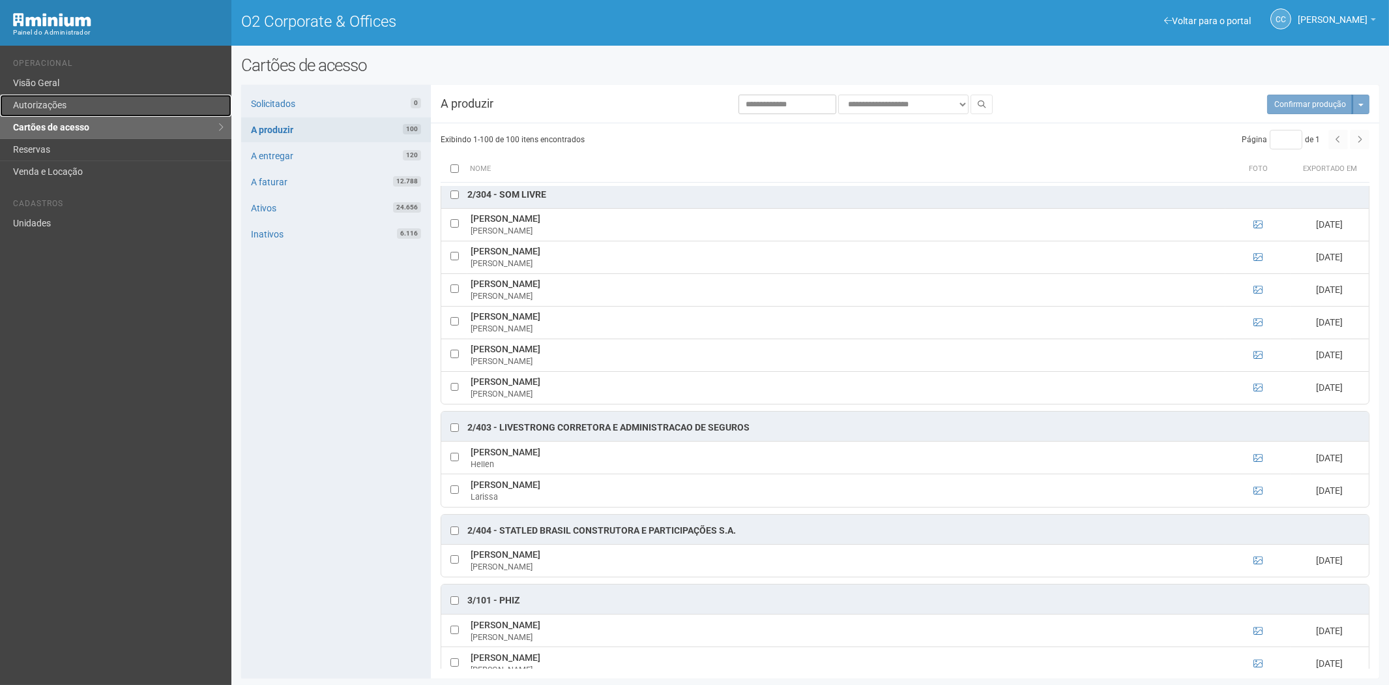
drag, startPoint x: 79, startPoint y: 100, endPoint x: 98, endPoint y: 96, distance: 19.4
click at [79, 100] on link "Autorizações" at bounding box center [115, 106] width 231 height 22
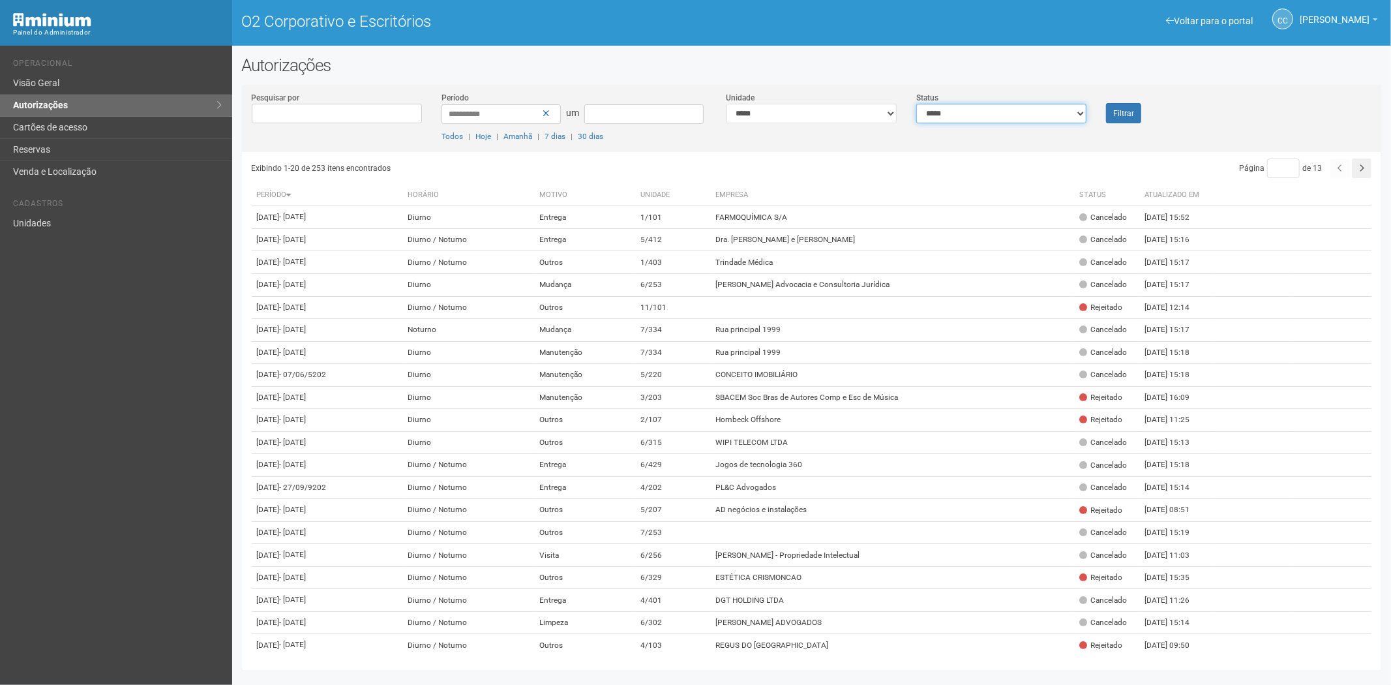
click at [1043, 114] on select "**********" at bounding box center [1001, 114] width 170 height 20
select select "*"
click at [916, 104] on select "**********" at bounding box center [1001, 114] width 170 height 20
click at [1131, 110] on font "Filtrar" at bounding box center [1123, 113] width 21 height 9
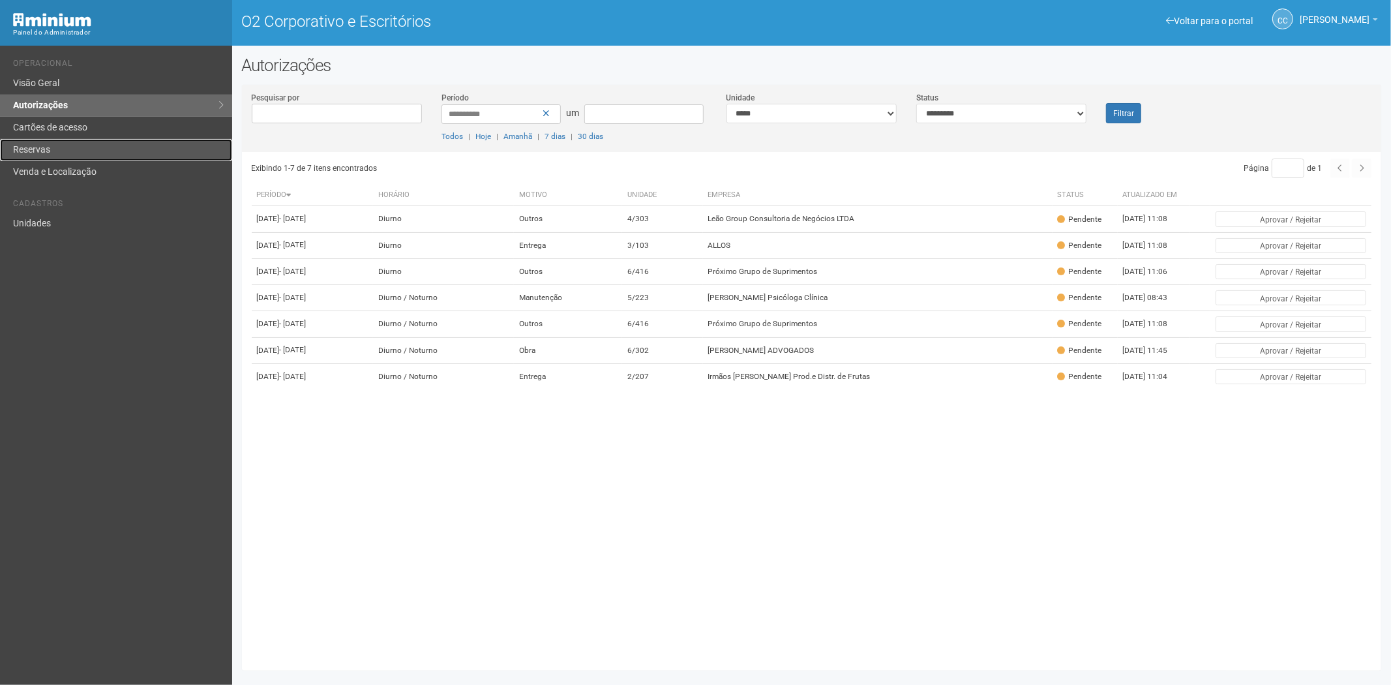
click at [53, 145] on link "Reservas" at bounding box center [116, 150] width 232 height 22
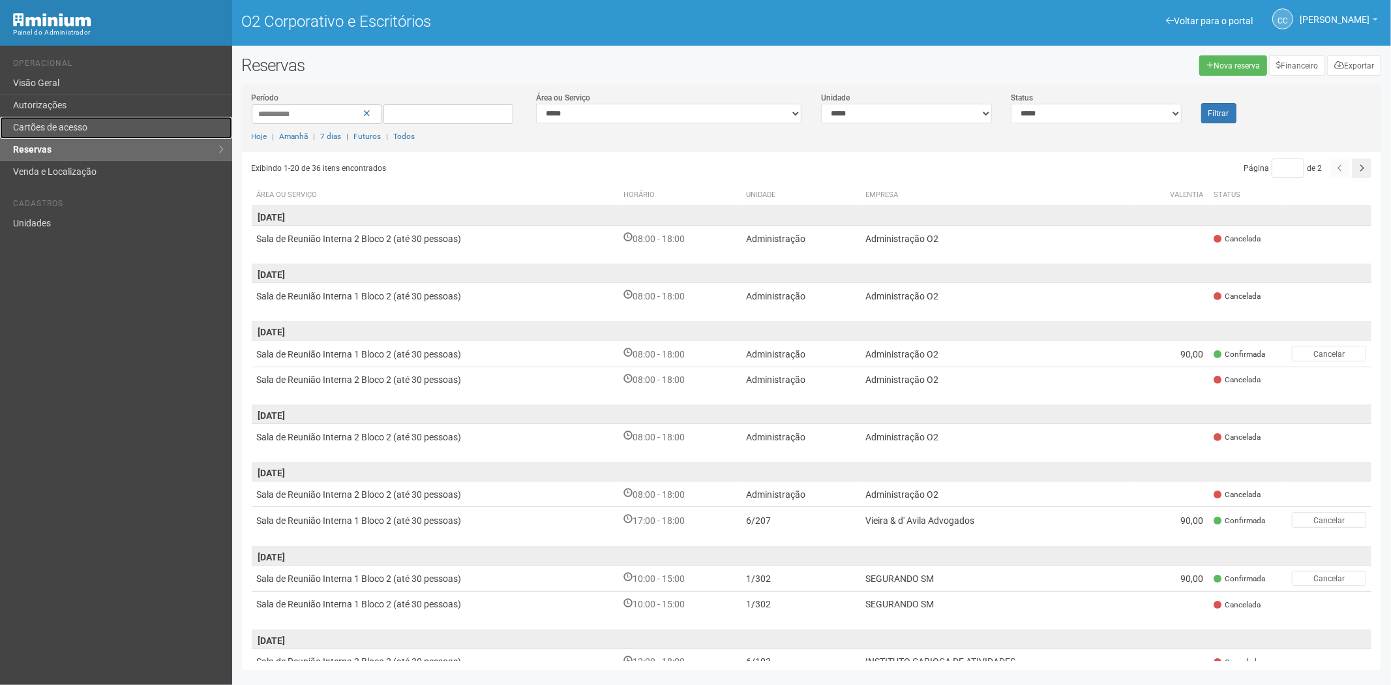
click at [132, 126] on link "Cartões de acesso" at bounding box center [116, 128] width 232 height 22
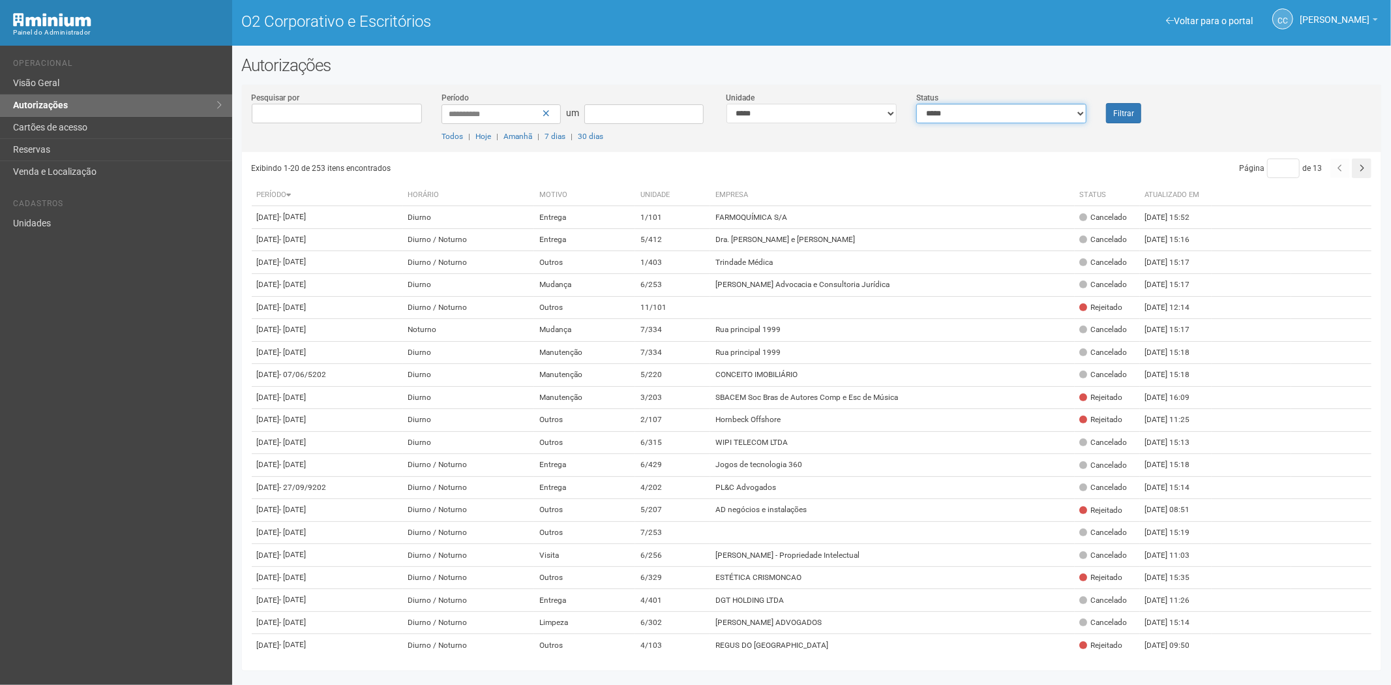
click at [1013, 106] on select "**********" at bounding box center [1001, 114] width 170 height 20
select select "*"
click at [916, 104] on select "**********" at bounding box center [1001, 114] width 170 height 20
click at [1129, 109] on font "Filtrar" at bounding box center [1123, 113] width 21 height 9
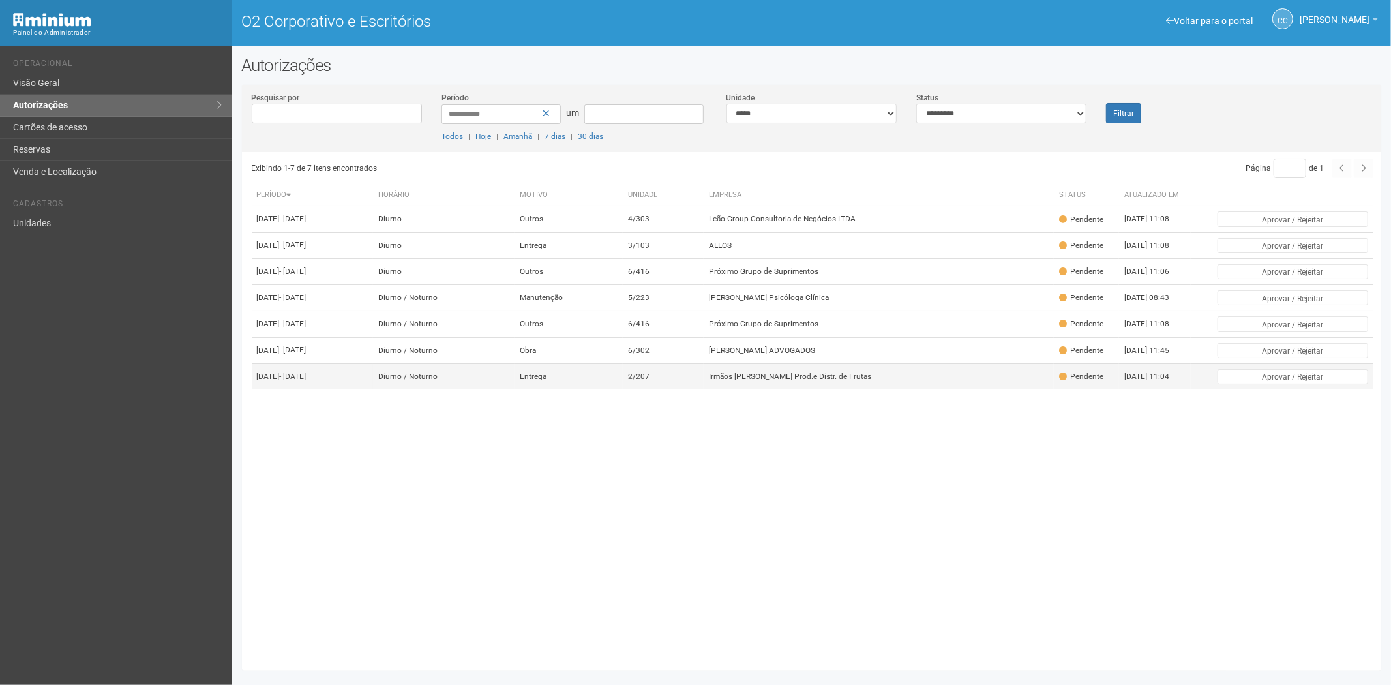
click at [703, 389] on td "2/207" at bounding box center [663, 376] width 81 height 26
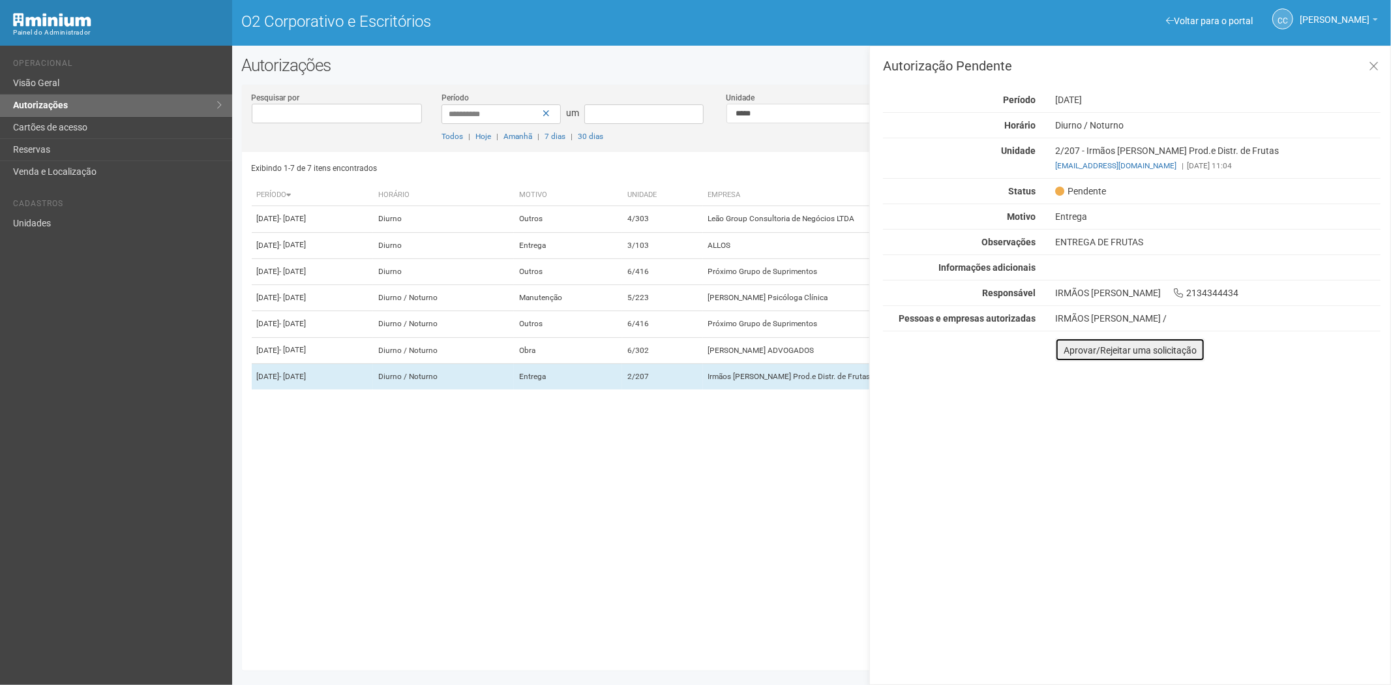
click at [1072, 359] on button "Aprovar/Rejeitar uma solicitação" at bounding box center [1130, 349] width 150 height 23
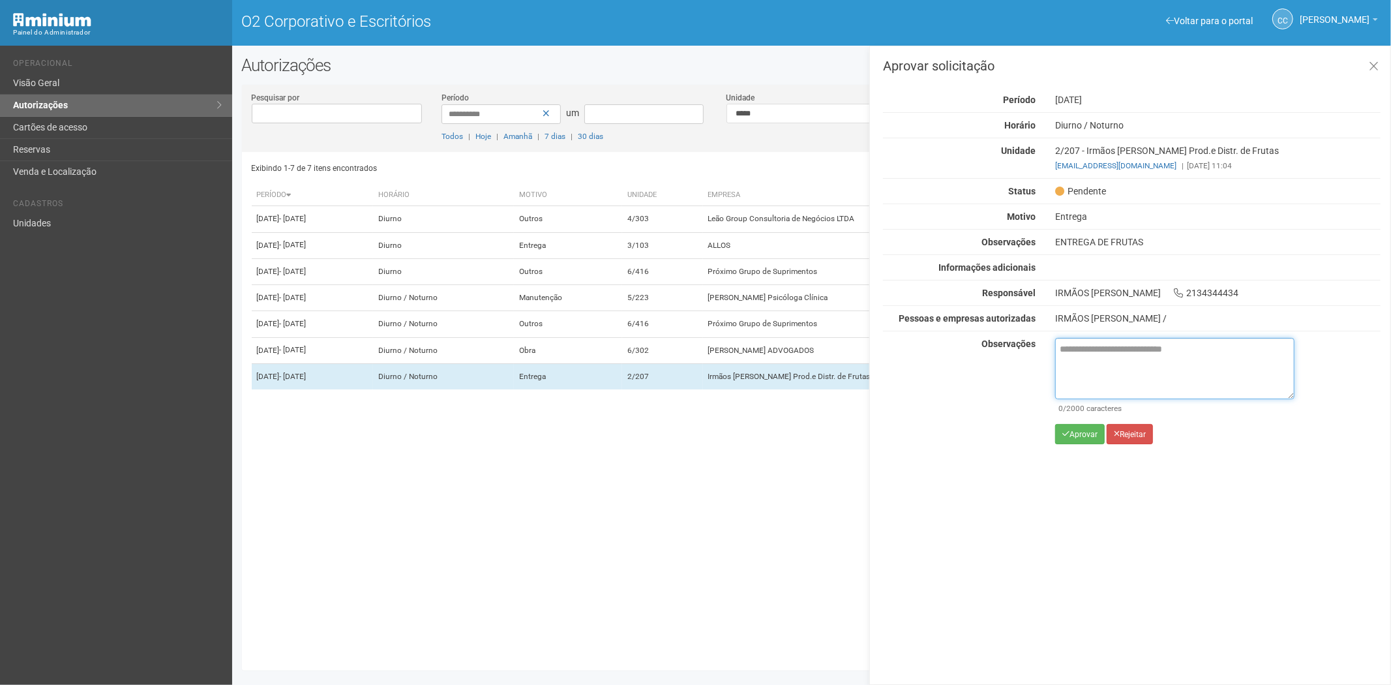
click at [1072, 359] on textarea at bounding box center [1174, 368] width 239 height 61
paste textarea "**********"
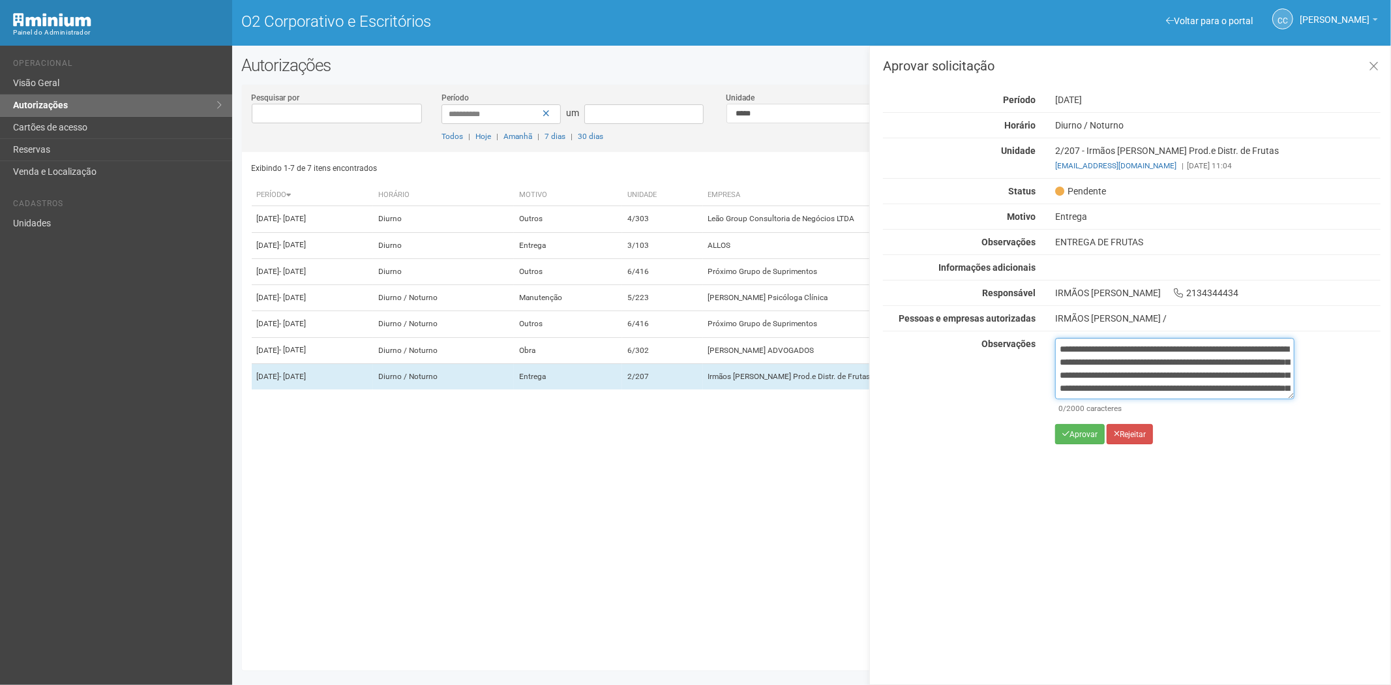
scroll to position [73, 0]
type textarea "**********"
click at [1070, 435] on font "Aprovar" at bounding box center [1083, 434] width 28 height 9
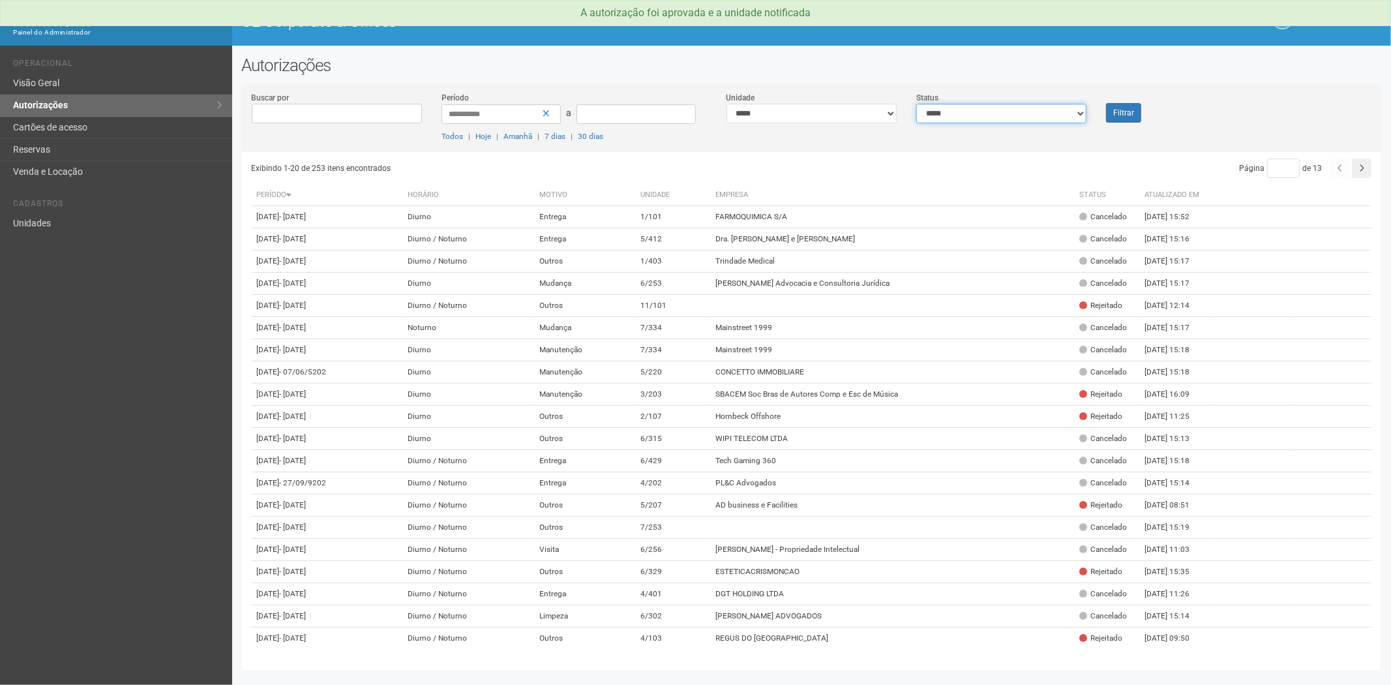
click at [1057, 119] on select "**********" at bounding box center [1001, 114] width 170 height 20
select select "*"
click at [916, 104] on select "**********" at bounding box center [1001, 114] width 170 height 20
click at [1100, 109] on div "Filtrar" at bounding box center [1143, 106] width 95 height 31
click at [1112, 109] on button "Filtrar" at bounding box center [1123, 113] width 35 height 20
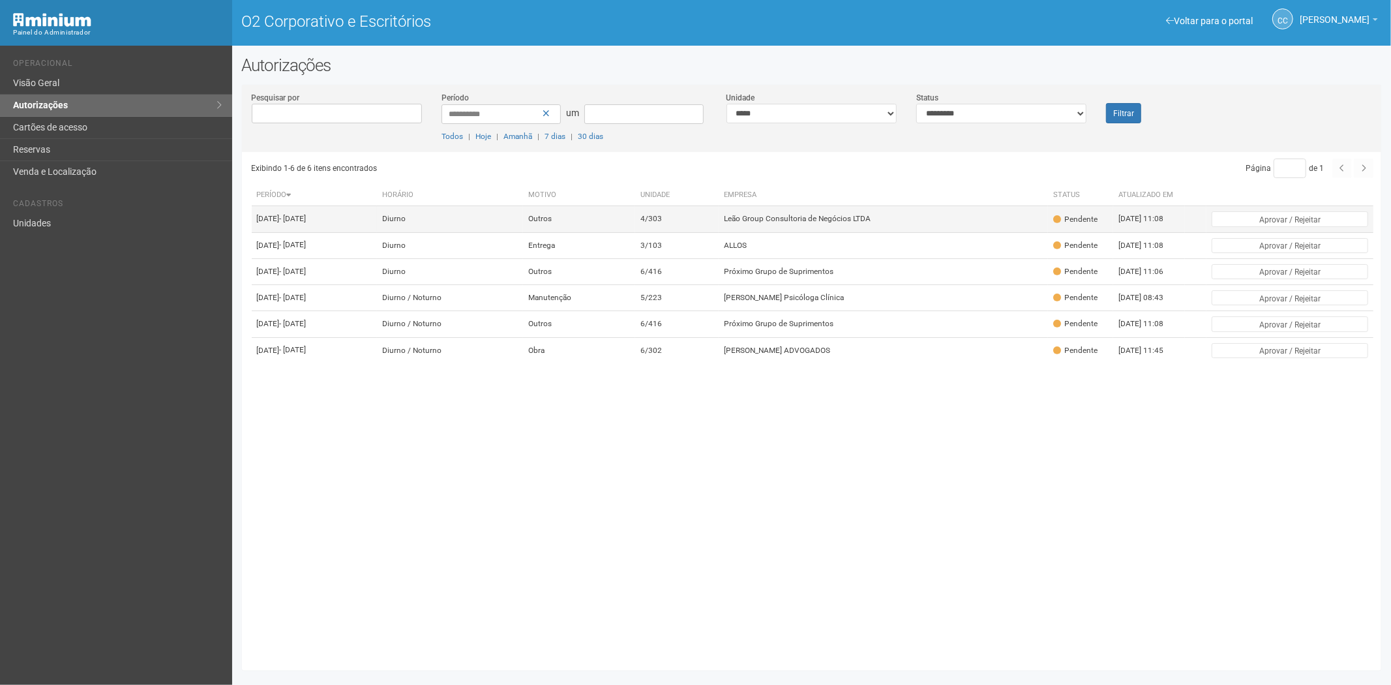
click at [862, 224] on font "Leão Group Consultoria de Negócios LTDA" at bounding box center [797, 218] width 147 height 9
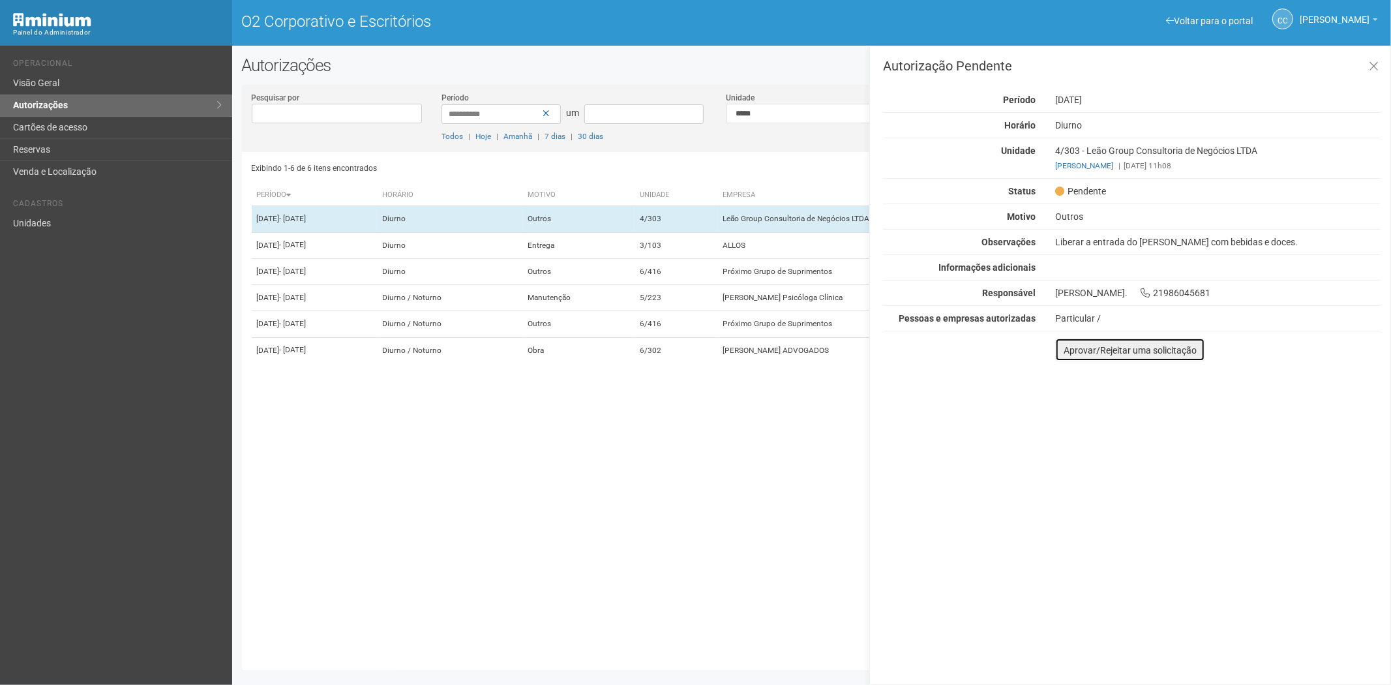
click at [1067, 360] on button "Aprovar/Rejeitar uma solicitação" at bounding box center [1130, 349] width 150 height 23
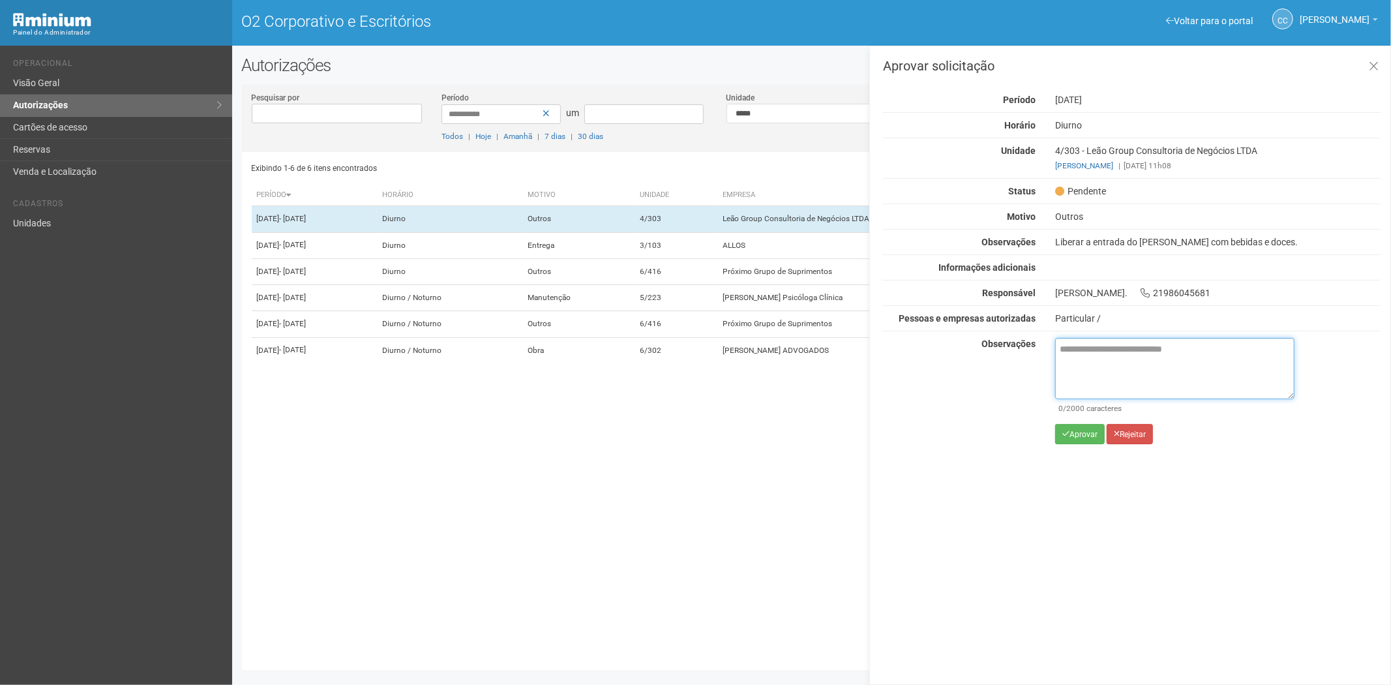
click at [1076, 368] on textarea at bounding box center [1174, 368] width 239 height 61
paste textarea "**********"
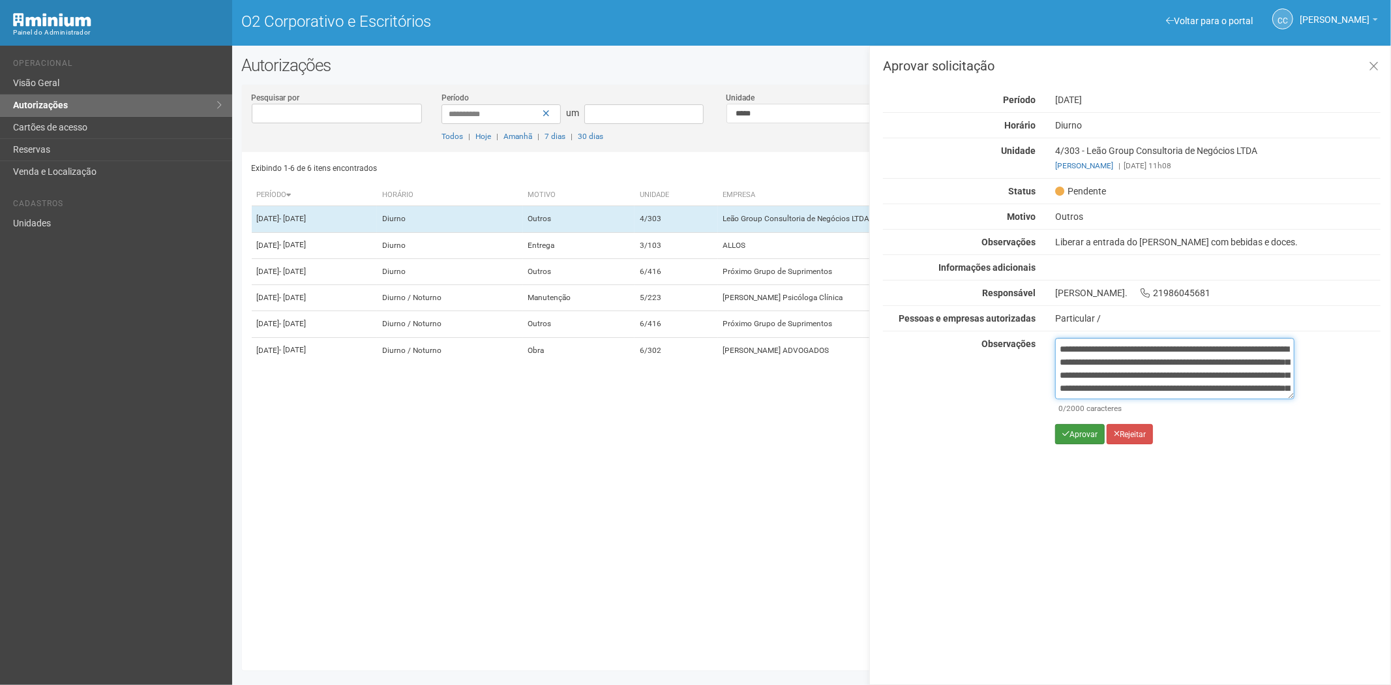
scroll to position [73, 0]
type textarea "**********"
click at [1074, 435] on font "Aprovar" at bounding box center [1083, 434] width 28 height 9
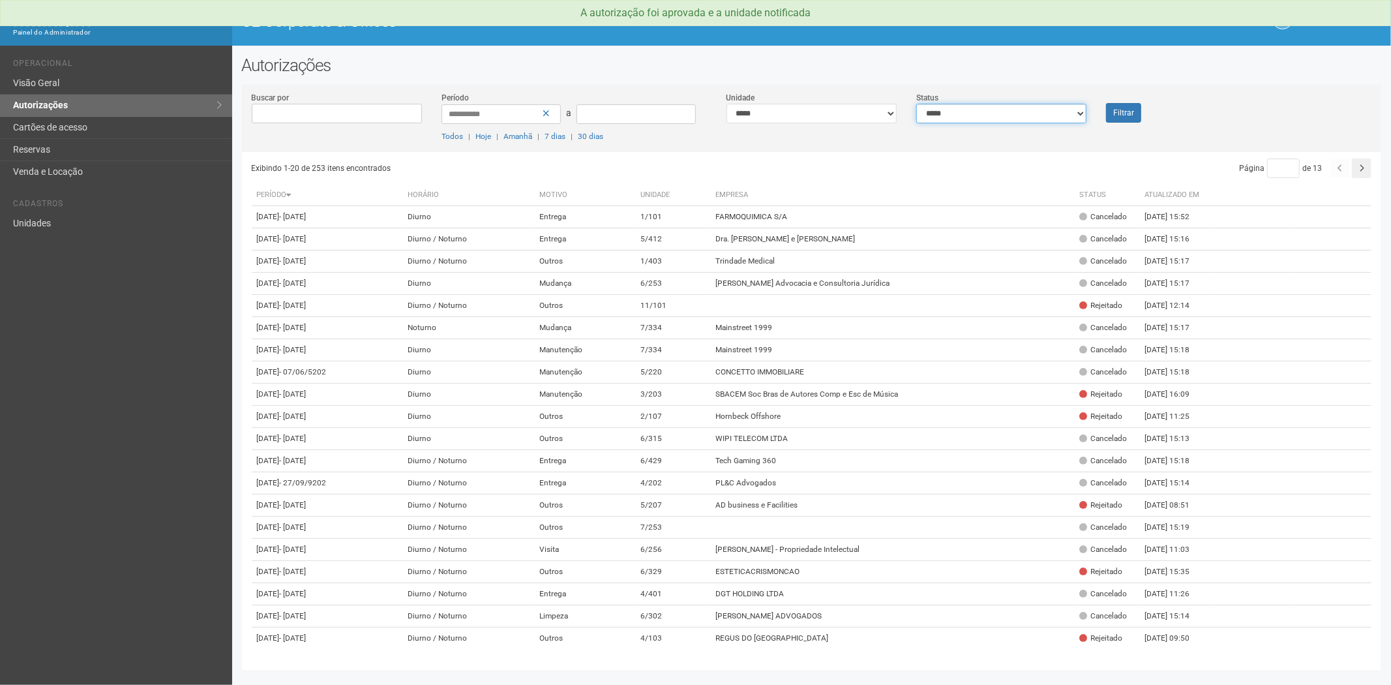
drag, startPoint x: 1035, startPoint y: 112, endPoint x: 1026, endPoint y: 121, distance: 12.9
click at [1035, 112] on select "**********" at bounding box center [1001, 114] width 170 height 20
select select "*"
click at [916, 104] on select "**********" at bounding box center [1001, 114] width 170 height 20
click at [1112, 111] on button "Filtrar" at bounding box center [1123, 113] width 35 height 20
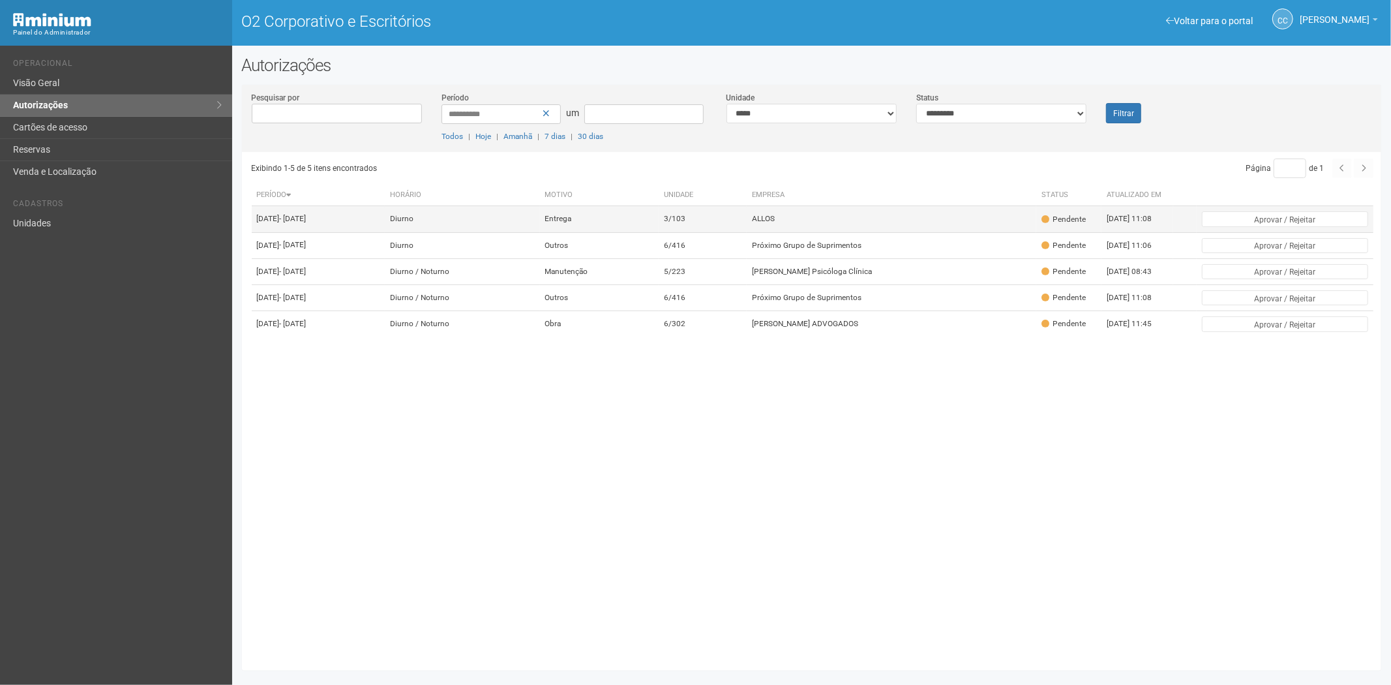
click at [804, 228] on td "ALLOS" at bounding box center [890, 219] width 289 height 26
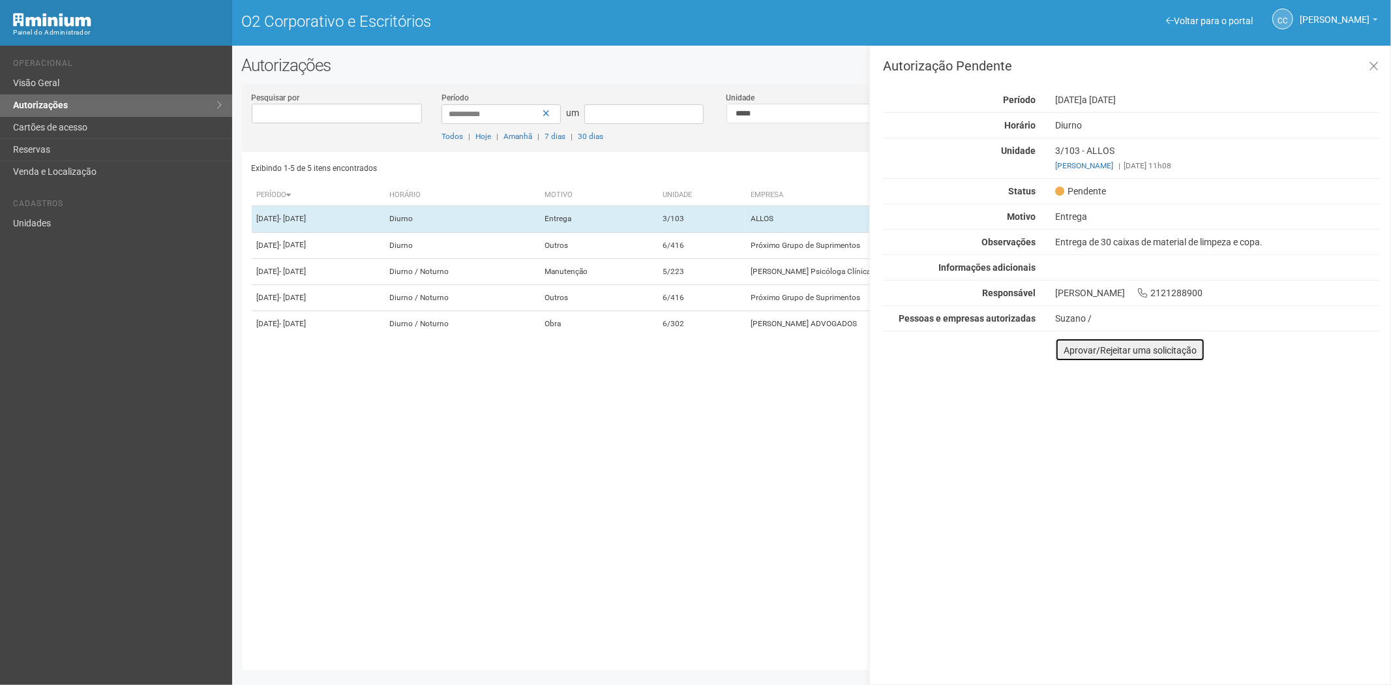
click at [1073, 353] on font "Aprovar/Rejeitar uma solicitação" at bounding box center [1129, 350] width 133 height 10
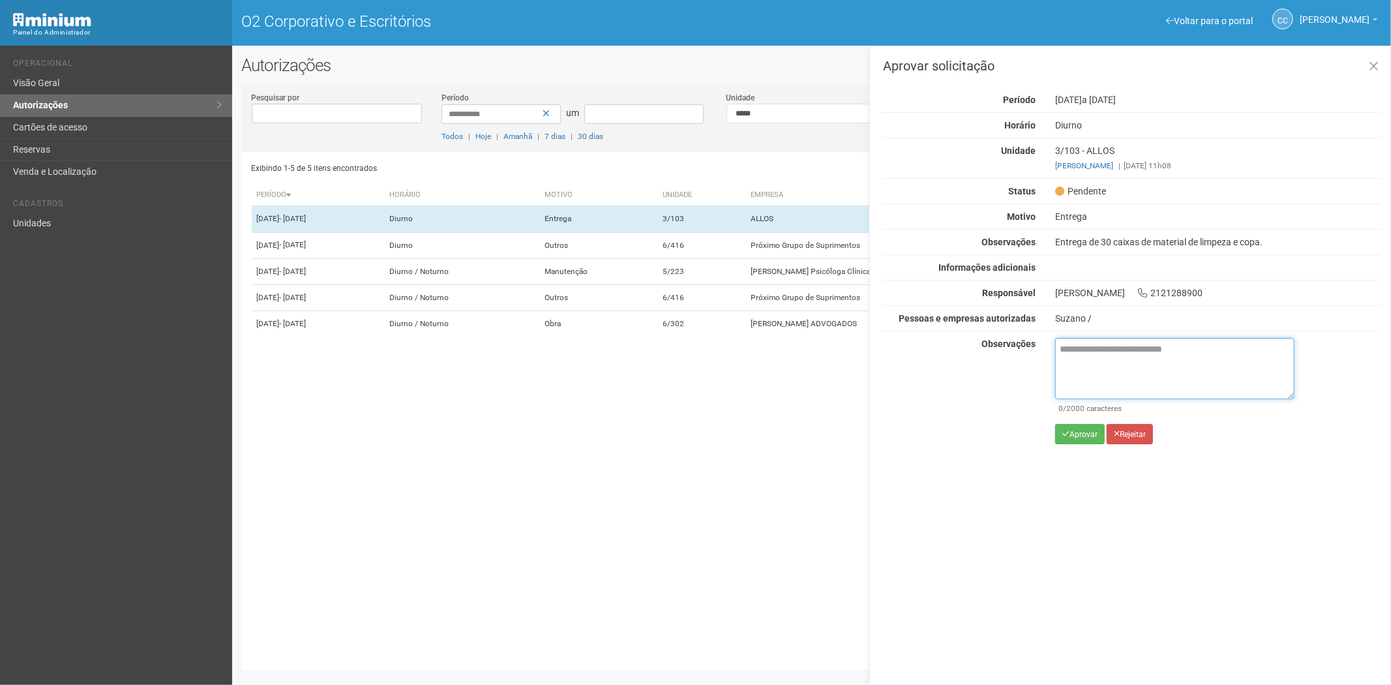
click at [1077, 368] on textarea at bounding box center [1174, 368] width 239 height 61
click at [1087, 355] on textarea at bounding box center [1174, 368] width 239 height 61
paste textarea "**********"
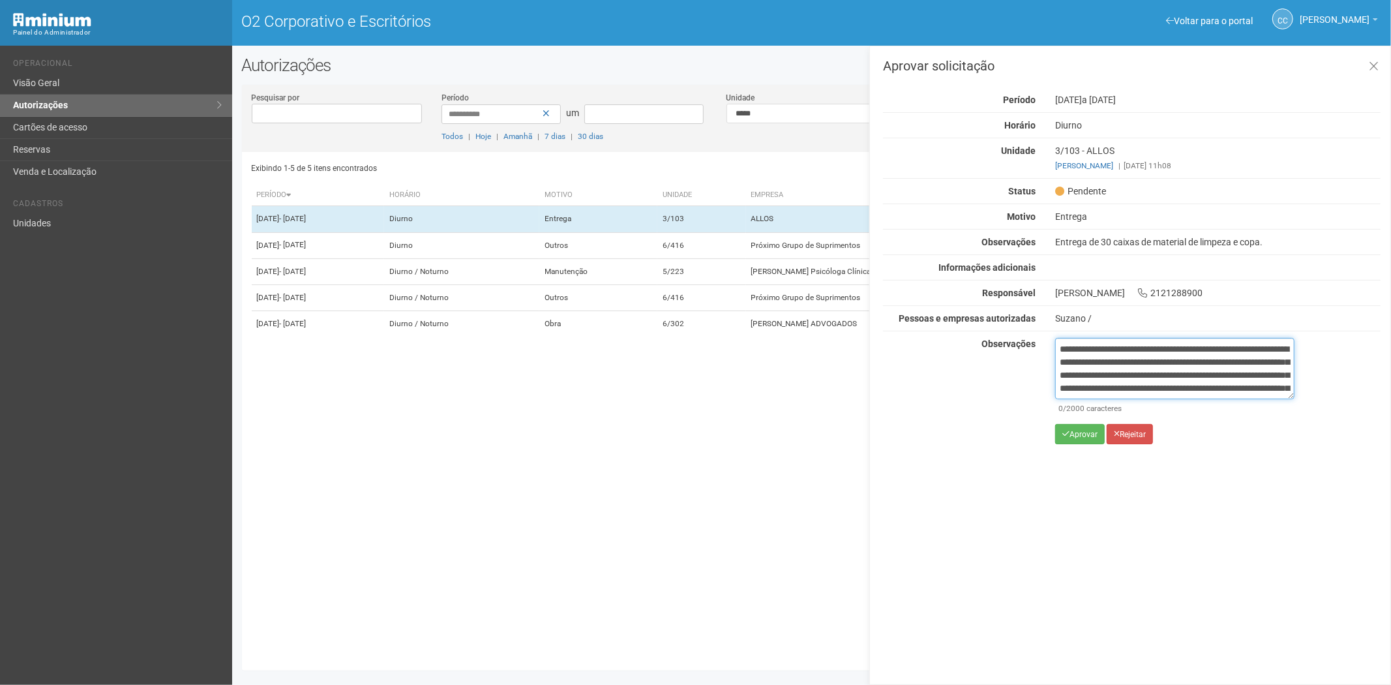
scroll to position [73, 0]
type textarea "**********"
click at [1076, 442] on button "Aprovar" at bounding box center [1080, 434] width 50 height 20
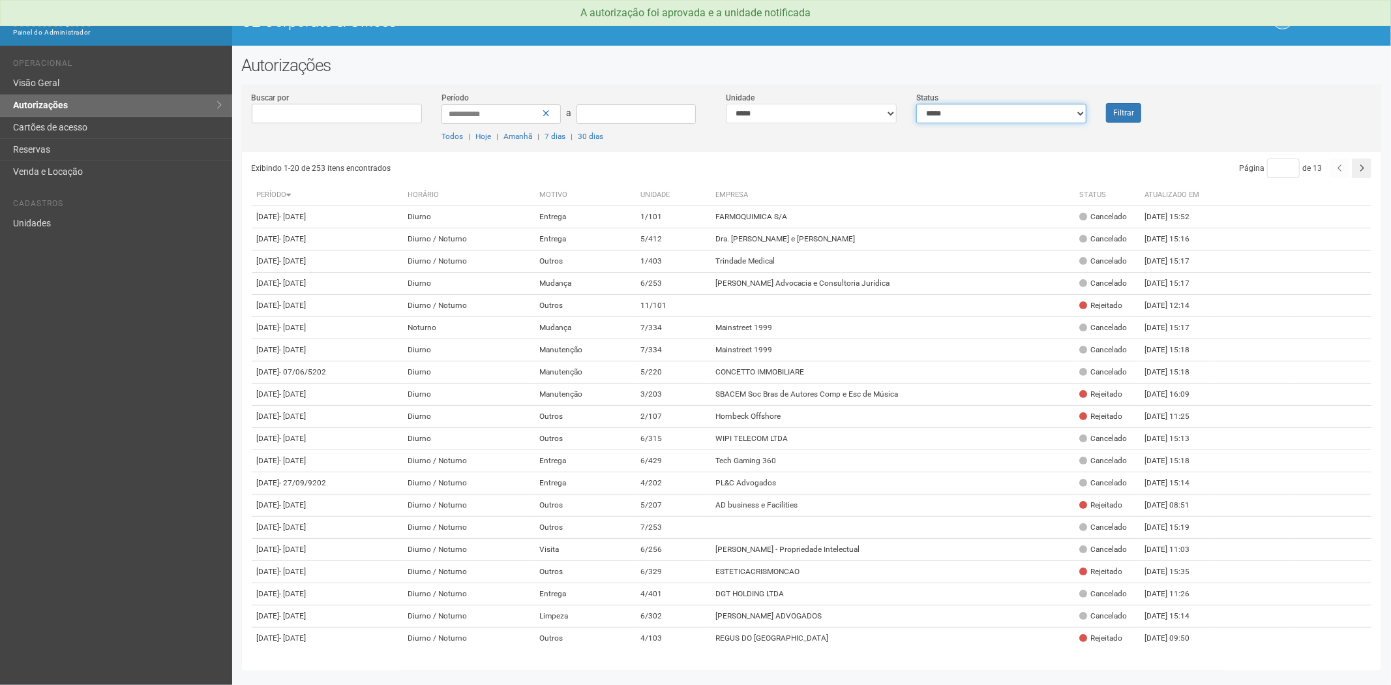
click at [979, 115] on select "**********" at bounding box center [1001, 114] width 170 height 20
select select "*"
click at [916, 104] on select "**********" at bounding box center [1001, 114] width 170 height 20
click at [1117, 112] on button "Filtrar" at bounding box center [1123, 113] width 35 height 20
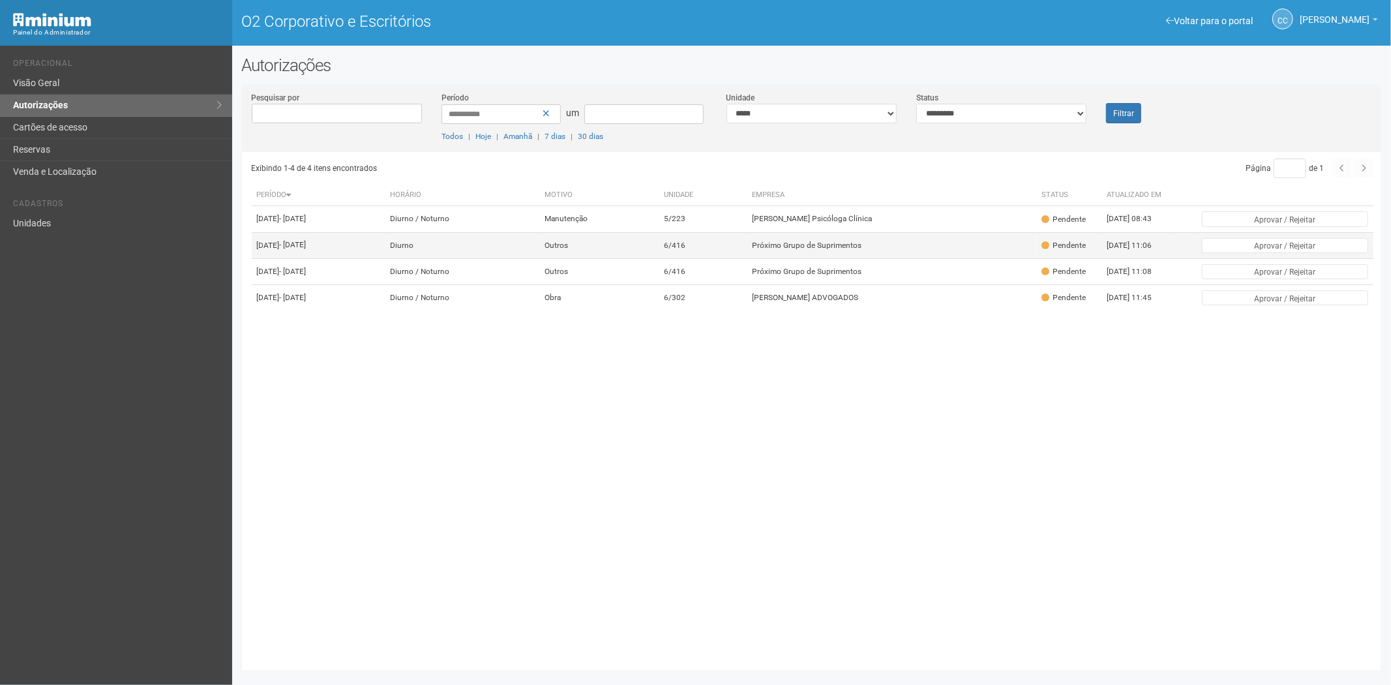
click at [793, 250] on font "Próximo Grupo de Suprimentos" at bounding box center [807, 245] width 110 height 9
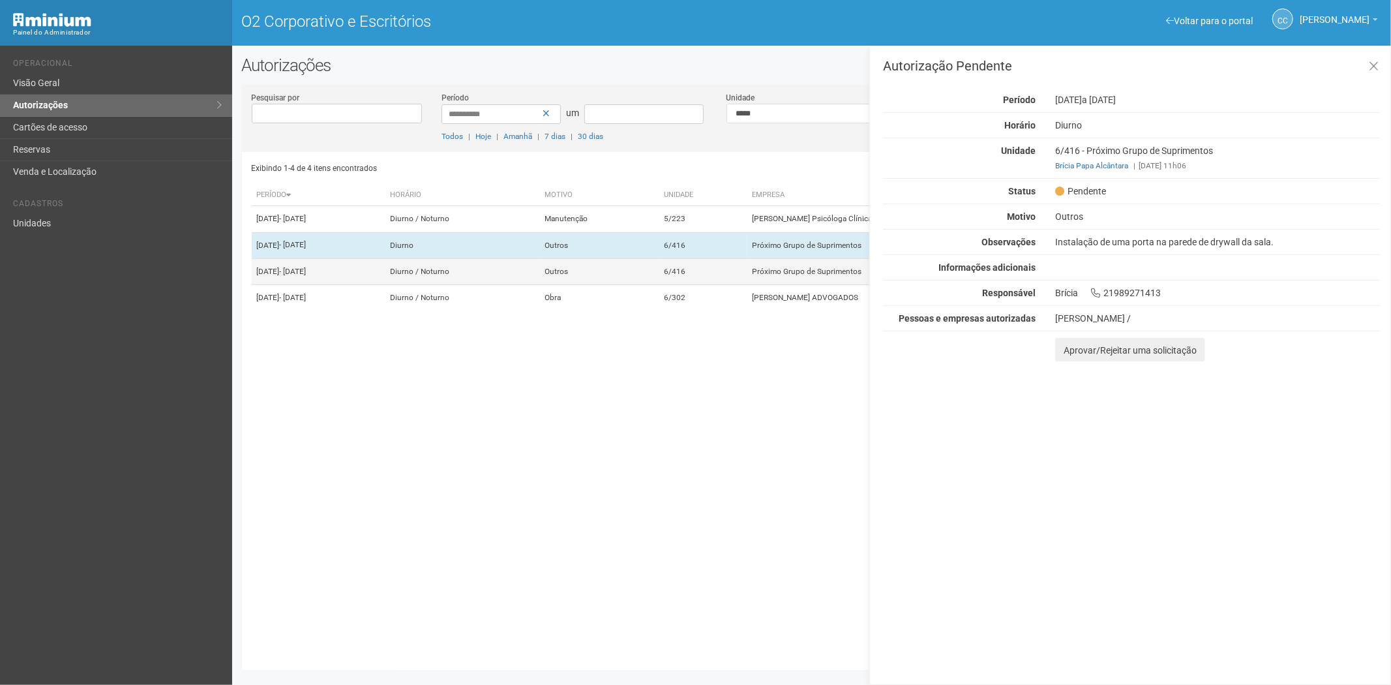
click at [792, 284] on td "Próximo Grupo de Suprimentos" at bounding box center [890, 271] width 289 height 26
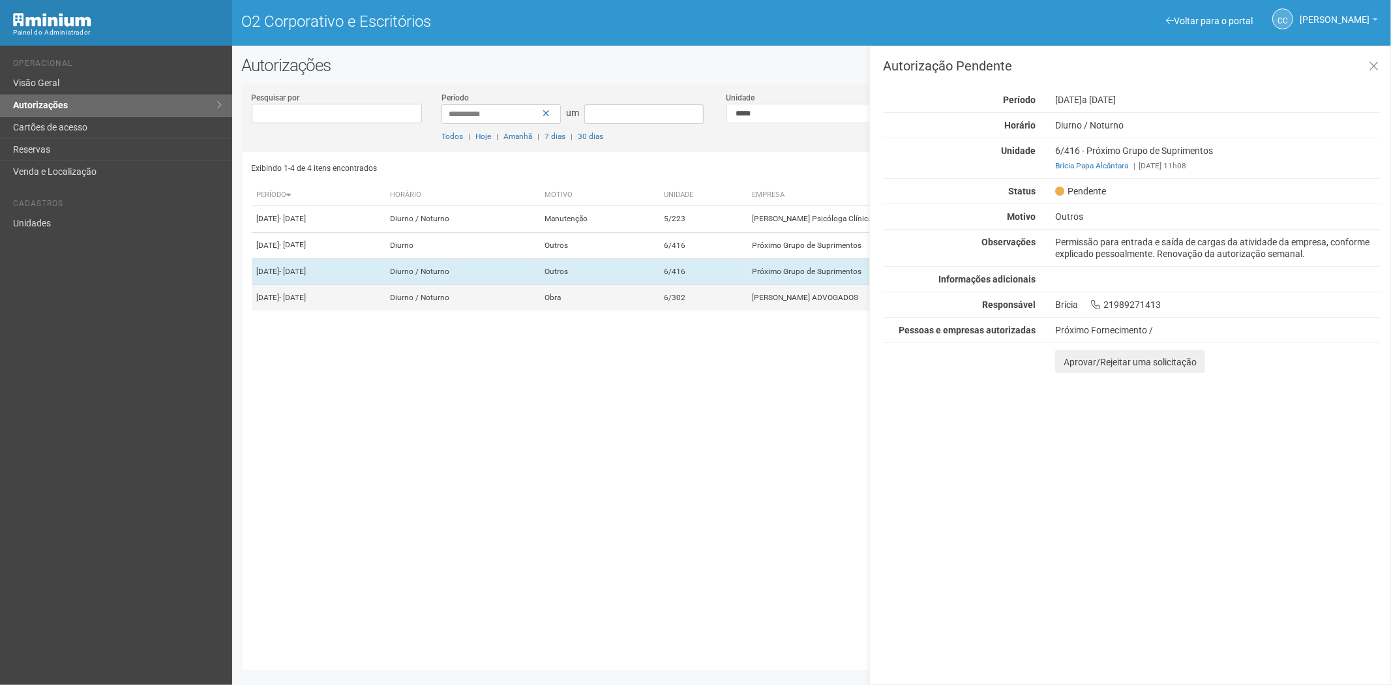
click at [774, 311] on td "PELLEGRINO MEDEIROS ADVOGADOS" at bounding box center [890, 298] width 289 height 26
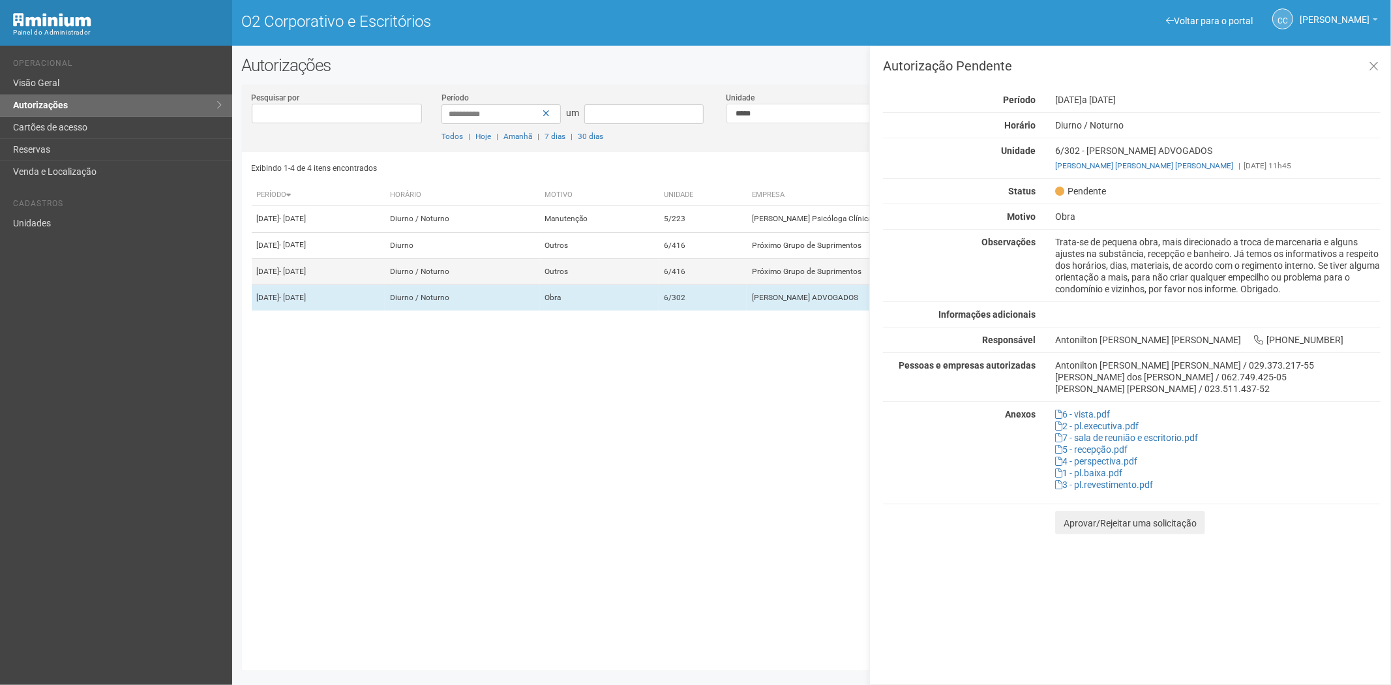
click at [745, 284] on td "6/416" at bounding box center [702, 271] width 89 height 26
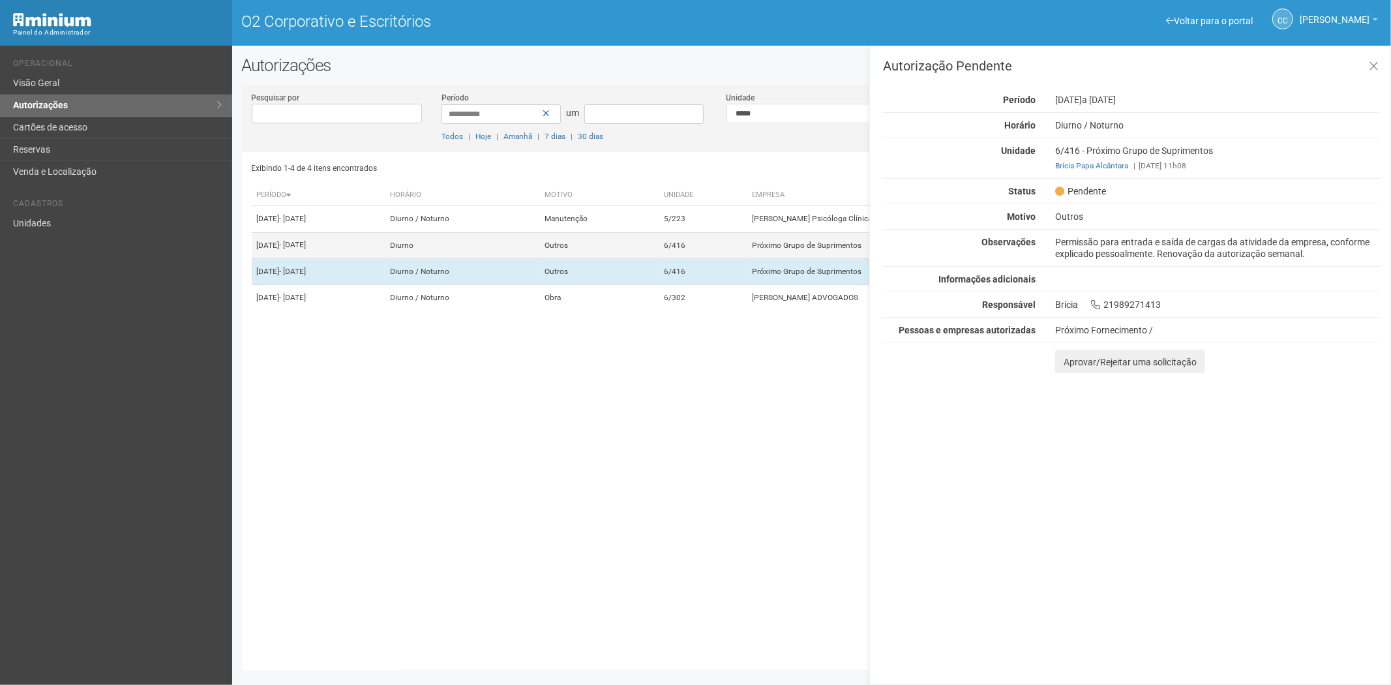
click at [738, 258] on td "6/416" at bounding box center [702, 245] width 89 height 26
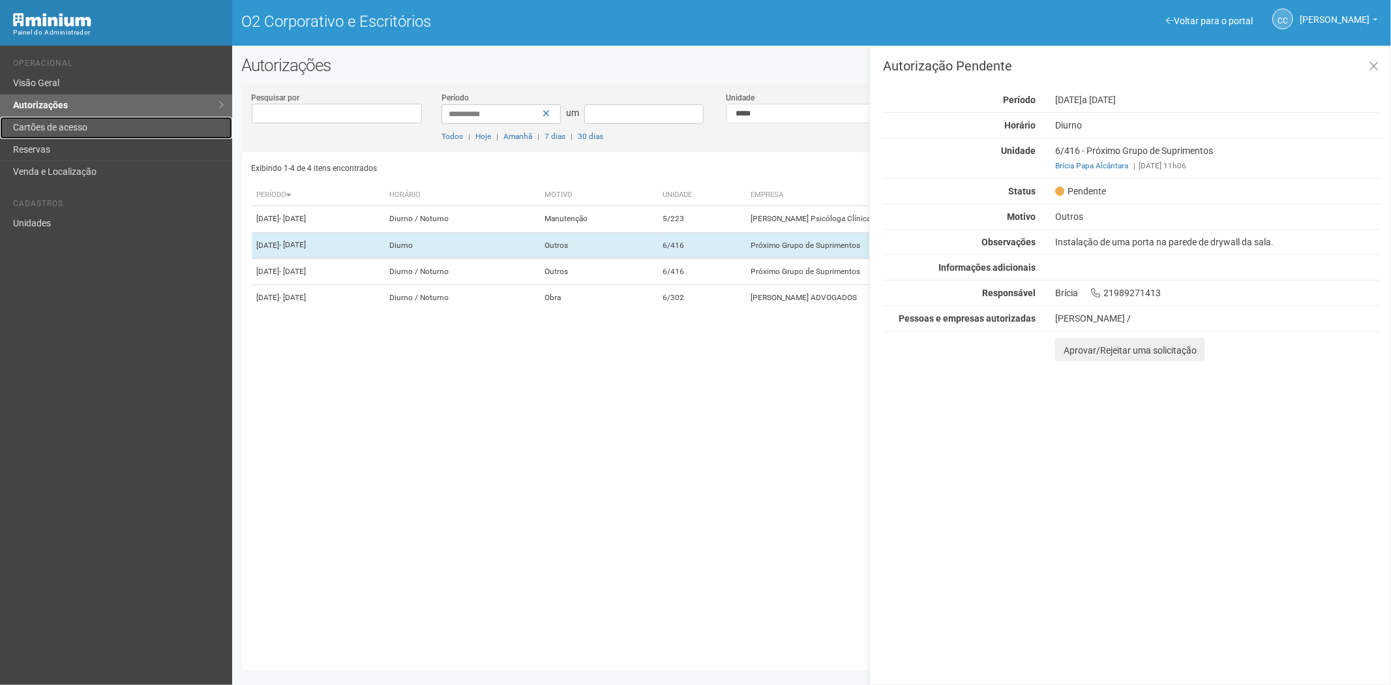
click at [39, 125] on font "Cartões de acesso" at bounding box center [50, 127] width 74 height 10
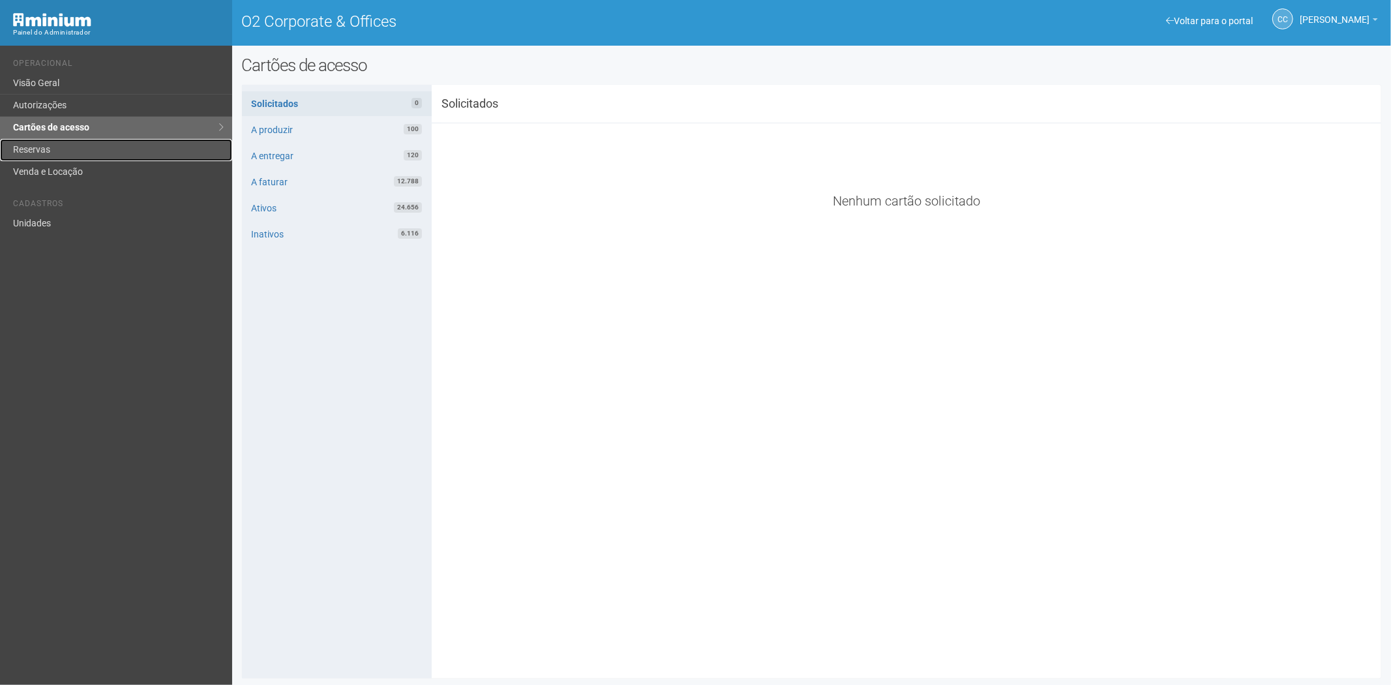
click at [66, 150] on link "Reservas" at bounding box center [116, 150] width 232 height 22
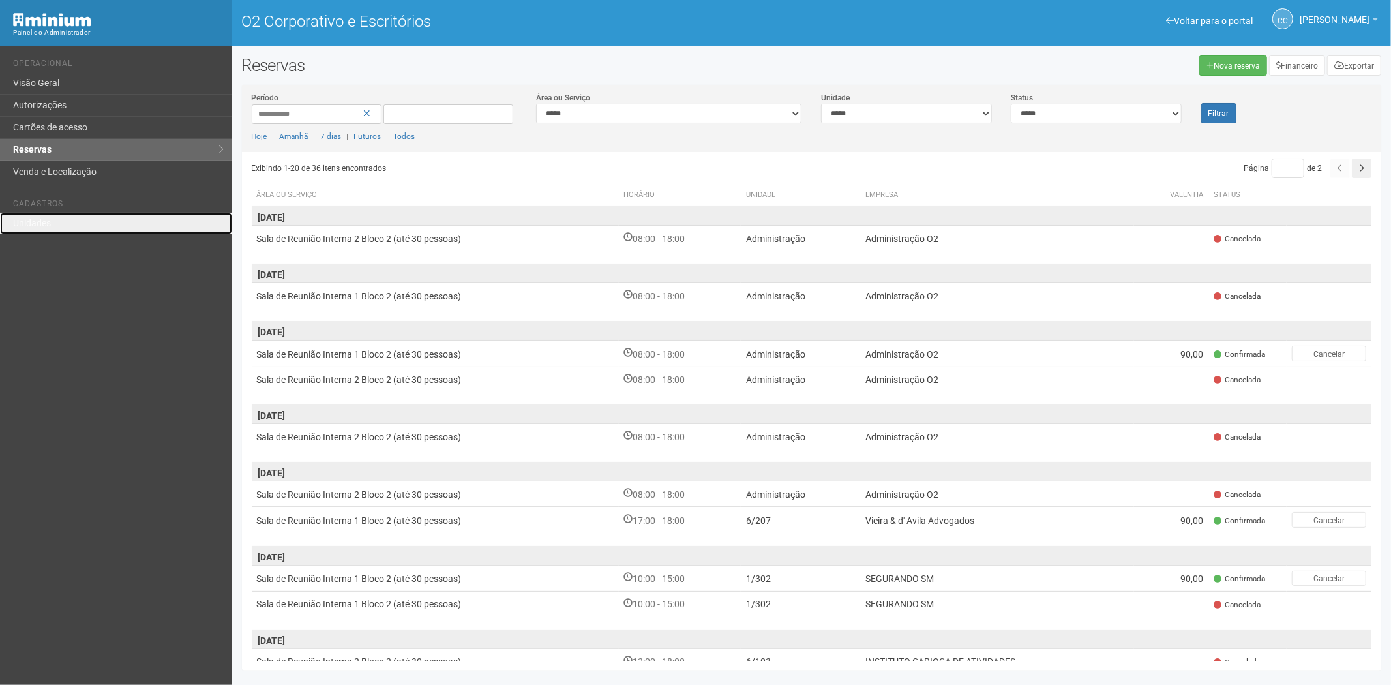
click at [52, 220] on link "Unidades" at bounding box center [116, 224] width 232 height 22
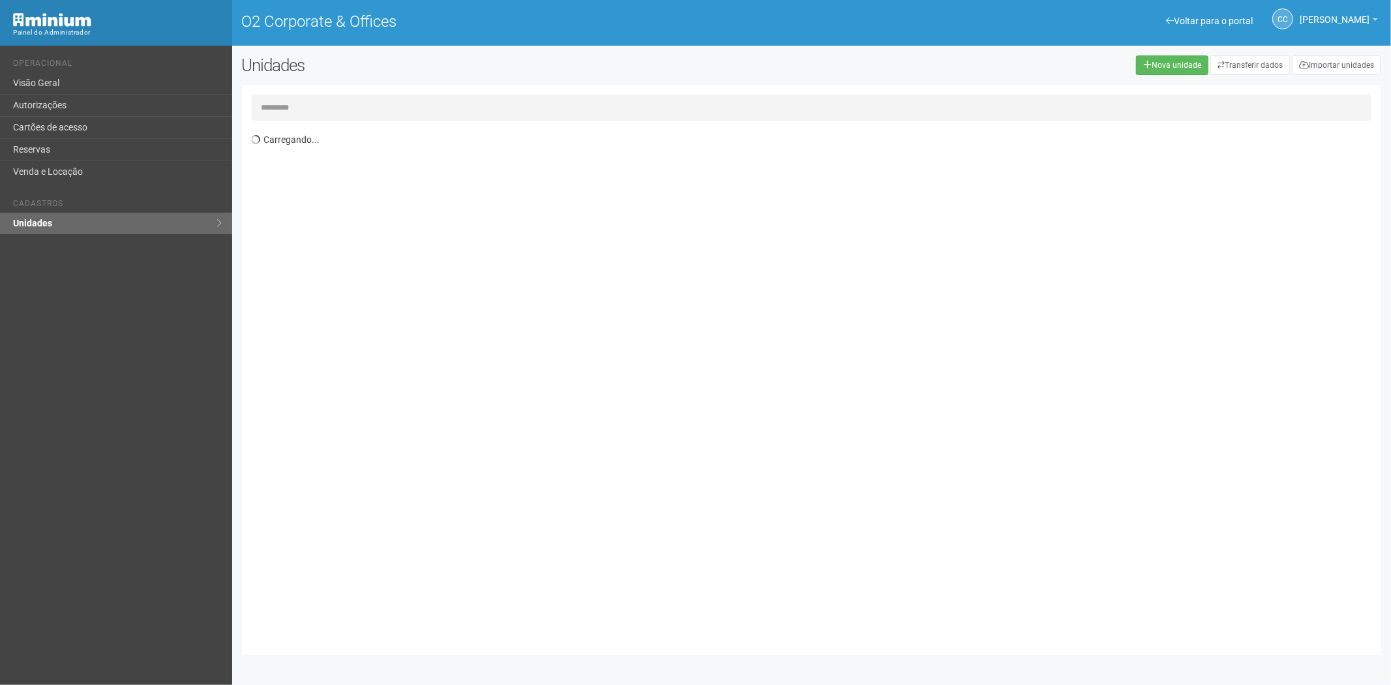
click at [278, 108] on input "text" at bounding box center [812, 108] width 1120 height 26
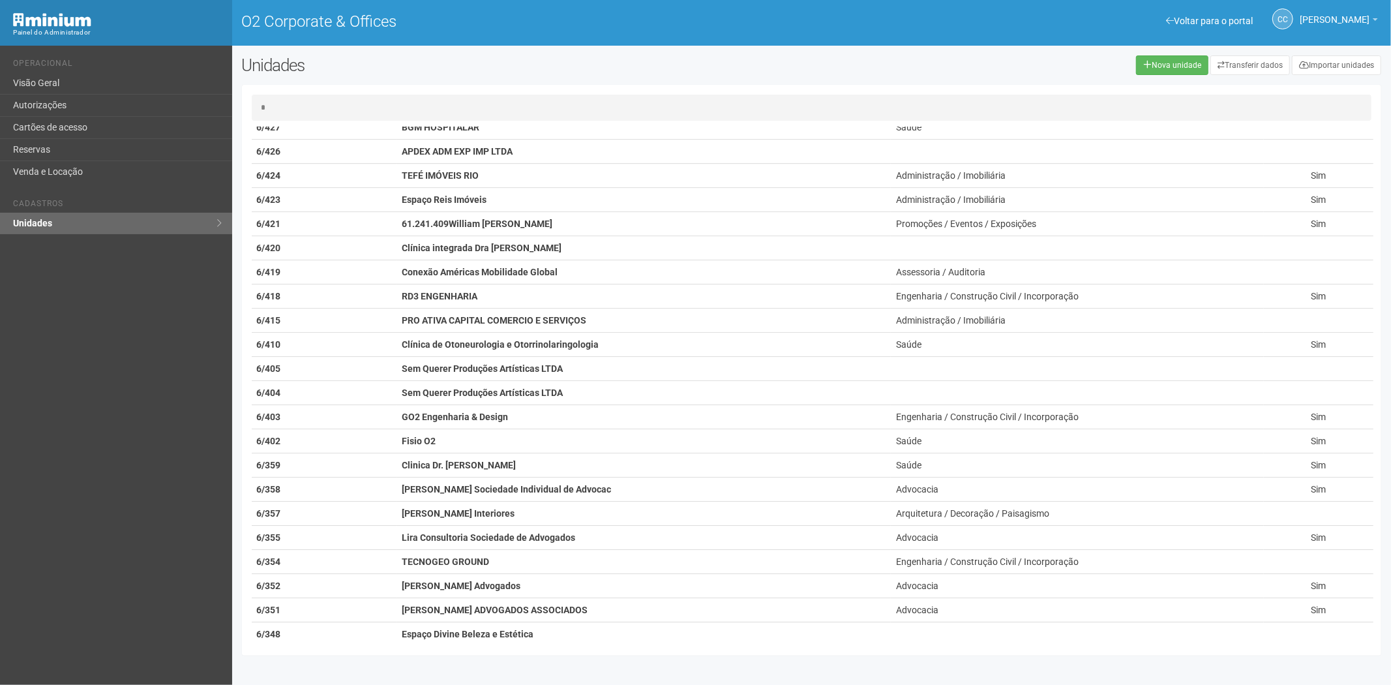
scroll to position [4056, 0]
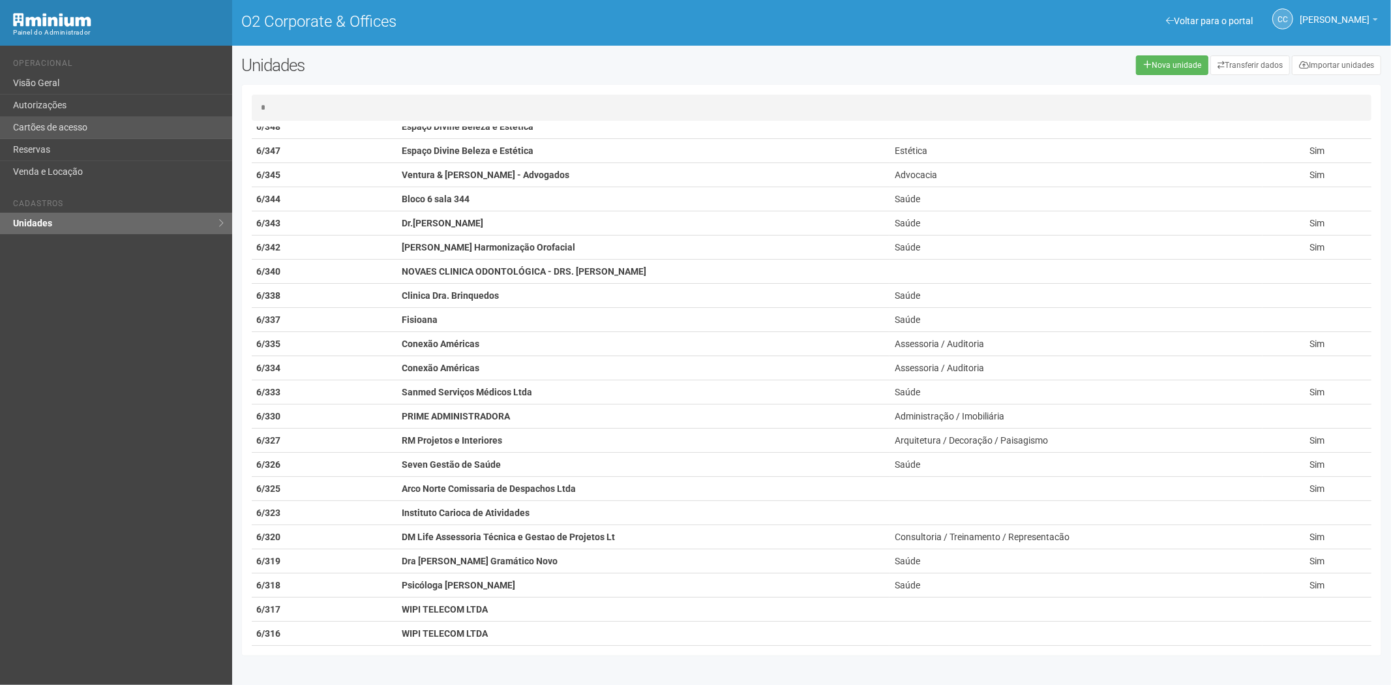
type input "*"
click at [26, 126] on link "Cartões de acesso" at bounding box center [116, 128] width 232 height 22
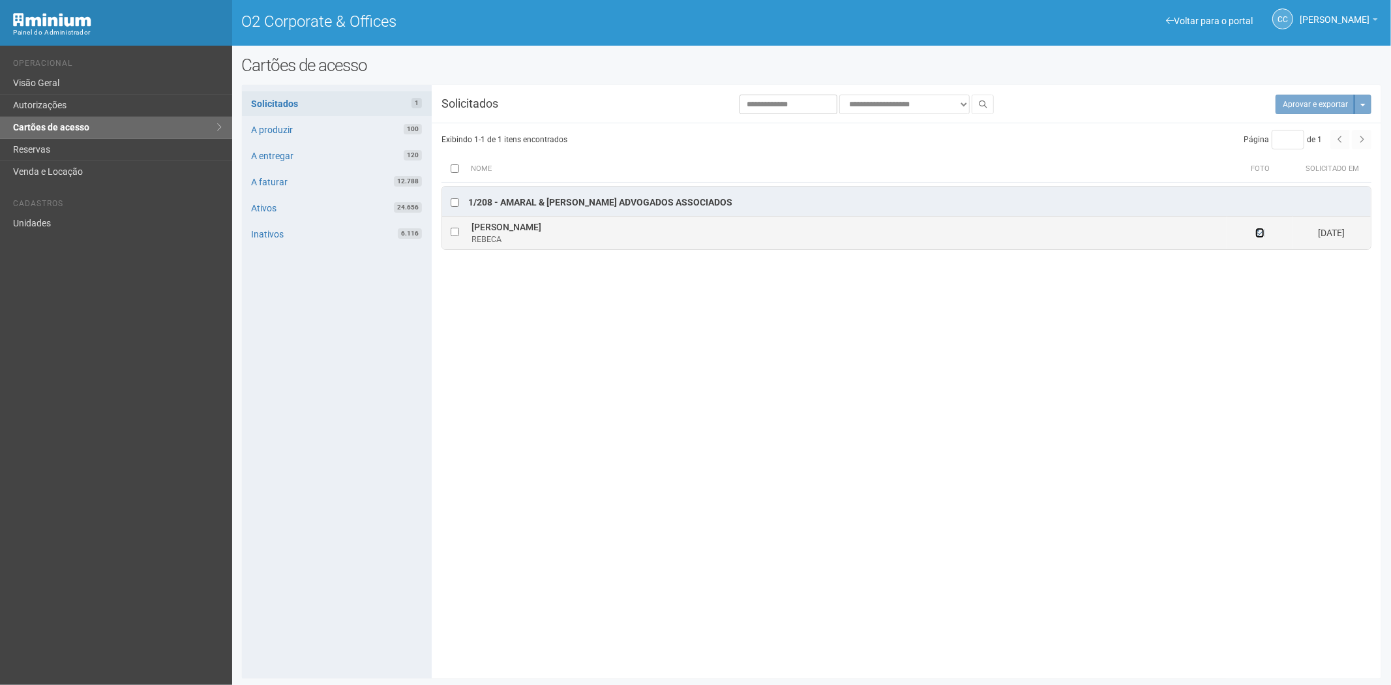
click at [1256, 232] on icon at bounding box center [1259, 232] width 9 height 9
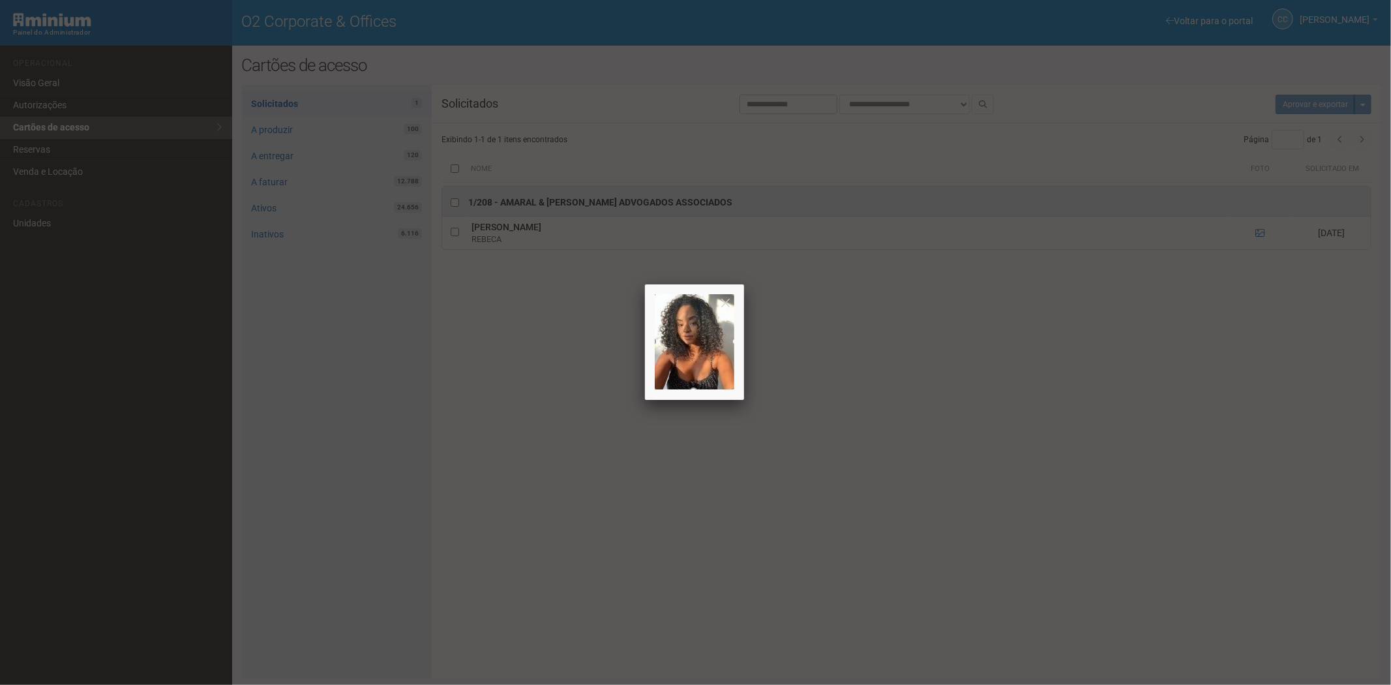
click at [1015, 516] on div at bounding box center [695, 342] width 1391 height 685
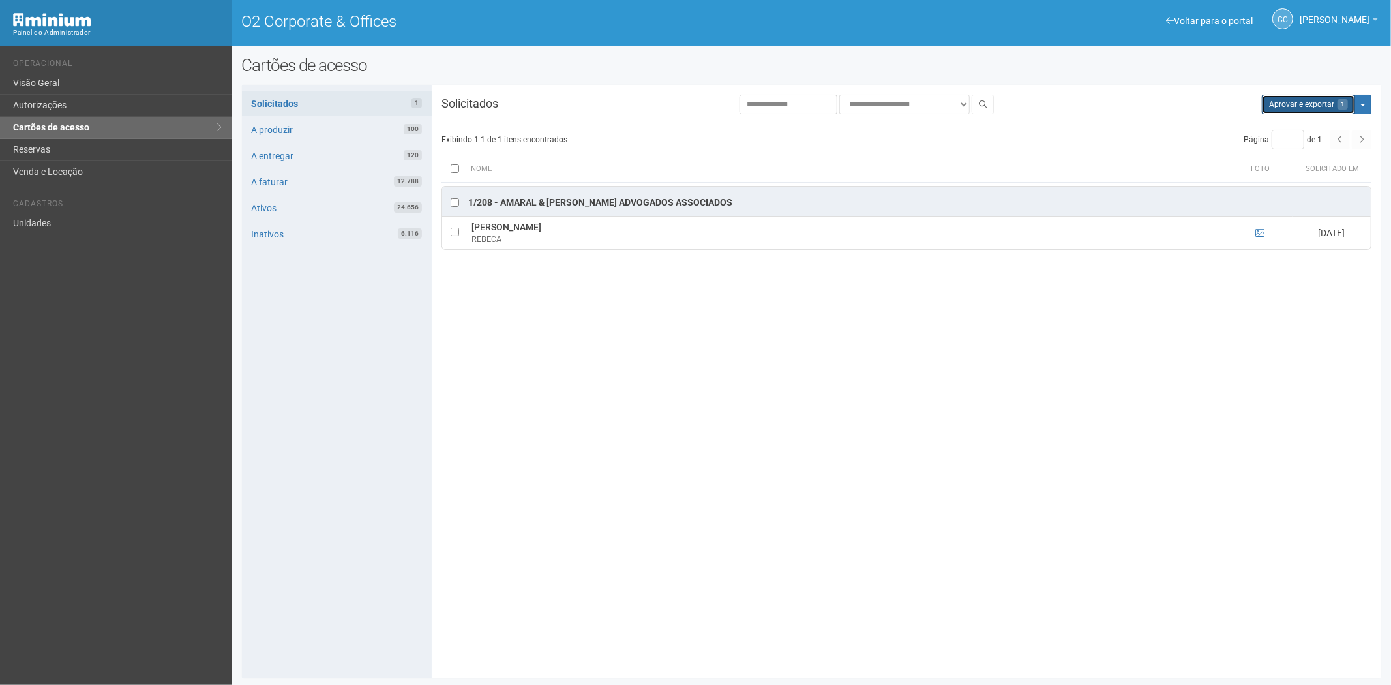
click at [1312, 105] on button "Aprovar e exportar 1" at bounding box center [1307, 105] width 93 height 20
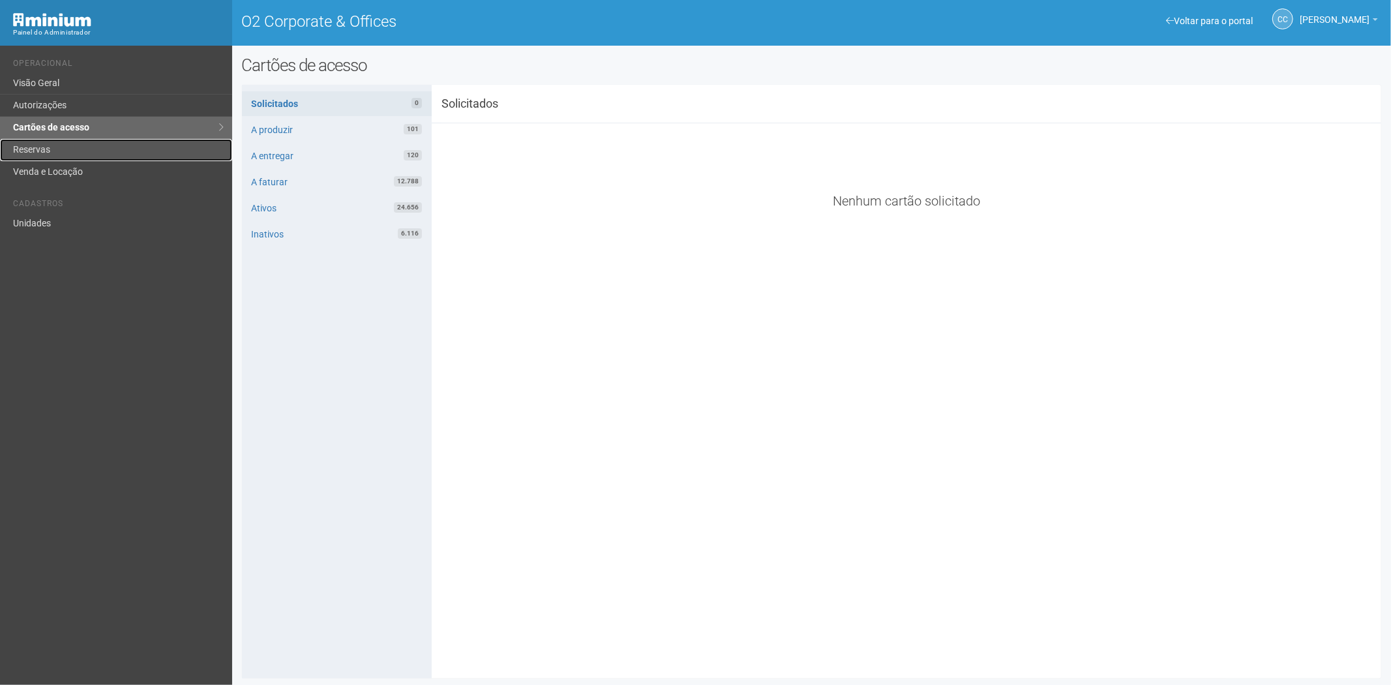
click at [46, 147] on link "Reservas" at bounding box center [116, 150] width 232 height 22
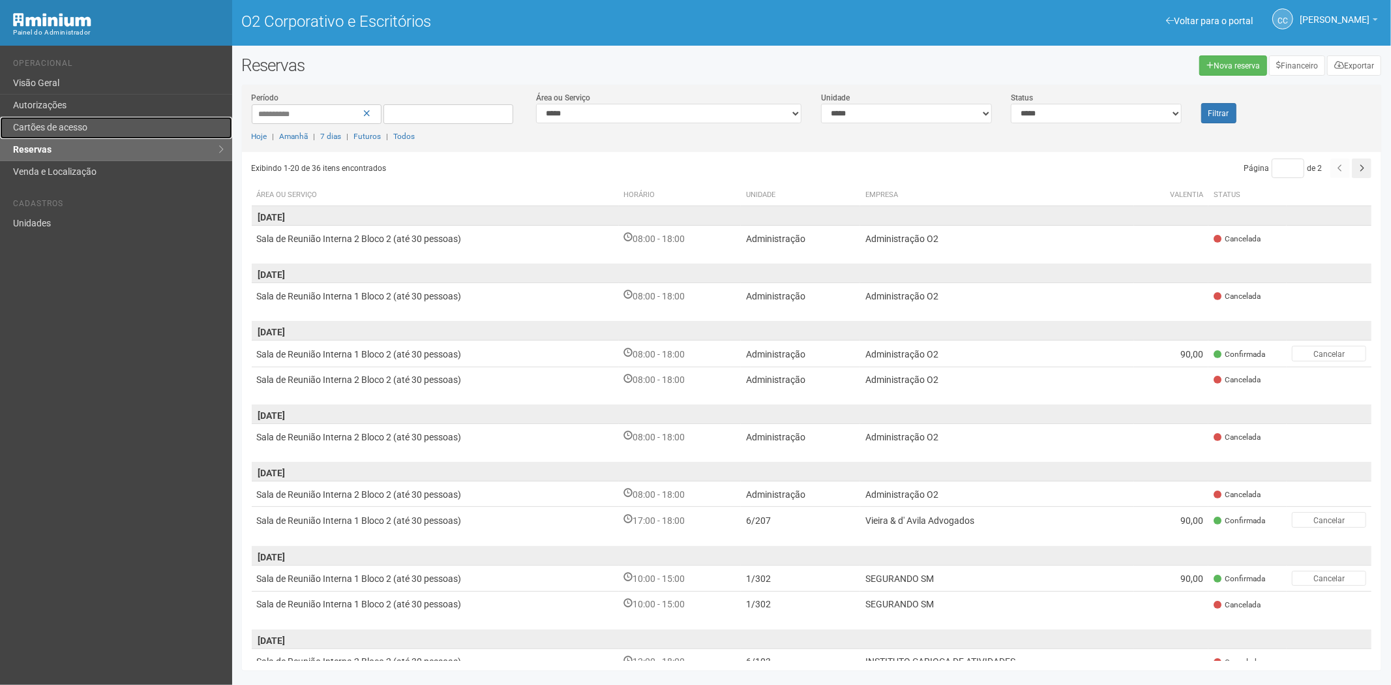
click at [50, 128] on font "Cartões de acesso" at bounding box center [50, 127] width 74 height 10
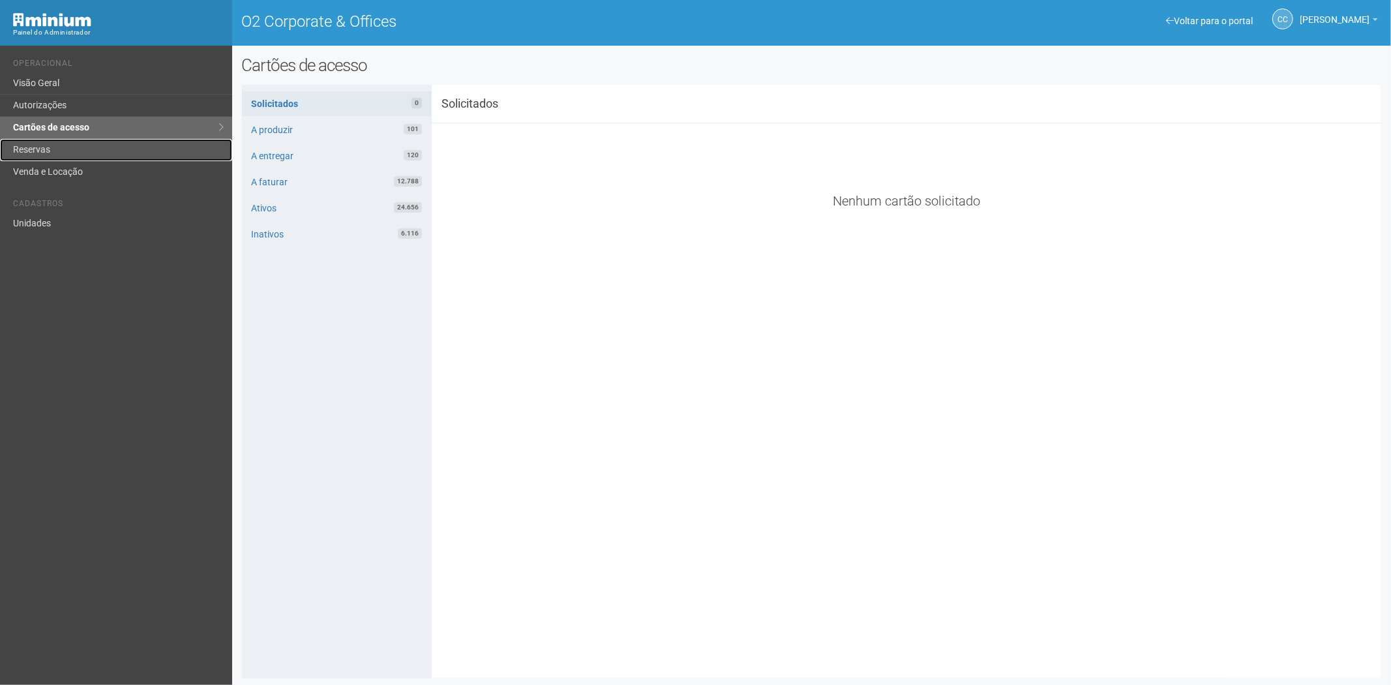
click at [52, 148] on link "Reservas" at bounding box center [116, 150] width 232 height 22
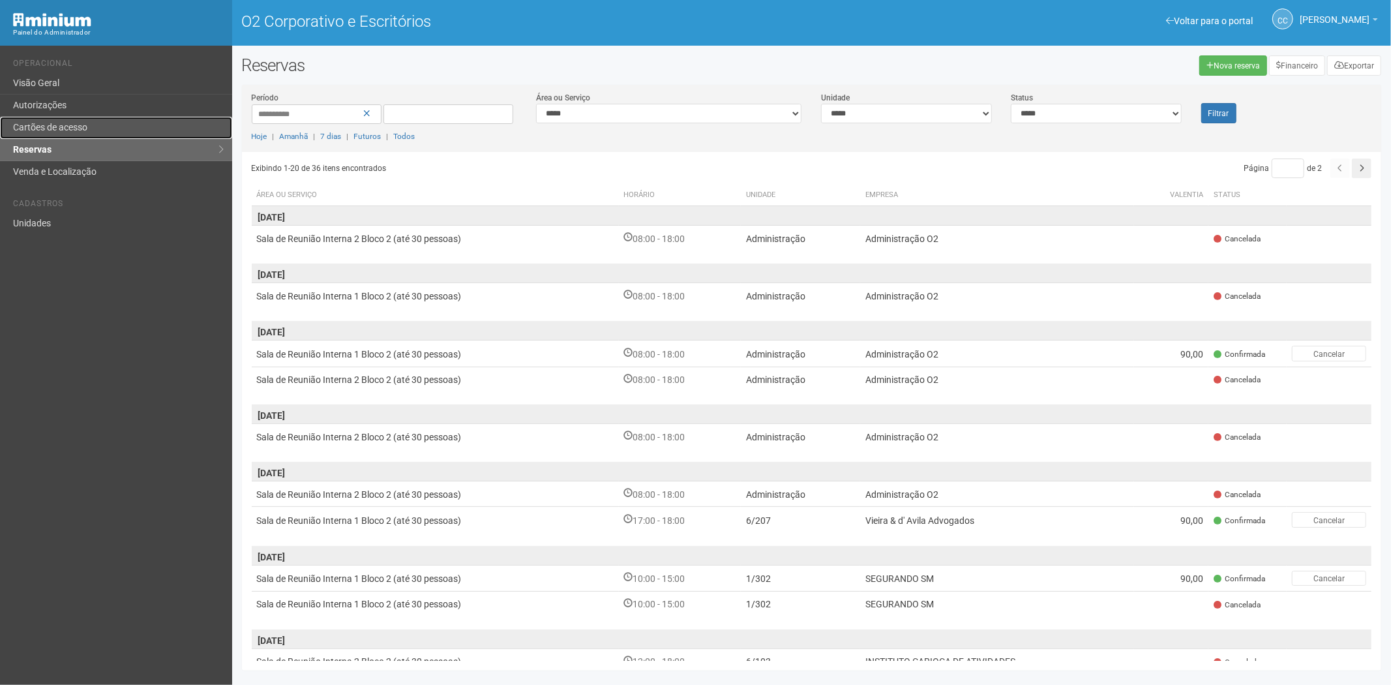
click at [26, 129] on font "Cartões de acesso" at bounding box center [50, 127] width 74 height 10
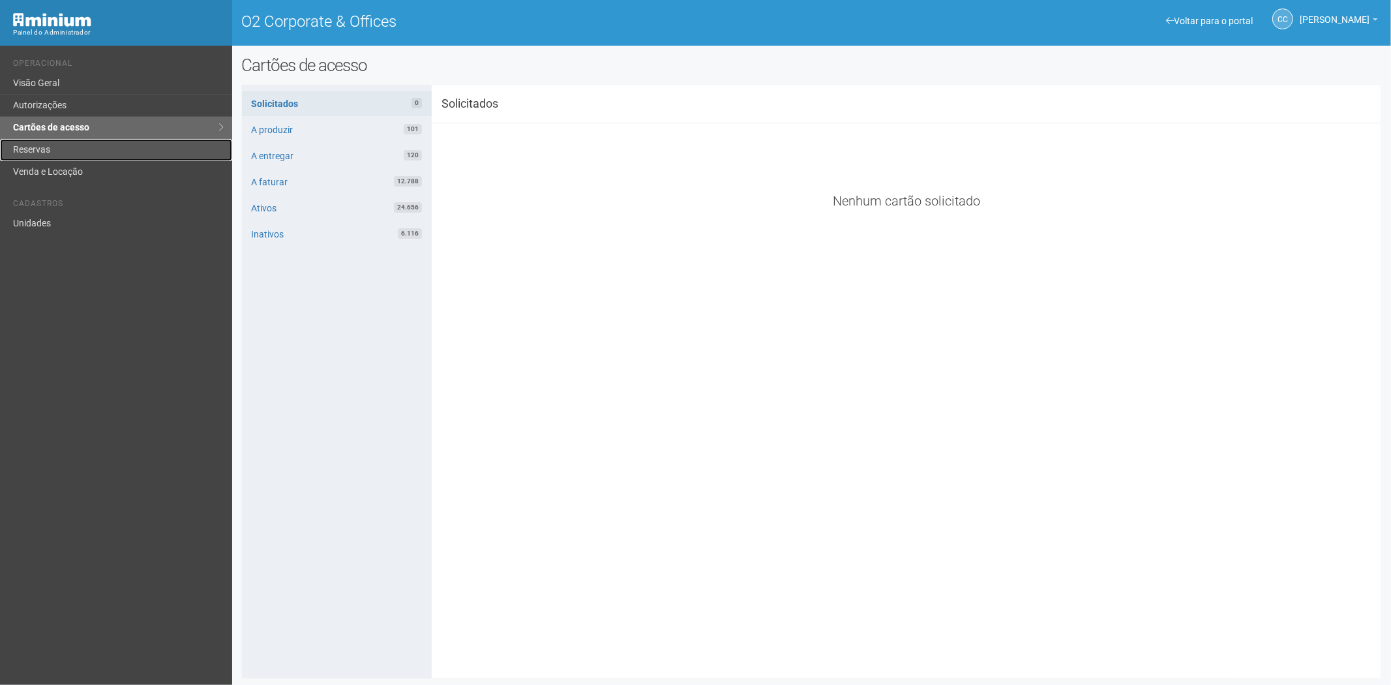
click at [31, 148] on link "Reservas" at bounding box center [116, 150] width 232 height 22
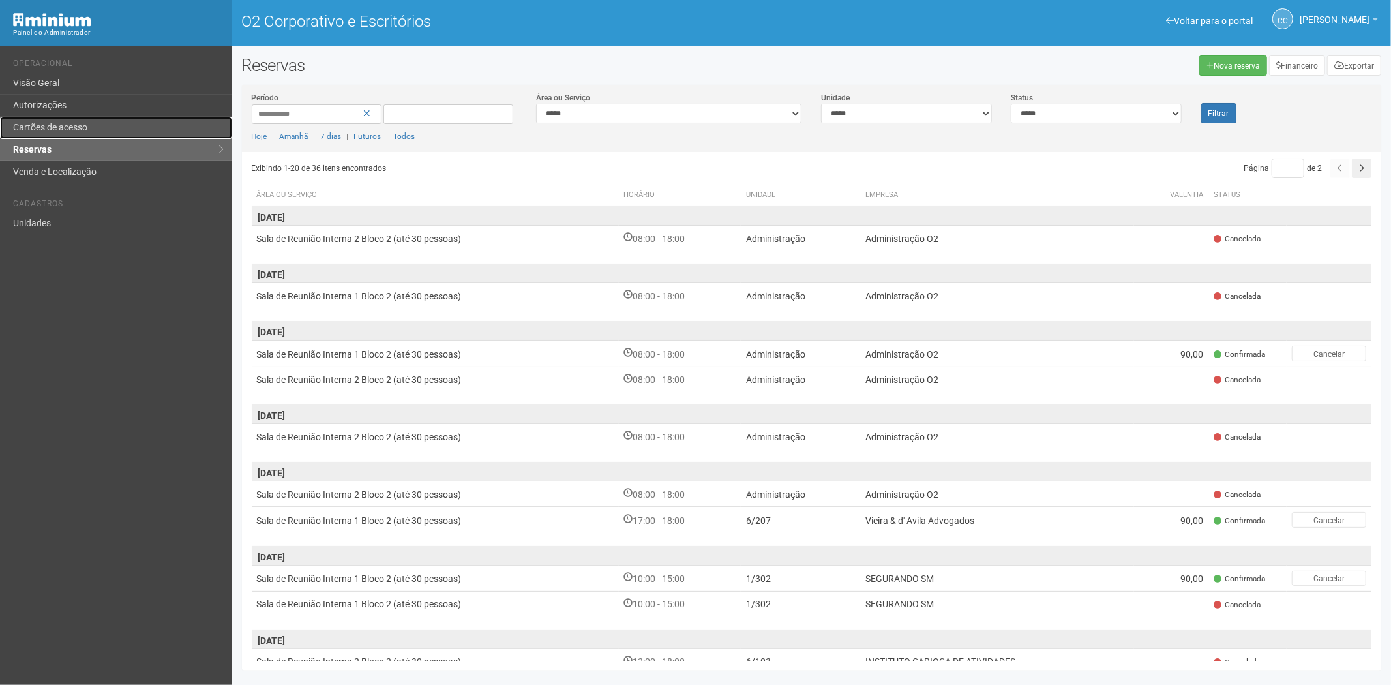
click at [80, 126] on font "Cartões de acesso" at bounding box center [50, 127] width 74 height 10
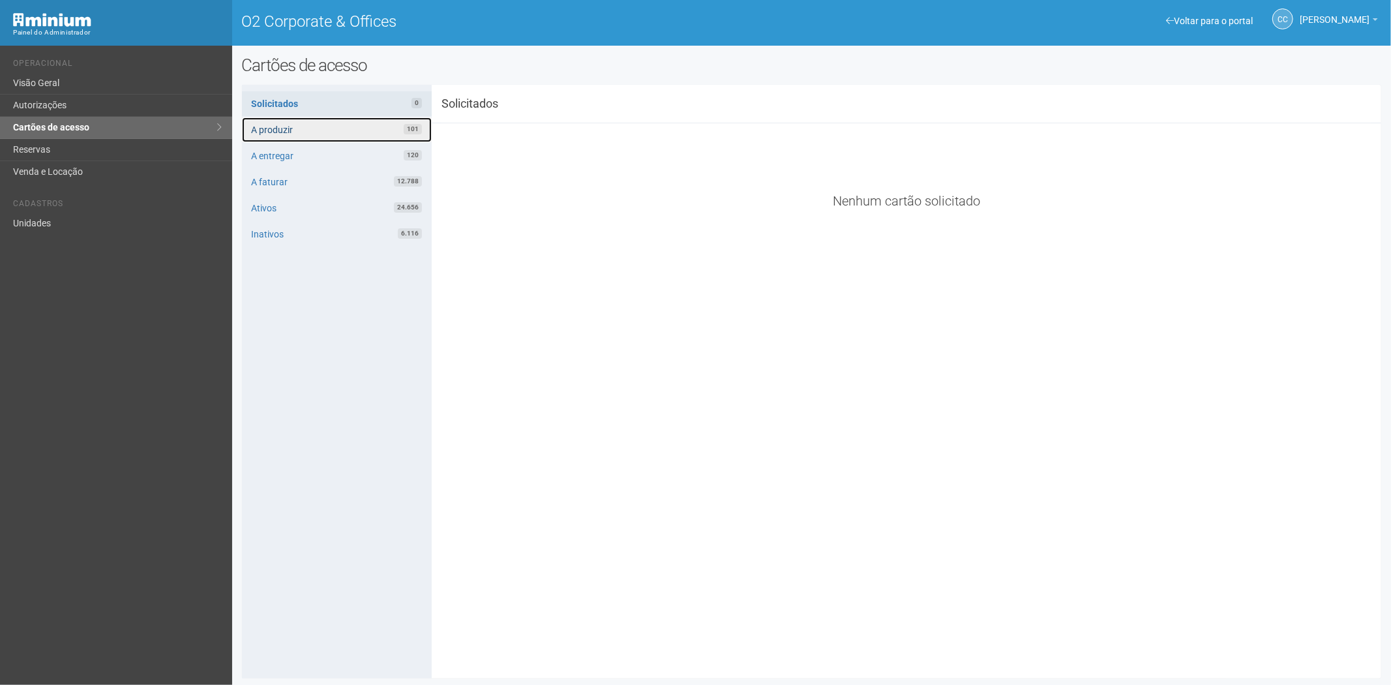
click at [304, 118] on link "A produzir 101" at bounding box center [337, 129] width 190 height 25
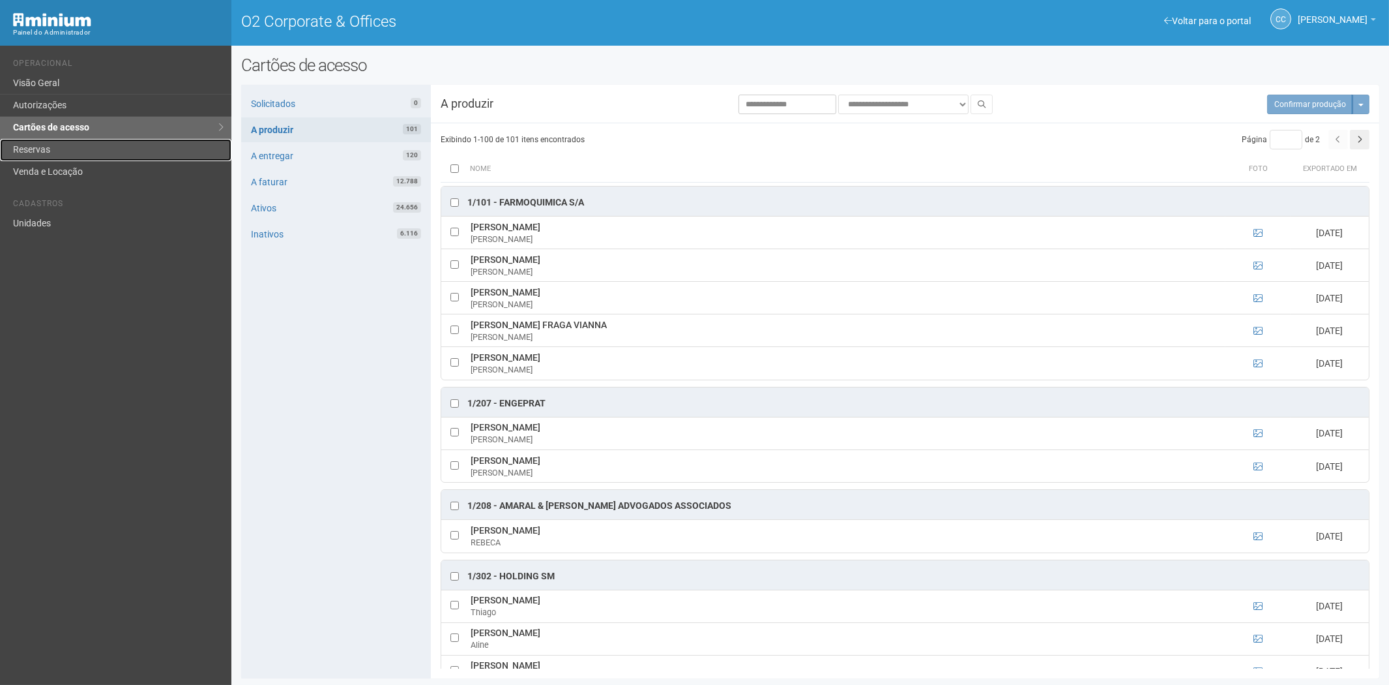
click at [47, 155] on link "Reservas" at bounding box center [115, 150] width 231 height 22
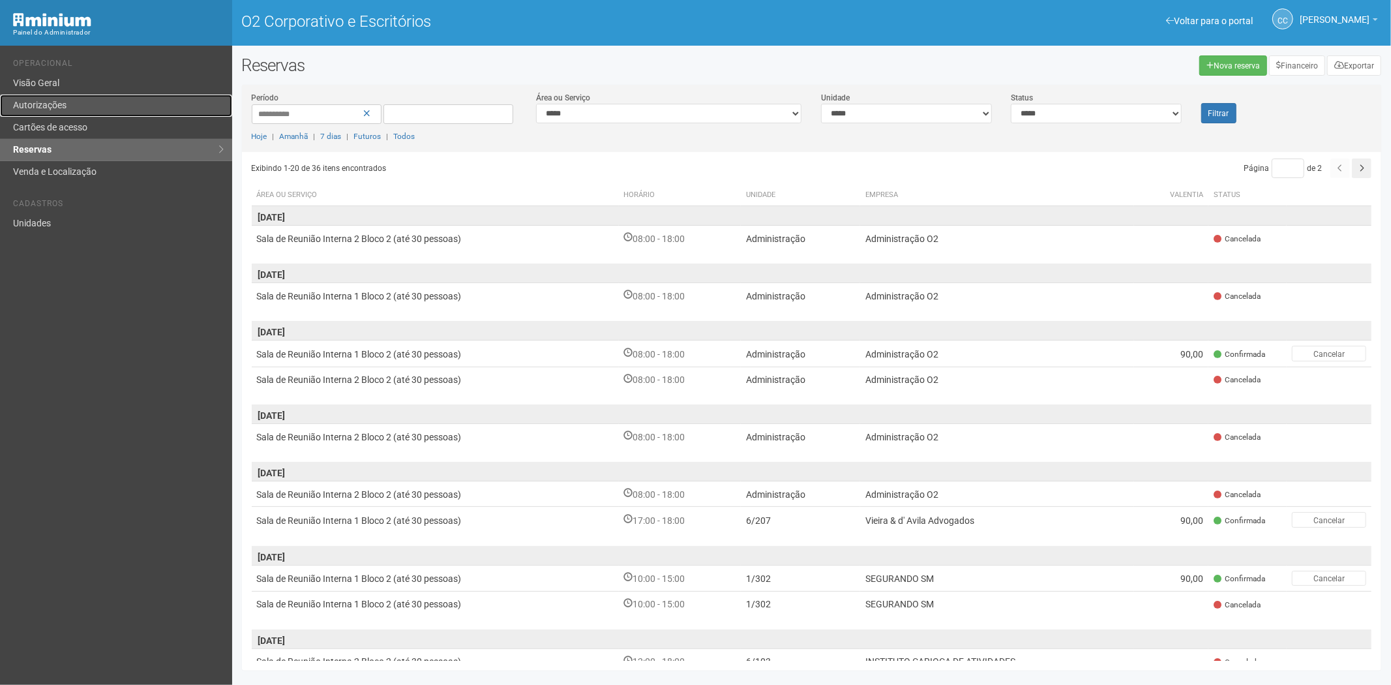
click at [62, 113] on link "Autorizações" at bounding box center [116, 106] width 232 height 22
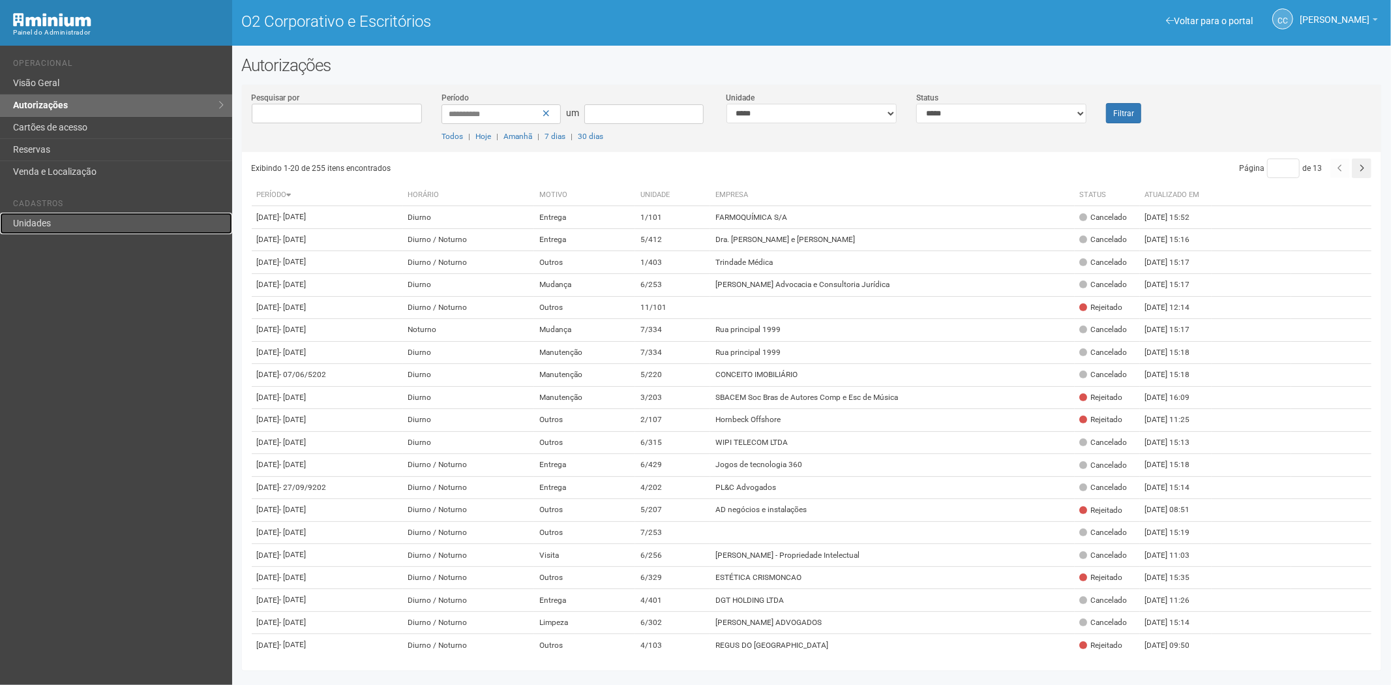
click at [48, 228] on font "Unidades" at bounding box center [32, 223] width 38 height 10
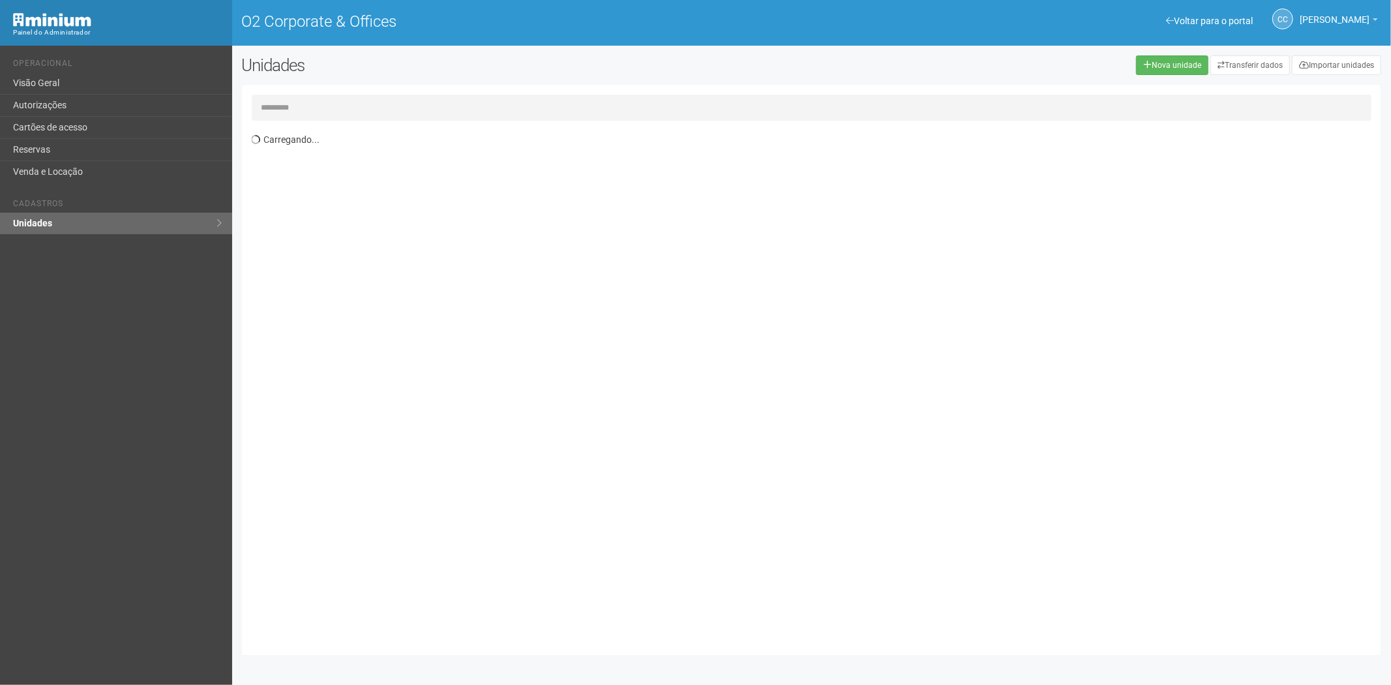
click at [276, 104] on input "text" at bounding box center [812, 108] width 1120 height 26
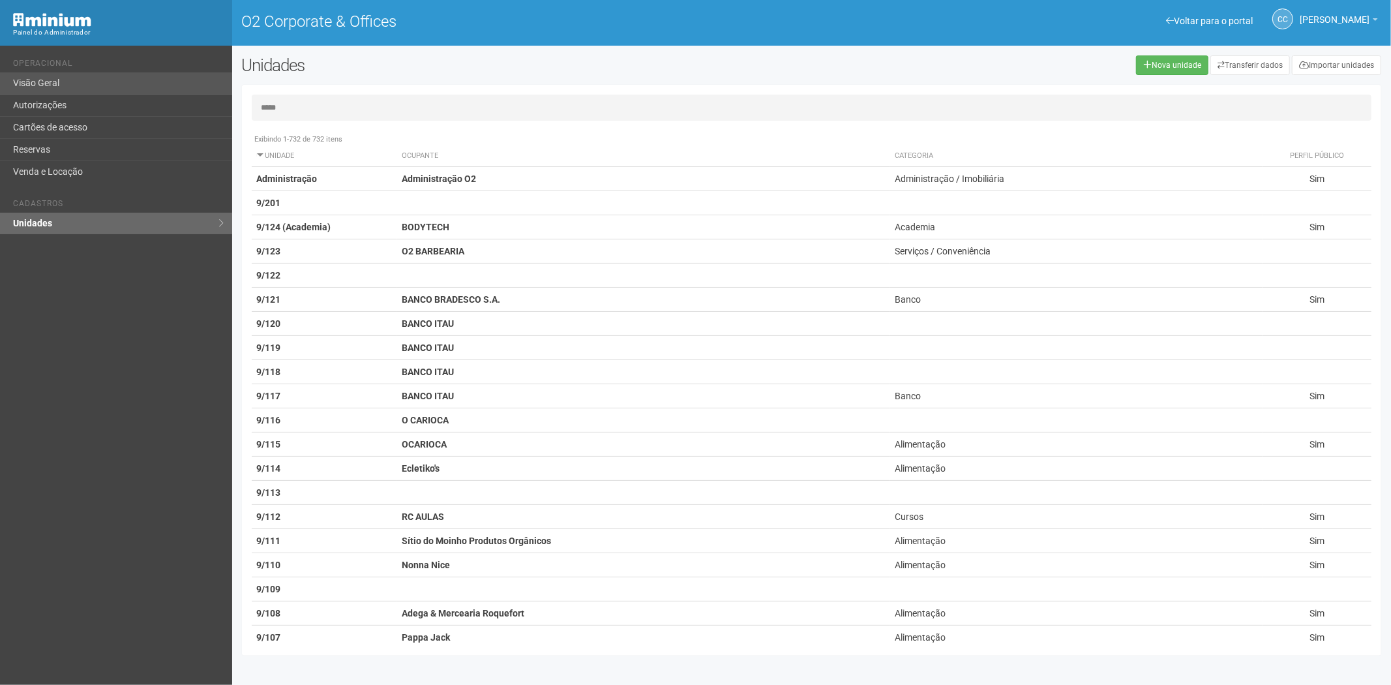
type input "*****"
click at [57, 125] on link "Cartões de acesso" at bounding box center [116, 128] width 232 height 22
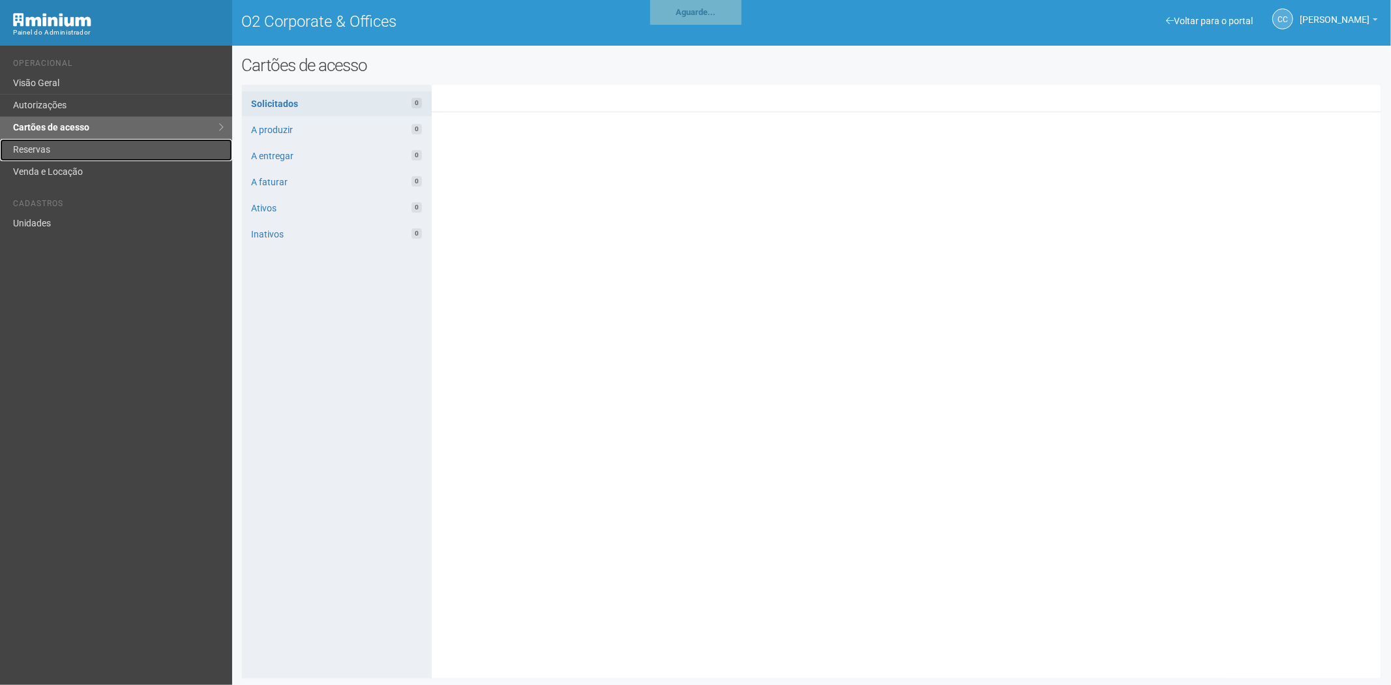
click at [77, 142] on link "Reservas" at bounding box center [116, 150] width 232 height 22
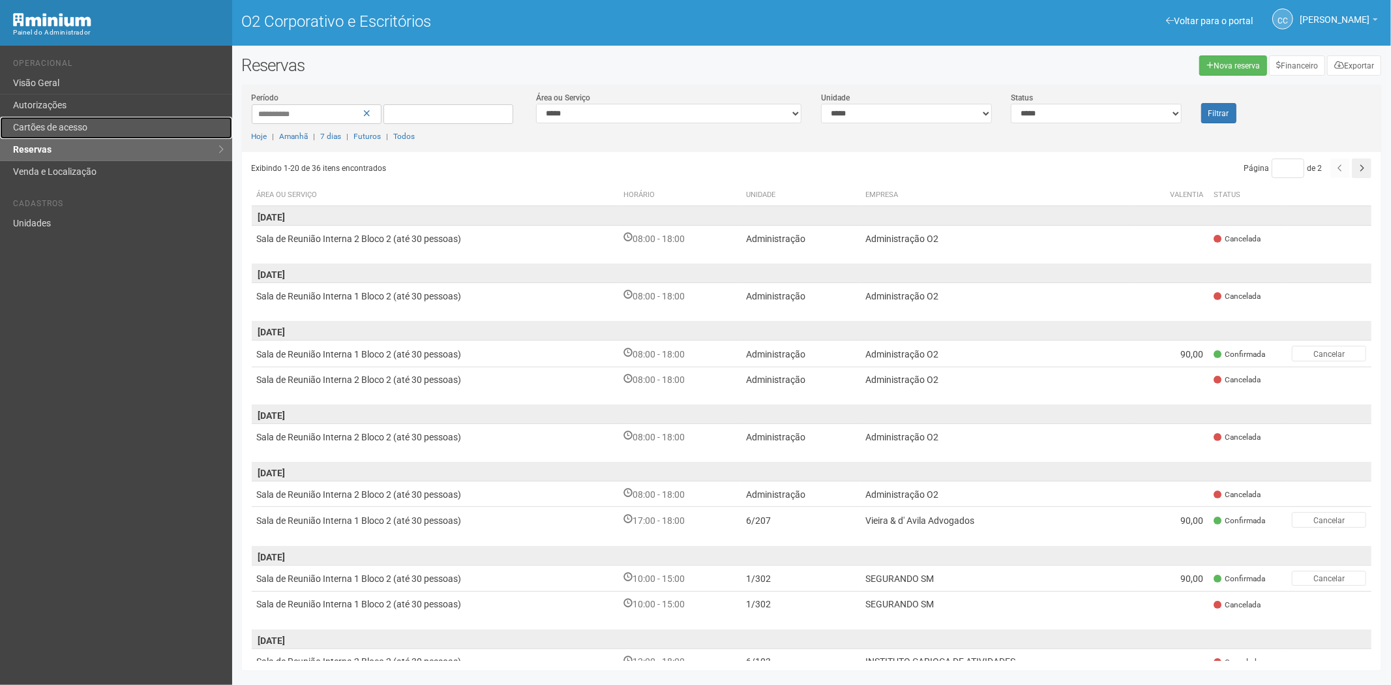
click at [118, 130] on link "Cartões de acesso" at bounding box center [116, 128] width 232 height 22
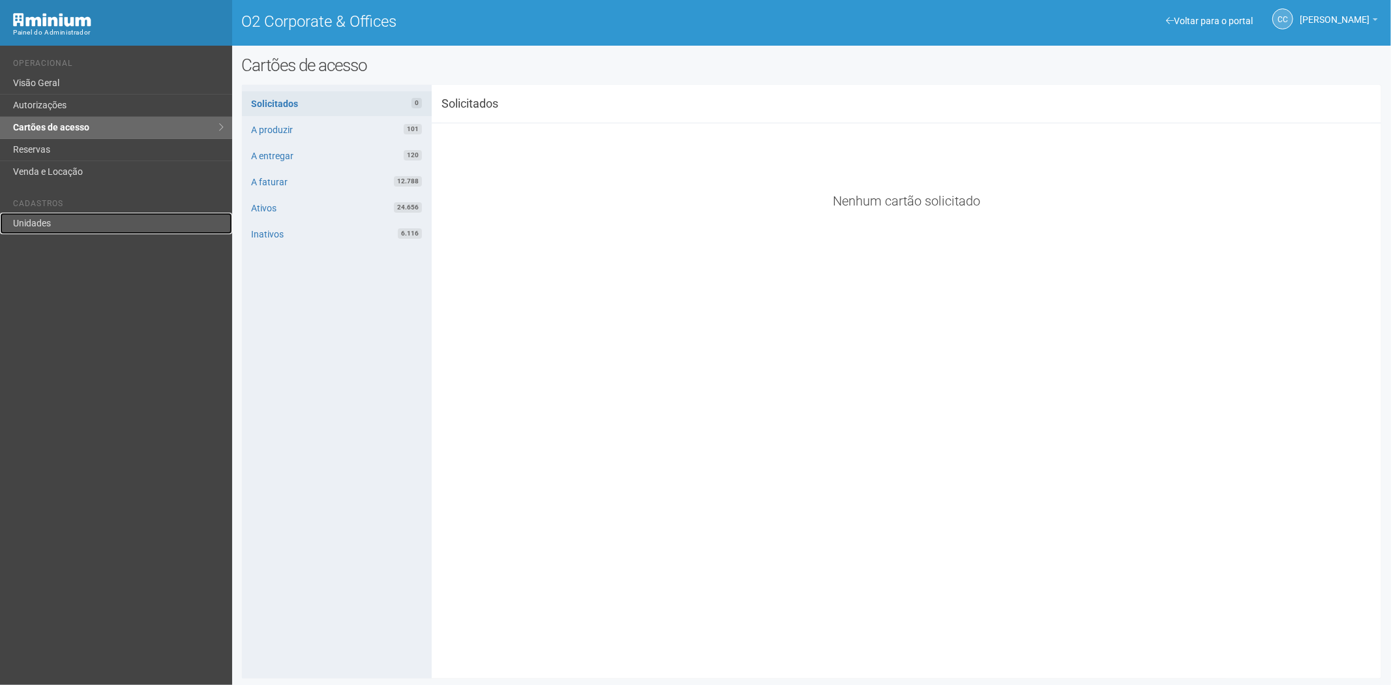
click at [50, 226] on link "Unidades" at bounding box center [116, 224] width 232 height 22
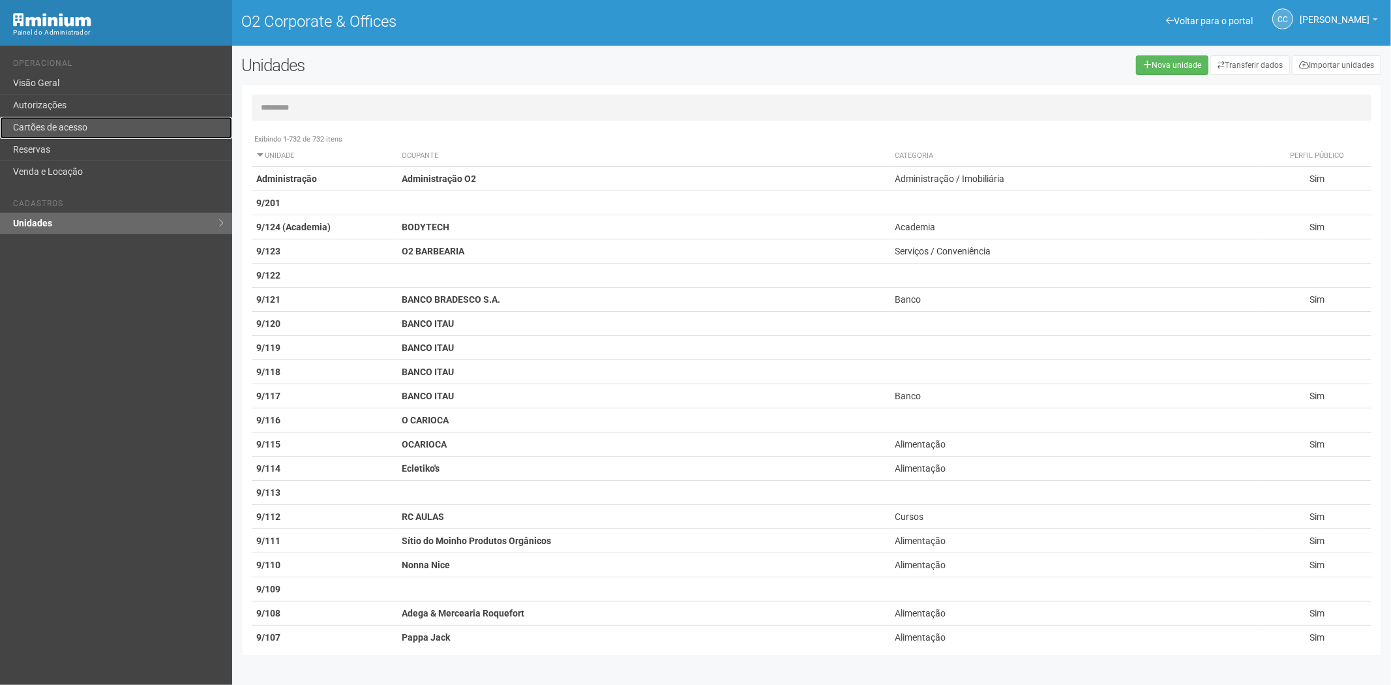
click at [92, 125] on link "Cartões de acesso" at bounding box center [116, 128] width 232 height 22
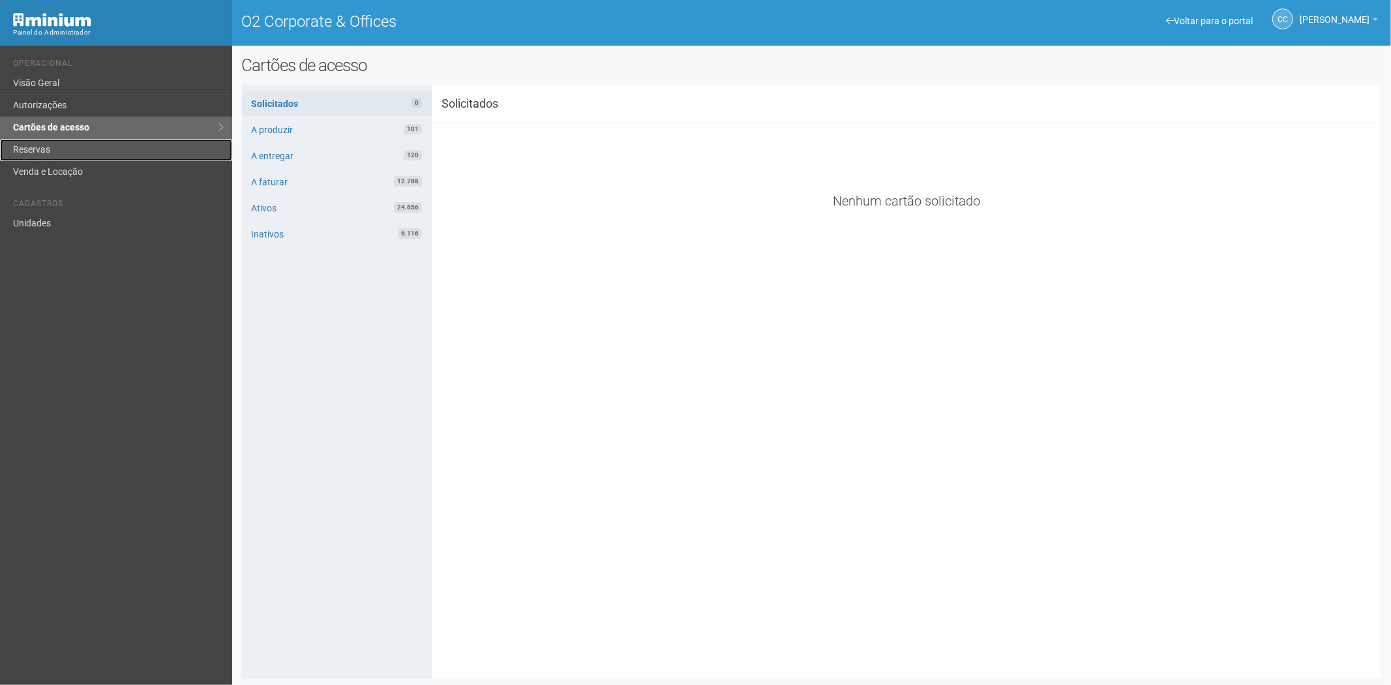
click at [59, 145] on link "Reservas" at bounding box center [116, 150] width 232 height 22
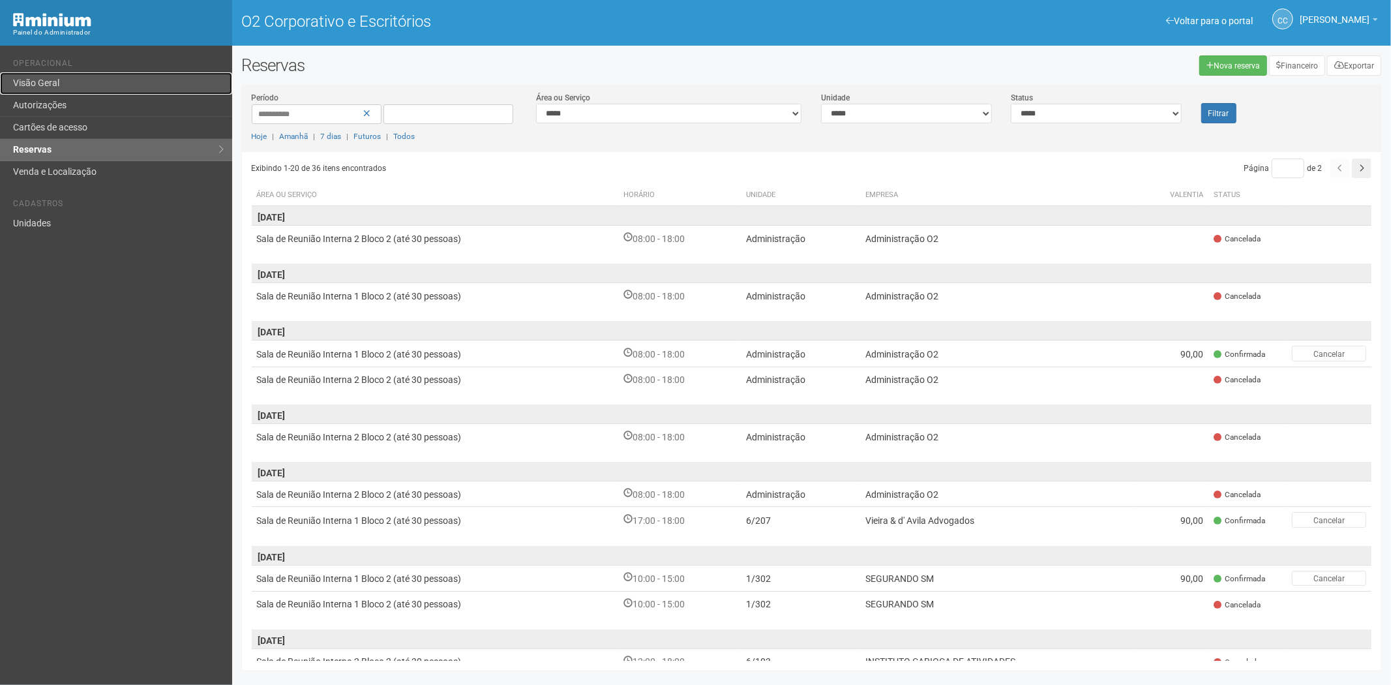
click at [54, 76] on link "Visão Geral" at bounding box center [116, 83] width 232 height 22
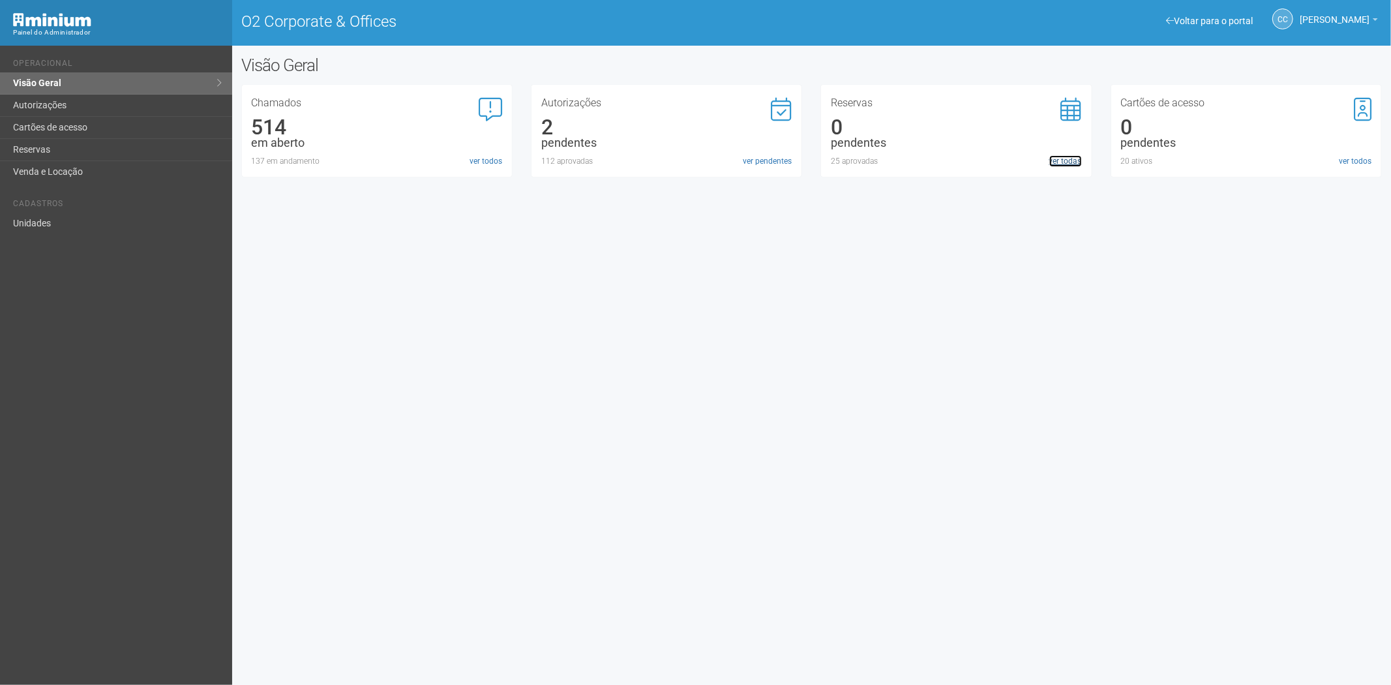
drag, startPoint x: 1059, startPoint y: 159, endPoint x: 1035, endPoint y: 209, distance: 55.7
click at [1059, 159] on link "ver todas" at bounding box center [1065, 161] width 33 height 12
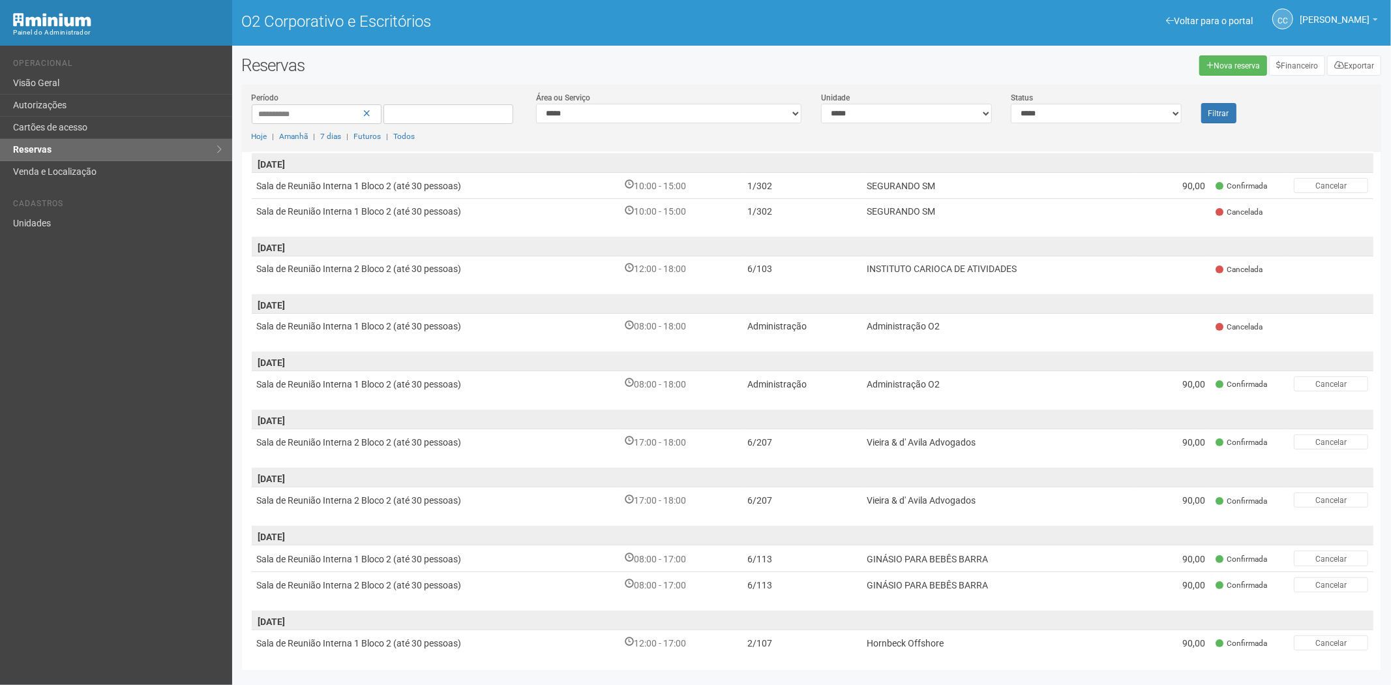
scroll to position [532, 0]
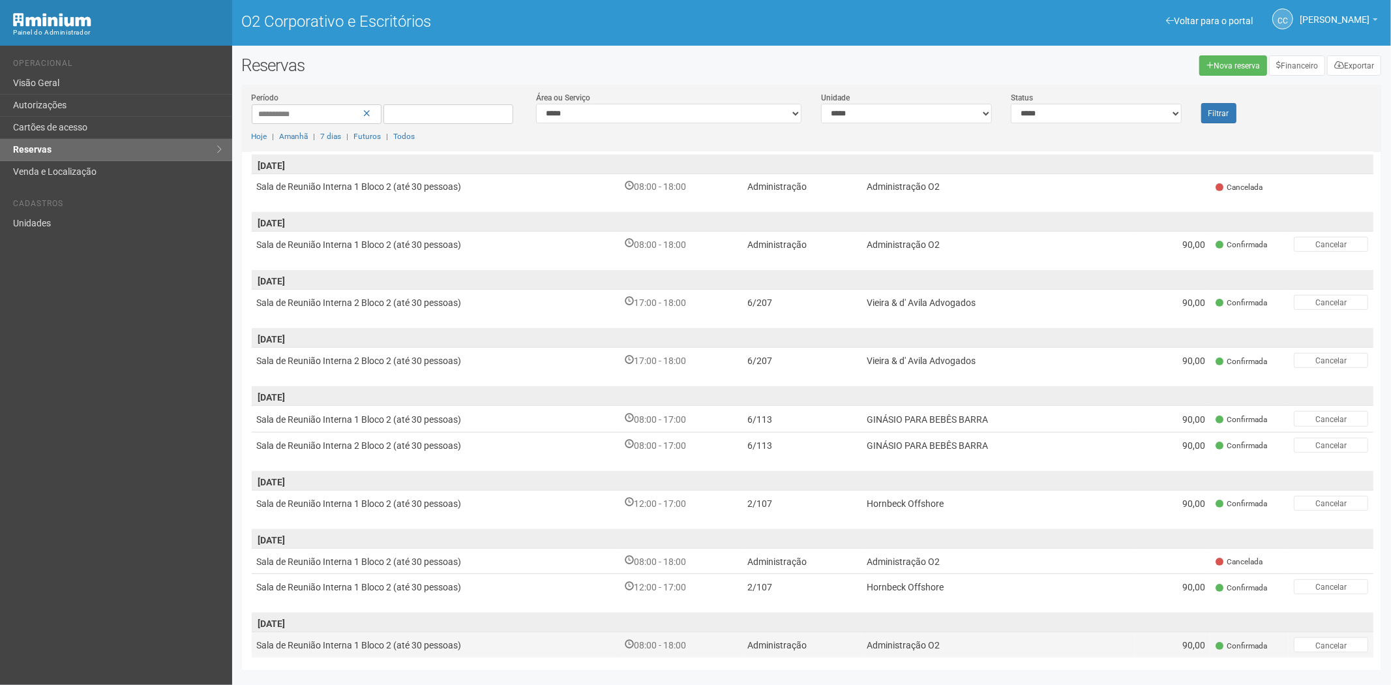
click at [840, 634] on td "Administração" at bounding box center [801, 645] width 119 height 26
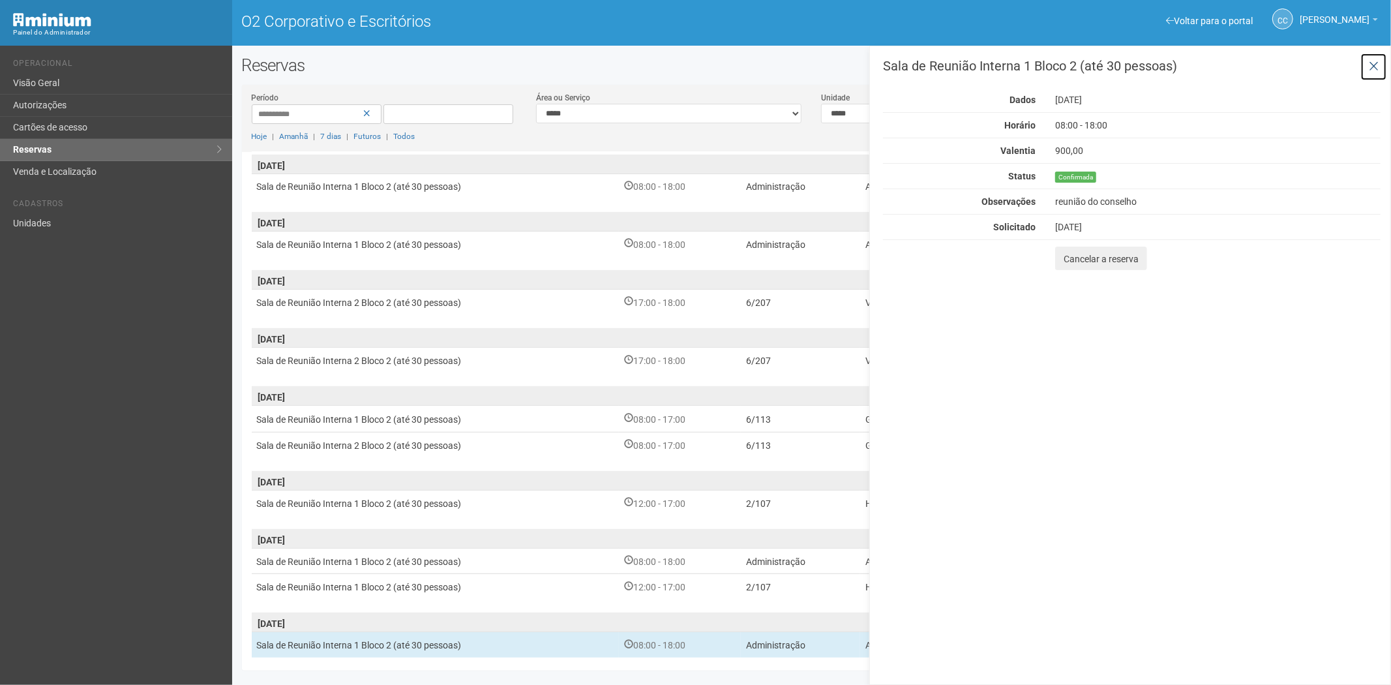
click at [1381, 61] on button at bounding box center [1373, 67] width 27 height 28
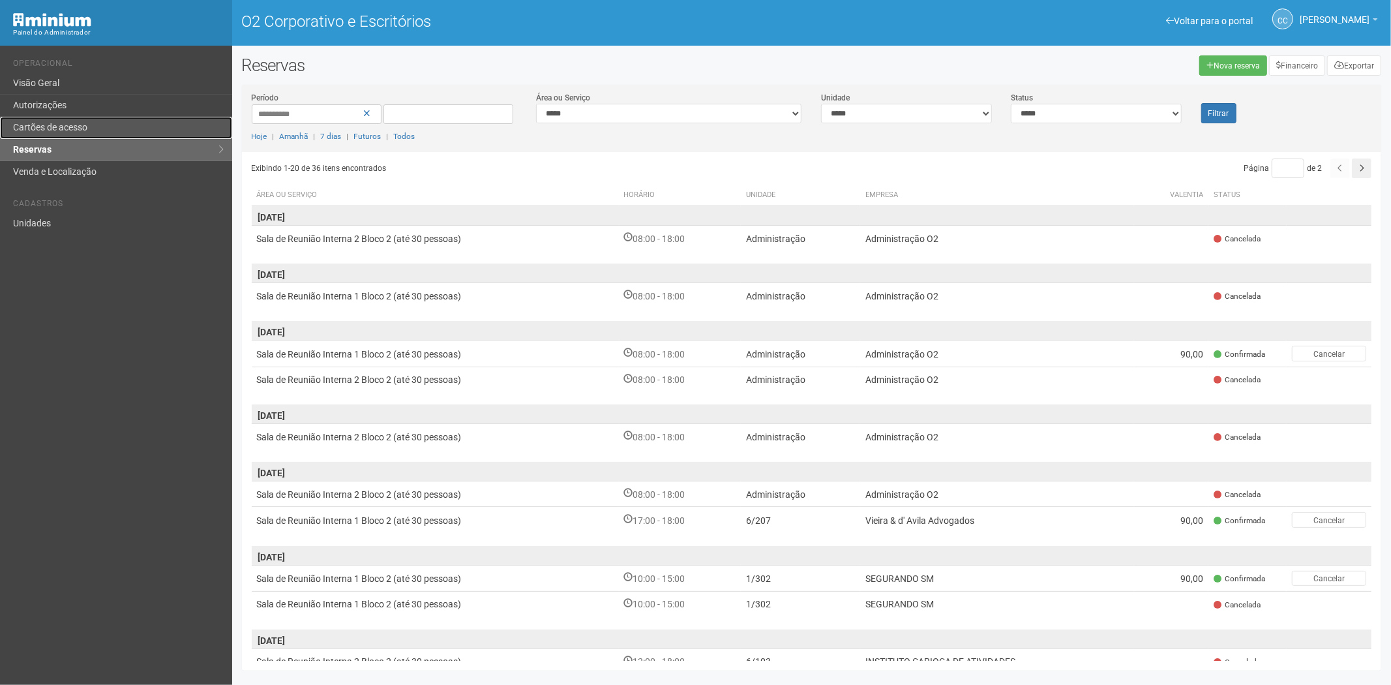
click at [88, 117] on link "Cartões de acesso" at bounding box center [116, 128] width 232 height 22
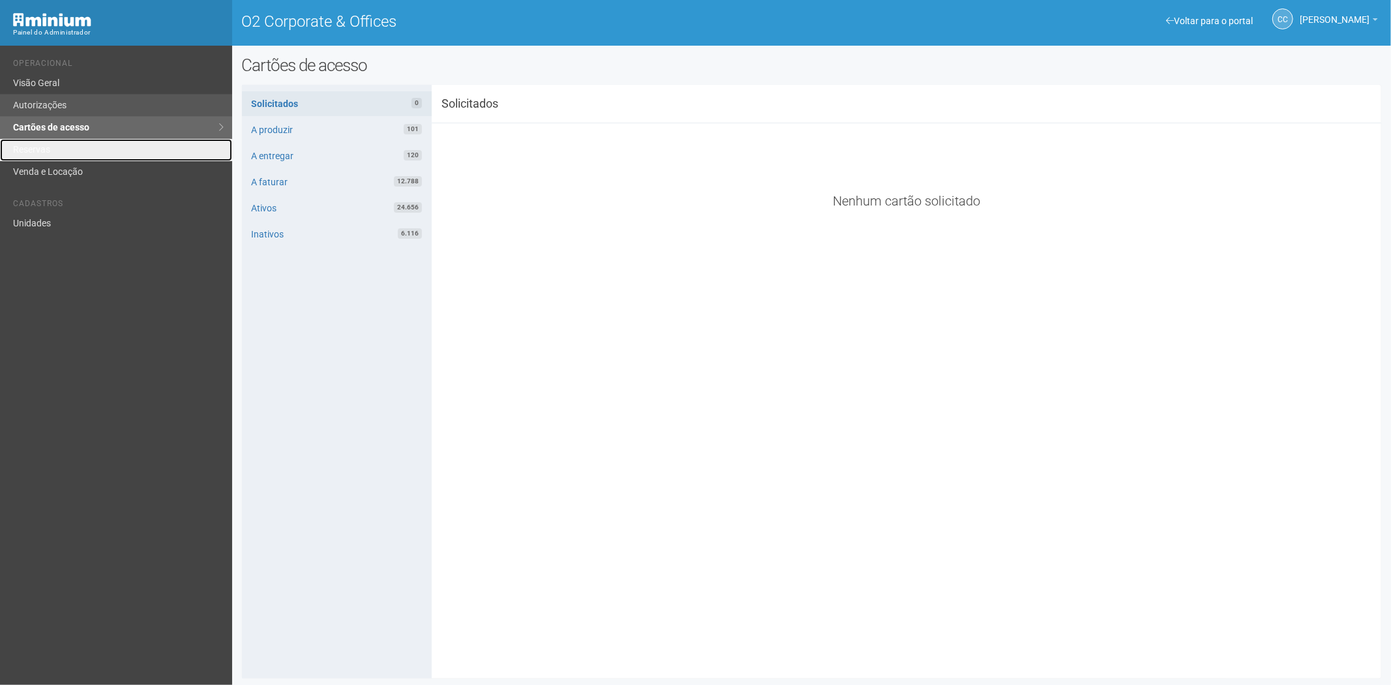
drag, startPoint x: 59, startPoint y: 141, endPoint x: 133, endPoint y: 102, distance: 84.0
click at [59, 141] on link "Reservas" at bounding box center [116, 150] width 232 height 22
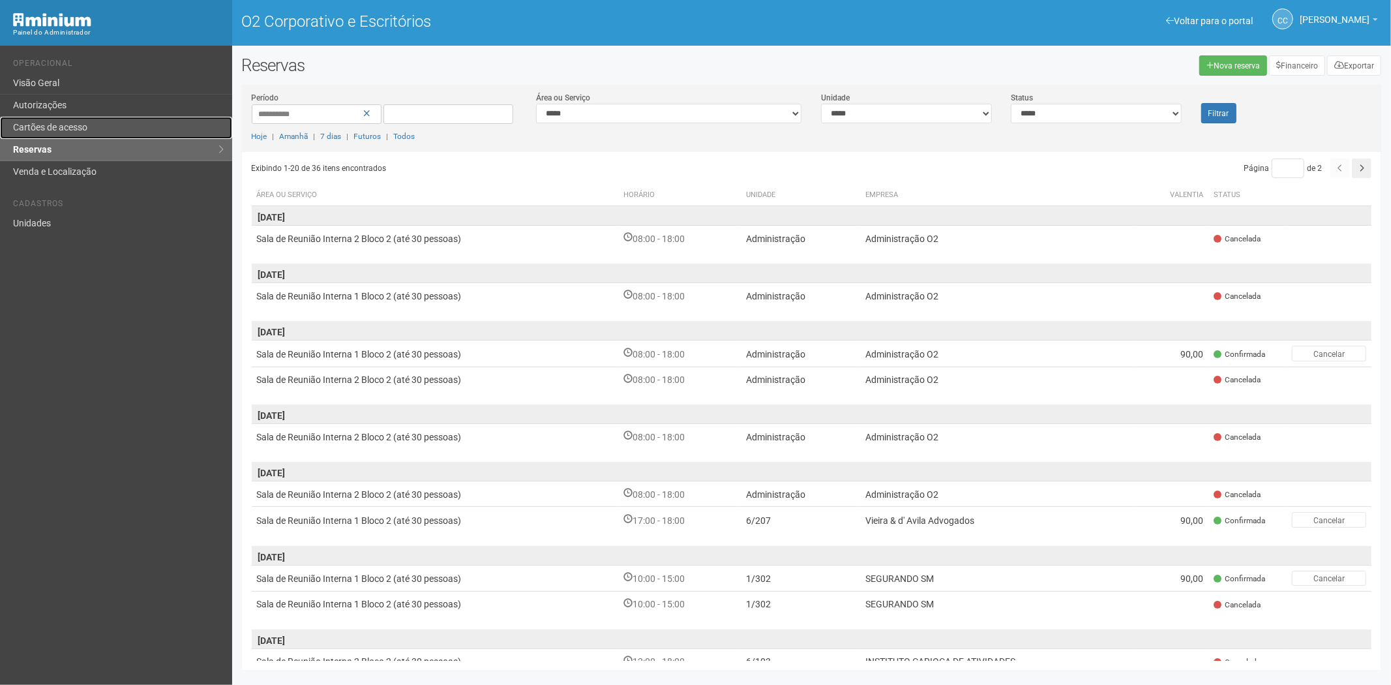
click at [70, 118] on link "Cartões de acesso" at bounding box center [116, 128] width 232 height 22
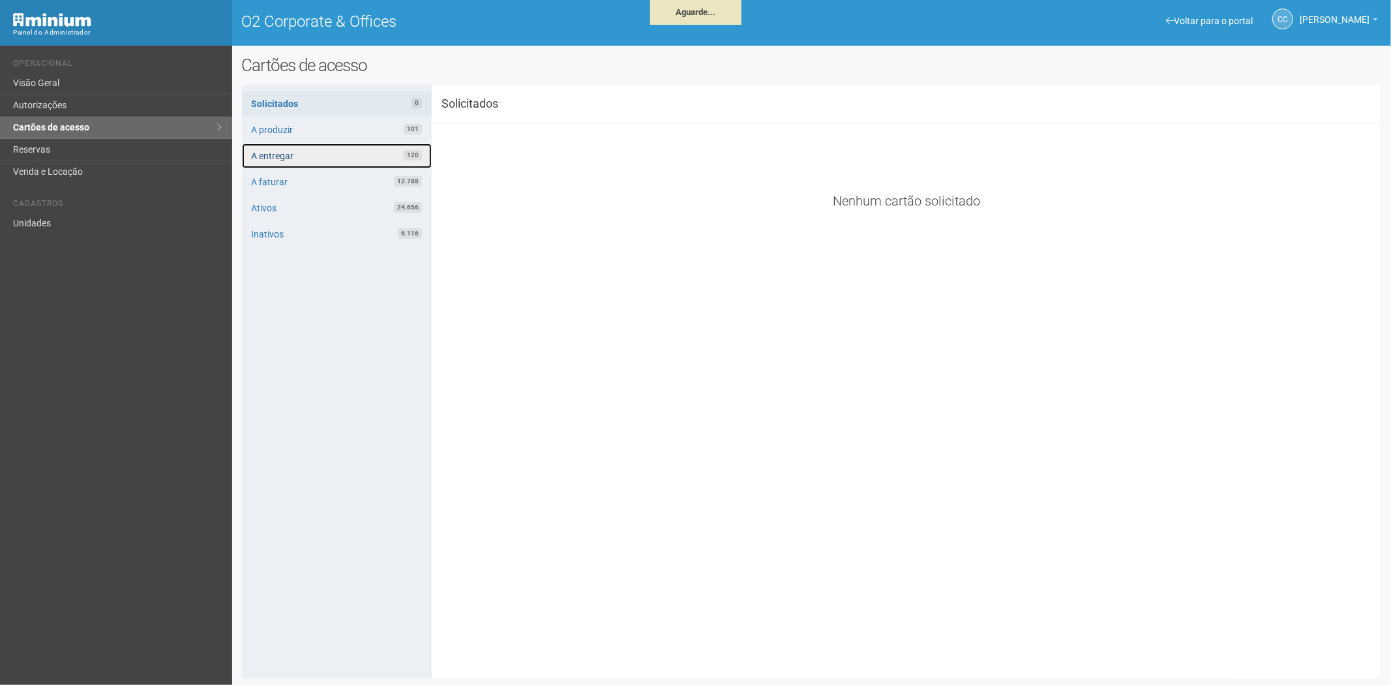
click at [349, 158] on link "A entregar 120" at bounding box center [337, 155] width 190 height 25
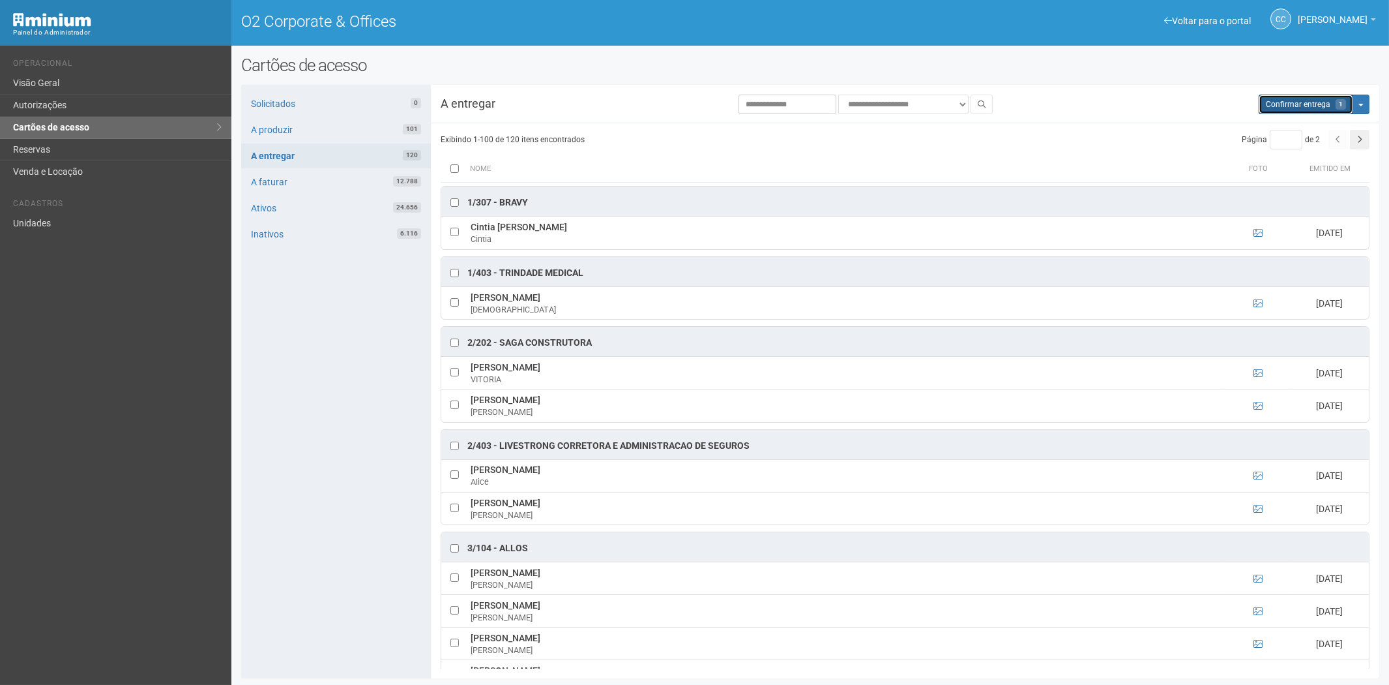
click at [1314, 105] on span "Confirmar entrega" at bounding box center [1298, 104] width 65 height 9
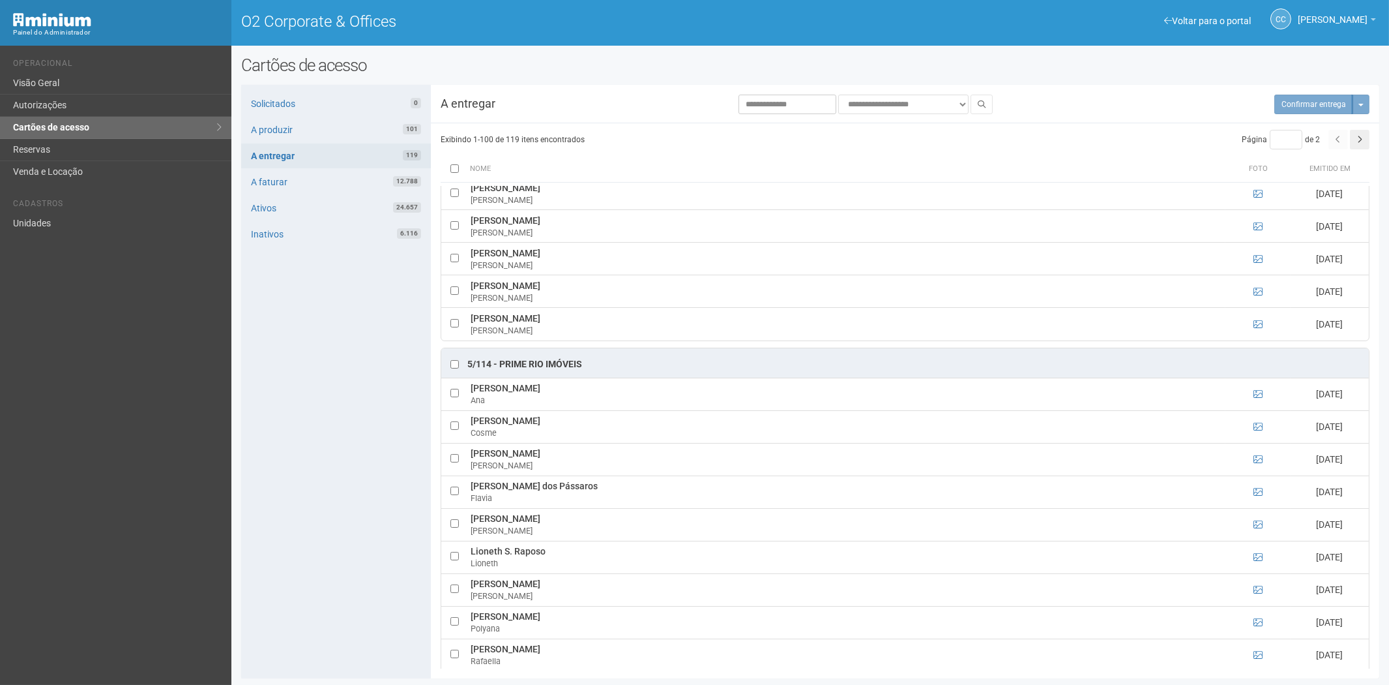
scroll to position [1738, 0]
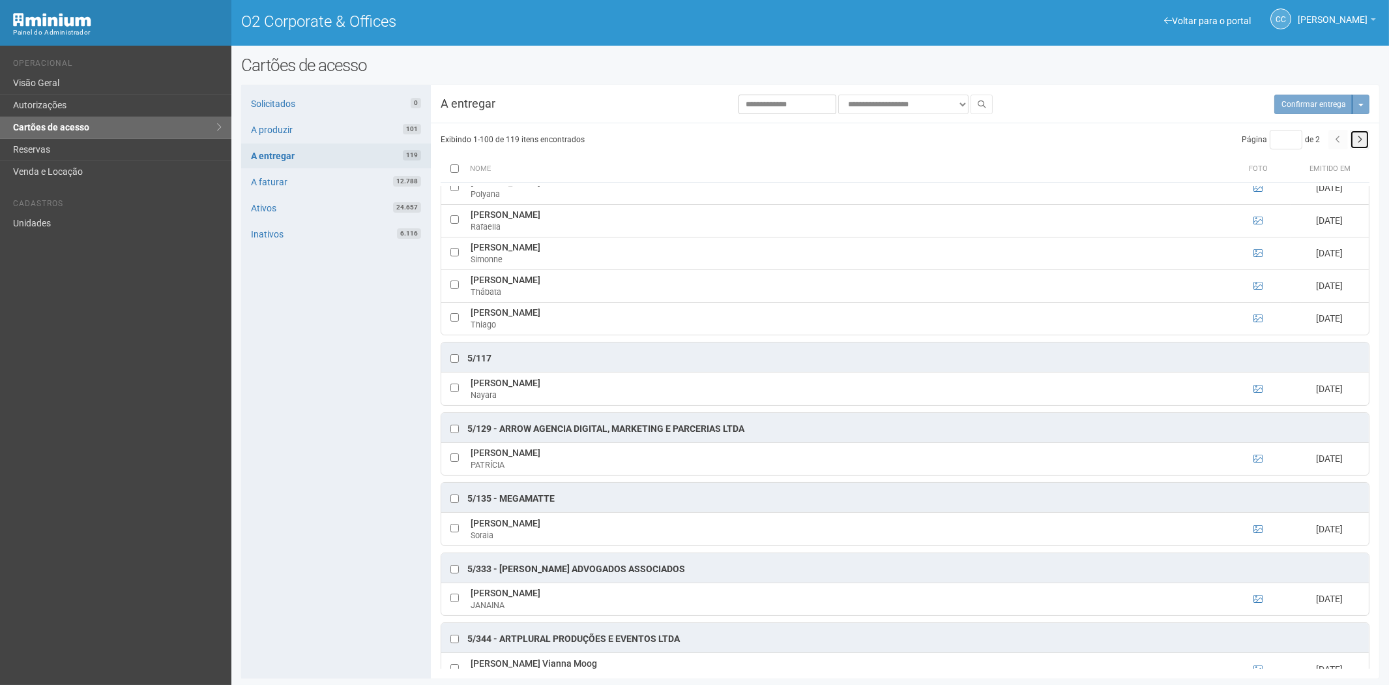
click at [1363, 135] on button "button" at bounding box center [1360, 140] width 20 height 20
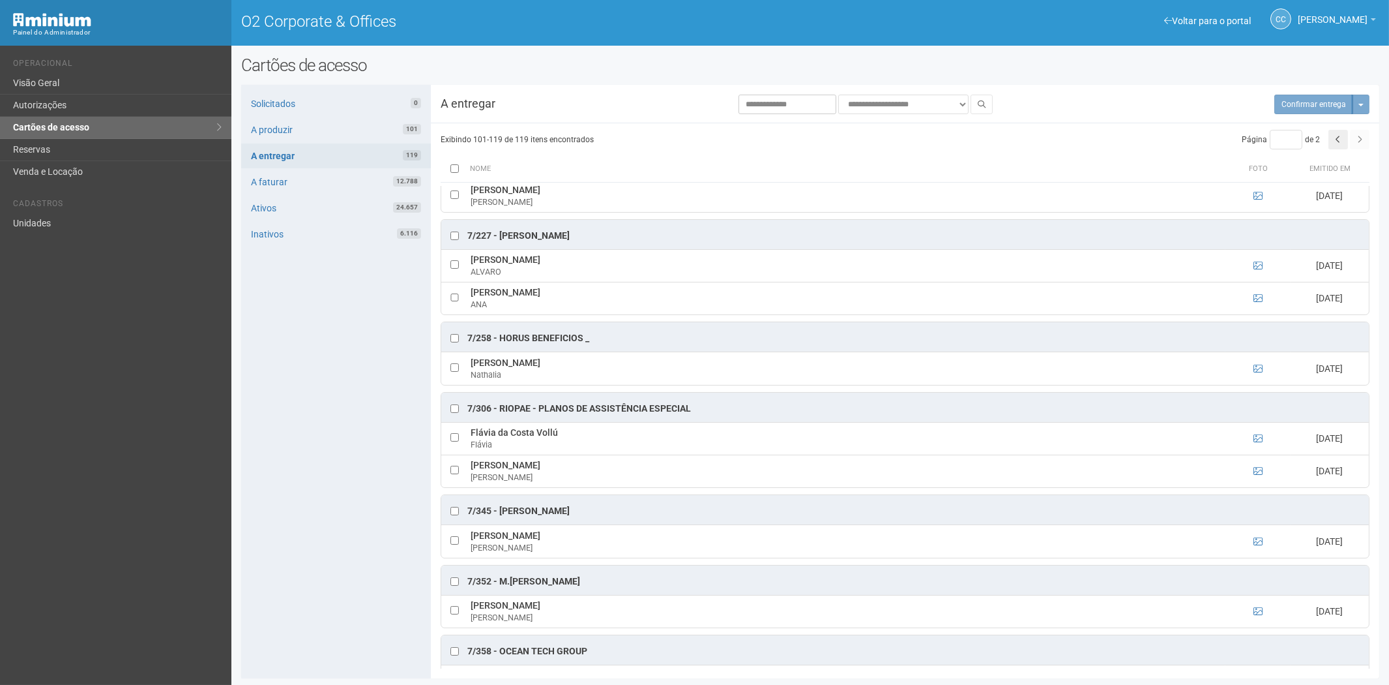
scroll to position [311, 0]
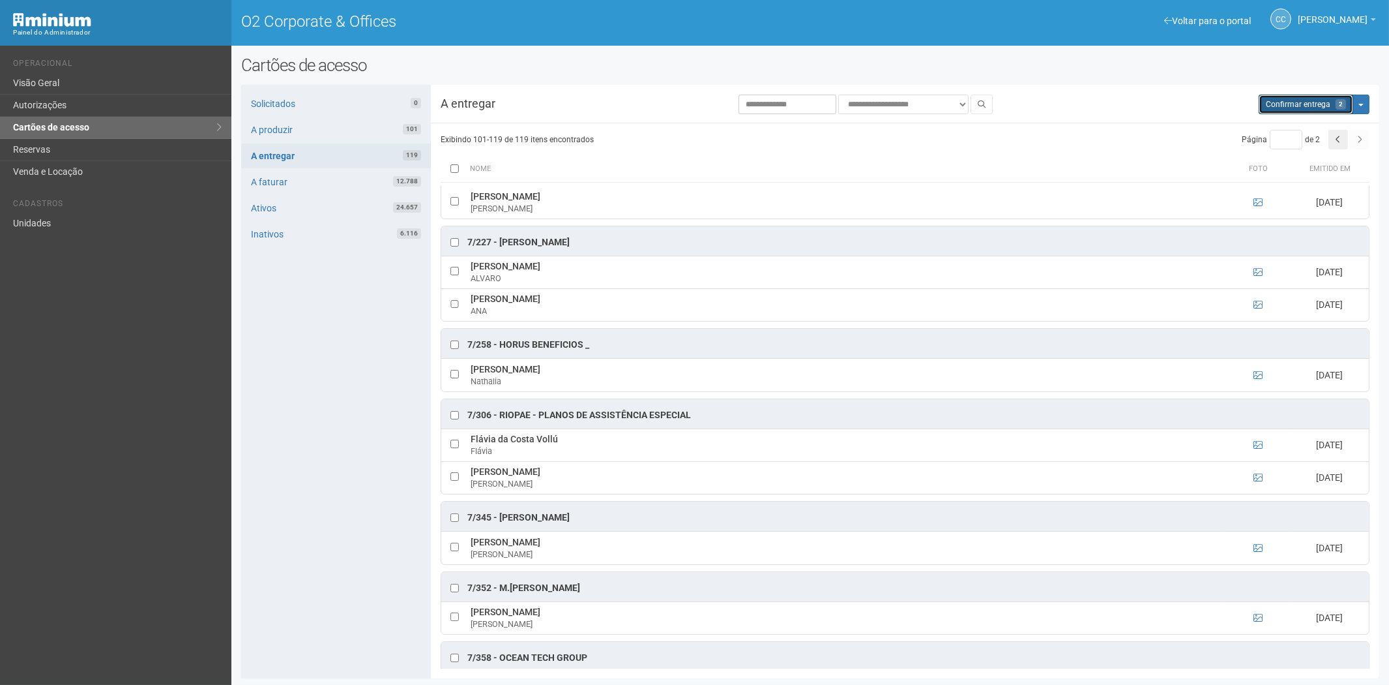
click at [1304, 98] on button "Aguarde... Confirmar entrega 2" at bounding box center [1306, 105] width 95 height 20
type input "*"
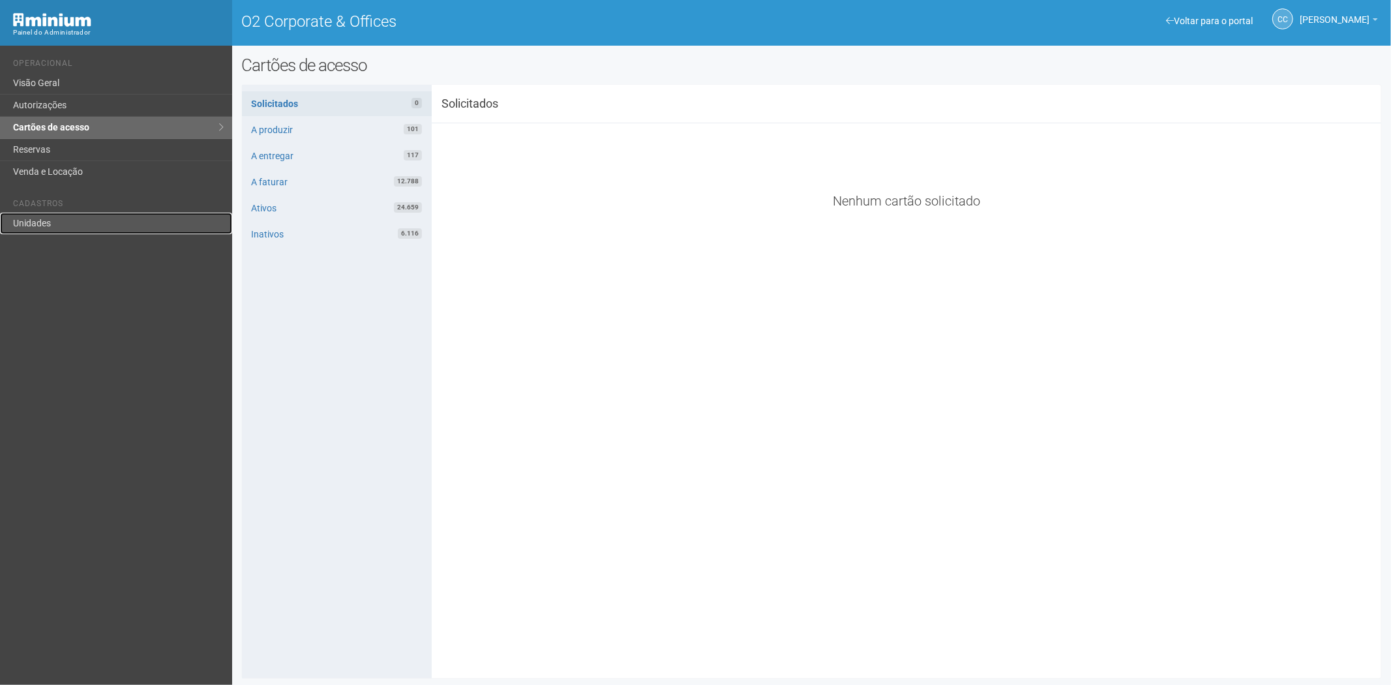
drag, startPoint x: 77, startPoint y: 224, endPoint x: 100, endPoint y: 214, distance: 25.4
click at [77, 224] on link "Unidades" at bounding box center [116, 224] width 232 height 22
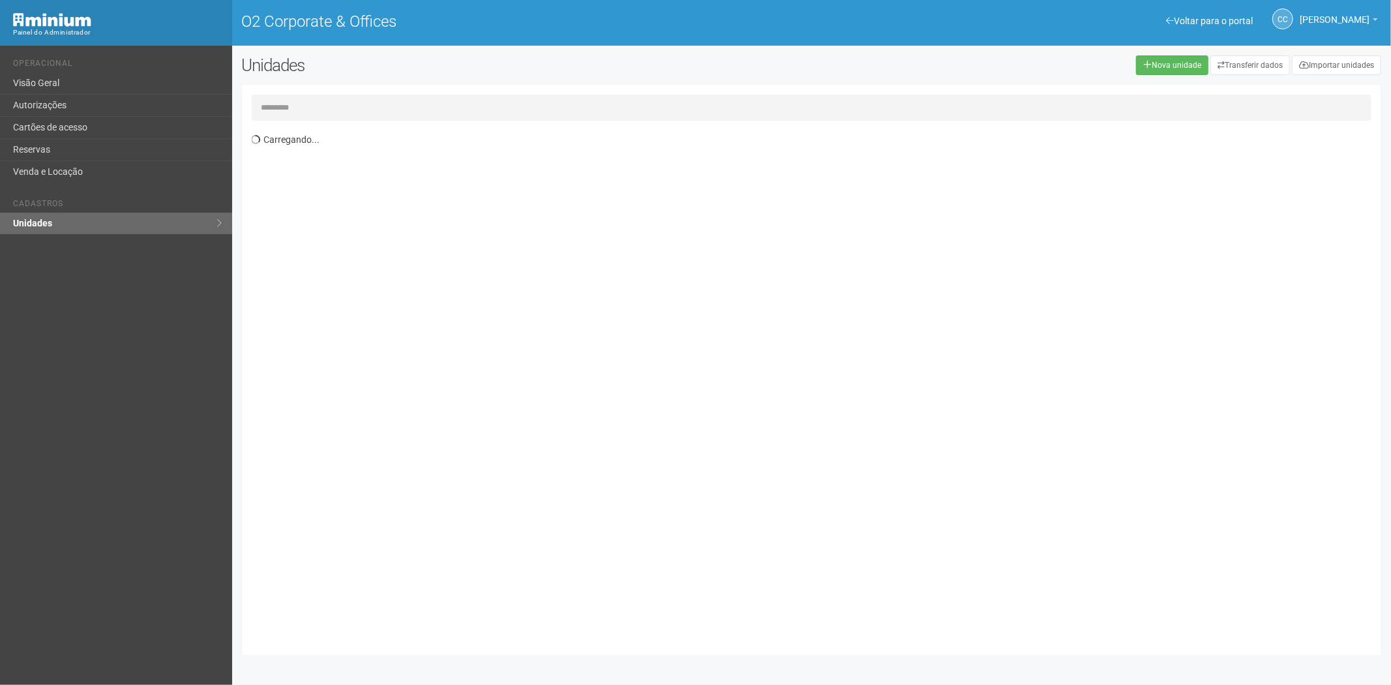
click at [296, 108] on input "text" at bounding box center [812, 108] width 1120 height 26
click at [264, 109] on input "*****" at bounding box center [812, 108] width 1120 height 26
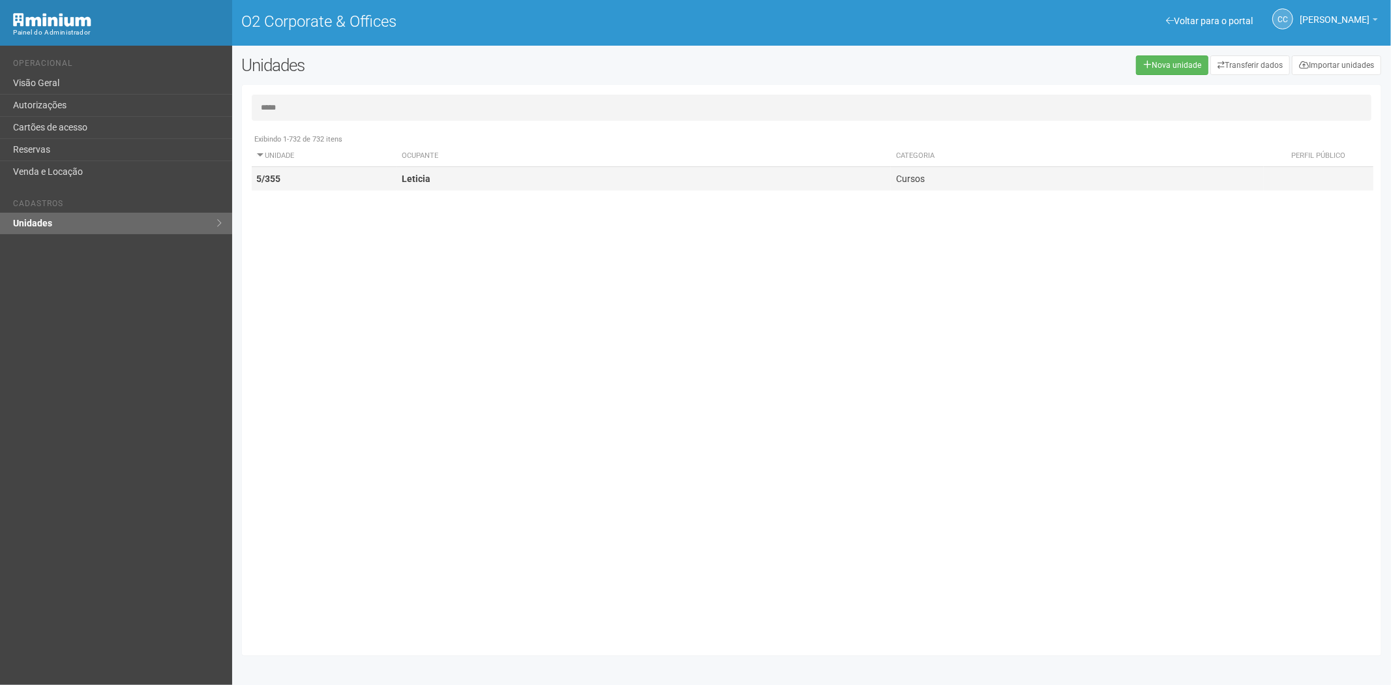
type input "*****"
click at [377, 181] on td "5/355" at bounding box center [324, 179] width 145 height 24
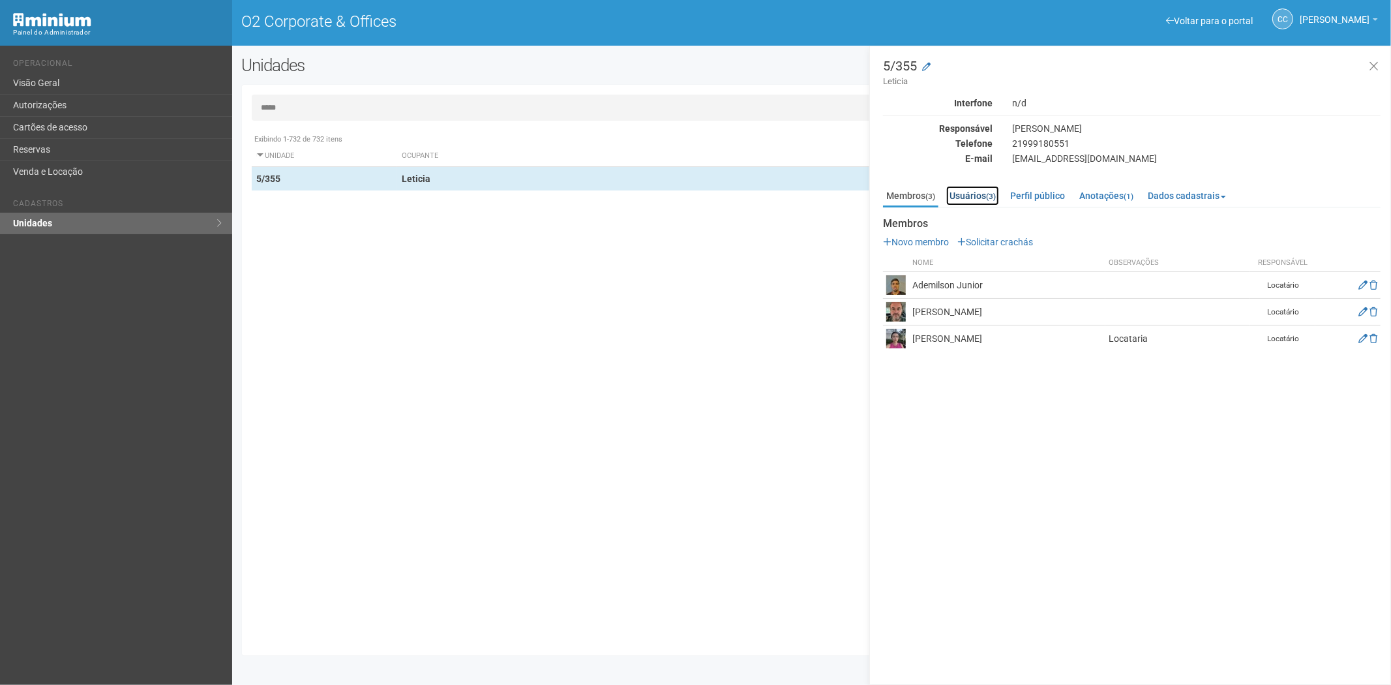
click at [969, 196] on link "Usuários (3)" at bounding box center [972, 196] width 53 height 20
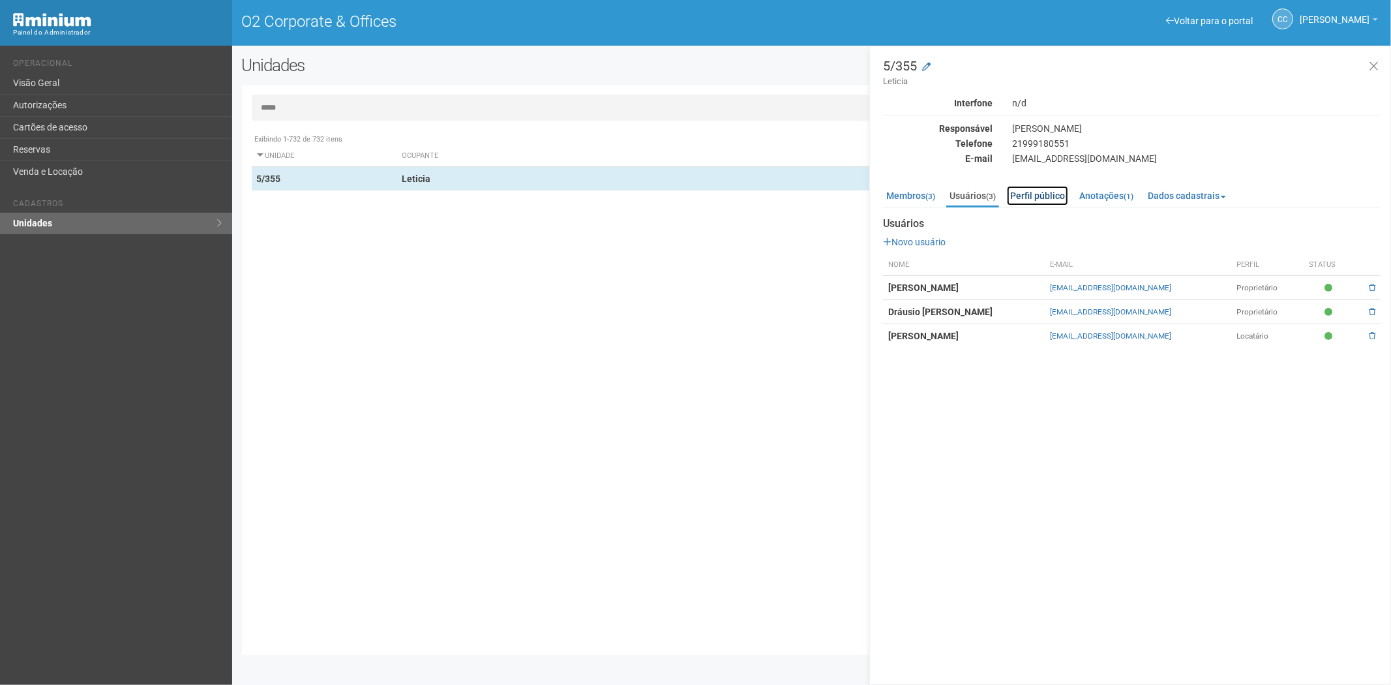
click at [1041, 192] on link "Perfil público" at bounding box center [1037, 196] width 61 height 20
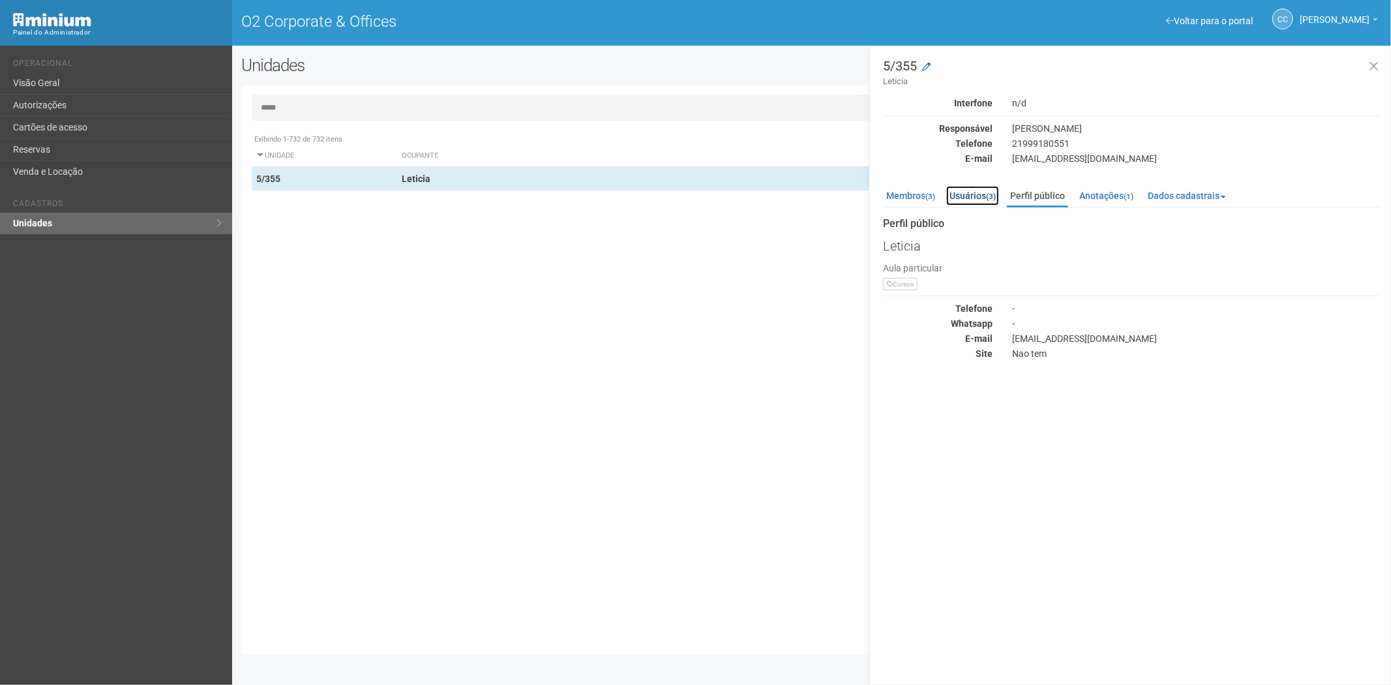
click at [988, 192] on link "Usuários (3)" at bounding box center [972, 196] width 53 height 20
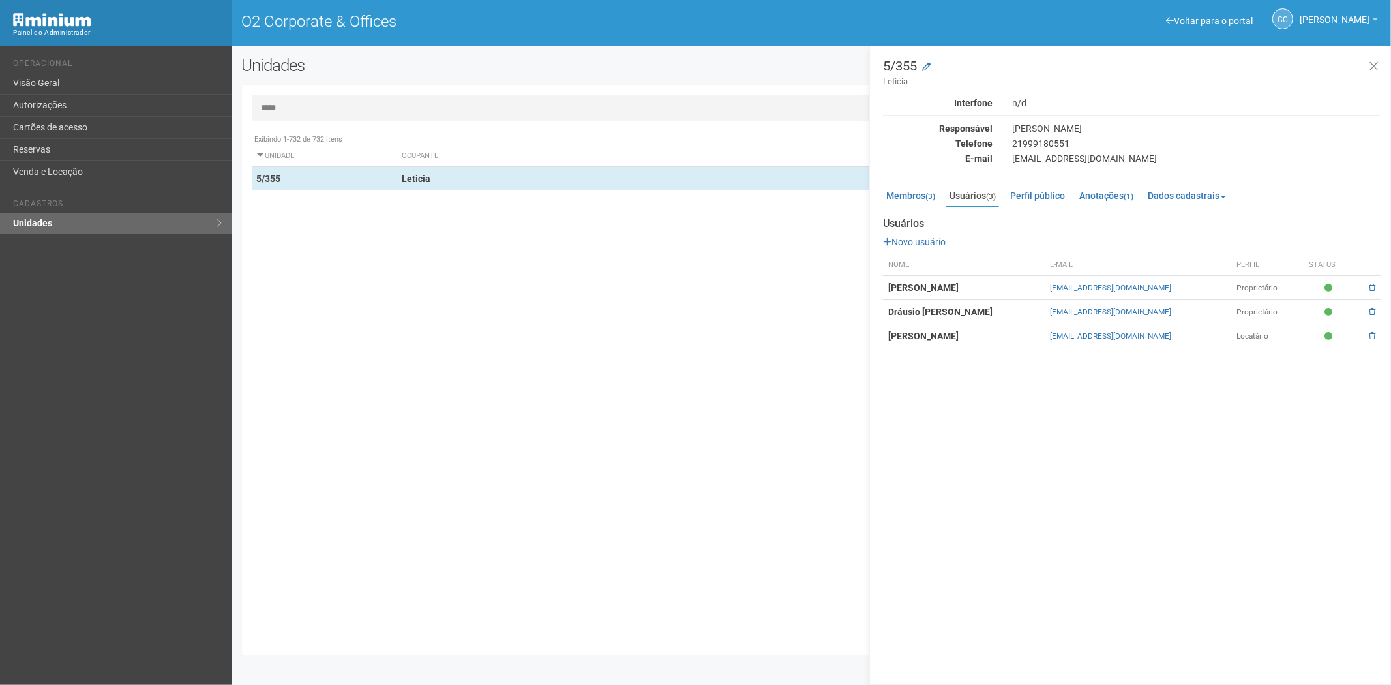
click at [382, 400] on div "Exibindo 1-732 de 732 itens Unidade Ocupante Categoria Perfil público Administr…" at bounding box center [817, 386] width 1130 height 518
click at [76, 113] on link "Autorizações" at bounding box center [116, 106] width 232 height 22
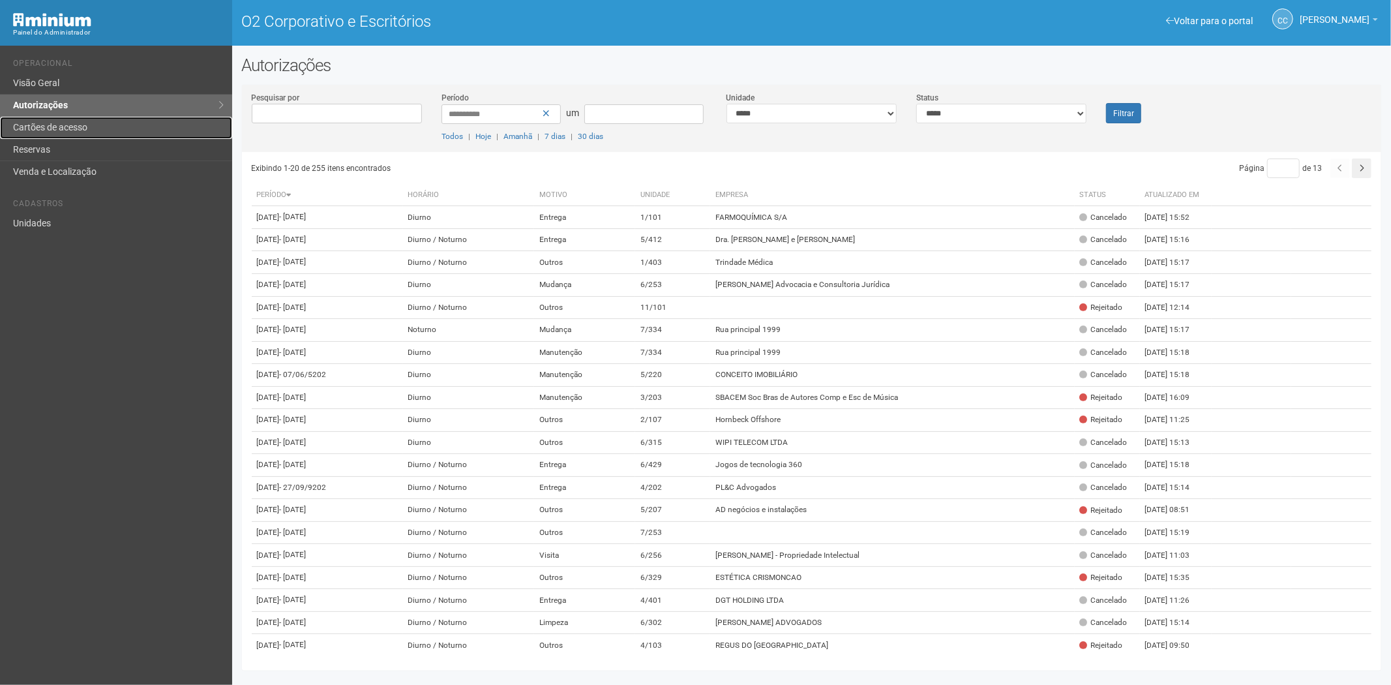
click at [64, 132] on font "Cartões de acesso" at bounding box center [50, 127] width 74 height 10
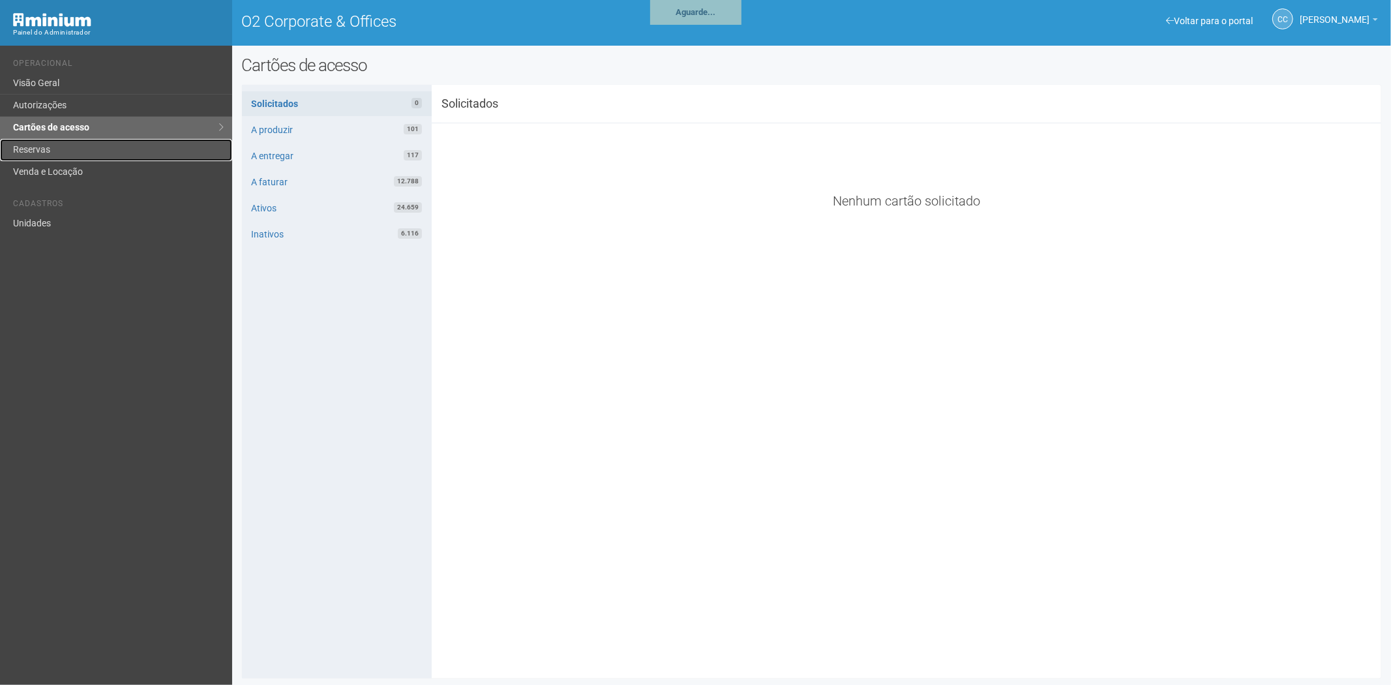
click at [41, 141] on link "Reservas" at bounding box center [116, 150] width 232 height 22
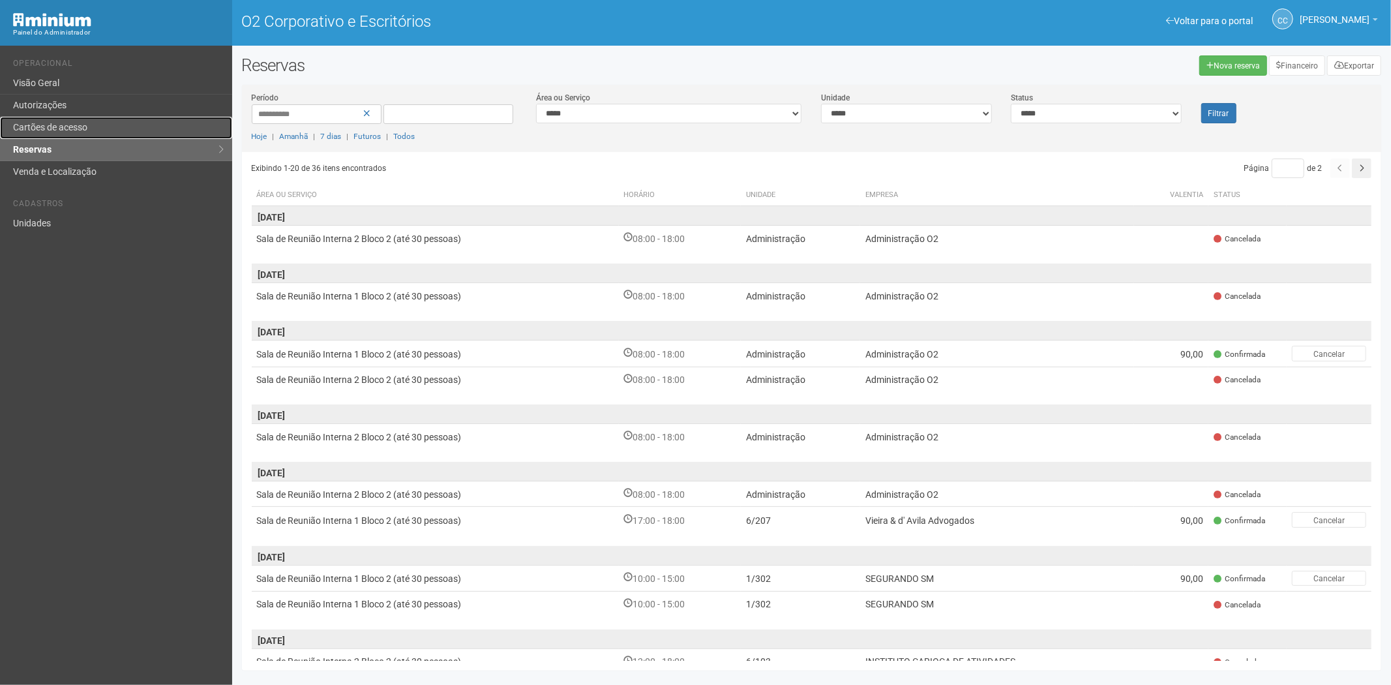
click at [68, 119] on link "Cartões de acesso" at bounding box center [116, 128] width 232 height 22
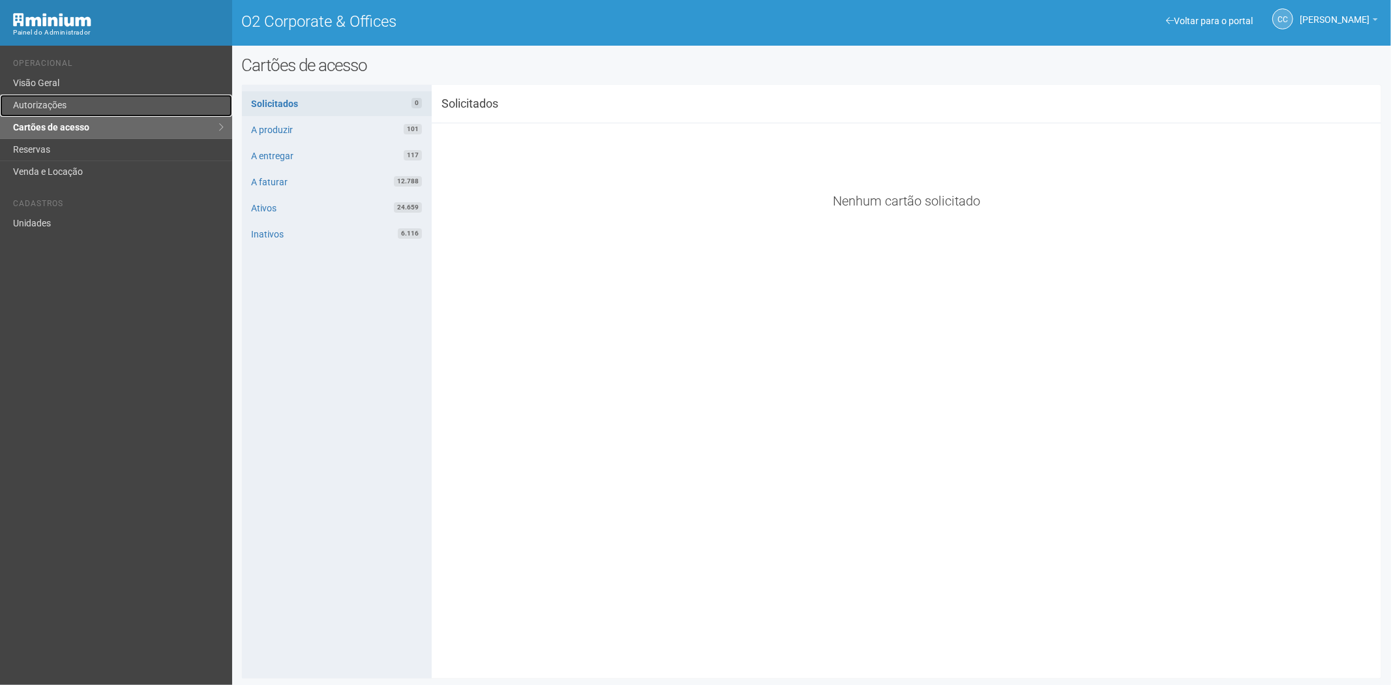
click at [77, 105] on link "Autorizações" at bounding box center [116, 106] width 232 height 22
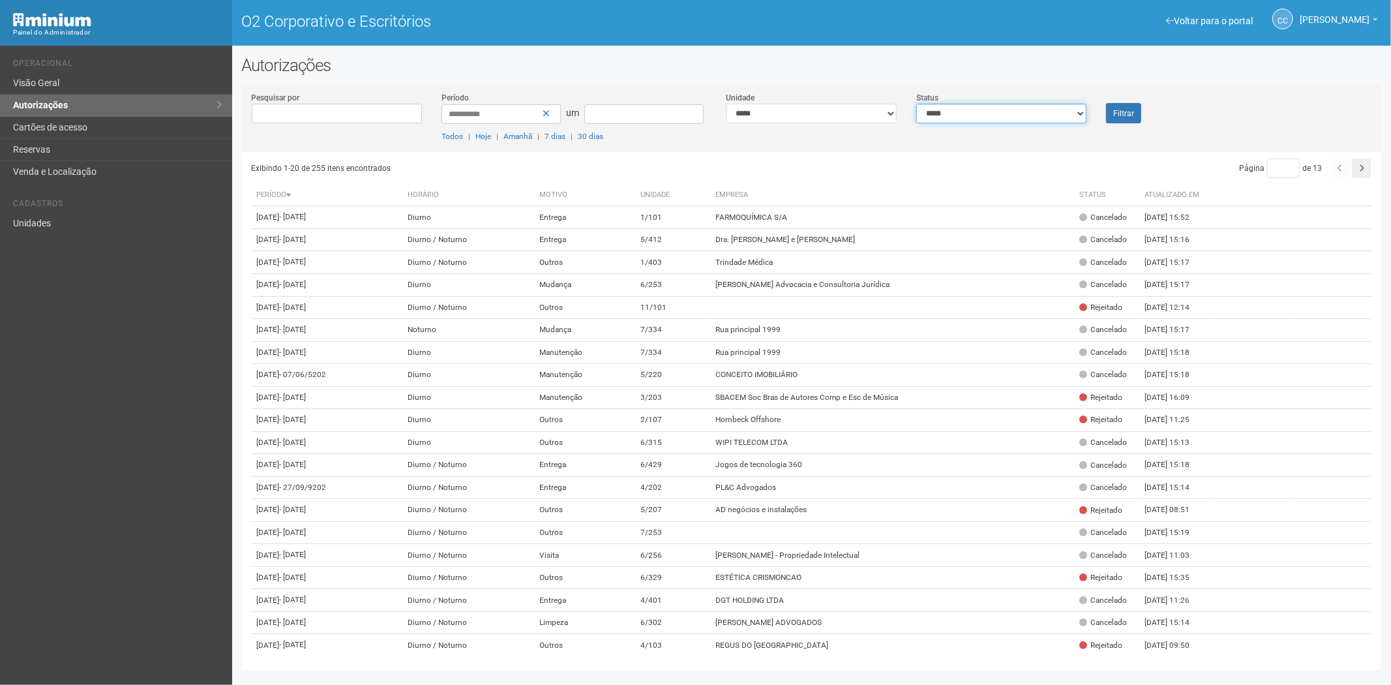
click at [980, 118] on select "**********" at bounding box center [1001, 114] width 170 height 20
select select "*"
click at [916, 104] on select "**********" at bounding box center [1001, 114] width 170 height 20
click at [1132, 112] on font "Filtrar" at bounding box center [1123, 113] width 21 height 9
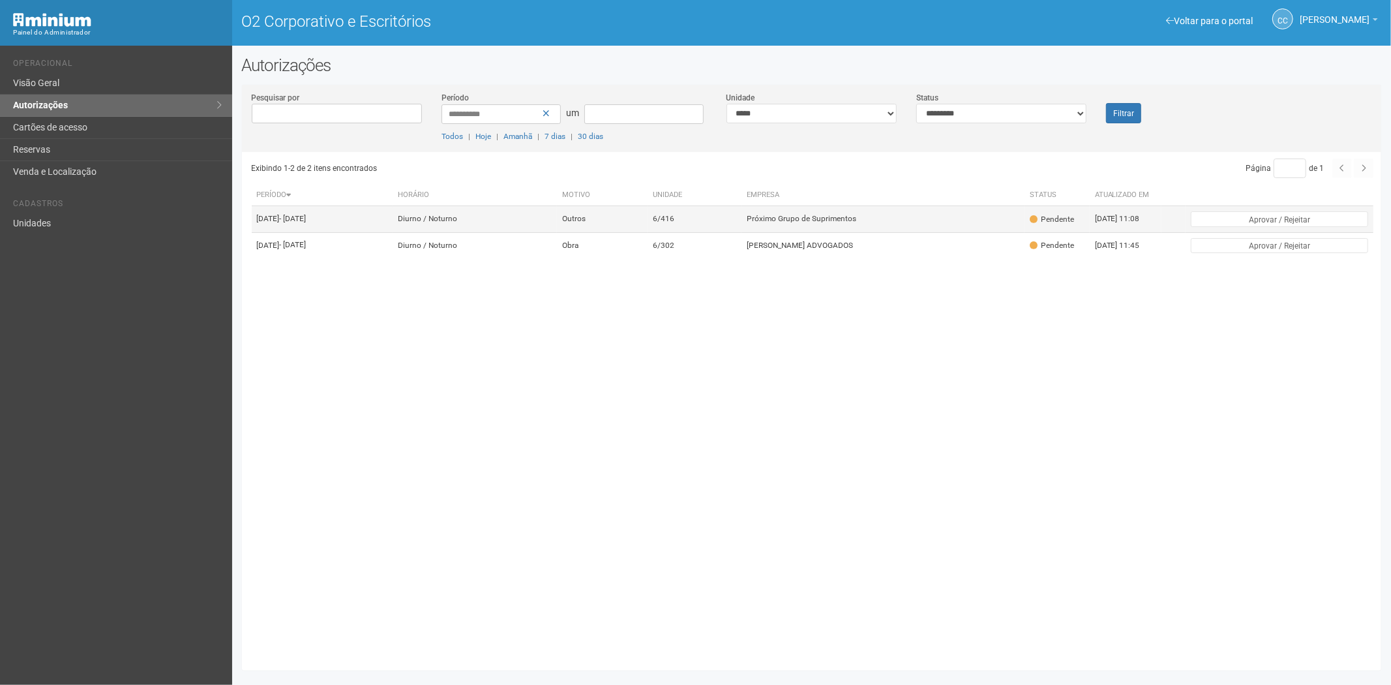
drag, startPoint x: 429, startPoint y: 199, endPoint x: 421, endPoint y: 213, distance: 15.2
click at [393, 206] on th "Período" at bounding box center [322, 195] width 141 height 22
click at [970, 217] on td "Próximo Grupo de Suprimentos" at bounding box center [882, 219] width 283 height 26
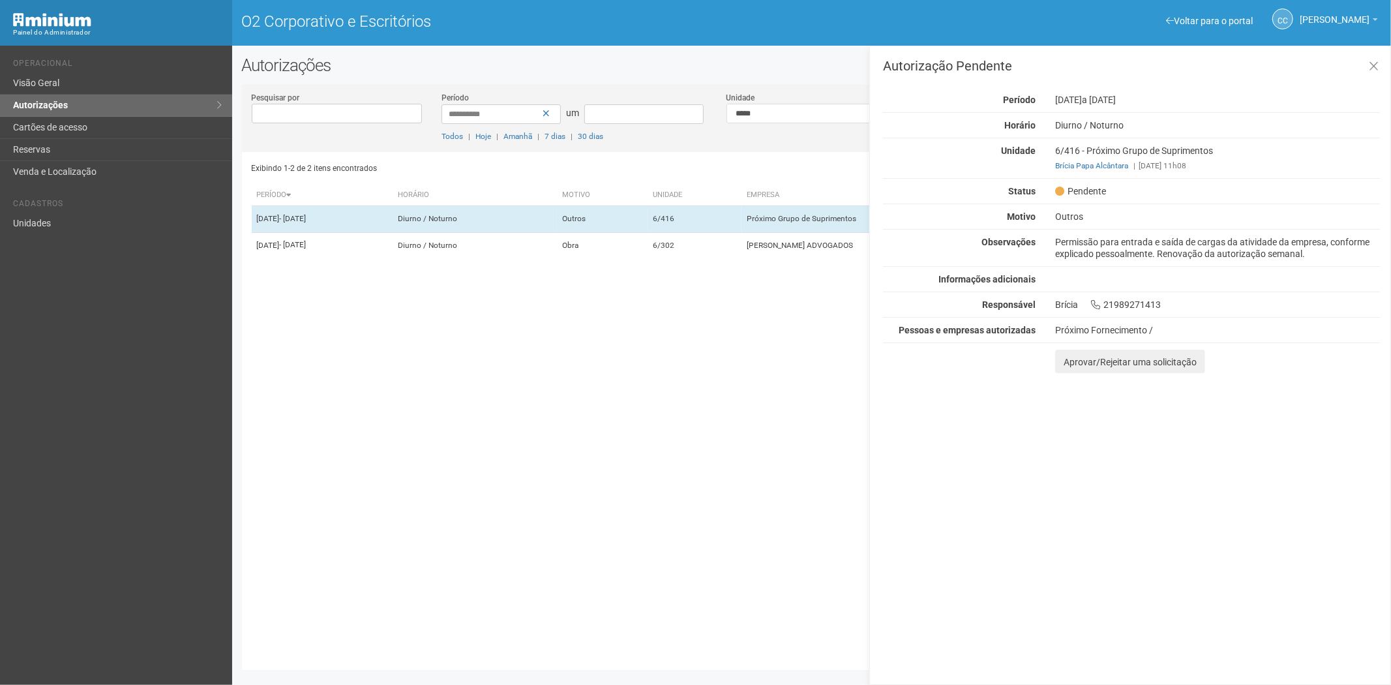
click at [701, 552] on div "Exibindo 1-2 de 2 itens encontrados Página * de 1 Período Horário Motivo Unidad…" at bounding box center [817, 406] width 1130 height 508
click at [1377, 60] on icon at bounding box center [1373, 66] width 10 height 13
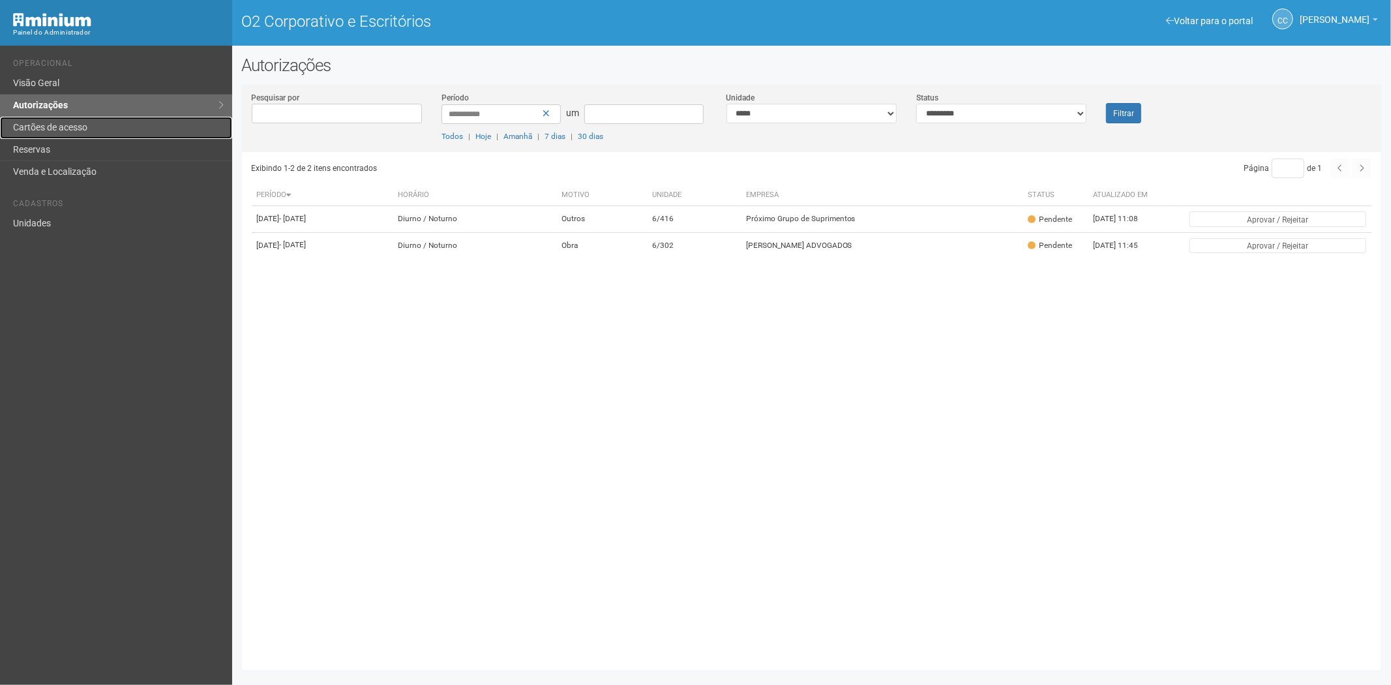
click at [95, 123] on link "Cartões de acesso" at bounding box center [116, 128] width 232 height 22
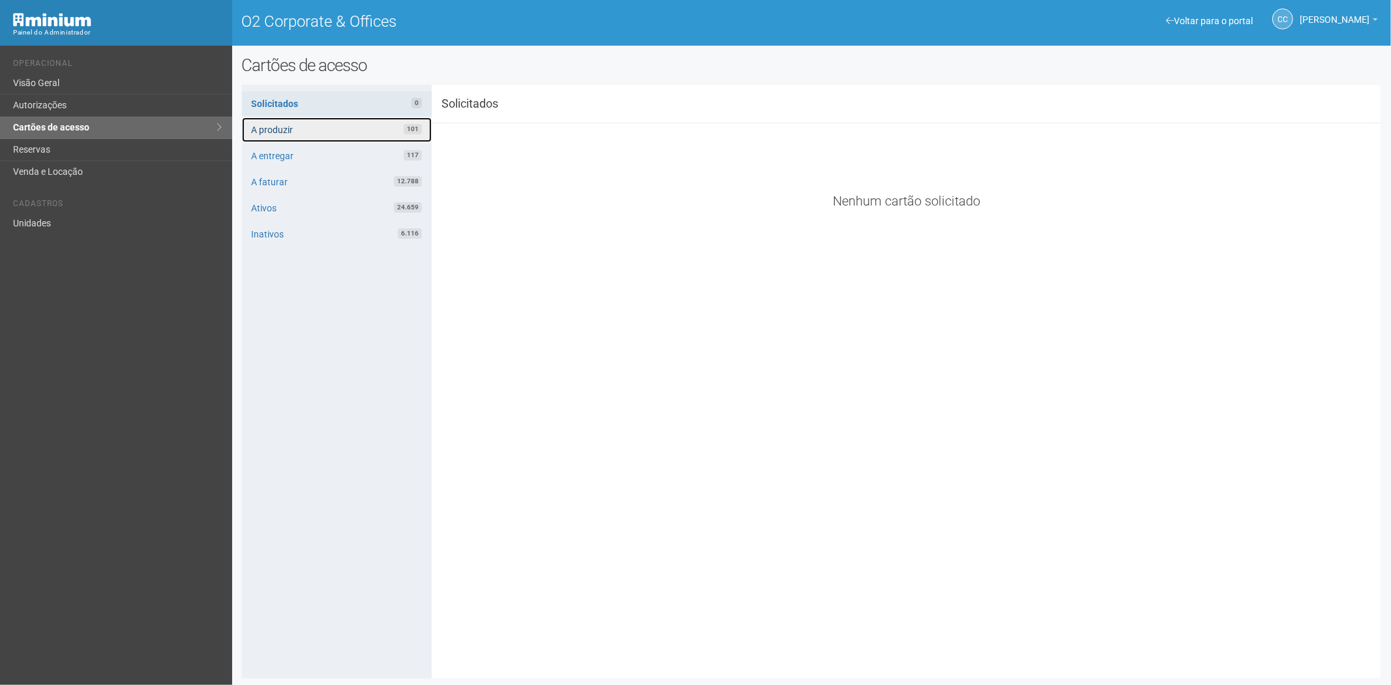
click at [346, 126] on link "A produzir 101" at bounding box center [337, 129] width 190 height 25
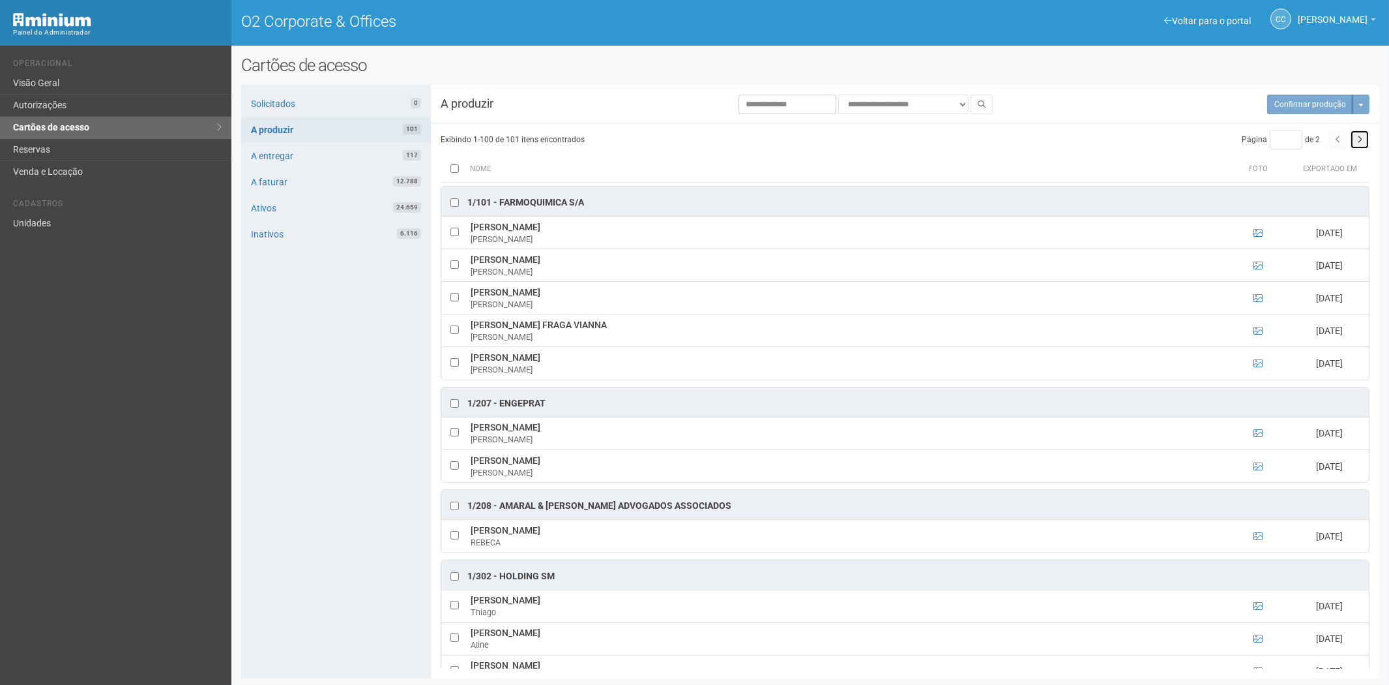
click at [1364, 141] on button "button" at bounding box center [1360, 140] width 20 height 20
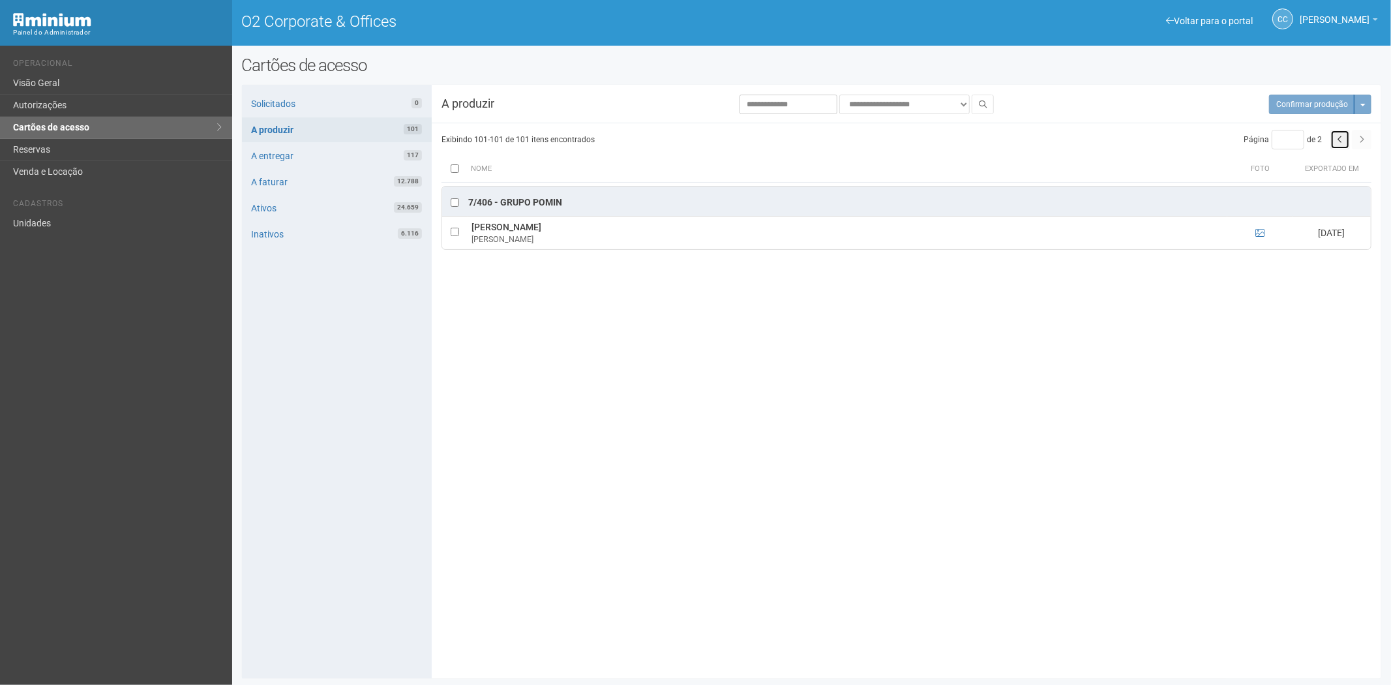
click at [1334, 141] on button "button" at bounding box center [1340, 140] width 20 height 20
type input "*"
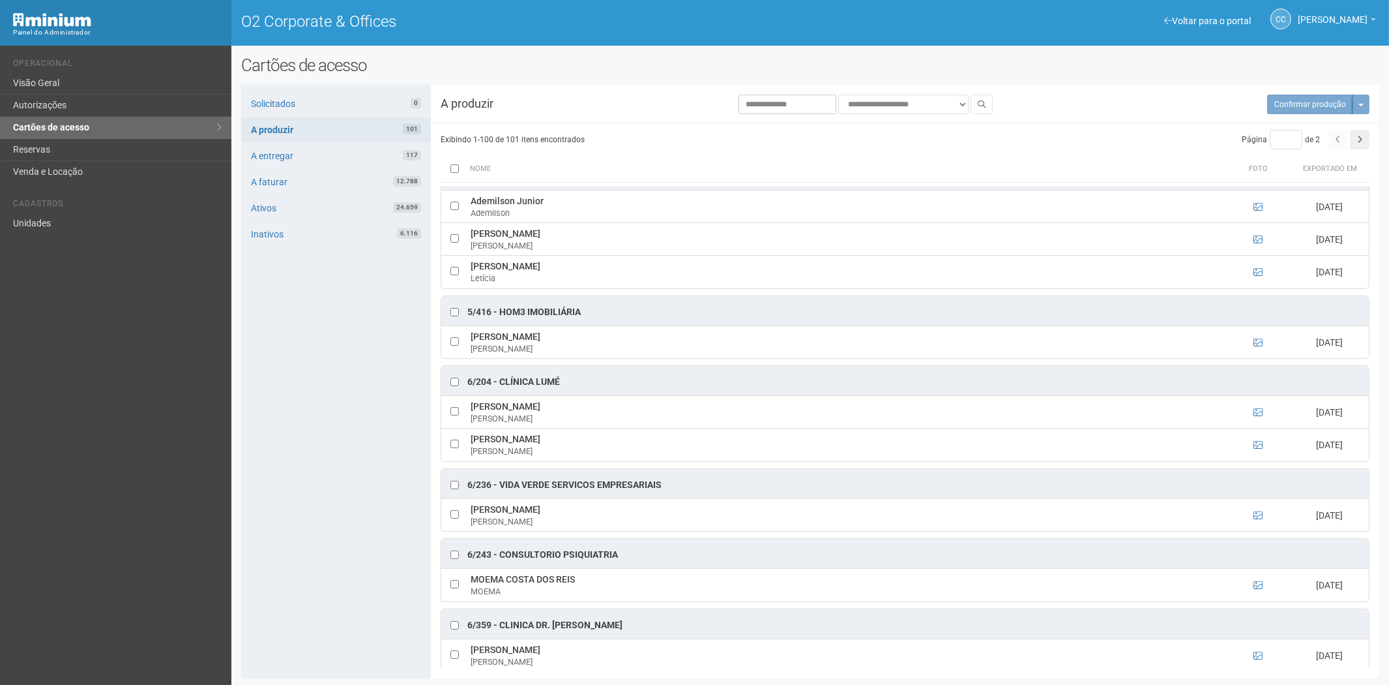
scroll to position [3477, 0]
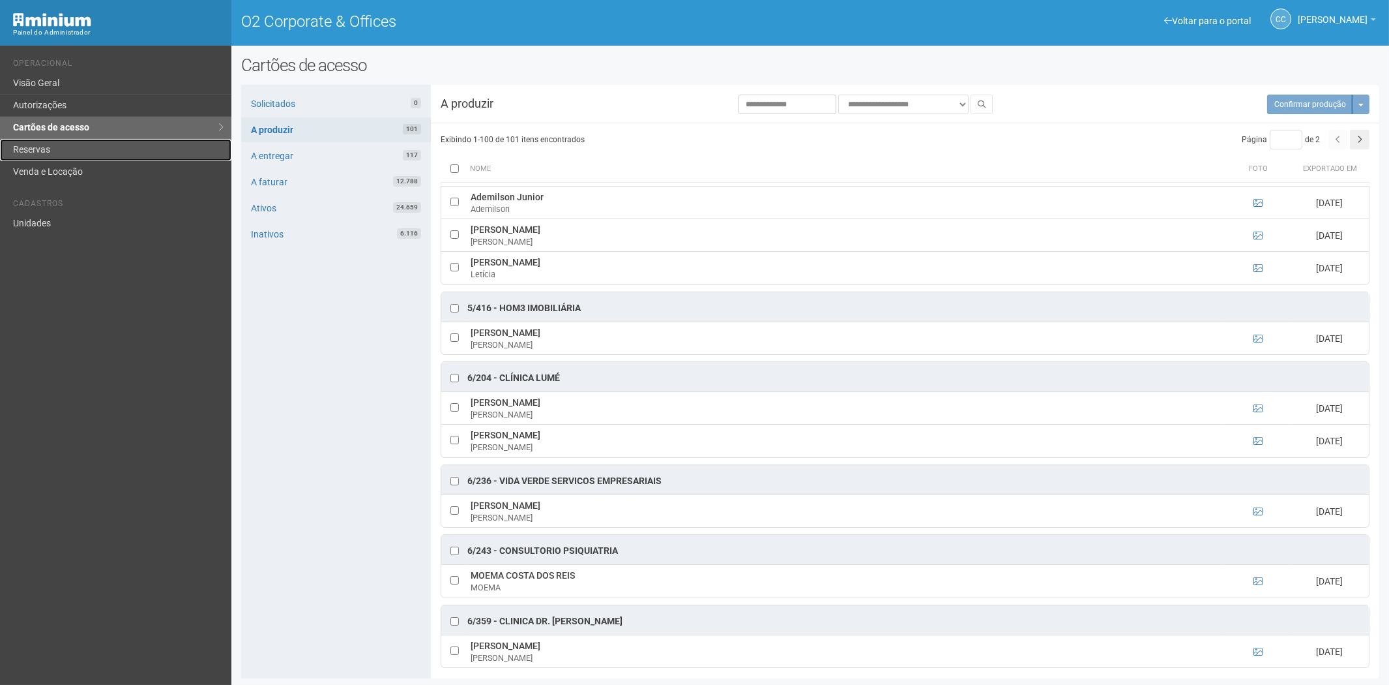
click at [43, 152] on link "Reservas" at bounding box center [115, 150] width 231 height 22
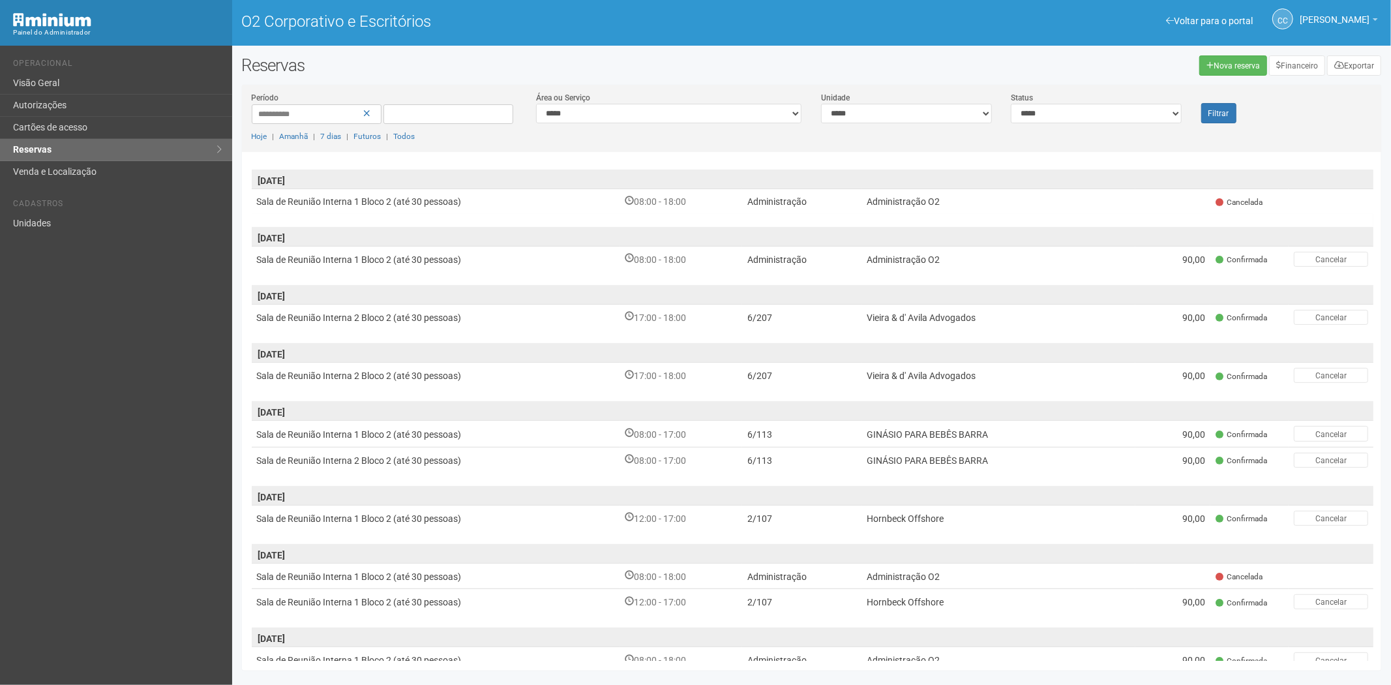
scroll to position [532, 0]
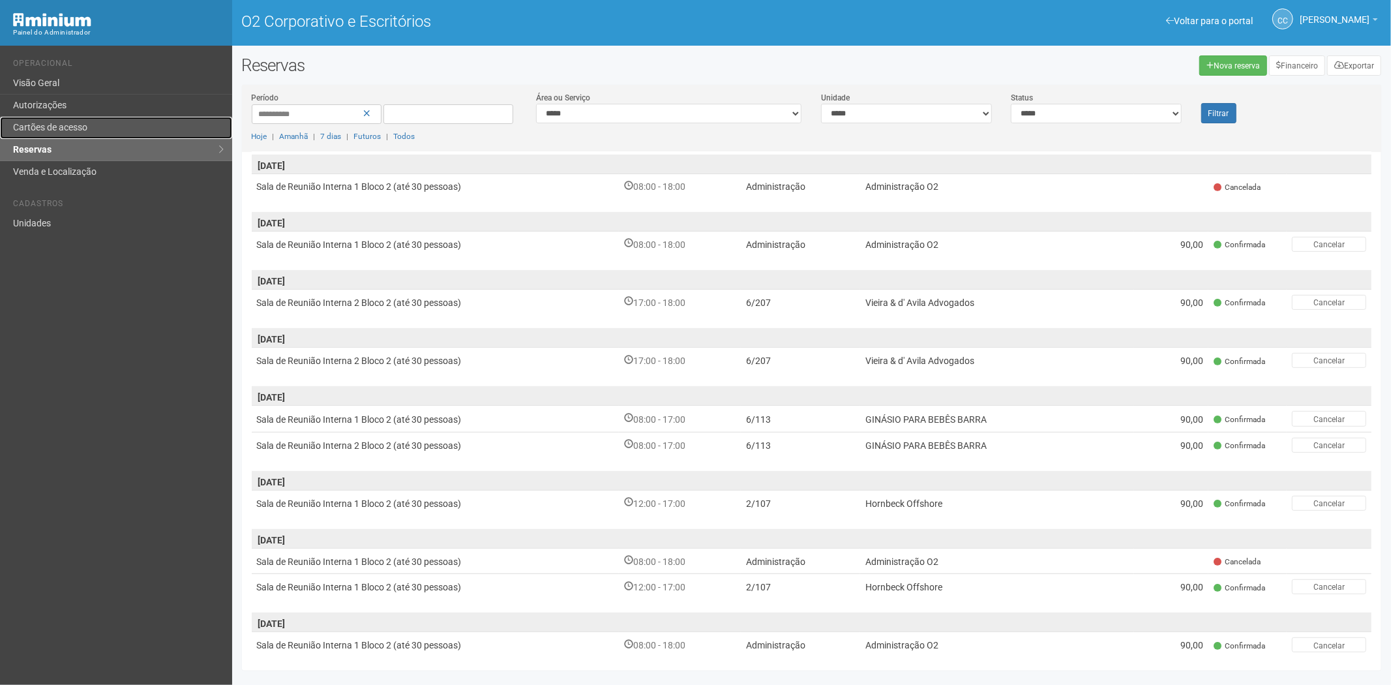
click at [87, 128] on font "Cartões de acesso" at bounding box center [50, 127] width 74 height 10
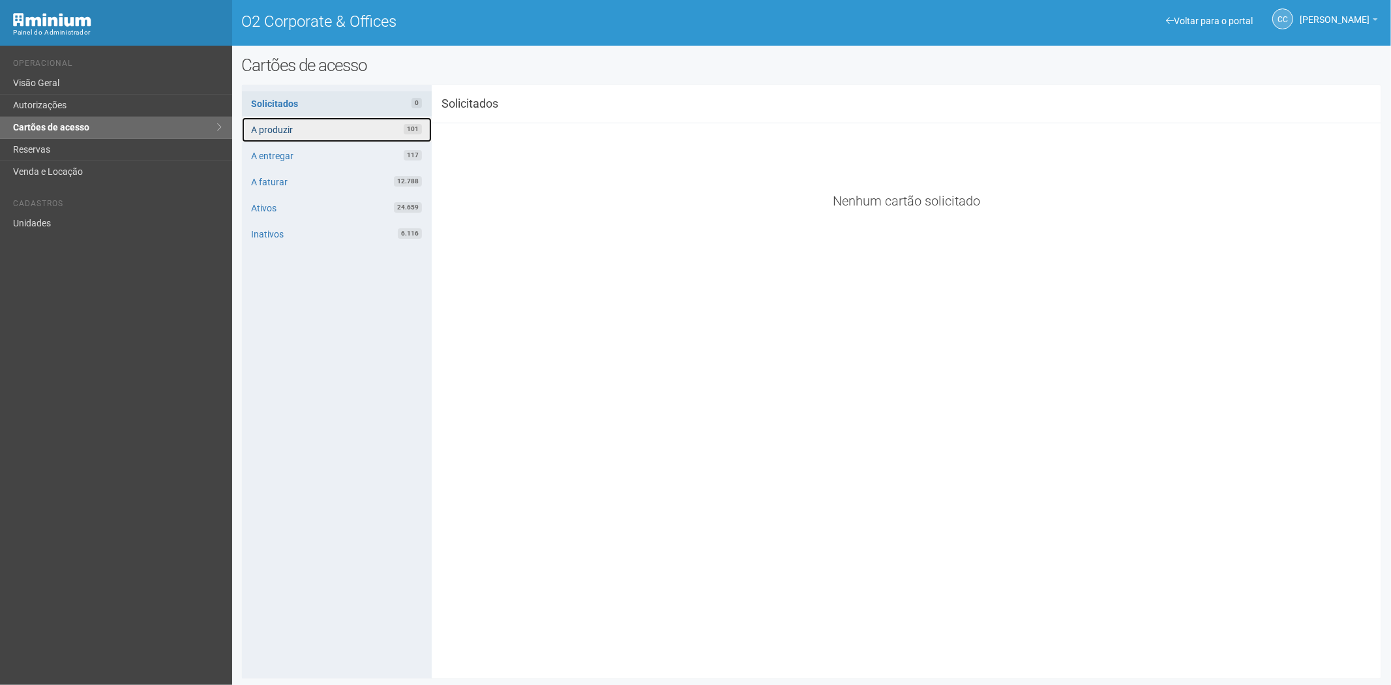
click at [350, 130] on link "A produzir 101" at bounding box center [337, 129] width 190 height 25
